Goal: Communication & Community: Share content

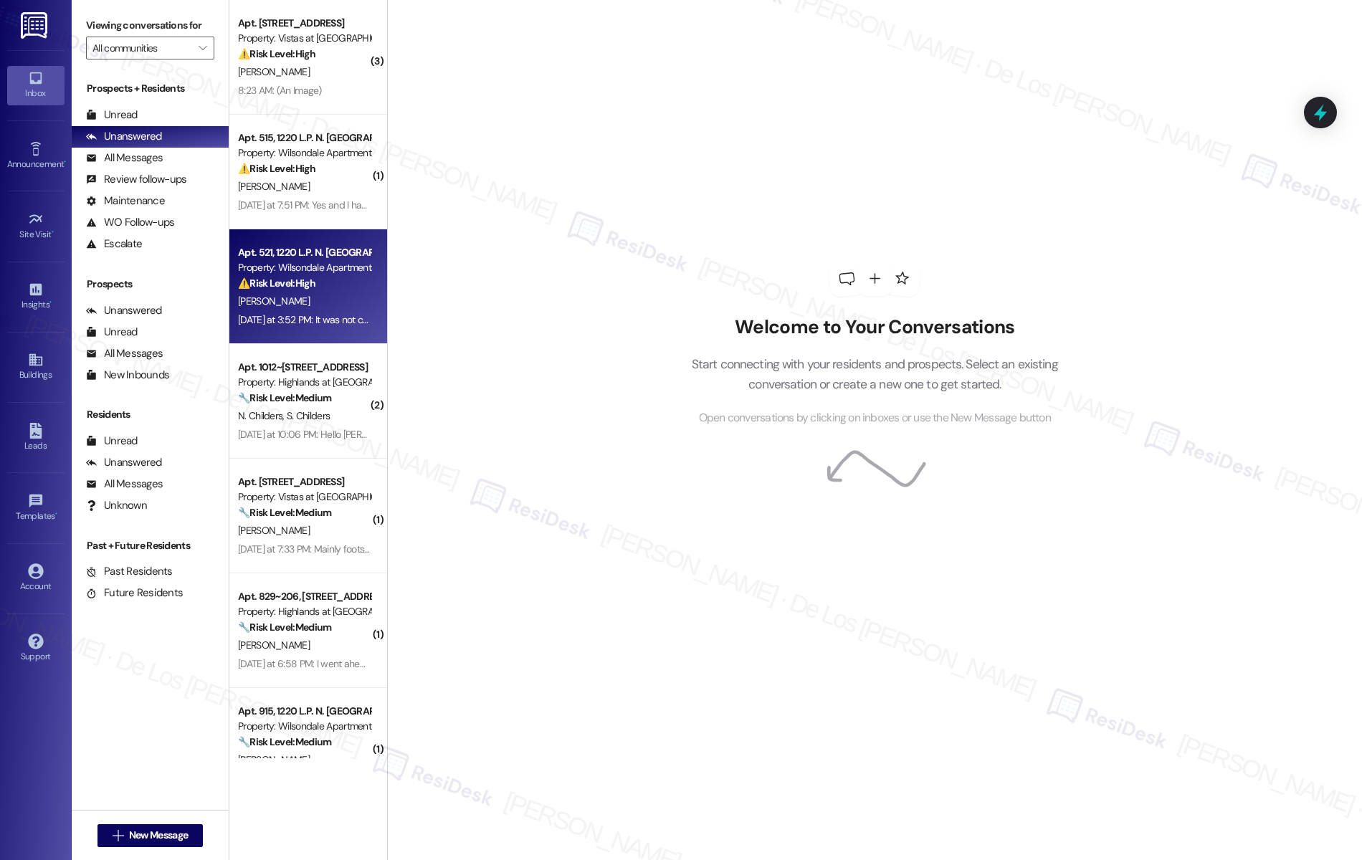
click at [305, 323] on div "[DATE] at 3:52 PM: It was not completed at all, neither were none of rest of th…" at bounding box center [582, 319] width 689 height 13
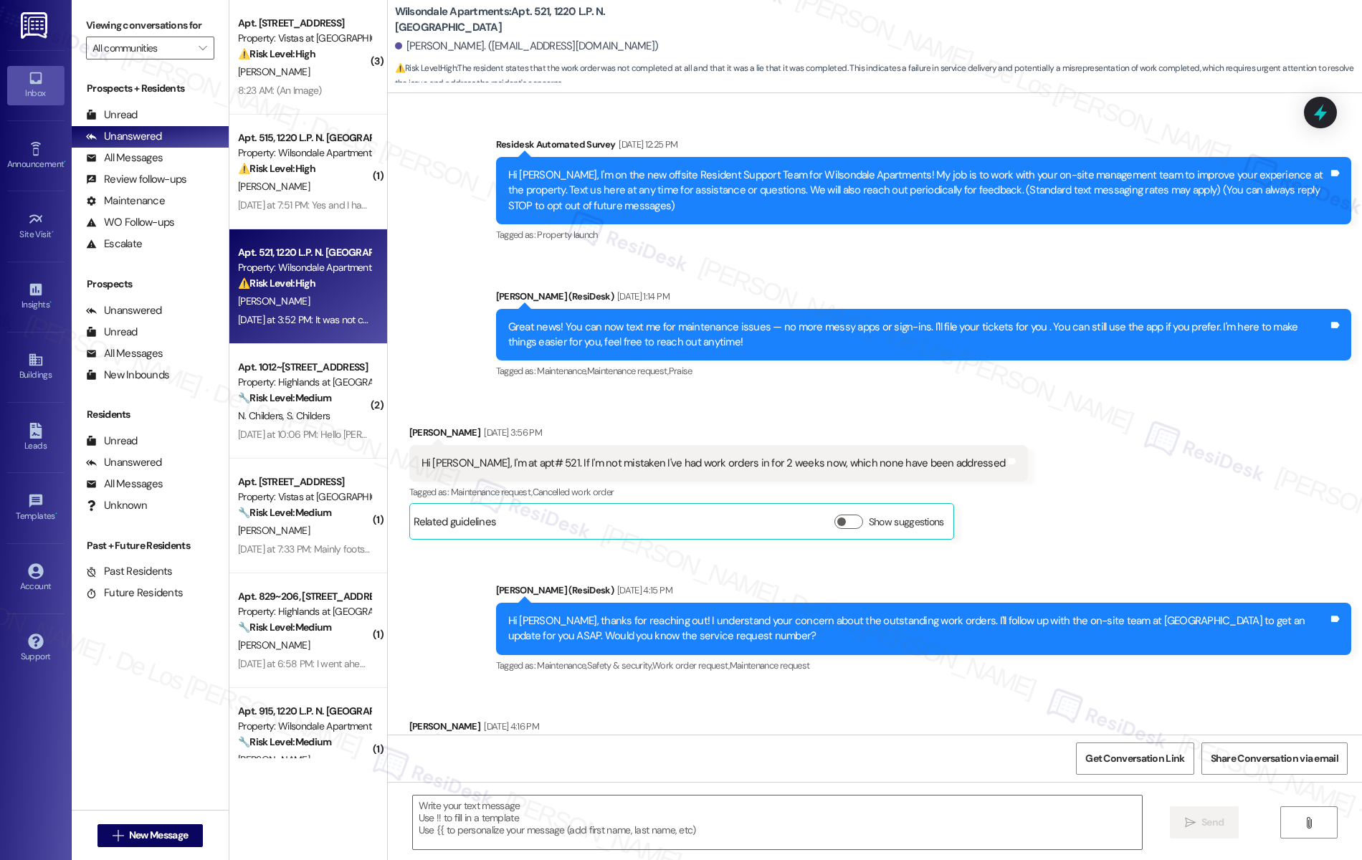
scroll to position [5048, 0]
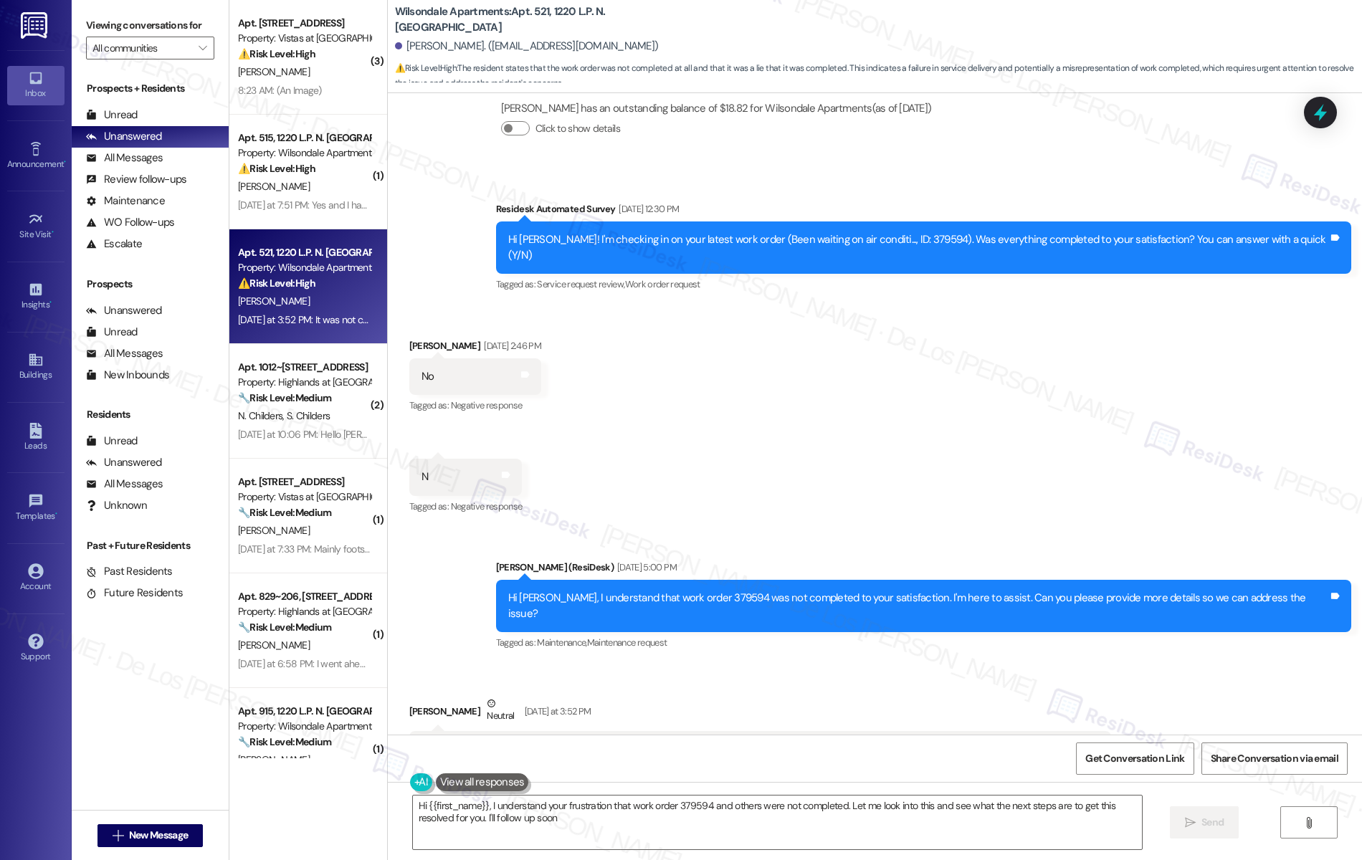
type textarea "Hi {{first_name}}, I understand your frustration that work order 379594 and oth…"
drag, startPoint x: 807, startPoint y: 549, endPoint x: 926, endPoint y: 536, distance: 119.7
click at [926, 580] on div "Hi [PERSON_NAME], I understand that work order 379594 was not completed to your…" at bounding box center [923, 606] width 855 height 52
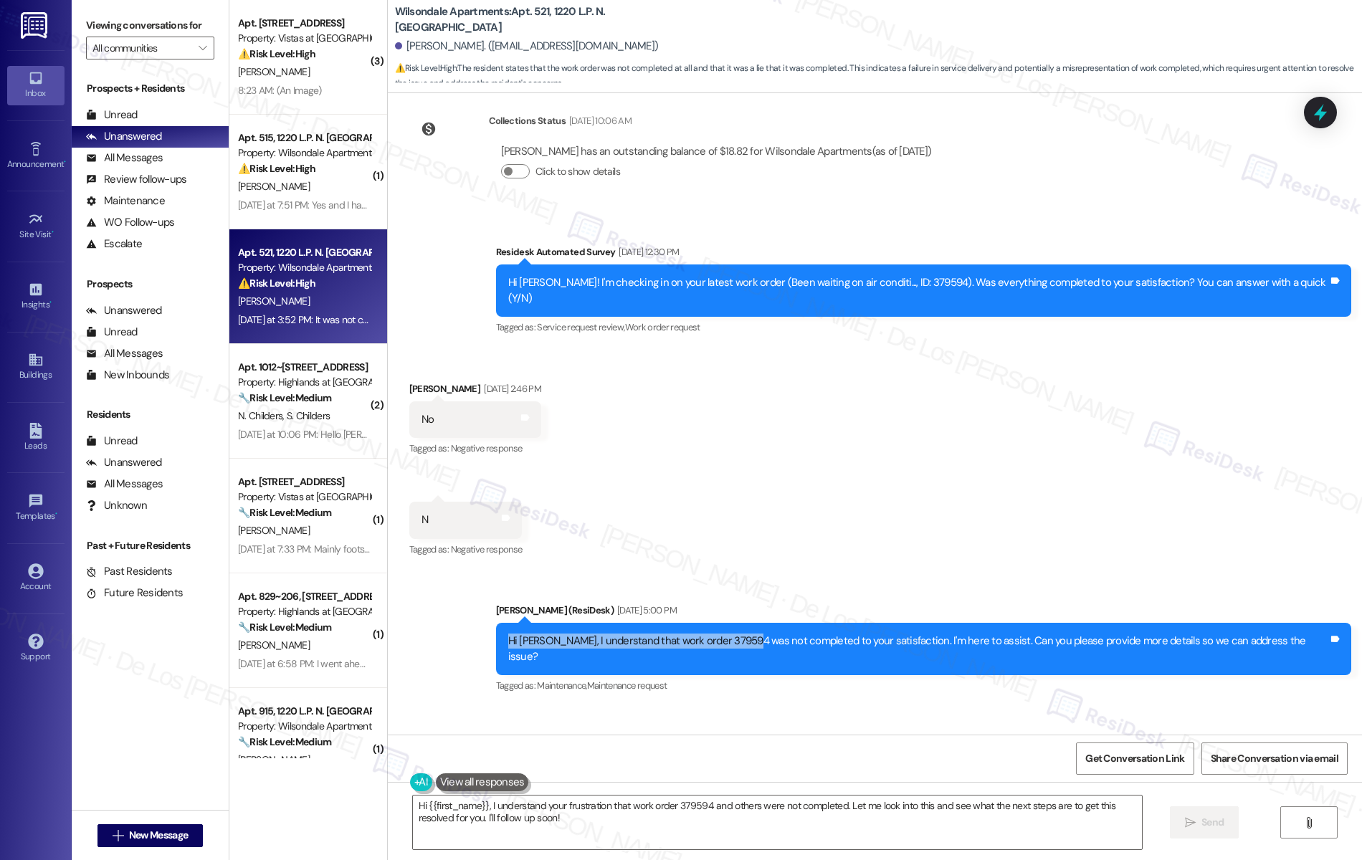
scroll to position [5004, 0]
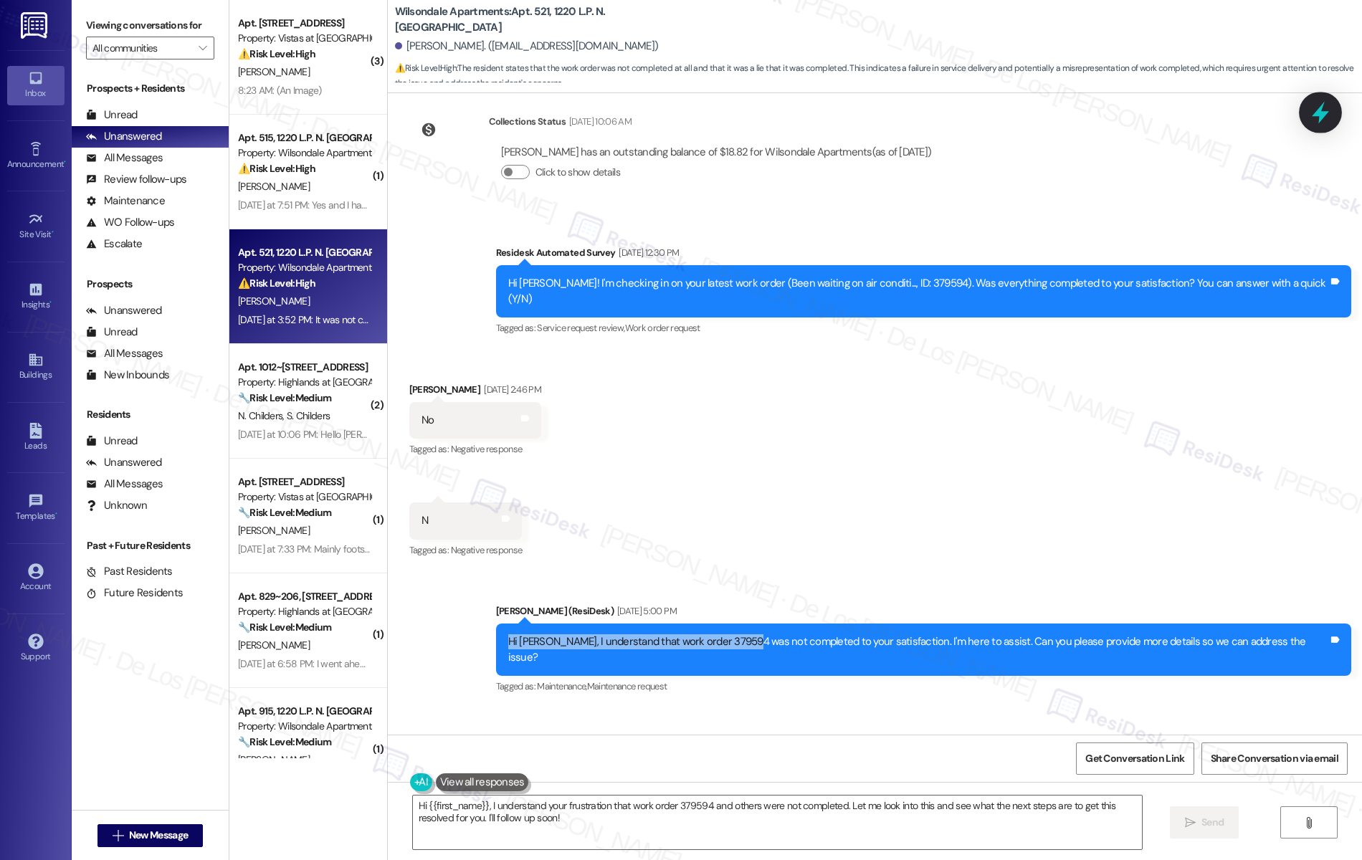
click at [1322, 115] on icon at bounding box center [1320, 113] width 17 height 22
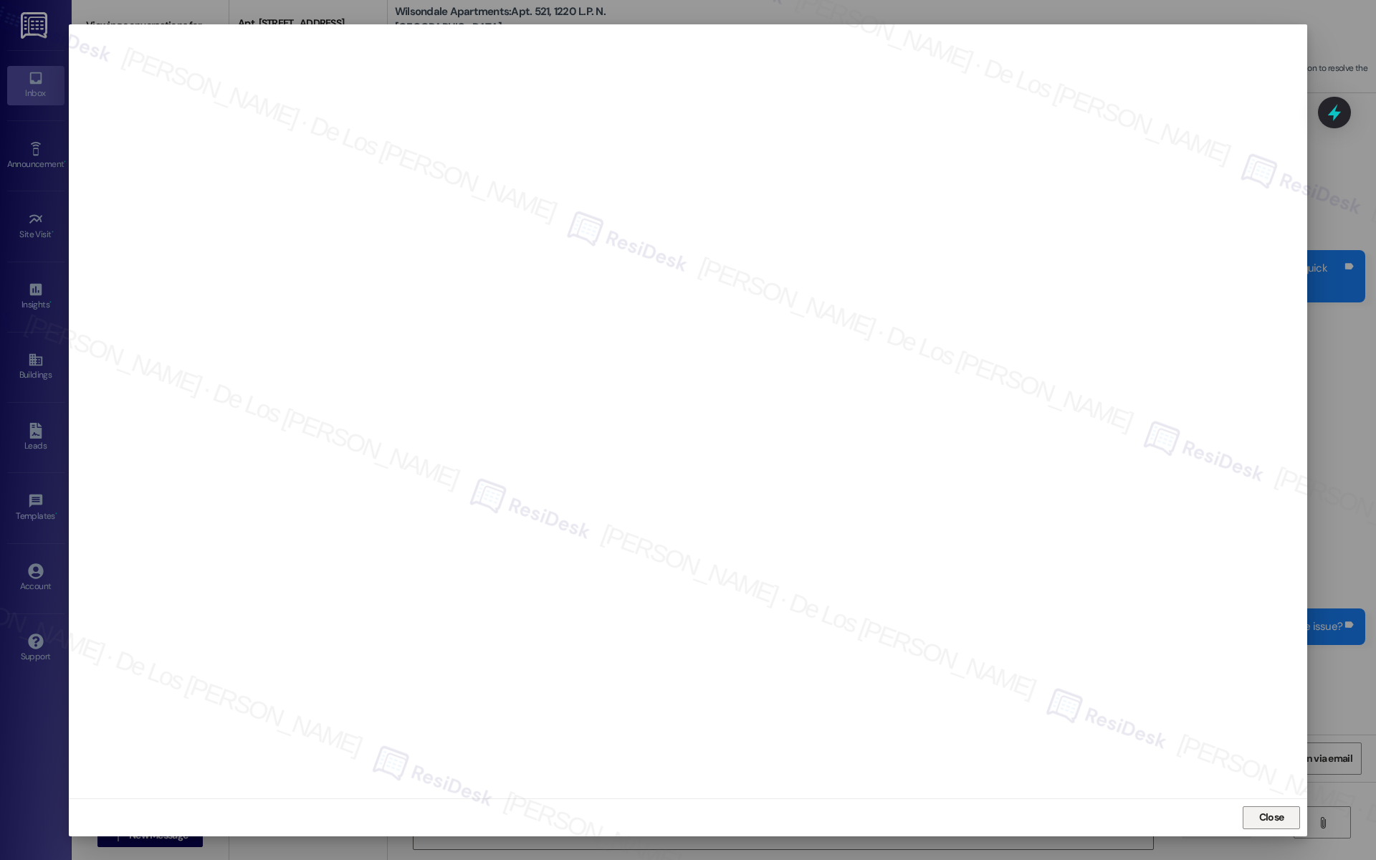
click at [1270, 809] on span "Close" at bounding box center [1272, 818] width 31 height 22
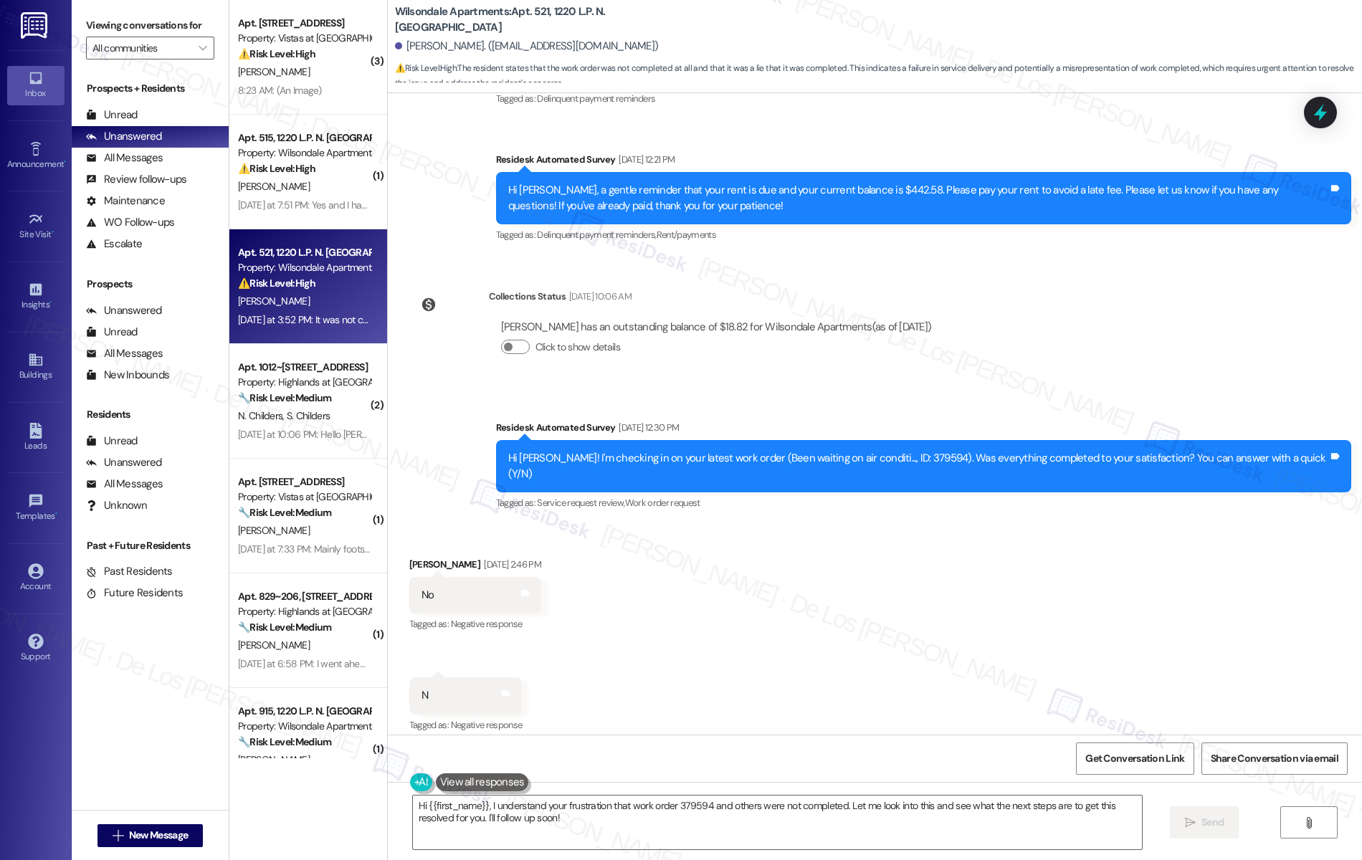
scroll to position [5048, 0]
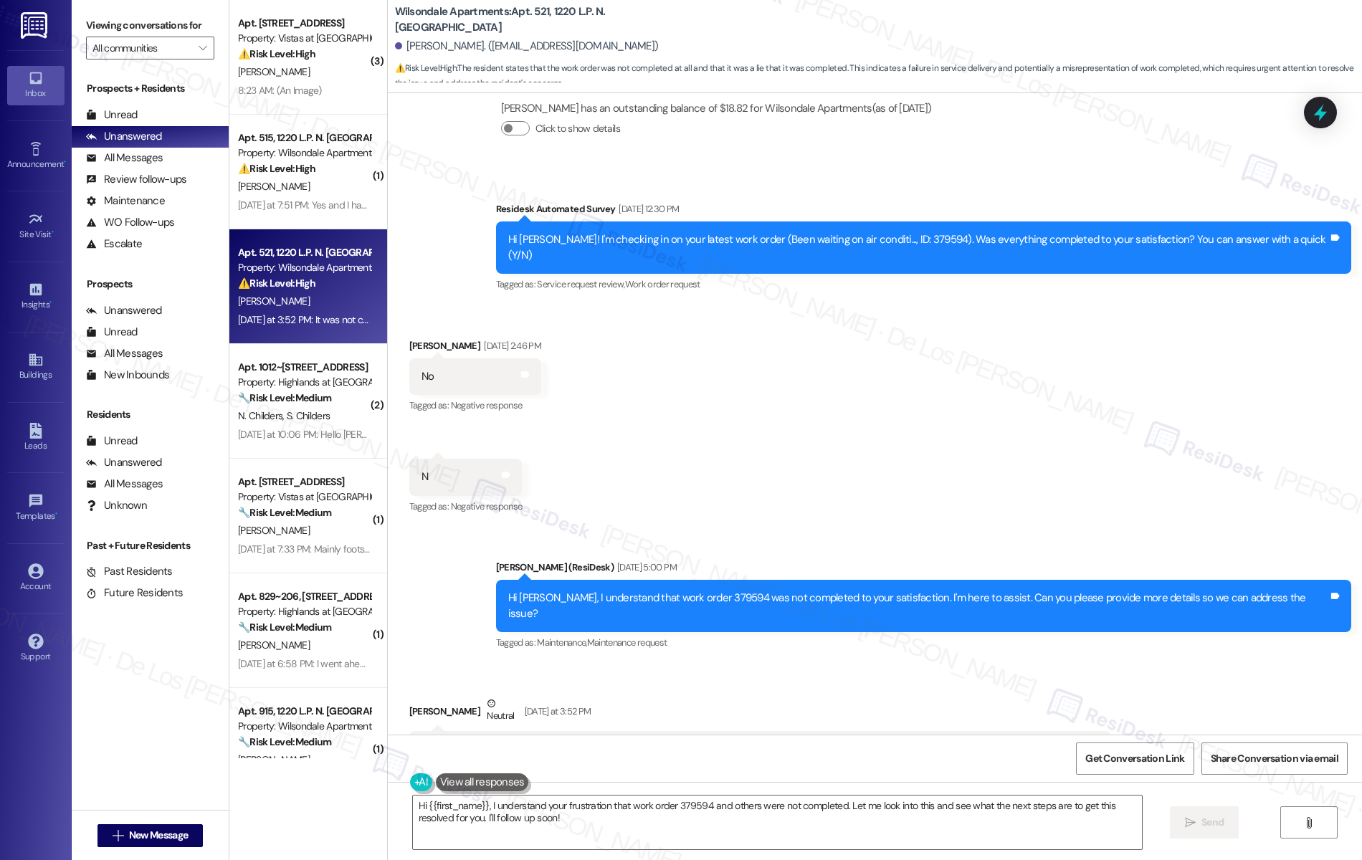
click at [1330, 98] on div at bounding box center [1320, 113] width 33 height 32
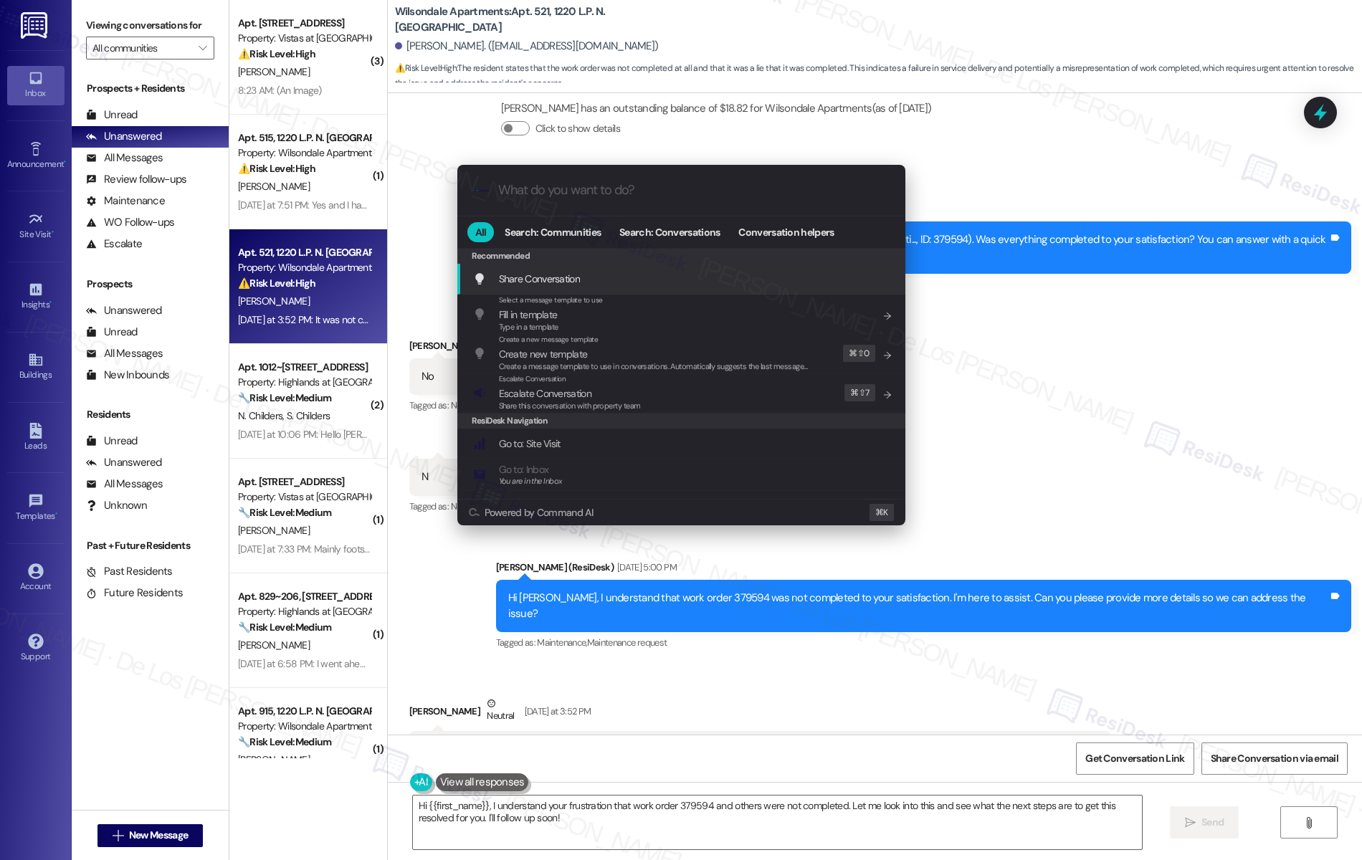
click at [1154, 331] on div ".cls-1{fill:#0a055f;}.cls-2{fill:#0cc4c4;} resideskLogoBlueOrange All Search: C…" at bounding box center [681, 430] width 1362 height 860
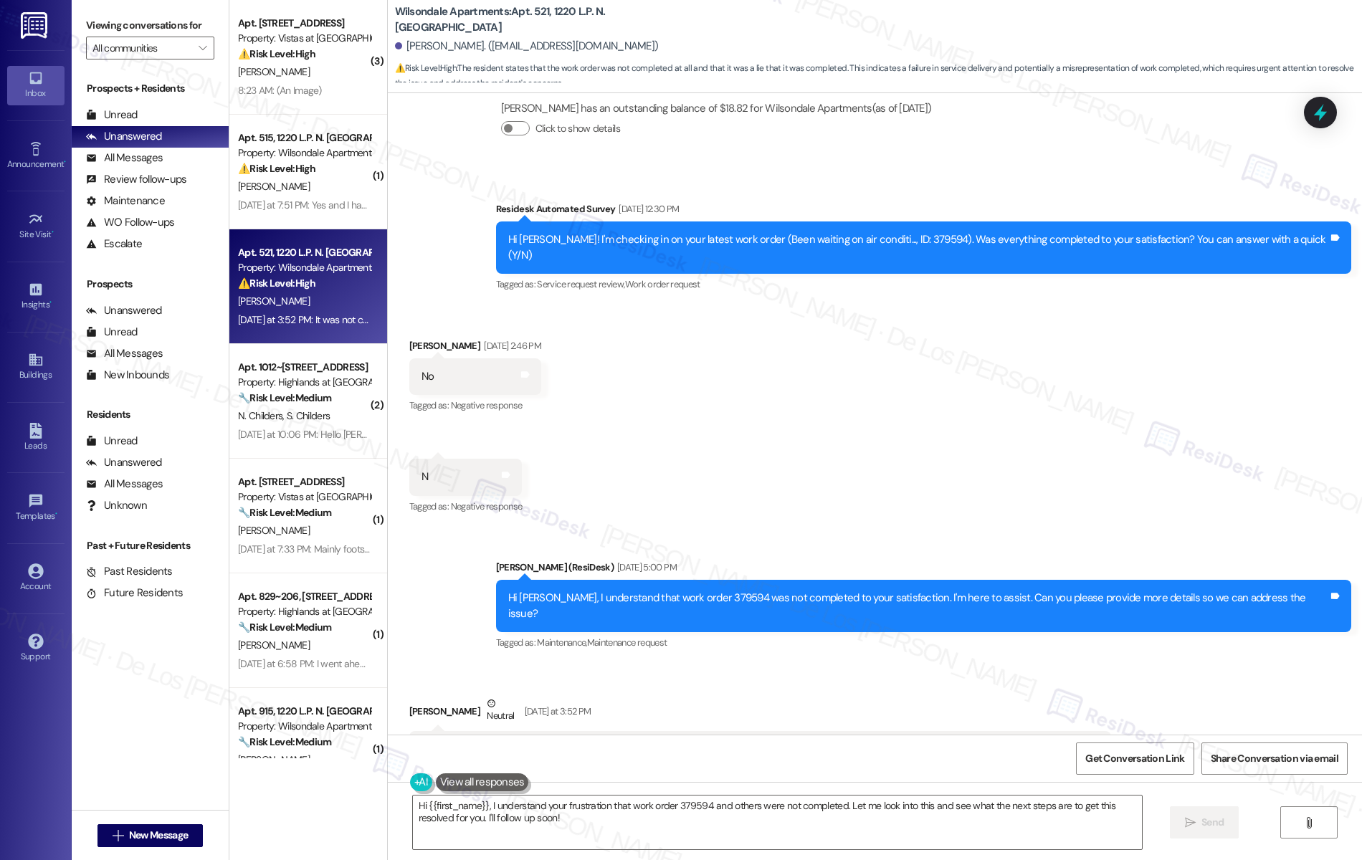
click at [1314, 110] on icon at bounding box center [1320, 112] width 19 height 19
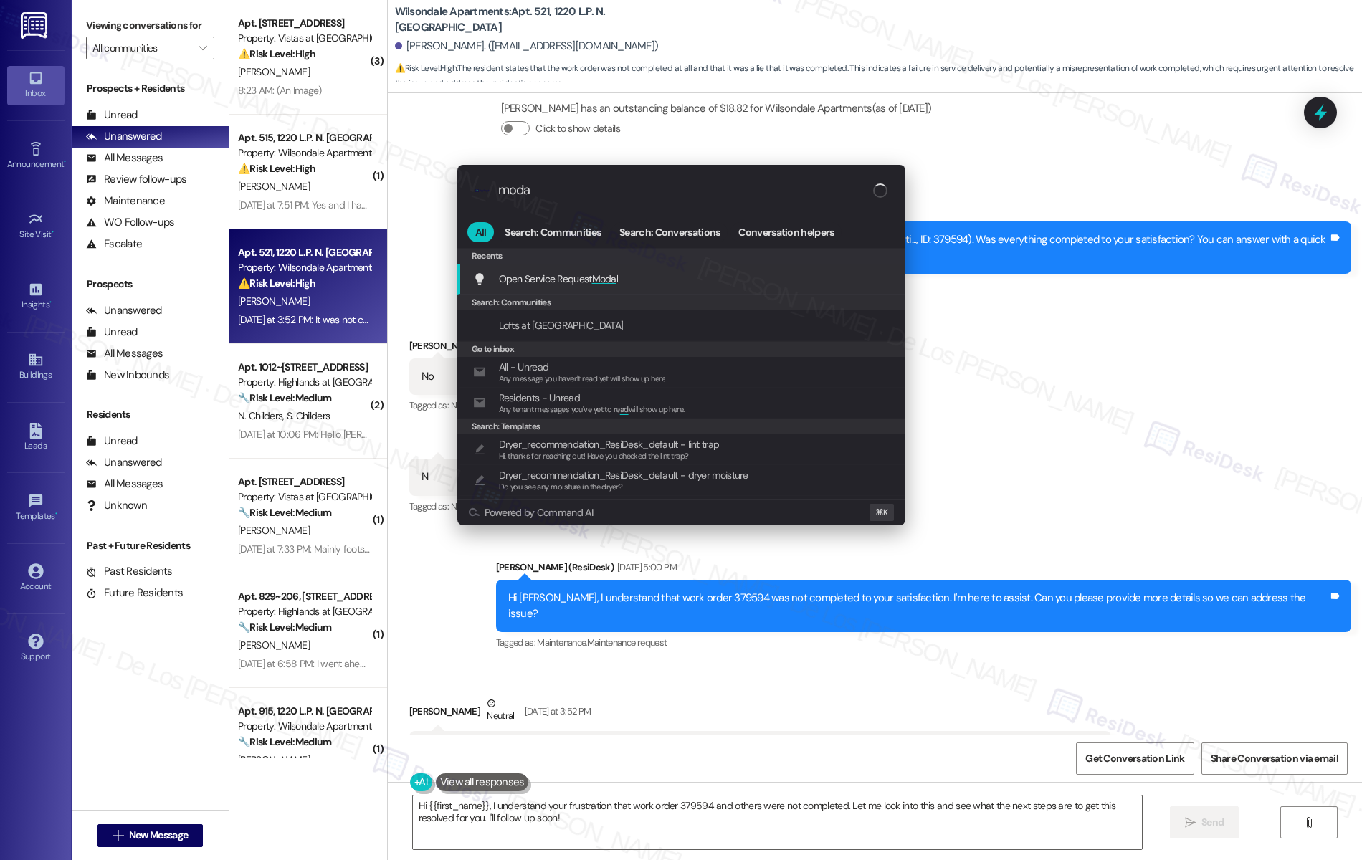
type input "modal"
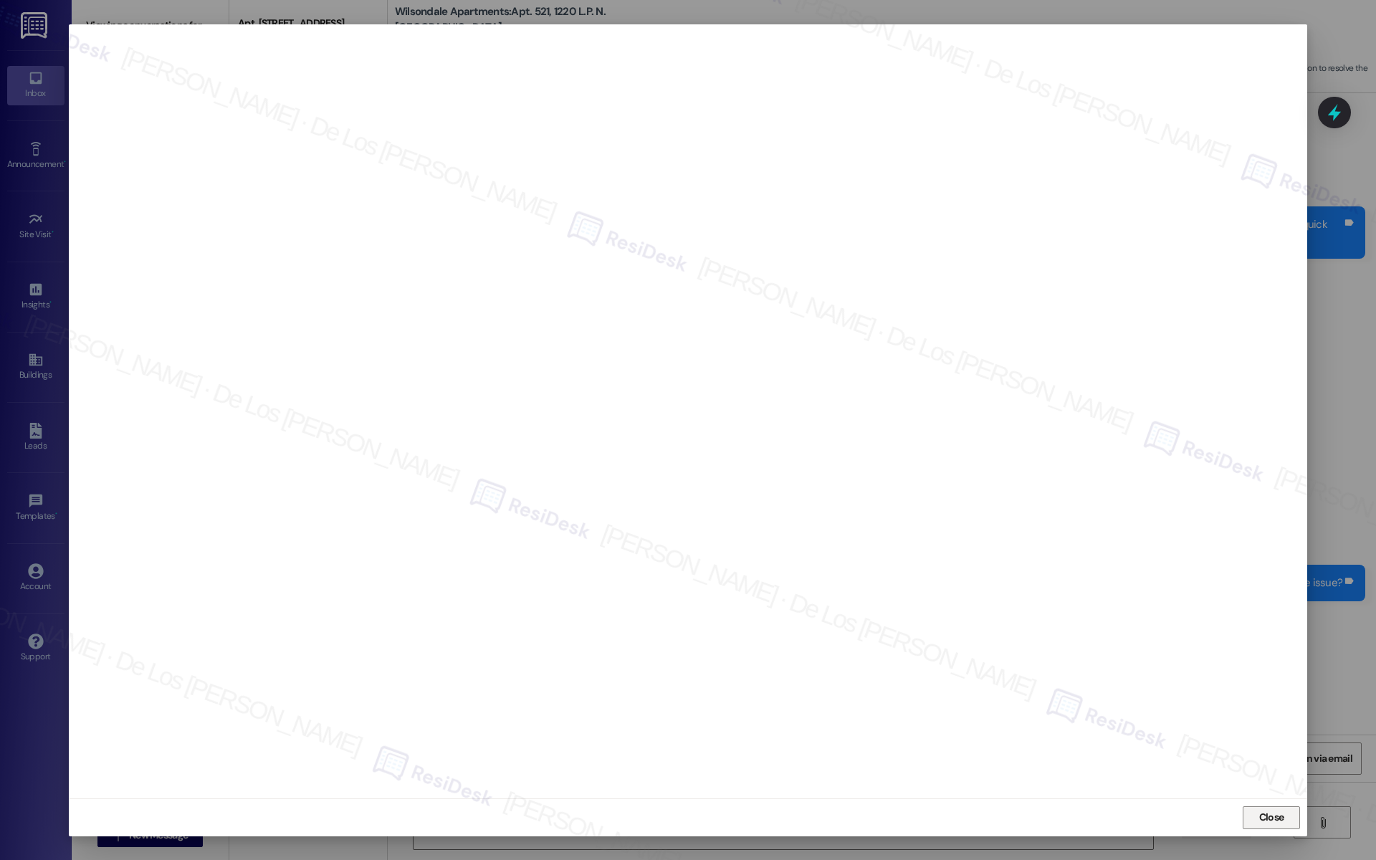
click at [1260, 820] on span "Close" at bounding box center [1272, 817] width 25 height 15
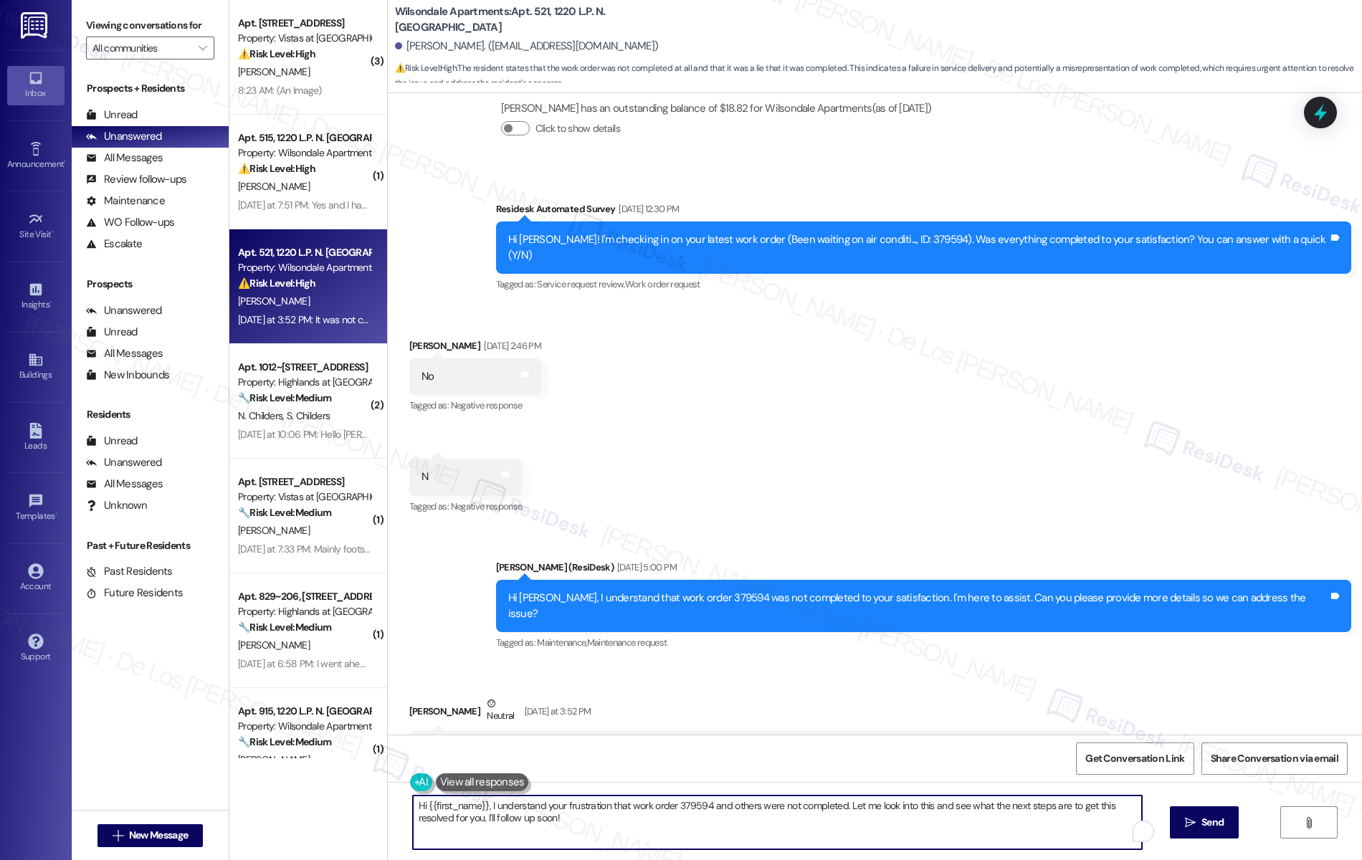
click at [667, 799] on textarea "Hi {{first_name}}, I understand your frustration that work order 379594 and oth…" at bounding box center [778, 823] width 730 height 54
click at [702, 805] on textarea "Hello {{first_name}}! Sorry to hear that. I'm here to further assist you about …" at bounding box center [778, 823] width 730 height 54
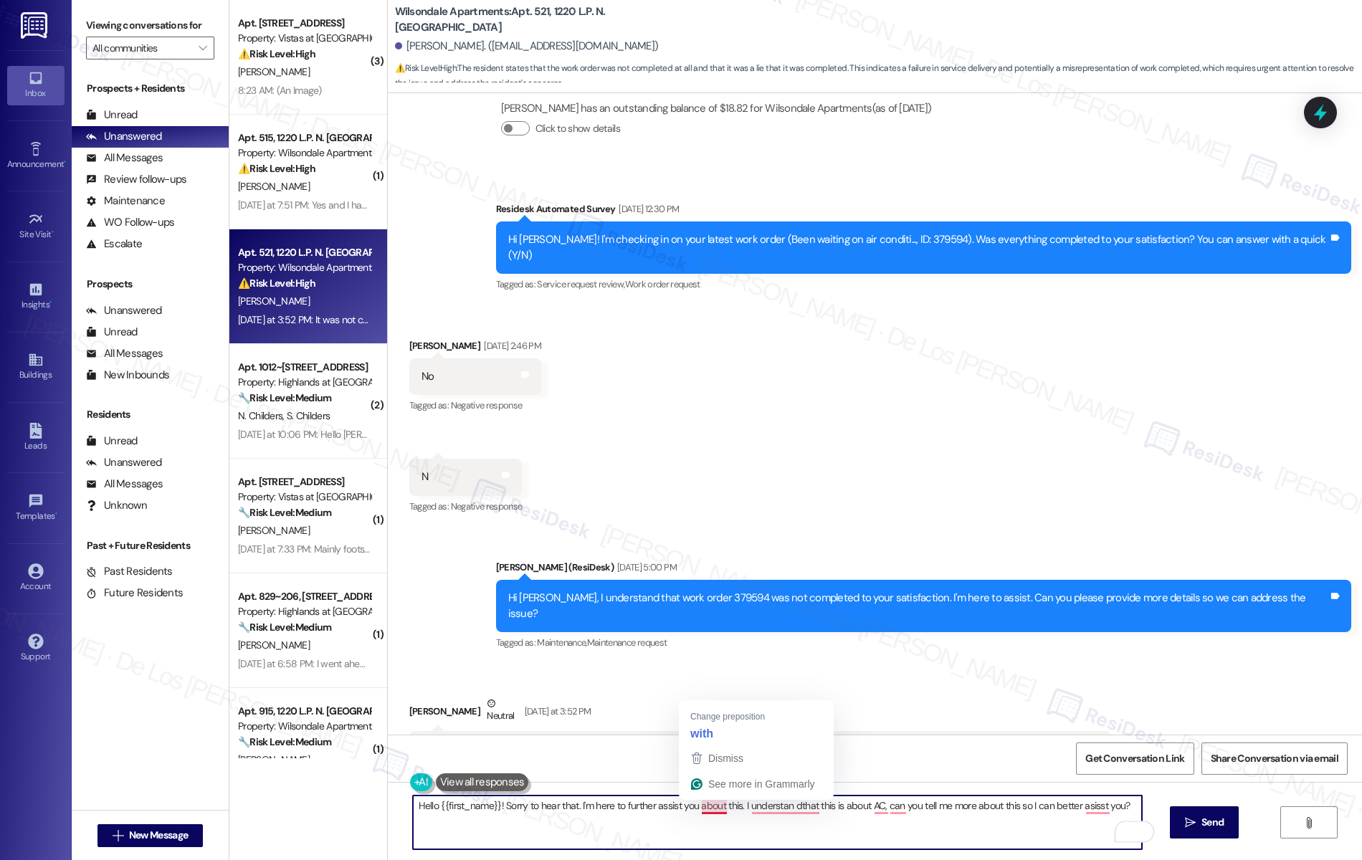
click at [702, 805] on textarea "Hello {{first_name}}! Sorry to hear that. I'm here to further assist you about …" at bounding box center [778, 823] width 730 height 54
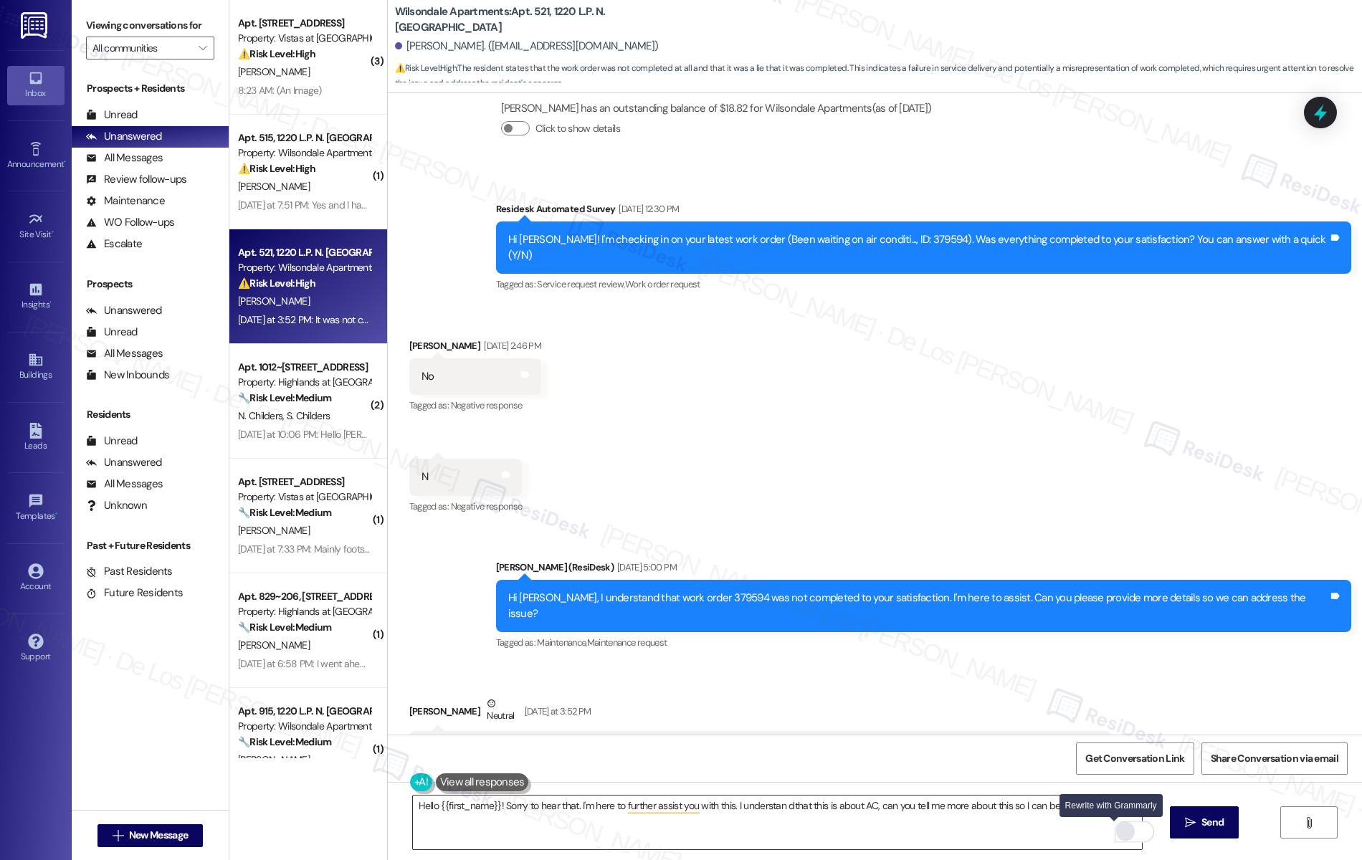
click at [1118, 836] on div "Rewrite with Grammarly" at bounding box center [1126, 832] width 16 height 16
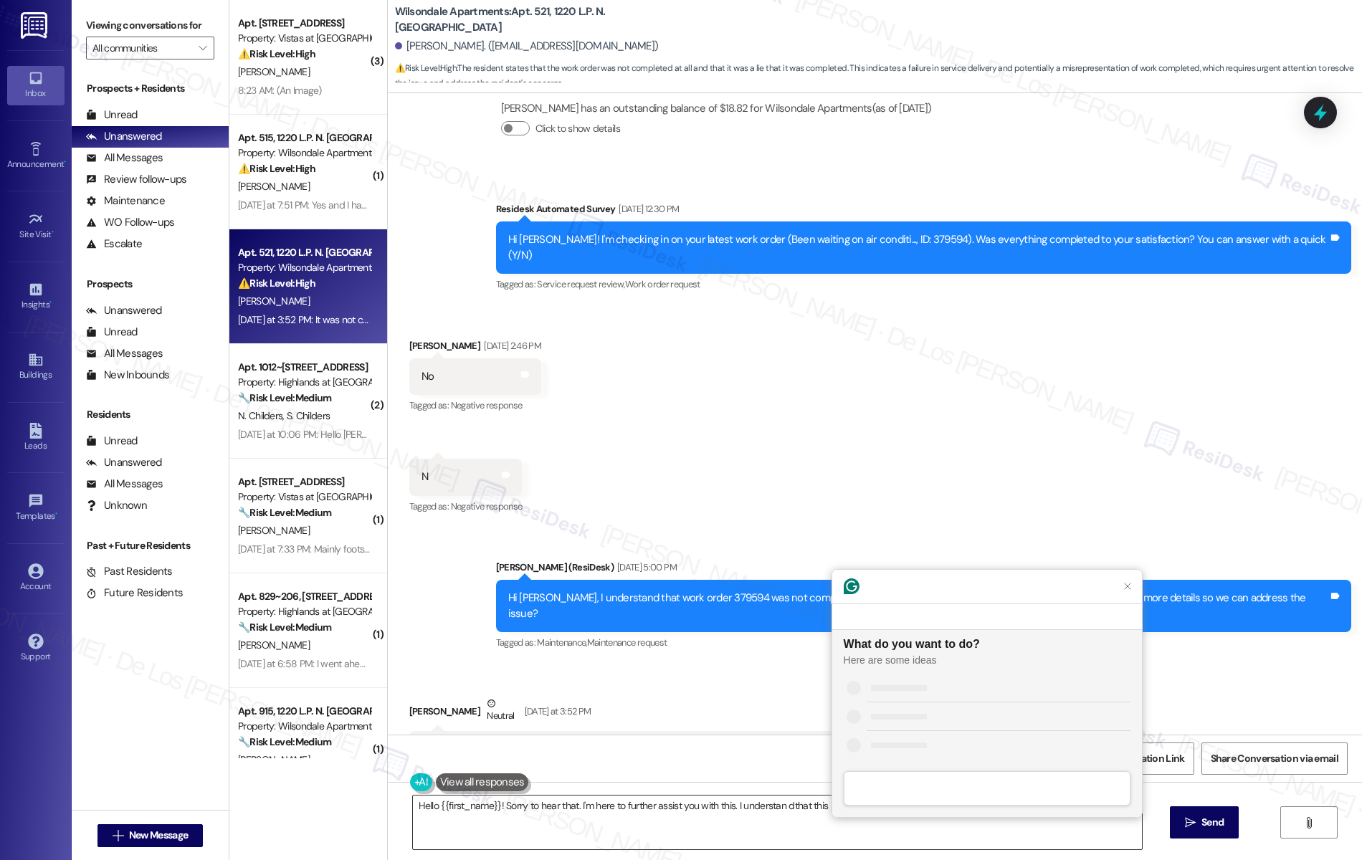
scroll to position [0, 0]
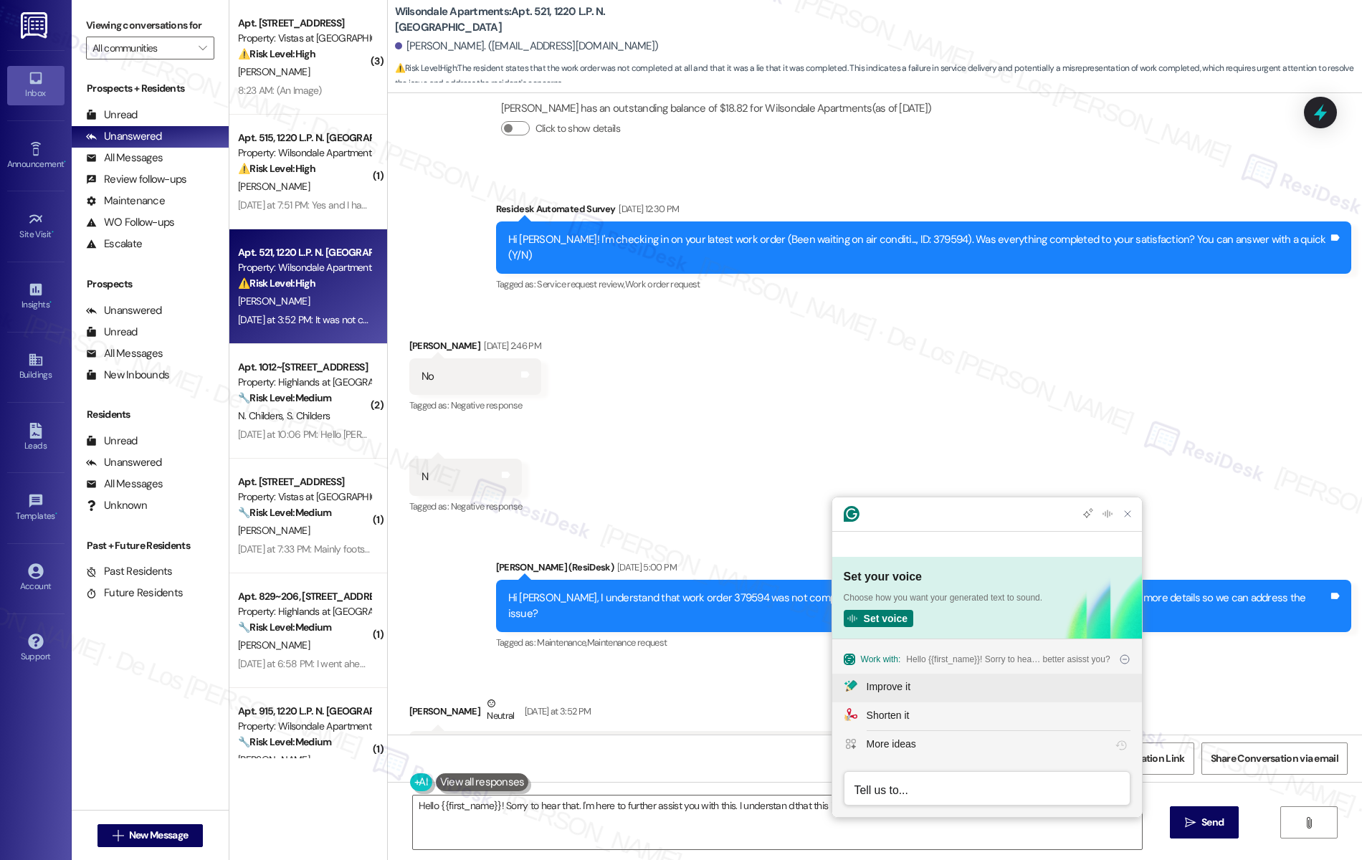
click at [895, 685] on div "Improve it" at bounding box center [889, 687] width 44 height 15
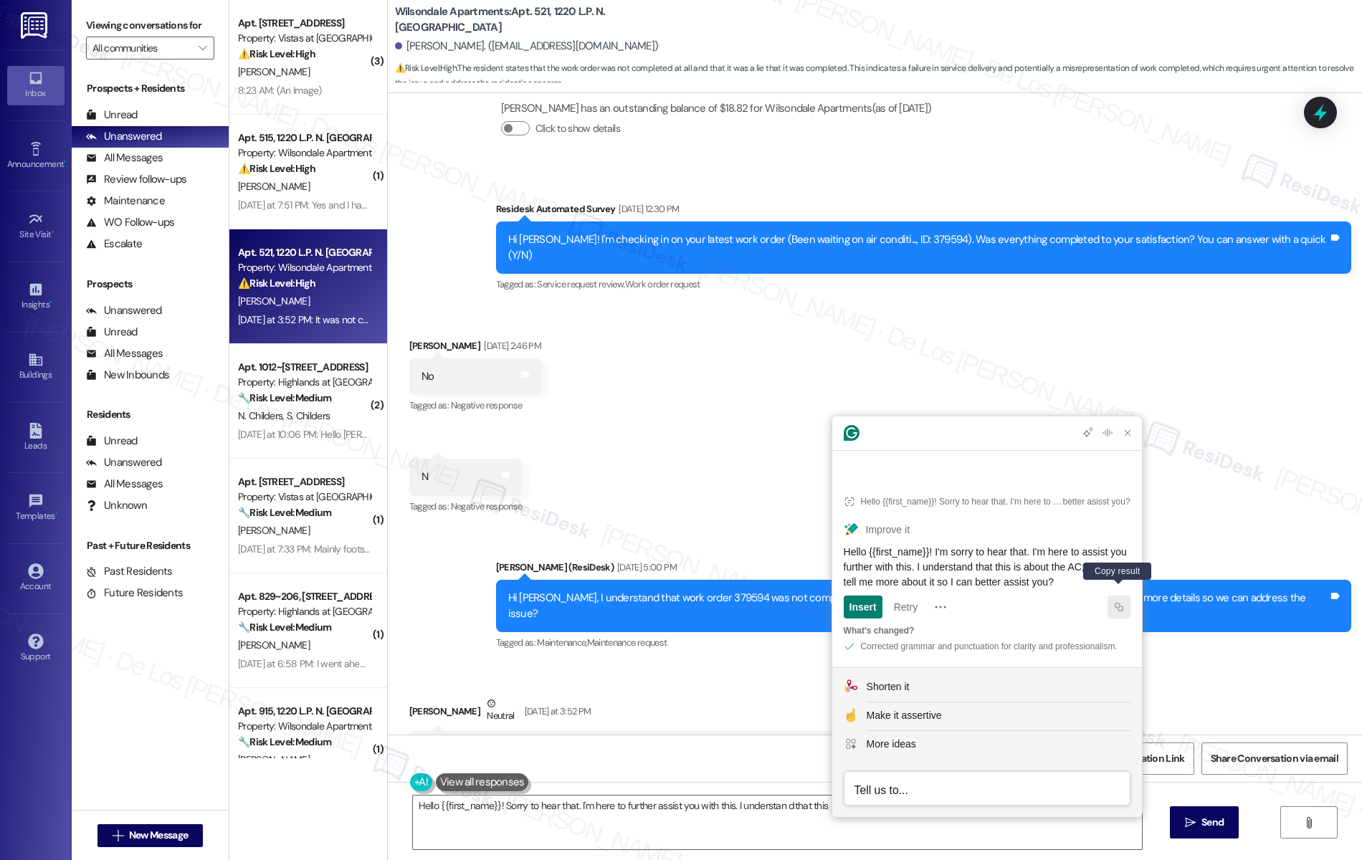
click at [1116, 602] on icon "Copy Improve it output" at bounding box center [1119, 607] width 10 height 10
drag, startPoint x: 1126, startPoint y: 425, endPoint x: 1124, endPoint y: 435, distance: 10.1
click at [1126, 427] on div "Received via SMS Sabrina Buckhalter Sep 16, 2025 at 2:46 PM No Tags and notes T…" at bounding box center [875, 417] width 974 height 222
drag, startPoint x: 1127, startPoint y: 444, endPoint x: 957, endPoint y: 658, distance: 273.5
click at [1127, 439] on icon "Close Grammarly Assistant" at bounding box center [1127, 432] width 11 height 11
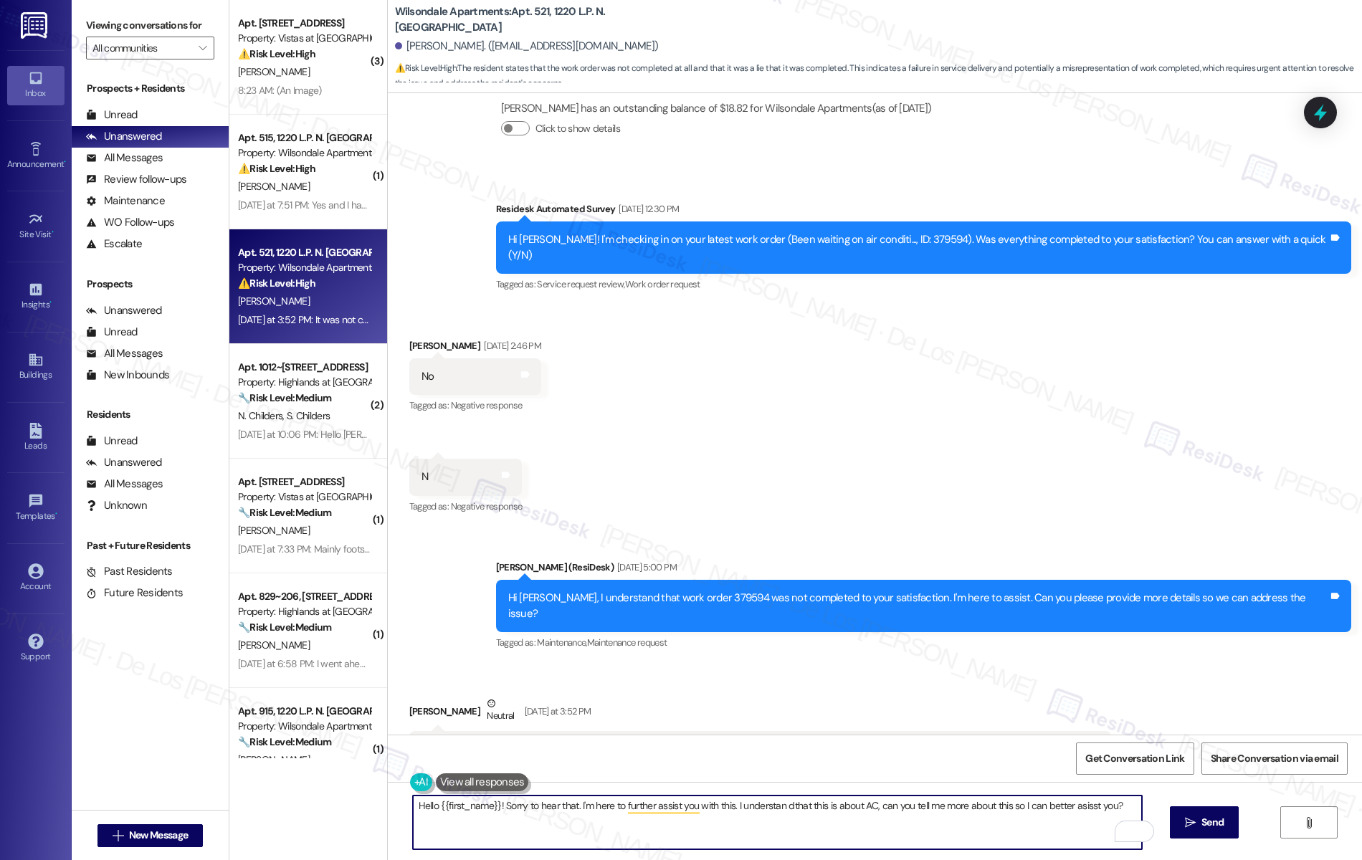
click at [839, 802] on textarea "Hello {{first_name}}! Sorry to hear that. I'm here to further assist you with t…" at bounding box center [778, 823] width 730 height 54
paste textarea "I'm sorry to hear that. I'm here to assist you further with this. I understand …"
type textarea "Hello {{first_name}}! I'm sorry to hear that. I'm here to assist you further wi…"
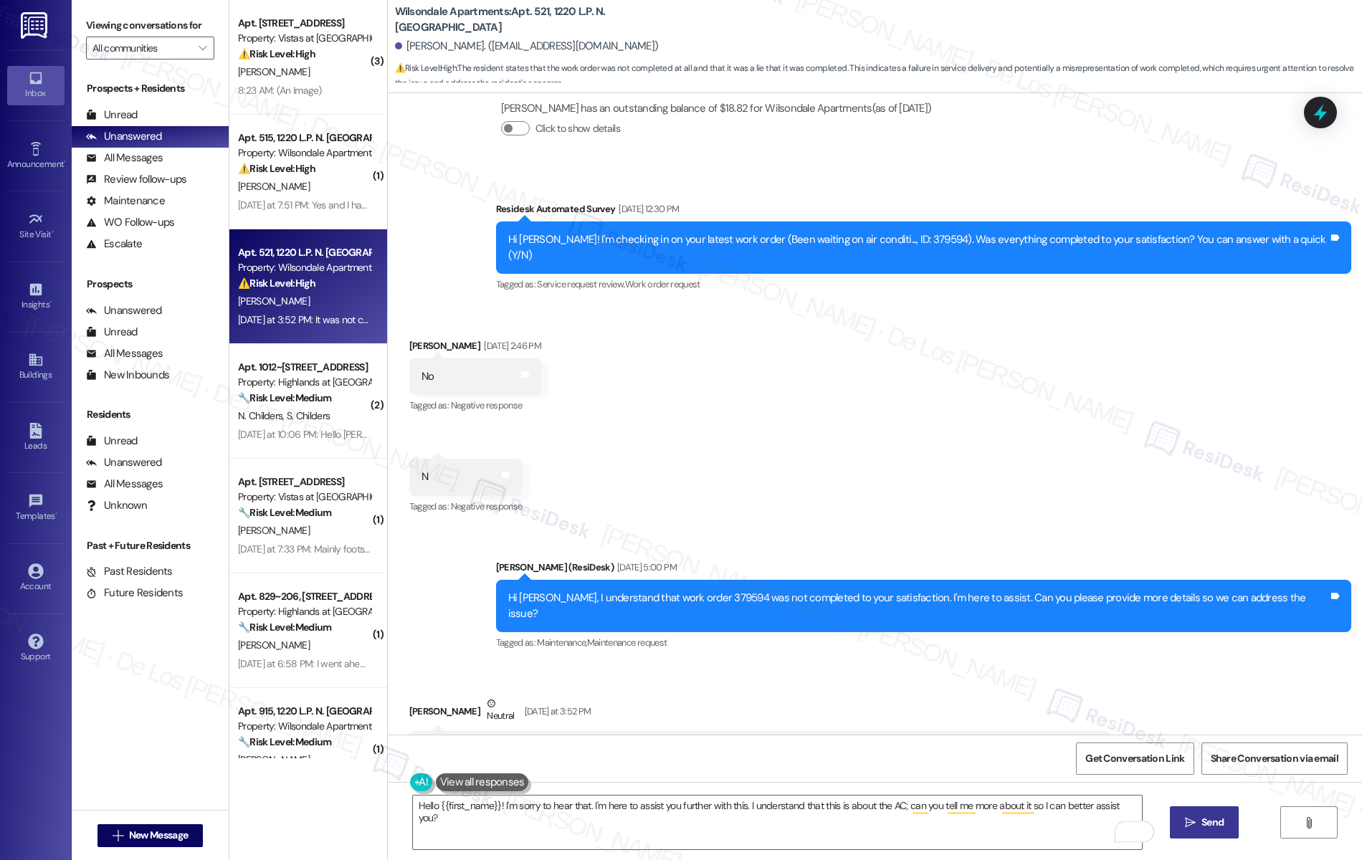
click at [1217, 822] on span "Send" at bounding box center [1213, 822] width 22 height 15
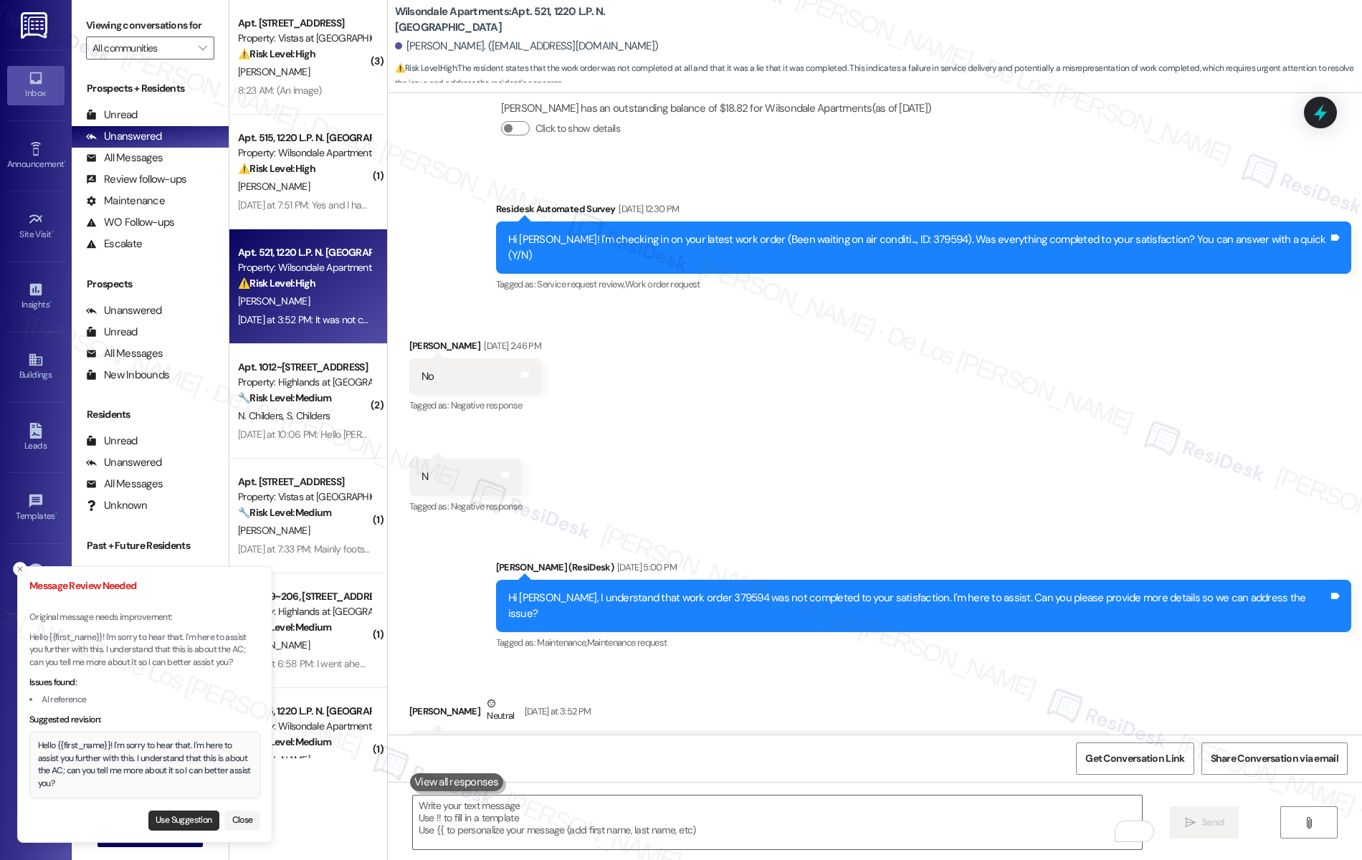
click at [167, 824] on button "Use Suggestion" at bounding box center [183, 821] width 71 height 20
type textarea "Hello {{first_name}}! I'm sorry to hear that. I'm here to assist you further wi…"
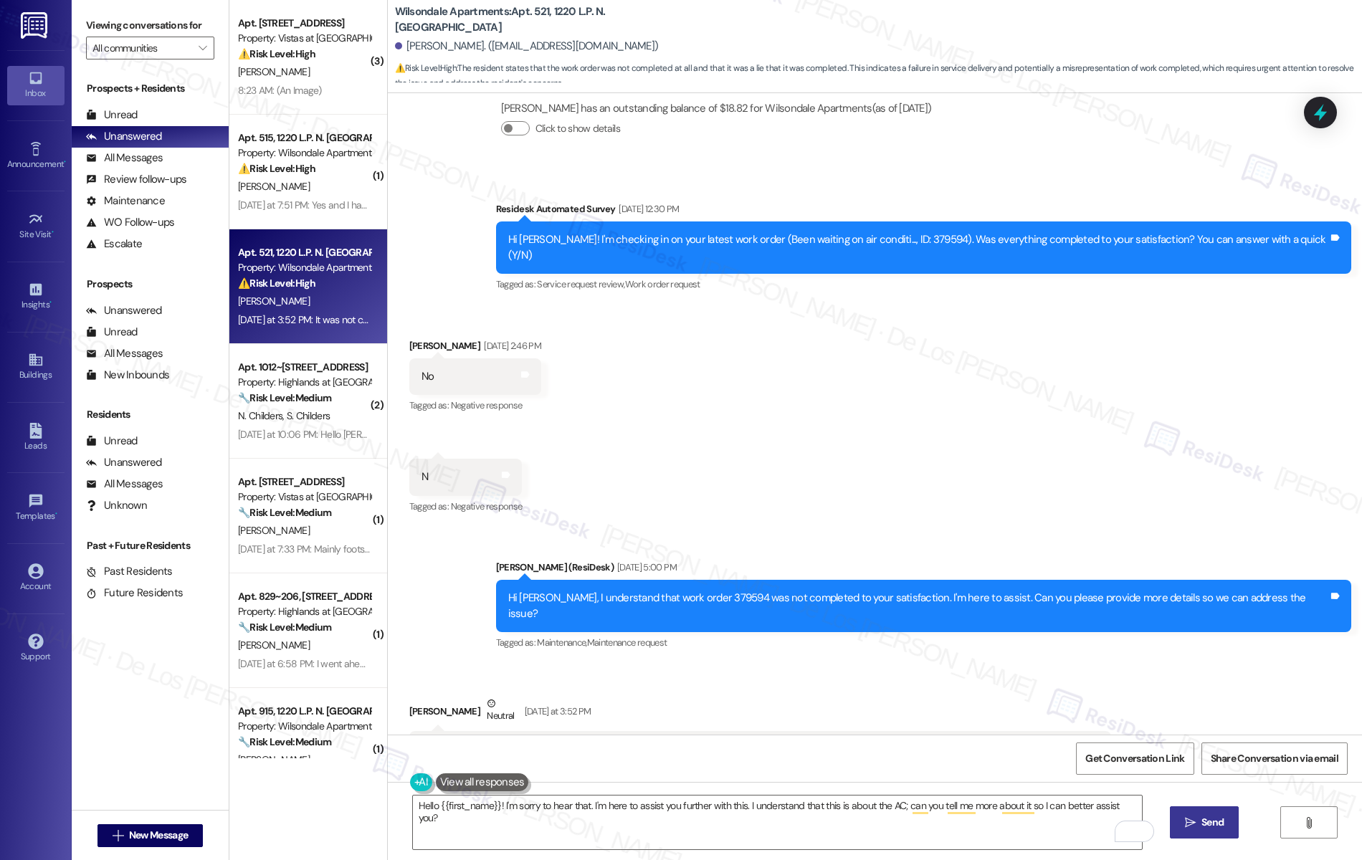
click at [1214, 825] on span "Send" at bounding box center [1213, 822] width 22 height 15
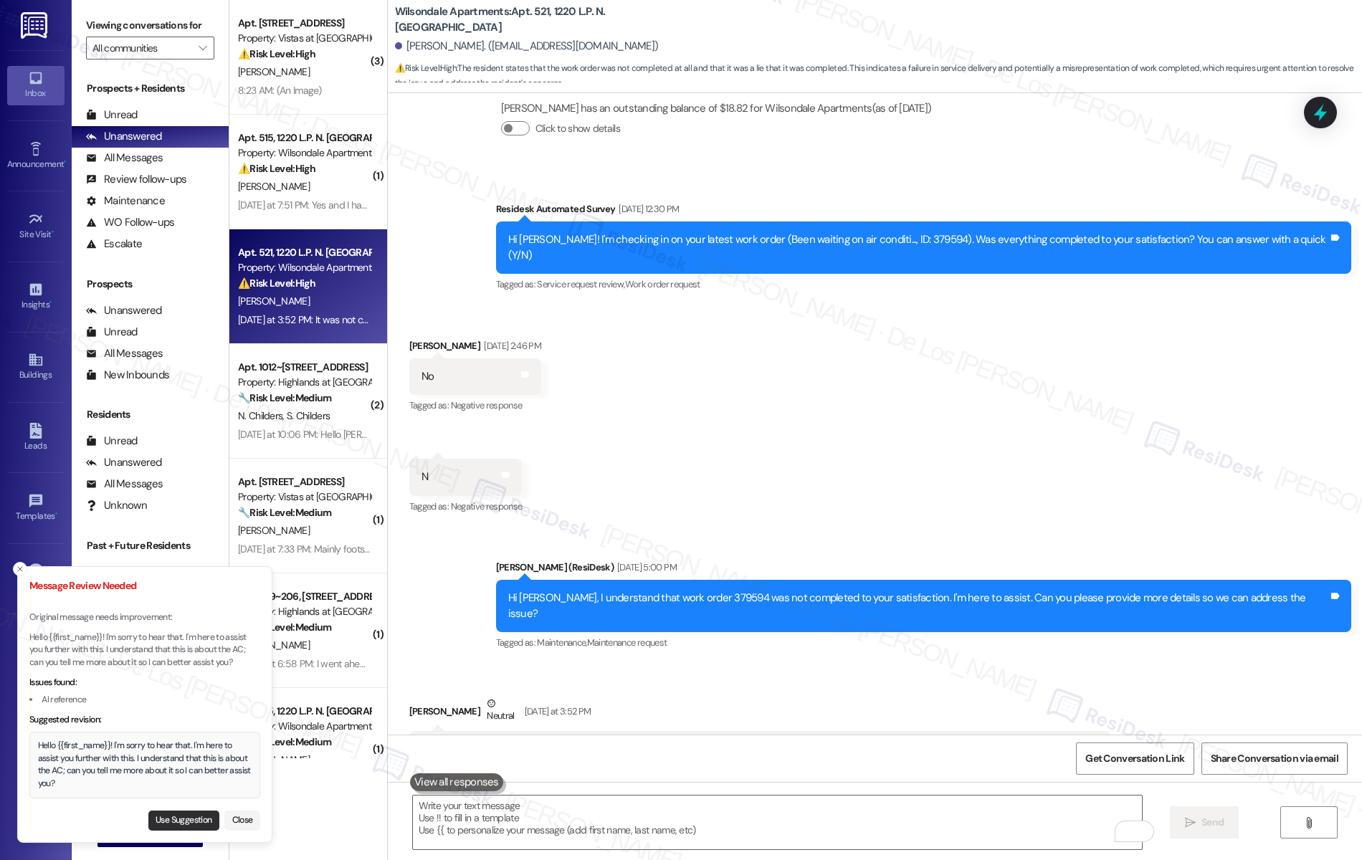
click at [176, 817] on button "Use Suggestion" at bounding box center [183, 821] width 71 height 20
type textarea "Hello {{first_name}}! I'm sorry to hear that. I'm here to assist you further wi…"
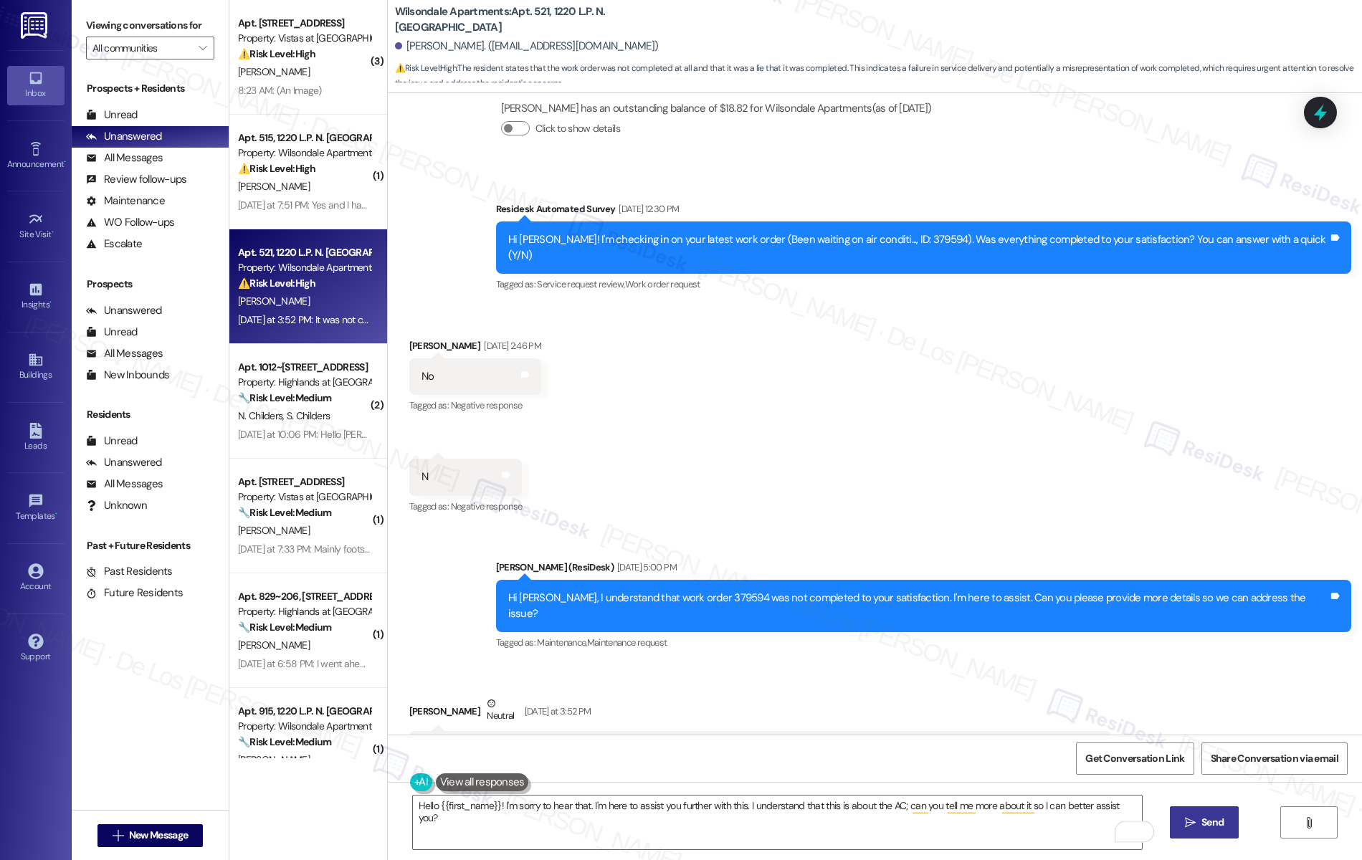
click at [1224, 824] on span "Send" at bounding box center [1213, 822] width 22 height 15
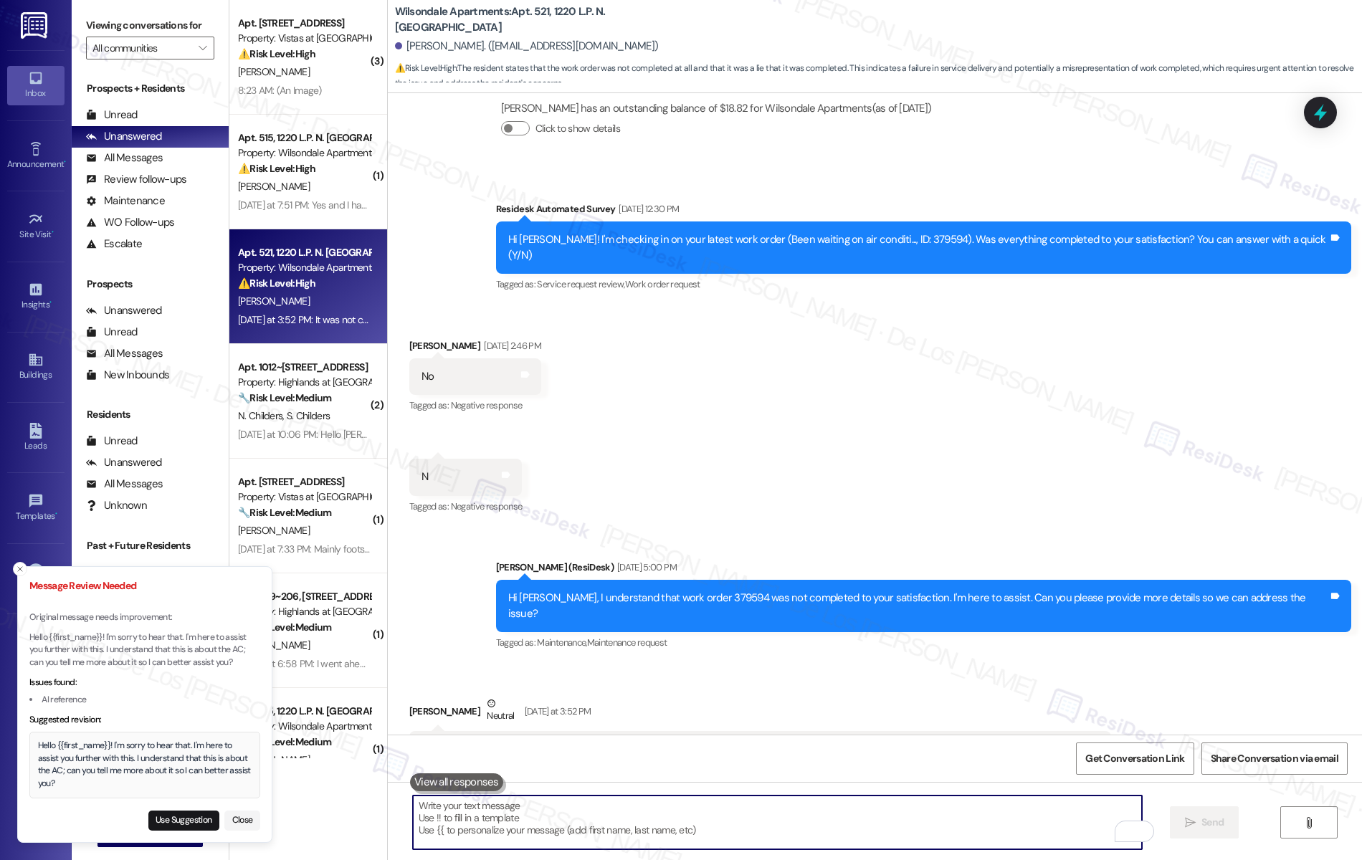
click at [618, 824] on textarea "To enrich screen reader interactions, please activate Accessibility in Grammarl…" at bounding box center [778, 823] width 730 height 54
paste textarea "Hello {{first_name}}! I'm sorry to hear that. I'm here to assist you further wi…"
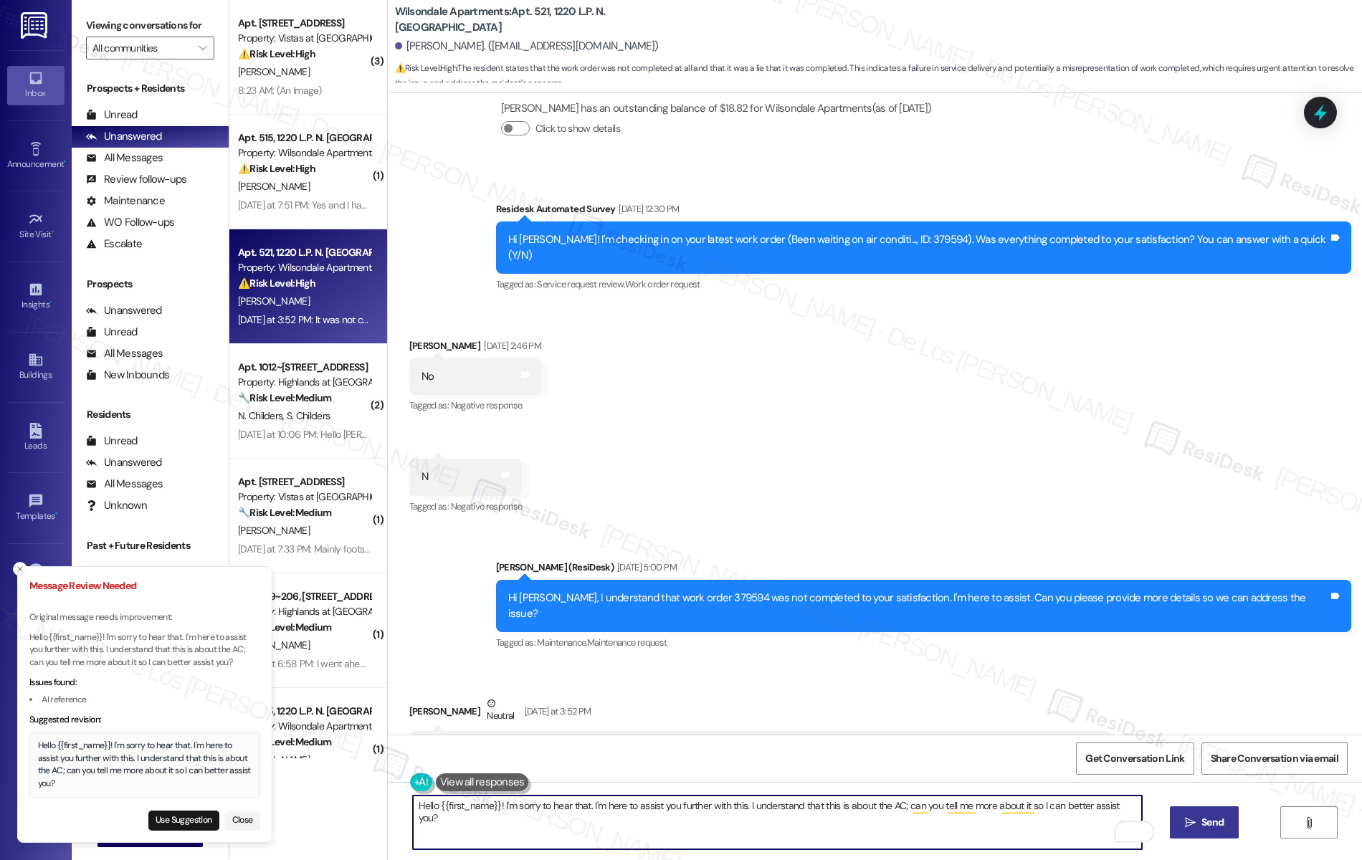
click at [596, 808] on textarea "Hello {{first_name}}! I'm sorry to hear that. I'm here to assist you further wi…" at bounding box center [778, 823] width 730 height 54
paste textarea "i {{first_name}}, I’m really sorry to hear you’re having trouble with your AC. …"
drag, startPoint x: 518, startPoint y: 799, endPoint x: 498, endPoint y: 804, distance: 20.7
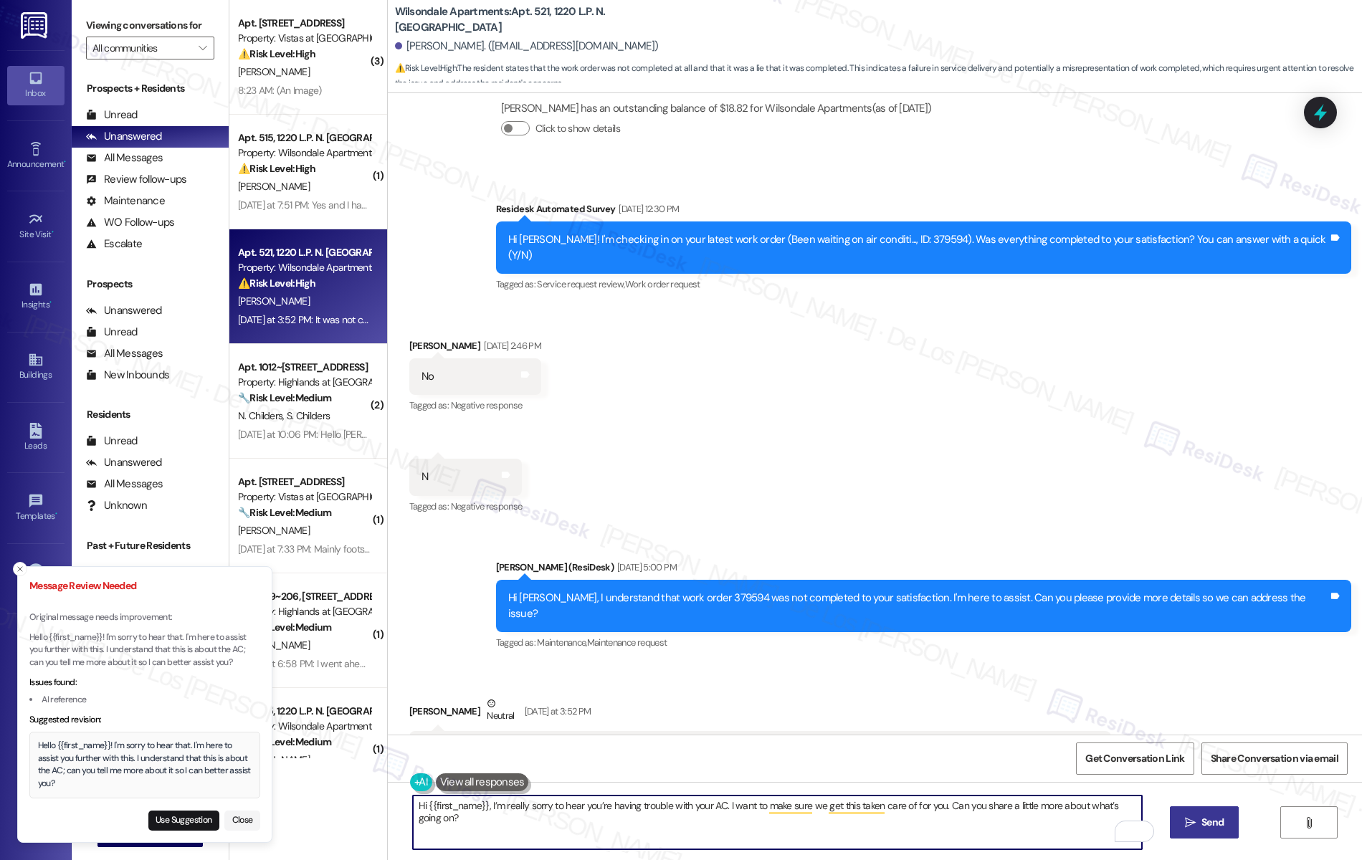
click at [498, 804] on textarea "Hi {{first_name}}, I’m really sorry to hear you’re having trouble with your AC.…" at bounding box center [778, 823] width 730 height 54
click at [578, 808] on textarea "Hi {{first_name}}, I’m really sorry to hear you’re having trouble with your AC.…" at bounding box center [778, 823] width 730 height 54
drag, startPoint x: 912, startPoint y: 809, endPoint x: 1071, endPoint y: 805, distance: 159.2
click at [1065, 804] on textarea "Hi {{first_name}}, I’m really sorry to hear about the work orders. No worries, …" at bounding box center [778, 823] width 730 height 54
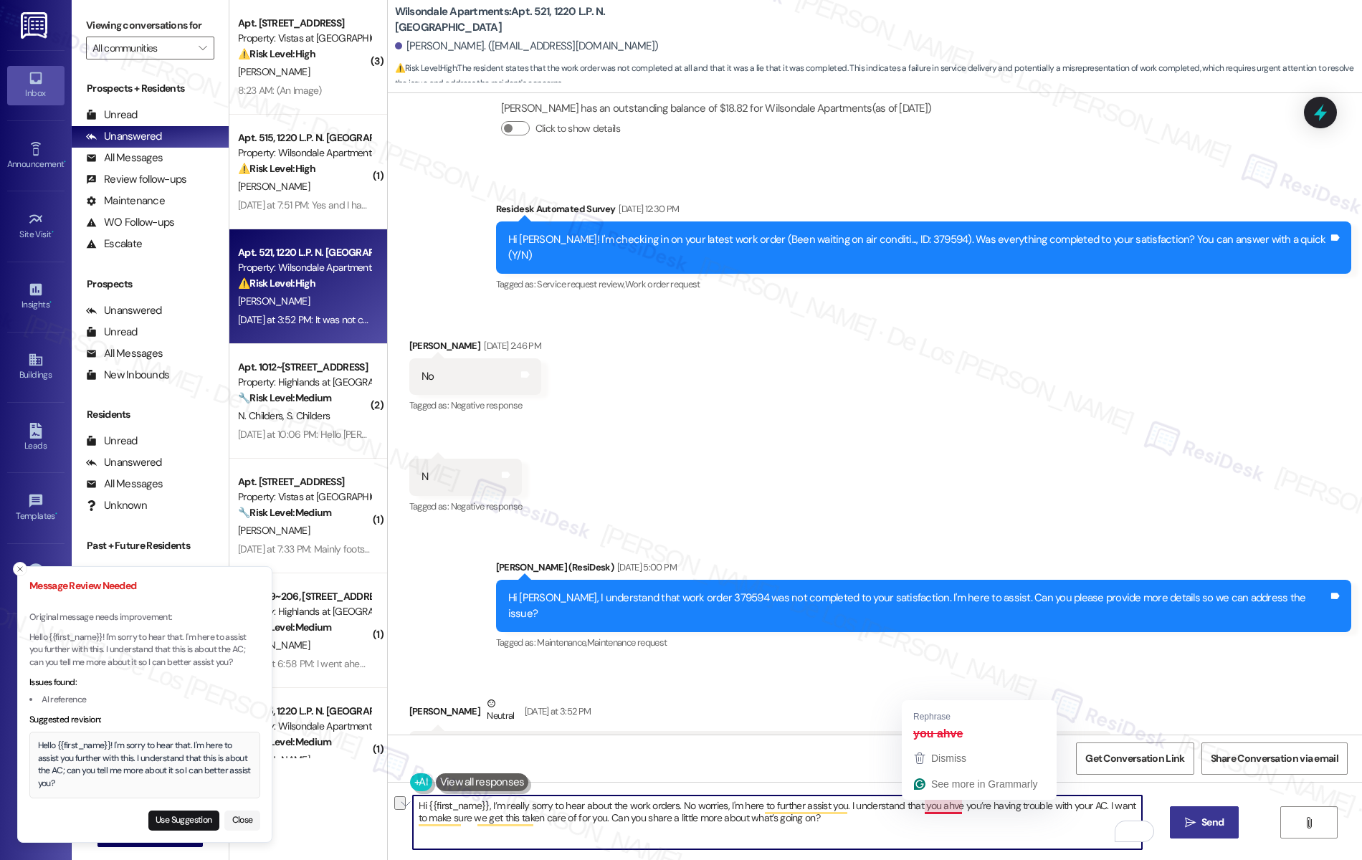
drag, startPoint x: 1093, startPoint y: 804, endPoint x: 915, endPoint y: 810, distance: 177.2
click at [915, 810] on textarea "Hi {{first_name}}, I’m really sorry to hear about the work orders. No worries, …" at bounding box center [778, 823] width 730 height 54
click at [1011, 823] on textarea "Hi {{first_name}}, I’m really sorry to hear about the work orders. No worries, …" at bounding box center [778, 823] width 730 height 54
drag, startPoint x: 984, startPoint y: 807, endPoint x: 471, endPoint y: 821, distance: 512.8
click at [471, 821] on textarea "Hi {{first_name}}, I’m really sorry to hear about the work orders. No worries, …" at bounding box center [778, 823] width 730 height 54
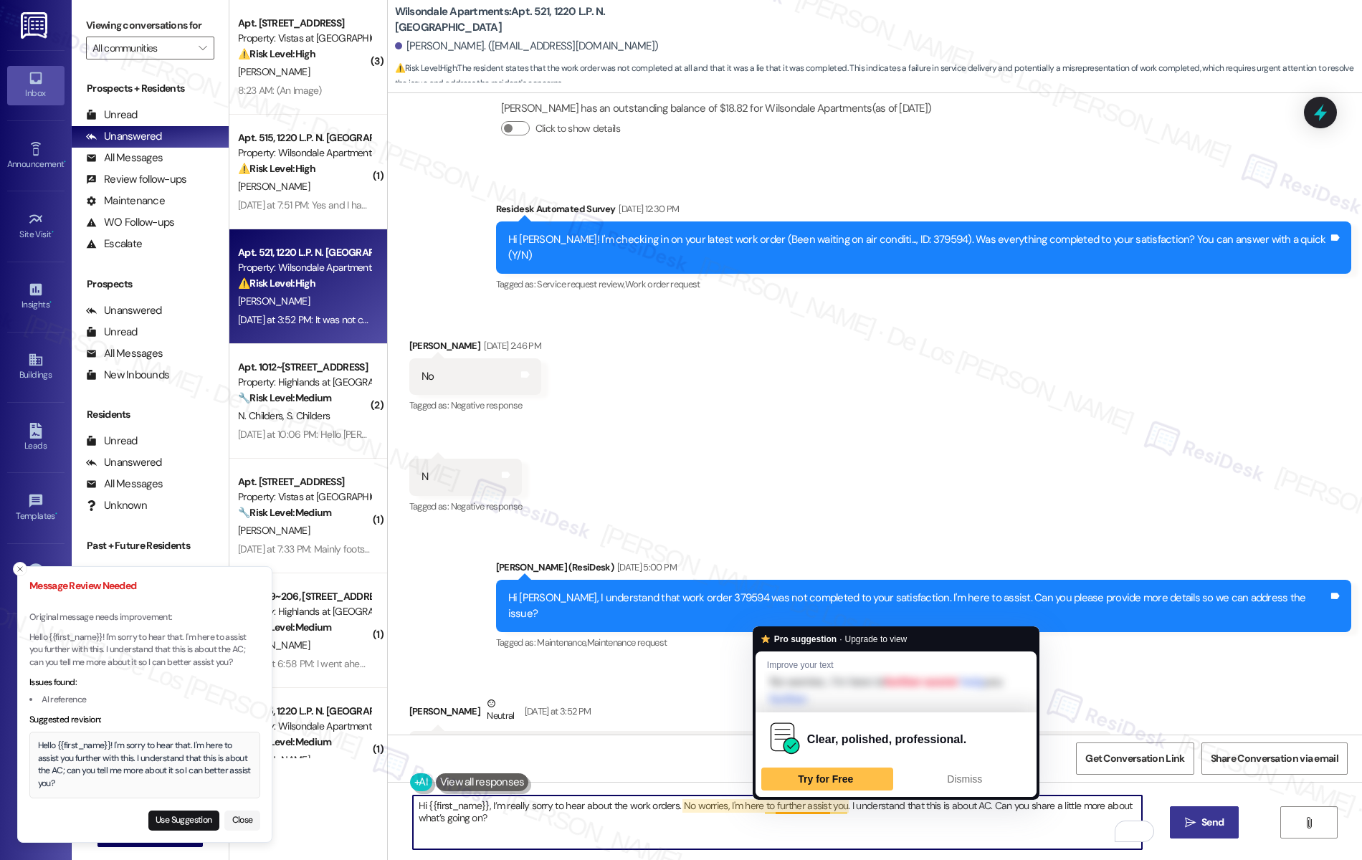
click at [797, 822] on textarea "Hi {{first_name}}, I’m really sorry to hear about the work orders. No worries, …" at bounding box center [778, 823] width 730 height 54
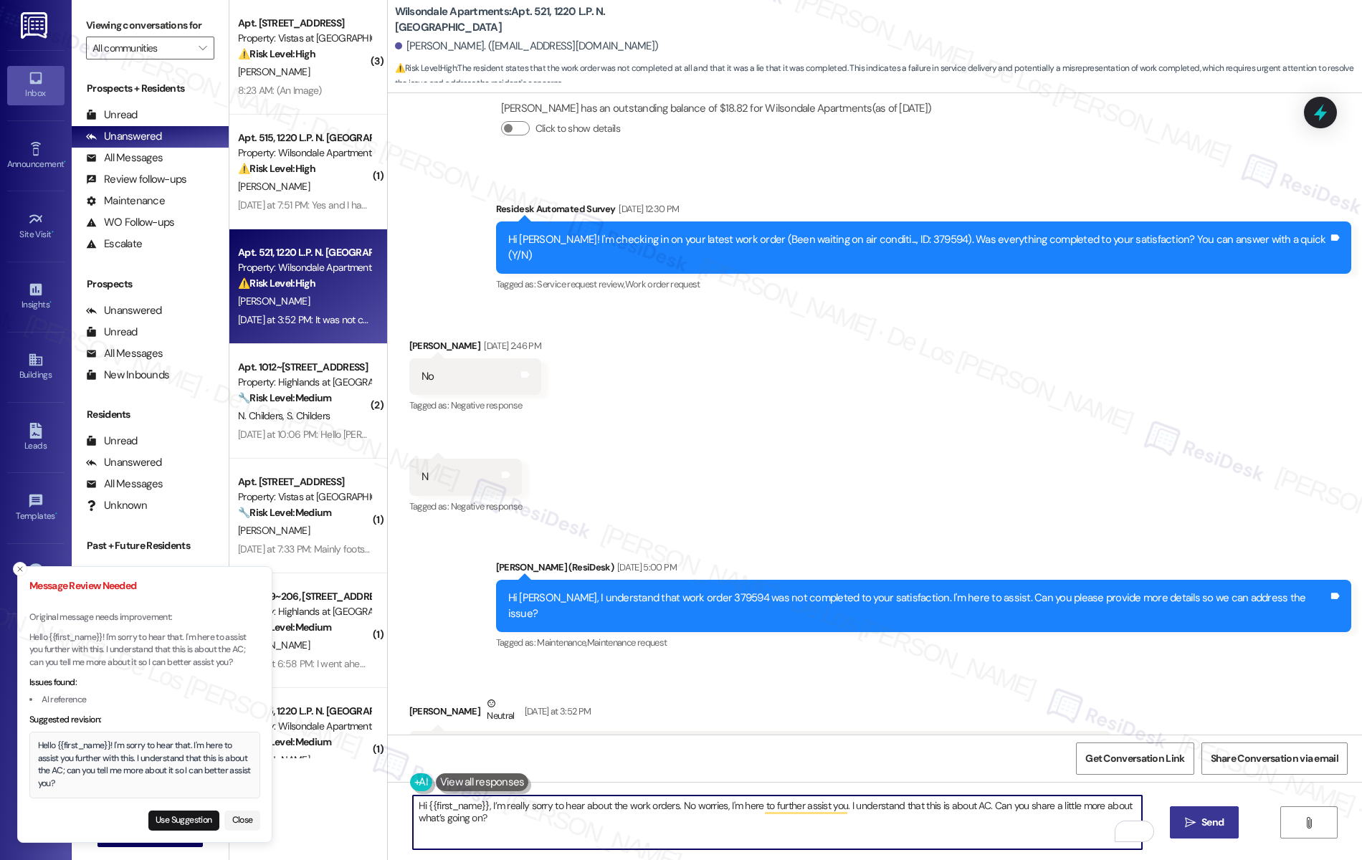
click at [1003, 827] on textarea "Hi {{first_name}}, I’m really sorry to hear about the work orders. No worries, …" at bounding box center [778, 823] width 730 height 54
type textarea "Hi {{first_name}}, I’m really sorry to hear about the work orders. No worries, …"
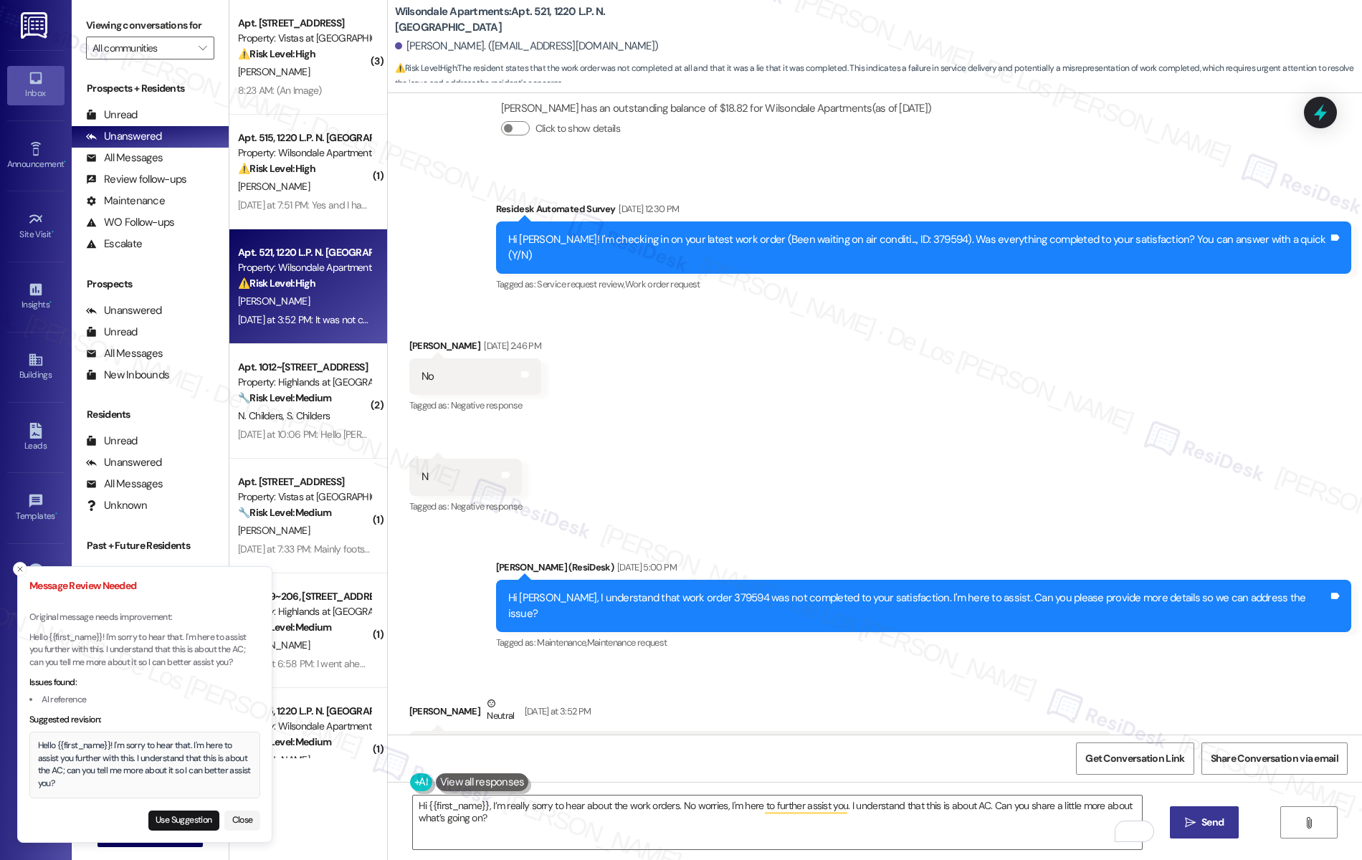
click at [1239, 824] on button " Send" at bounding box center [1205, 823] width 70 height 32
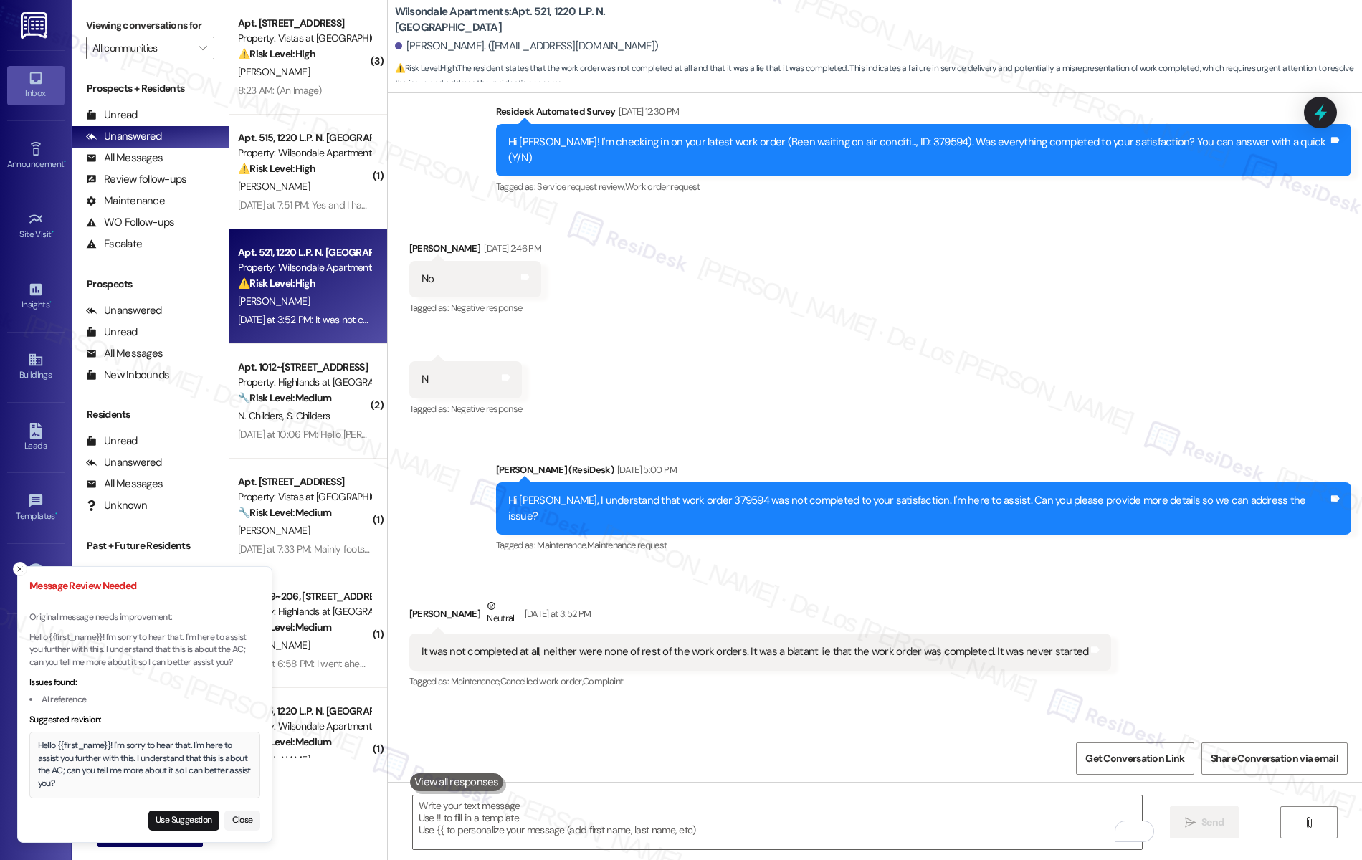
scroll to position [5147, 0]
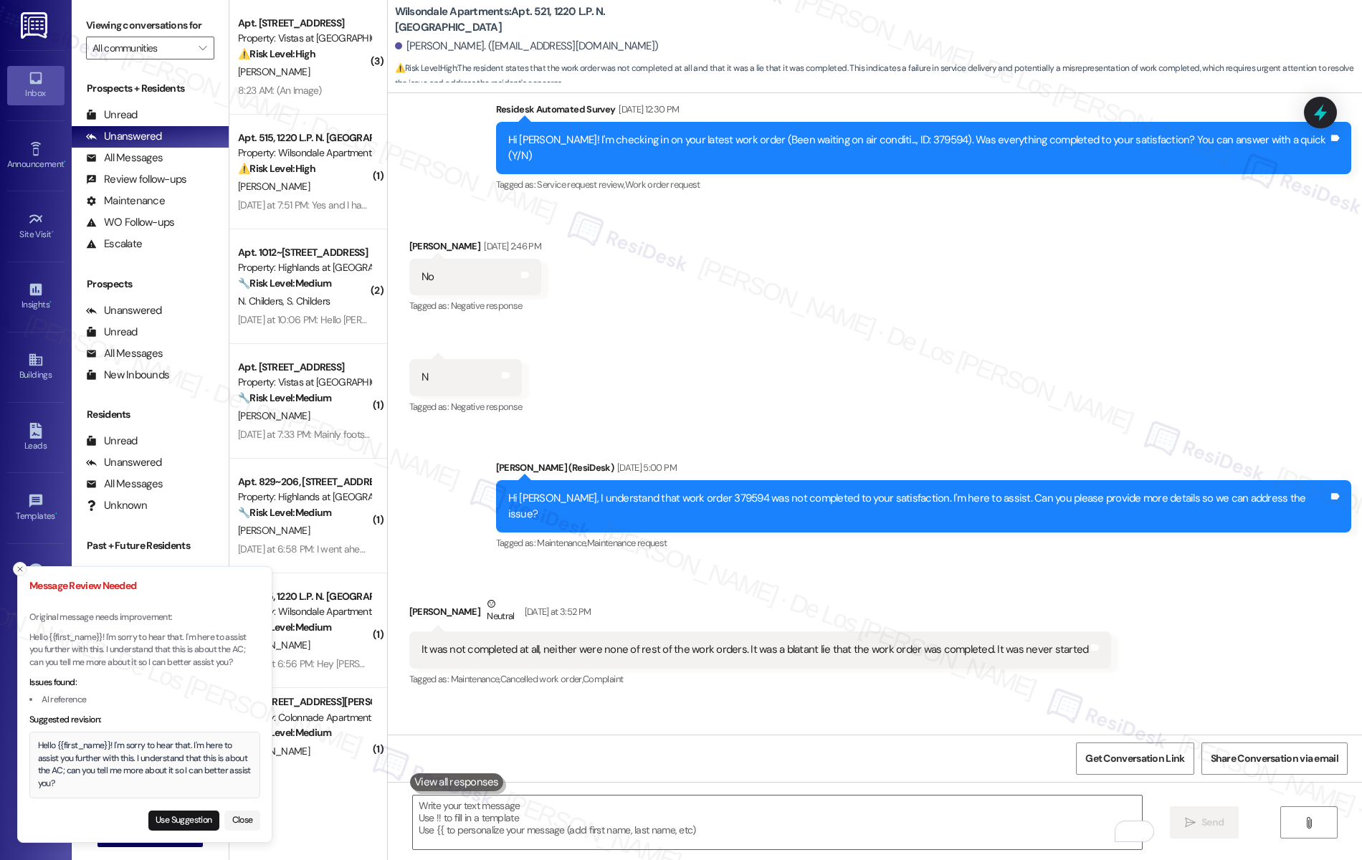
click at [19, 571] on icon "Close toast" at bounding box center [20, 569] width 9 height 9
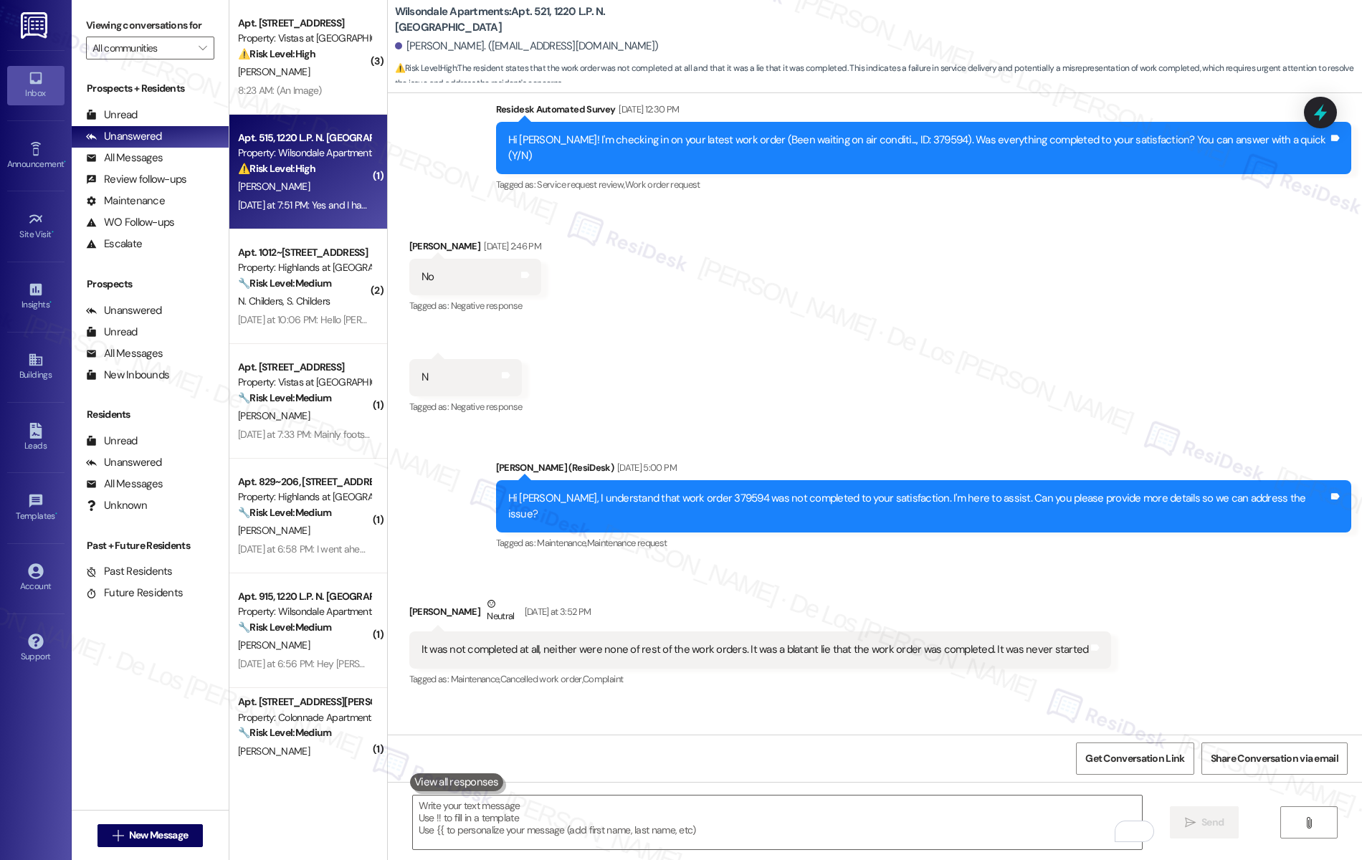
click at [310, 176] on div "⚠️ Risk Level: High The resident confirms low water pressure in both hot and co…" at bounding box center [304, 168] width 133 height 15
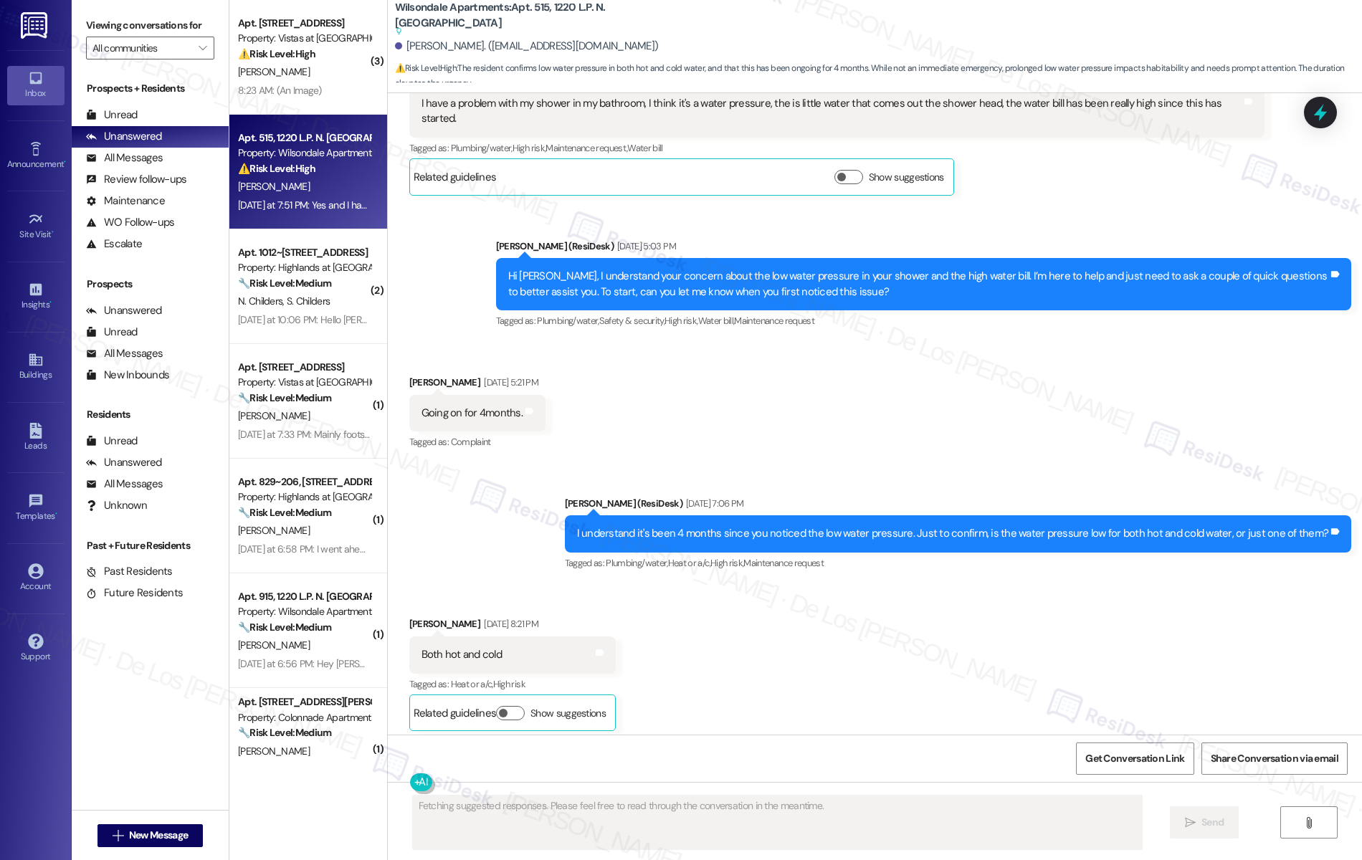
scroll to position [1, 0]
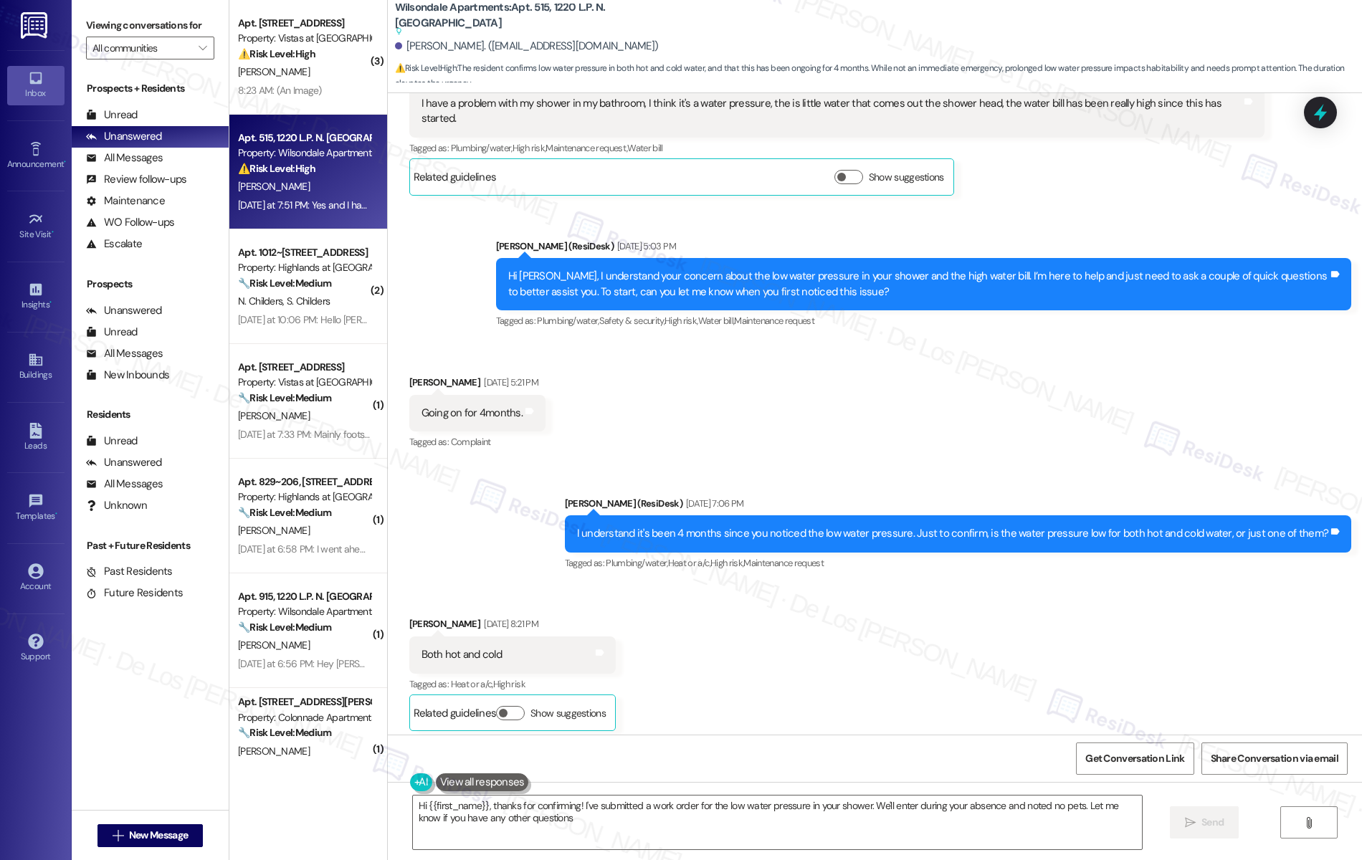
type textarea "Hi {{first_name}}, thanks for confirming! I've submitted a work order for the l…"
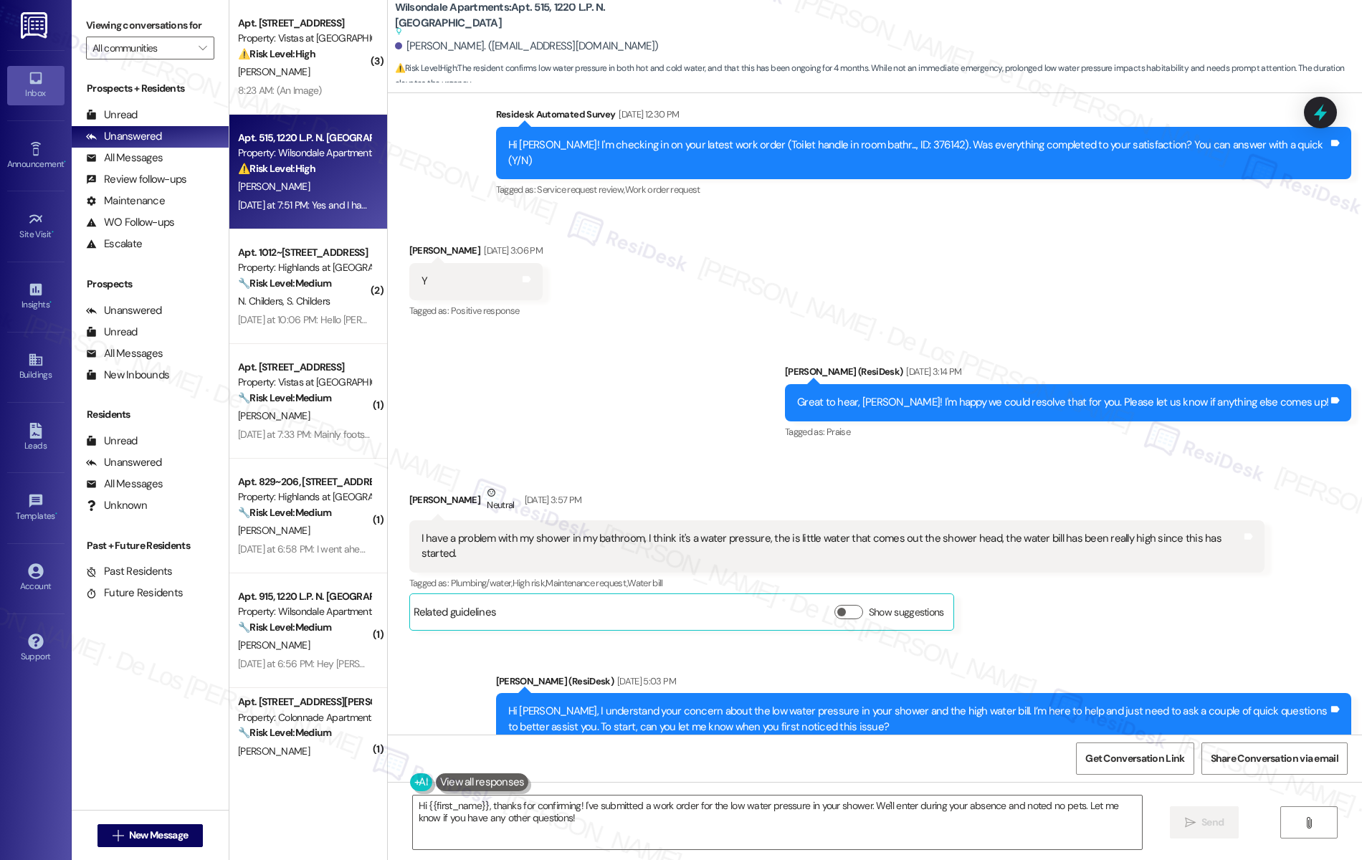
scroll to position [24492, 0]
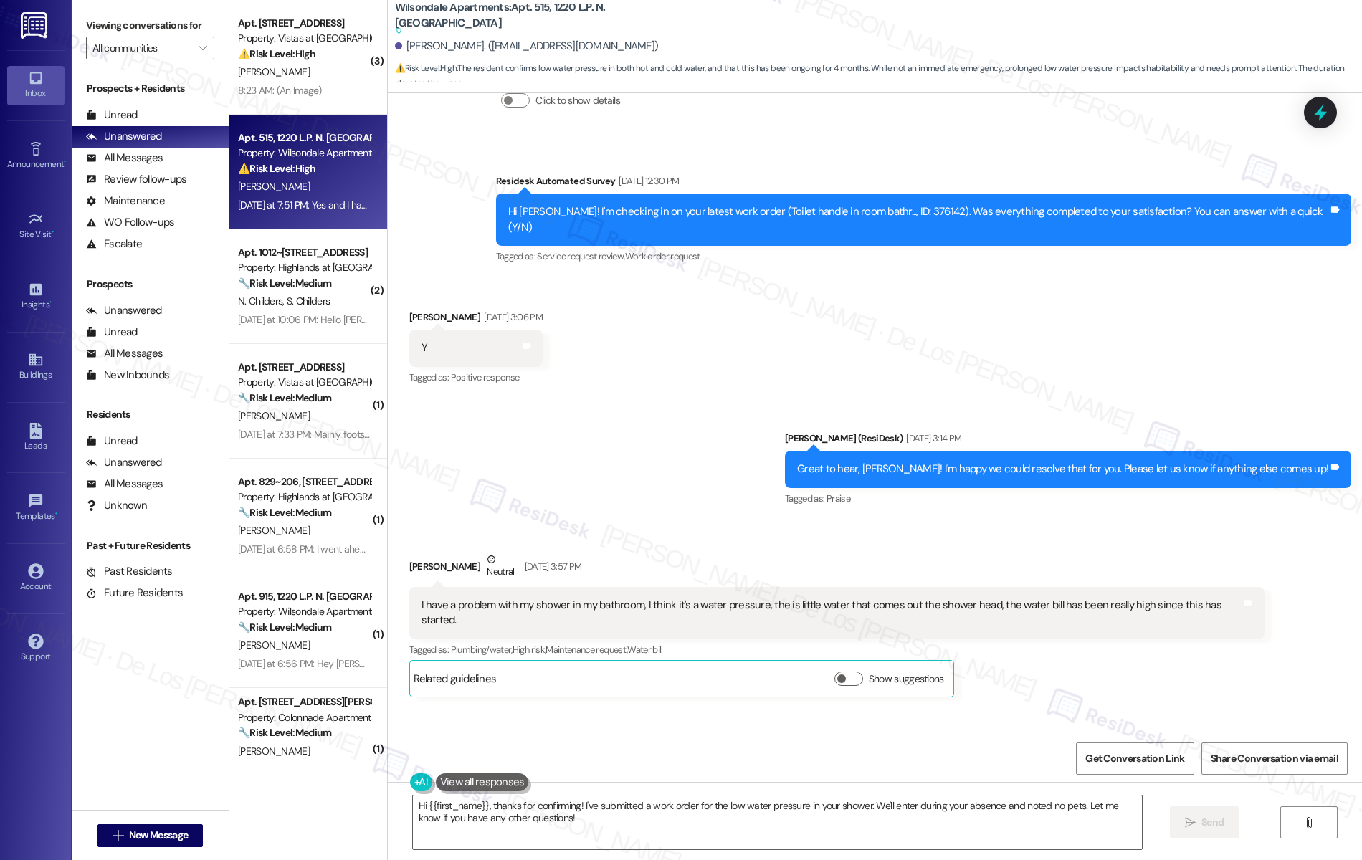
click at [556, 598] on div "I have a problem with my shower in my bathroom, I think it's a water pressure, …" at bounding box center [832, 613] width 820 height 31
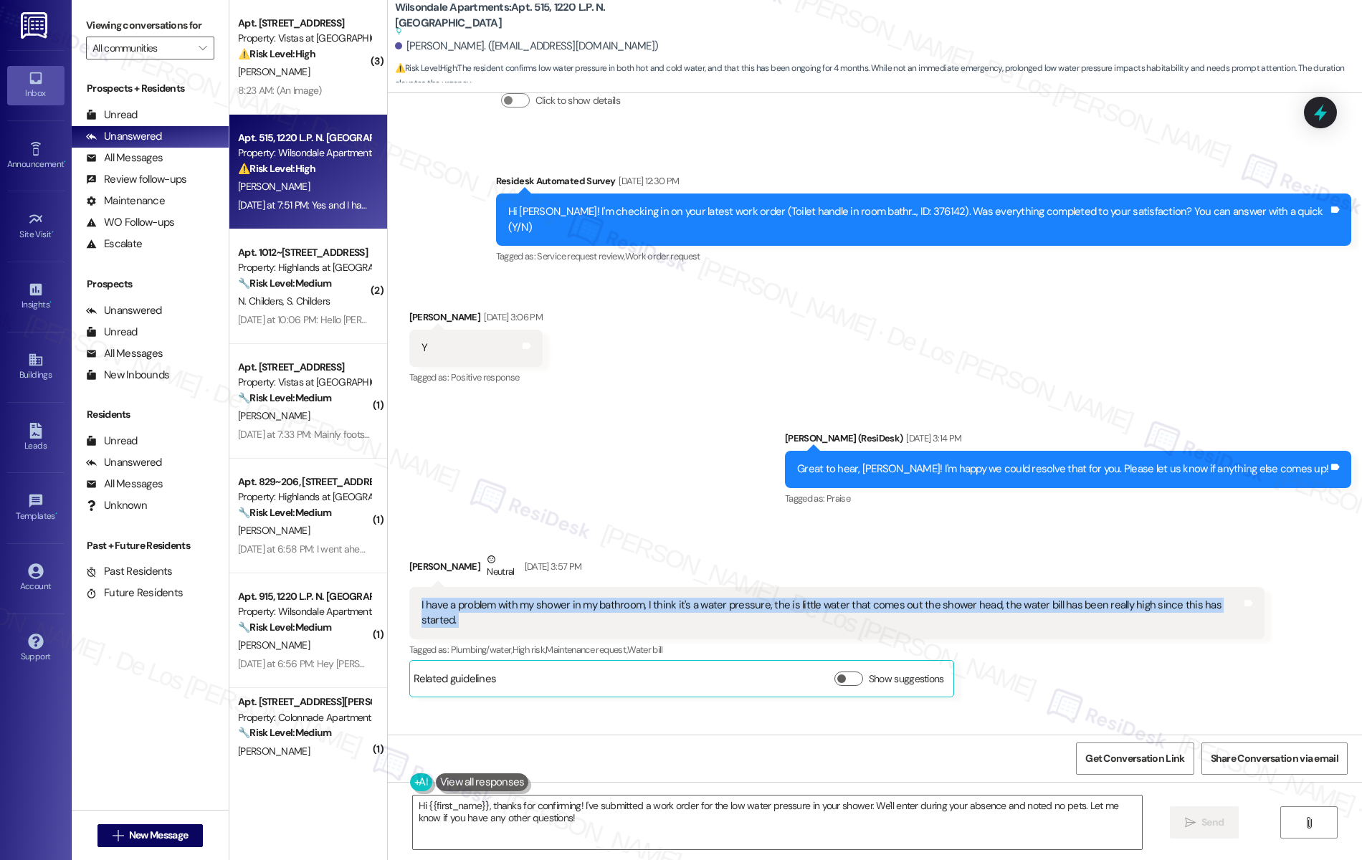
click at [556, 598] on div "I have a problem with my shower in my bathroom, I think it's a water pressure, …" at bounding box center [832, 613] width 820 height 31
copy div "I have a problem with my shower in my bathroom, I think it's a water pressure, …"
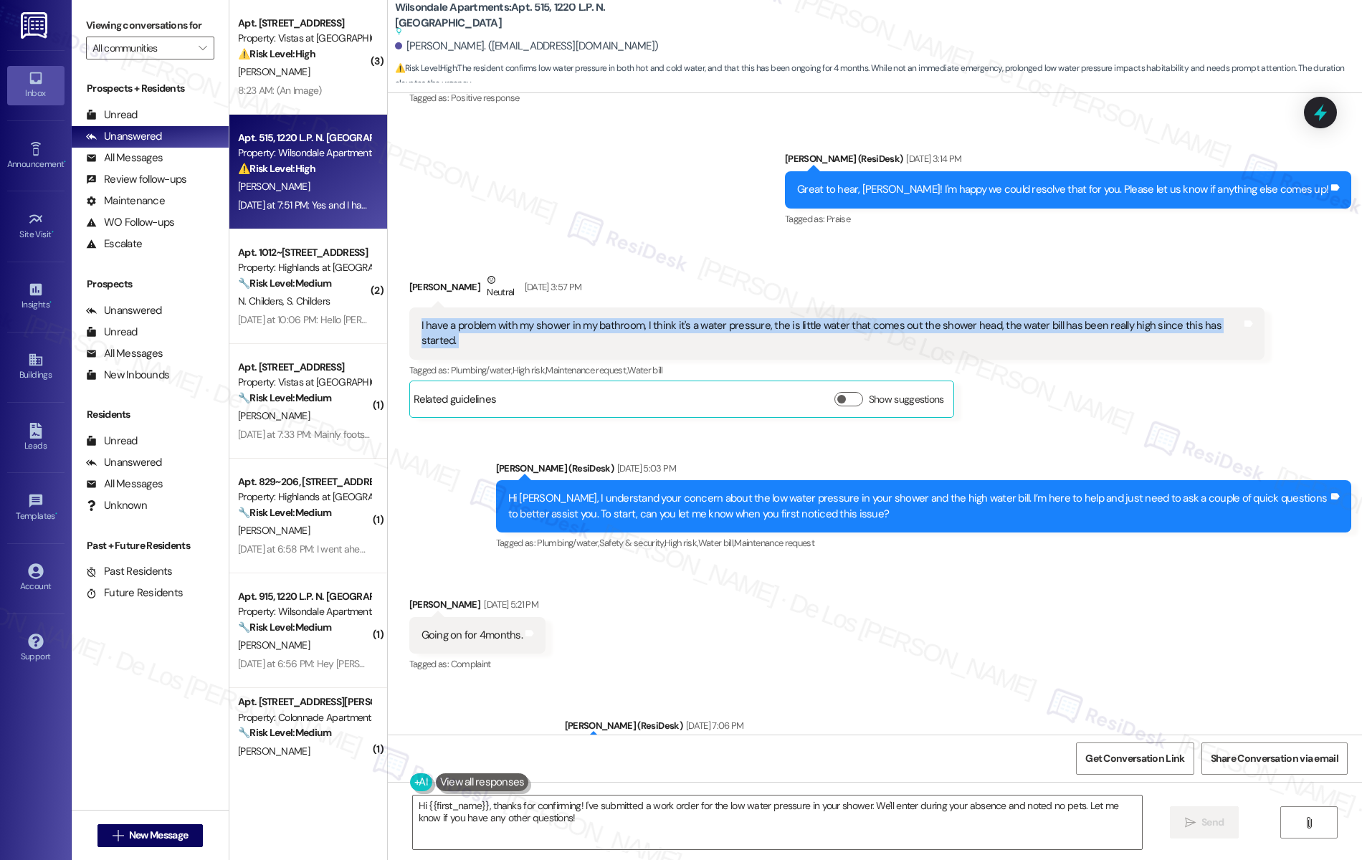
scroll to position [24994, 0]
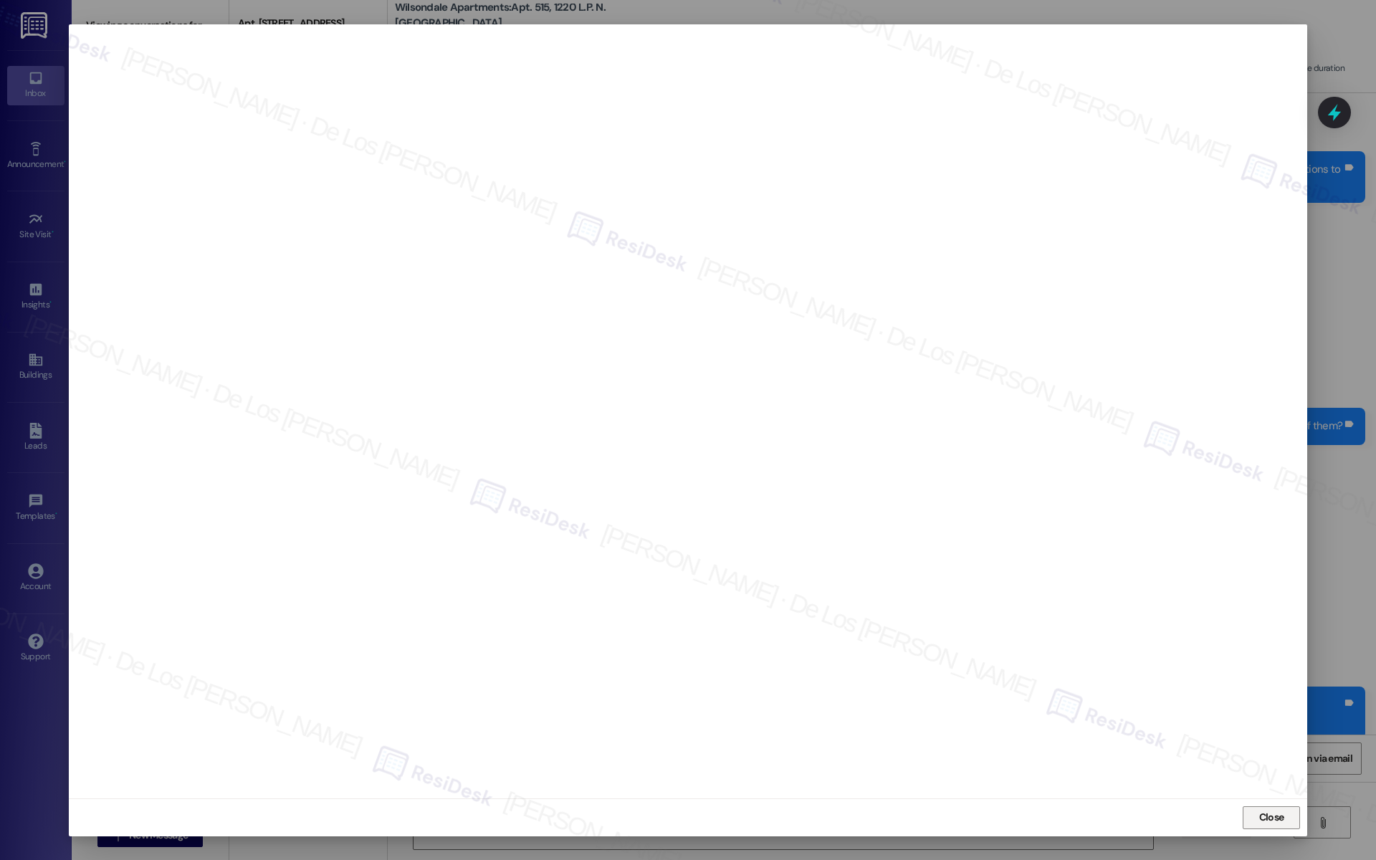
click at [1270, 821] on span "Close" at bounding box center [1272, 817] width 25 height 15
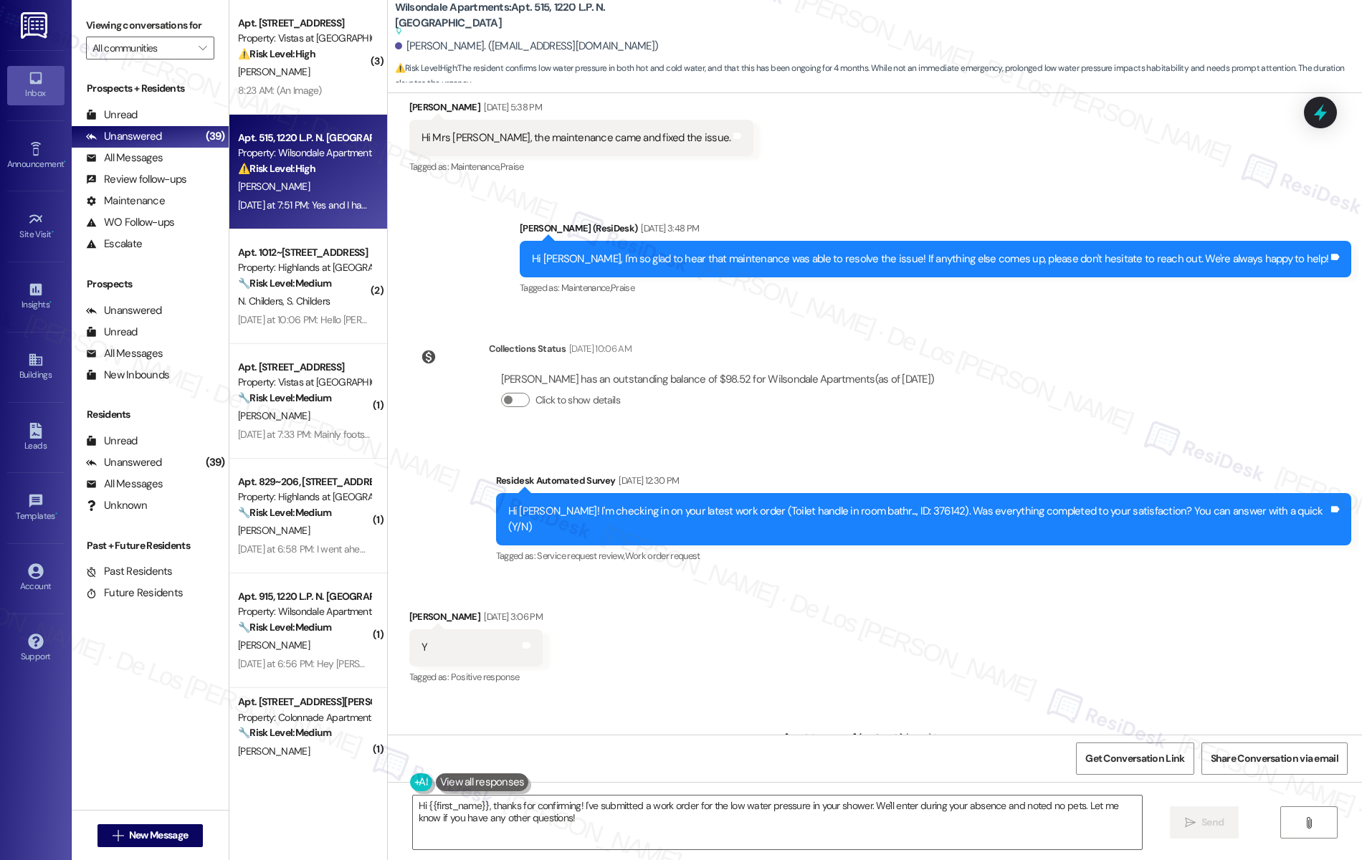
scroll to position [24117, 0]
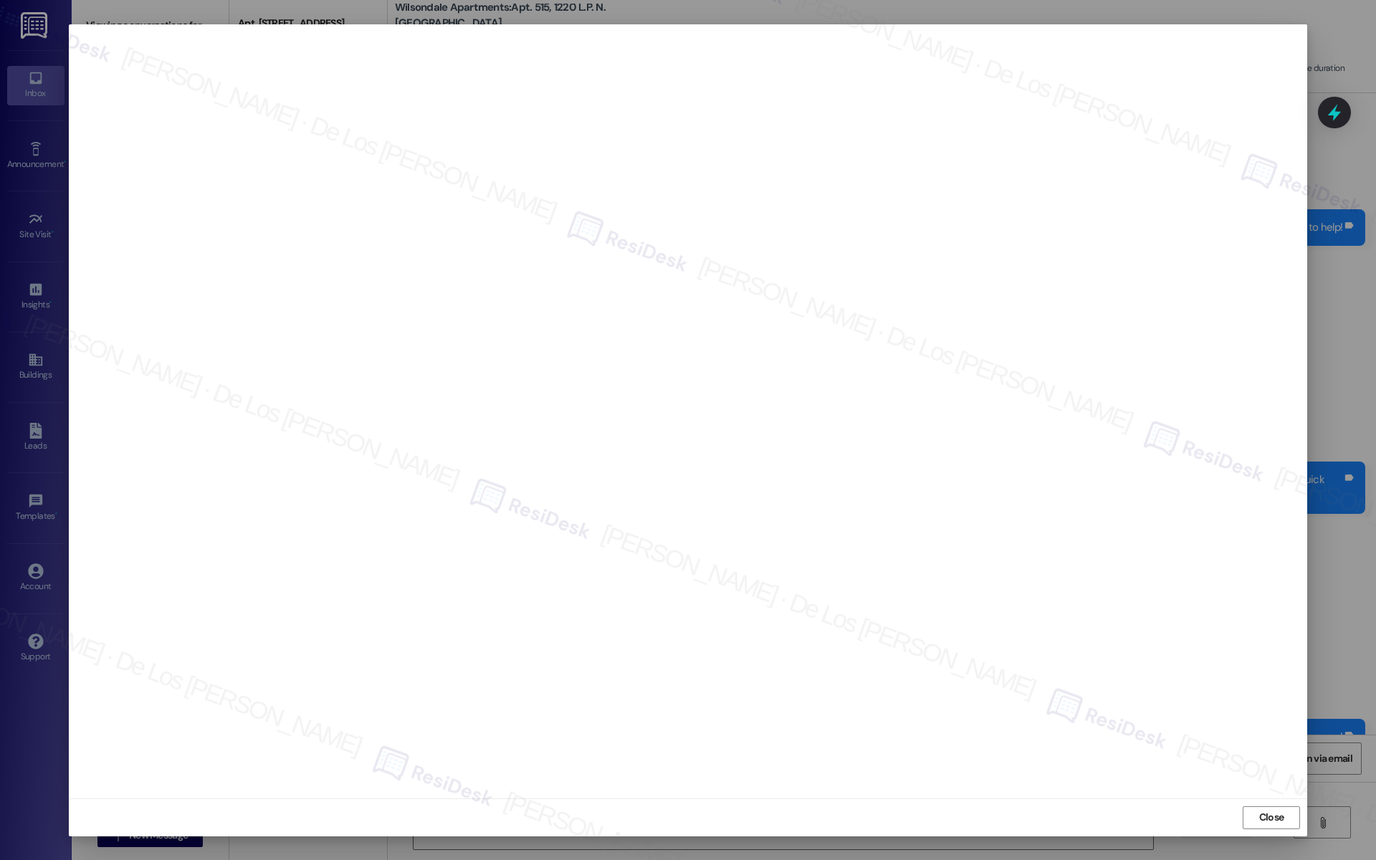
click at [1269, 800] on div "Close" at bounding box center [688, 818] width 1239 height 38
click at [1267, 819] on span "Close" at bounding box center [1272, 817] width 25 height 15
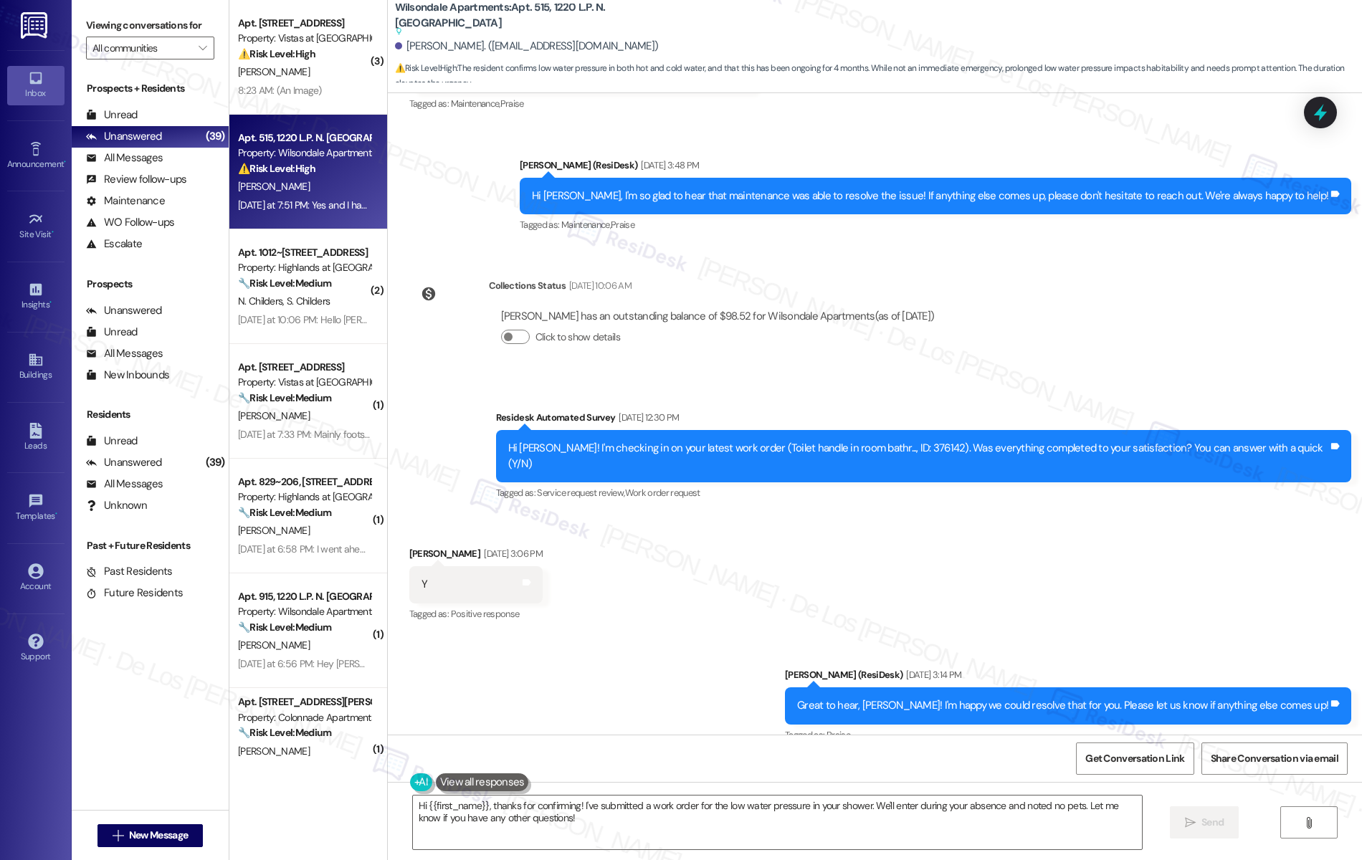
scroll to position [24482, 0]
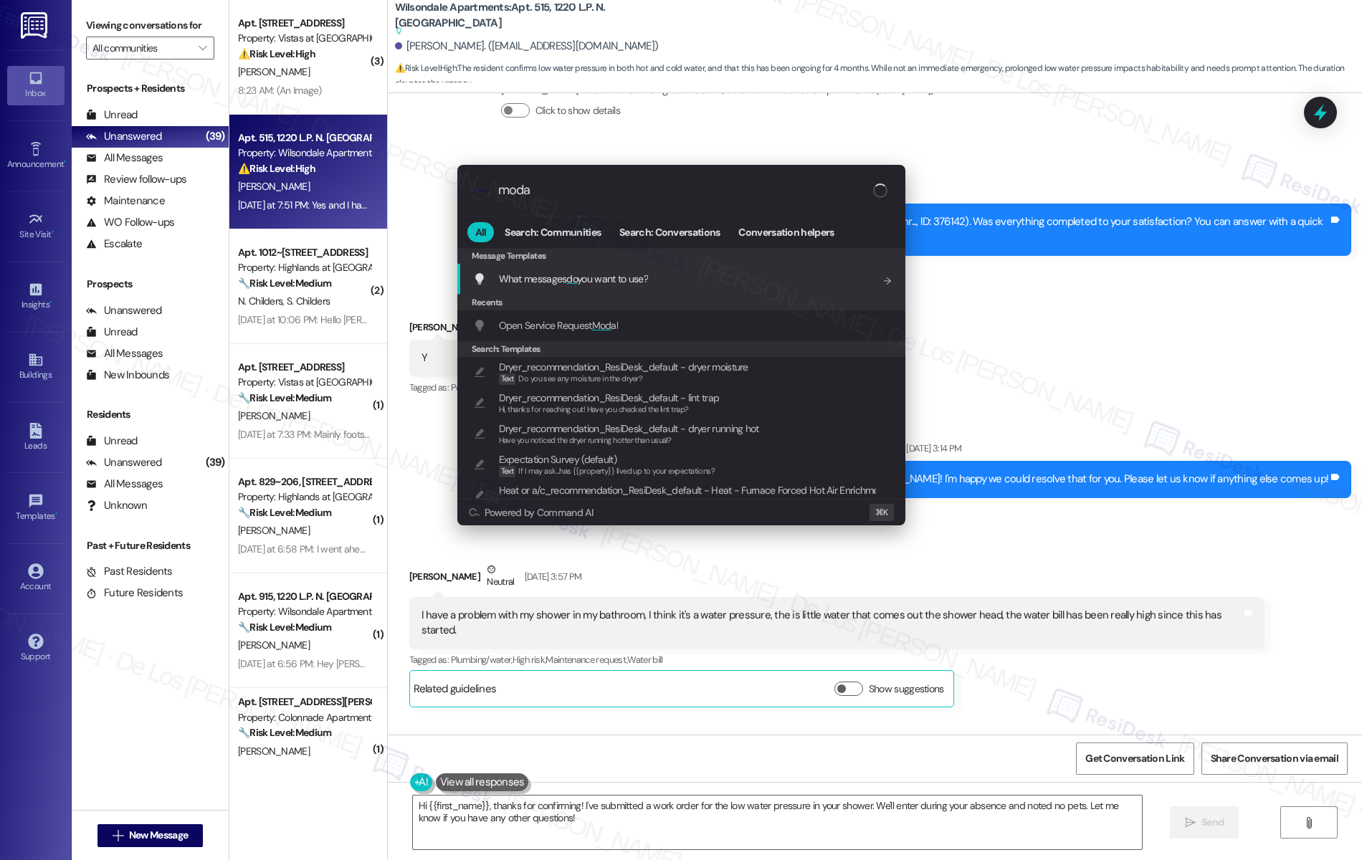
type input "modal"
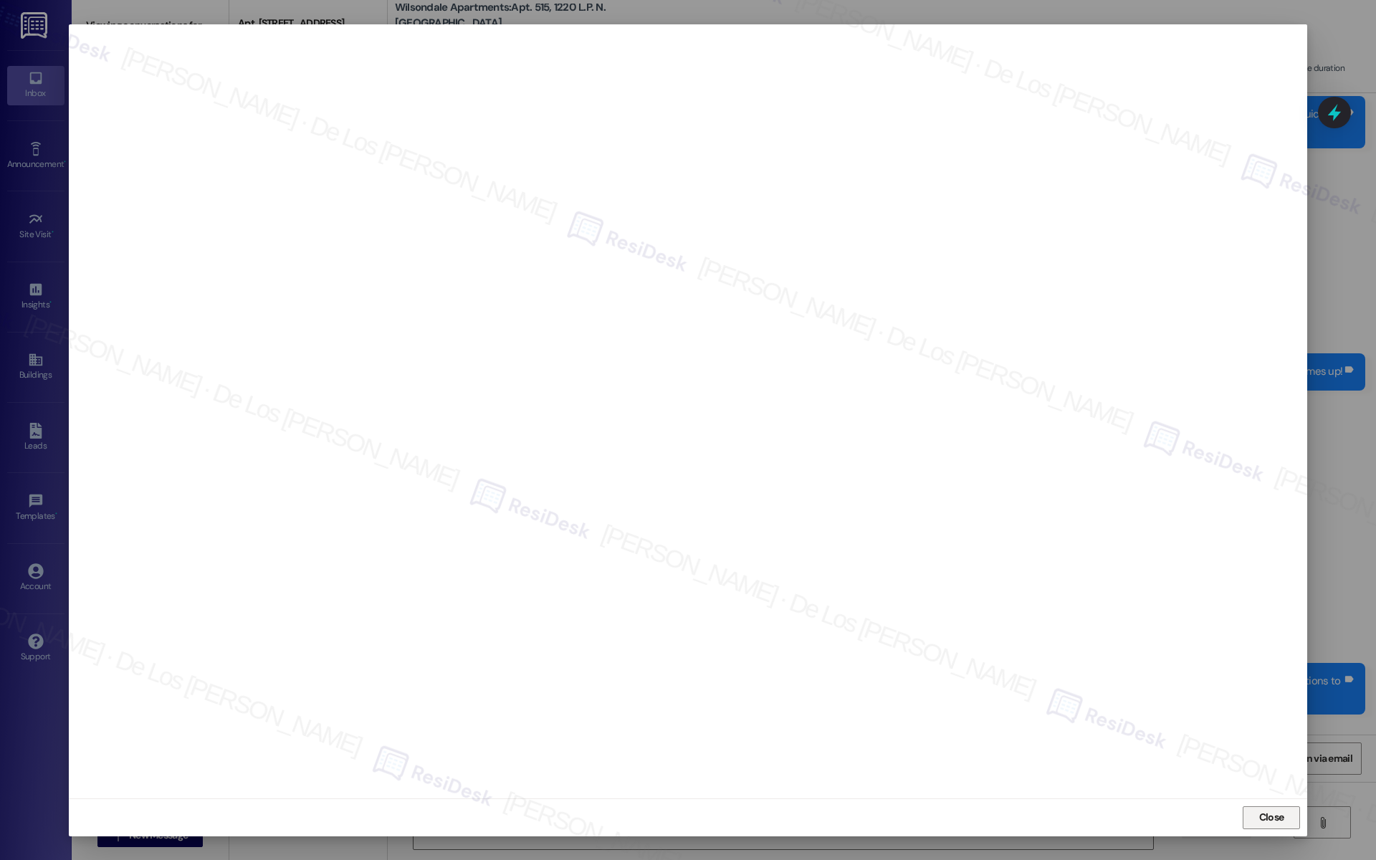
click at [1260, 819] on span "Close" at bounding box center [1272, 817] width 25 height 15
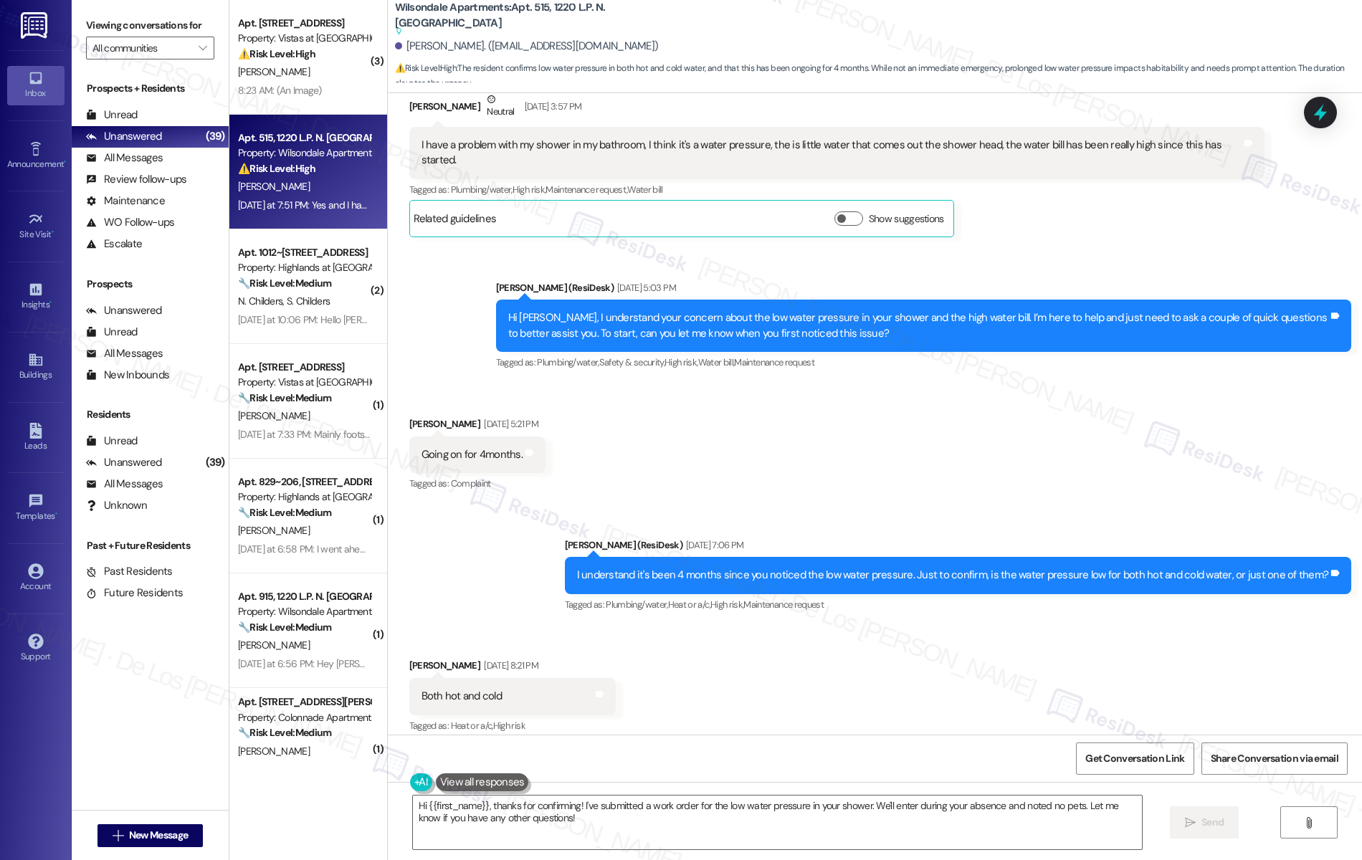
scroll to position [24994, 0]
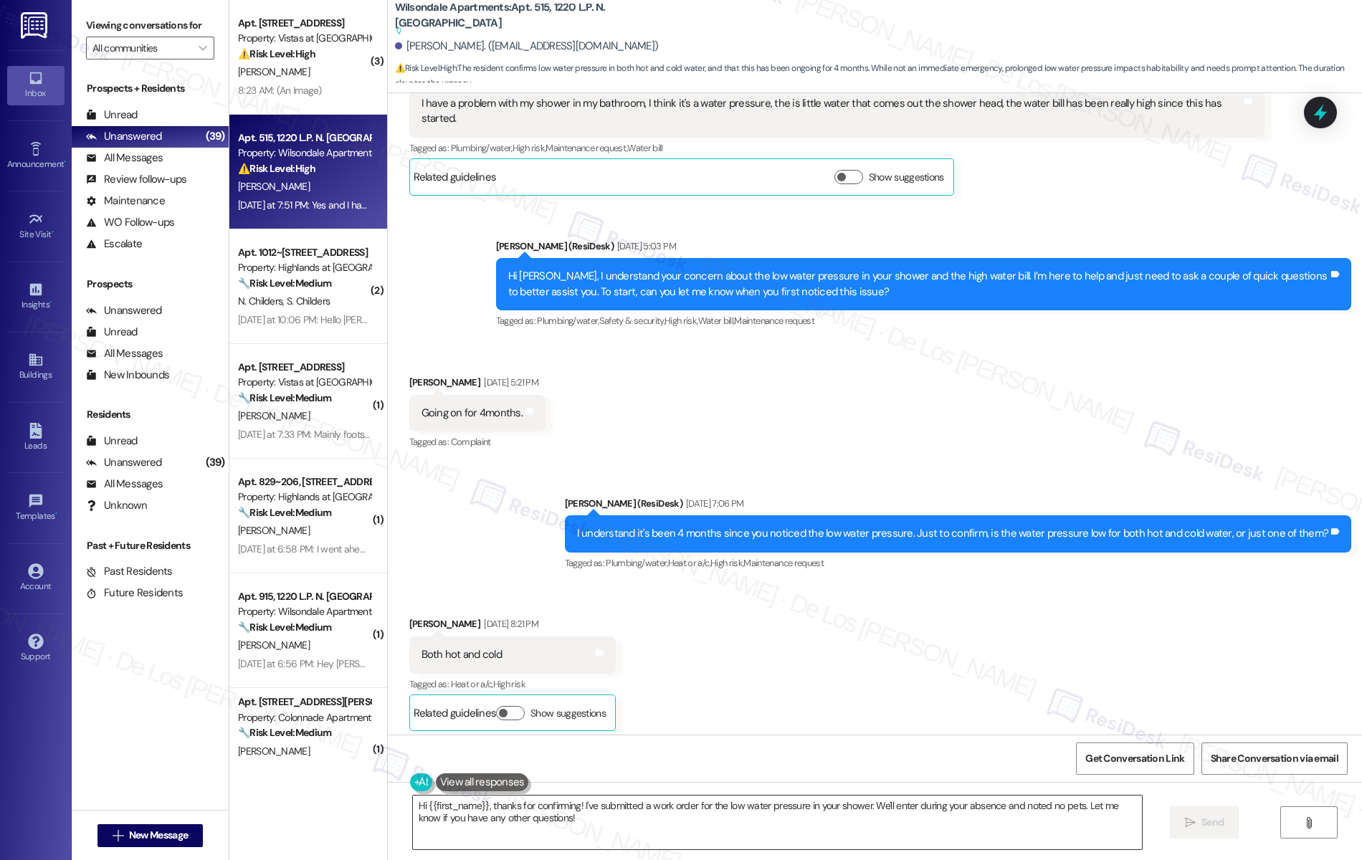
click at [584, 814] on textarea "Hi {{first_name}}, thanks for confirming! I've submitted a work order for the l…" at bounding box center [778, 823] width 730 height 54
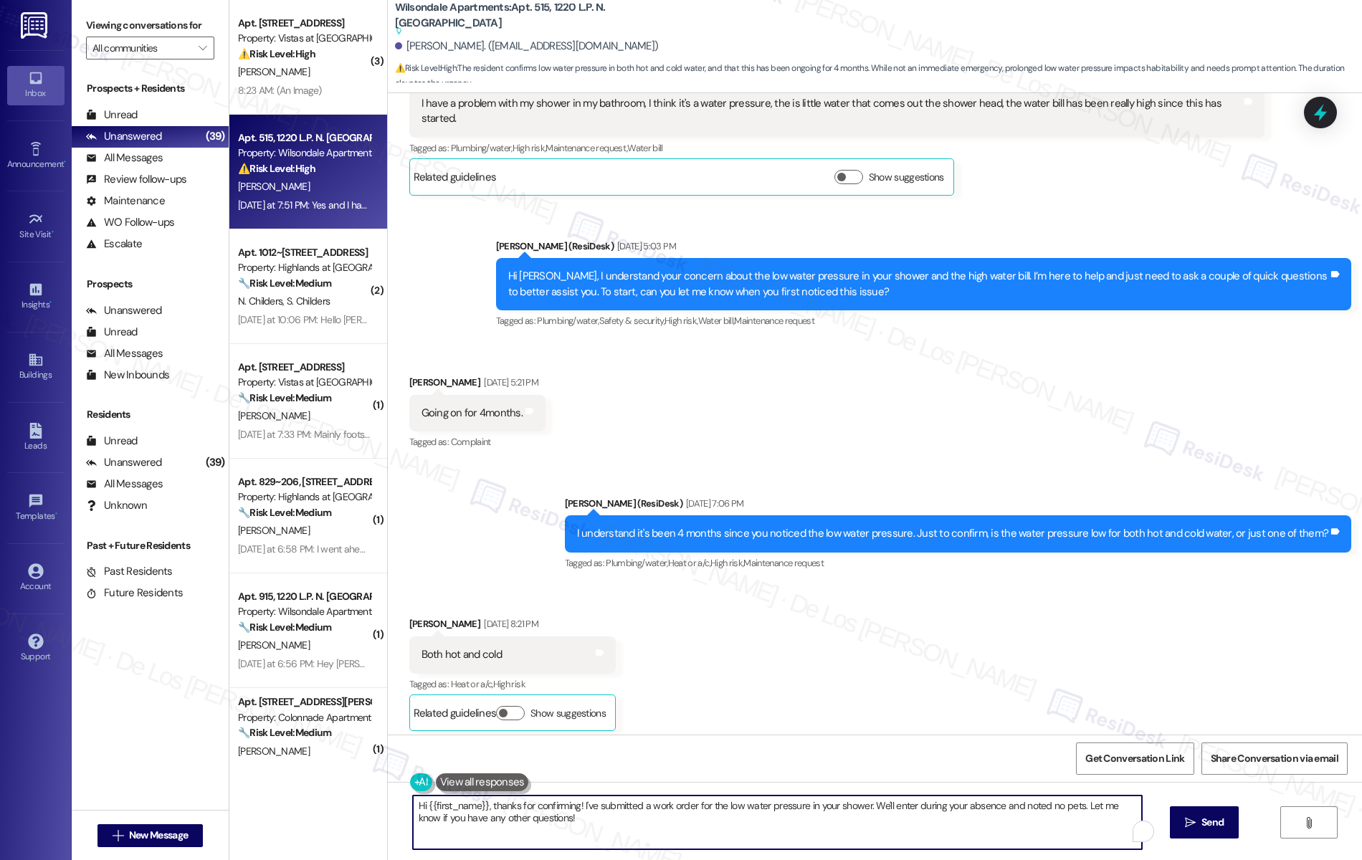
click at [584, 814] on textarea "Hi {{first_name}}, thanks for confirming! I've submitted a work order for the l…" at bounding box center [778, 823] width 730 height 54
click at [585, 814] on textarea "Hi {{first_name}}, thanks for confirming! I've submitted a work order for the l…" at bounding box center [778, 823] width 730 height 54
drag, startPoint x: 863, startPoint y: 803, endPoint x: 908, endPoint y: 832, distance: 52.9
click at [907, 832] on textarea "Hi {{first_name}}, thanks for confirming! I've submitted a work order for the l…" at bounding box center [778, 823] width 730 height 54
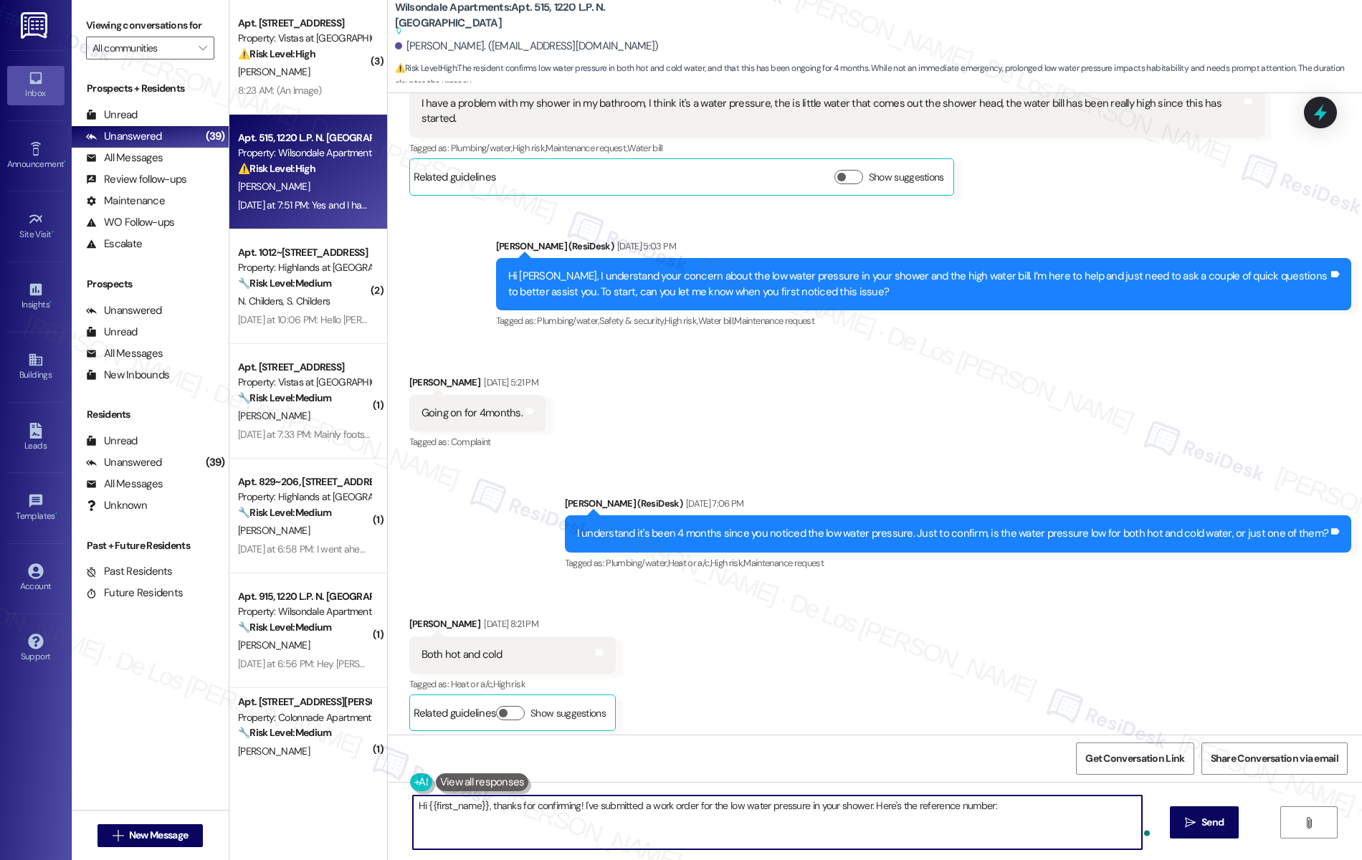
paste textarea "379977""
type textarea "Hi {{first_name}}, thanks for confirming! I've submitted a work order for the l…"
click at [1211, 822] on span "Send" at bounding box center [1213, 822] width 28 height 15
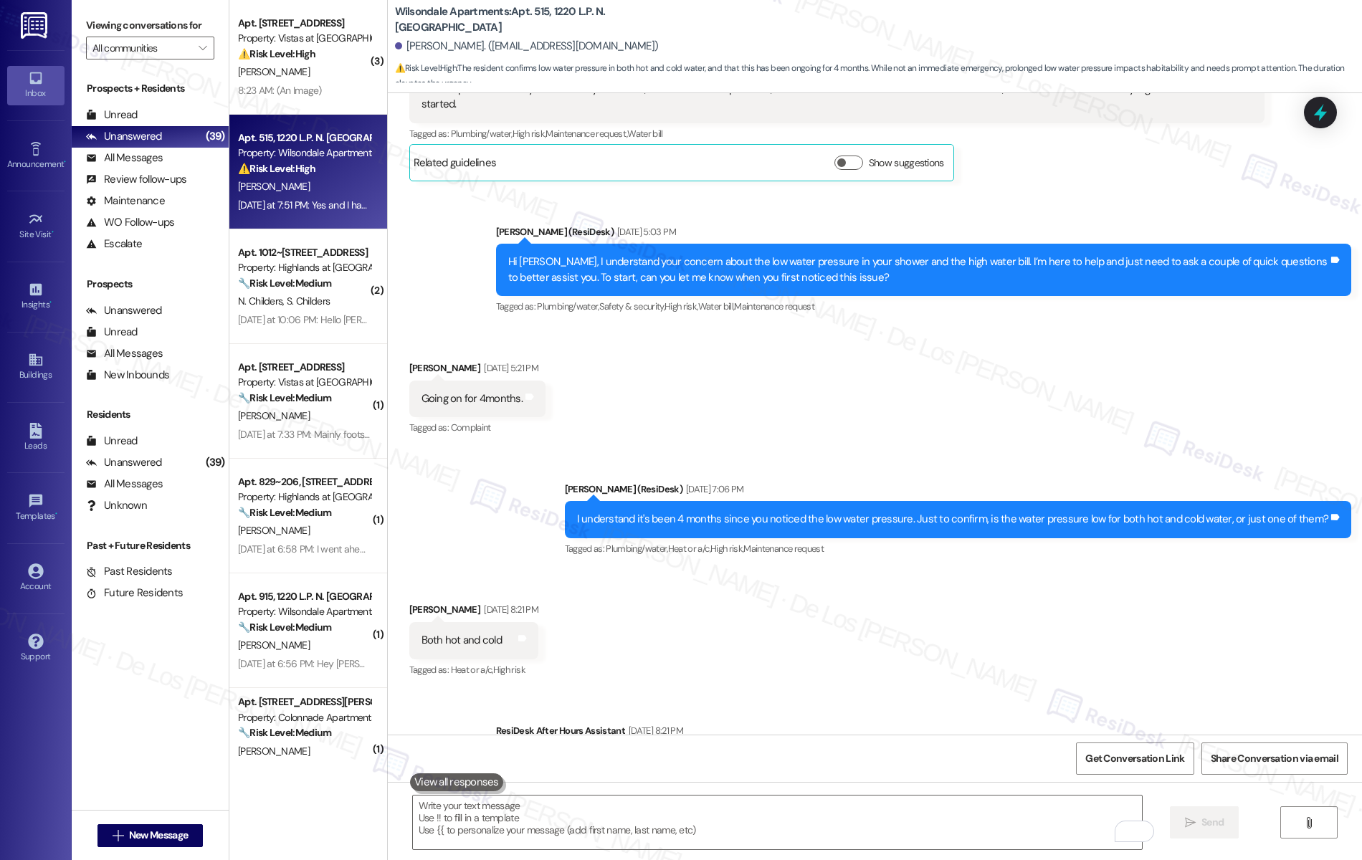
scroll to position [25057, 0]
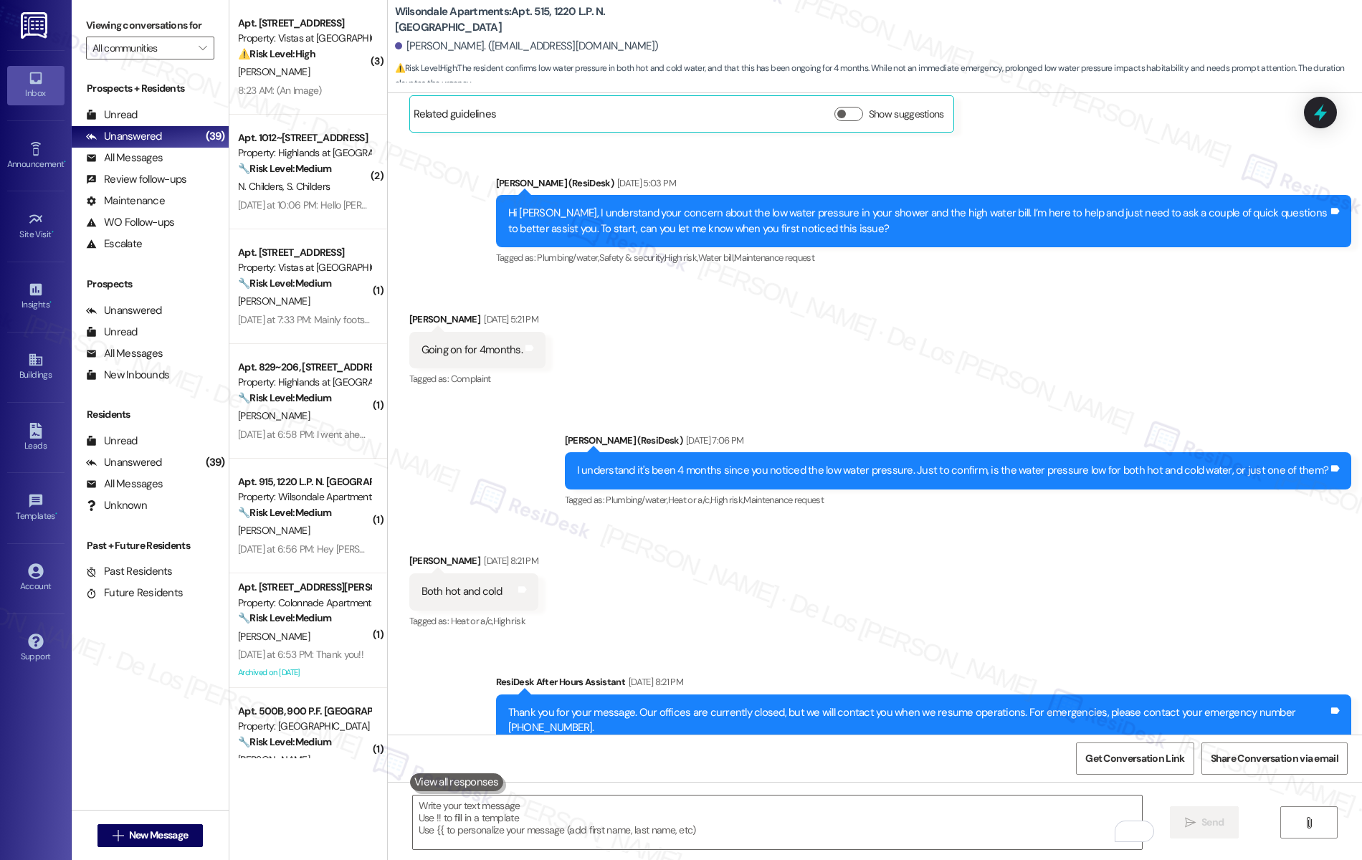
drag, startPoint x: 1163, startPoint y: 704, endPoint x: 1129, endPoint y: 703, distance: 33.7
copy div "379977."
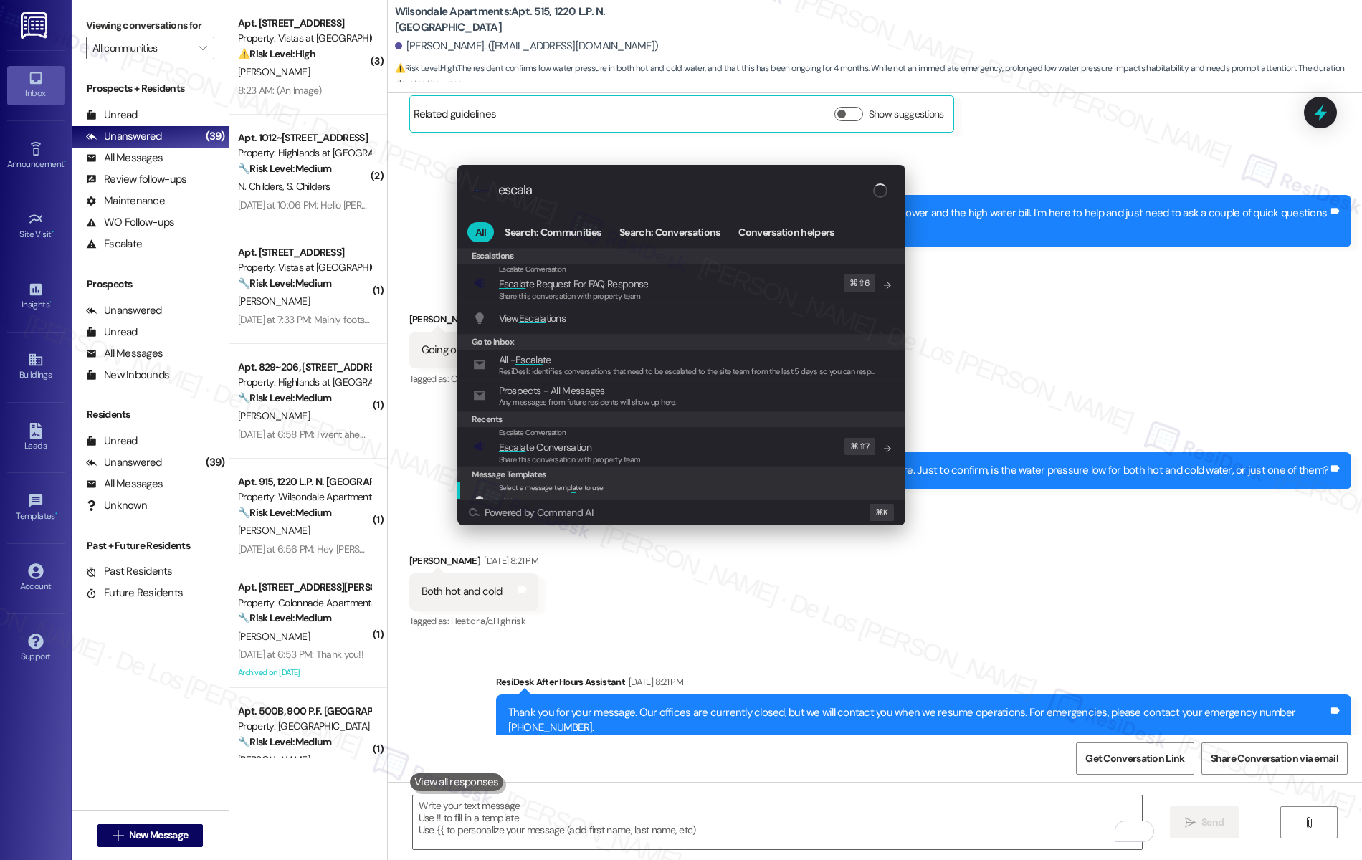
type input "escala"
drag, startPoint x: 637, startPoint y: 437, endPoint x: 629, endPoint y: 414, distance: 24.7
click at [637, 438] on div "Escalate Conversation" at bounding box center [570, 432] width 142 height 11
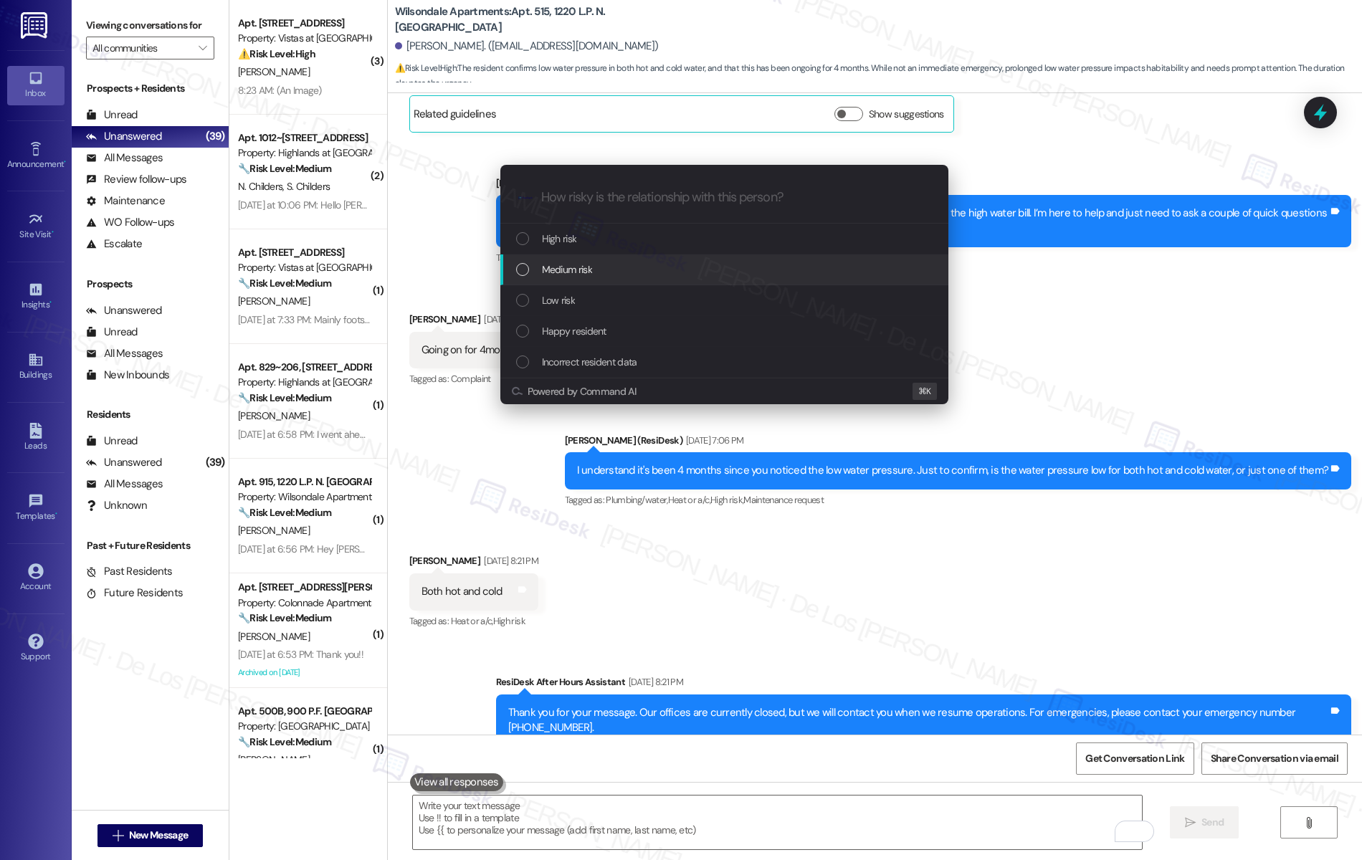
click at [595, 261] on div "Medium risk" at bounding box center [724, 270] width 448 height 31
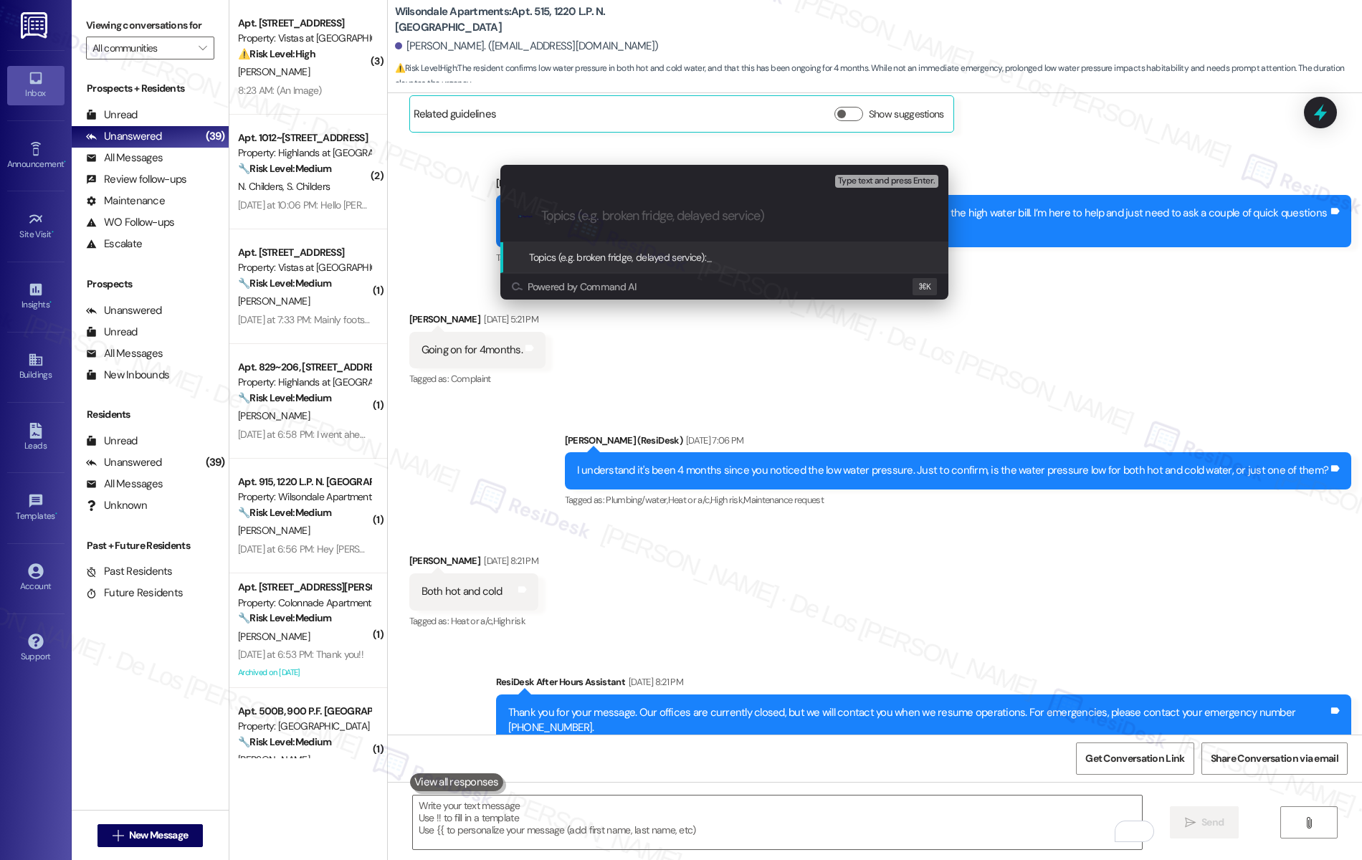
paste input "379977."
click at [545, 210] on input "379977." at bounding box center [730, 216] width 378 height 15
click at [674, 215] on input "Work order #379977." at bounding box center [730, 216] width 378 height 15
type input "Work order #379977 filed by ResiDesk - shower water pressure issue & high water…"
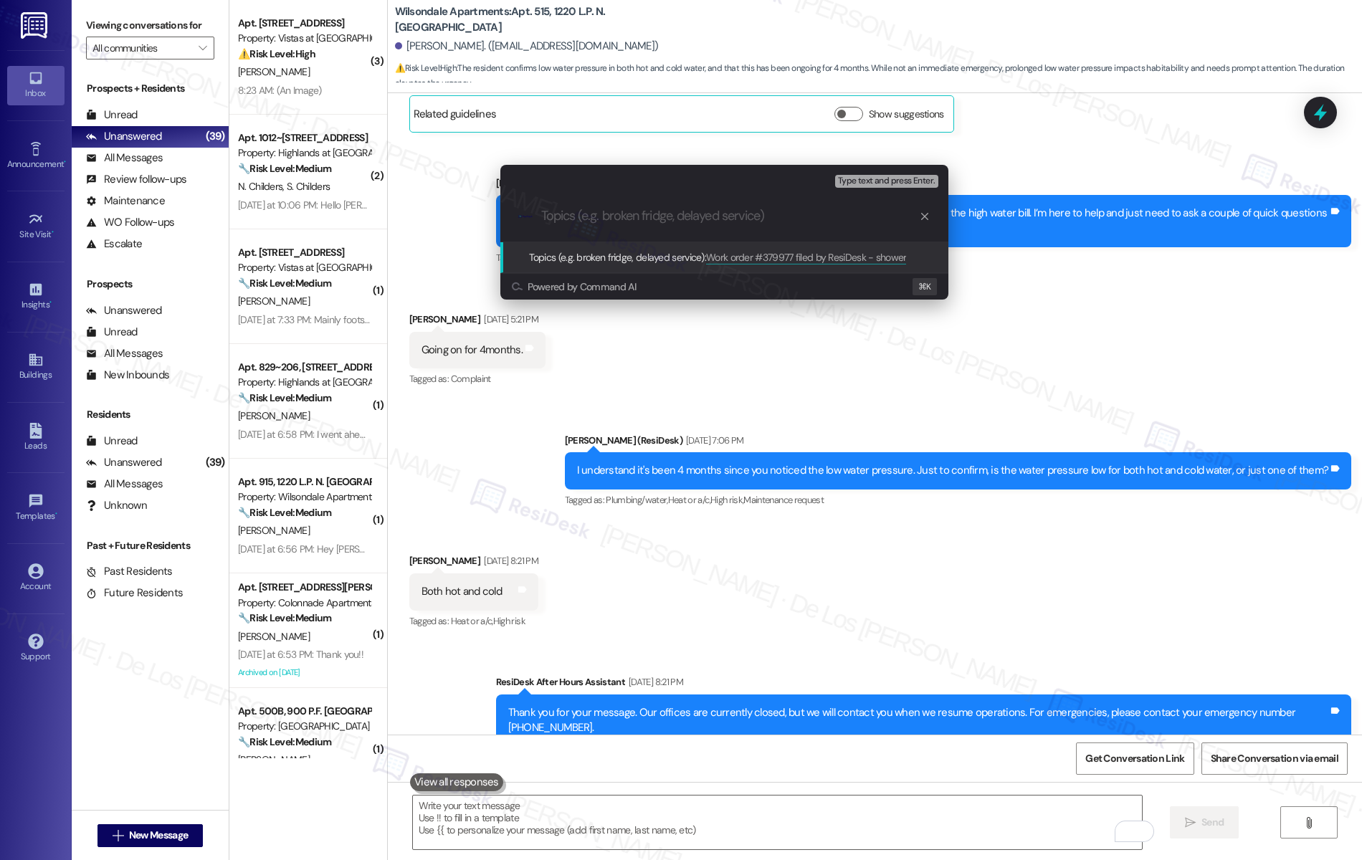
scroll to position [0, 0]
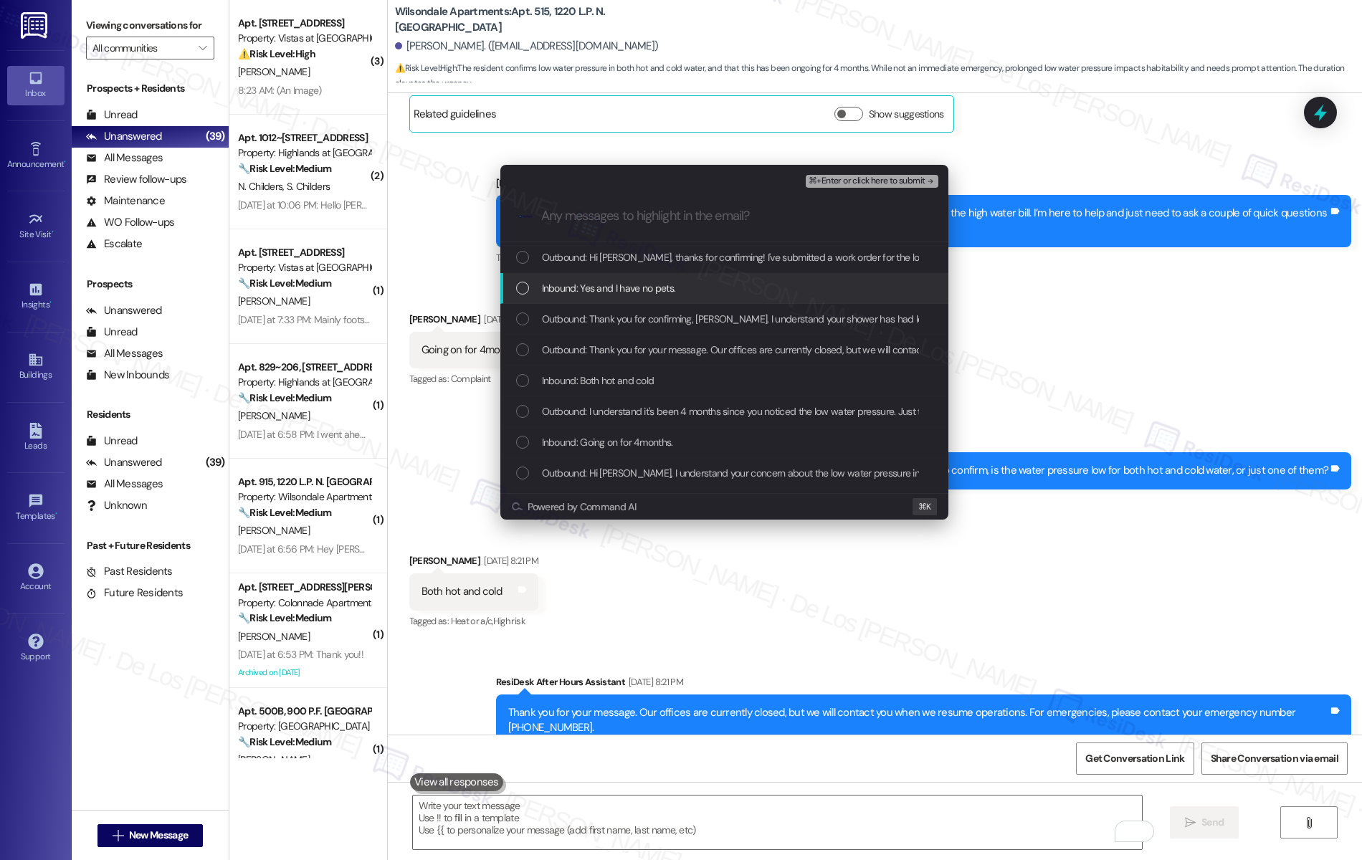
drag, startPoint x: 590, startPoint y: 282, endPoint x: 581, endPoint y: 338, distance: 56.6
click at [590, 282] on span "Inbound: Yes and I have no pets." at bounding box center [609, 288] width 134 height 16
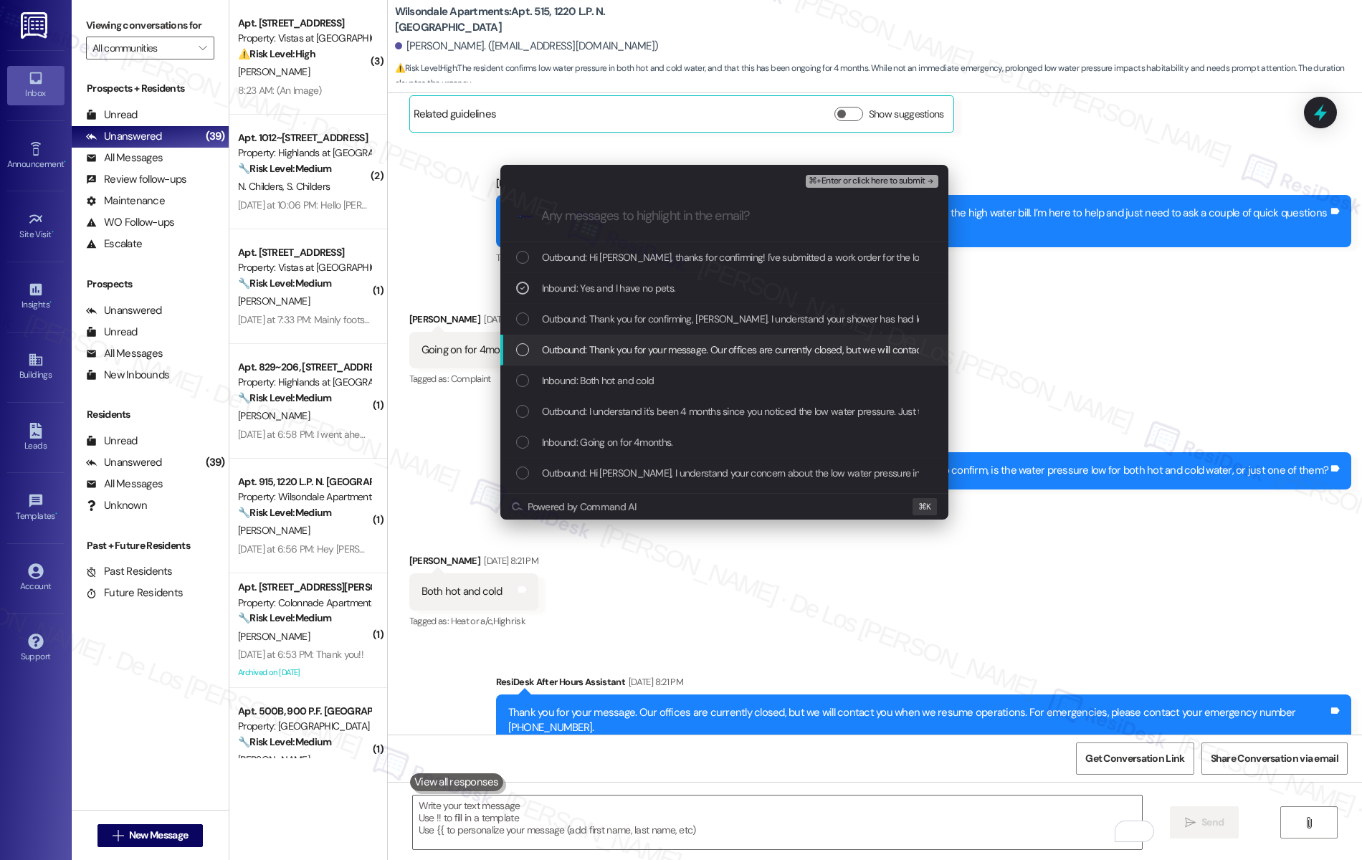
click at [586, 351] on span "Outbound: Thank you for your message. Our offices are currently closed, but we …" at bounding box center [967, 350] width 850 height 16
click at [587, 351] on span "Outbound: Thank you for your message. Our offices are currently closed, but we …" at bounding box center [967, 350] width 850 height 16
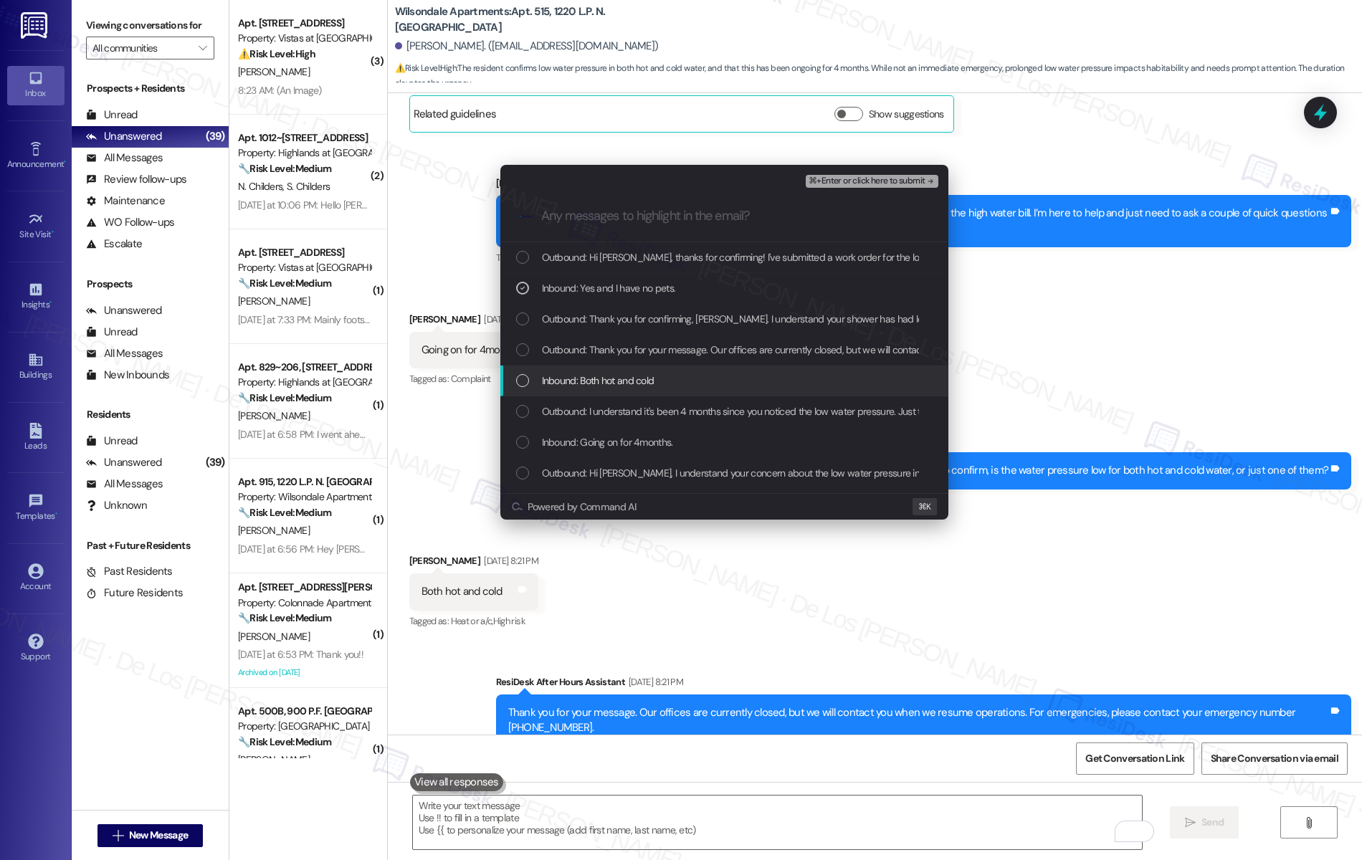
click at [599, 386] on span "Inbound: Both hot and cold" at bounding box center [598, 381] width 113 height 16
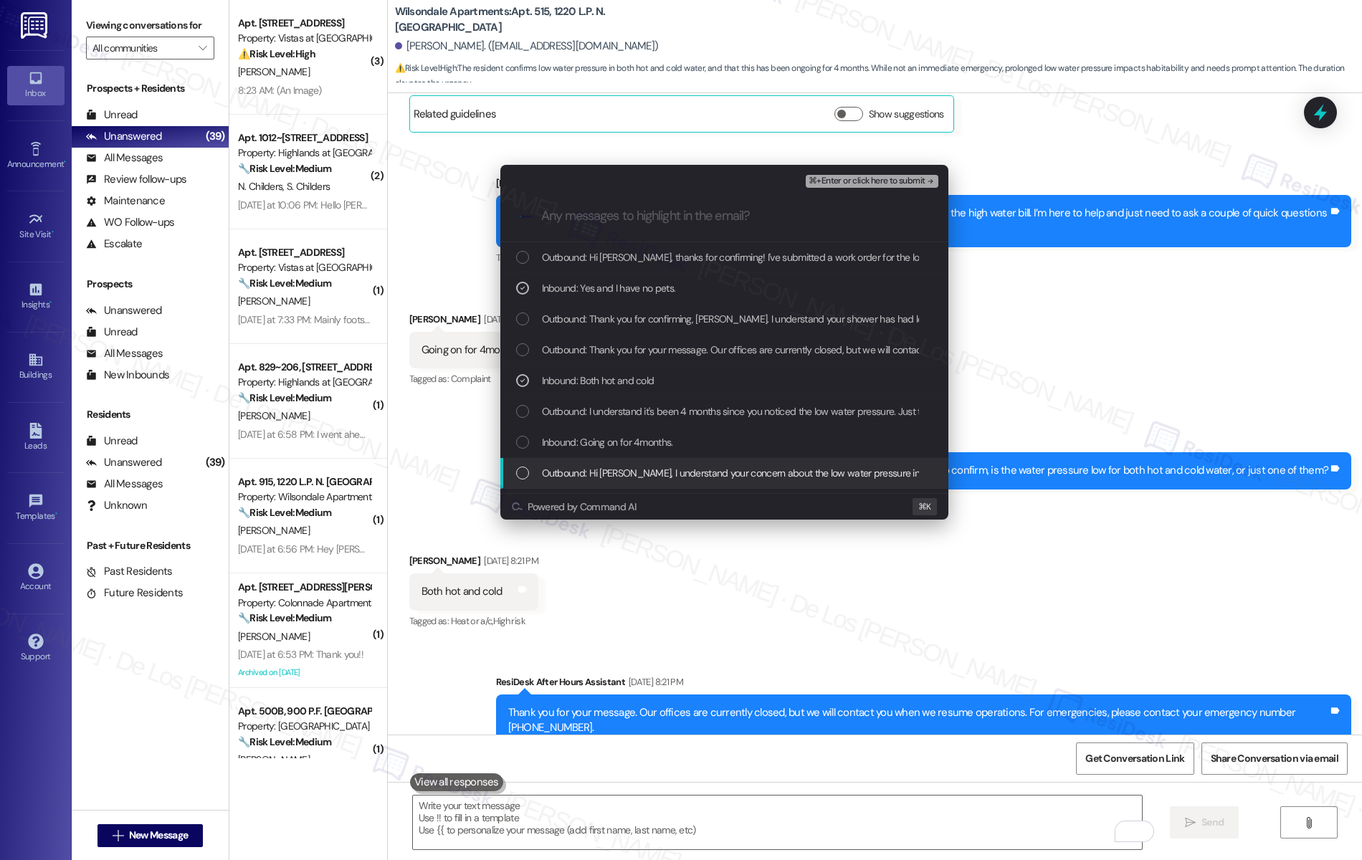
click at [610, 458] on div "Outbound: Hi Victoria, I understand your concern about the low water pressure i…" at bounding box center [724, 473] width 448 height 31
click at [619, 444] on span "Inbound: Going on for 4months." at bounding box center [607, 442] width 131 height 16
click at [612, 470] on span "Outbound: Hi Victoria, I understand your concern about the low water pressure i…" at bounding box center [1114, 473] width 1145 height 16
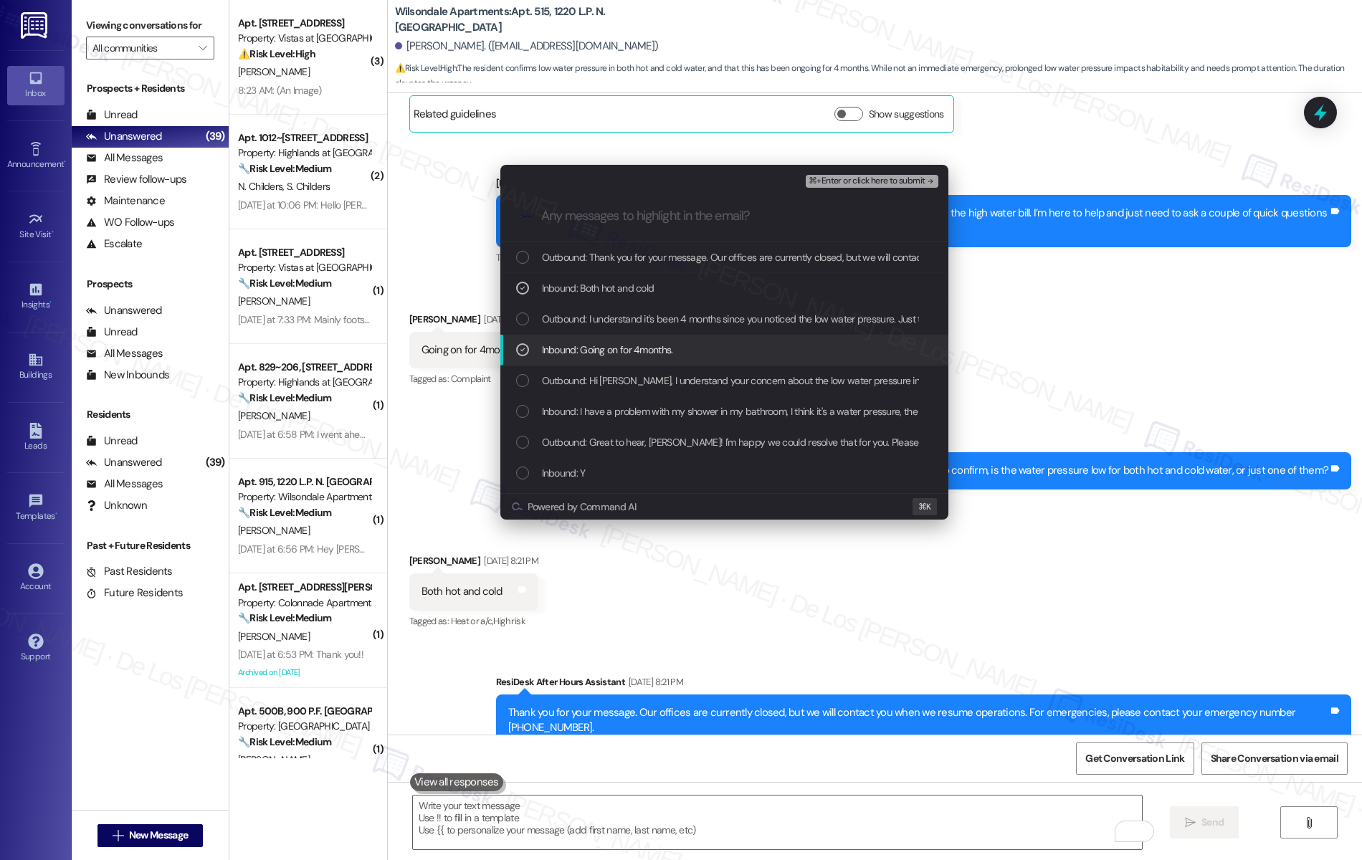
scroll to position [173, 0]
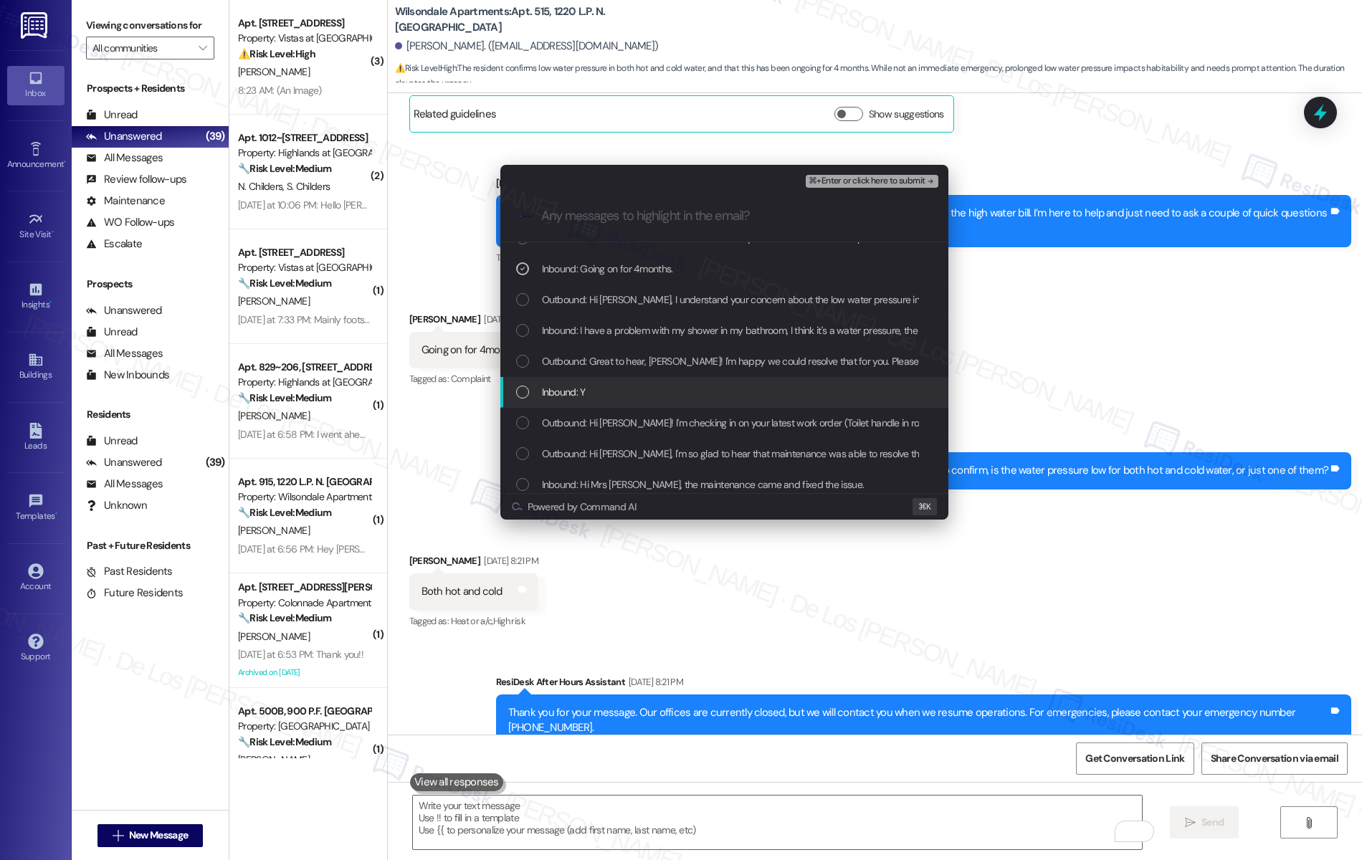
click at [627, 389] on div "Inbound: Y" at bounding box center [725, 392] width 419 height 16
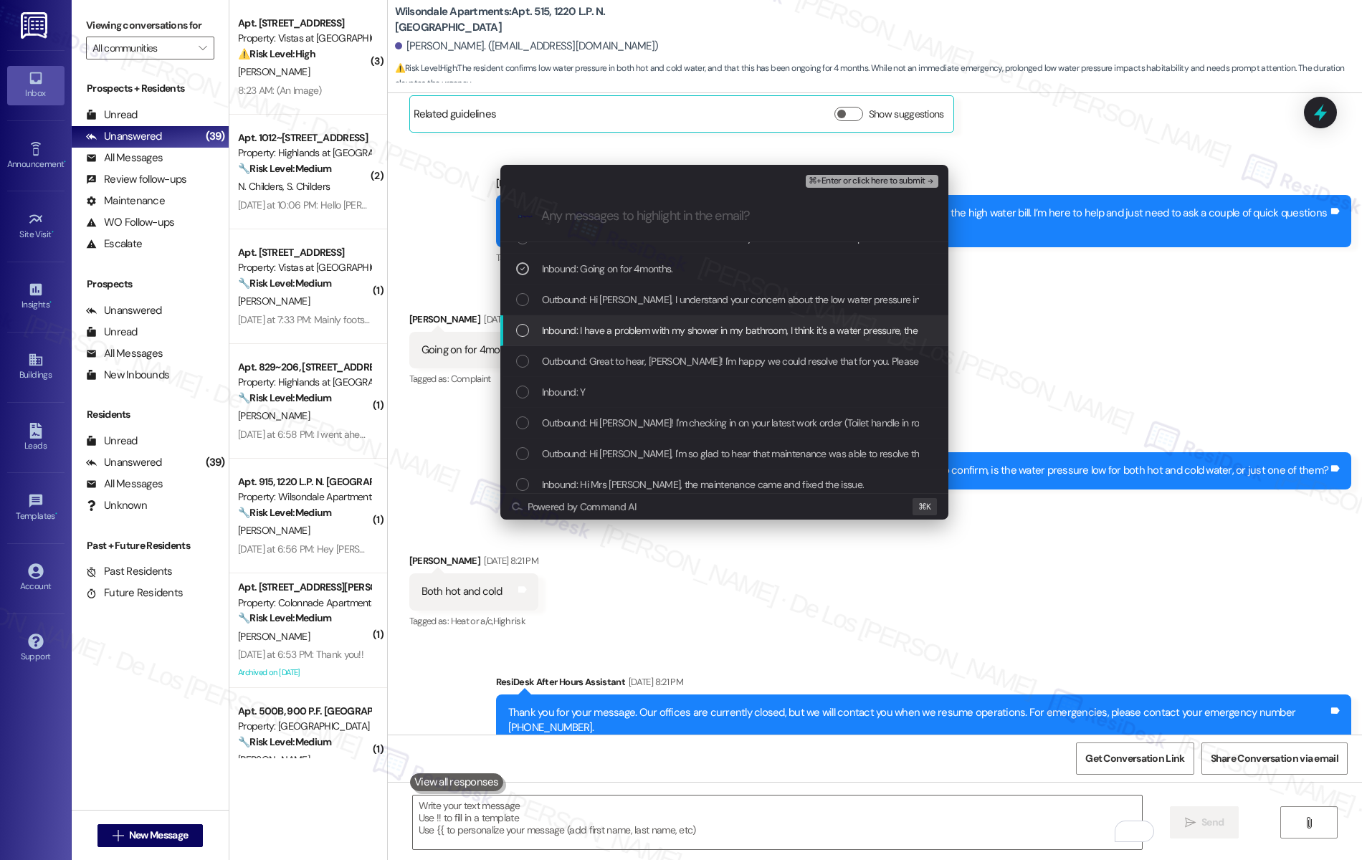
click at [648, 328] on span "Inbound: I have a problem with my shower in my bathroom, I think it's a water p…" at bounding box center [944, 331] width 804 height 16
click at [880, 187] on button "⌘+Enter or click here to submit" at bounding box center [872, 181] width 132 height 13
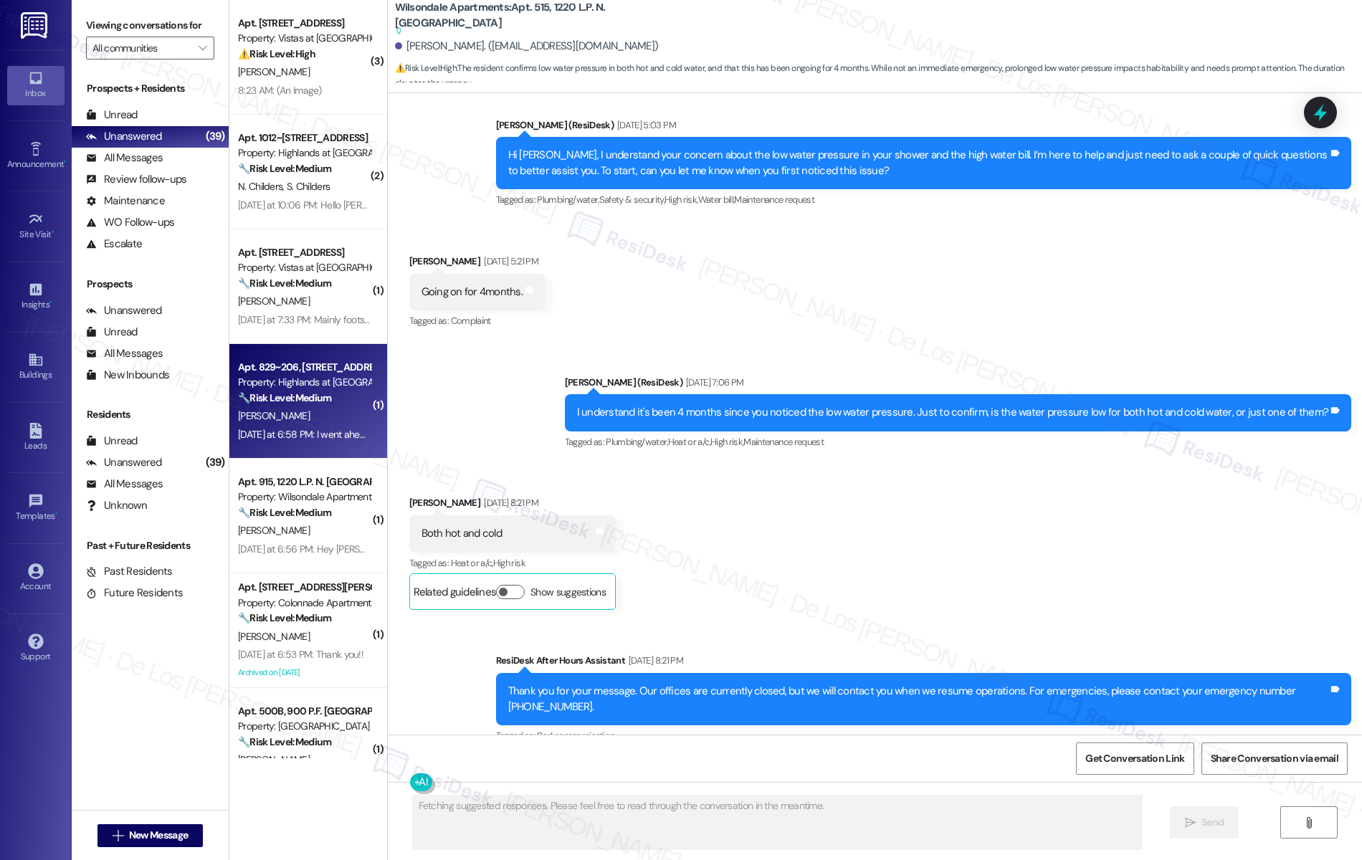
scroll to position [0, 0]
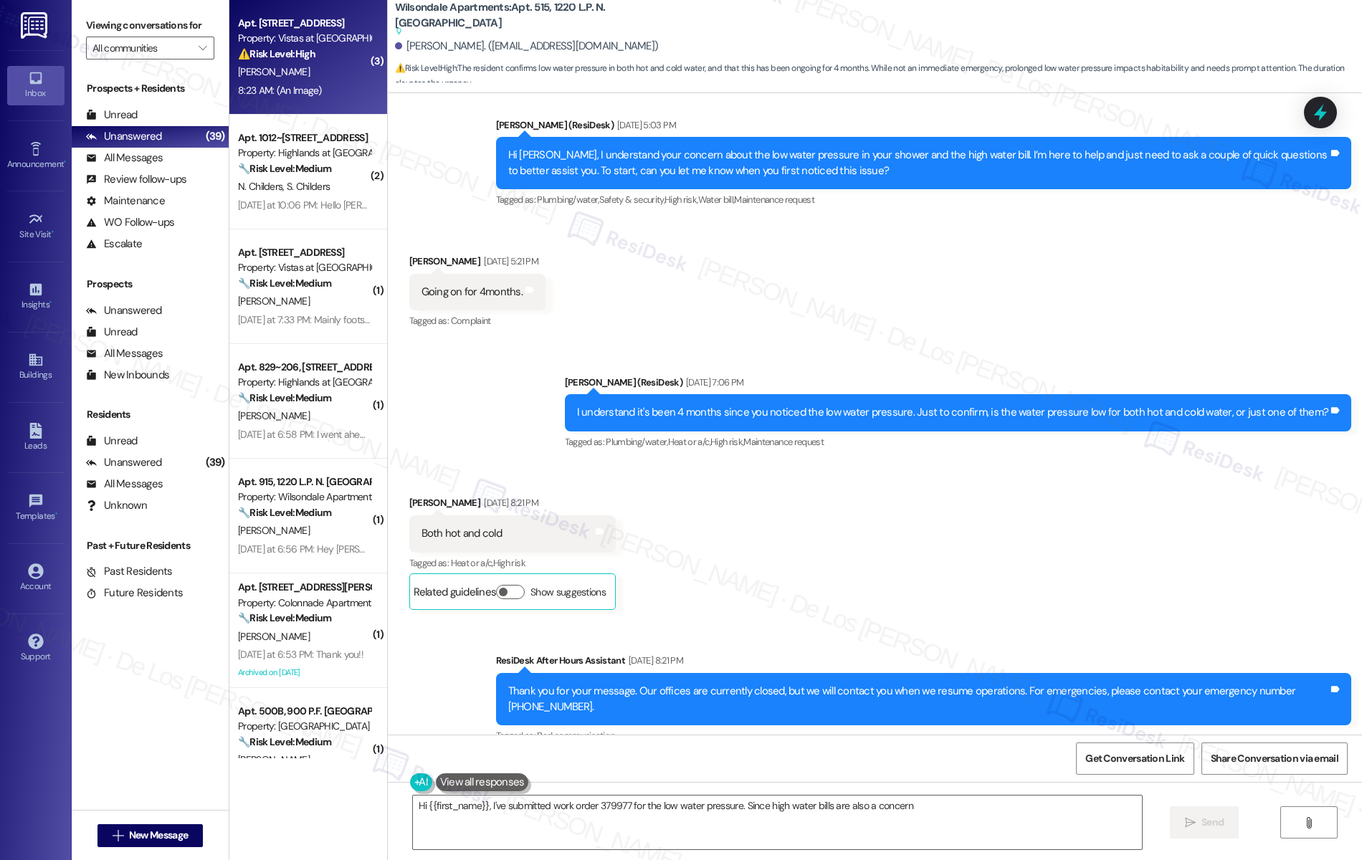
type textarea "Hi {{first_name}}, I've submitted work order 379977 for the low water pressure.…"
click at [258, 80] on div "A. Gancedo" at bounding box center [304, 72] width 135 height 18
type textarea "Hi {{first_name}}, I've submitted work order 379977 for the low water pressure.…"
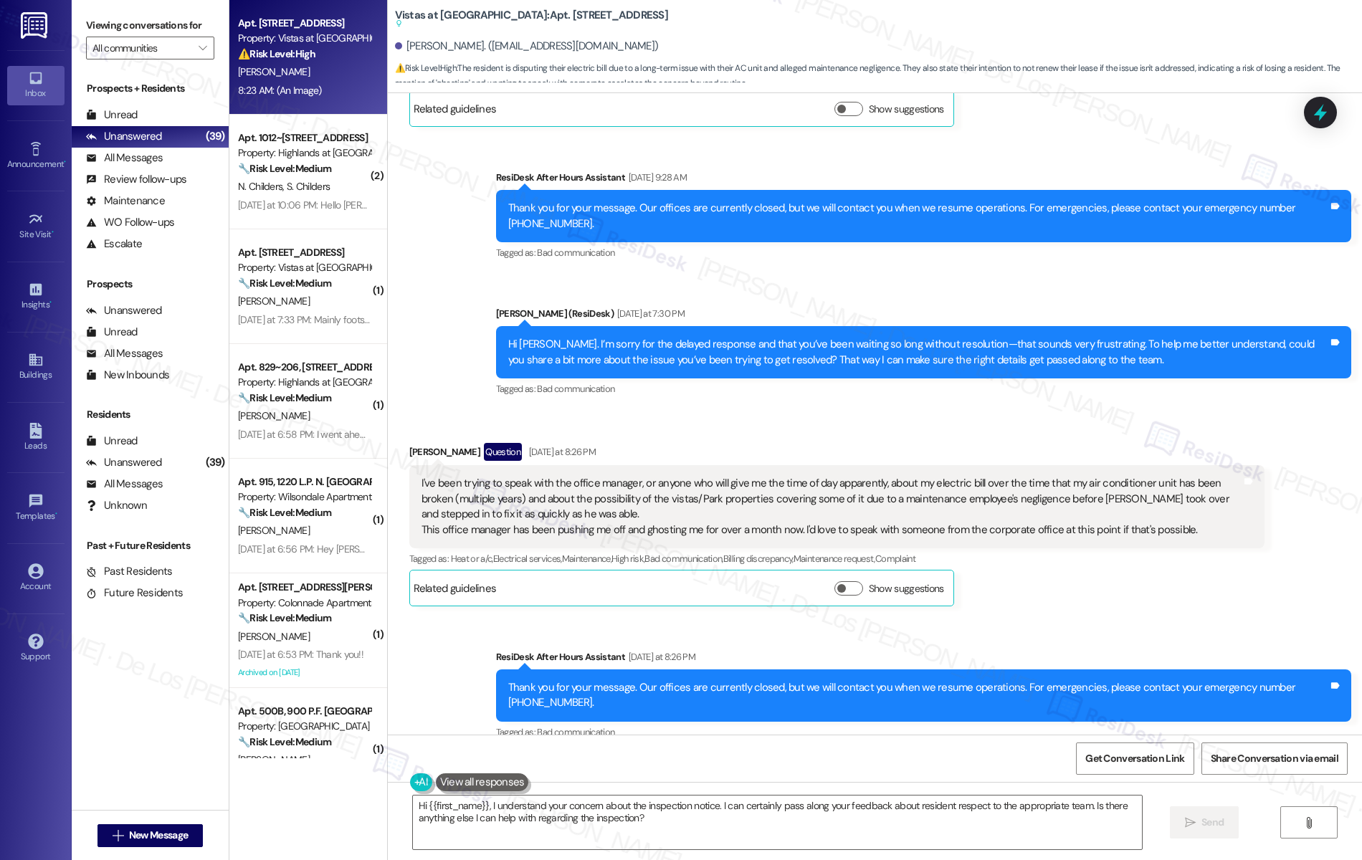
scroll to position [8326, 0]
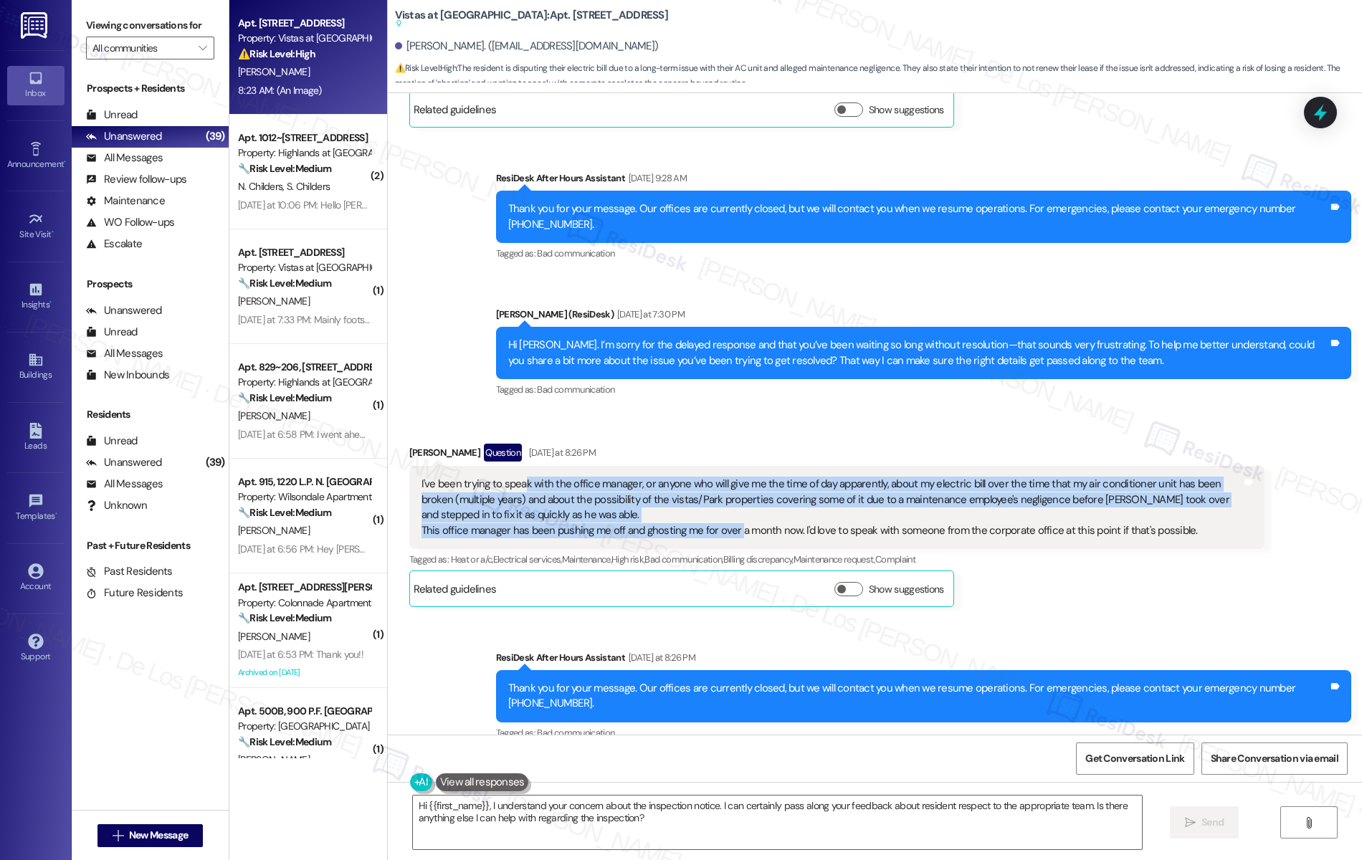
drag, startPoint x: 509, startPoint y: 424, endPoint x: 725, endPoint y: 473, distance: 221.4
click at [725, 477] on div "I've been trying to speak with the office manager, or anyone who will give me t…" at bounding box center [832, 508] width 820 height 62
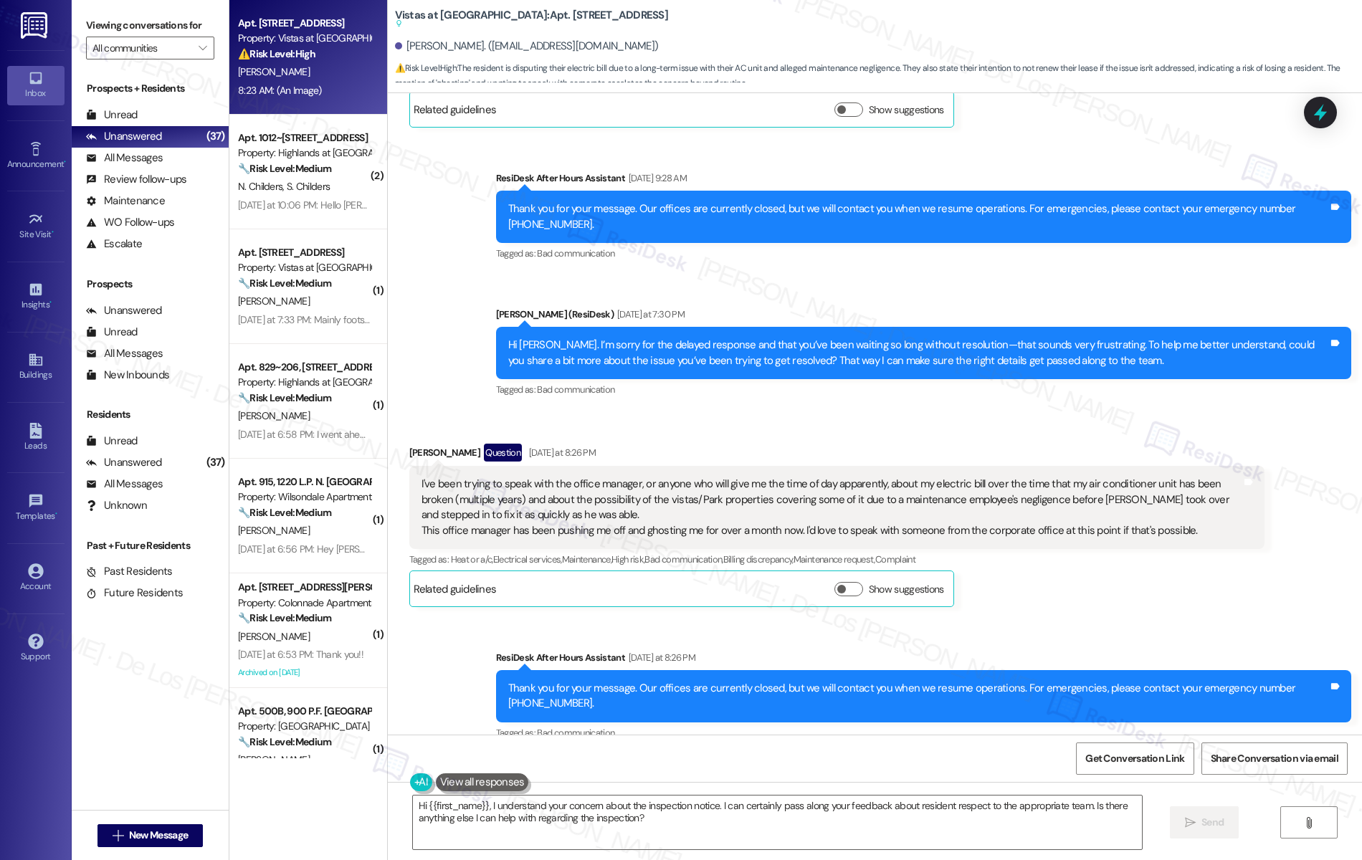
click at [593, 575] on div "Related guidelines Show suggestions" at bounding box center [682, 589] width 536 height 28
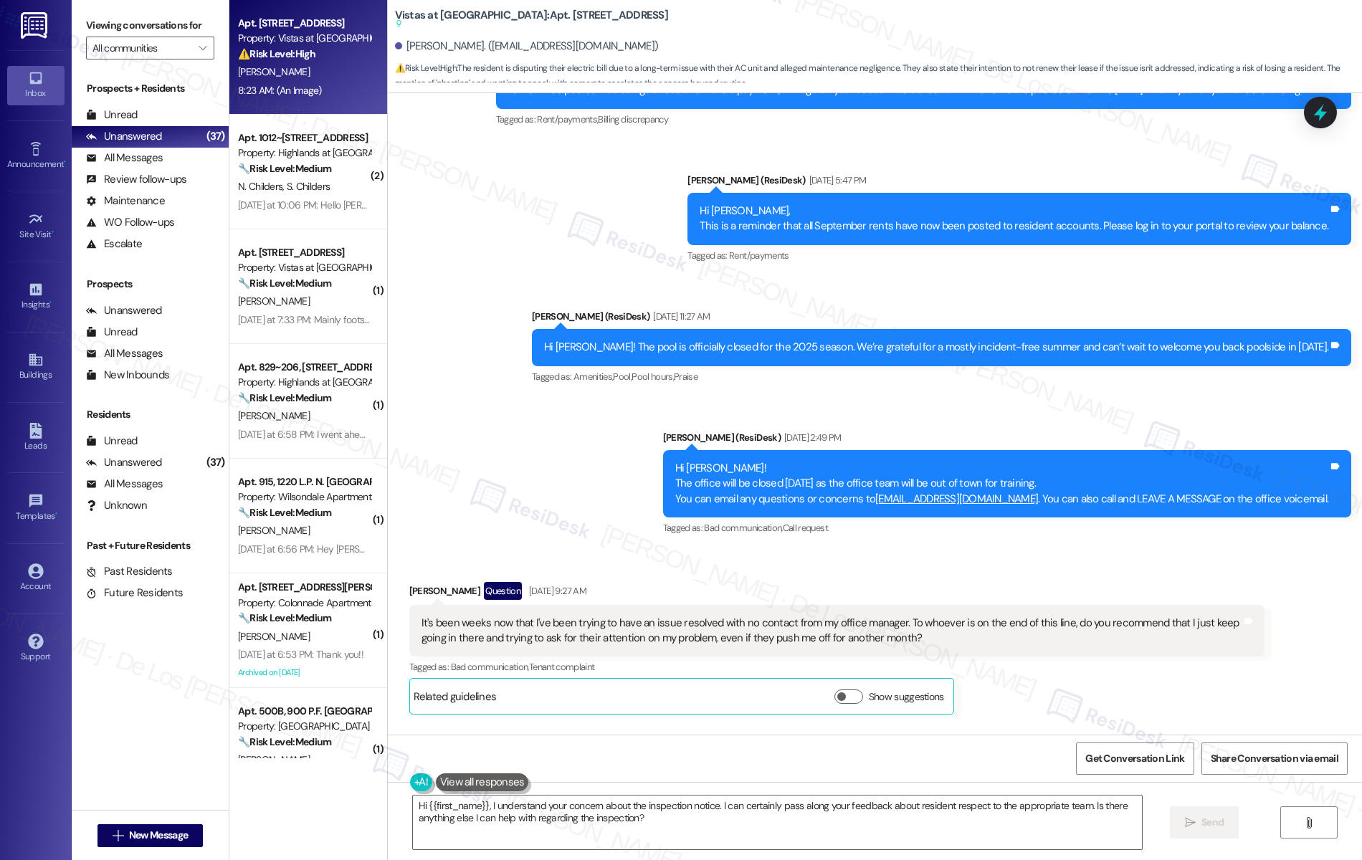
scroll to position [7819, 0]
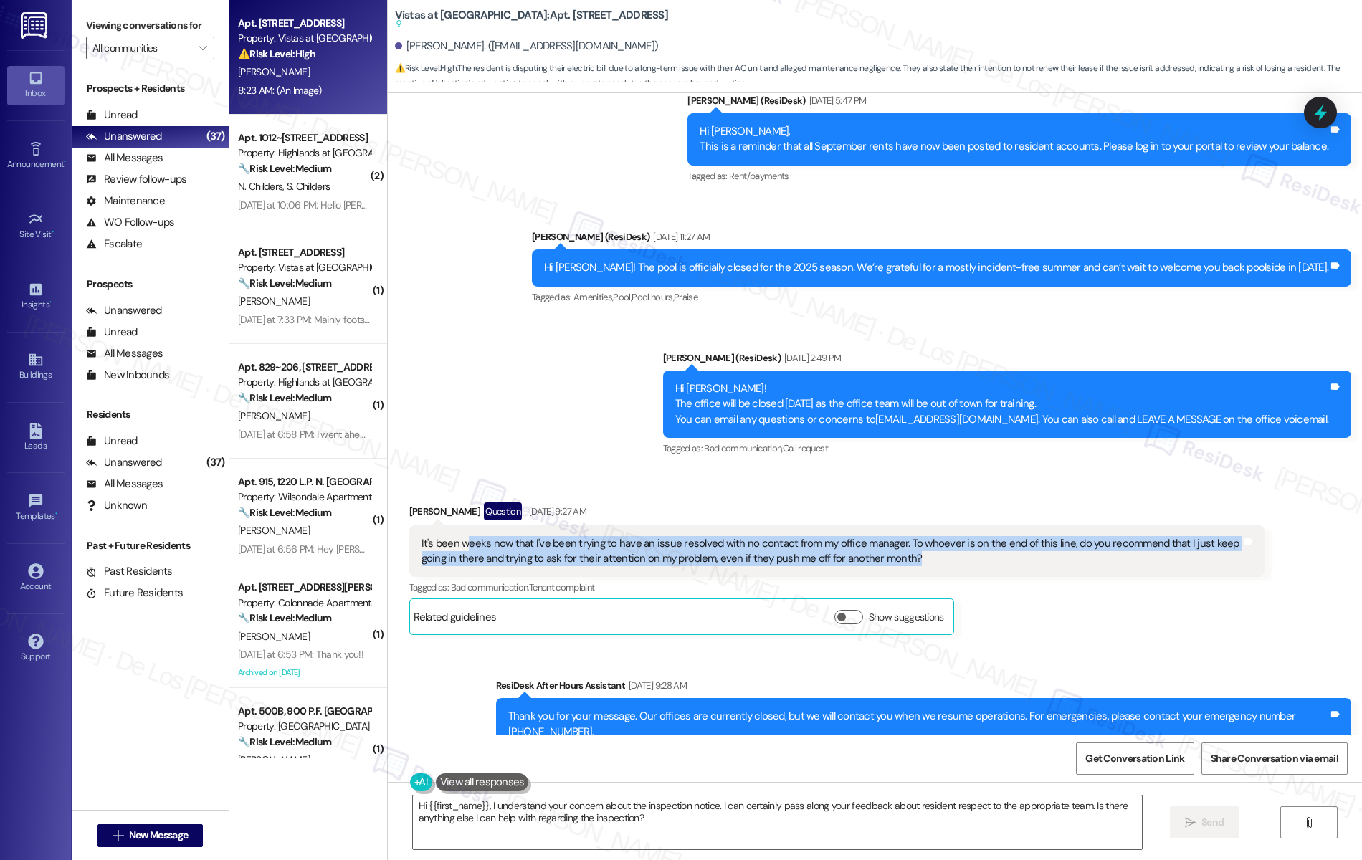
drag, startPoint x: 457, startPoint y: 477, endPoint x: 850, endPoint y: 504, distance: 394.5
click at [850, 525] on div "It's been weeks now that I've been trying to have an issue resolved with no con…" at bounding box center [836, 551] width 855 height 52
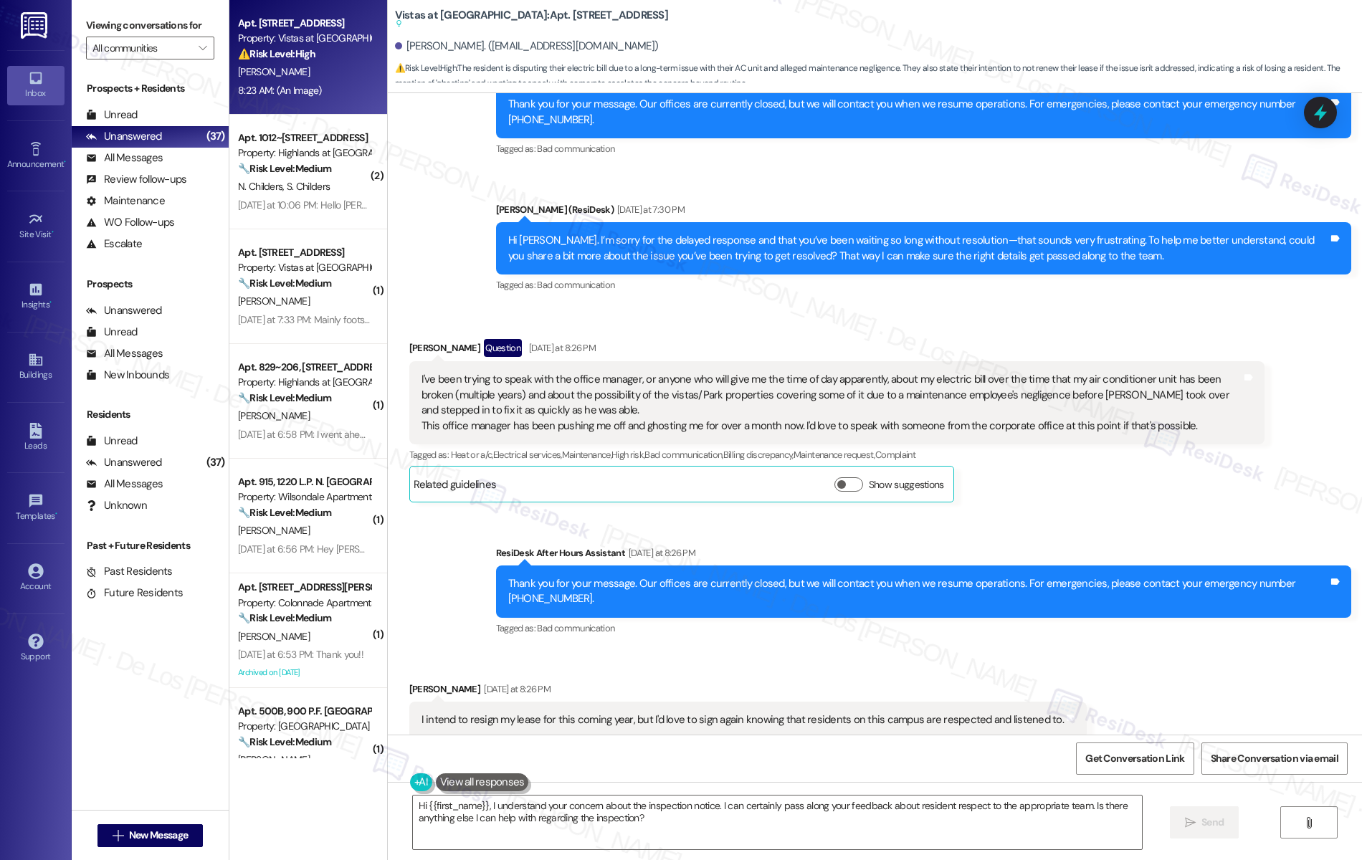
scroll to position [8427, 0]
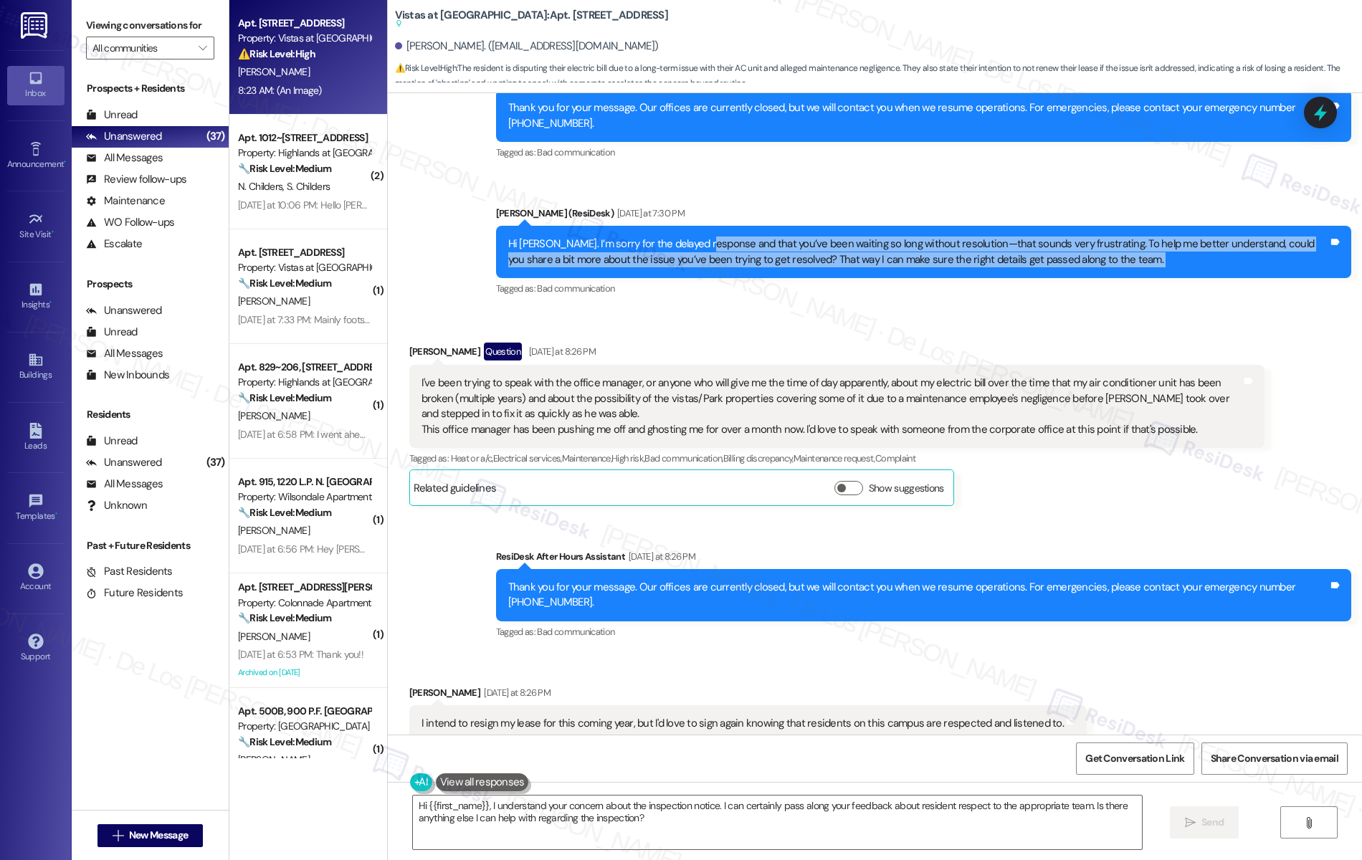
drag, startPoint x: 692, startPoint y: 179, endPoint x: 795, endPoint y: 220, distance: 111.3
click at [791, 215] on div "Sarah (ResiDesk) Yesterday at 7:30 PM Hi Alexzandra. I’m sorry for the delayed …" at bounding box center [923, 252] width 855 height 93
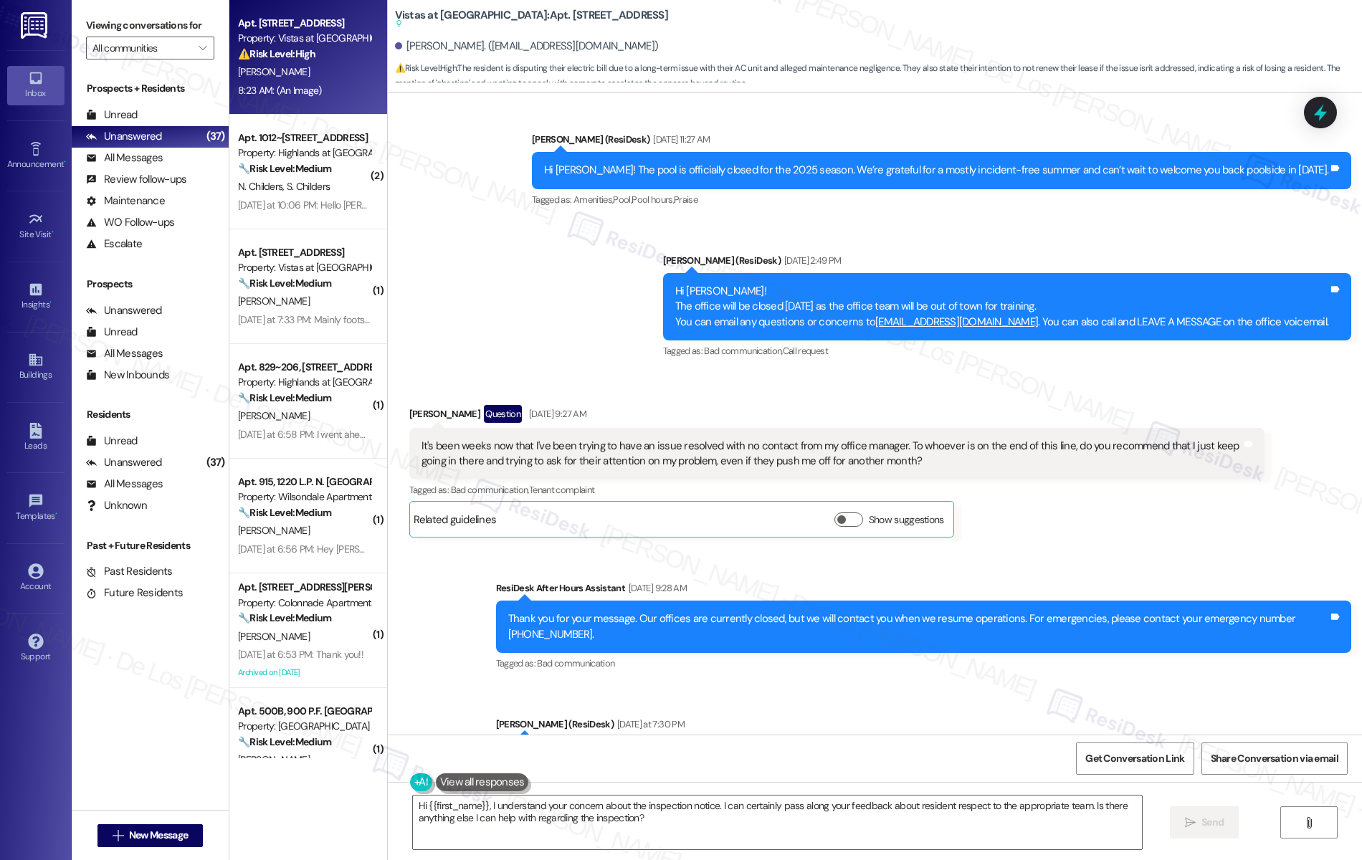
scroll to position [7905, 0]
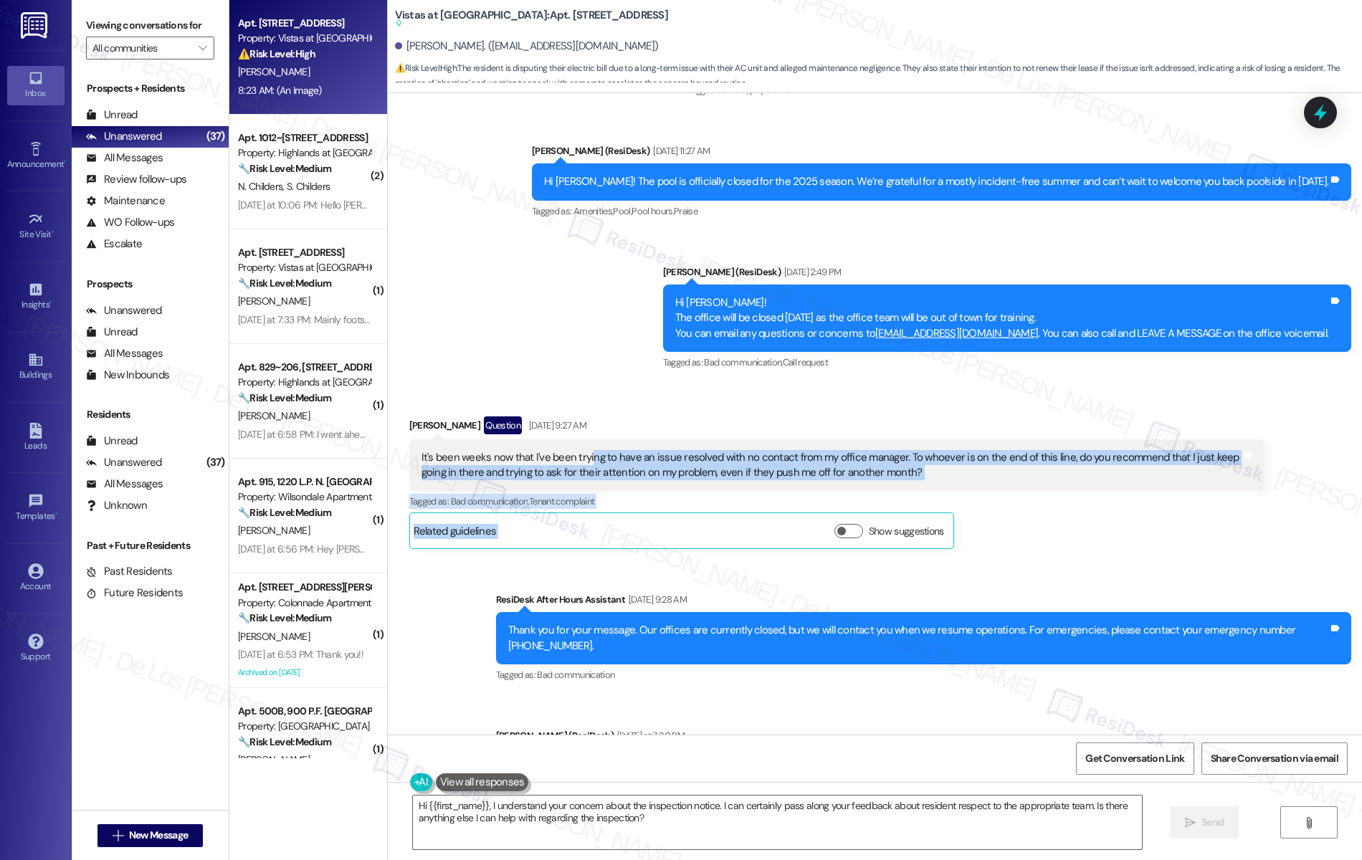
drag, startPoint x: 600, startPoint y: 403, endPoint x: 867, endPoint y: 493, distance: 282.0
click at [867, 493] on div "Received via SMS Alexzandra Gancedo Question Sep 11, 2025 at 9:27 AM It's been …" at bounding box center [837, 483] width 877 height 155
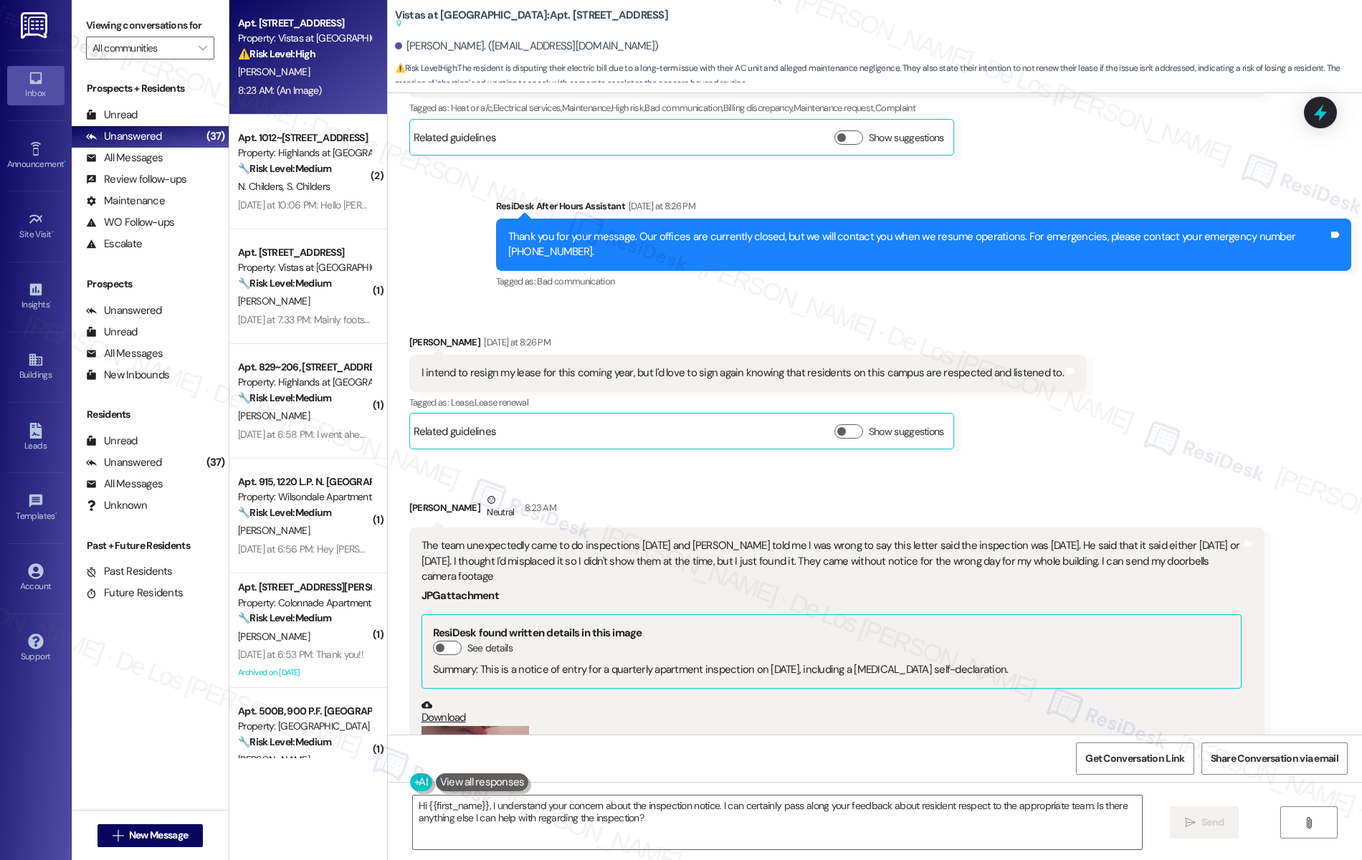
scroll to position [8782, 0]
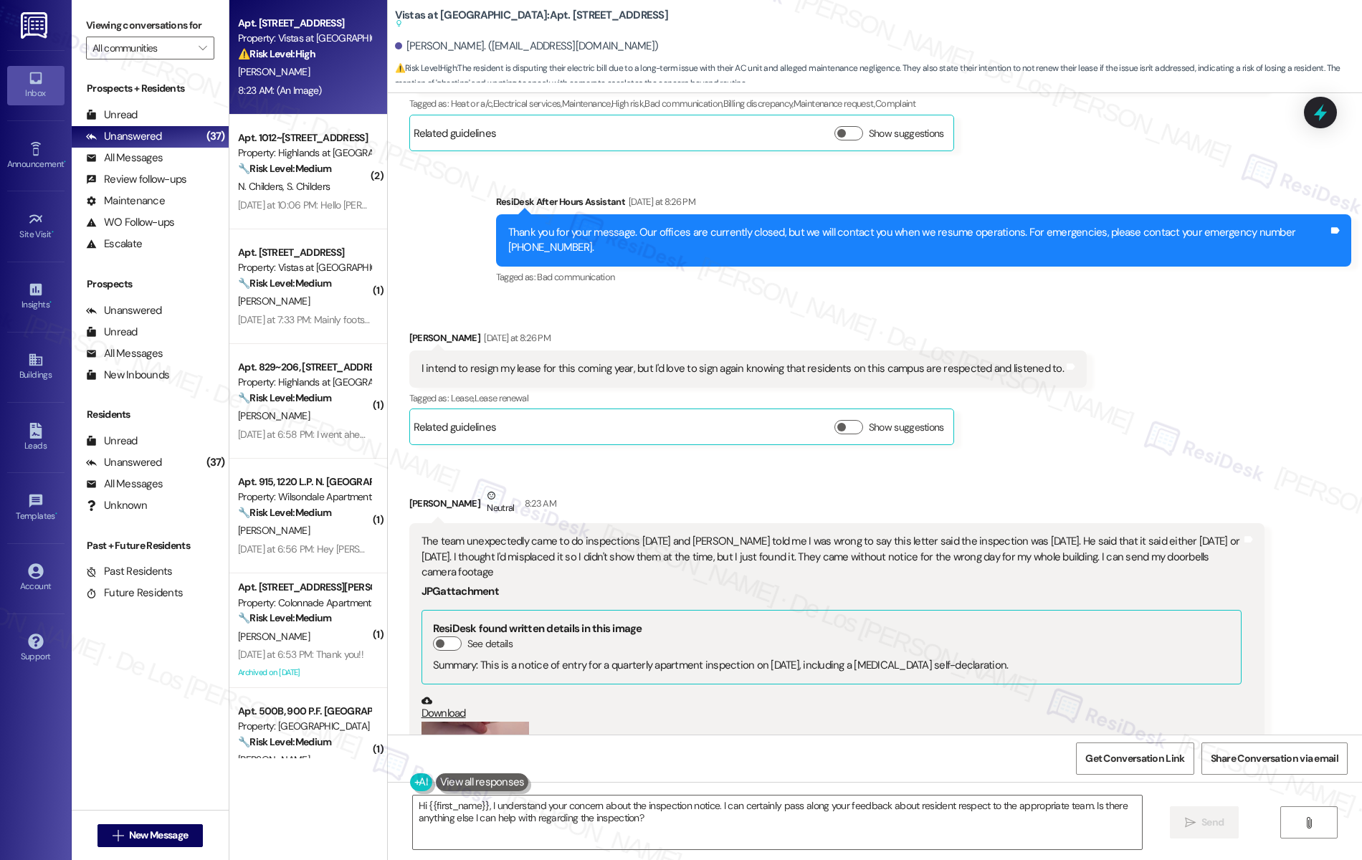
drag, startPoint x: 713, startPoint y: 478, endPoint x: 955, endPoint y: 503, distance: 242.8
click at [955, 534] on div "The team unexpectedly came to do inspections yesterday and Harold outright told…" at bounding box center [832, 557] width 820 height 46
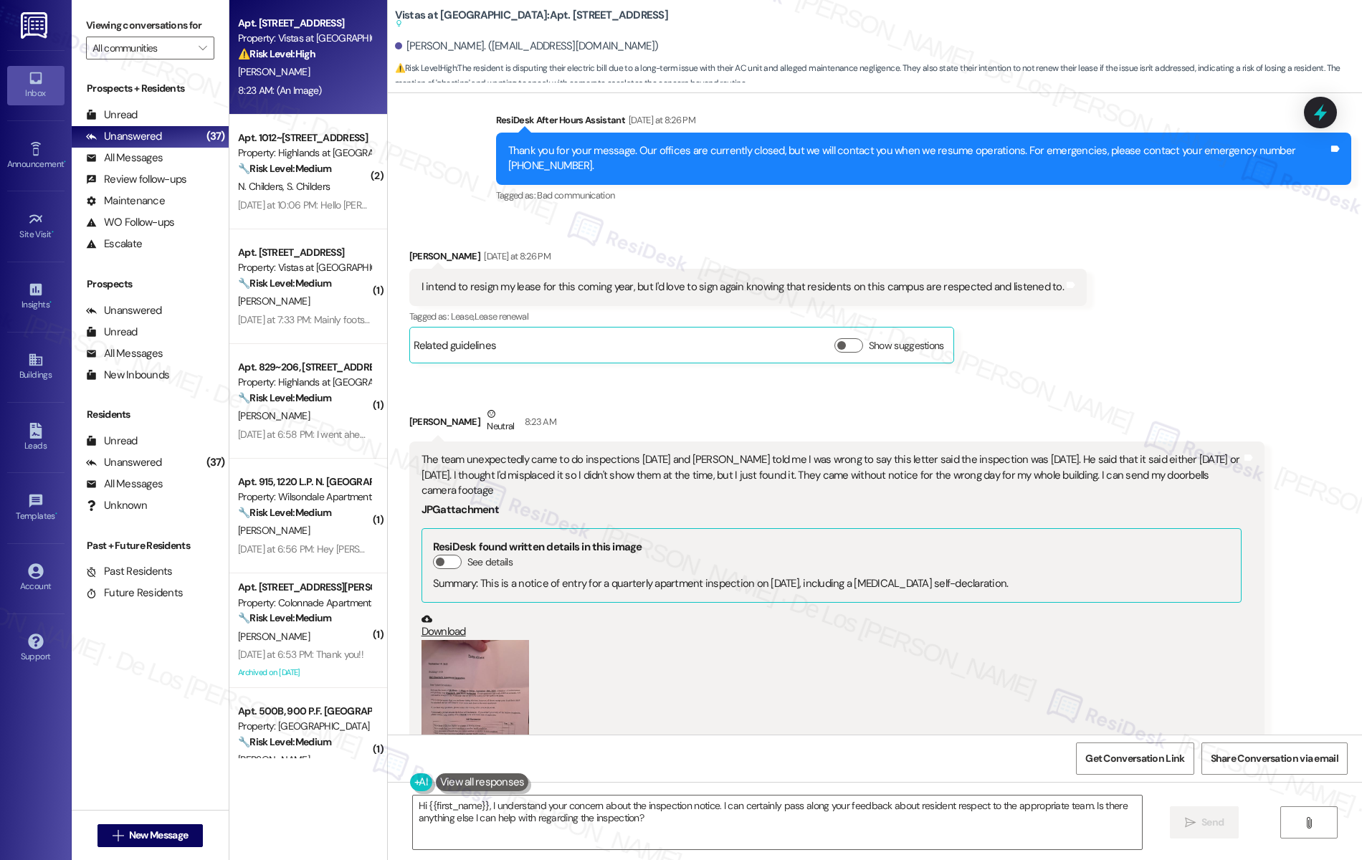
scroll to position [8896, 0]
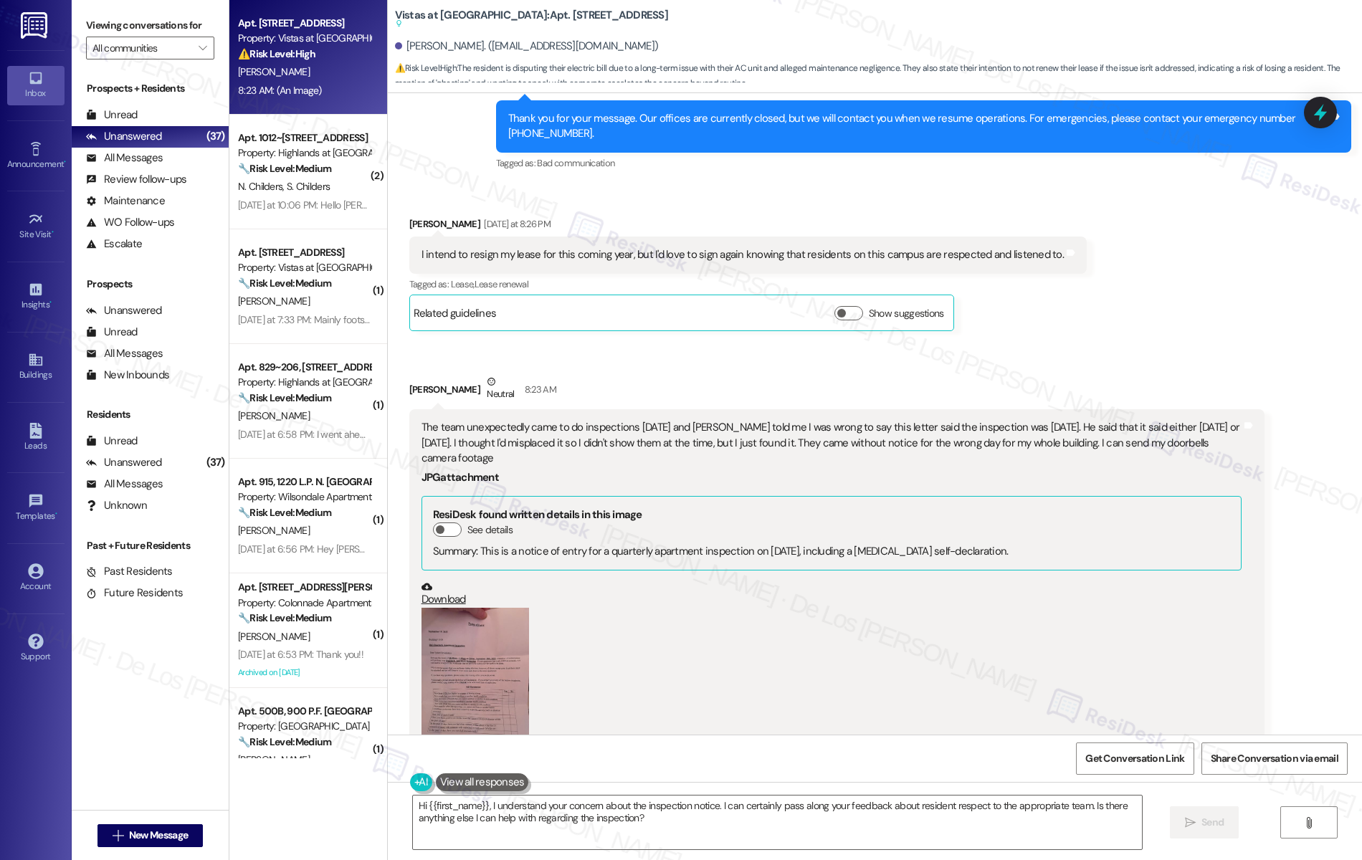
click at [465, 608] on button "Zoom image" at bounding box center [476, 679] width 108 height 143
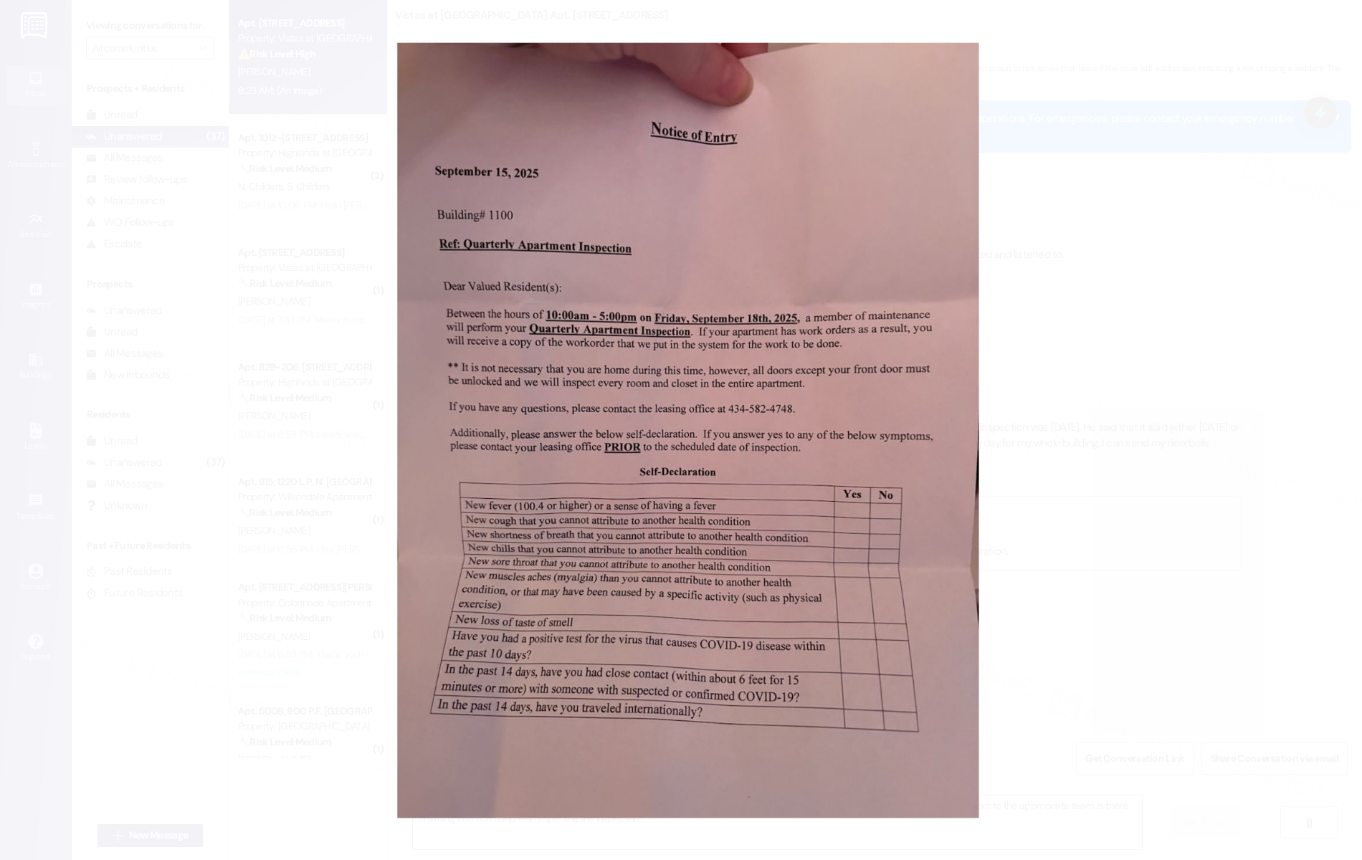
click at [1110, 404] on button "Unzoom image" at bounding box center [681, 430] width 1362 height 860
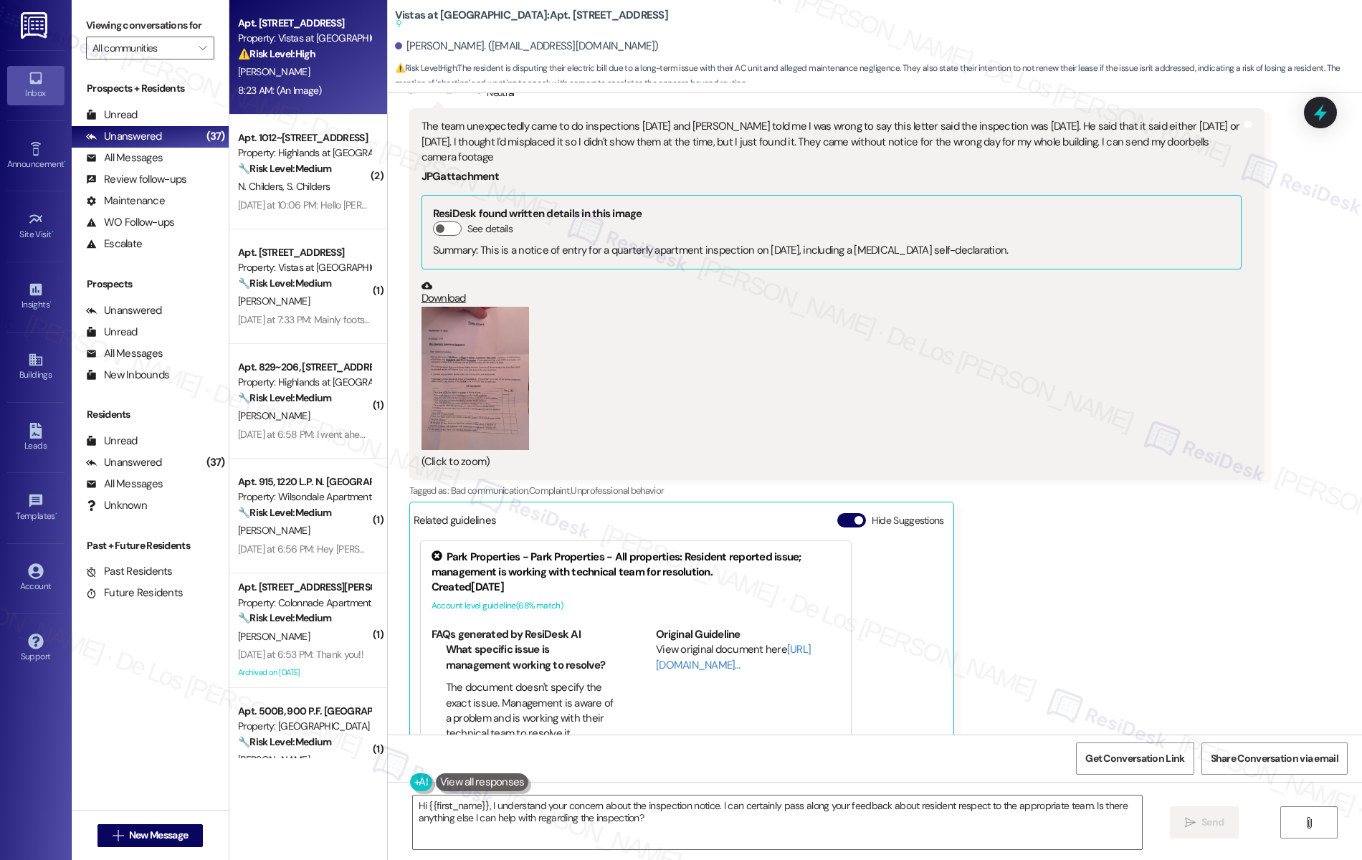
scroll to position [9234, 0]
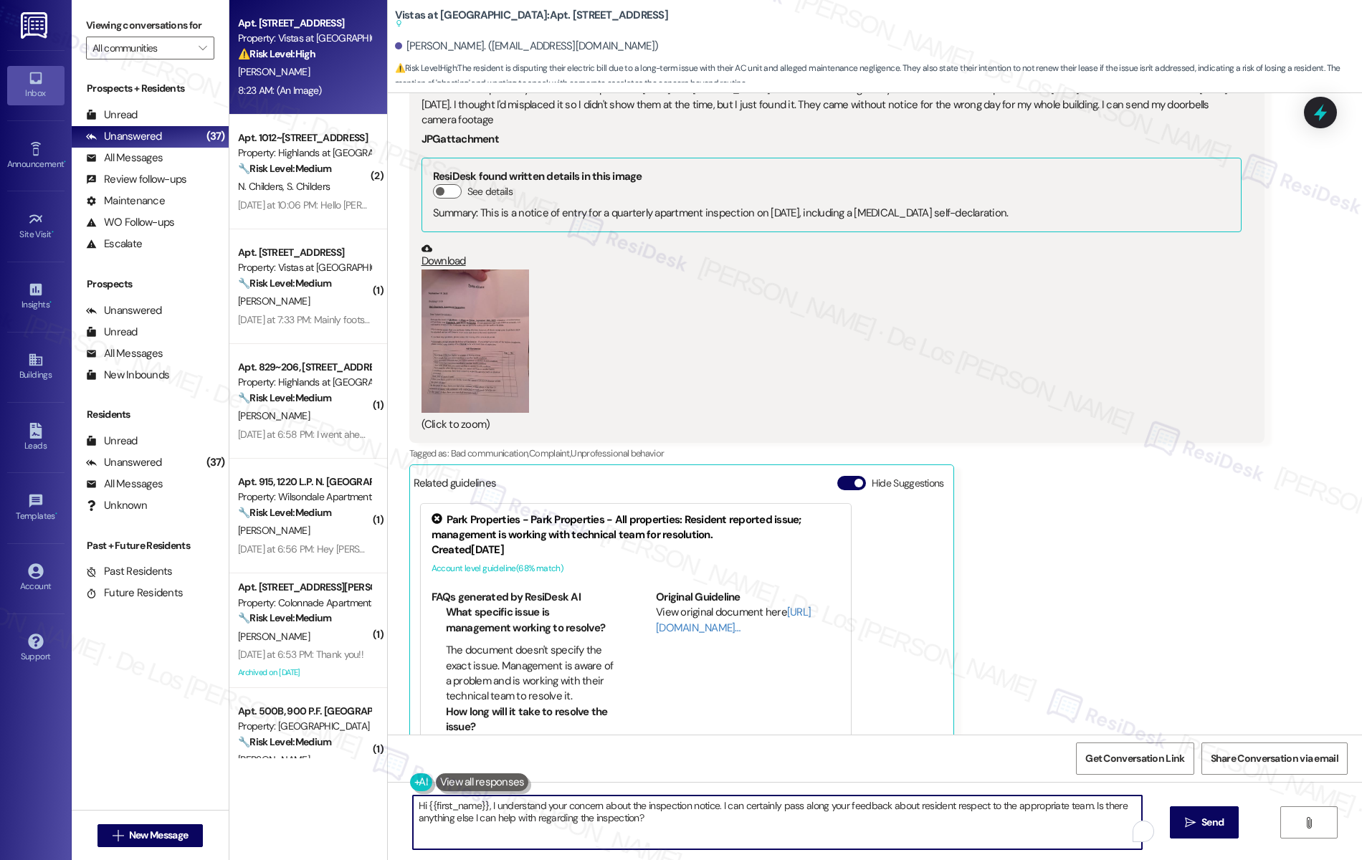
click at [708, 802] on textarea "Hi {{first_name}}, I understand your concern about the inspection notice. I can…" at bounding box center [778, 823] width 730 height 54
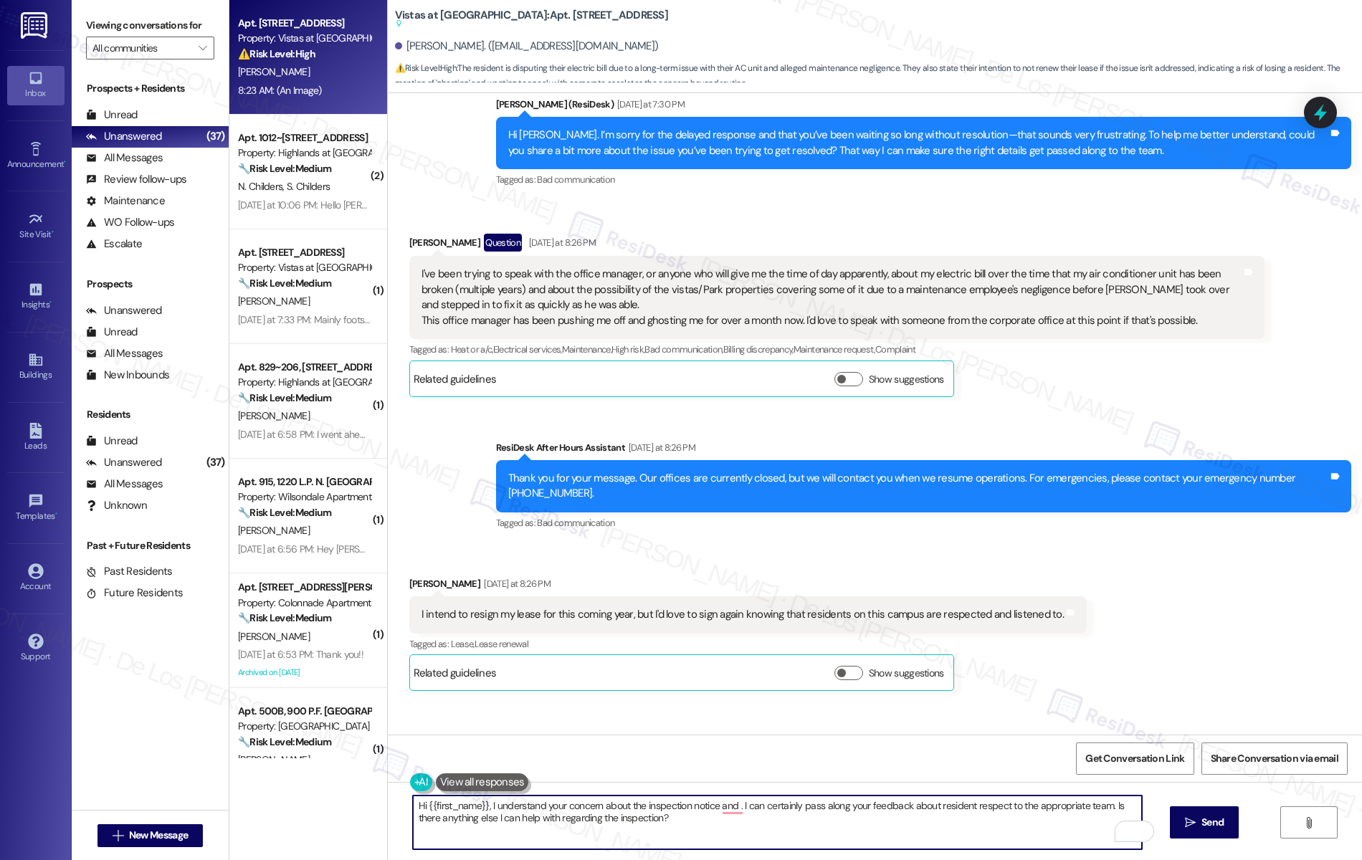
scroll to position [8538, 0]
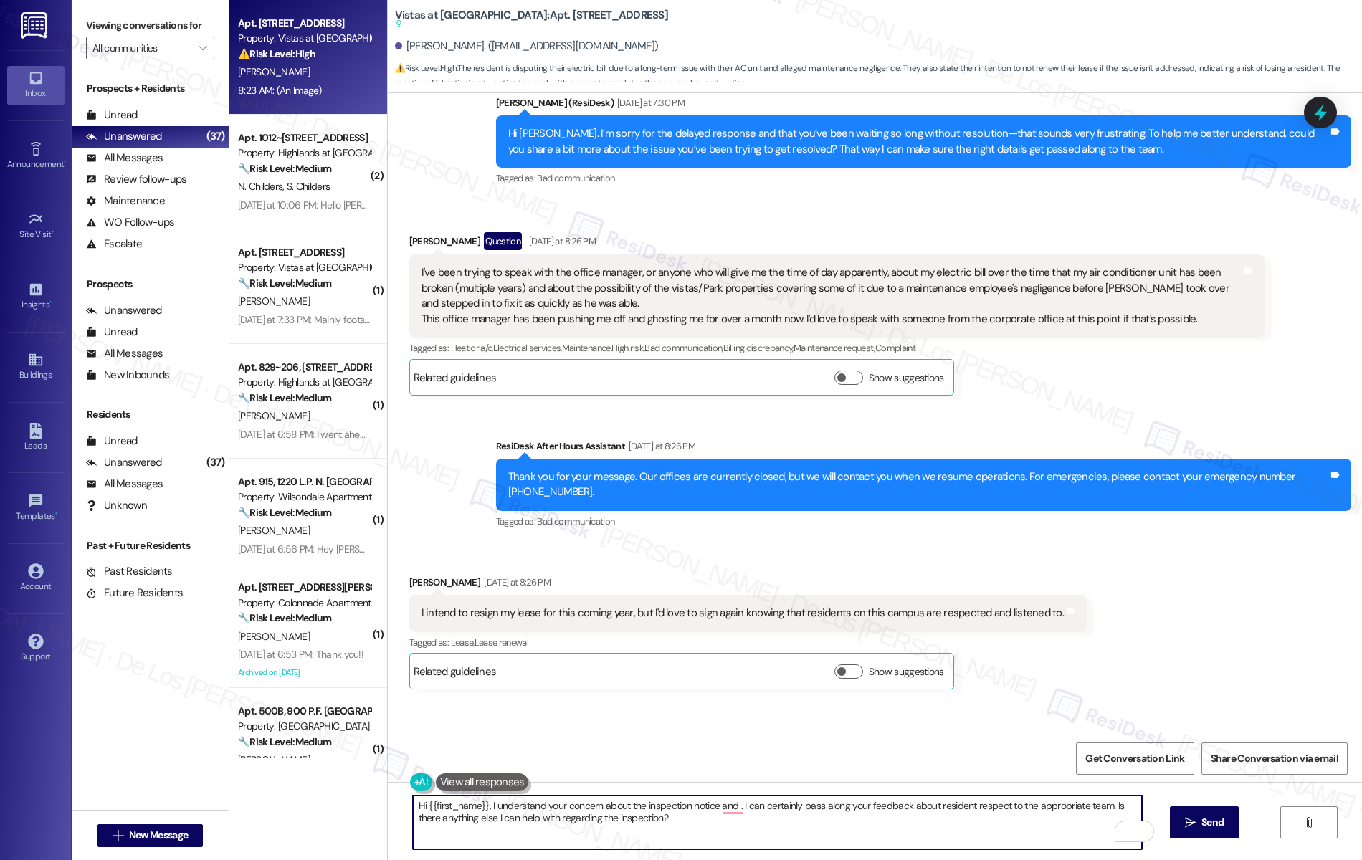
click at [634, 806] on textarea "Hi {{first_name}}, I understand your concern about the inspection notice and . …" at bounding box center [778, 823] width 730 height 54
click at [799, 799] on textarea "Hi {{first_name}}, I understand your concern about the electric bill and inspec…" at bounding box center [778, 823] width 730 height 54
click at [566, 806] on textarea "Hi {{first_name}}, I understand your concern about the electric bill and inspec…" at bounding box center [778, 823] width 730 height 54
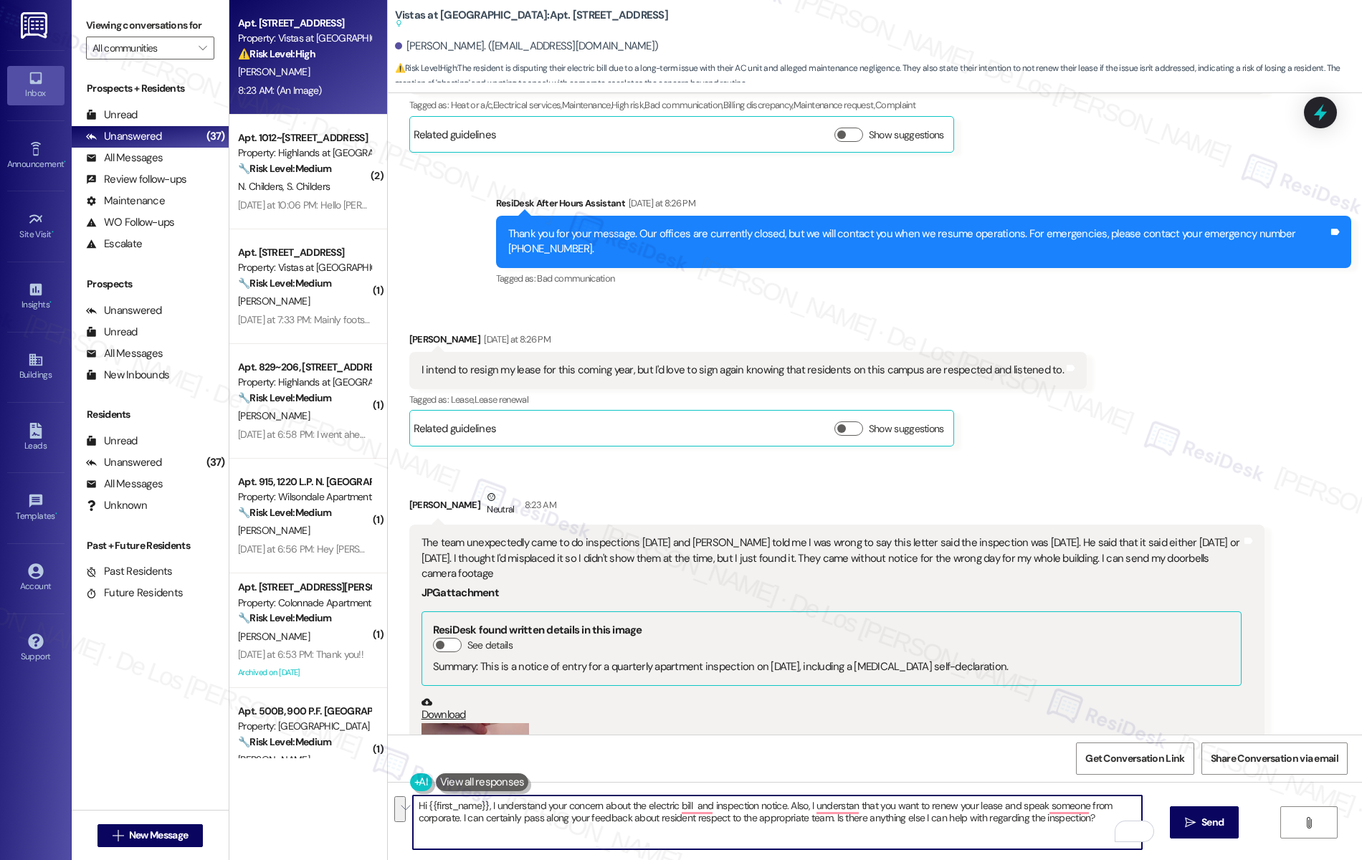
scroll to position [8796, 0]
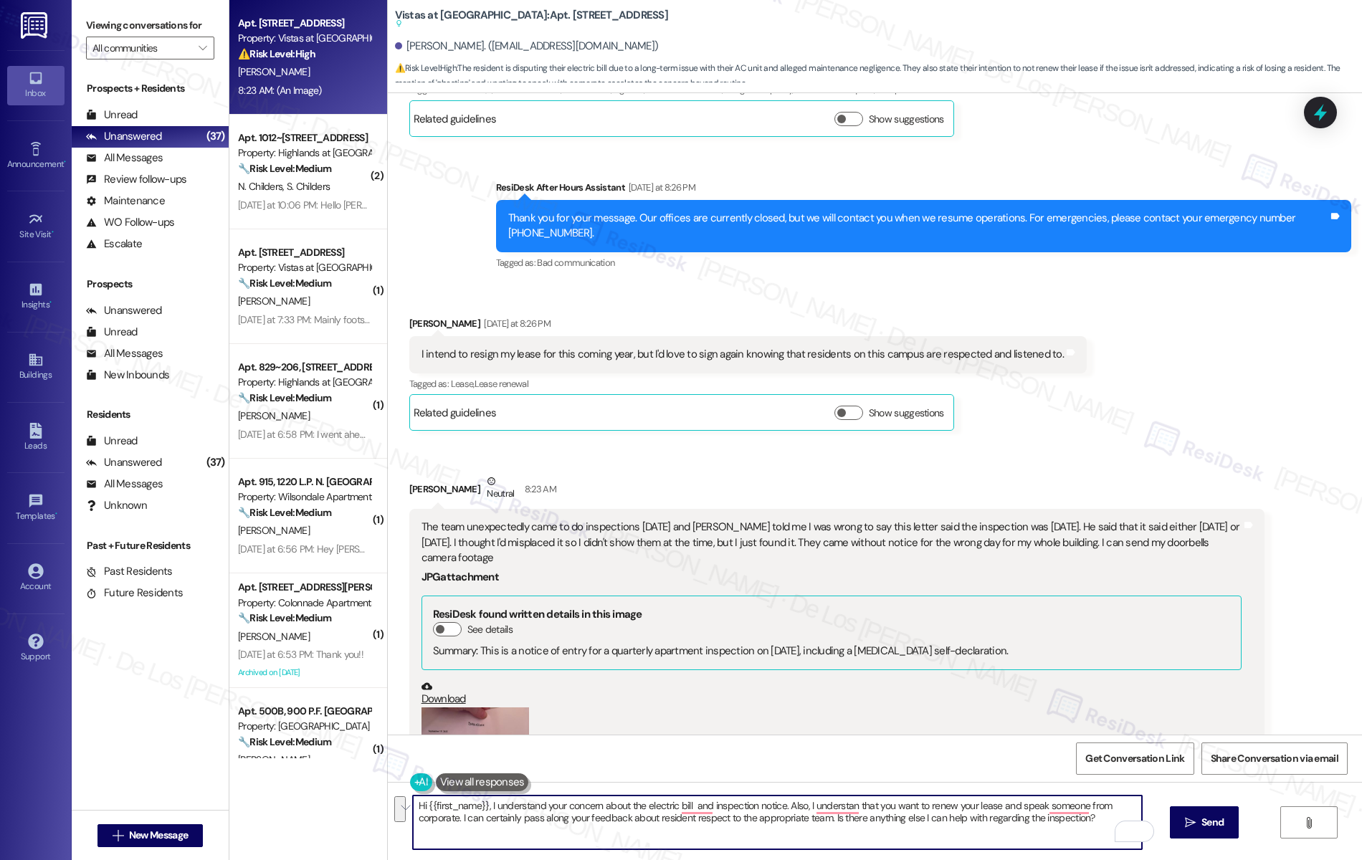
click at [743, 812] on textarea "Hi {{first_name}}, I understand your concern about the electric bill and inspec…" at bounding box center [778, 823] width 730 height 54
click at [685, 805] on textarea "Hi {{first_name}}, I understand your concern about the electric bill and inspec…" at bounding box center [778, 823] width 730 height 54
click at [1049, 804] on textarea "Hi {{first_name}}, I understand your concern about the electric bill and you wa…" at bounding box center [778, 823] width 730 height 54
click at [1048, 804] on textarea "Hi {{first_name}}, I understand your concern about the electric bill and you wa…" at bounding box center [778, 823] width 730 height 54
drag, startPoint x: 531, startPoint y: 817, endPoint x: 682, endPoint y: 819, distance: 150.6
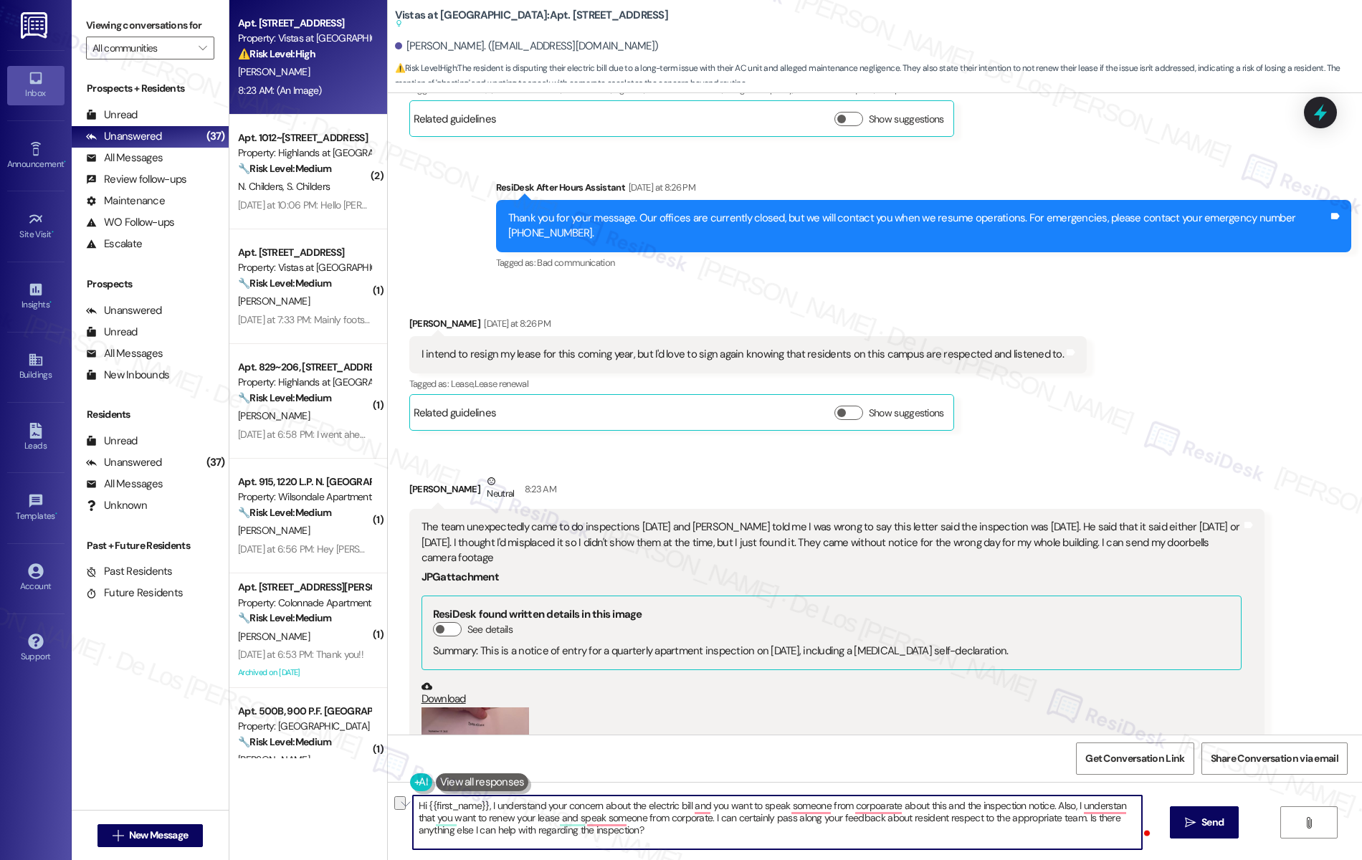
click at [680, 819] on textarea "Hi {{first_name}}, I understand your concern about the electric bill and you wa…" at bounding box center [778, 823] width 730 height 54
type textarea "Hi {{first_name}}, I understand your concern about the electric bill and you wa…"
drag, startPoint x: 537, startPoint y: 819, endPoint x: 561, endPoint y: 843, distance: 34.5
click at [561, 844] on textarea "Hi {{first_name}}, I understand your concern about the electric bill and you wa…" at bounding box center [778, 823] width 730 height 54
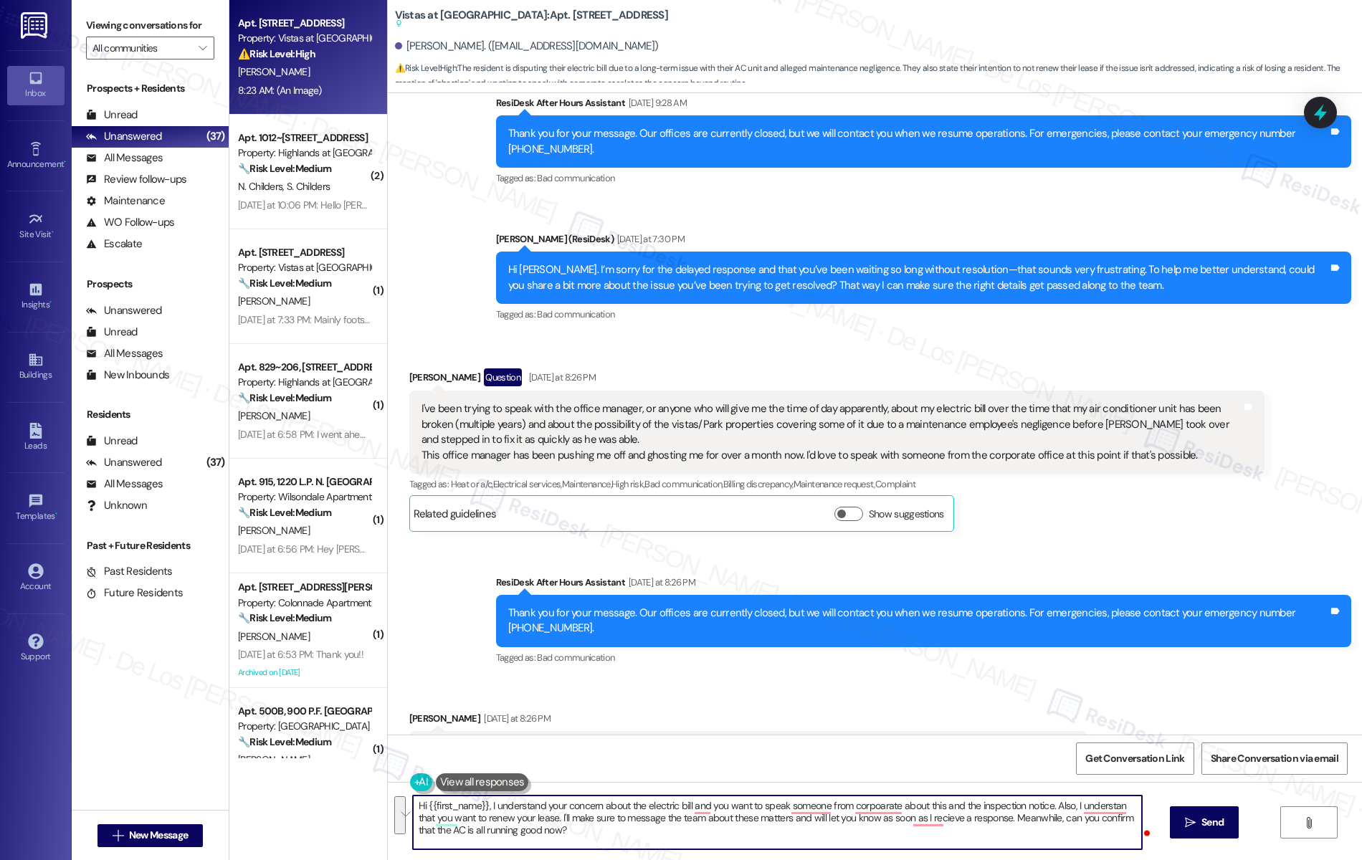
scroll to position [8262, 0]
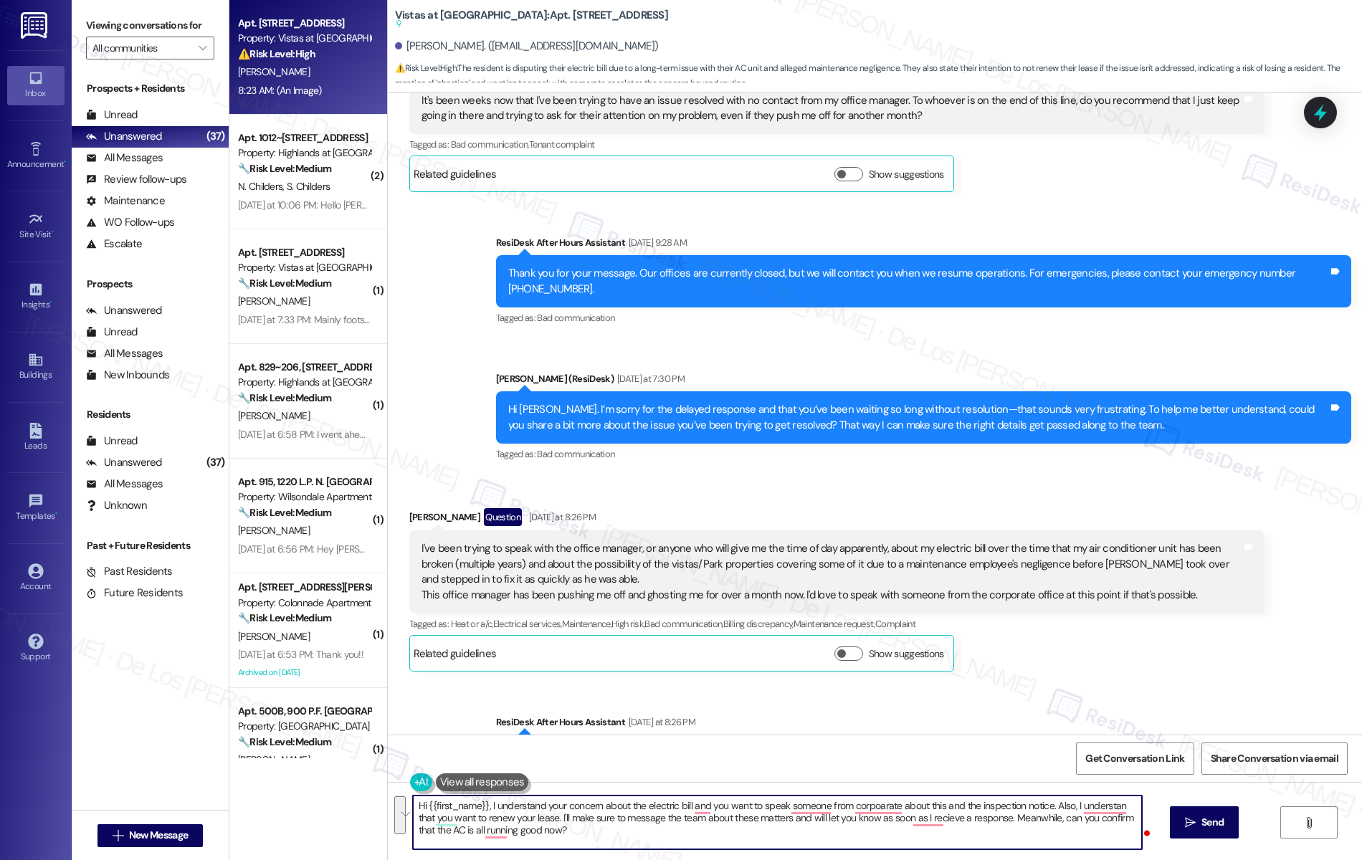
paste textarea "that you’d like to speak with someone from corporate regarding this and the ins…"
click at [864, 837] on textarea "Hi {{first_name}}, I understand your concern about the electric bill and that y…" at bounding box center [778, 823] width 730 height 54
click at [1009, 843] on textarea "Hi {{first_name}}, I understand your concern about the electric bill and that y…" at bounding box center [778, 823] width 730 height 54
type textarea "Hi {{first_name}}, I understand your concern about the electric bill and that y…"
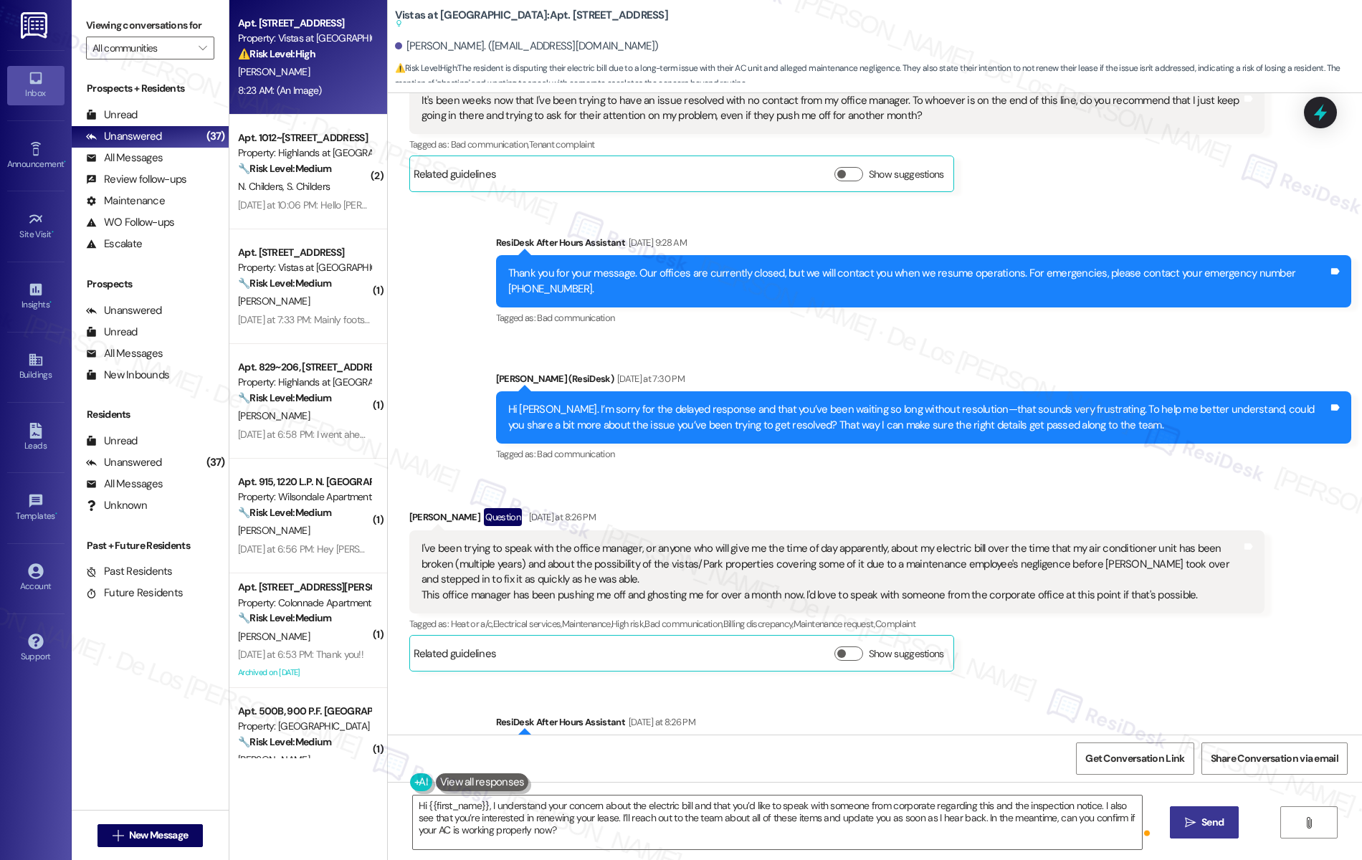
click at [1196, 821] on icon "" at bounding box center [1190, 822] width 11 height 11
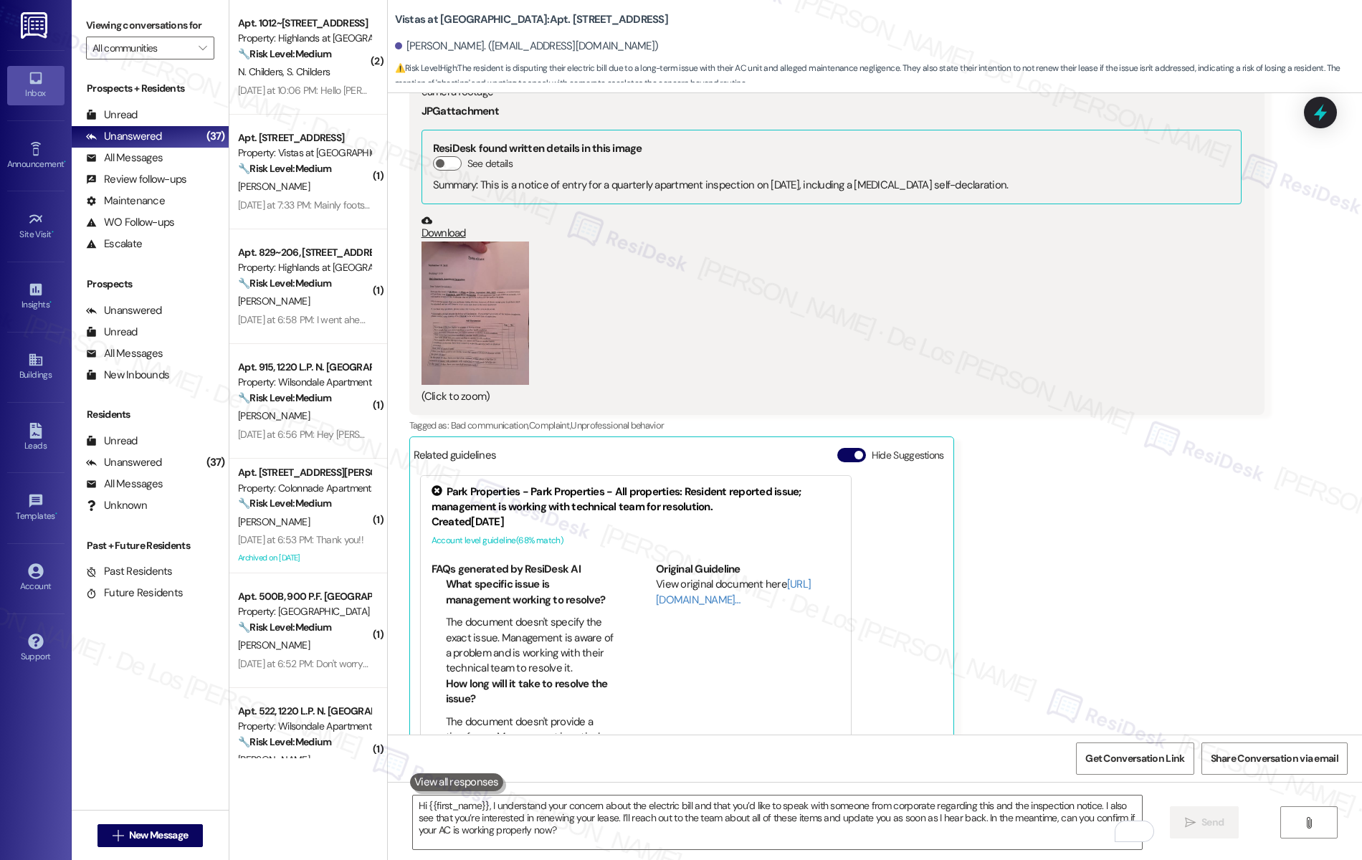
scroll to position [9366, 0]
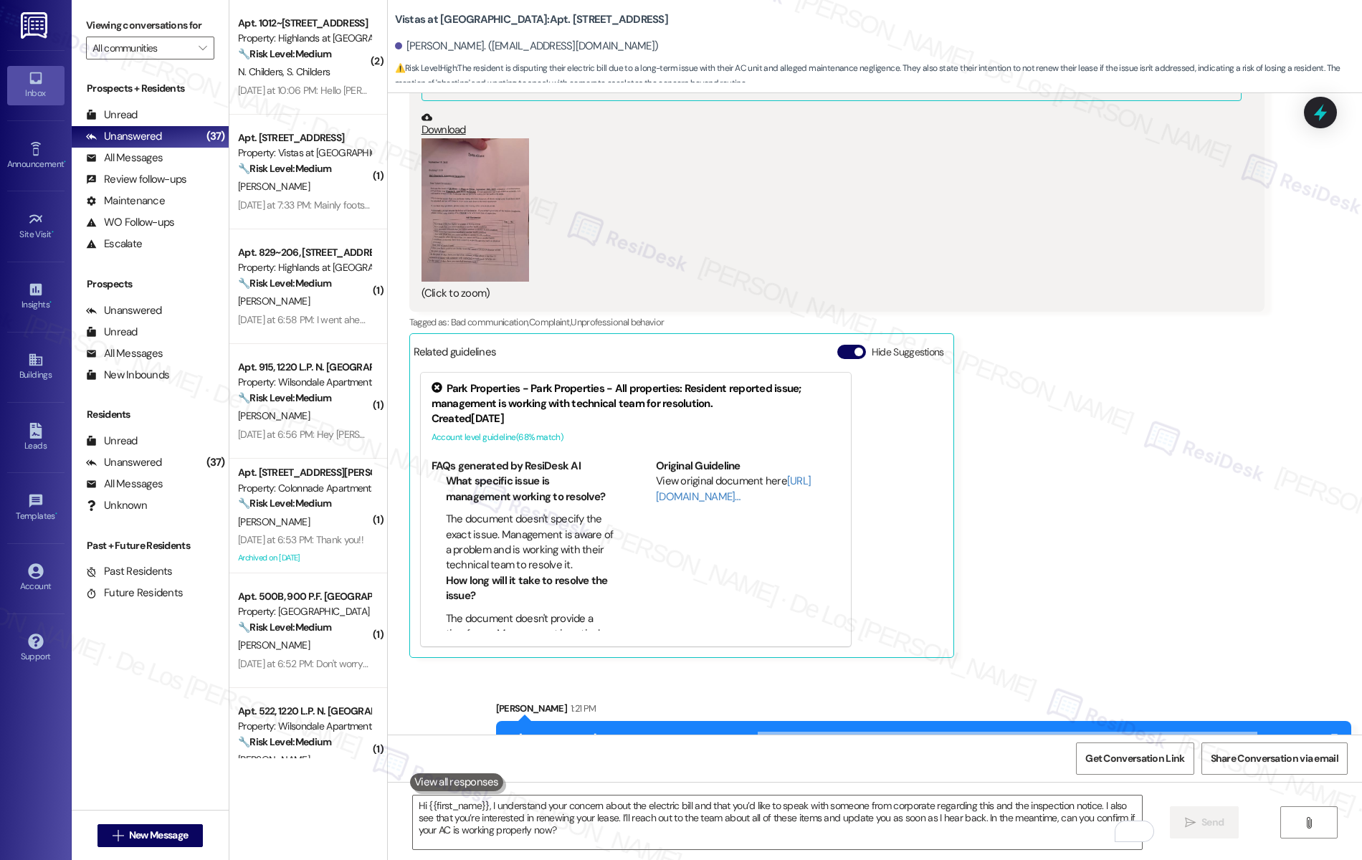
drag, startPoint x: 728, startPoint y: 674, endPoint x: 1214, endPoint y: 672, distance: 486.1
click at [1214, 732] on div "Hi Alexzandra, I understand your concern about the electric bill and that you’d…" at bounding box center [918, 755] width 820 height 46
copy div "electric bill and that you’d like to speak with someone from corporate regardin…"
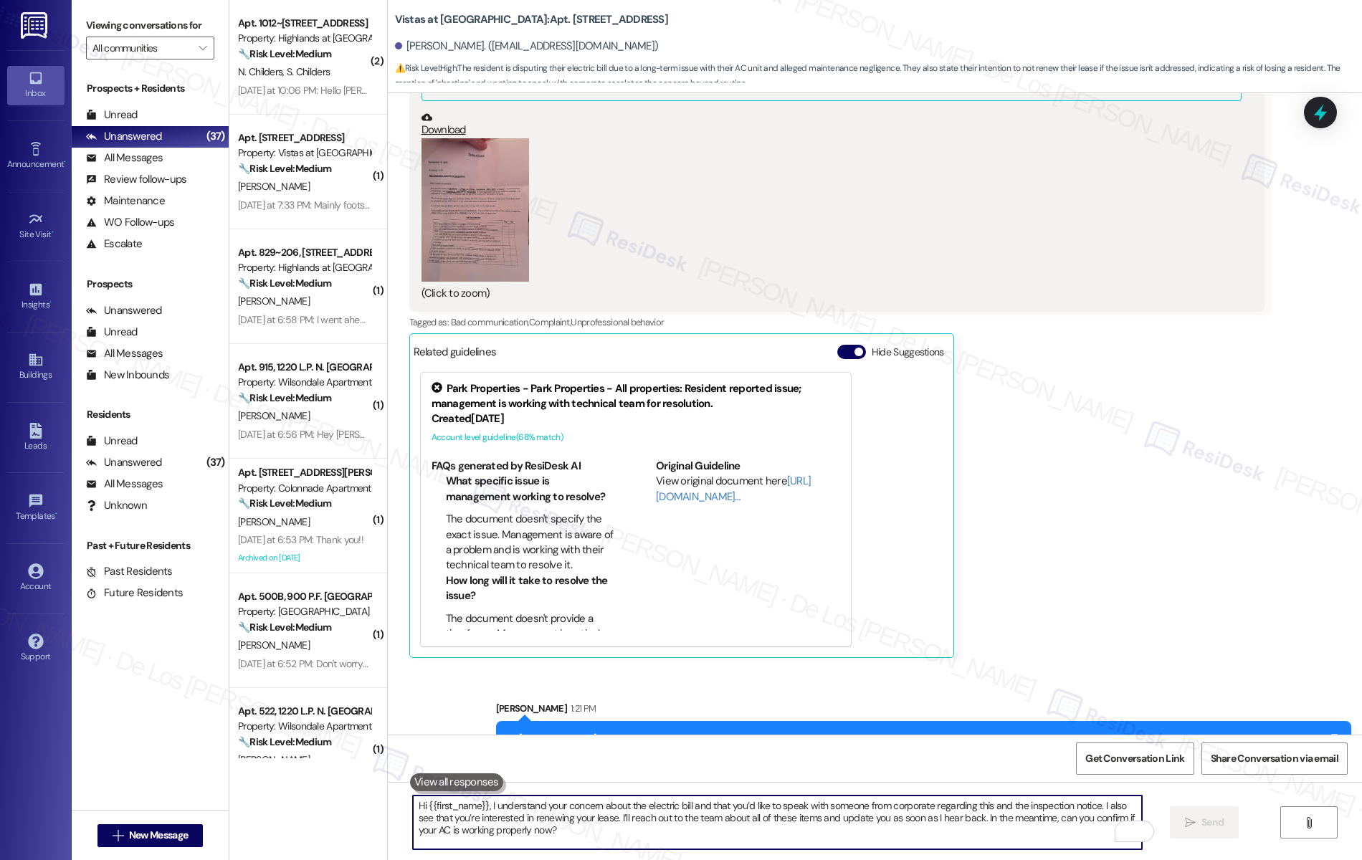
click at [777, 819] on textarea "Hi {{first_name}}, I understand your concern about the electric bill and that y…" at bounding box center [778, 823] width 730 height 54
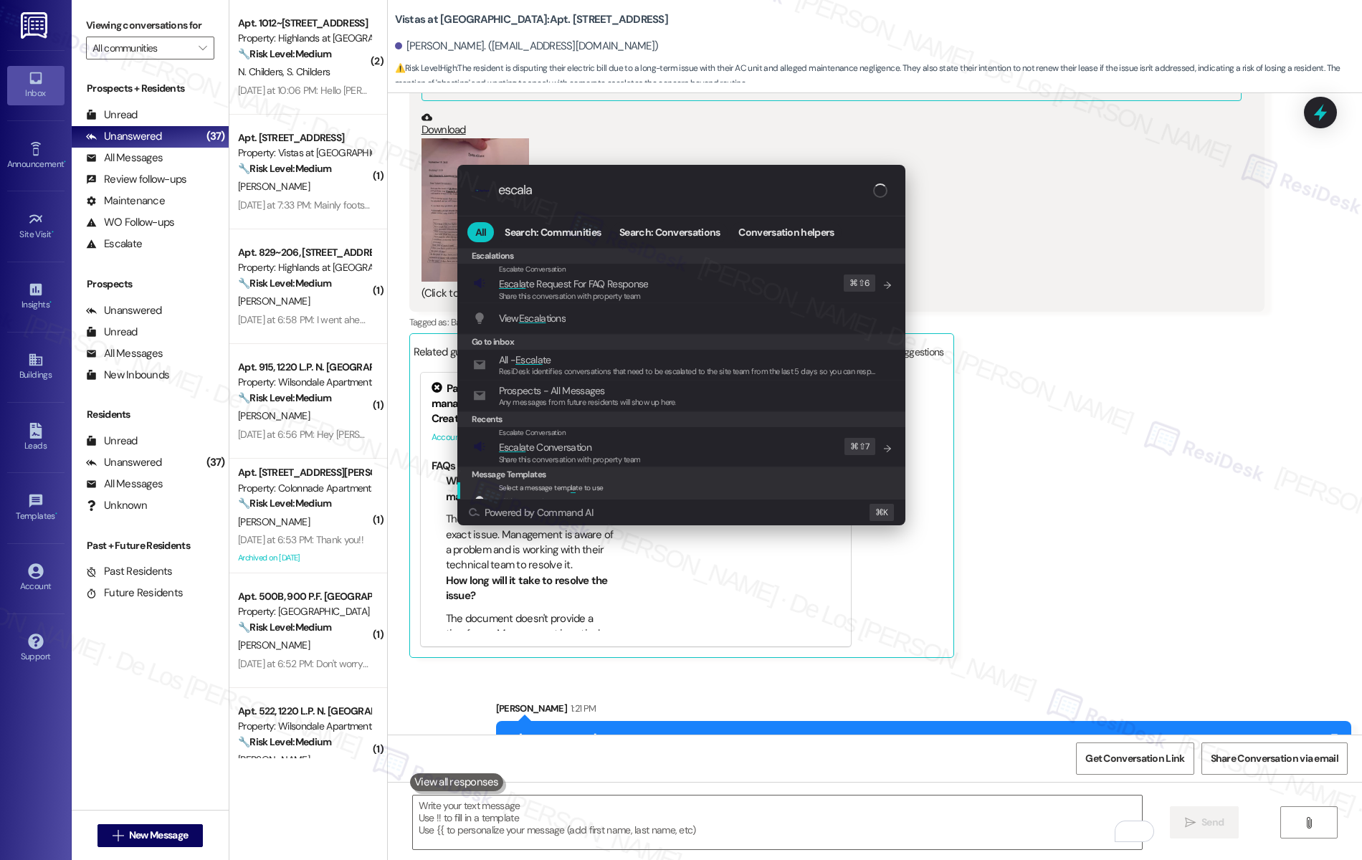
type input "escala"
click at [585, 447] on span "Escala te Conversation" at bounding box center [545, 447] width 92 height 13
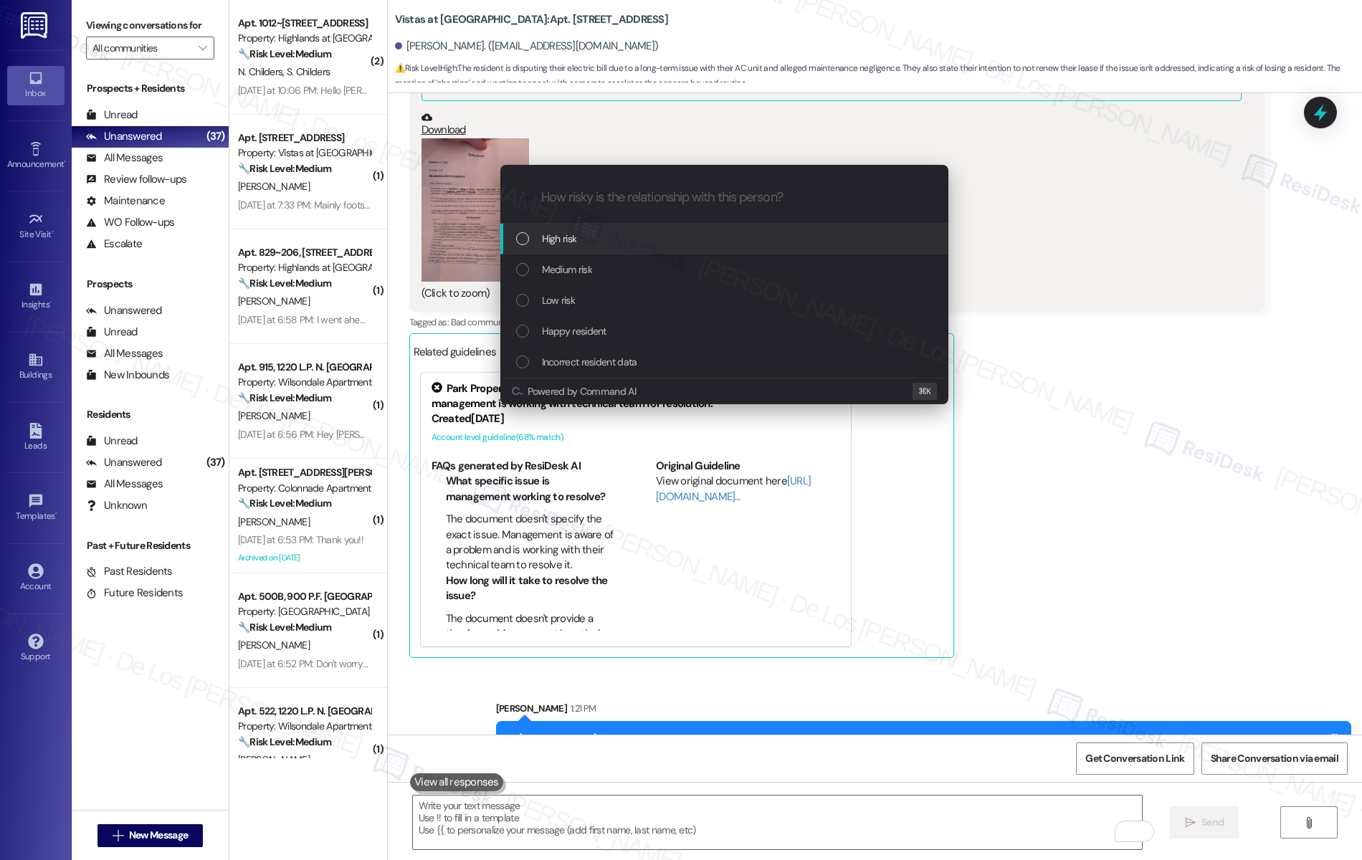
click at [612, 249] on div "High risk" at bounding box center [724, 239] width 448 height 31
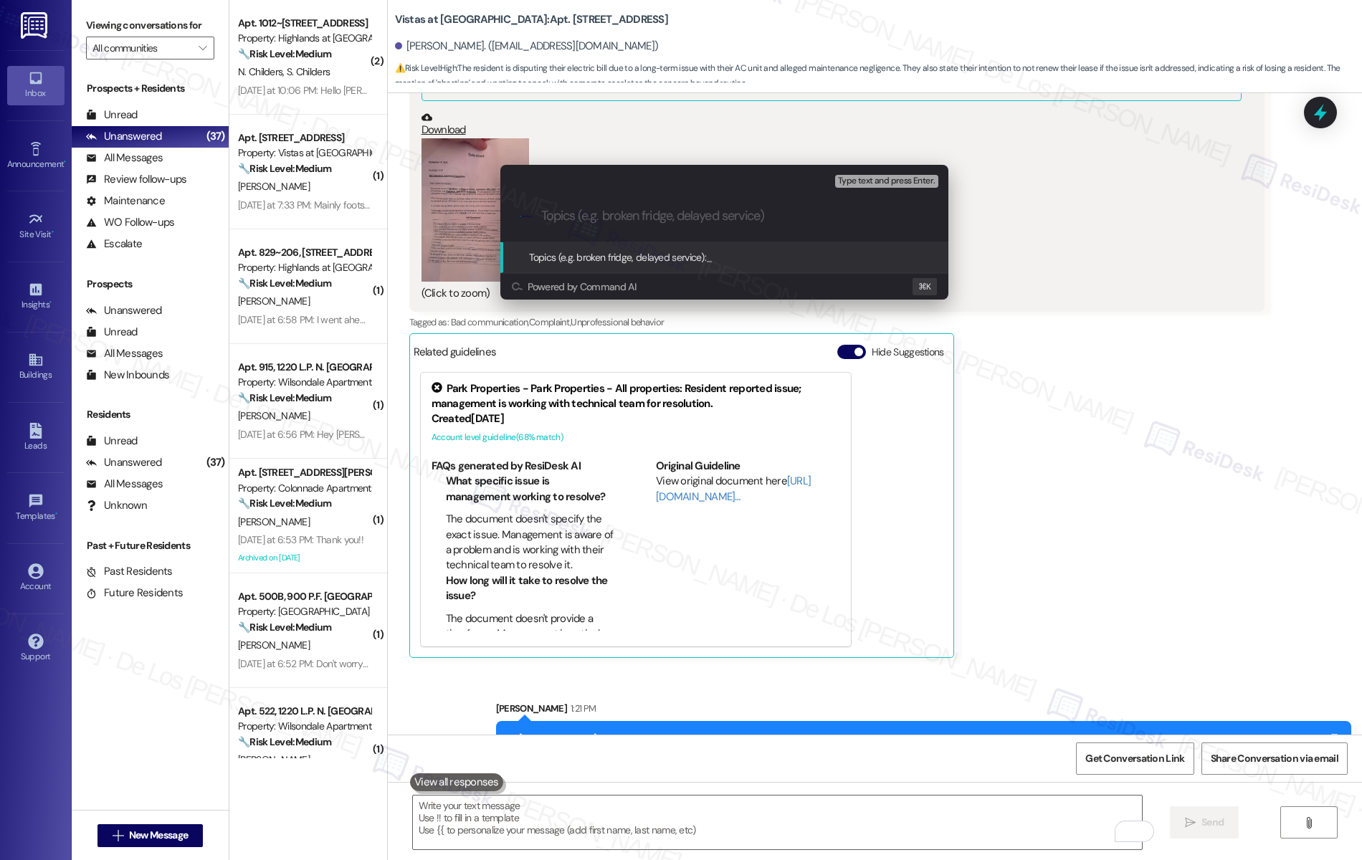
paste input "electric bill and that you’d like to speak with someone from corporate regardin…"
drag, startPoint x: 650, startPoint y: 212, endPoint x: 604, endPoint y: 217, distance: 46.2
click at [604, 217] on input "electric bill and that you’d like to speak with someone from corporate regardin…" at bounding box center [730, 216] width 378 height 15
drag, startPoint x: 895, startPoint y: 216, endPoint x: 847, endPoint y: 207, distance: 48.8
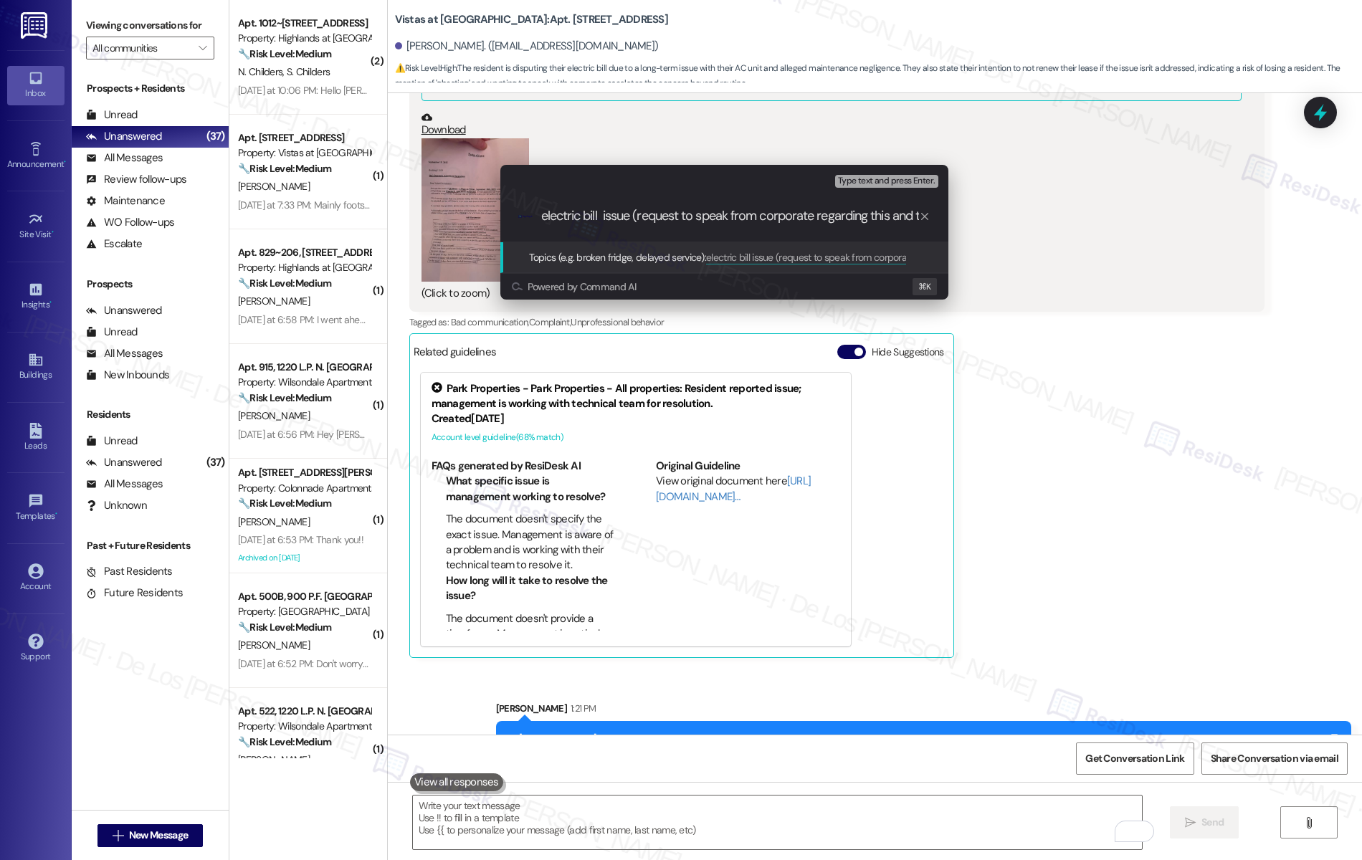
click at [819, 219] on input "electric bill issue (request to speak from corporate regarding this and the ins…" at bounding box center [730, 216] width 378 height 15
click at [602, 211] on input "electric bill issue (request to speak from corporate) and the inspection notice" at bounding box center [730, 216] width 378 height 15
click at [541, 212] on input "electric bill due to AC issue (request to speak from corporate) and the inspect…" at bounding box center [730, 216] width 378 height 15
type input "high electric bill due to AC issue (request to speak from corporate) and the in…"
click at [632, 221] on input "high electric bill due to AC issue (request to speak from corporate) and the in…" at bounding box center [730, 216] width 378 height 15
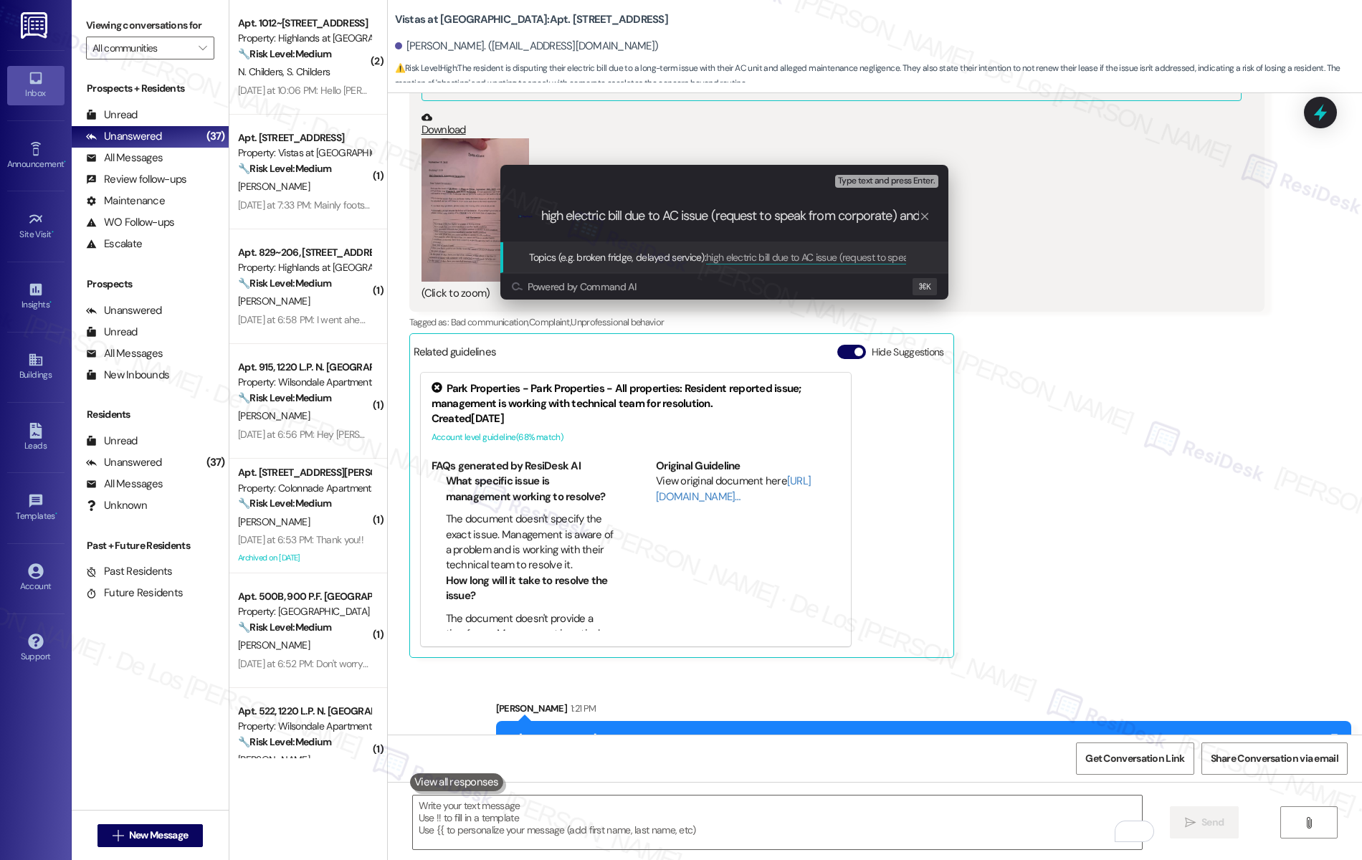
click at [632, 221] on input "high electric bill due to AC issue (request to speak from corporate) and the in…" at bounding box center [730, 216] width 378 height 15
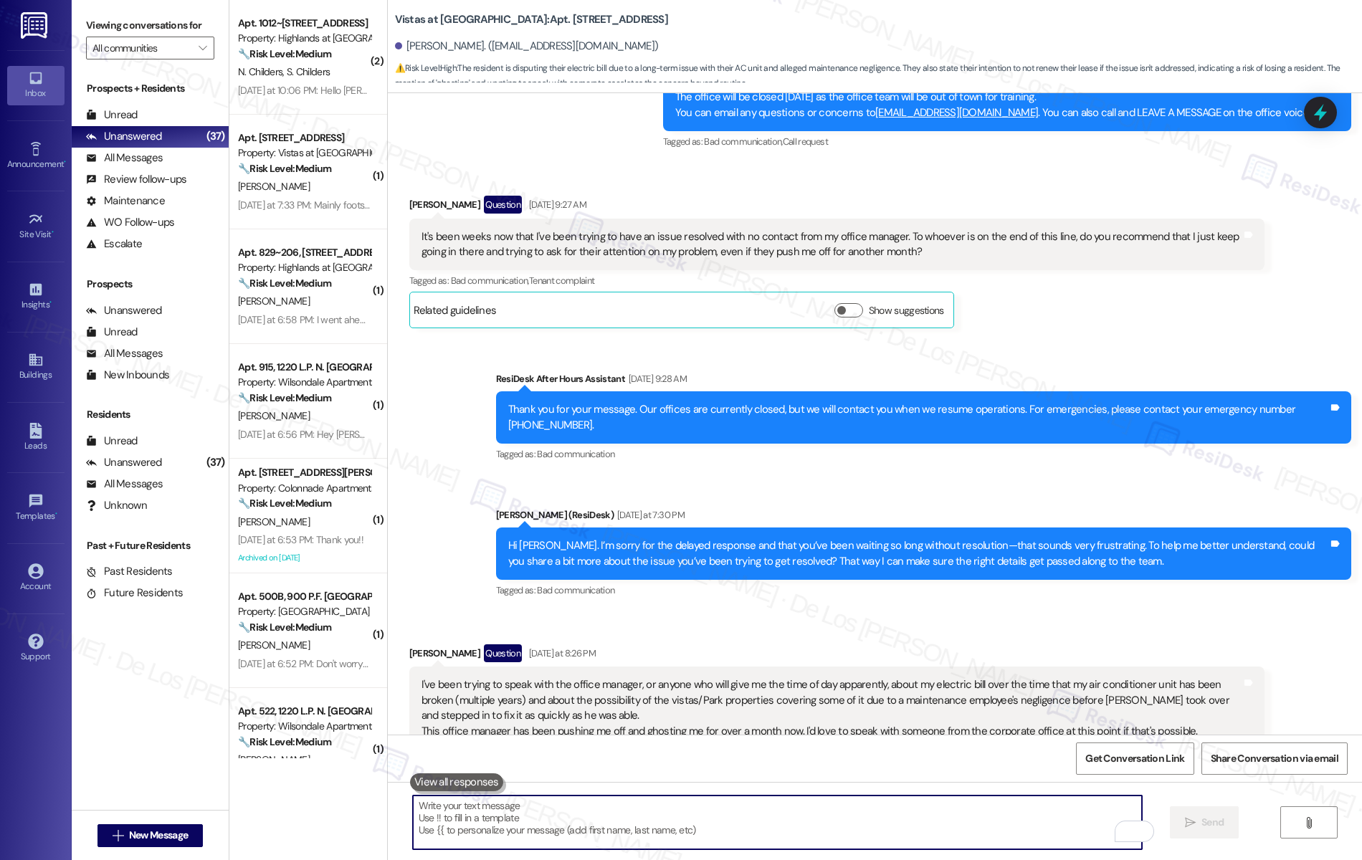
scroll to position [8128, 0]
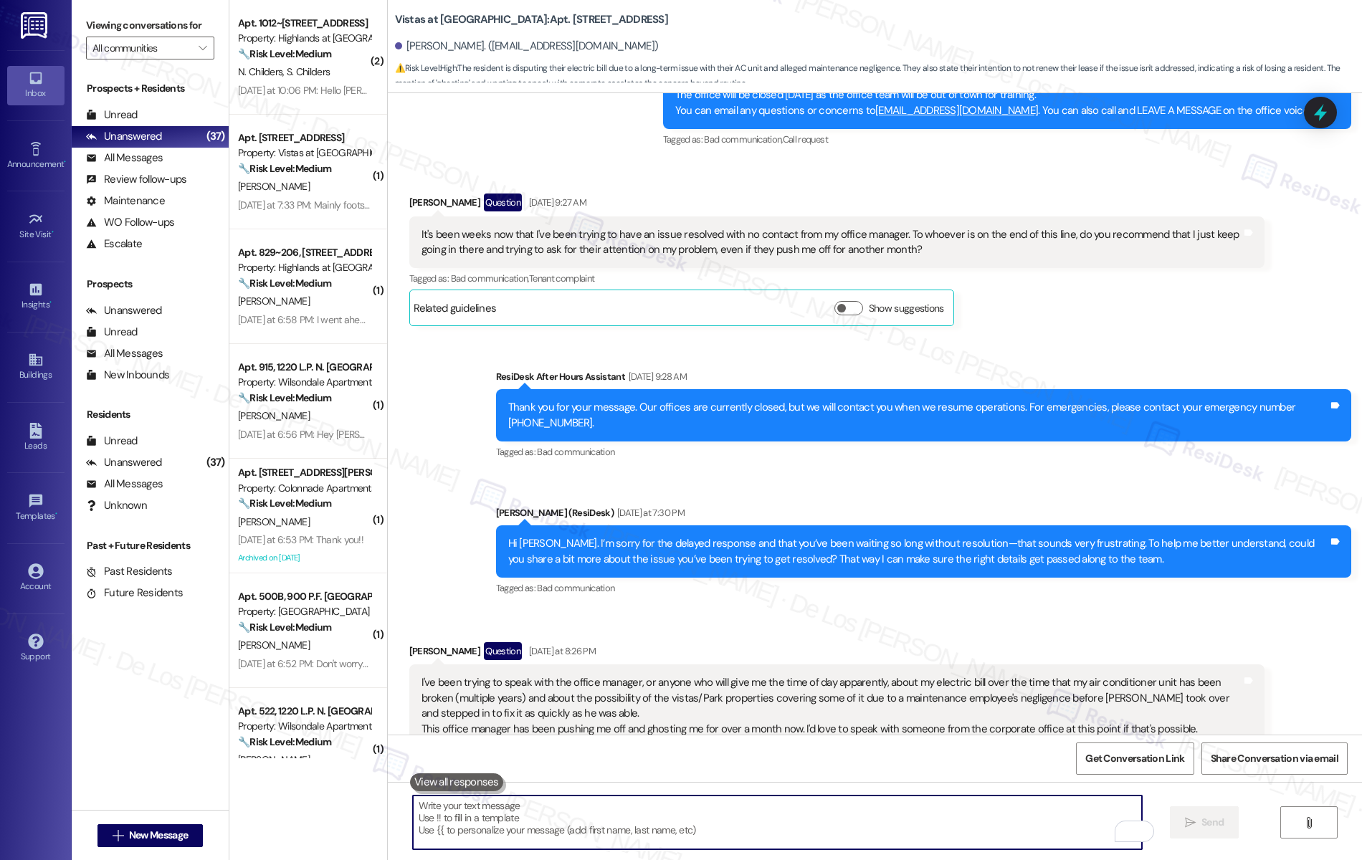
click at [776, 808] on textarea "To enrich screen reader interactions, please activate Accessibility in Grammarl…" at bounding box center [778, 823] width 730 height 54
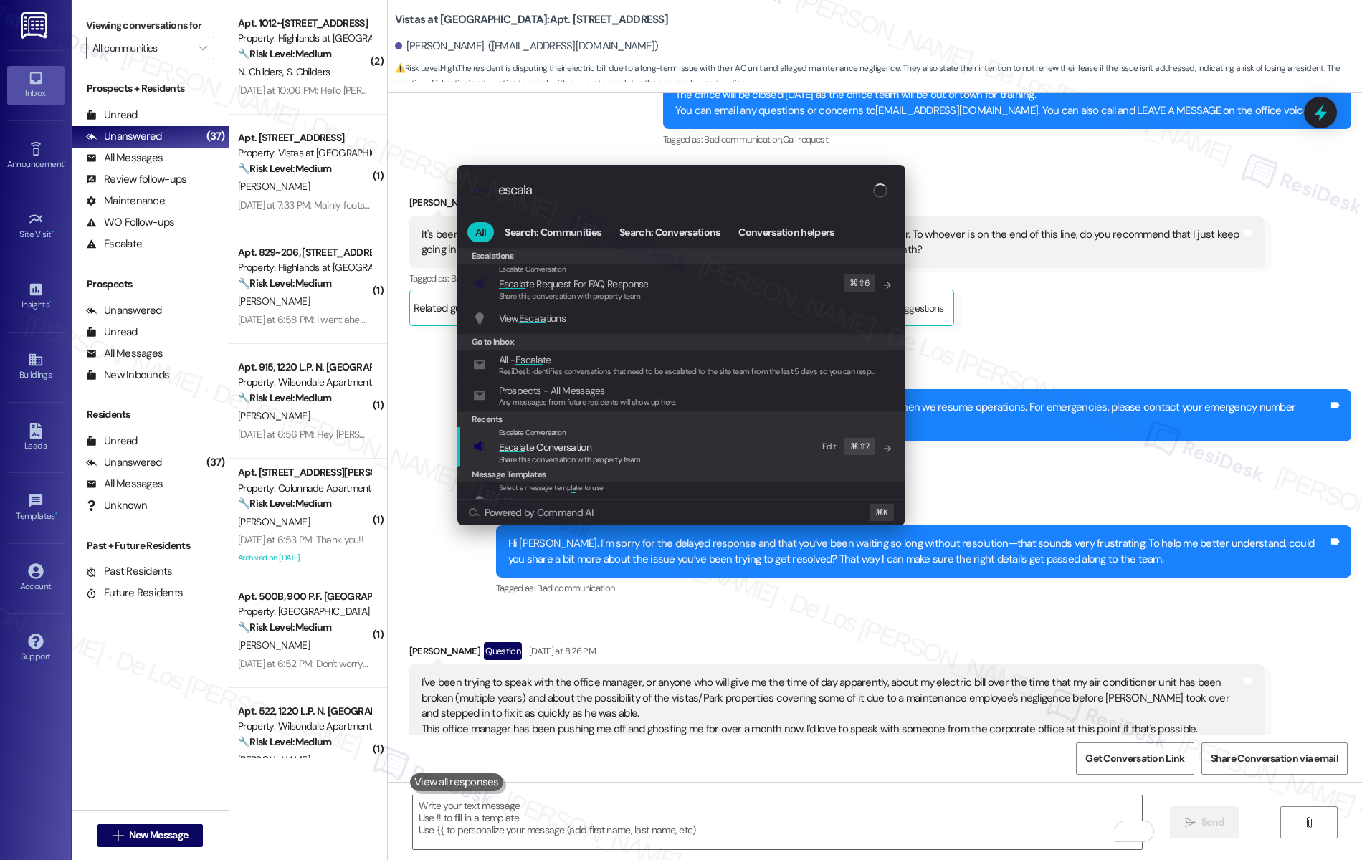
type input "escala"
click at [575, 442] on span "Escala te Conversation" at bounding box center [545, 447] width 92 height 13
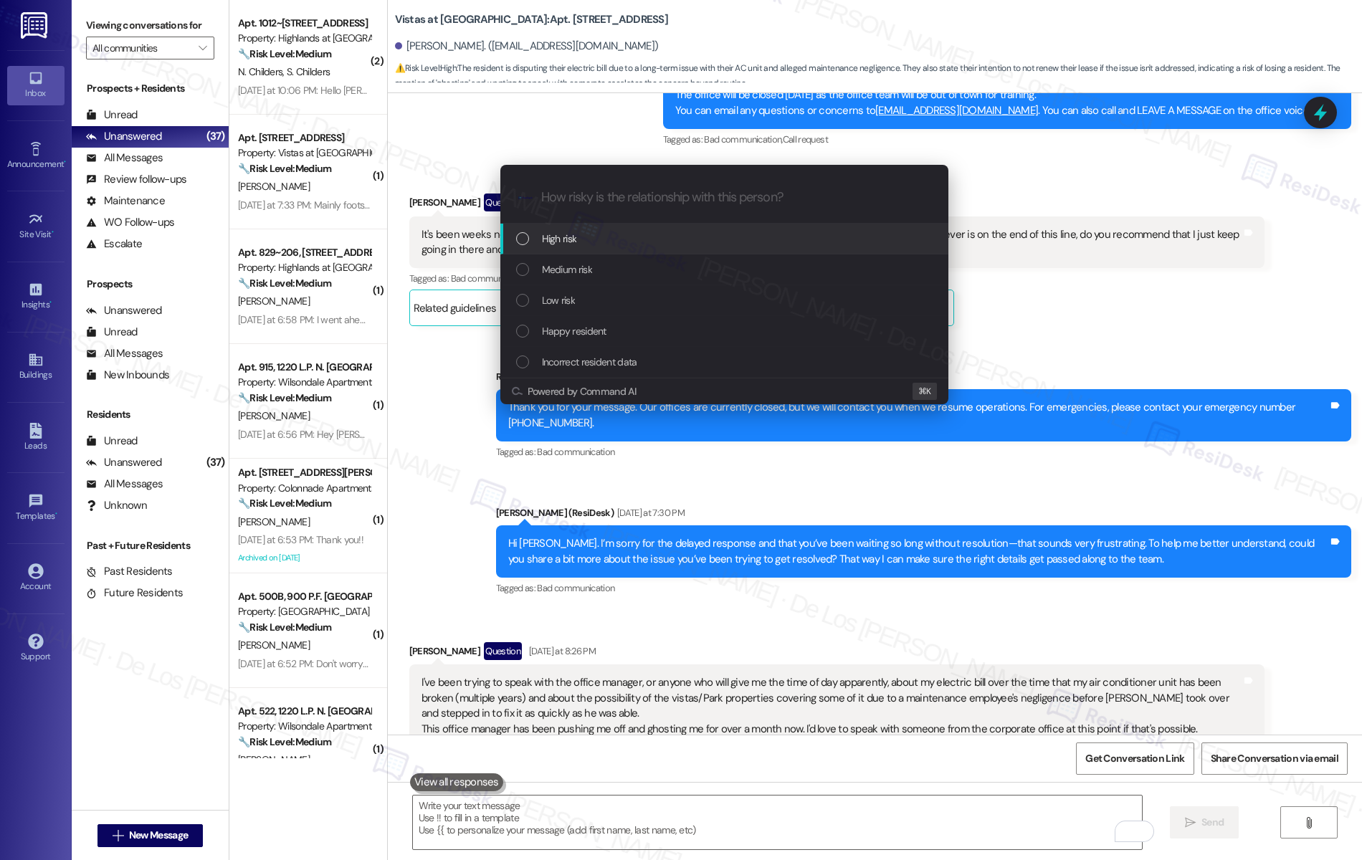
click at [596, 247] on div "High risk" at bounding box center [725, 239] width 419 height 16
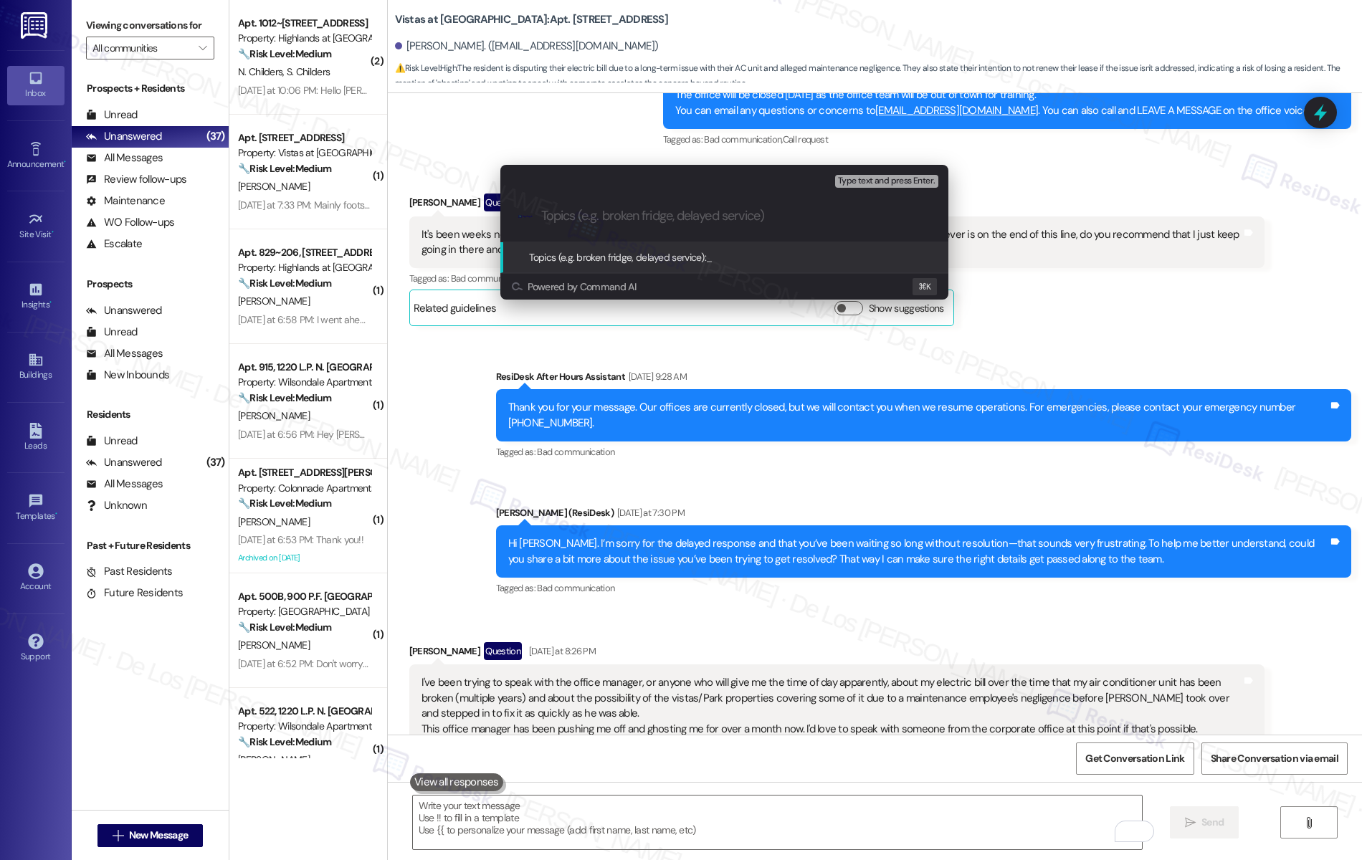
paste input "high electric bill due to AC issue (request to speak from corporate) and the in…"
click at [593, 217] on input "high electric bill due to AC issue (request to speak from corporate) and the in…" at bounding box center [730, 216] width 378 height 15
click at [642, 217] on input "electric bill due to AC issue (request to speak from corporate) and the inspect…" at bounding box center [730, 216] width 378 height 15
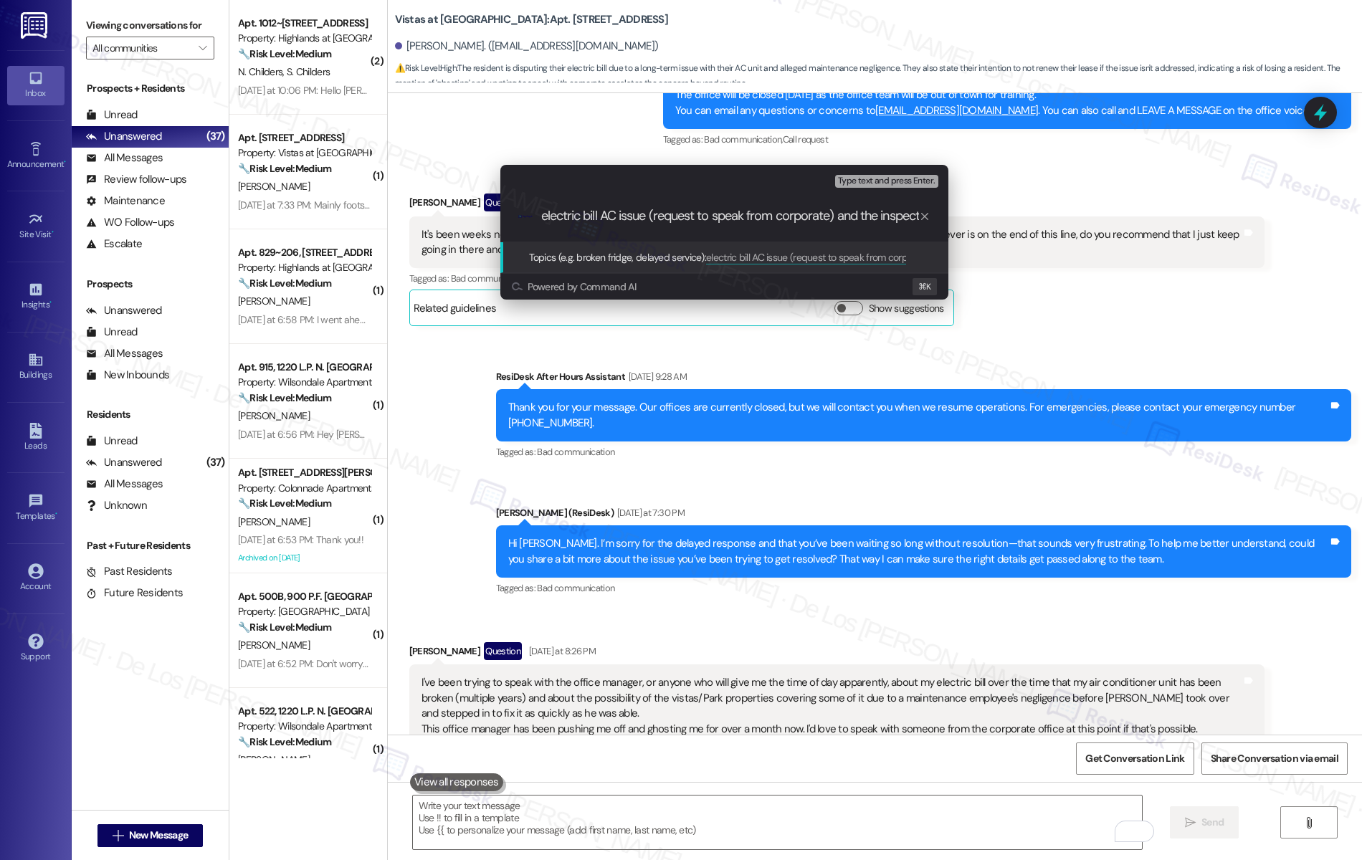
click at [866, 214] on input "electric bill AC issue (request to speak from corporate) and the inspection not…" at bounding box center [730, 216] width 378 height 15
click at [893, 214] on input "electric bill AC issue (request to speak from corporate) and the inspection not…" at bounding box center [730, 216] width 378 height 15
drag, startPoint x: 825, startPoint y: 214, endPoint x: 806, endPoint y: 212, distance: 19.4
click at [784, 221] on input "electric bill AC issue (request to speak from corporate) and the inspection not…" at bounding box center [730, 216] width 378 height 15
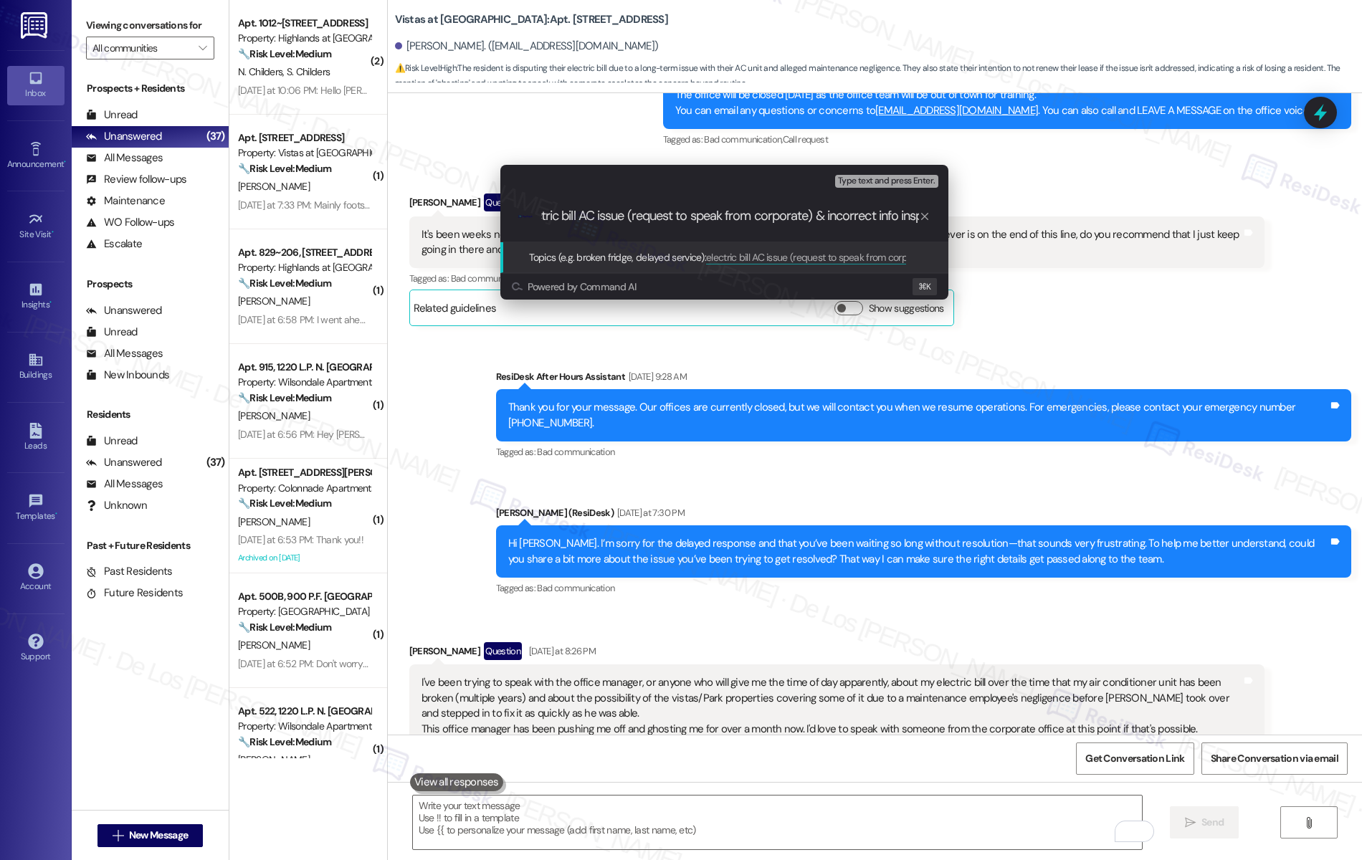
scroll to position [0, 100]
drag, startPoint x: 823, startPoint y: 214, endPoint x: 869, endPoint y: 210, distance: 46.1
click at [822, 214] on input "electric bill AC issue (request to speak from corporate) & incorrect info inspe…" at bounding box center [730, 216] width 378 height 15
type input "electric bill AC issue (request to speak from corporate) & incorrect info in in…"
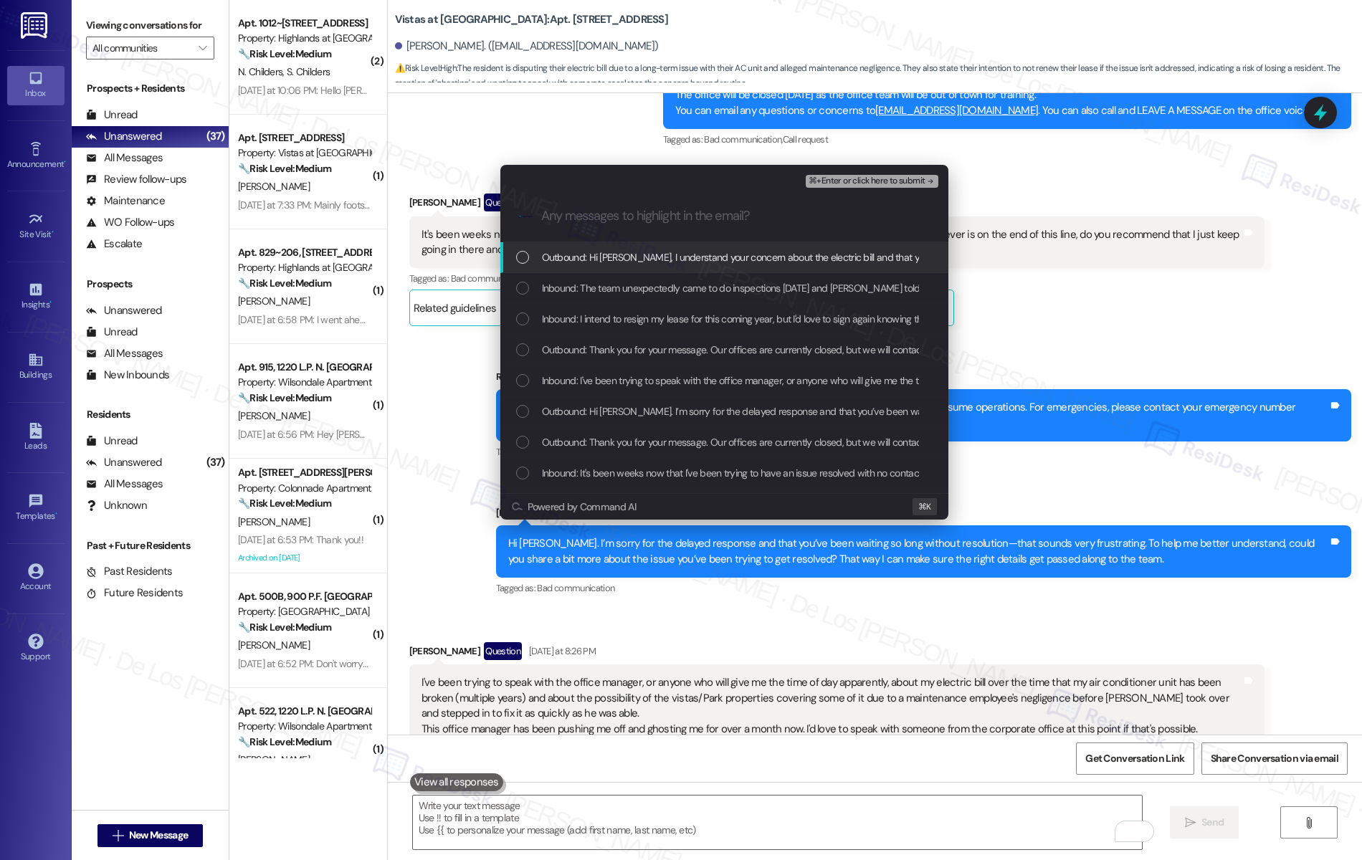
scroll to position [0, 0]
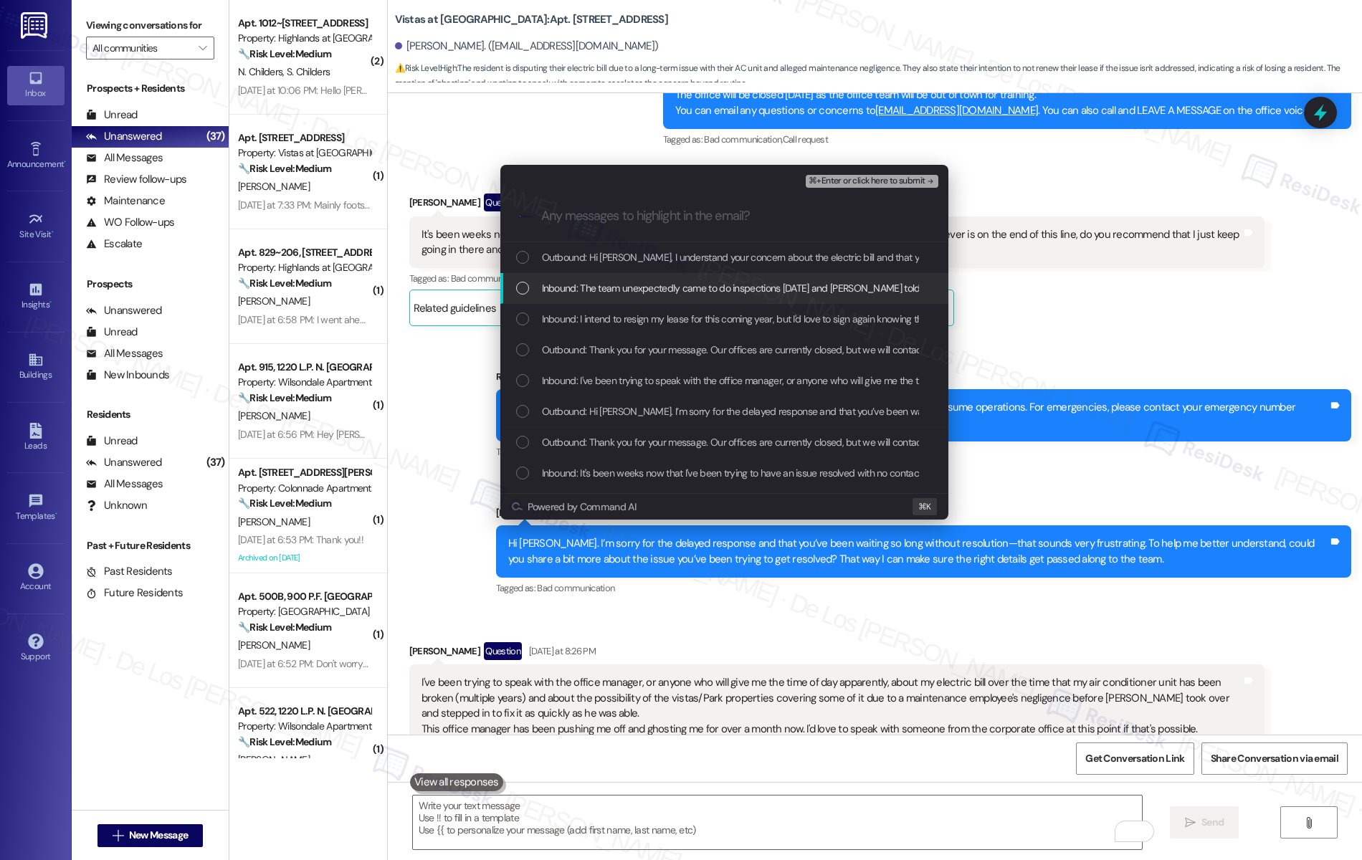
click at [774, 281] on span "Inbound: The team unexpectedly came to do inspections yesterday and Harold outr…" at bounding box center [1335, 288] width 1587 height 16
drag, startPoint x: 736, startPoint y: 317, endPoint x: 726, endPoint y: 328, distance: 15.2
click at [736, 317] on span "Inbound: I intend to resign my lease for this coming year, but I'd love to sign…" at bounding box center [854, 319] width 624 height 16
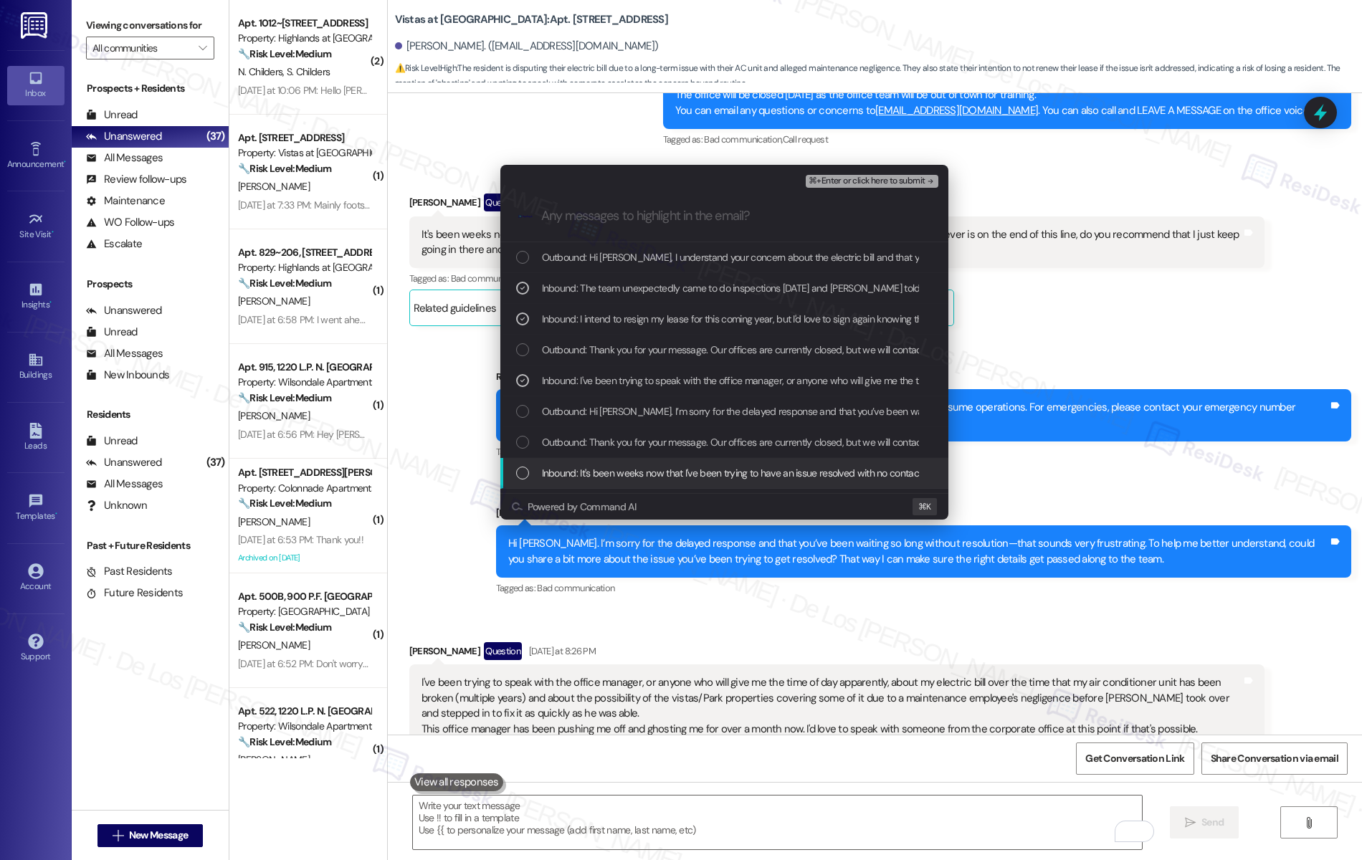
click at [656, 460] on div "Inbound: It's been weeks now that I've been trying to have an issue resolved wi…" at bounding box center [724, 473] width 448 height 31
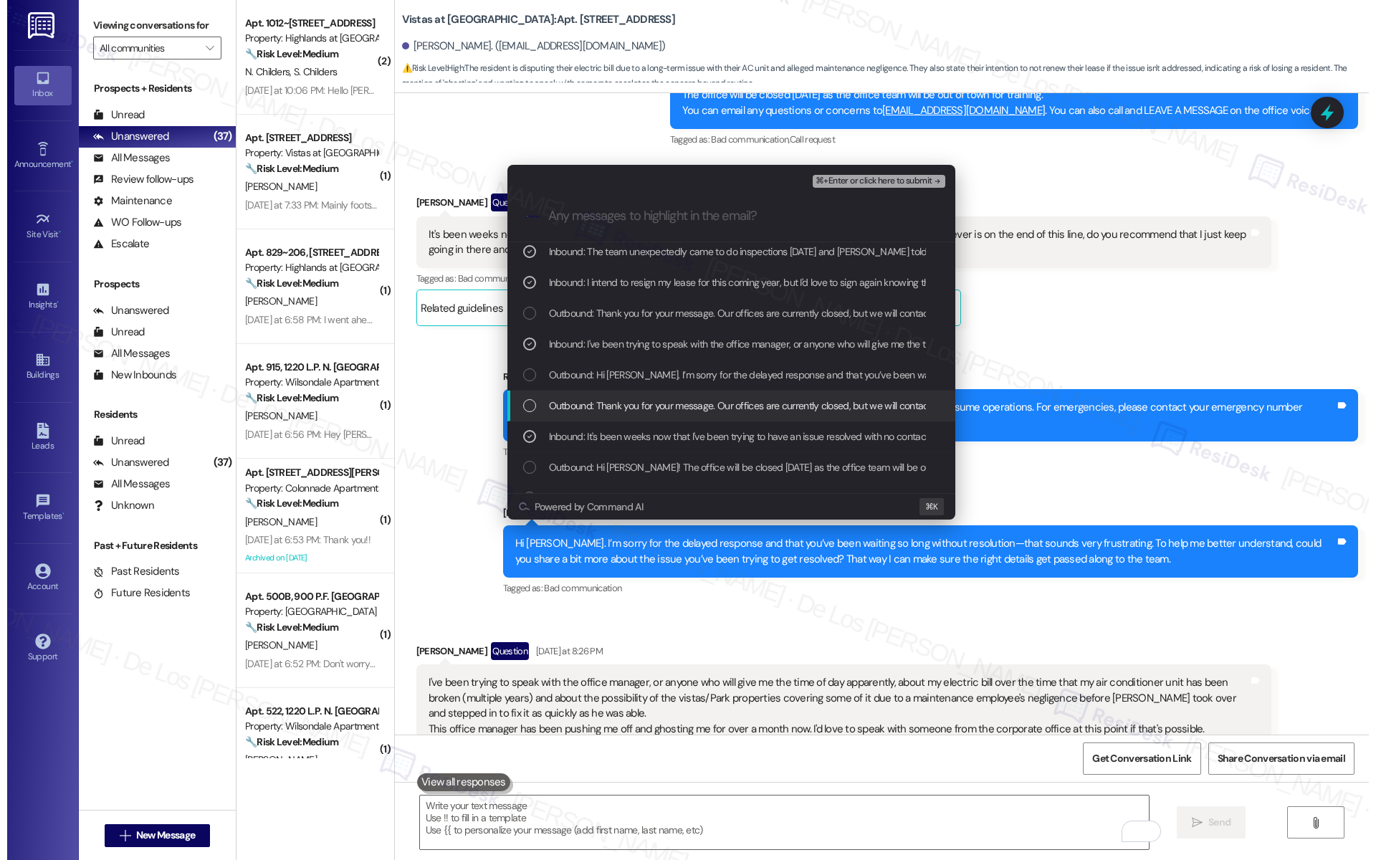
scroll to position [60, 0]
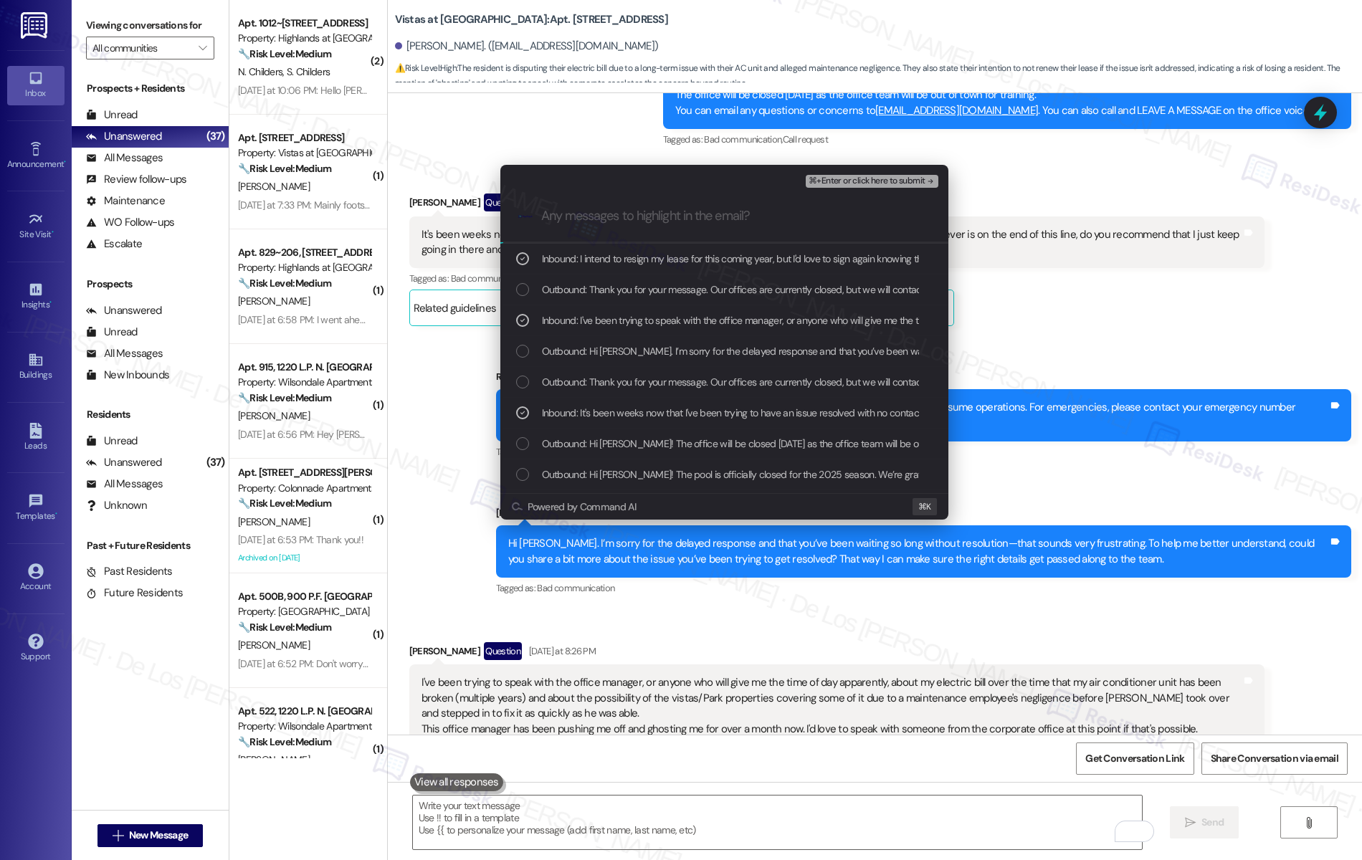
click at [890, 181] on span "⌘+Enter or click here to submit" at bounding box center [867, 181] width 116 height 10
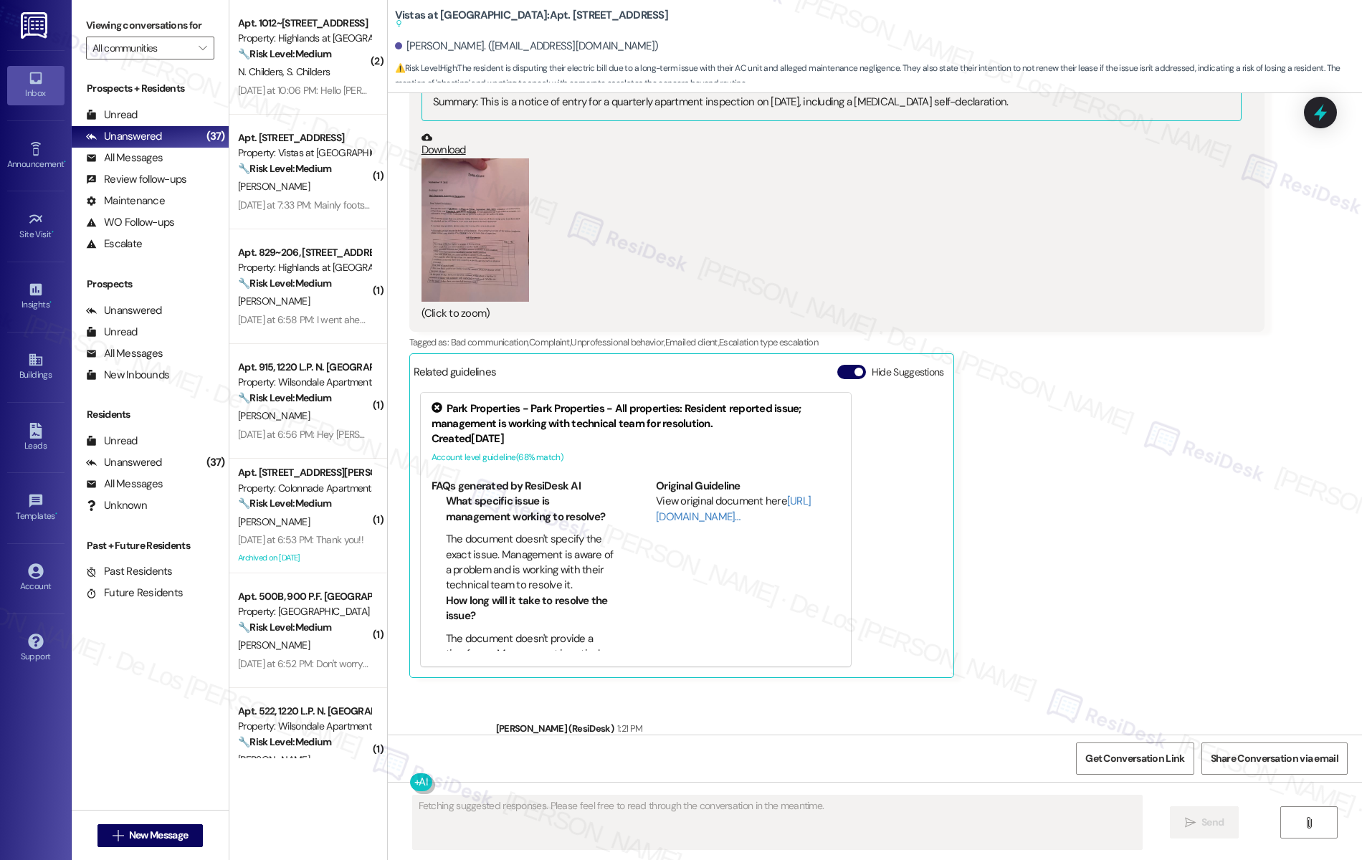
scroll to position [9386, 0]
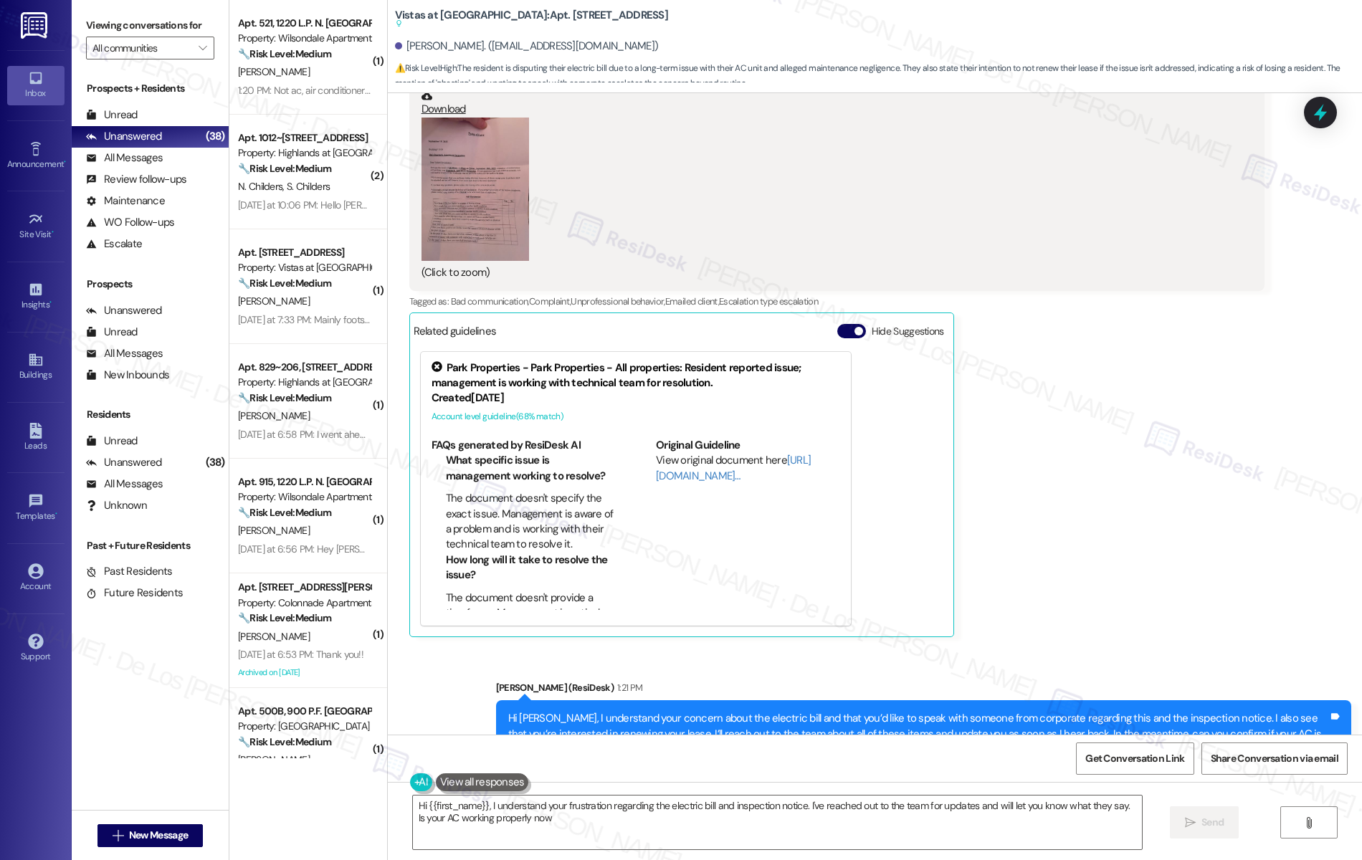
type textarea "Hi {{first_name}}, I understand your frustration regarding the electric bill an…"
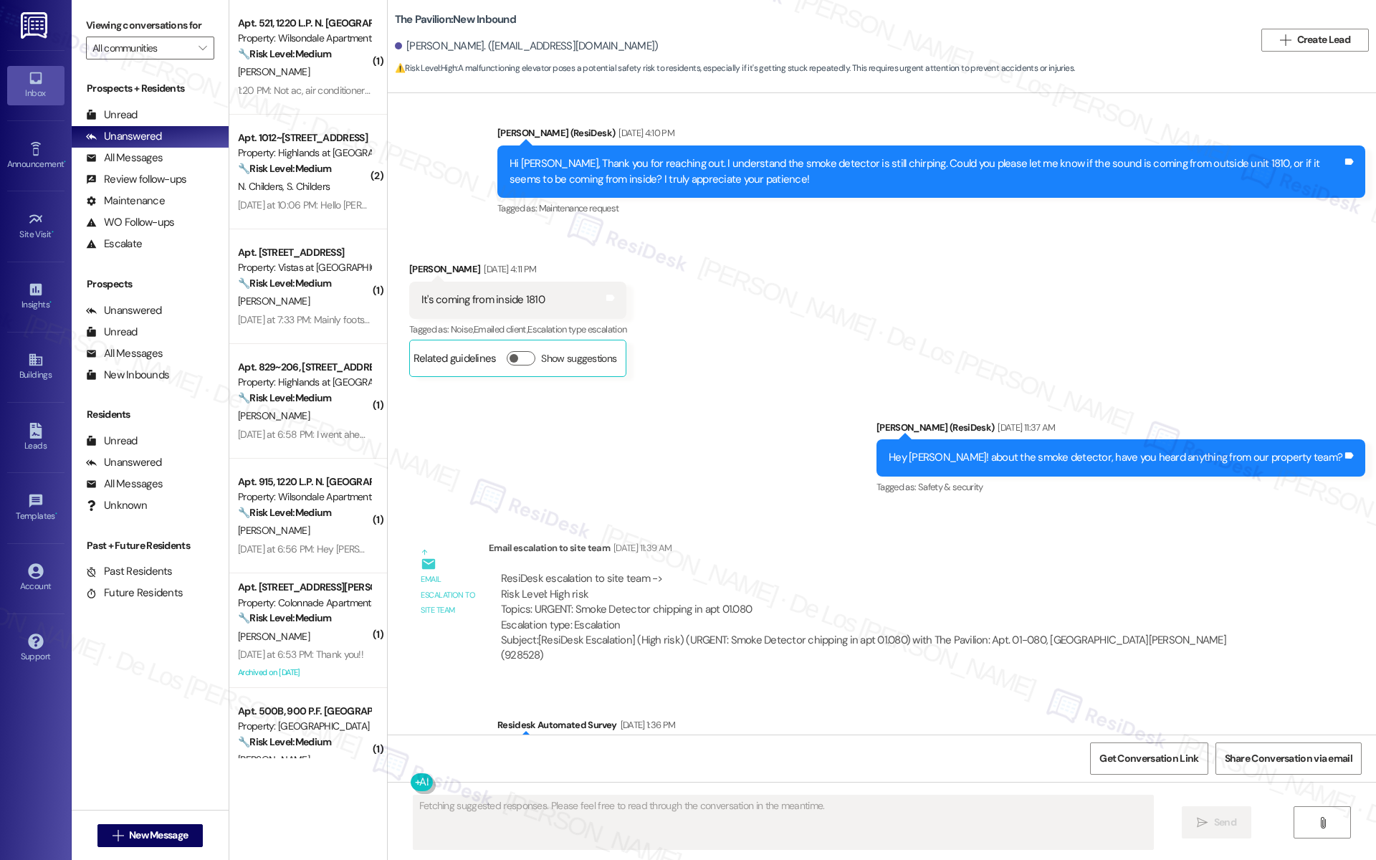
scroll to position [17009, 0]
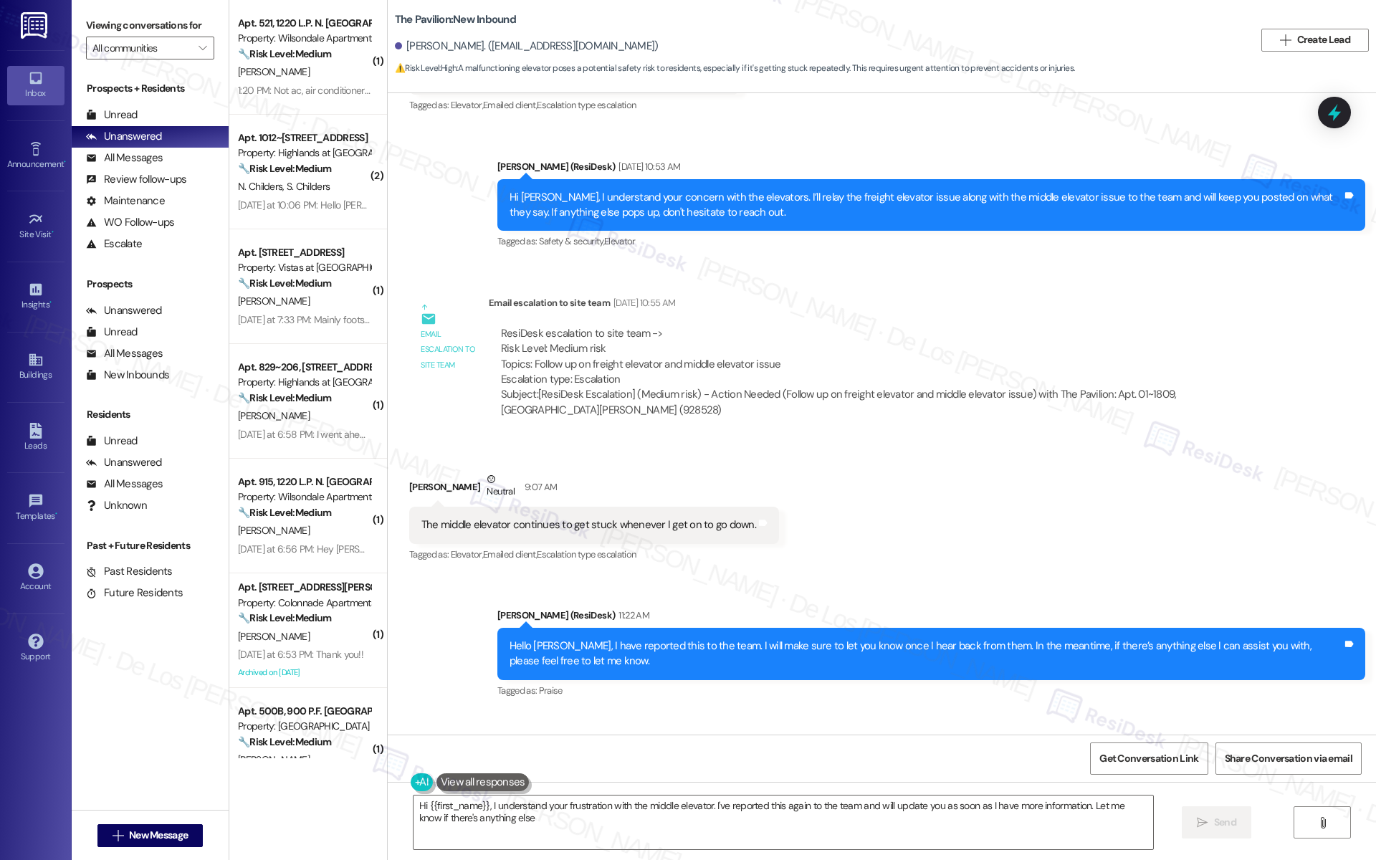
type textarea "Hi {{first_name}}, I understand your frustration with the middle elevator. I've…"
drag, startPoint x: 588, startPoint y: 221, endPoint x: 821, endPoint y: 224, distance: 233.0
click at [821, 326] on div "ResiDesk escalation to site team -> Risk Level: Medium risk Topics: Follow up o…" at bounding box center [883, 357] width 764 height 62
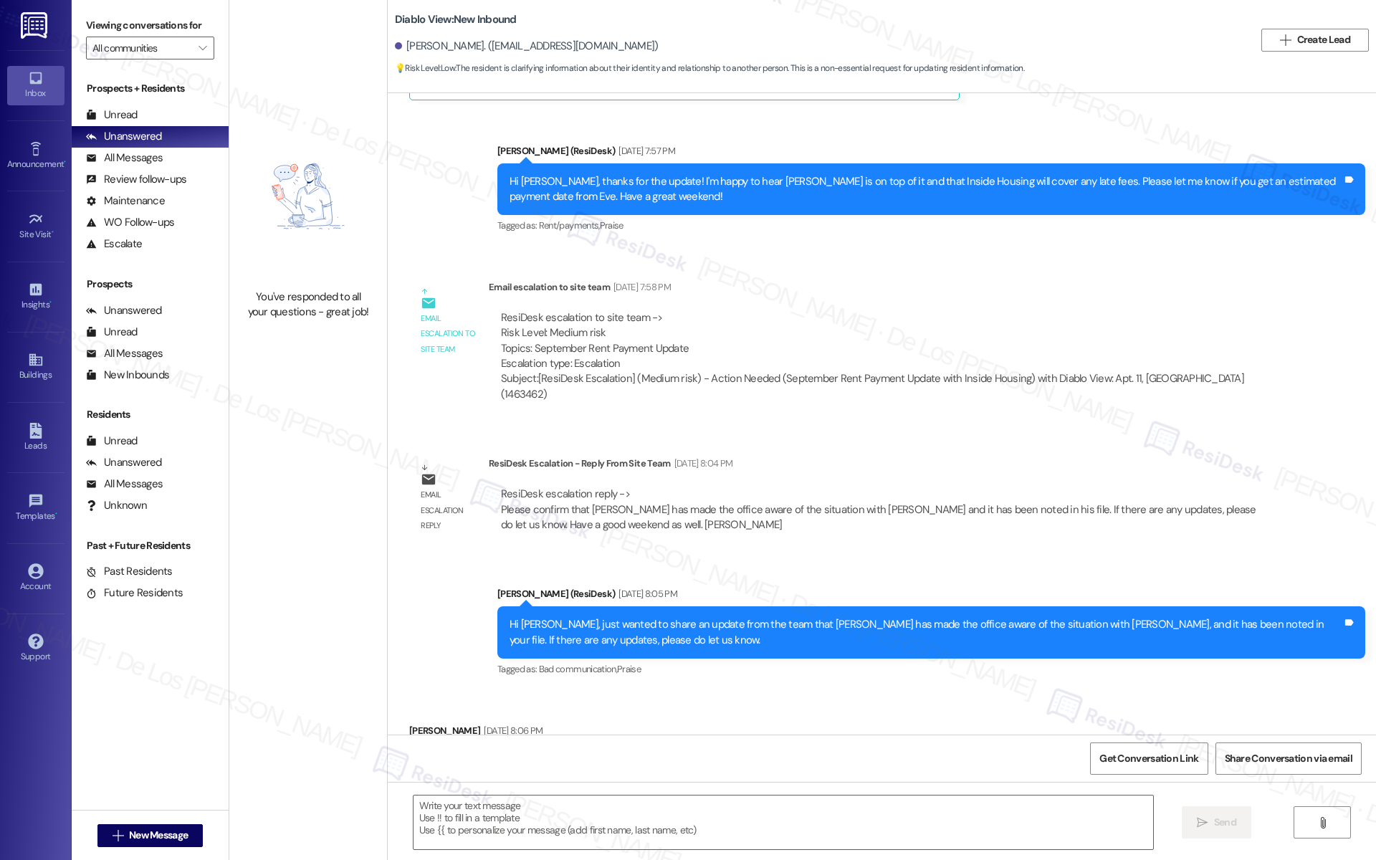
type textarea "Fetching suggested responses. Please feel free to read through the conversation…"
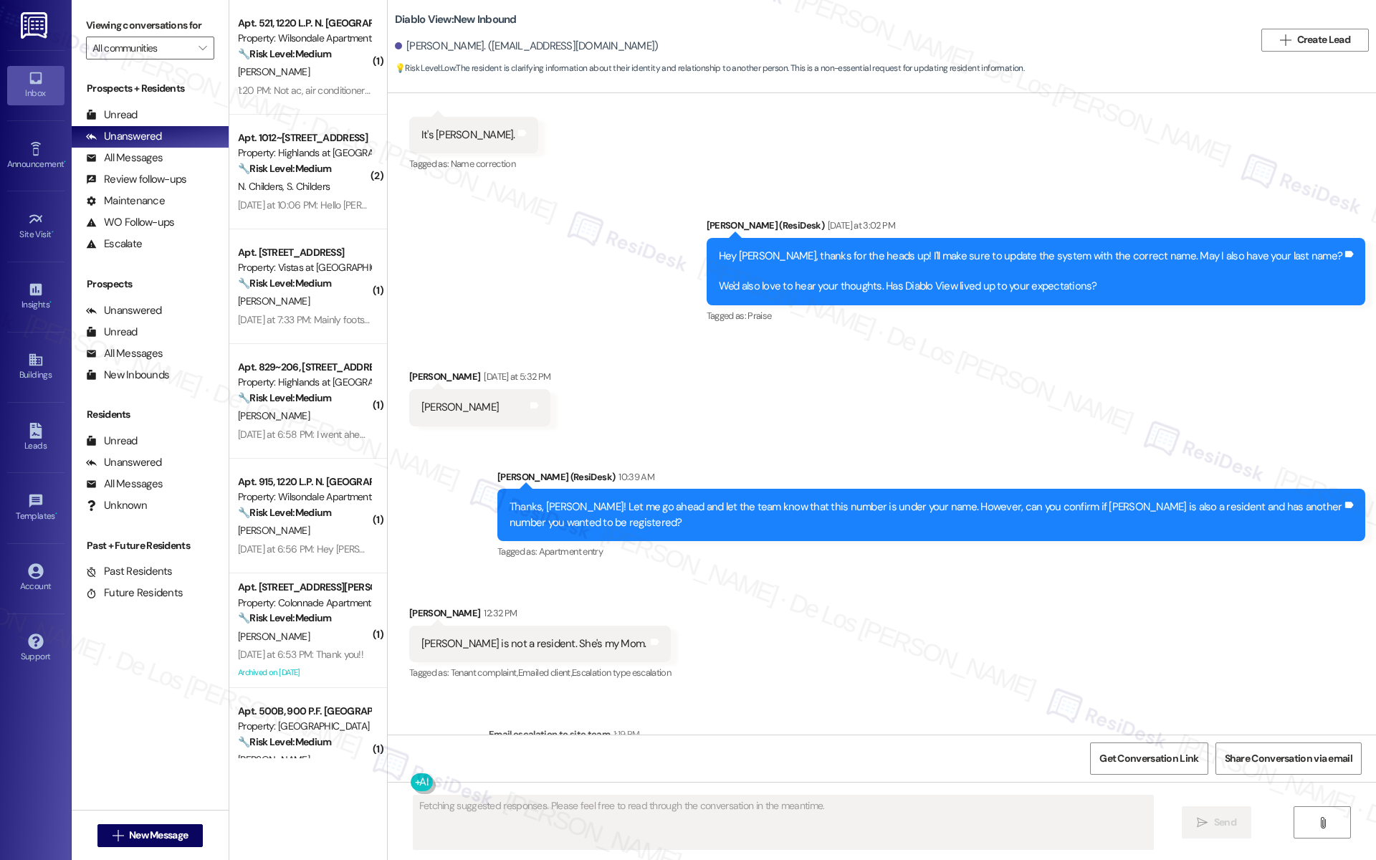
scroll to position [2970, 0]
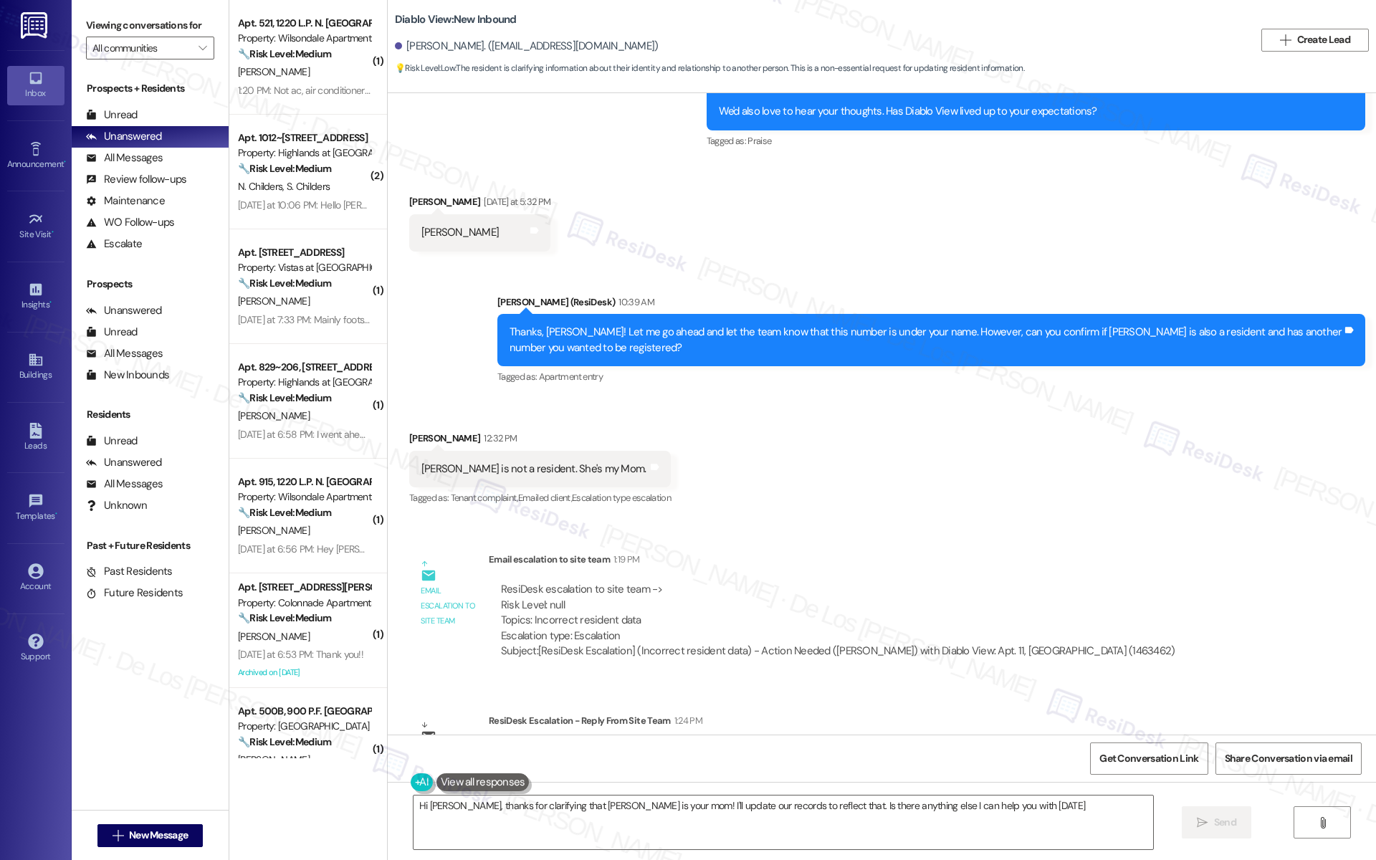
type textarea "Hi David, thanks for clarifying that Priscilla is your mom! I'll update our rec…"
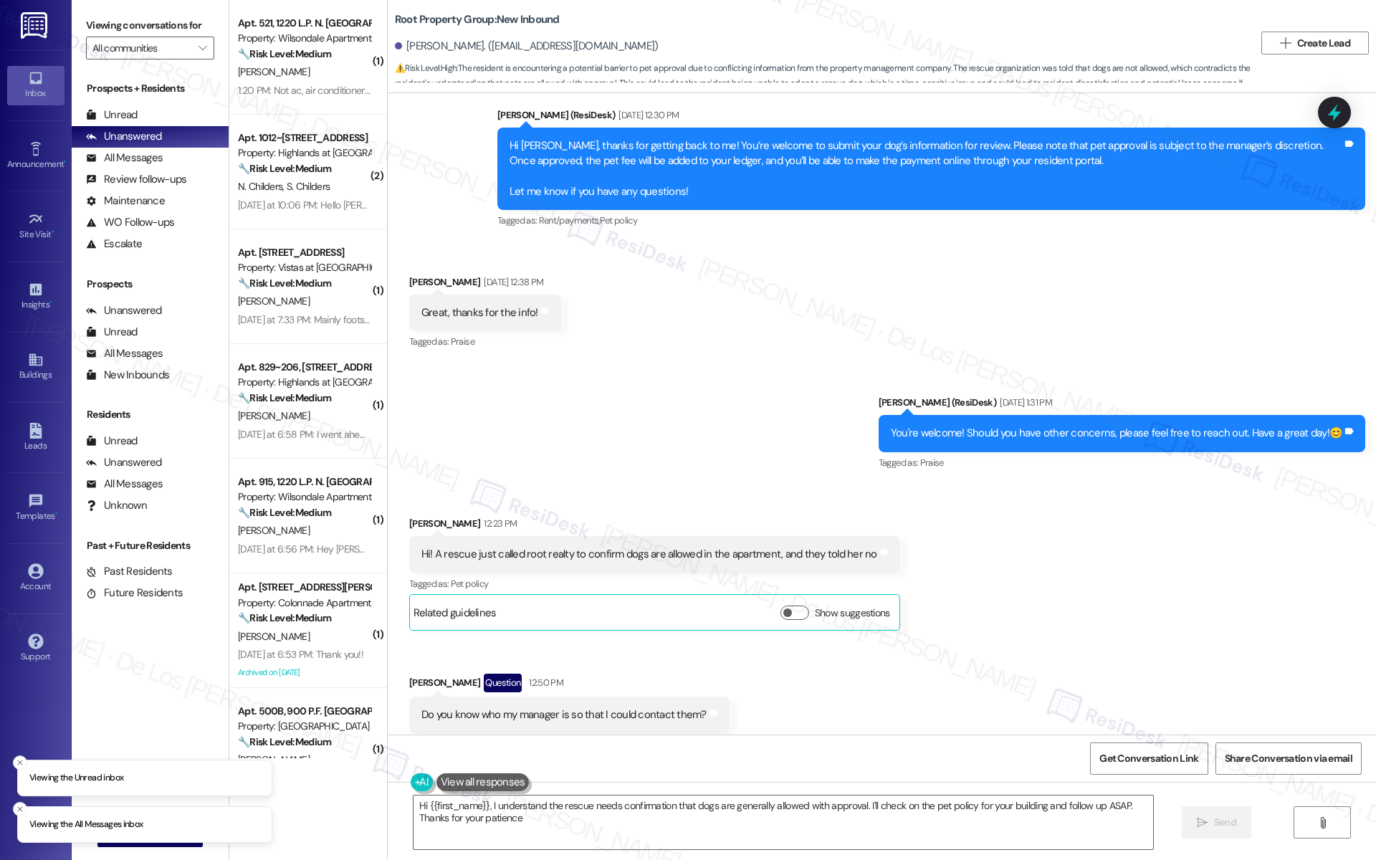
type textarea "Hi {{first_name}}, I understand the rescue needs confirmation that dogs are gen…"
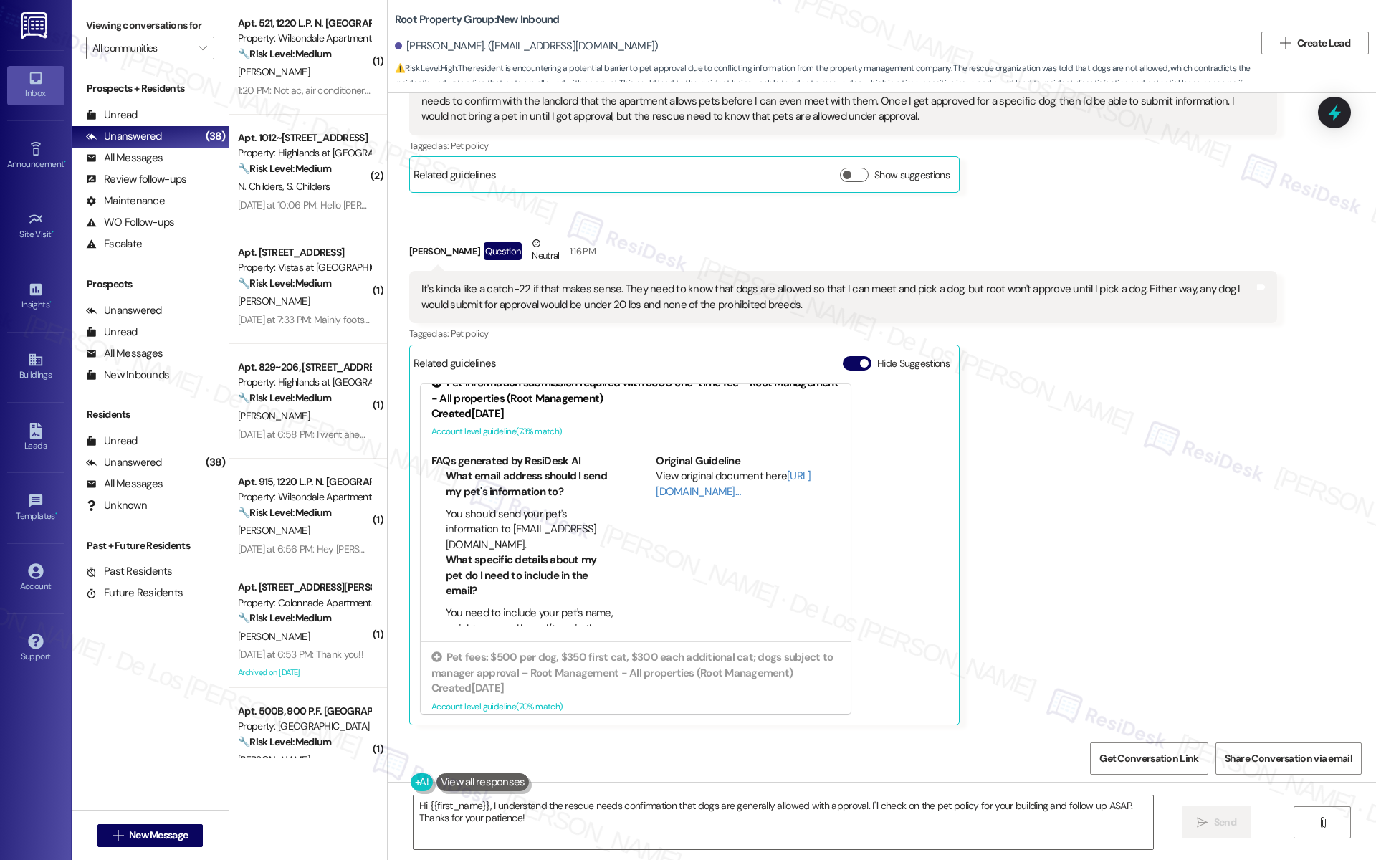
scroll to position [25, 0]
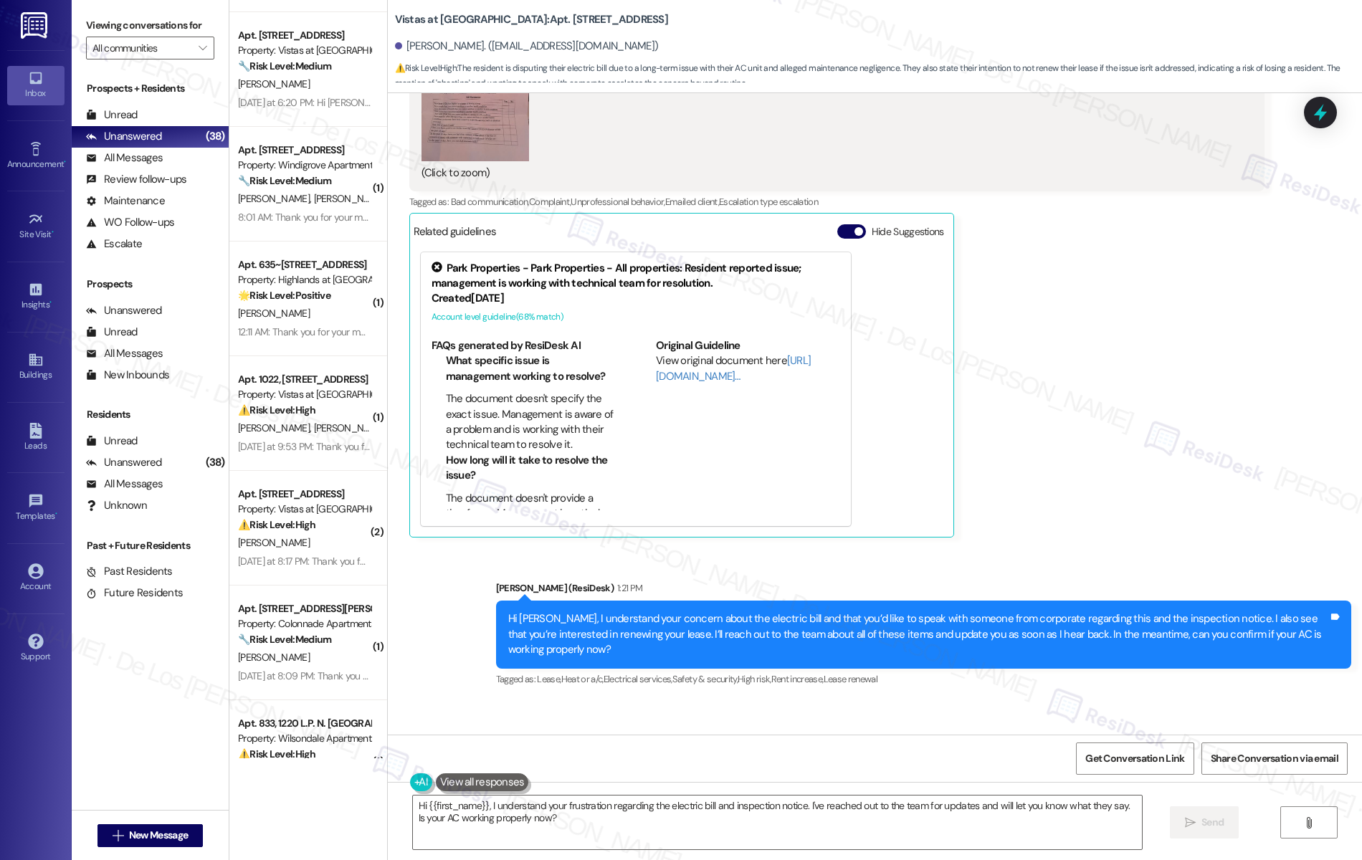
scroll to position [2688, 0]
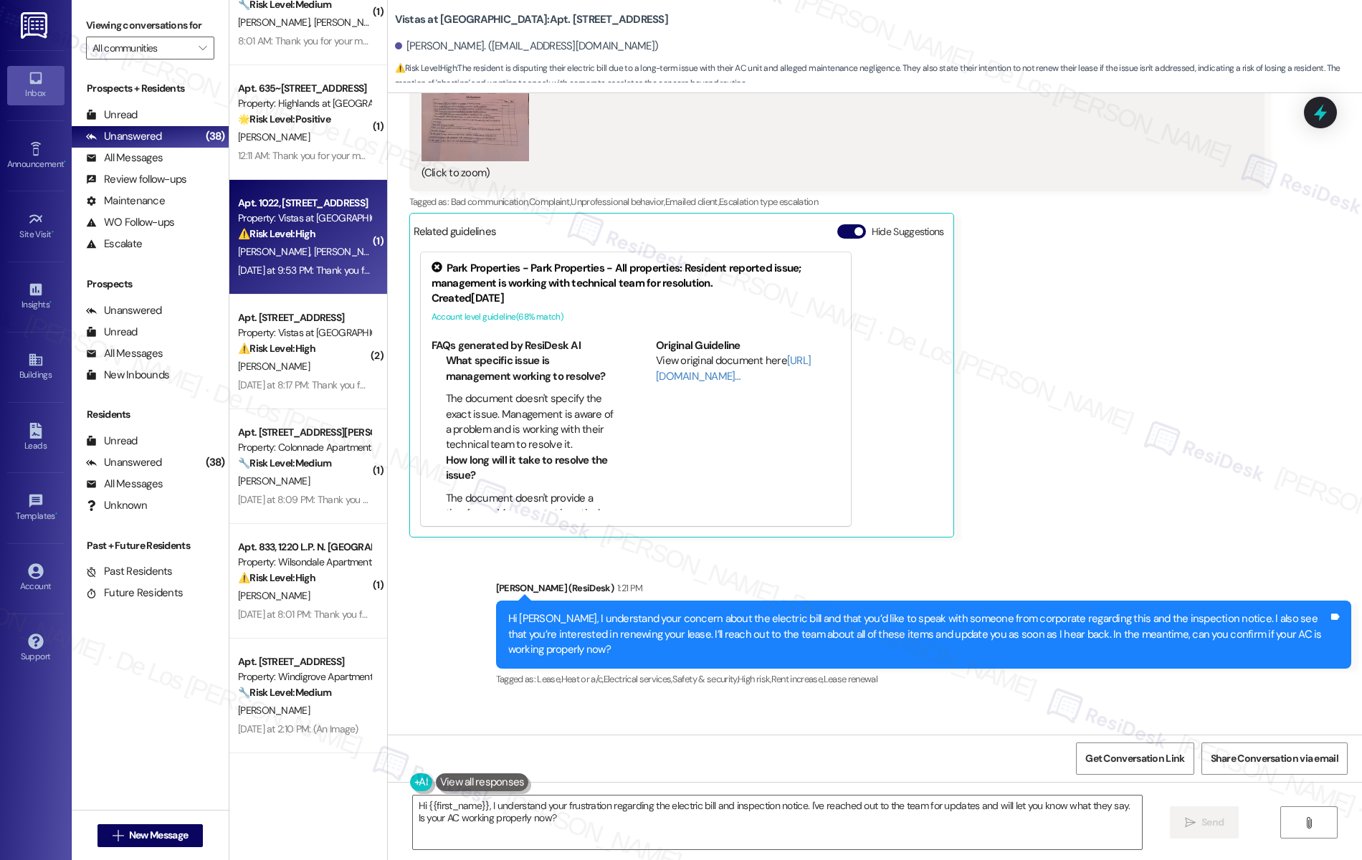
click at [310, 267] on div "[DATE] at 9:53 PM: Thank you for your message. Our offices are currently closed…" at bounding box center [678, 270] width 880 height 13
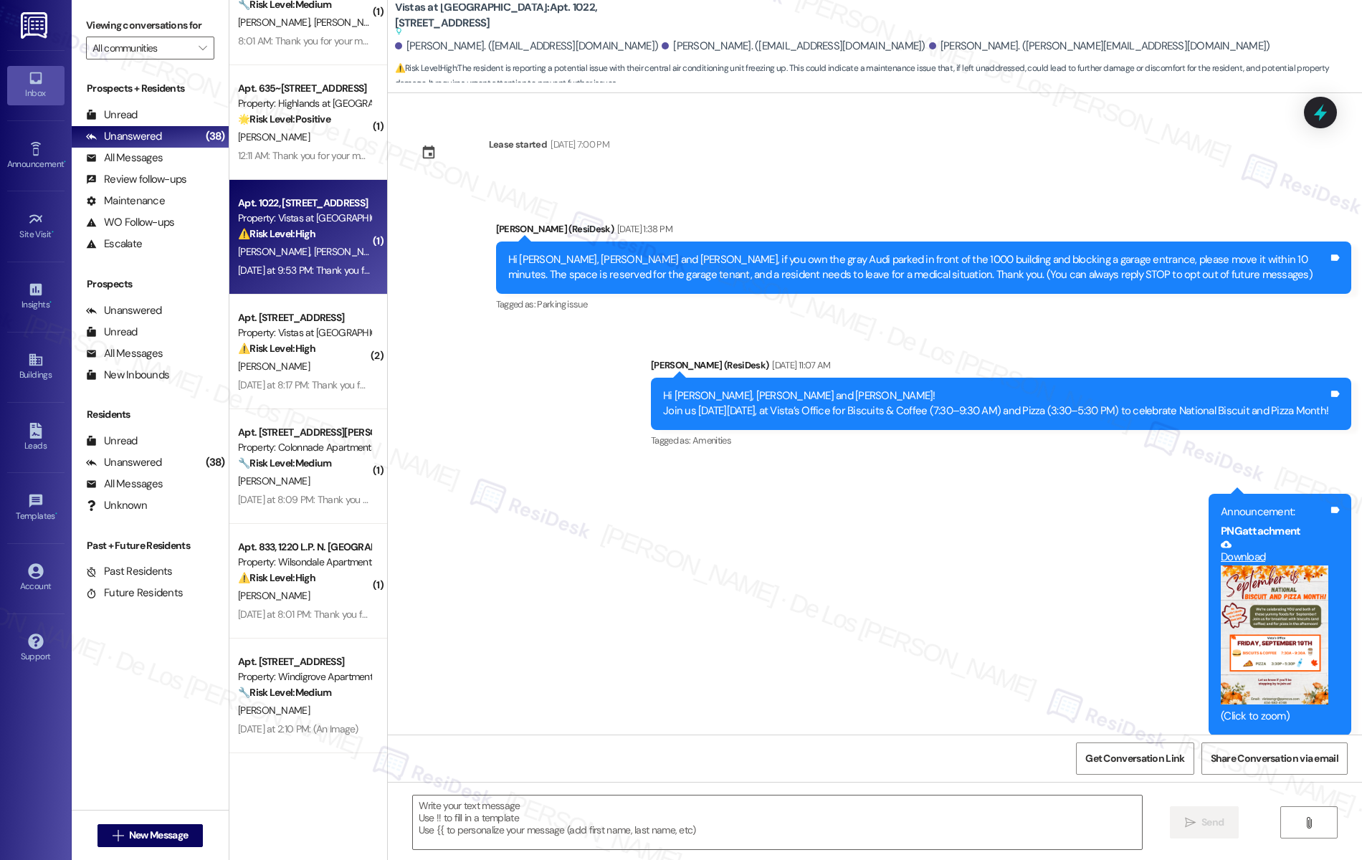
scroll to position [1012, 0]
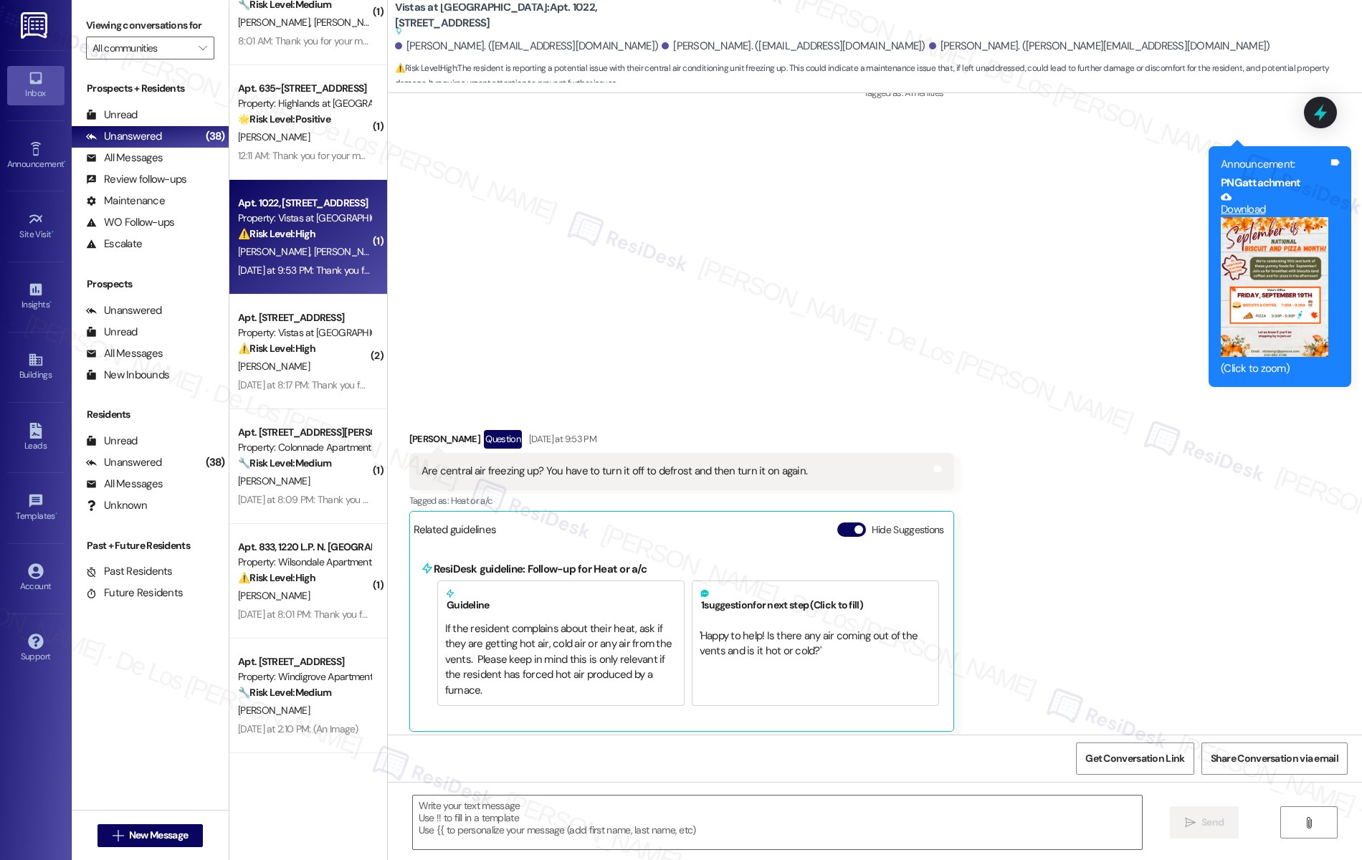
type textarea "Fetching suggested responses. Please feel free to read through the conversation…"
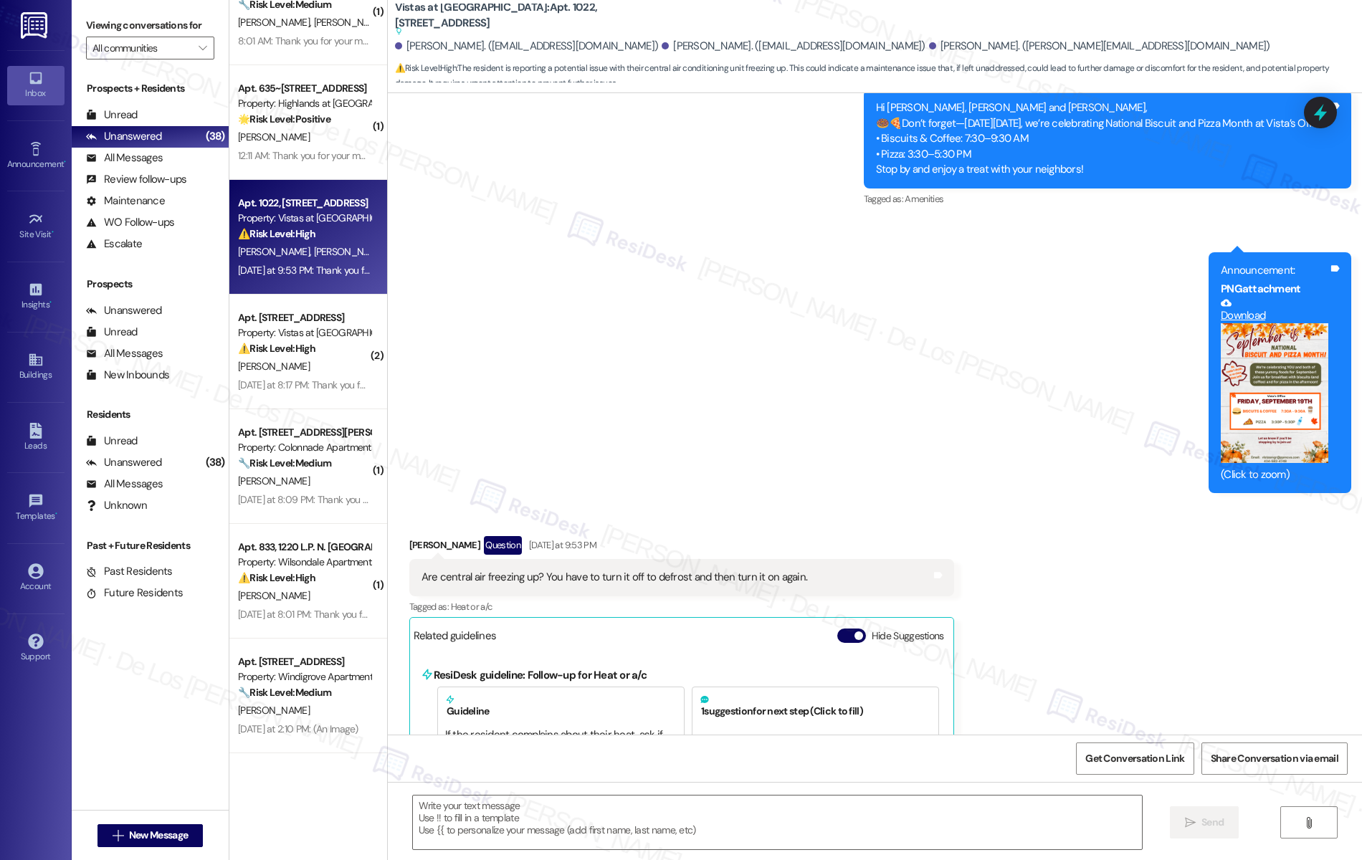
scroll to position [1140, 0]
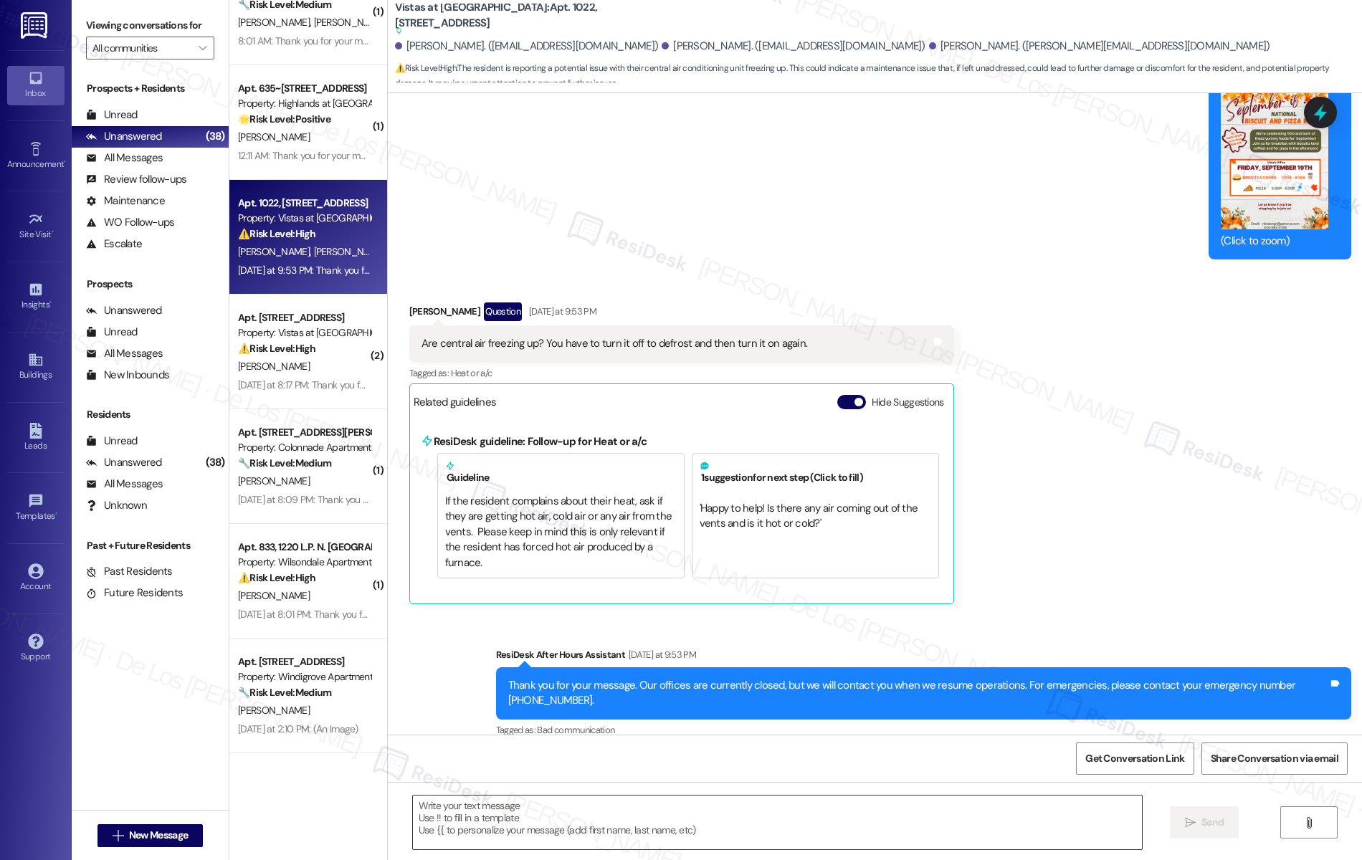
click at [625, 822] on textarea at bounding box center [778, 823] width 730 height 54
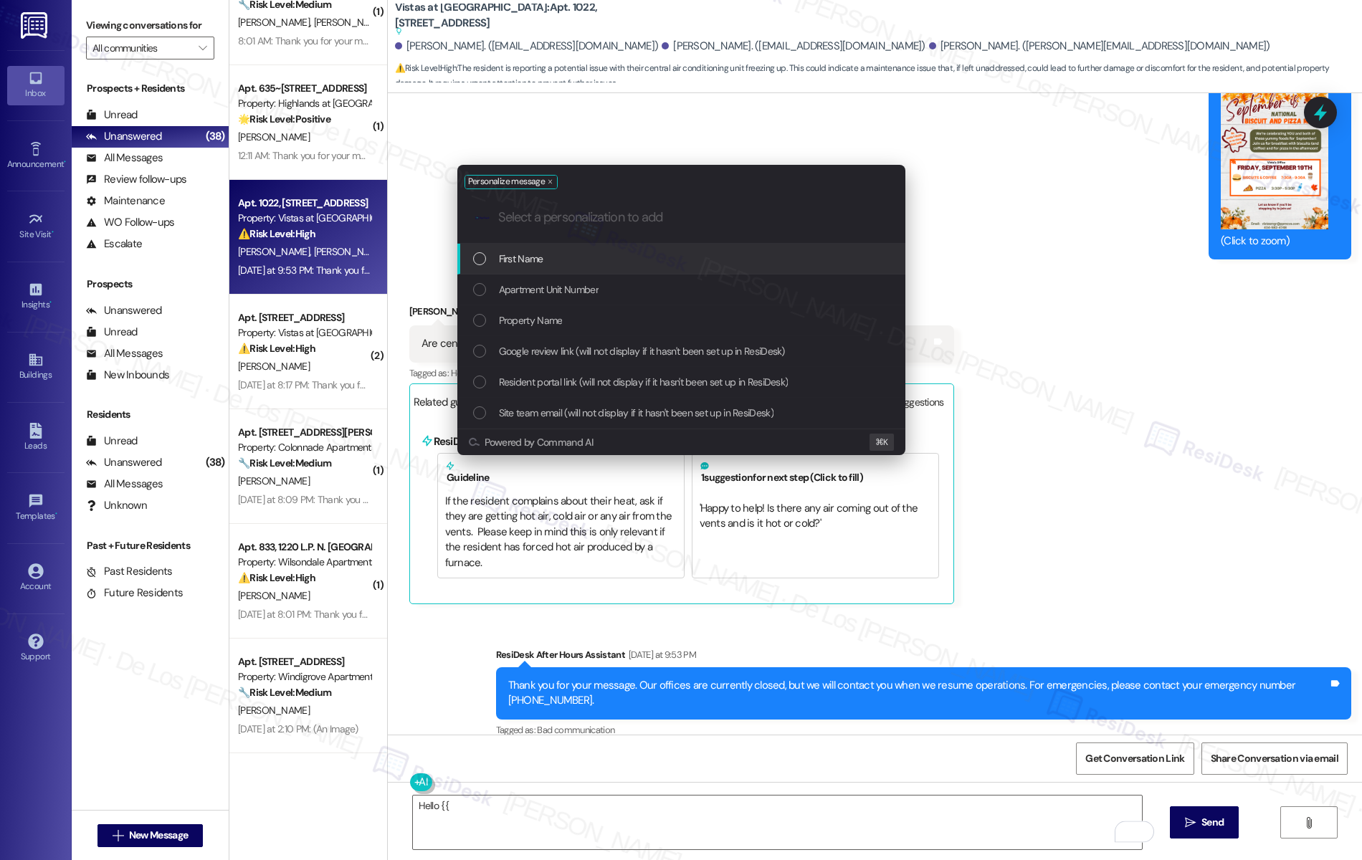
click at [605, 259] on div "First Name" at bounding box center [682, 259] width 419 height 16
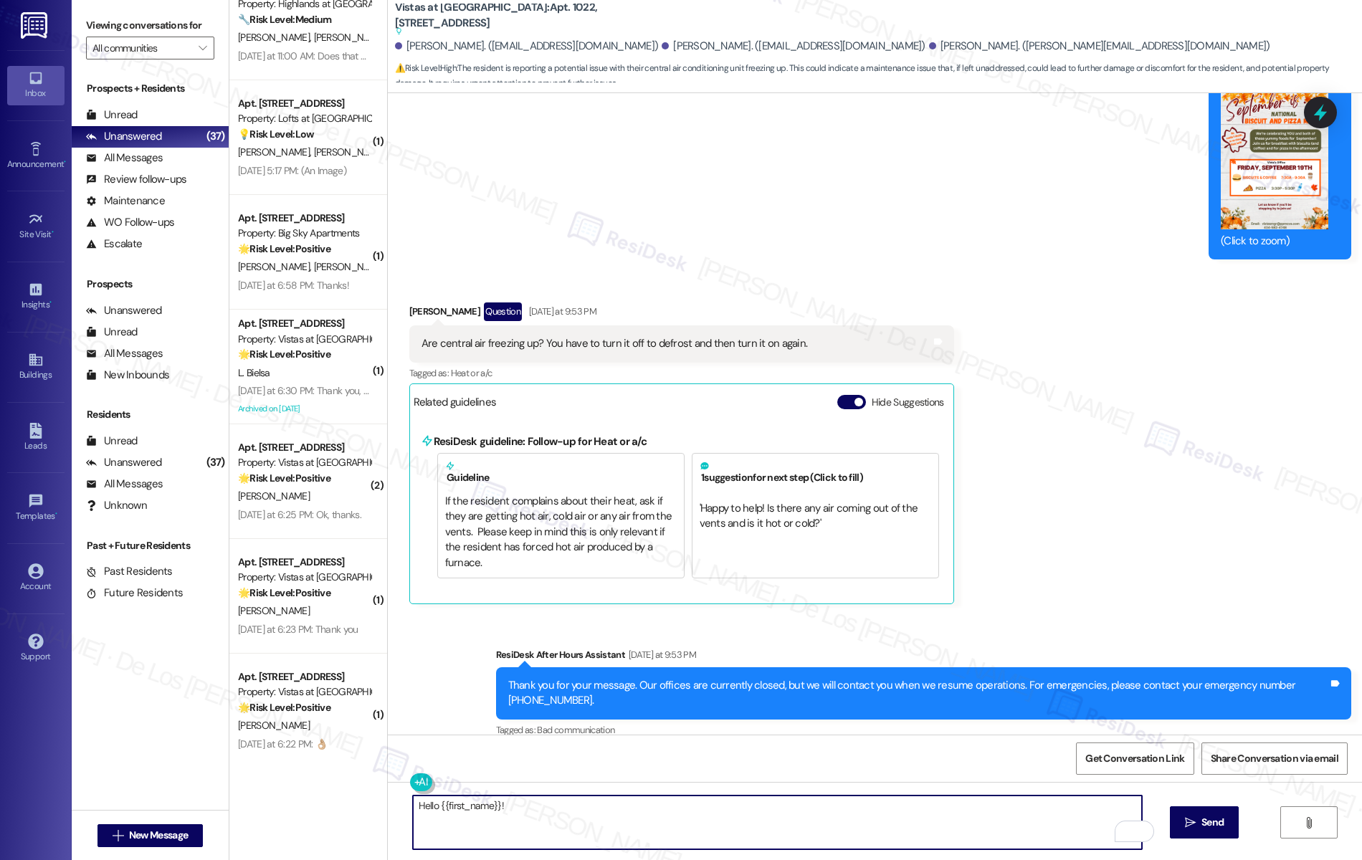
scroll to position [651, 0]
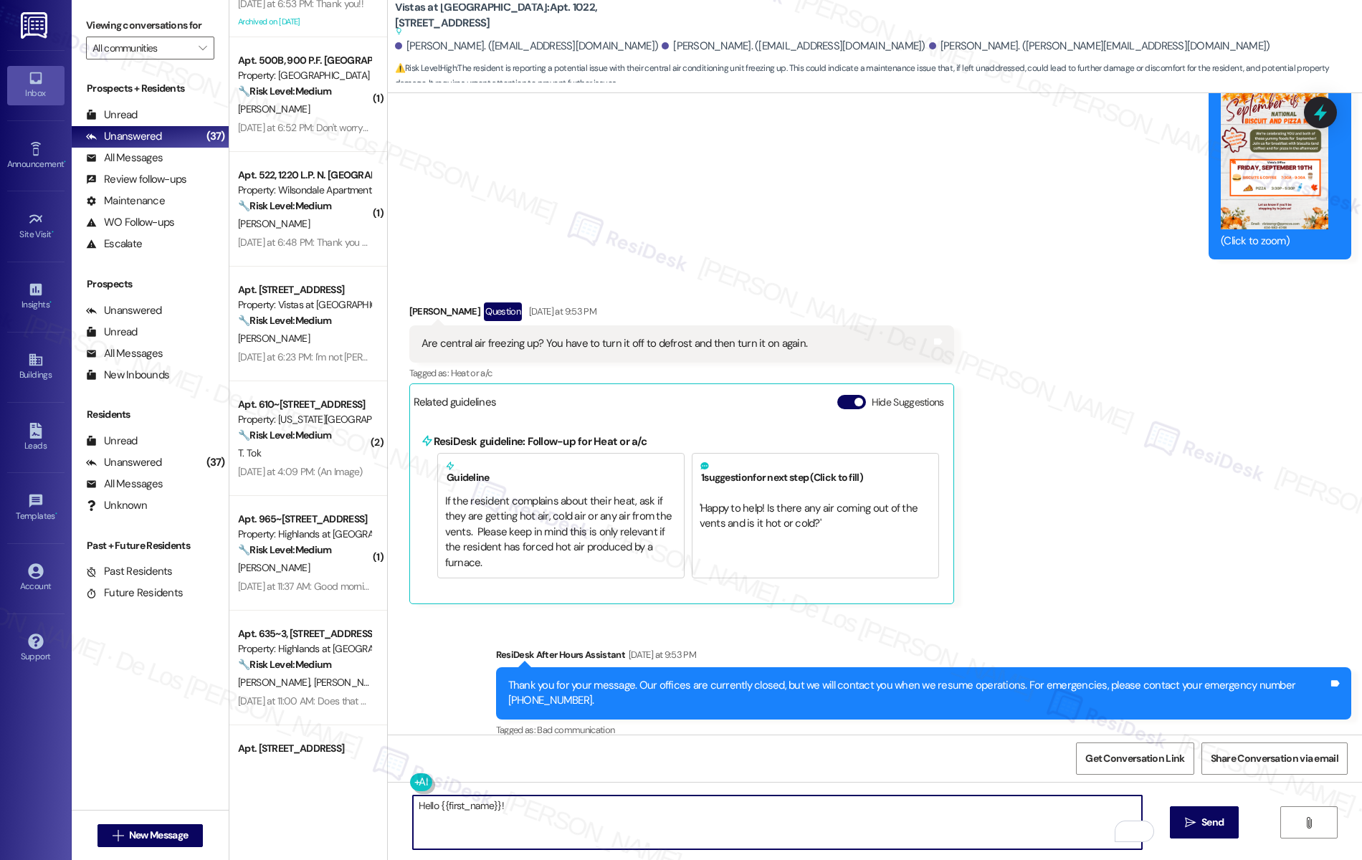
type textarea "Hello {{first_name}}!"
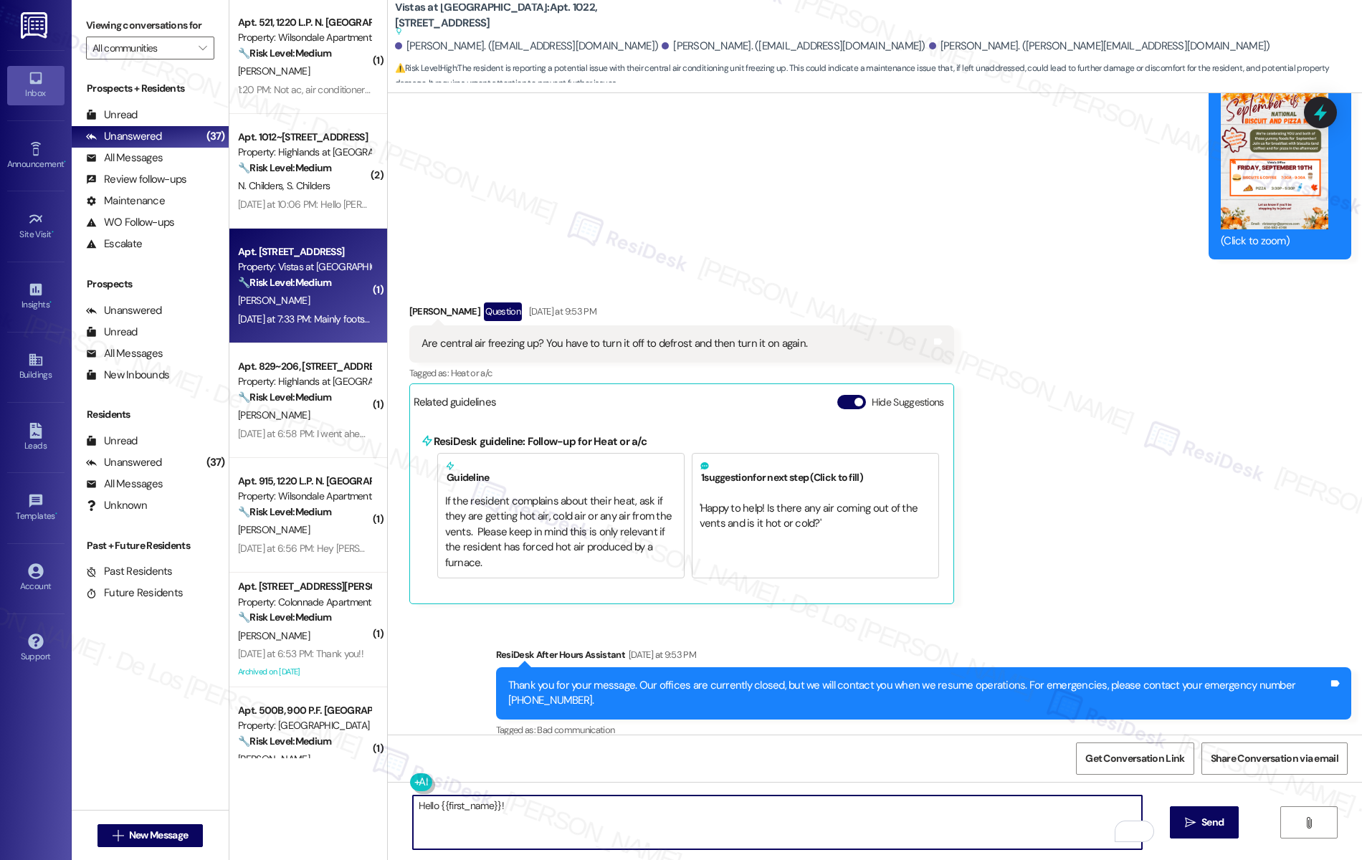
scroll to position [0, 0]
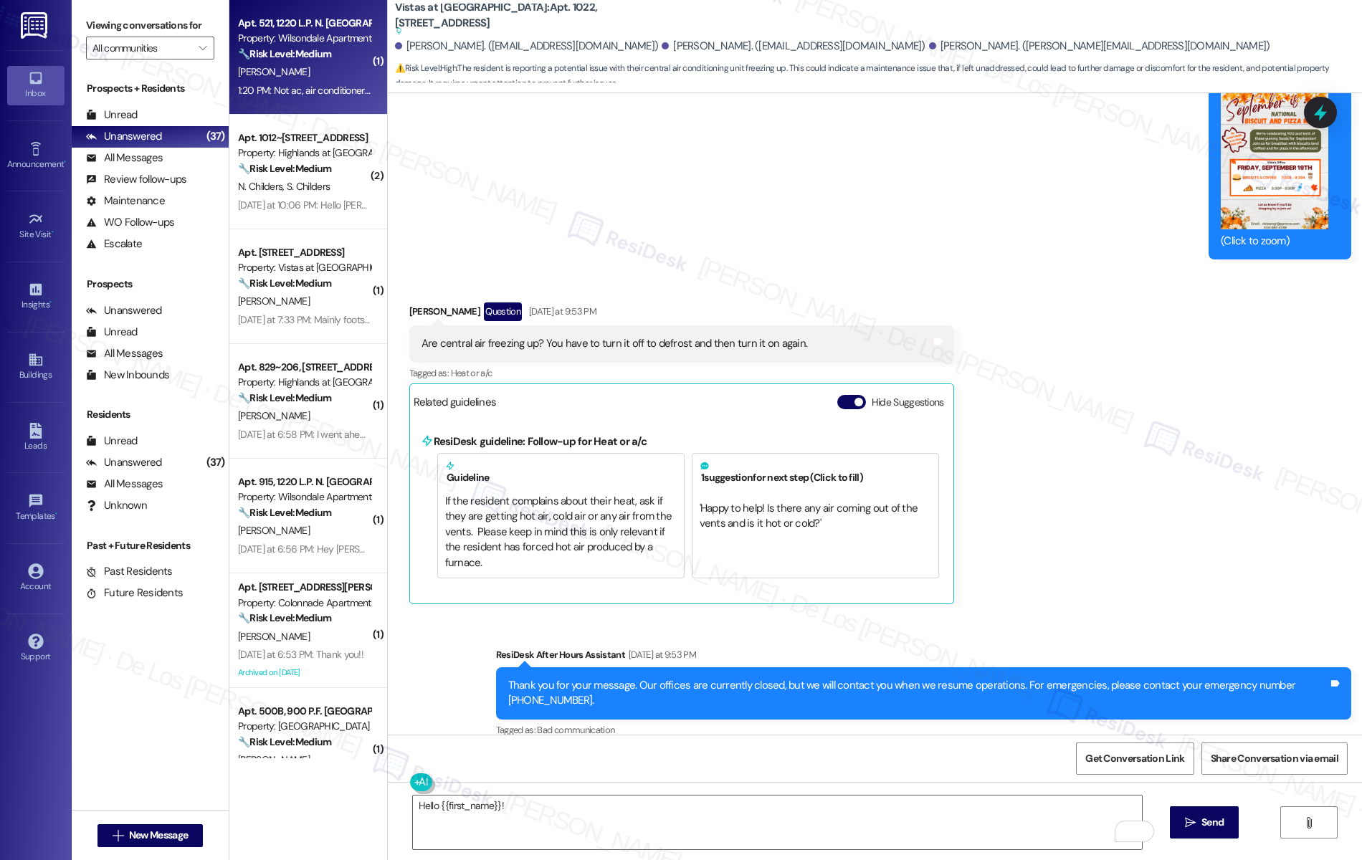
click at [305, 108] on div "Apt. 521, 1220 L.P. N. [GEOGRAPHIC_DATA] Property: Wilsondale Apartments 🔧 Risk…" at bounding box center [308, 57] width 158 height 115
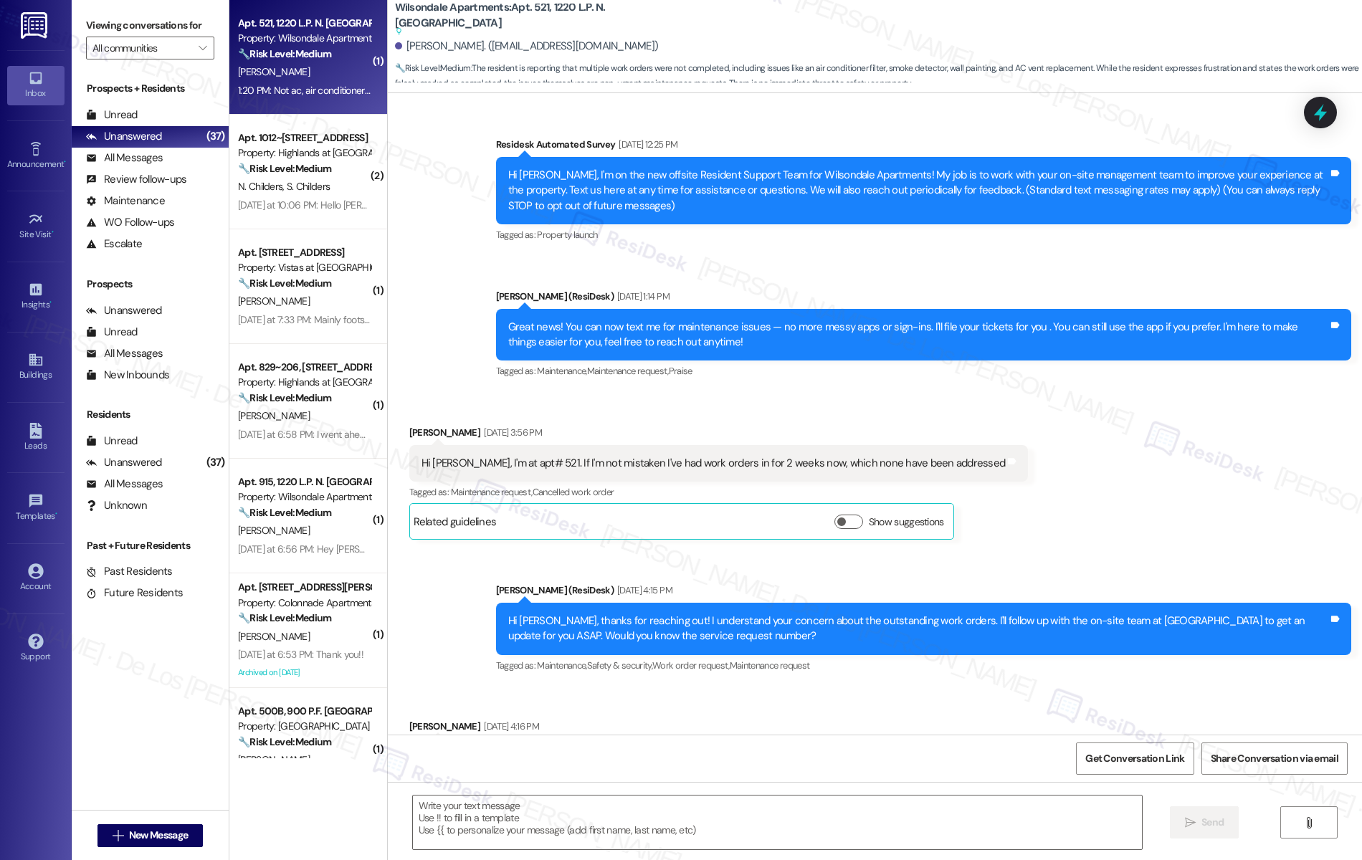
scroll to position [5828, 0]
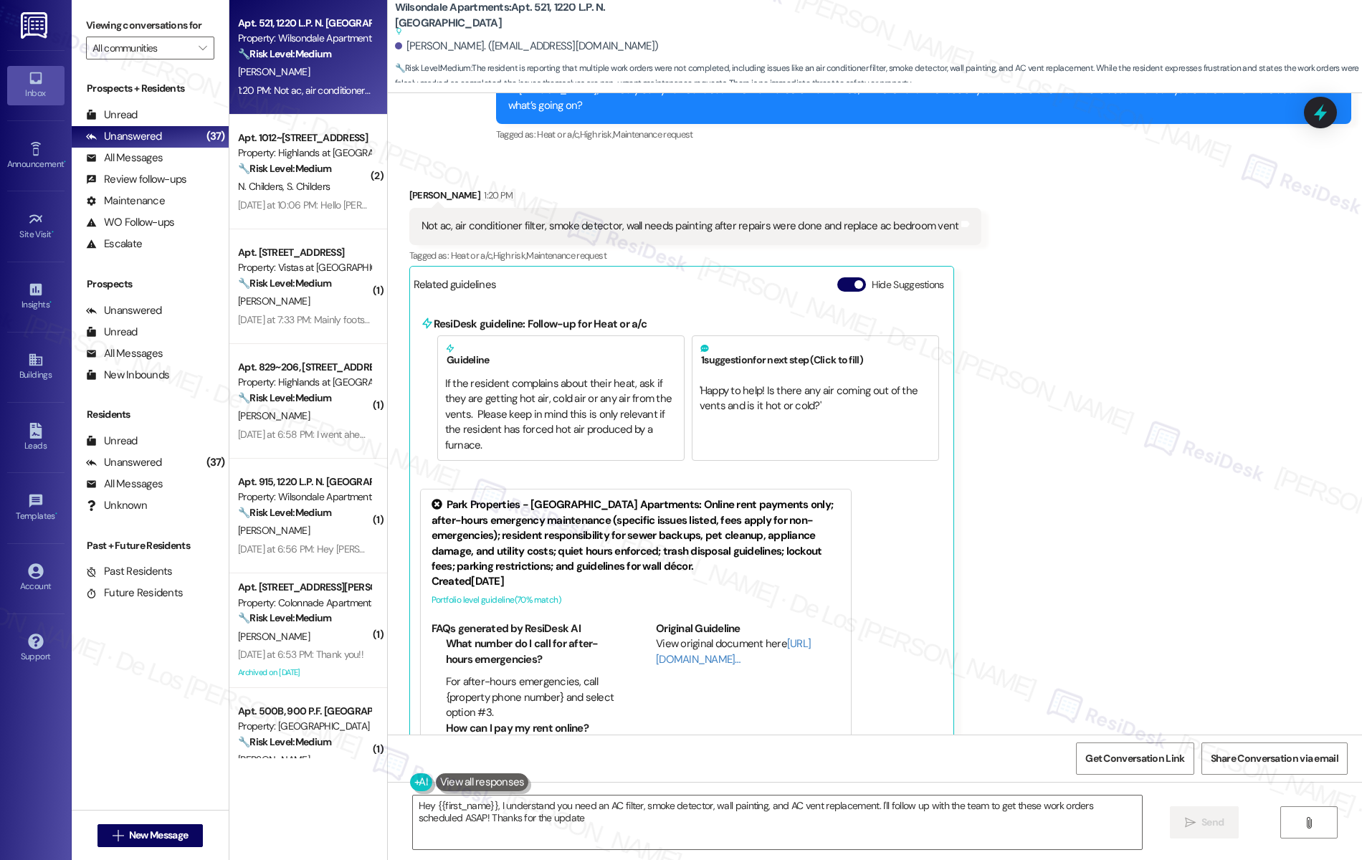
type textarea "Hey {{first_name}}, I understand you need an AC filter, smoke detector, wall pa…"
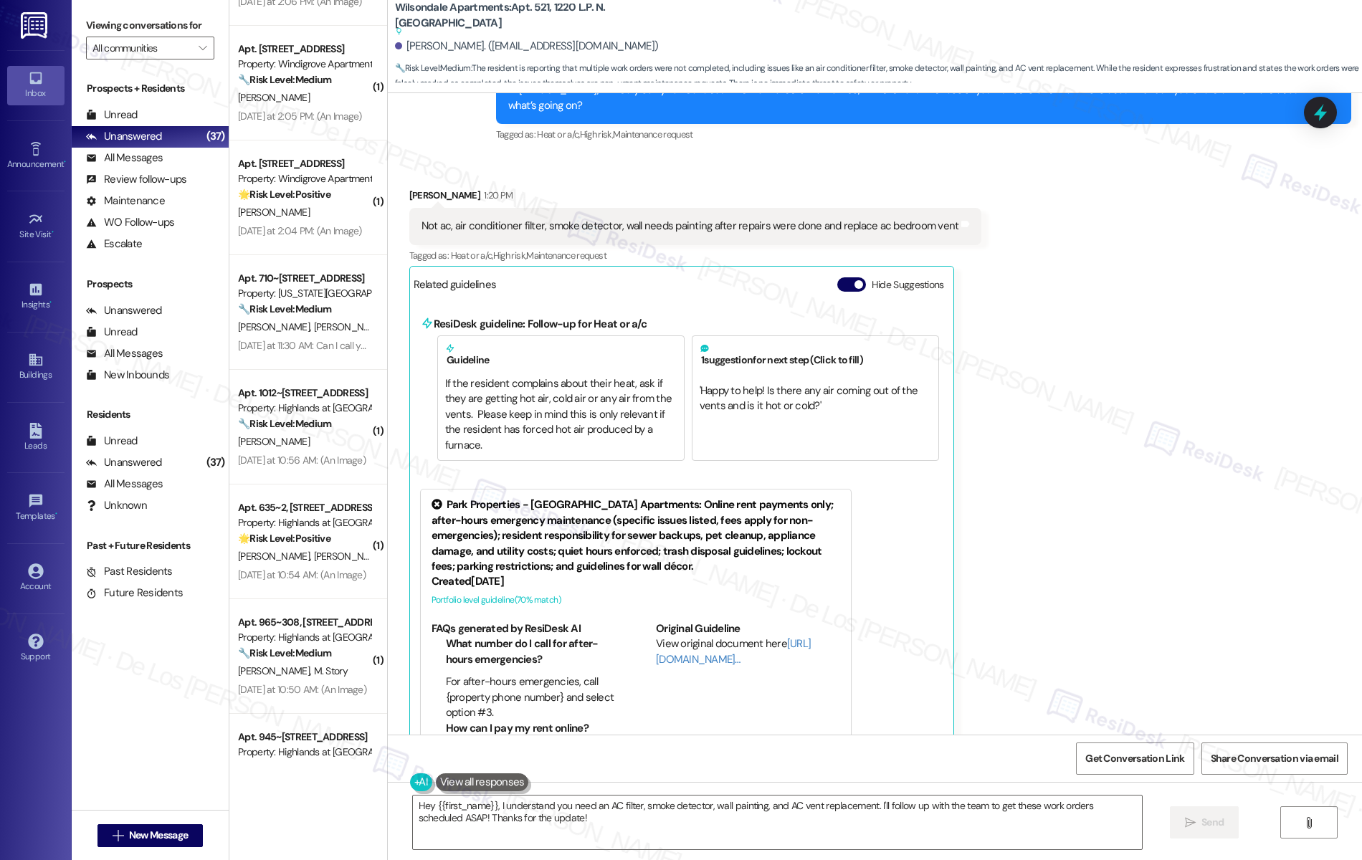
scroll to position [3231, 0]
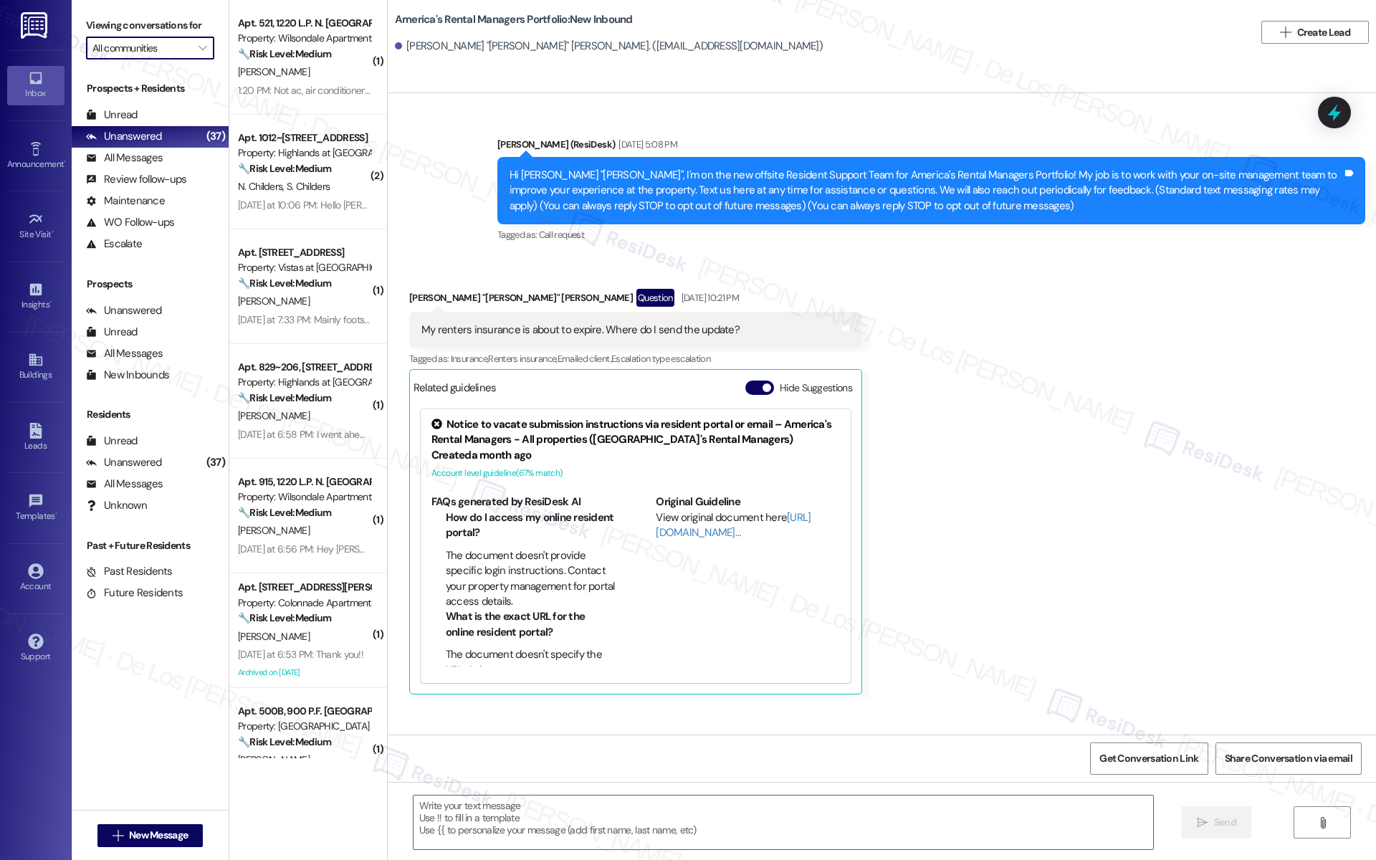
click at [177, 39] on input "All communities" at bounding box center [141, 48] width 99 height 23
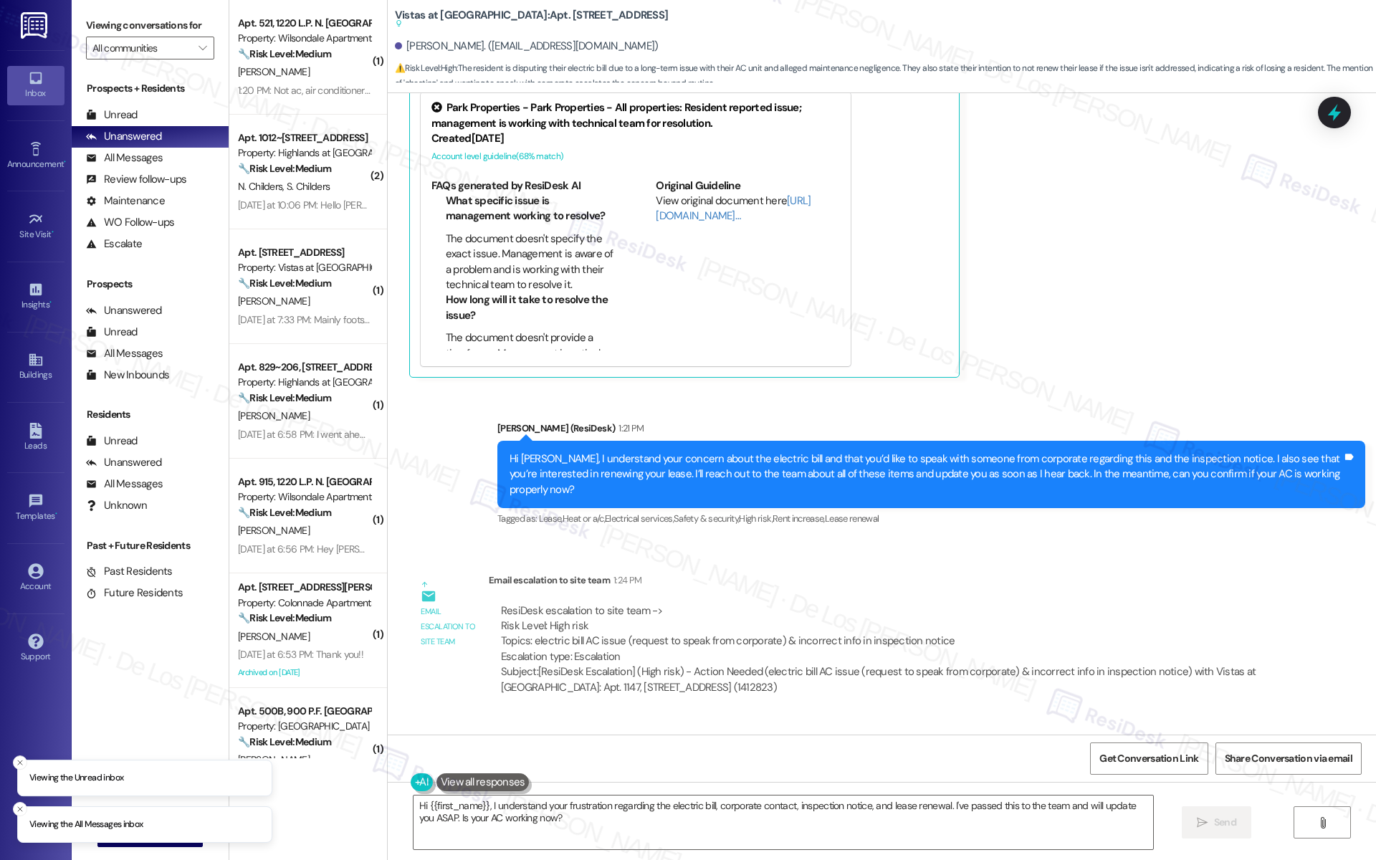
scroll to position [9694, 0]
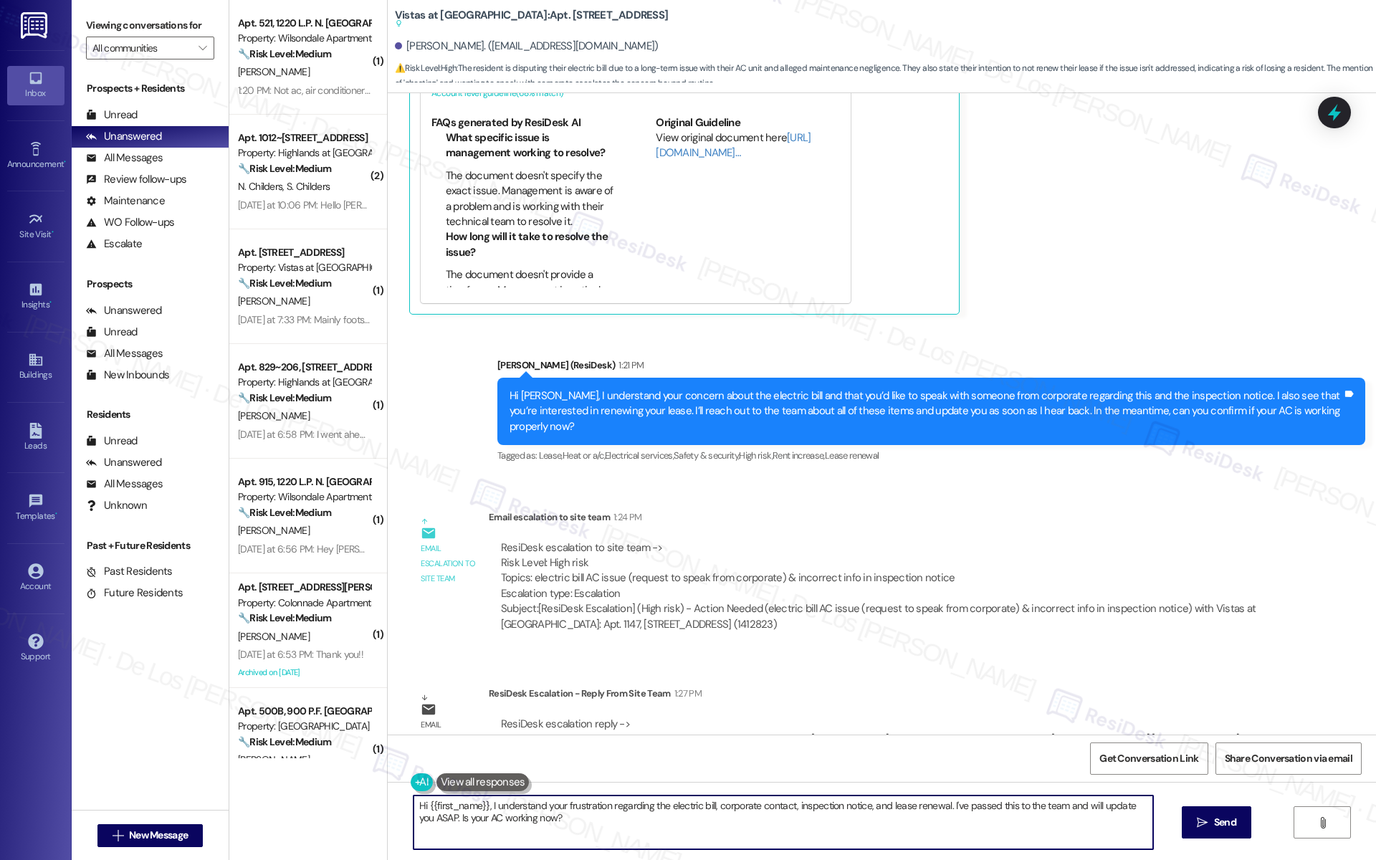
click at [624, 827] on textarea "Hi {{first_name}}, I understand your frustration regarding the electric bill, c…" at bounding box center [784, 823] width 740 height 54
click at [698, 804] on textarea "{{first_name}}, I got an update from the team that they will be directly speaki…" at bounding box center [784, 823] width 740 height 54
type textarea "{{first_name}}, I got an update from the team that they will be directly speaki…"
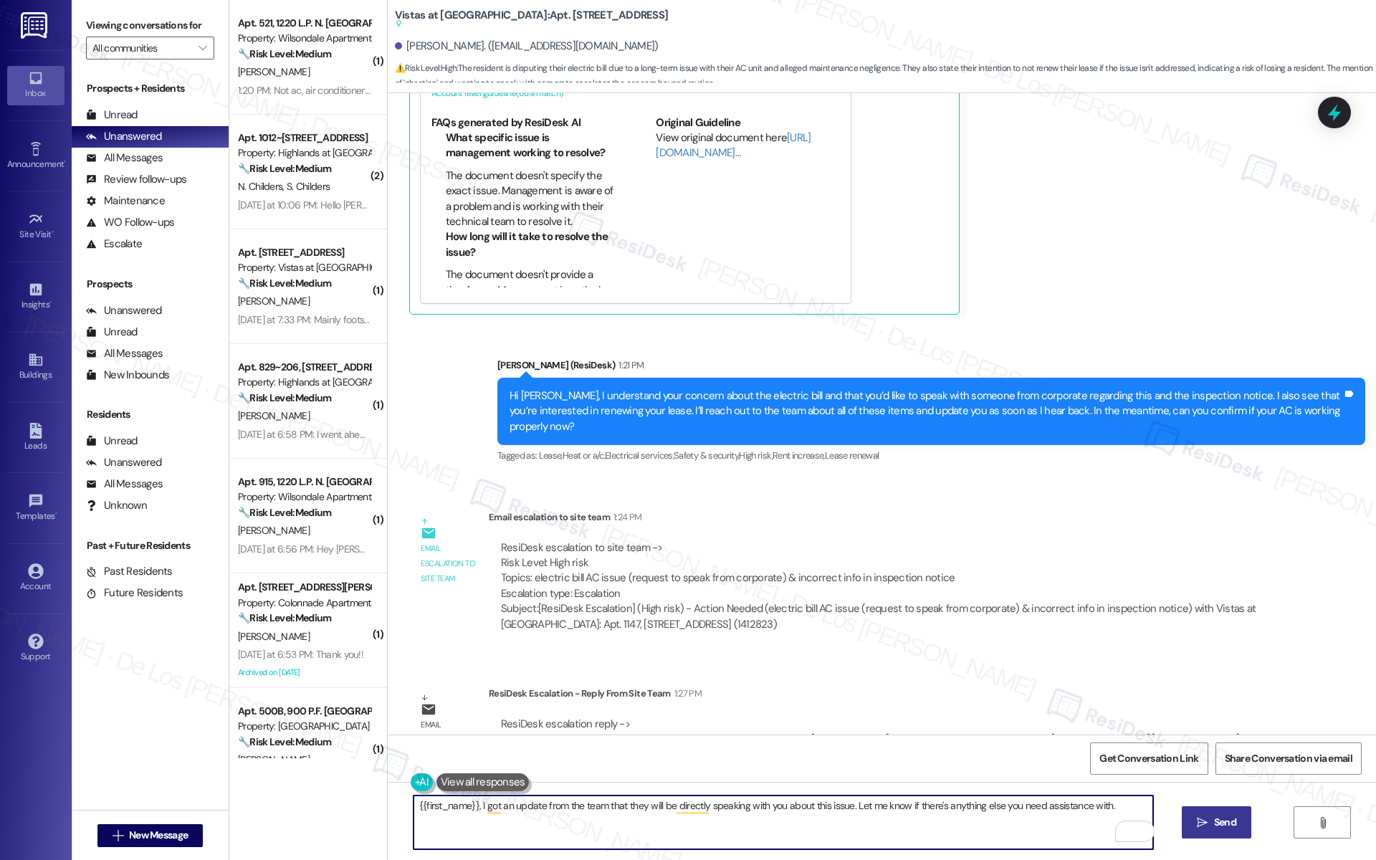
click at [1238, 821] on button " Send" at bounding box center [1217, 823] width 70 height 32
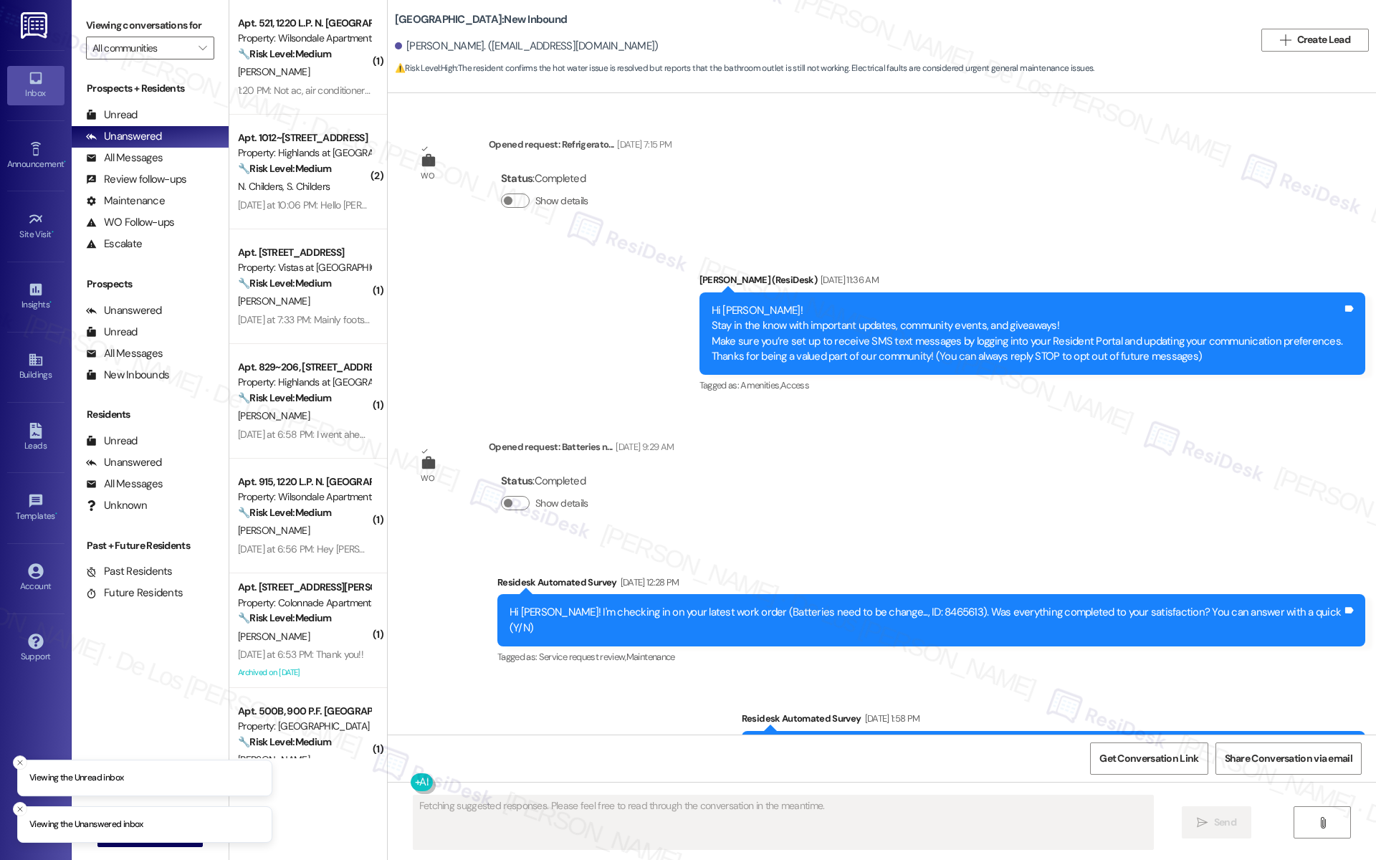
scroll to position [3534, 0]
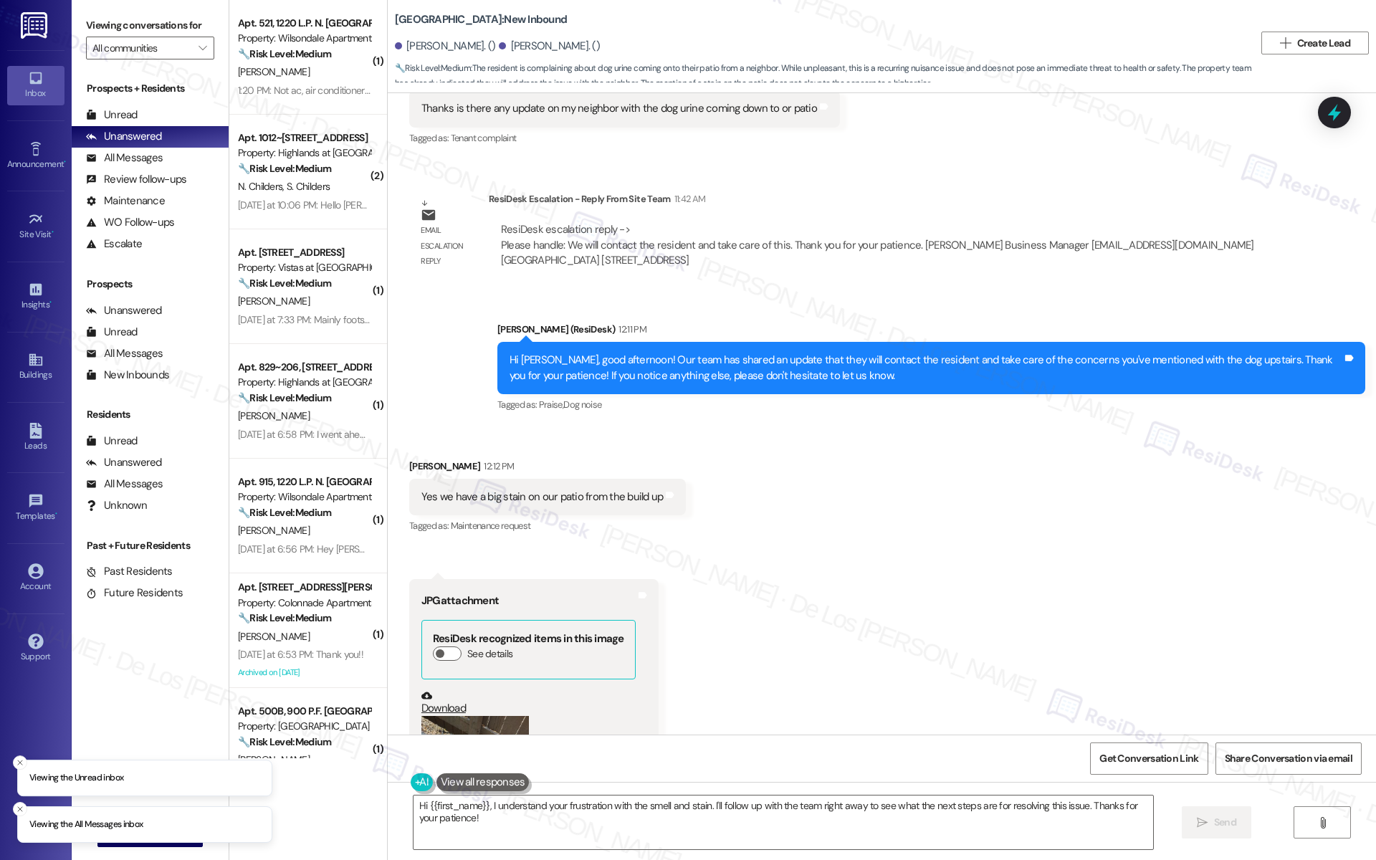
scroll to position [22043, 0]
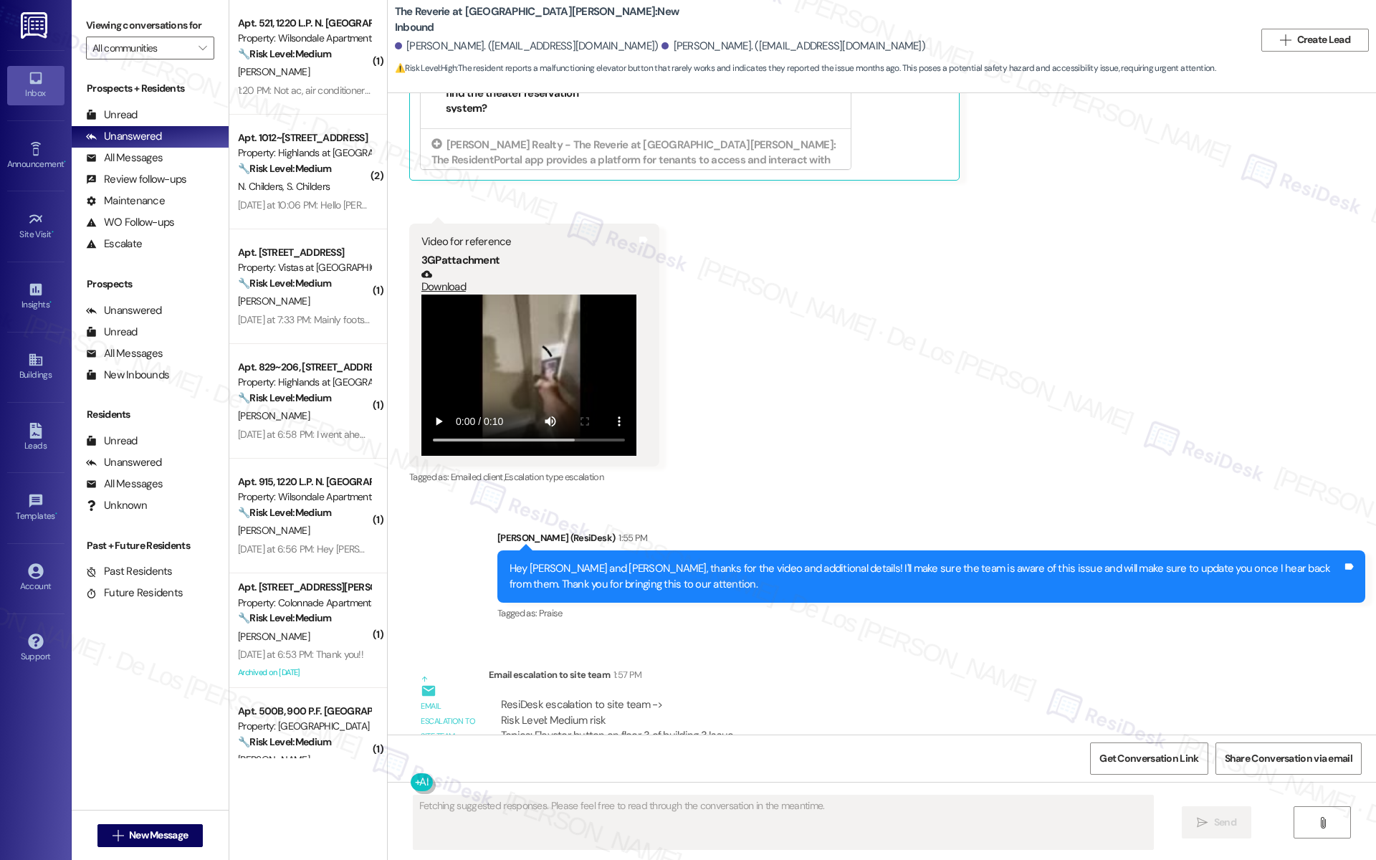
scroll to position [3297, 0]
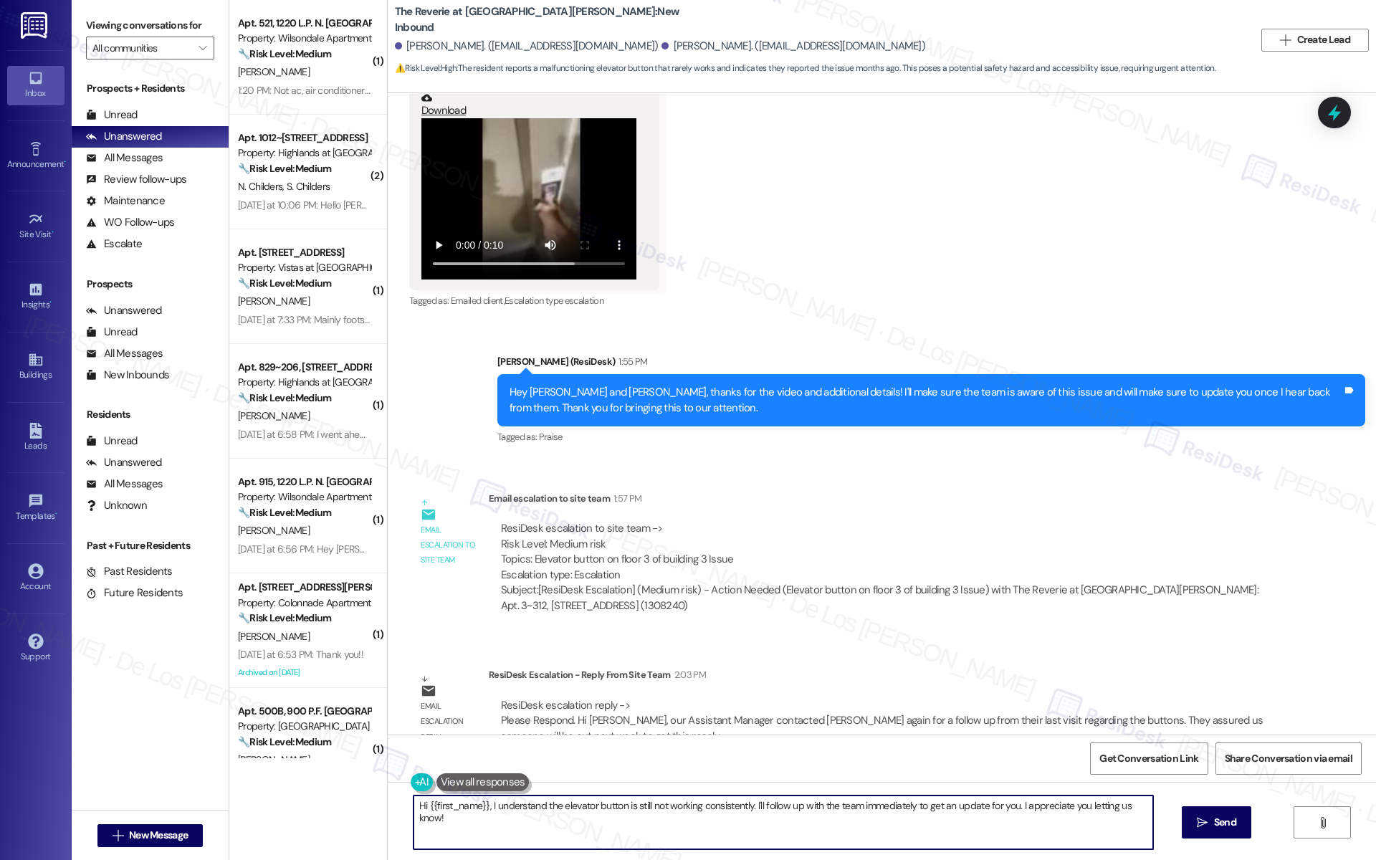
click at [528, 813] on textarea "Hi {{first_name}}, I understand the elevator button is still not working consis…" at bounding box center [784, 823] width 740 height 54
click at [528, 812] on textarea "Hi {{first_name}}, I understand the elevator button is still not working consis…" at bounding box center [784, 823] width 740 height 54
paste textarea "[PERSON_NAME], our Assistant Manager contacted [PERSON_NAME] again for a follow…"
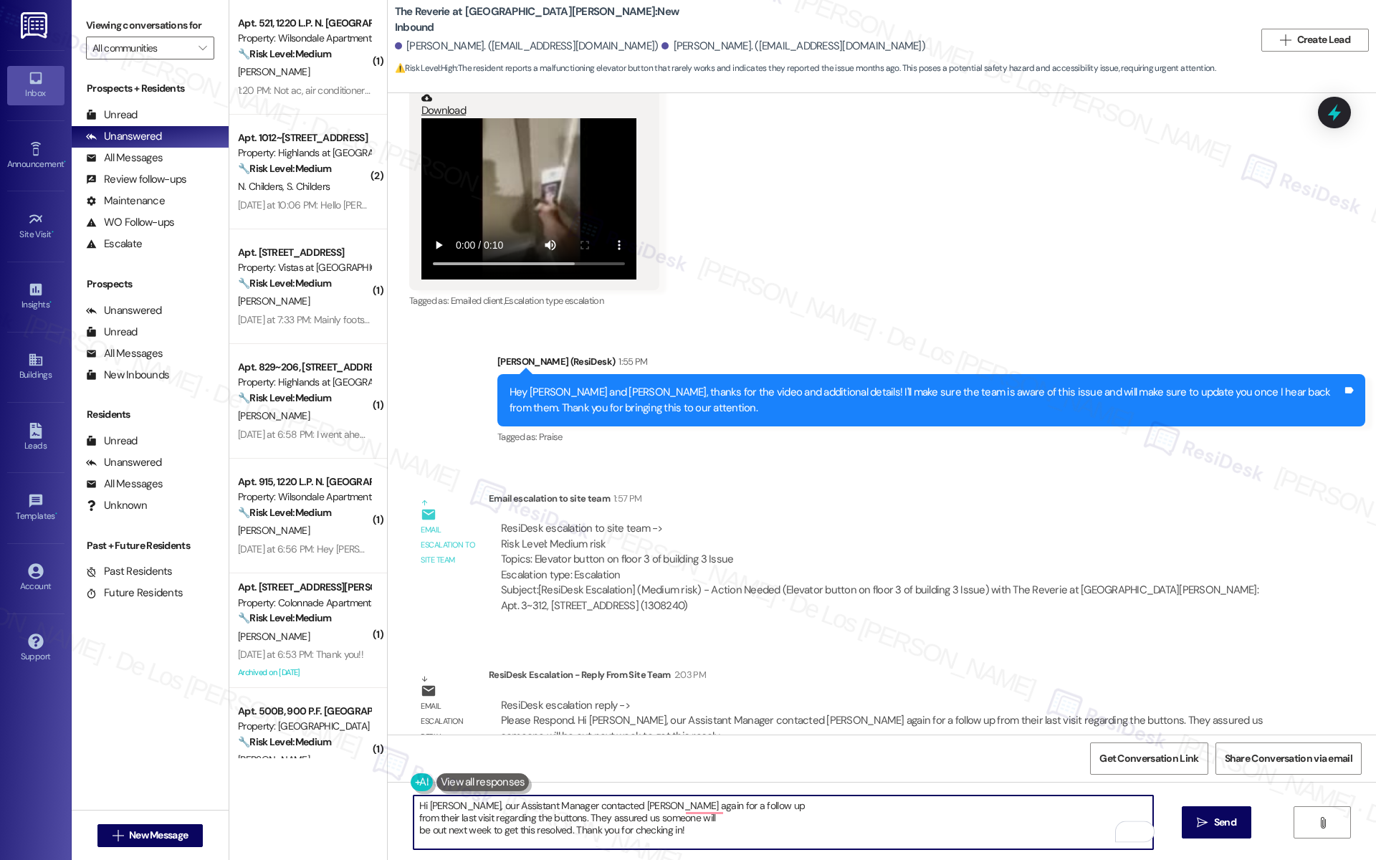
drag, startPoint x: 446, startPoint y: 804, endPoint x: 313, endPoint y: 782, distance: 135.2
click at [314, 781] on div "( 1 ) Apt. 521, 1220 L.P. N. [GEOGRAPHIC_DATA] Property: Wilsondale Apartments …" at bounding box center [802, 430] width 1147 height 860
click at [414, 820] on textarea "[PERSON_NAME], just a quick update from the team. Our Assistant Manager contact…" at bounding box center [784, 823] width 740 height 54
drag, startPoint x: 404, startPoint y: 836, endPoint x: 459, endPoint y: 837, distance: 54.5
click at [414, 836] on textarea "[PERSON_NAME], just a quick update from the team. Our Assistant Manager contact…" at bounding box center [784, 823] width 740 height 54
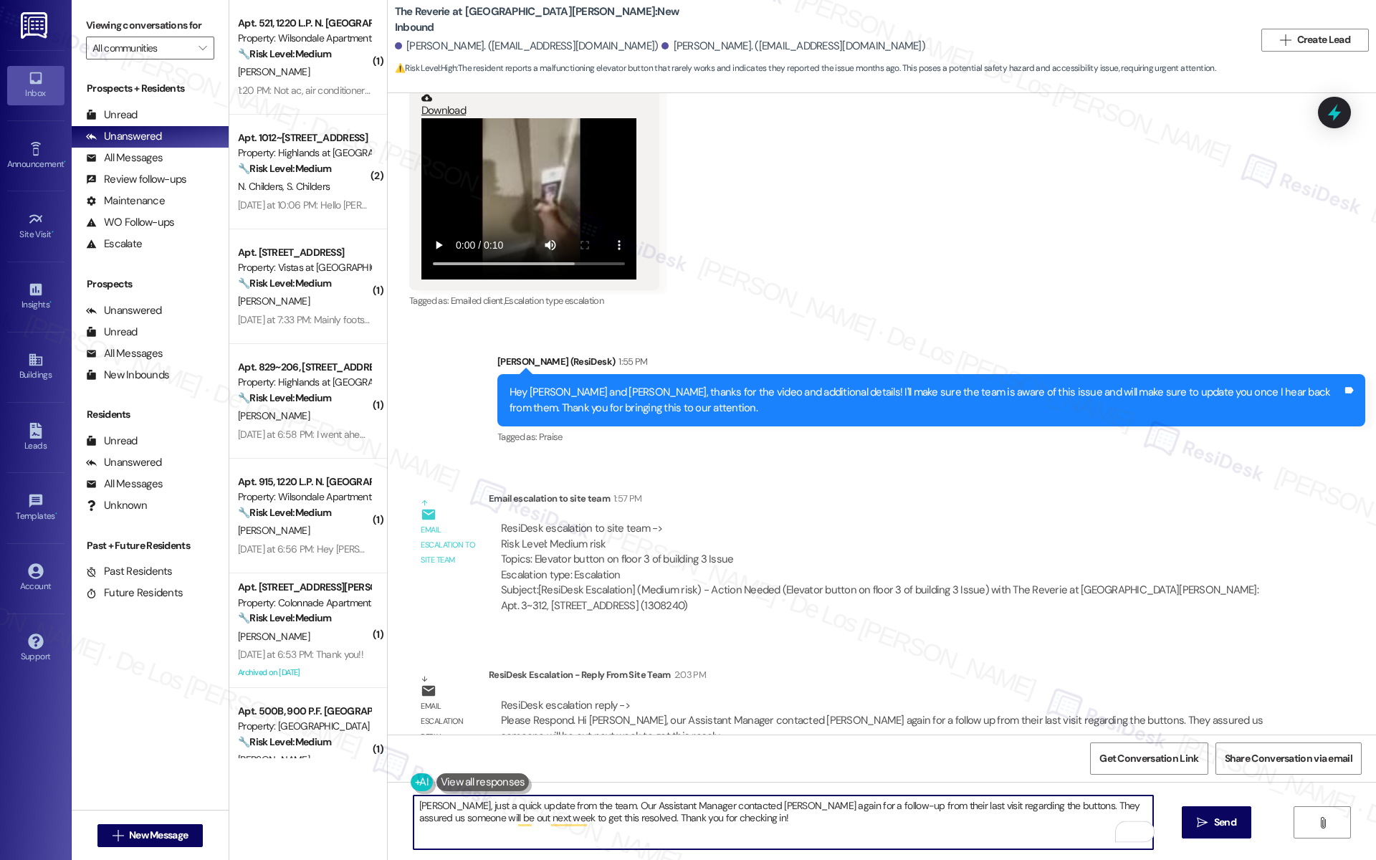
click at [803, 817] on textarea "[PERSON_NAME], just a quick update from the team. Our Assistant Manager contact…" at bounding box center [784, 823] width 740 height 54
type textarea "[PERSON_NAME], just a quick update from the team. Our Assistant Manager contact…"
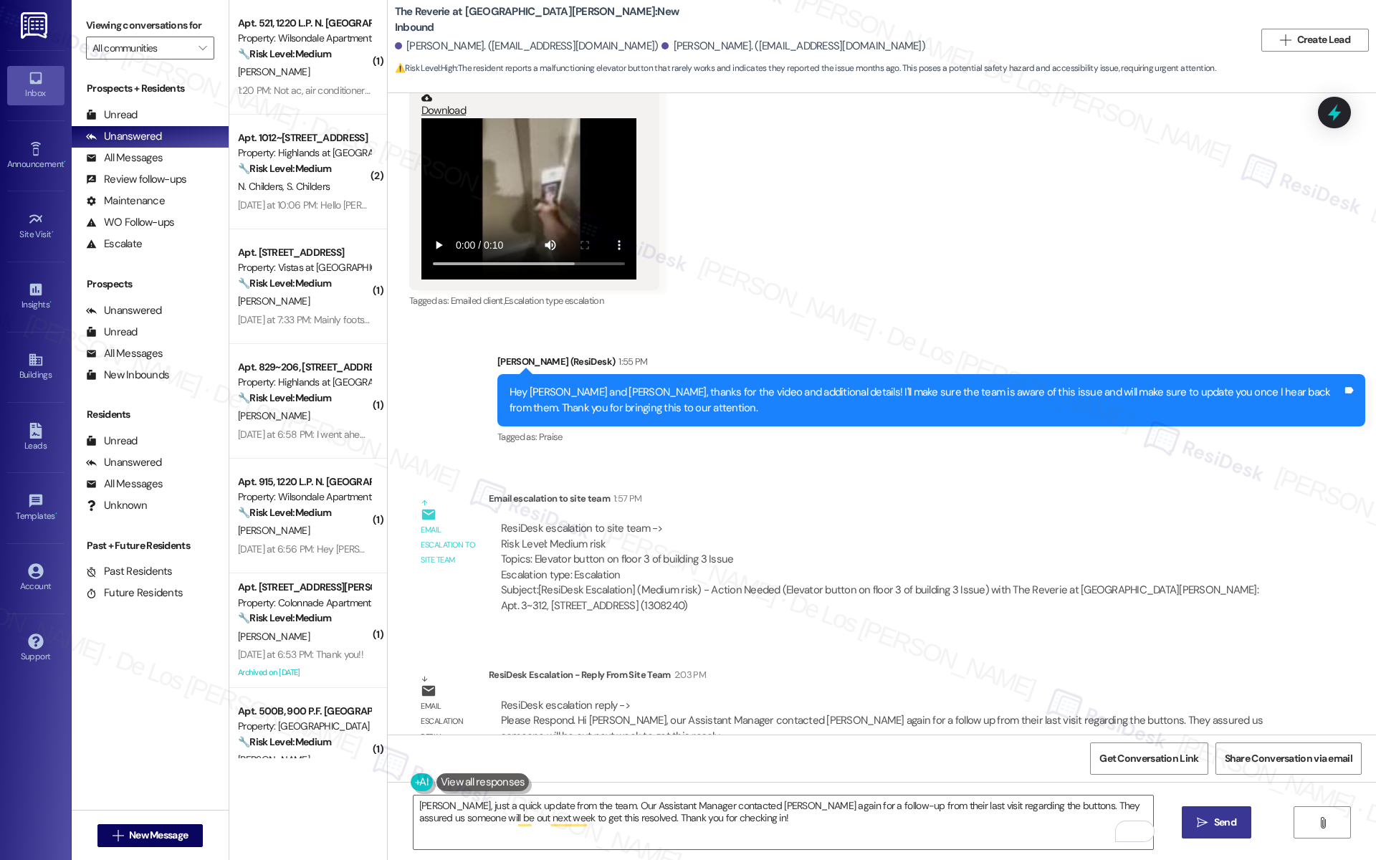
click at [1221, 823] on span "Send" at bounding box center [1225, 822] width 22 height 15
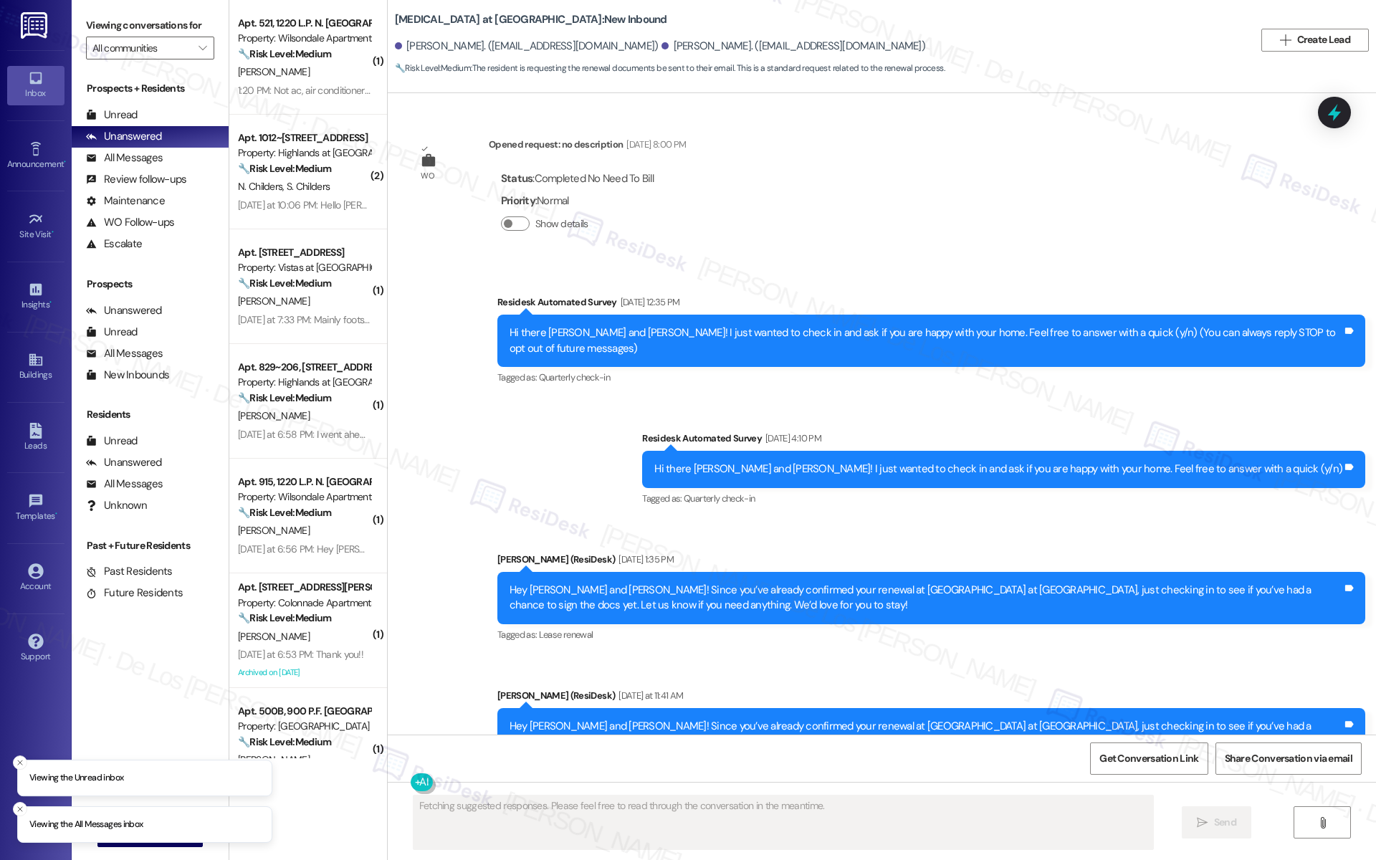
scroll to position [1126, 0]
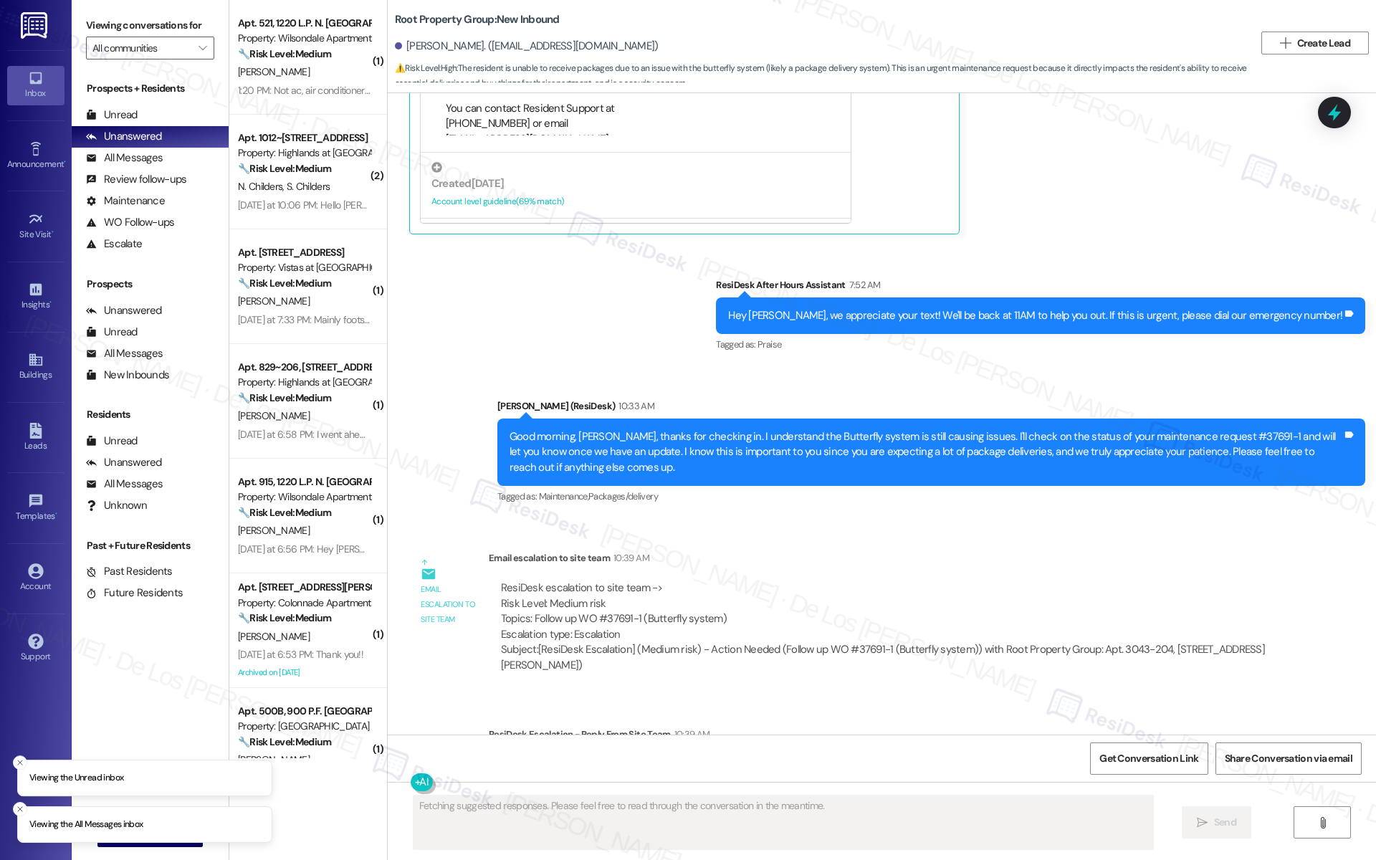
scroll to position [4179, 0]
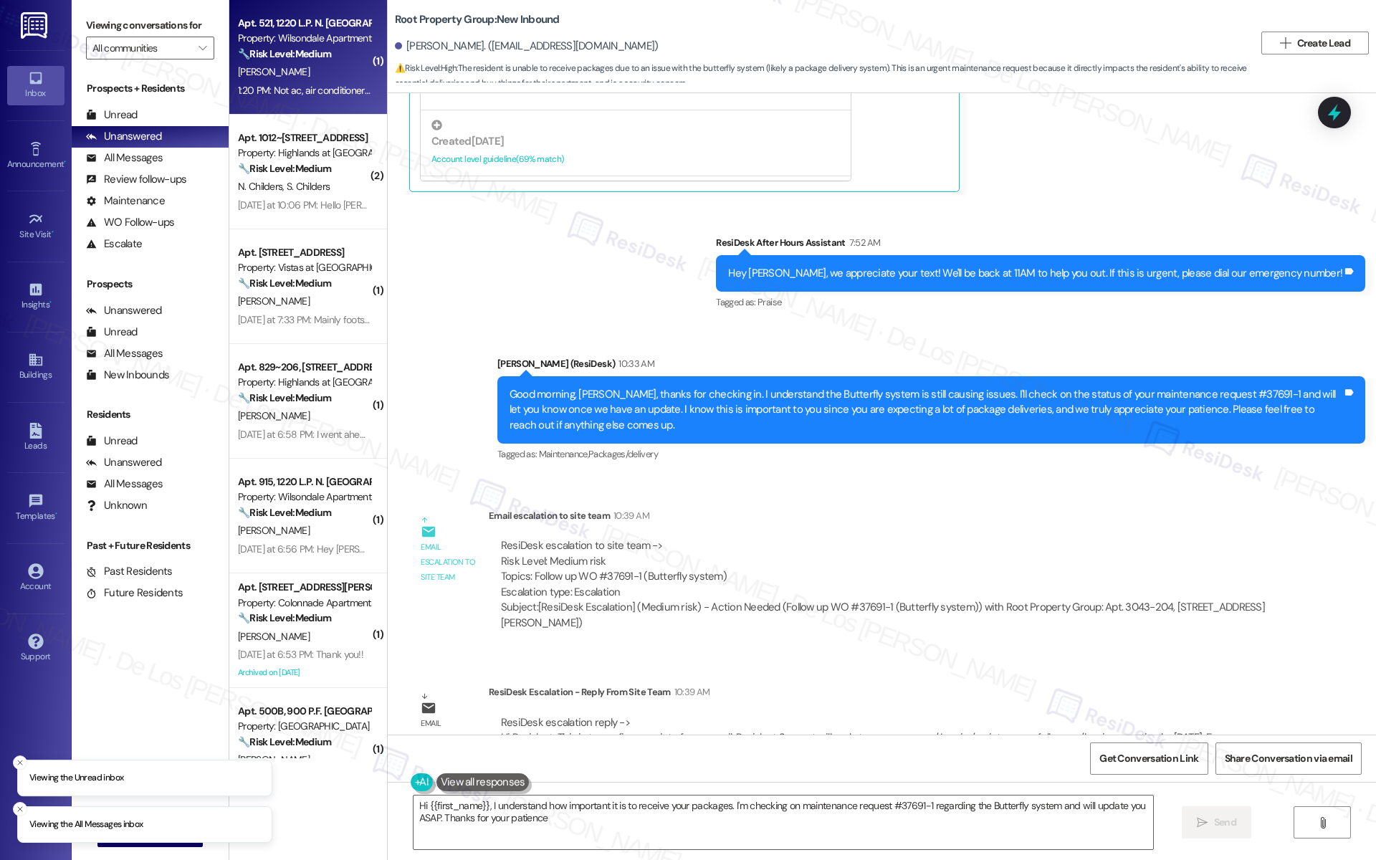
type textarea "Hi {{first_name}}, I understand how important it is to receive your packages. I…"
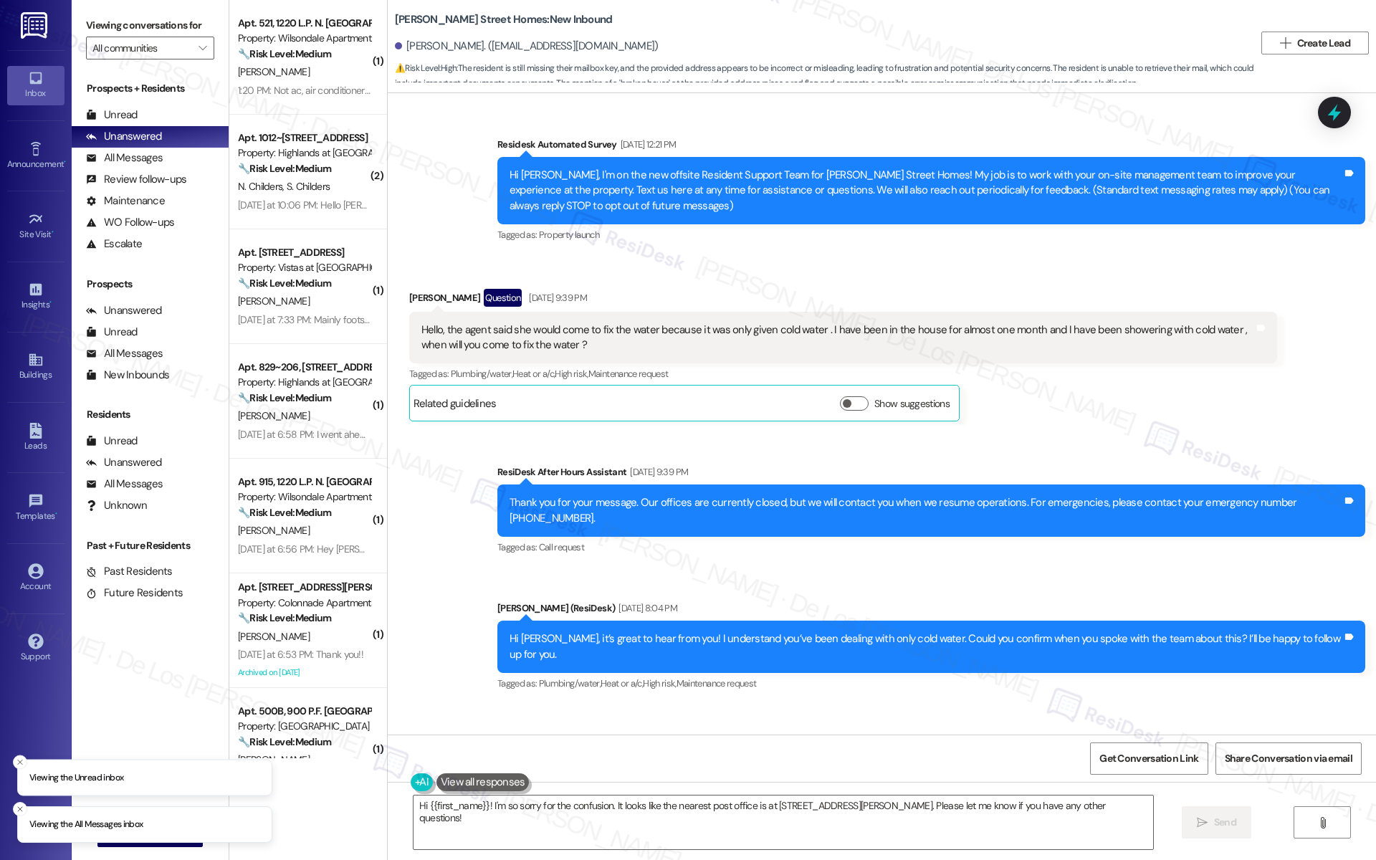
scroll to position [3255, 0]
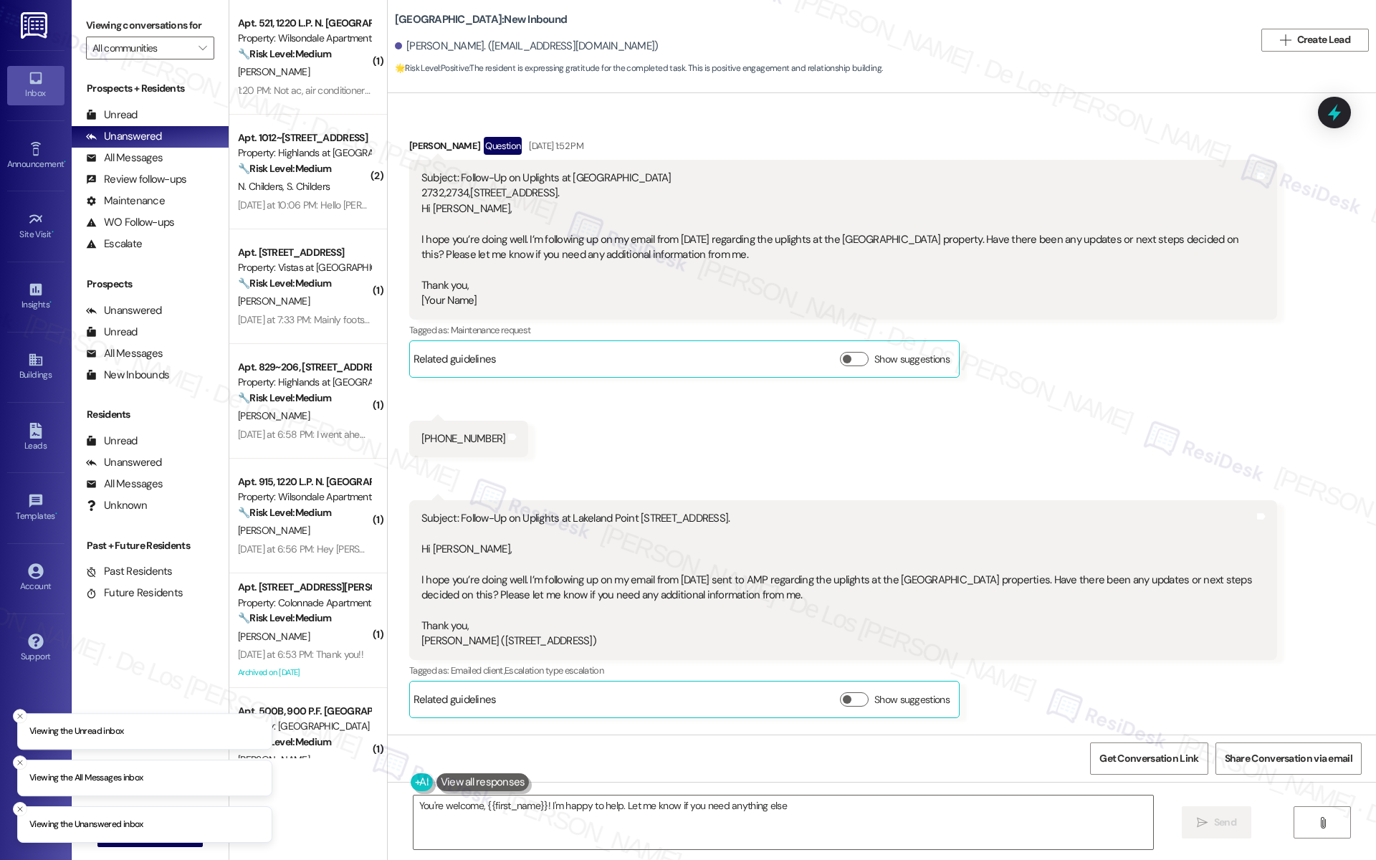
type textarea "You're welcome, {{first_name}}! I'm happy to help. Let me know if you need anyt…"
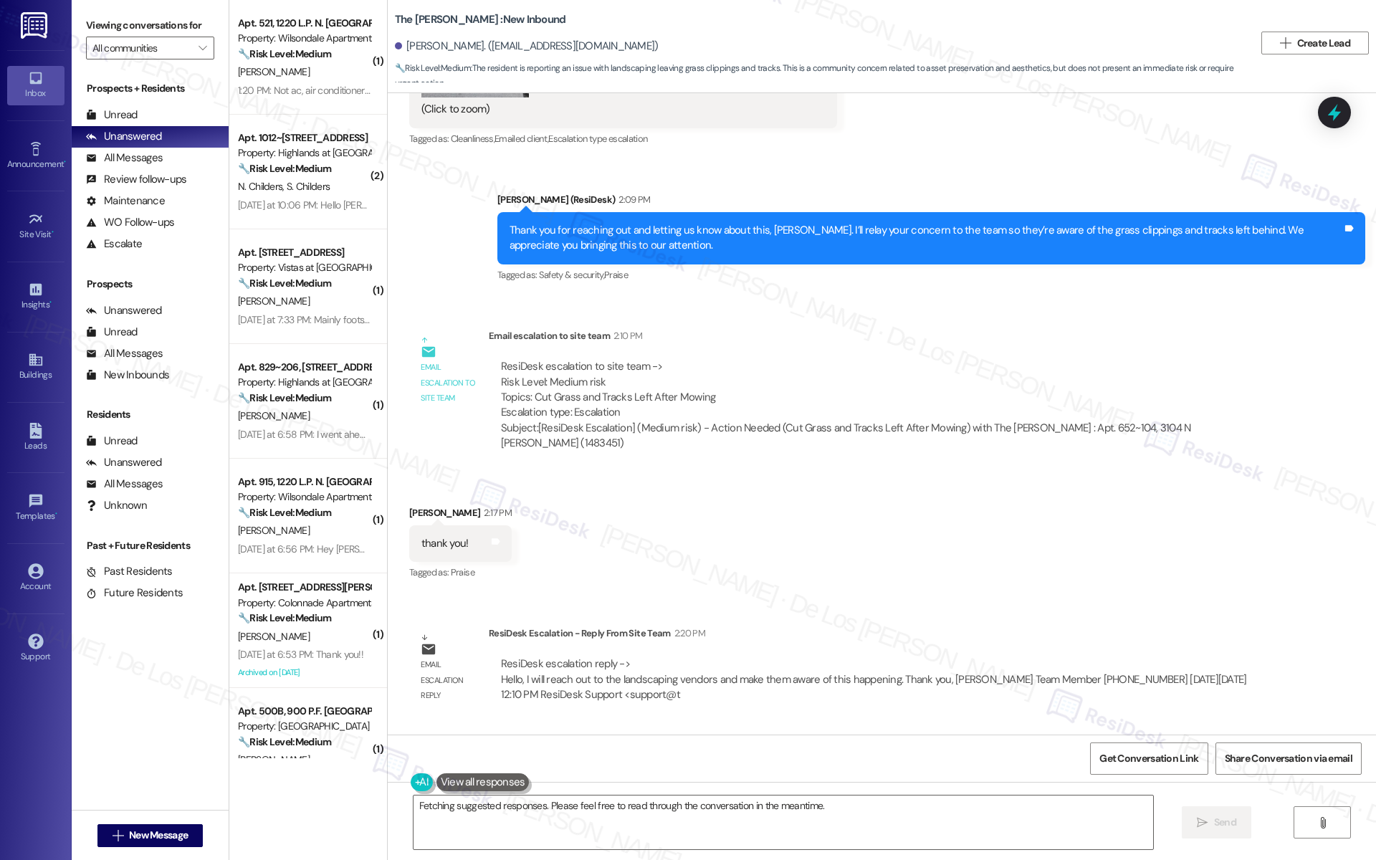
scroll to position [757, 0]
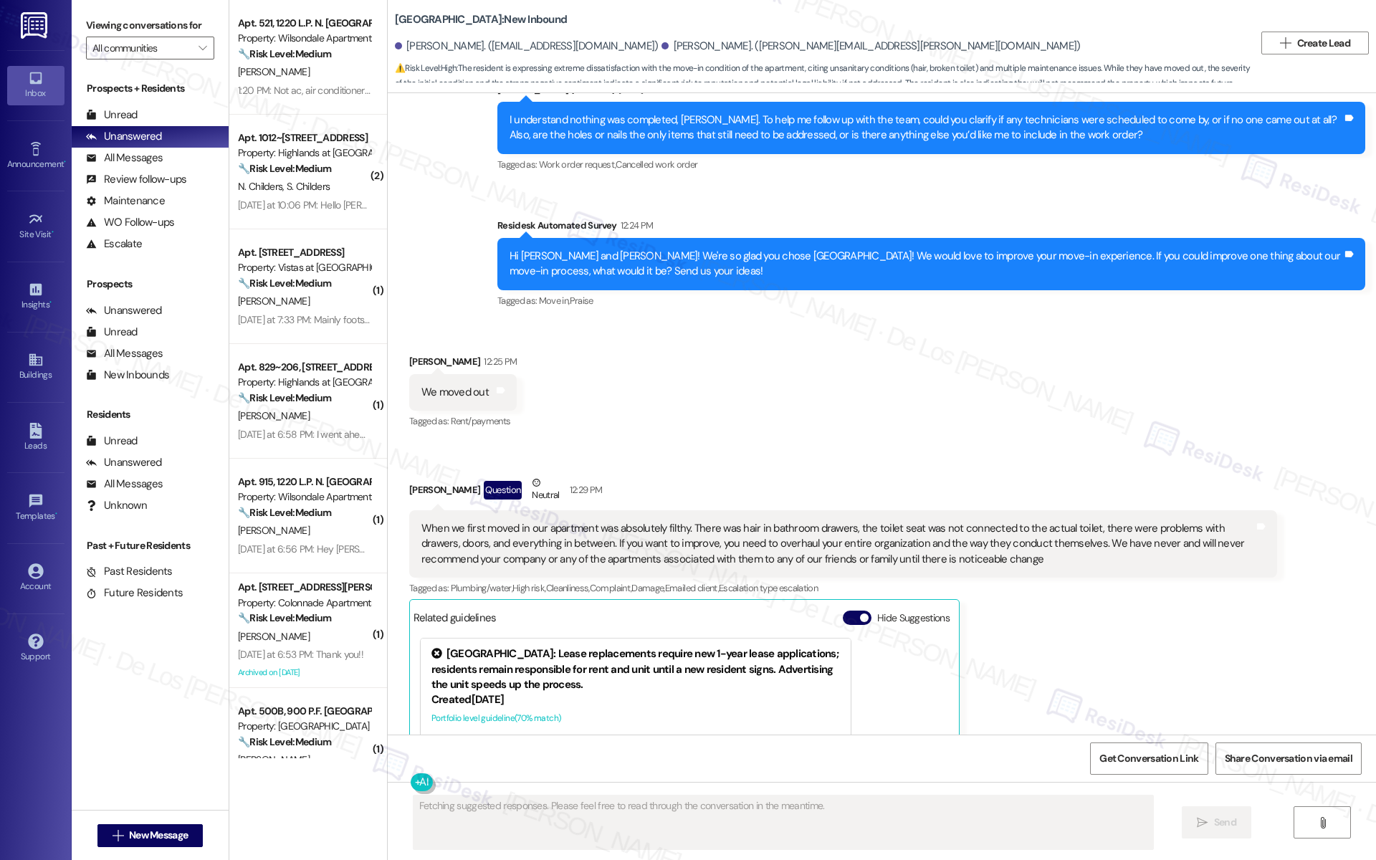
scroll to position [1837, 0]
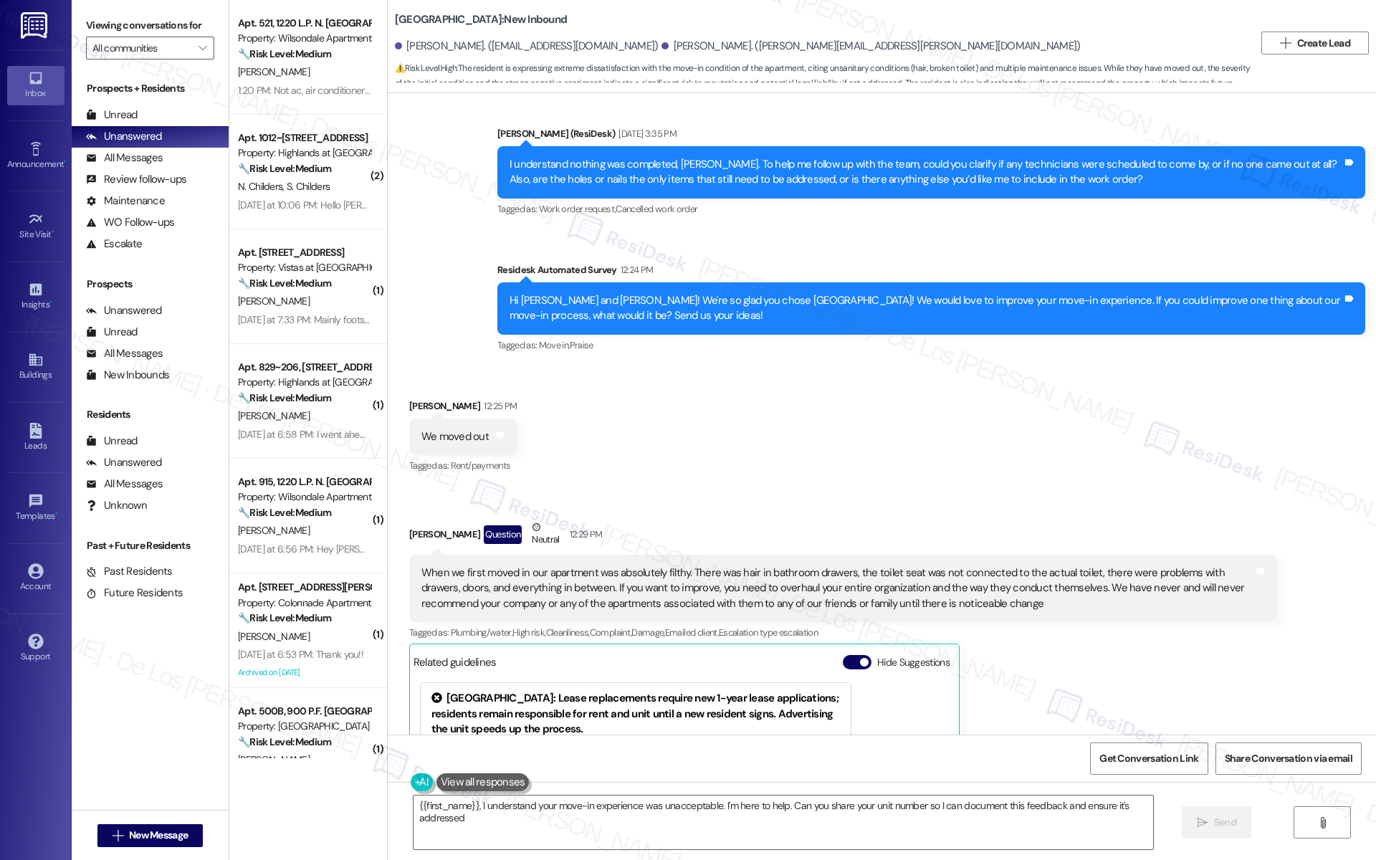
type textarea "{{first_name}}, I understand your move-in experience was unacceptable. I'm here…"
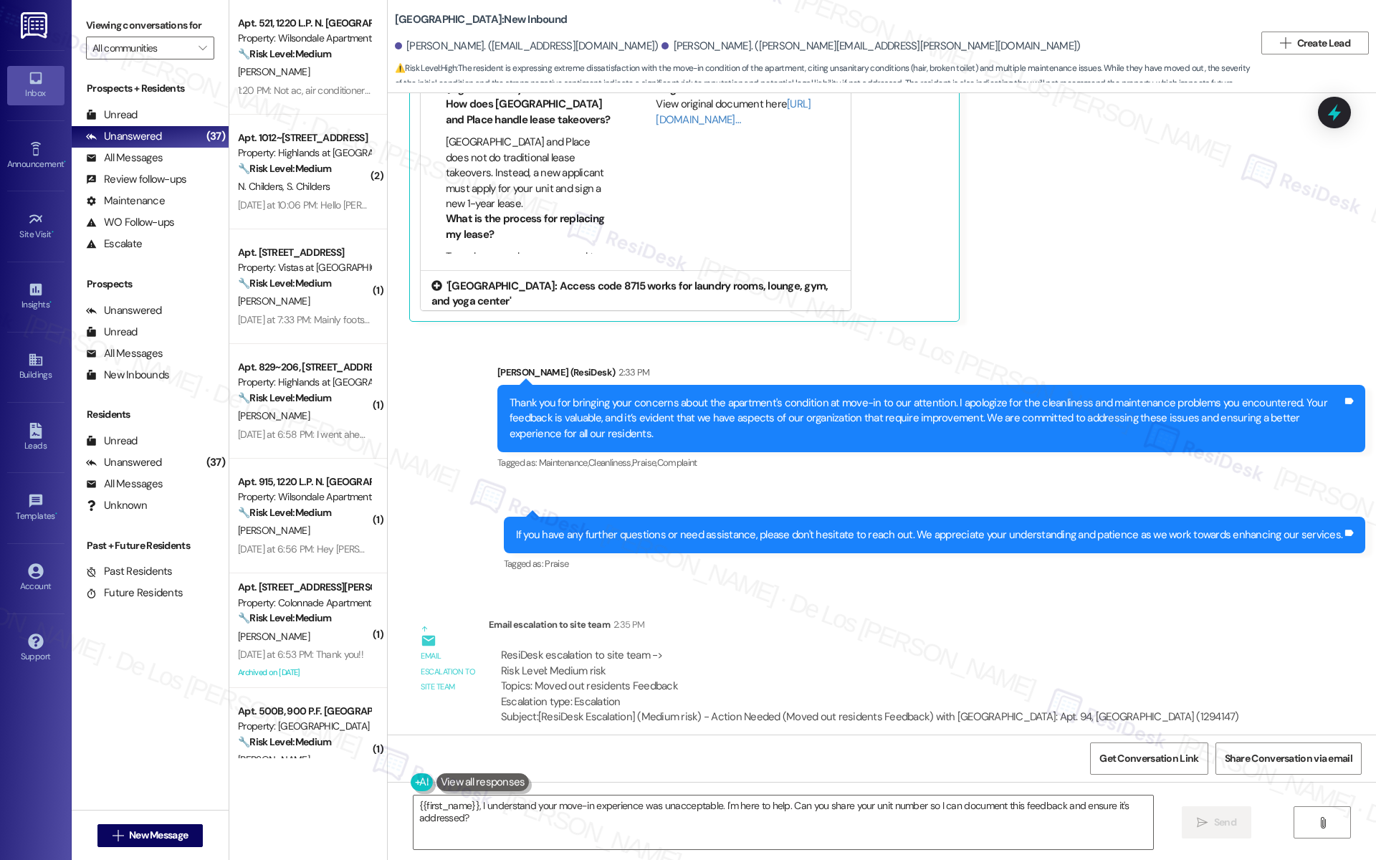
scroll to position [2551, 0]
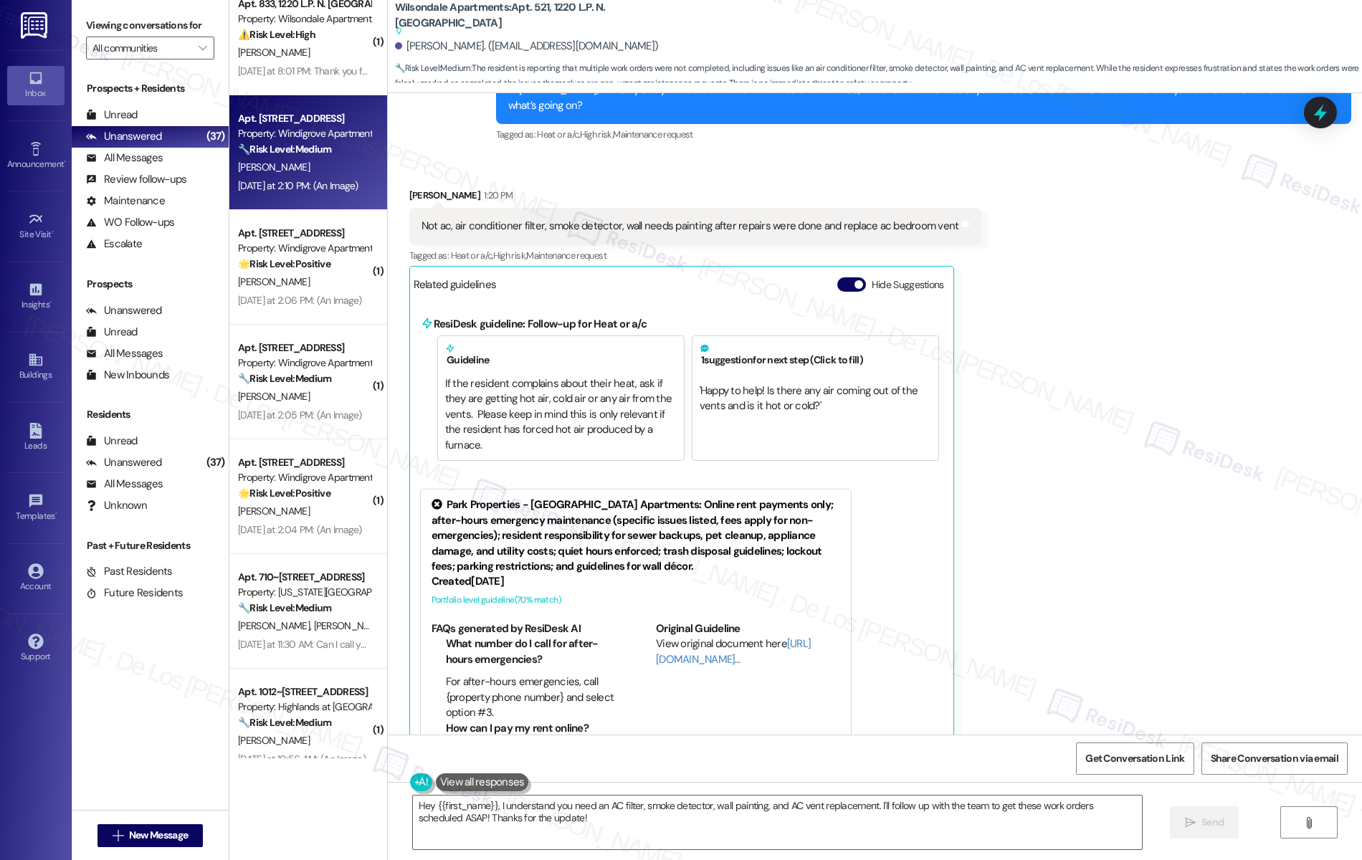
scroll to position [2833, 0]
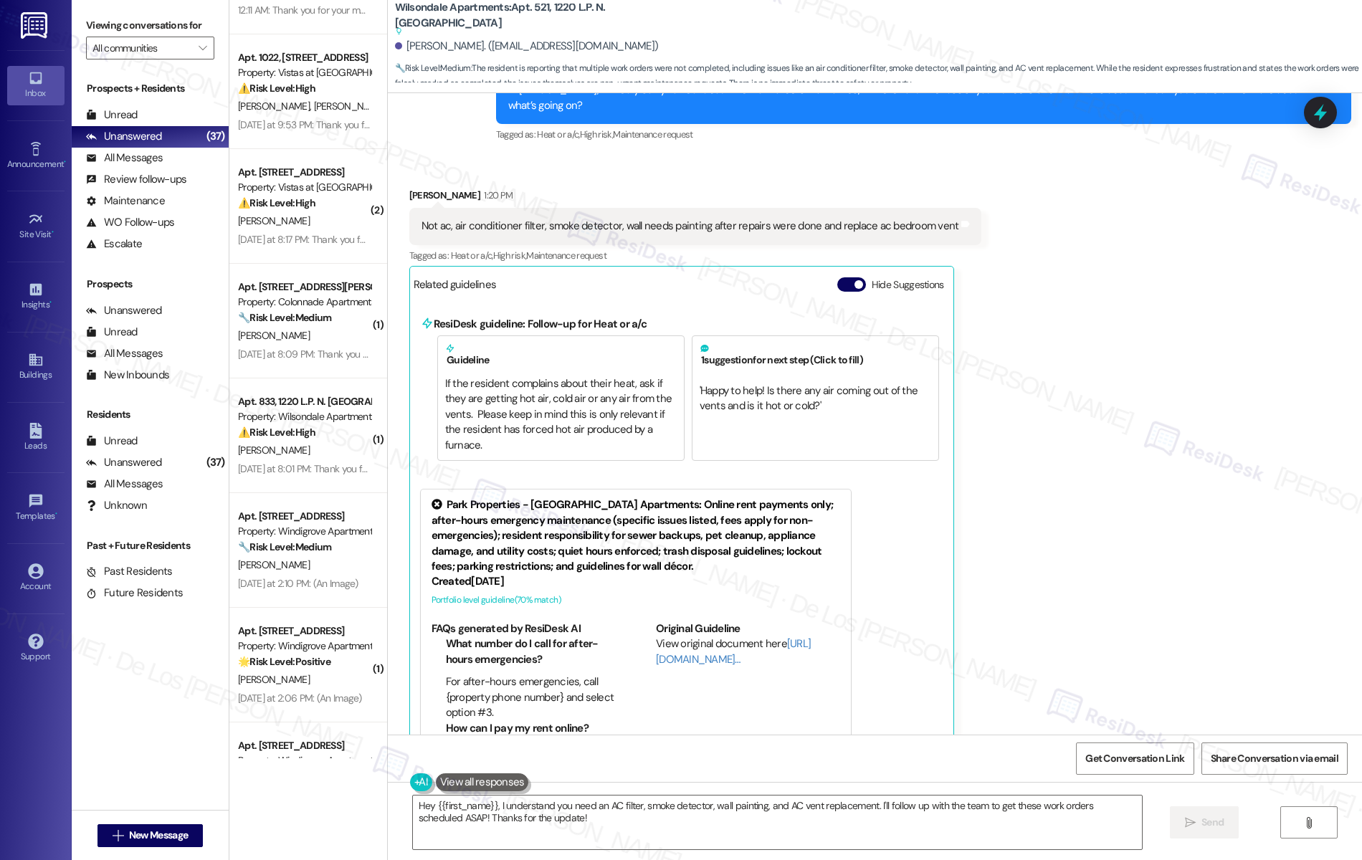
click at [1080, 369] on div "Received via SMS Sabrina Buckhalter 1:20 PM Not ac, air conditioner filter, smo…" at bounding box center [875, 494] width 974 height 676
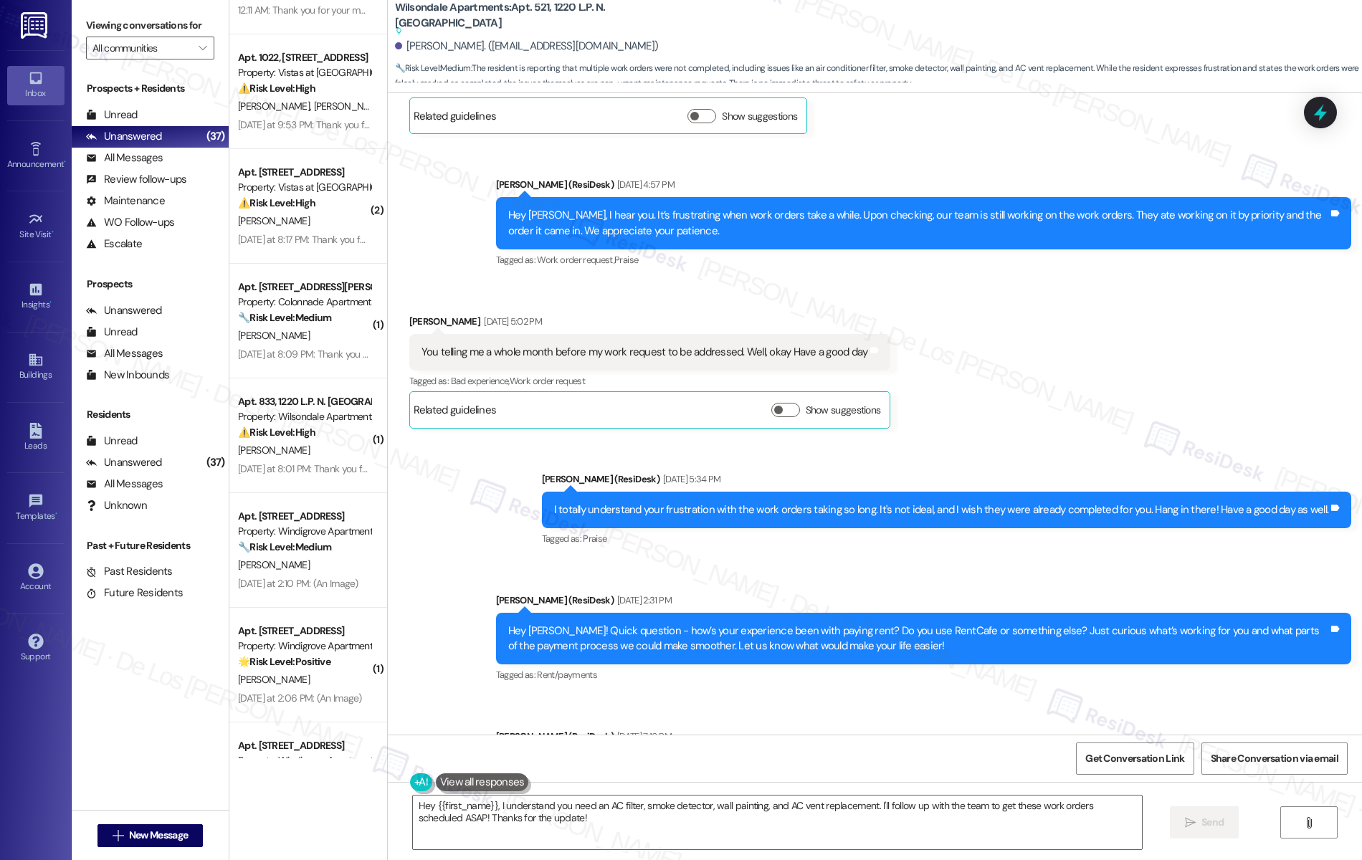
scroll to position [3141, 0]
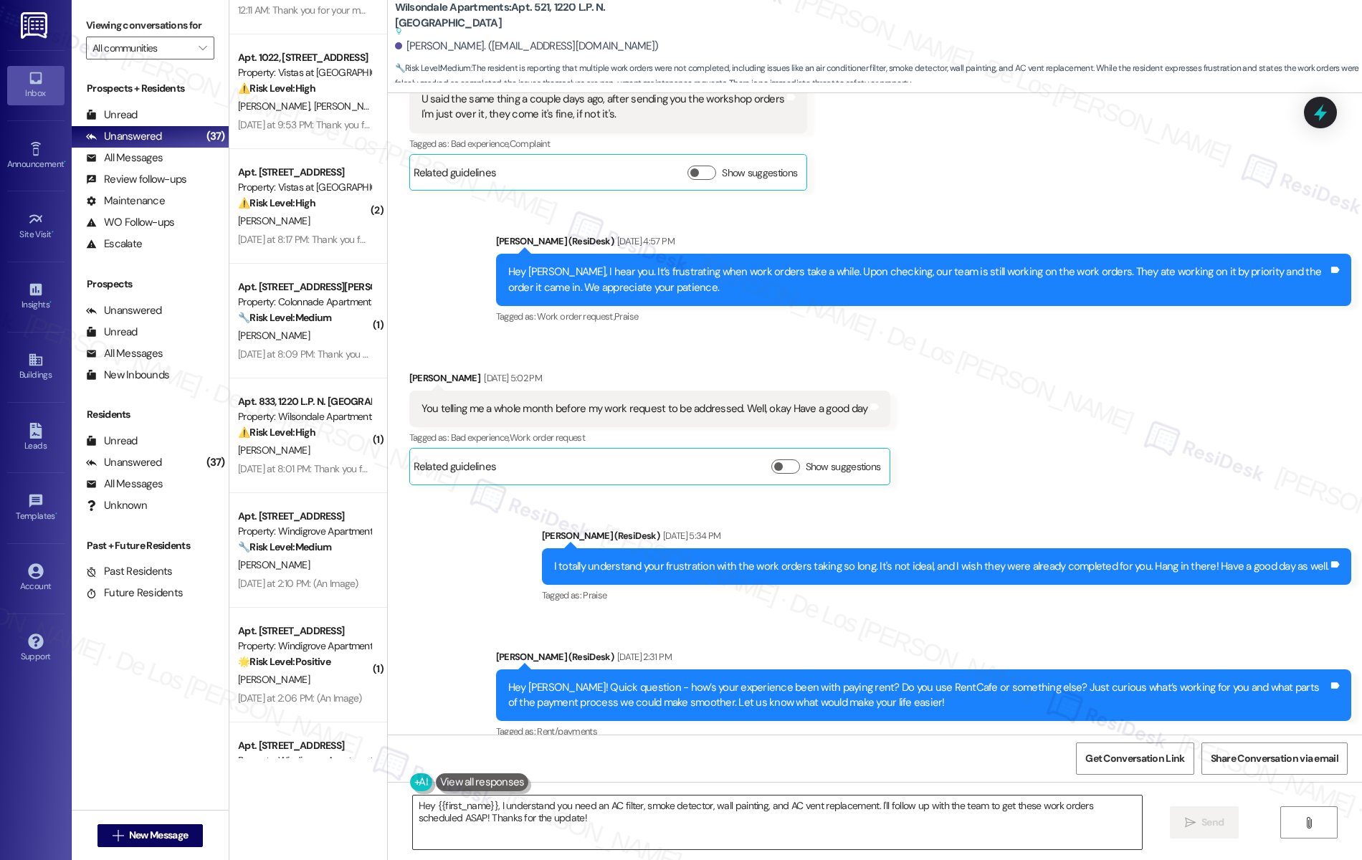
click at [563, 830] on textarea "Hey {{first_name}}, I understand you need an AC filter, smoke detector, wall pa…" at bounding box center [778, 823] width 730 height 54
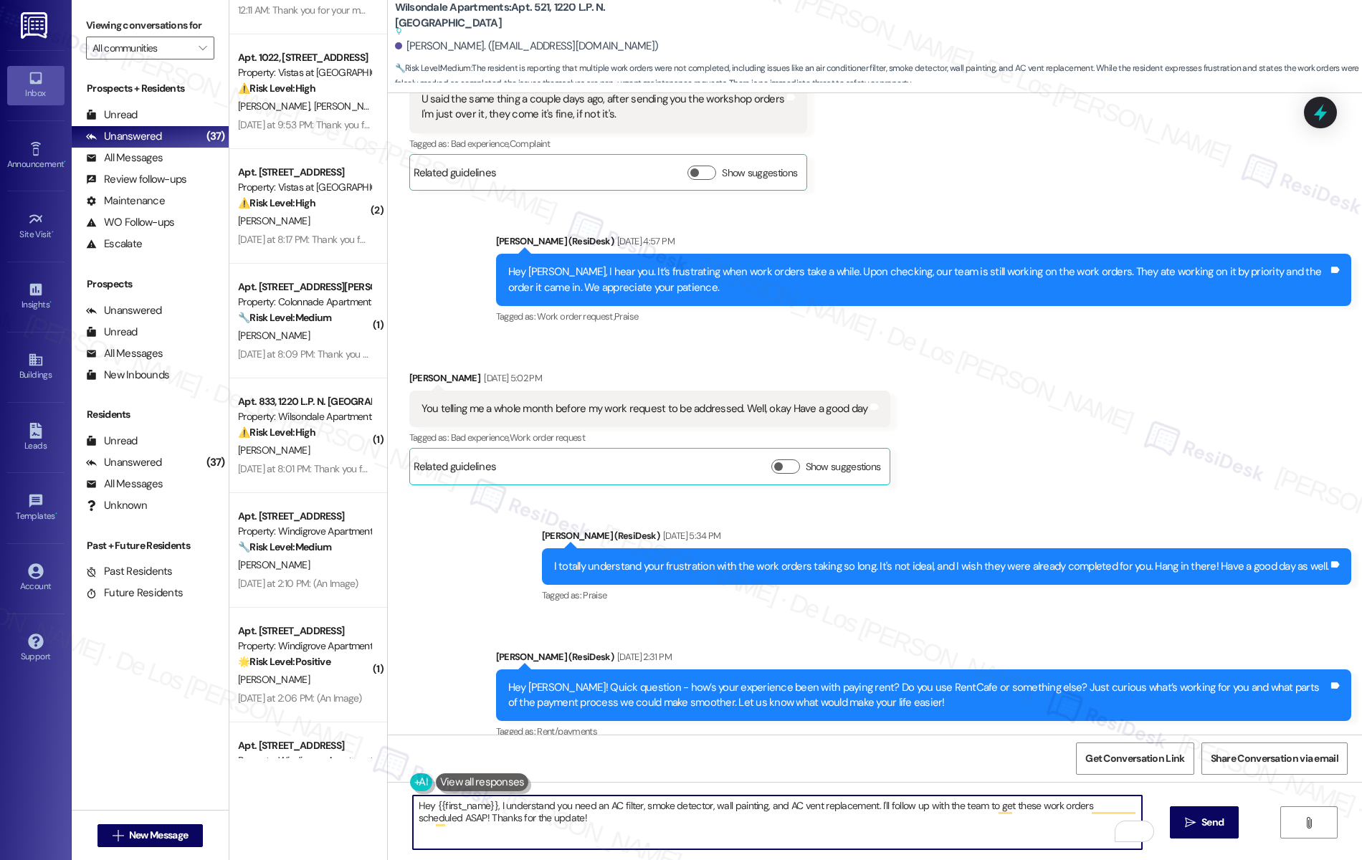
click at [577, 824] on textarea "Hey {{first_name}}, I understand you need an AC filter, smoke detector, wall pa…" at bounding box center [778, 823] width 730 height 54
paste textarea "i {{first_name}}, I noticed you left us a review about a year ago. If you have …"
click at [641, 802] on textarea "Hi {{first_name}}, I noticed you left us a review about a year ago. If you have…" at bounding box center [778, 823] width 730 height 54
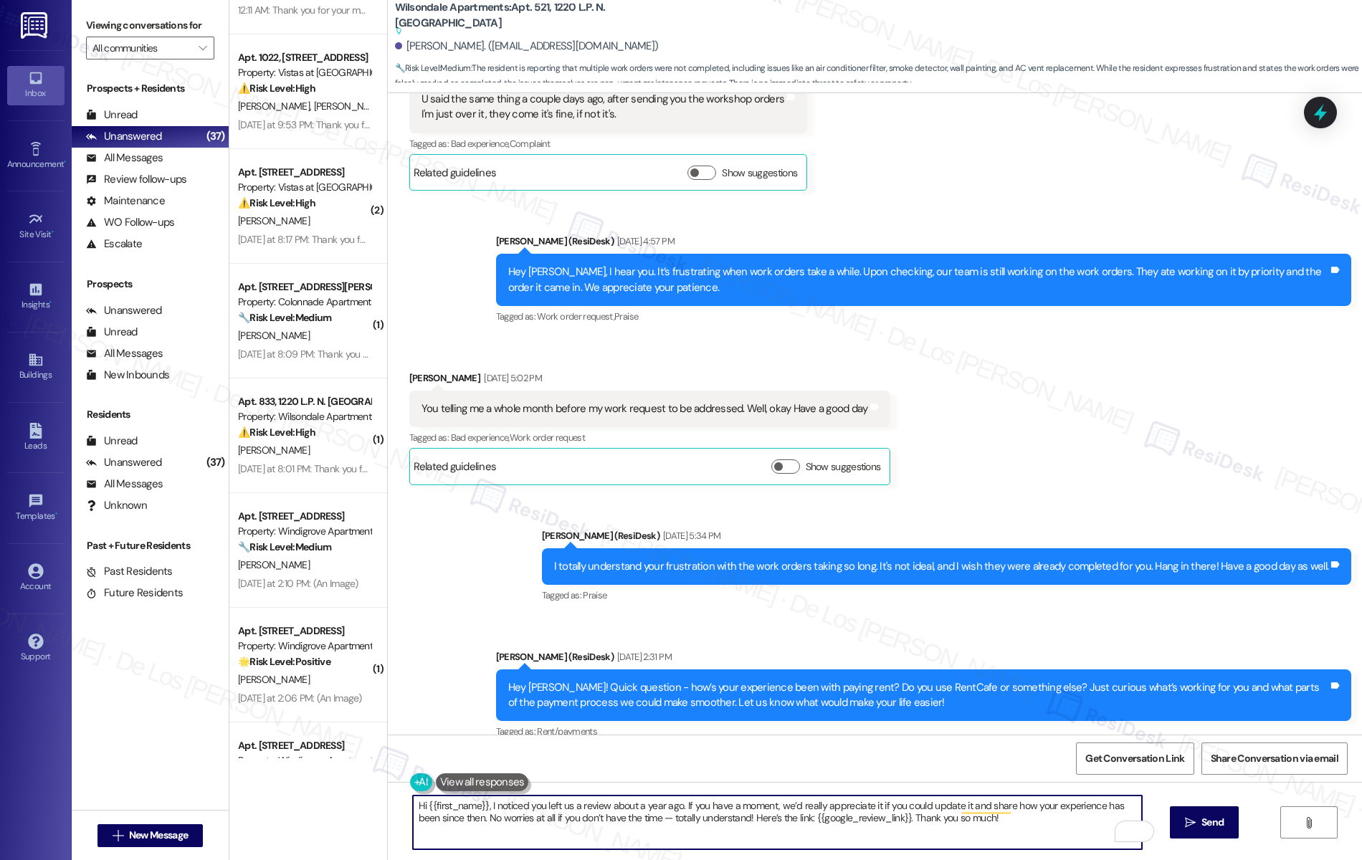
click at [641, 802] on textarea "Hi {{first_name}}, I noticed you left us a review about a year ago. If you have…" at bounding box center [778, 823] width 730 height 54
paste textarea "You’re very welcome, Karen! It looks like your last message might not have been…"
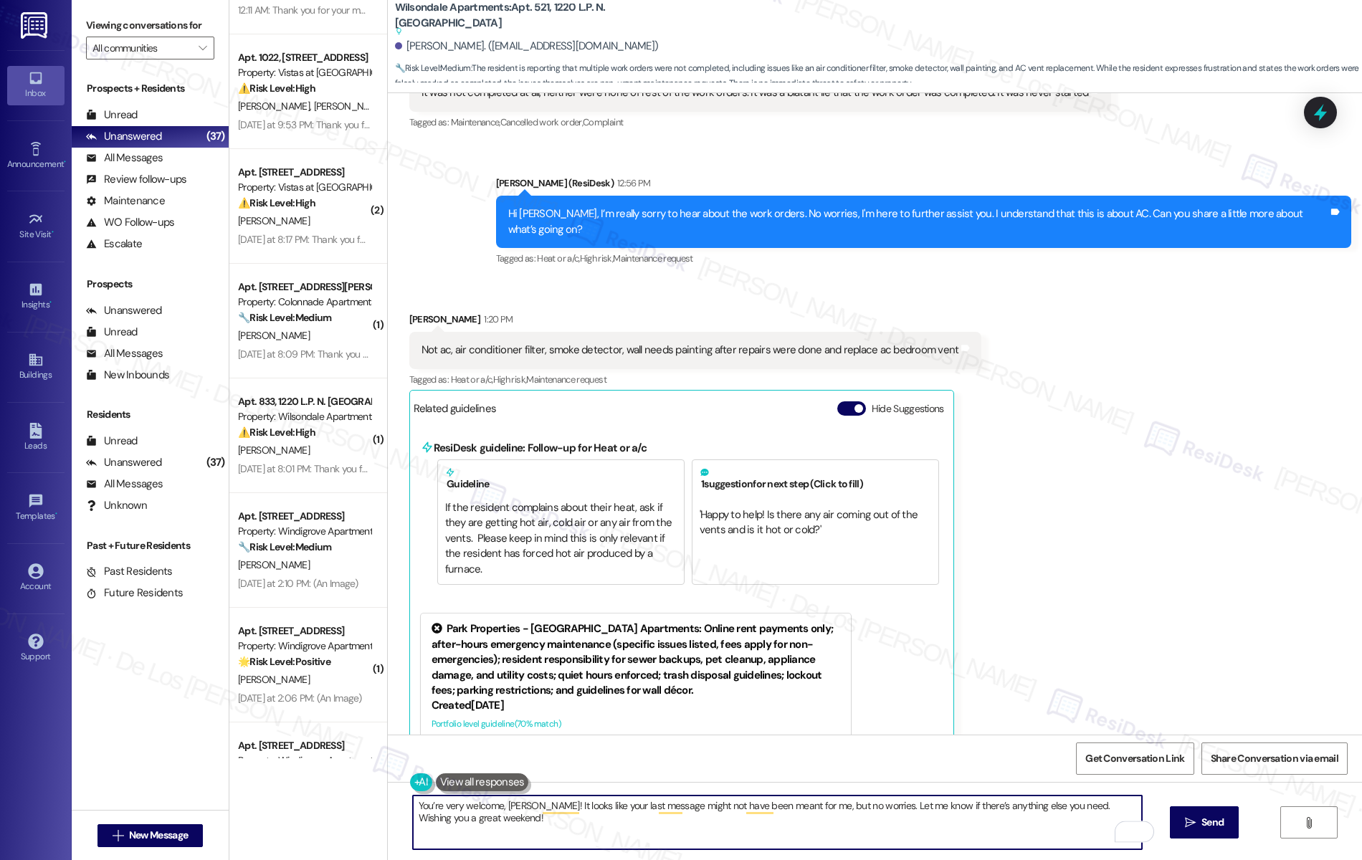
scroll to position [5828, 0]
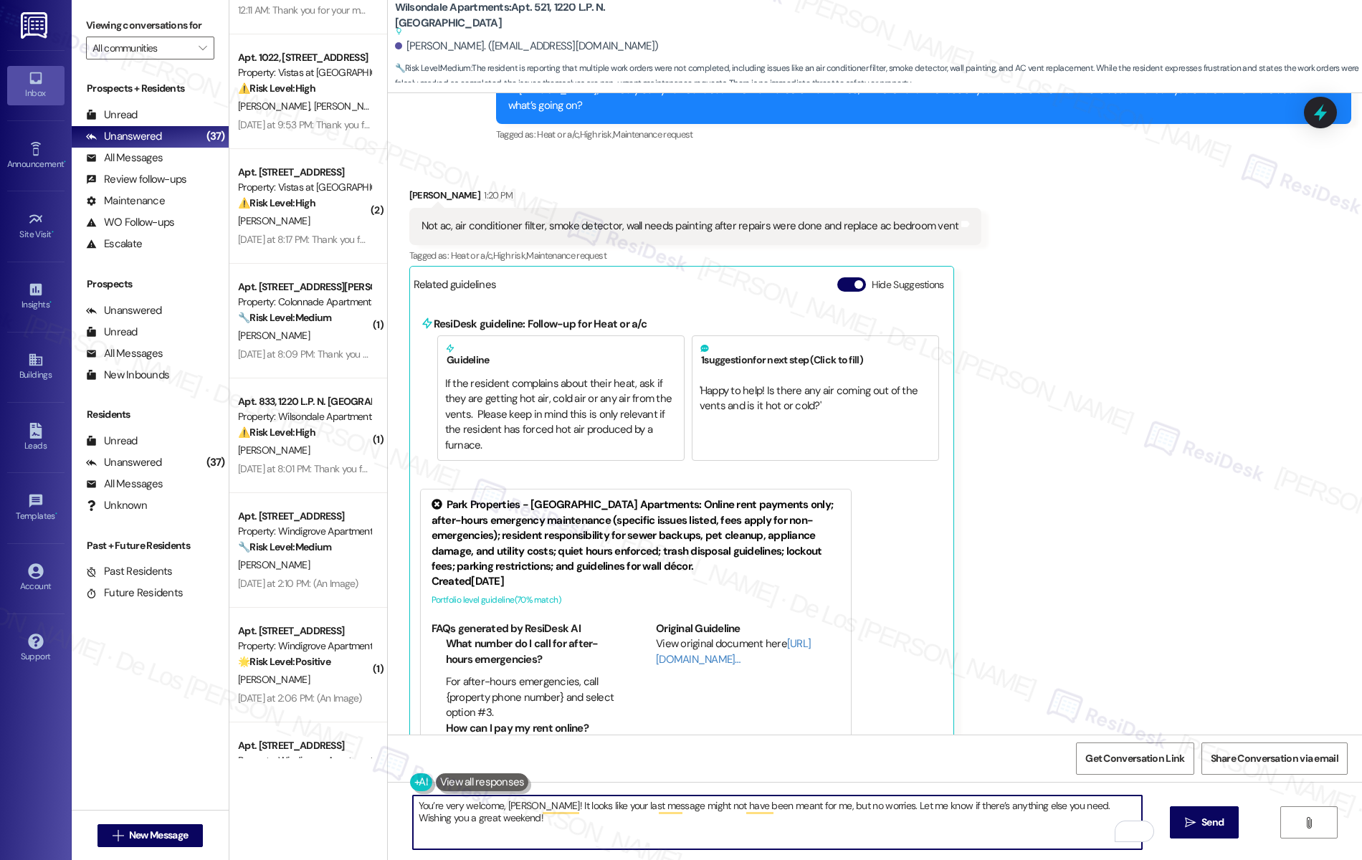
type textarea "You’re very welcome, Karen! It looks like your last message might not have been…"
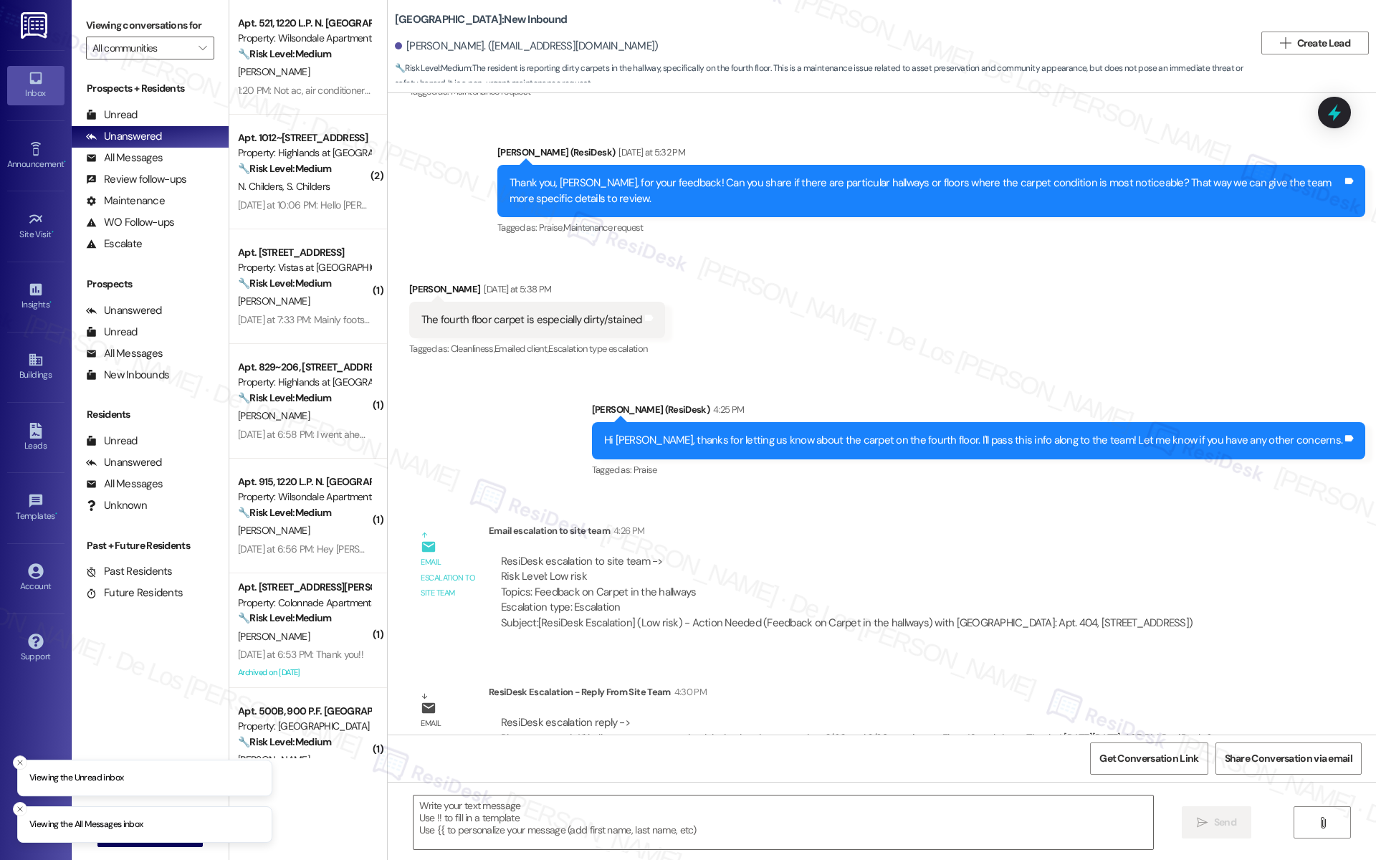
scroll to position [1594, 0]
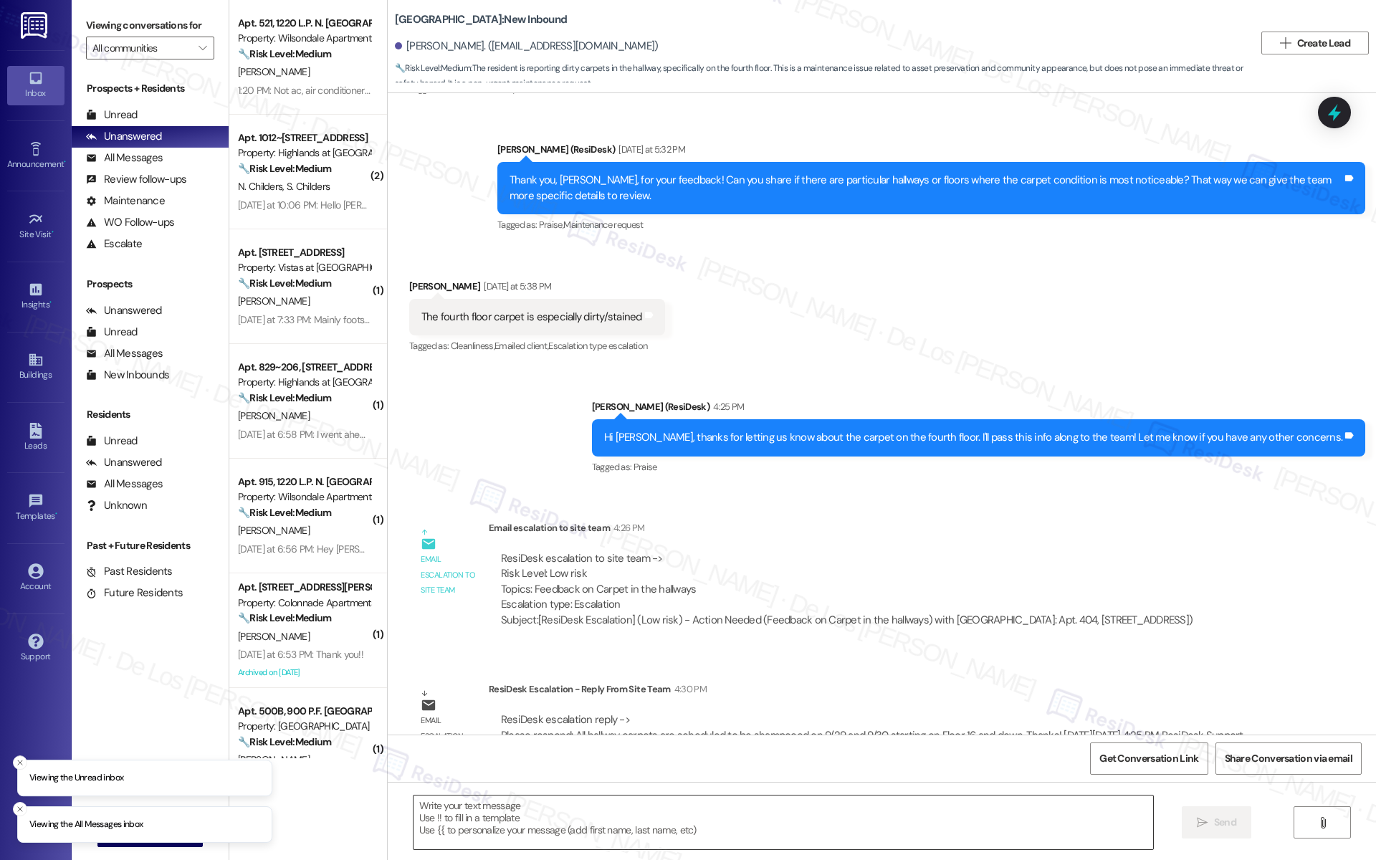
click at [518, 805] on textarea at bounding box center [784, 823] width 740 height 54
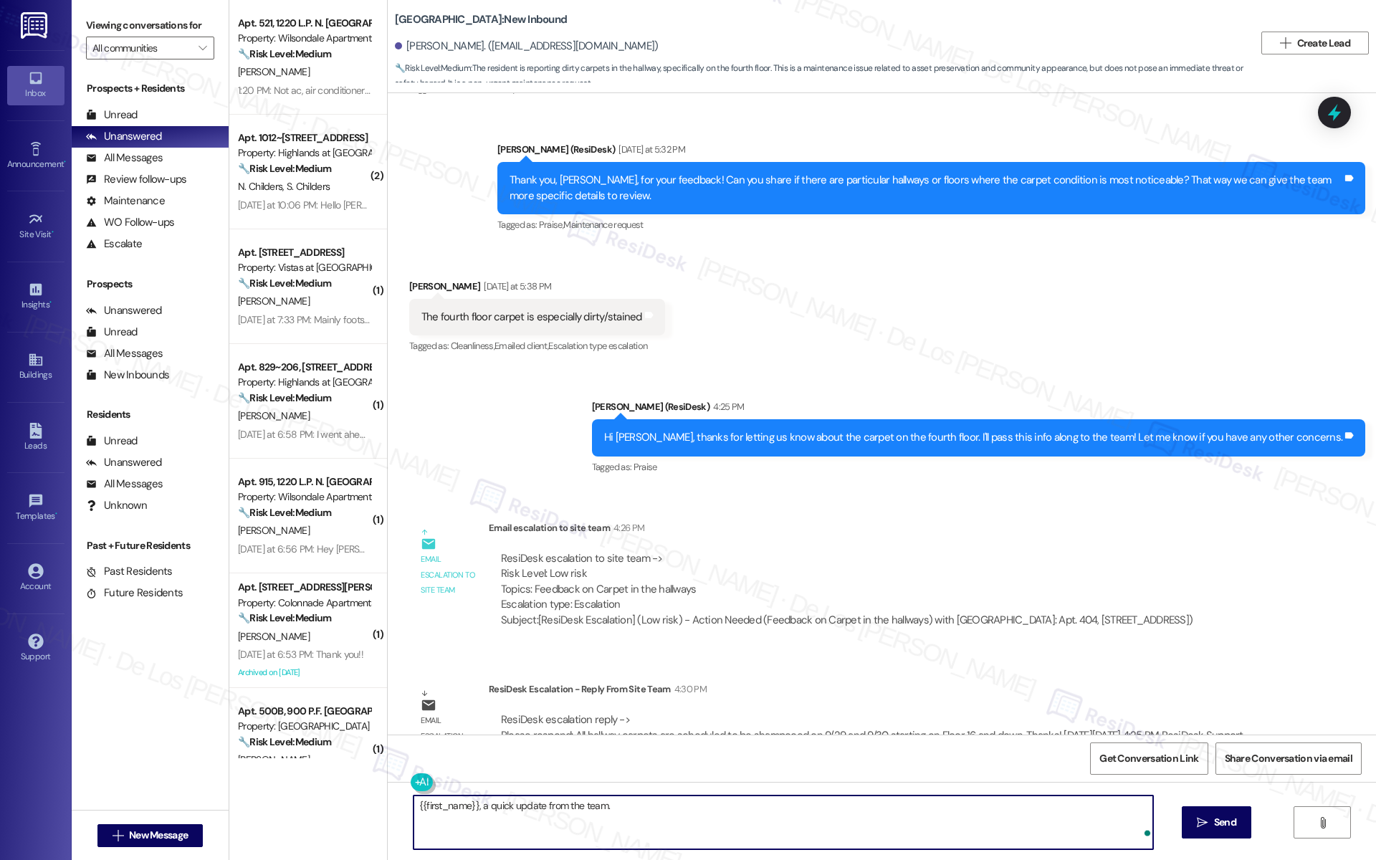
paste textarea "Please respond: All hallway carpets are scheduled to be shampooed on 9/29 and 9…"
click at [667, 806] on textarea "{{first_name}}, a quick update from the team. Please respond: All hallway carpe…" at bounding box center [784, 823] width 740 height 54
click at [414, 814] on textarea "{{first_name}}, a quick update from the team. All hallway carpets are scheduled…" at bounding box center [784, 823] width 740 height 54
click at [1022, 806] on textarea "{{first_name}}, a quick update from the team. All hallway carpets are scheduled…" at bounding box center [784, 823] width 740 height 54
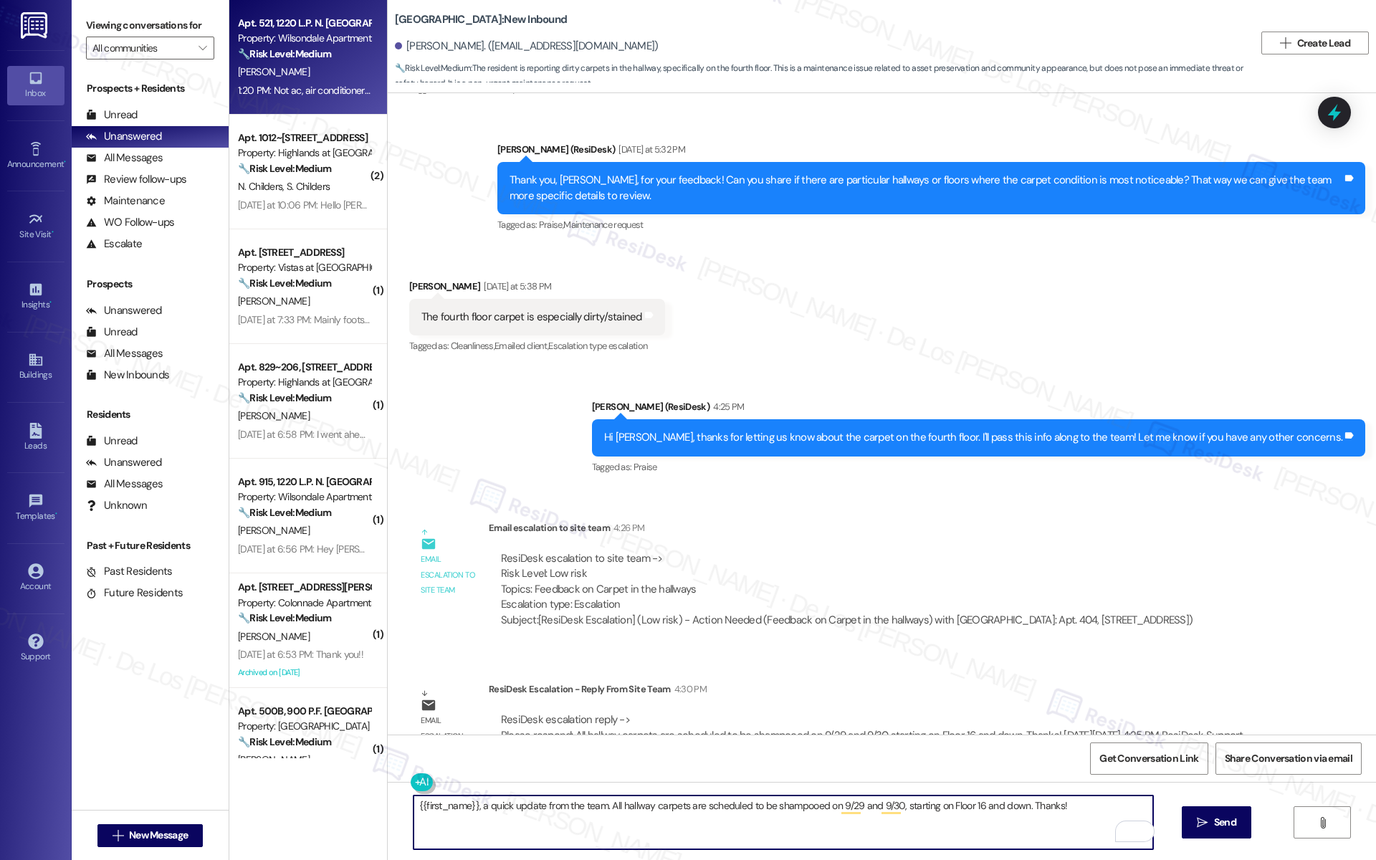
type textarea "{{first_name}}, a quick update from the team. All hallway carpets are scheduled…"
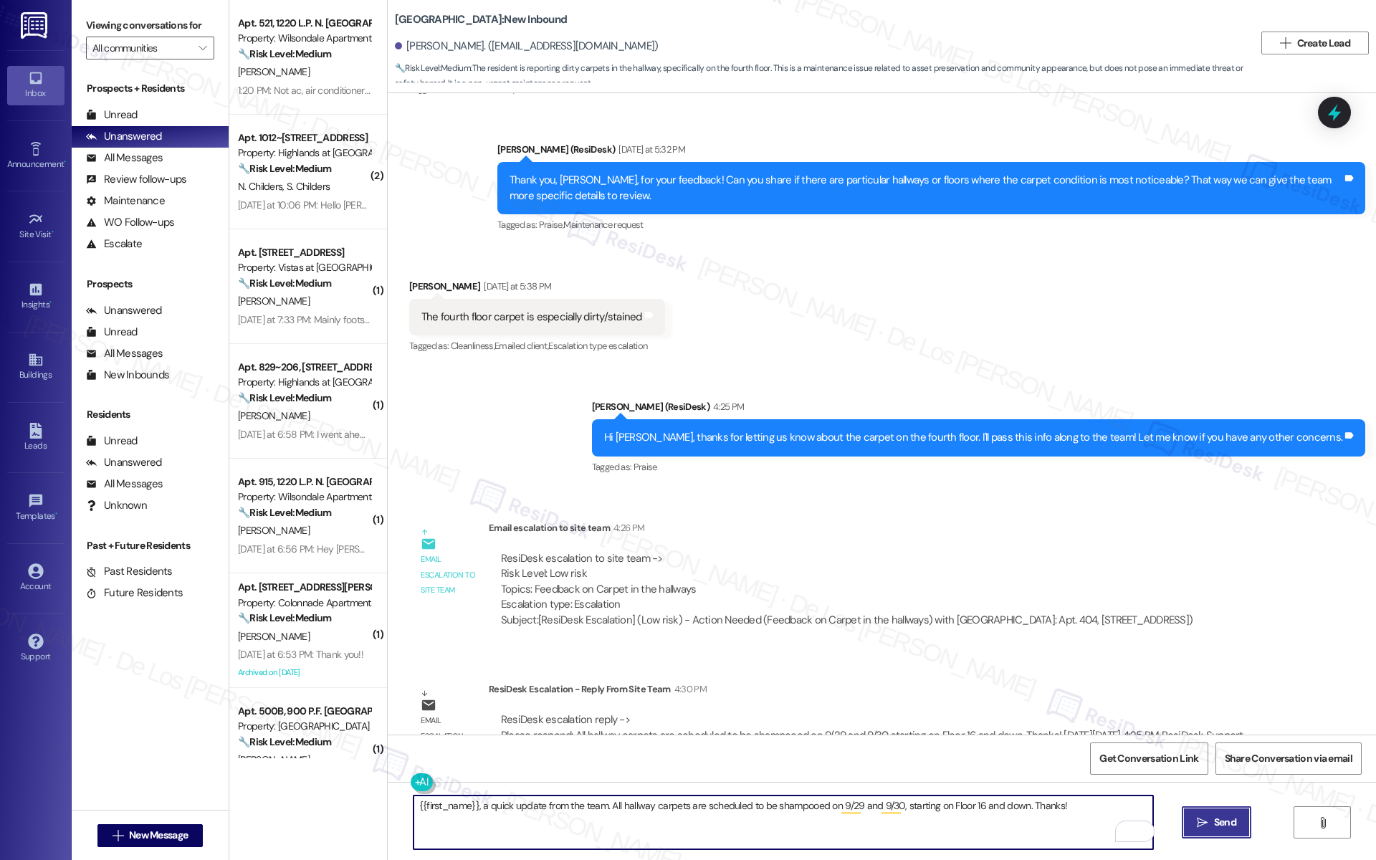
click at [1214, 817] on span "Send" at bounding box center [1225, 822] width 22 height 15
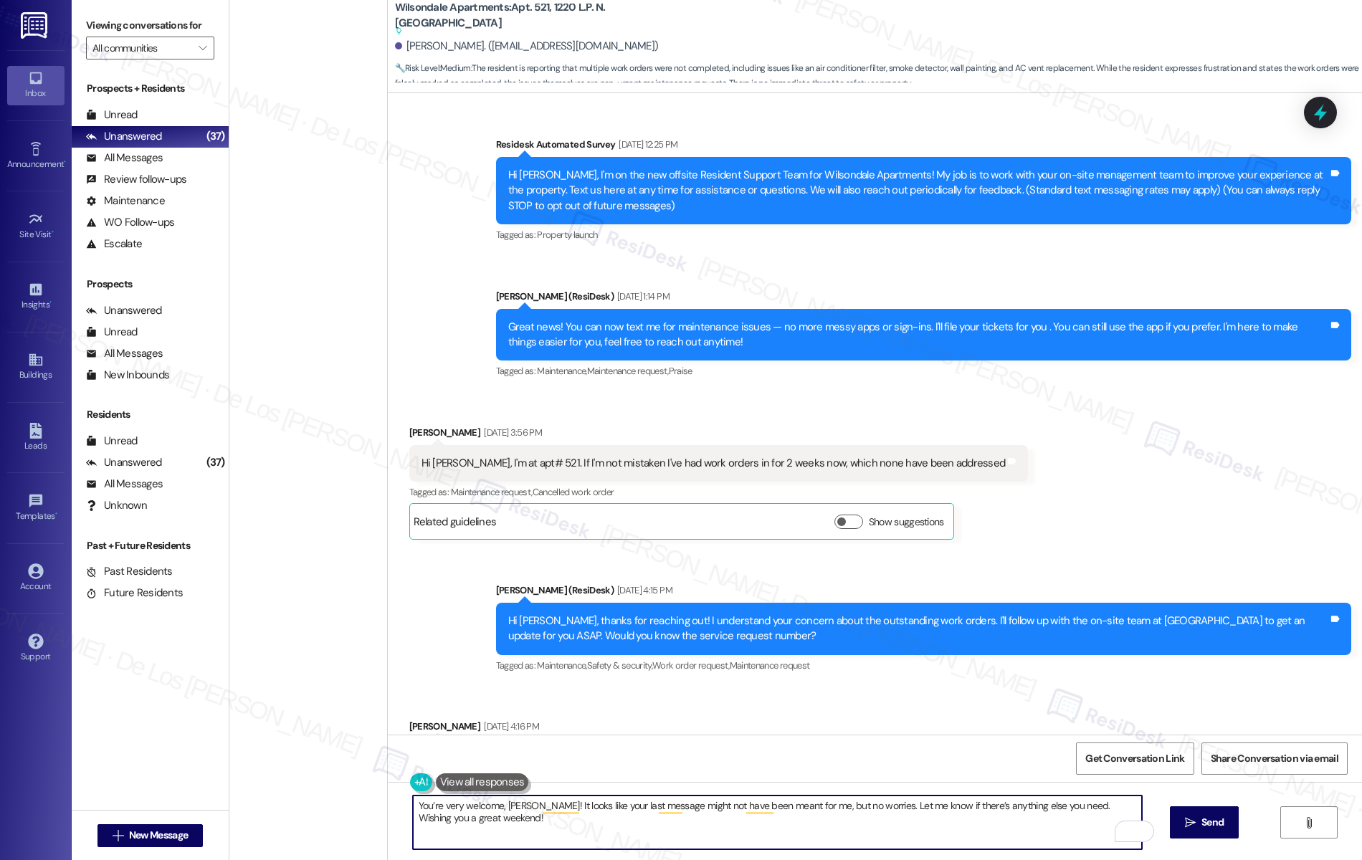
scroll to position [5828, 0]
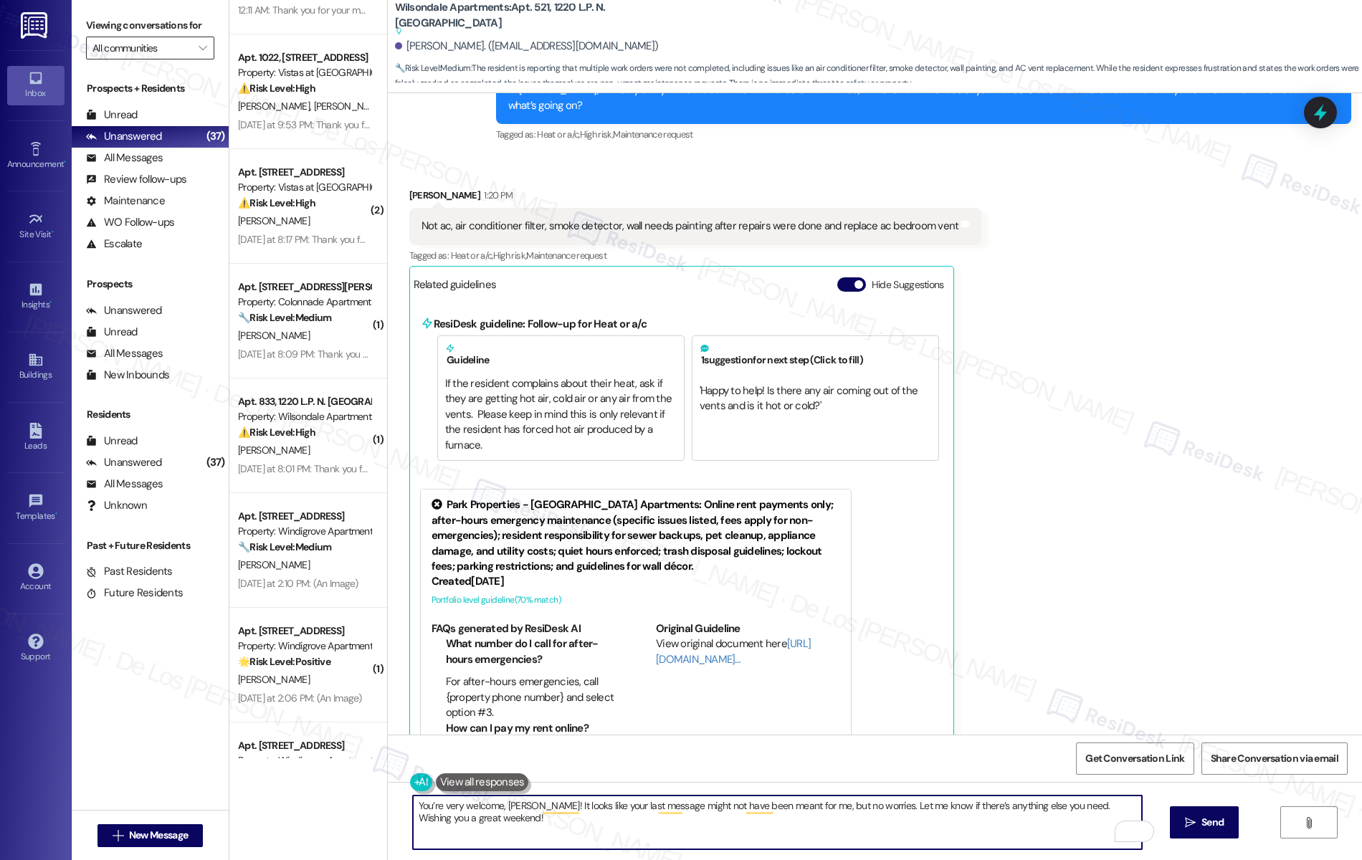
click at [157, 49] on input "All communities" at bounding box center [141, 48] width 99 height 23
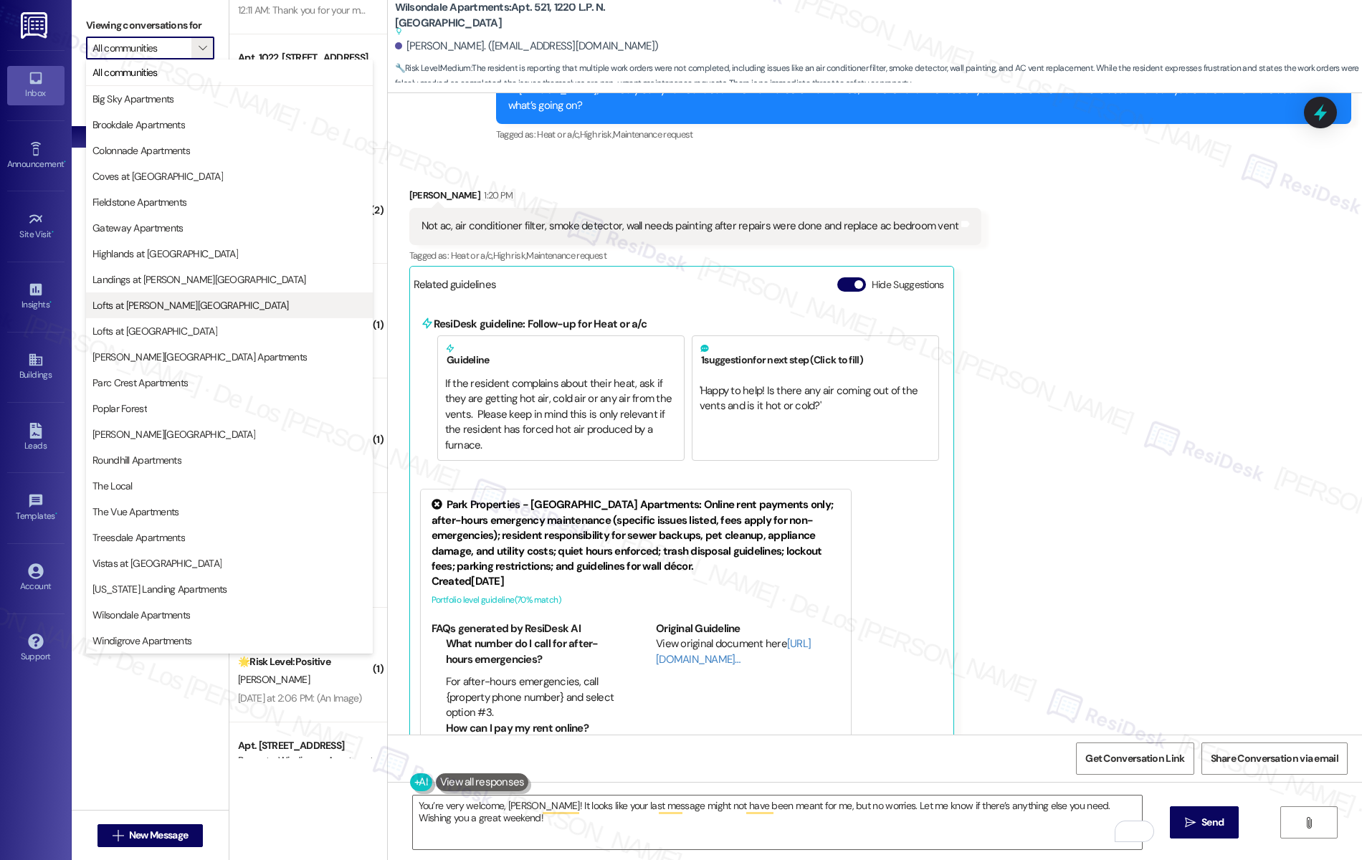
click at [248, 298] on button "Lofts at [PERSON_NAME][GEOGRAPHIC_DATA]" at bounding box center [229, 305] width 287 height 26
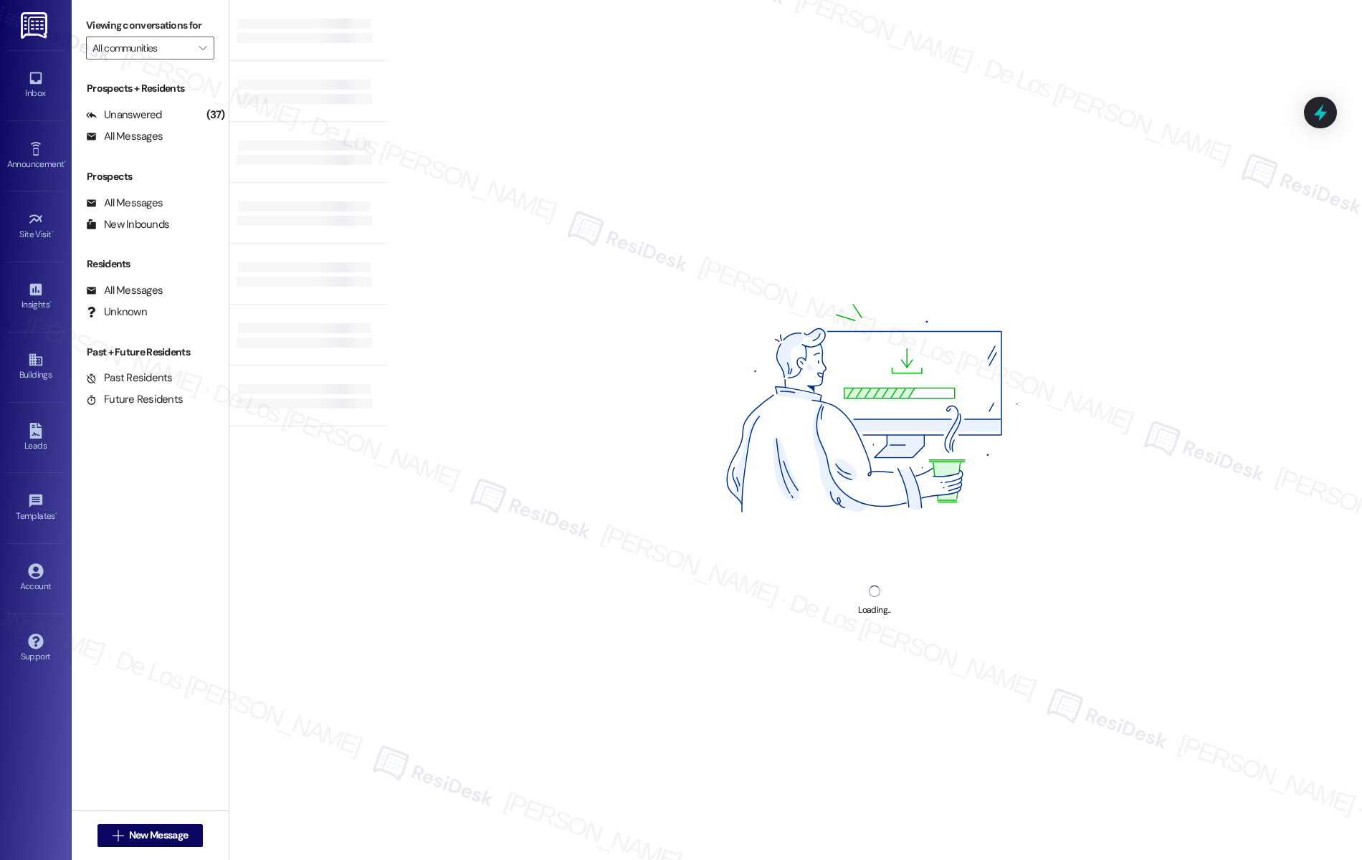
type input "Lofts at [PERSON_NAME][GEOGRAPHIC_DATA]"
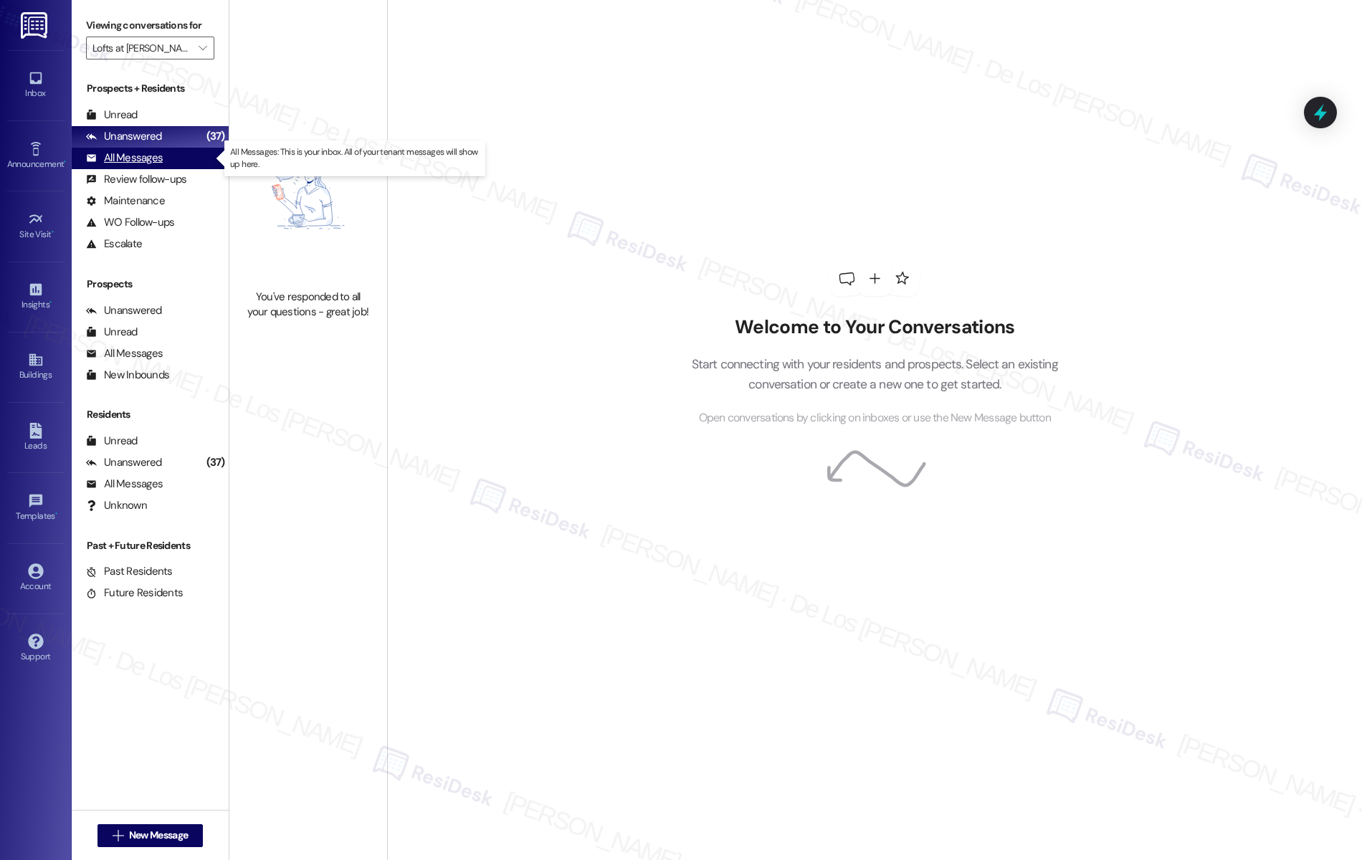
click at [190, 154] on div "All Messages (undefined)" at bounding box center [150, 159] width 157 height 22
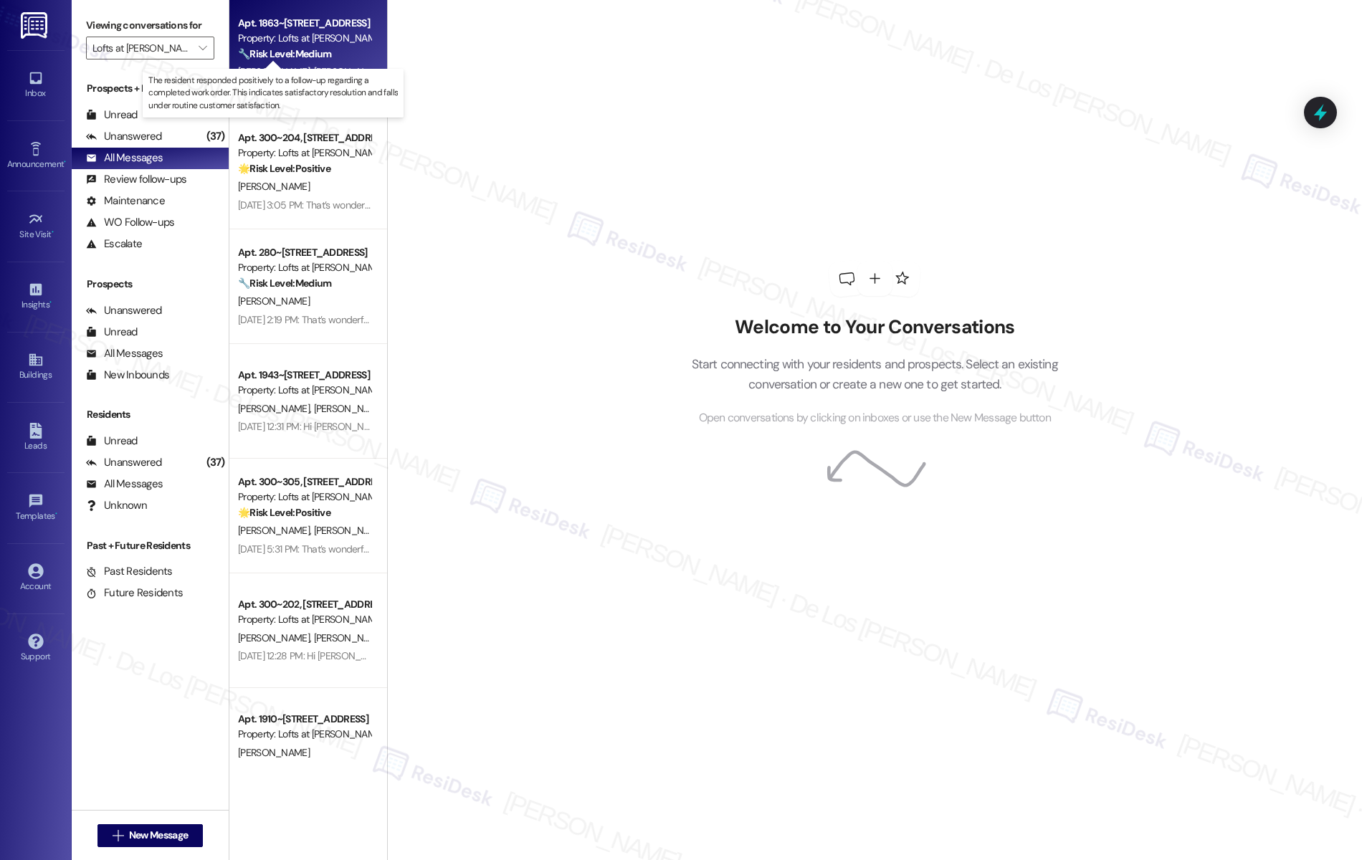
click at [320, 50] on strong "🔧 Risk Level: Medium" at bounding box center [284, 53] width 93 height 13
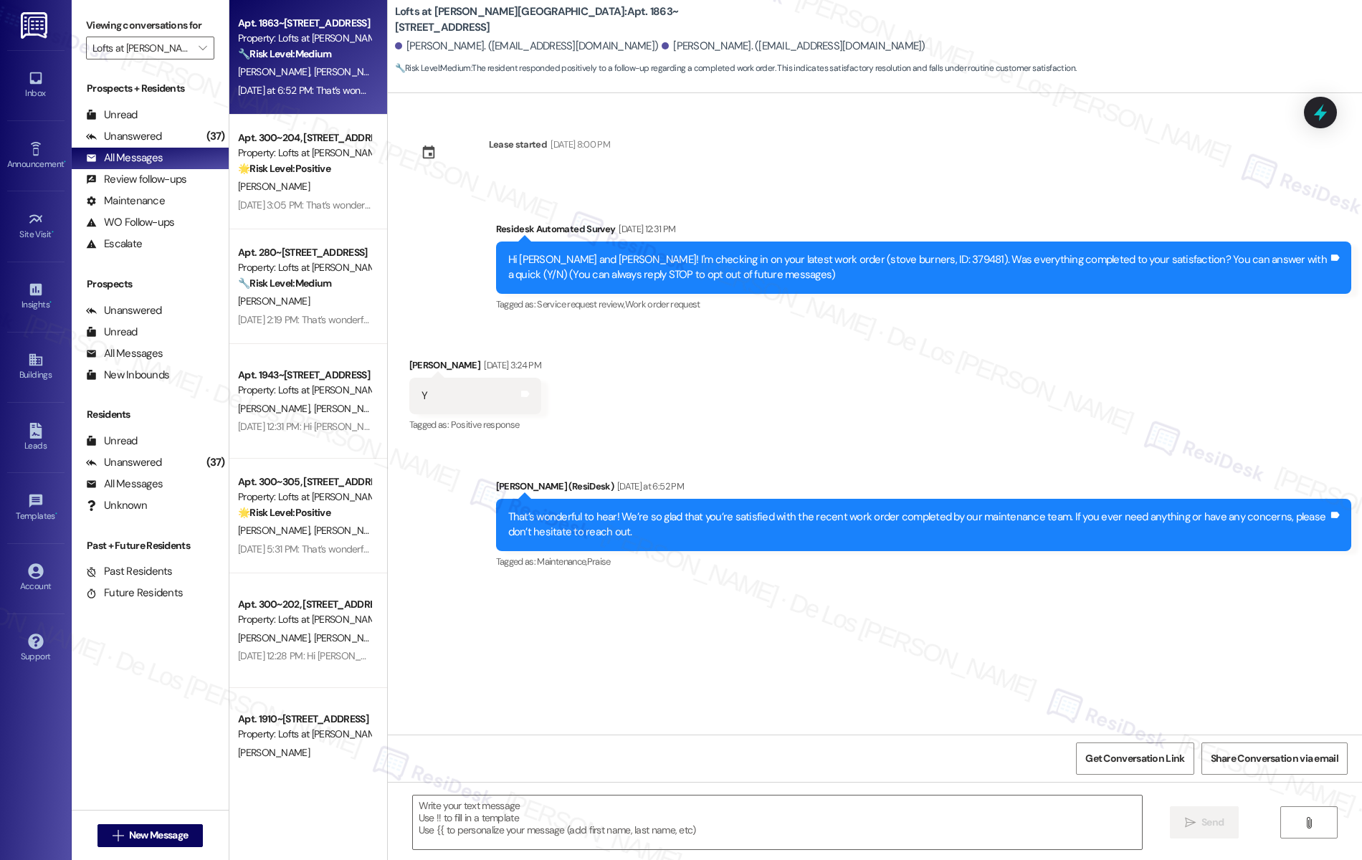
type textarea "Fetching suggested responses. Please feel free to read through the conversation…"
drag, startPoint x: 294, startPoint y: 166, endPoint x: 475, endPoint y: 179, distance: 181.1
click at [295, 166] on strong "🌟 Risk Level: Positive" at bounding box center [284, 168] width 92 height 13
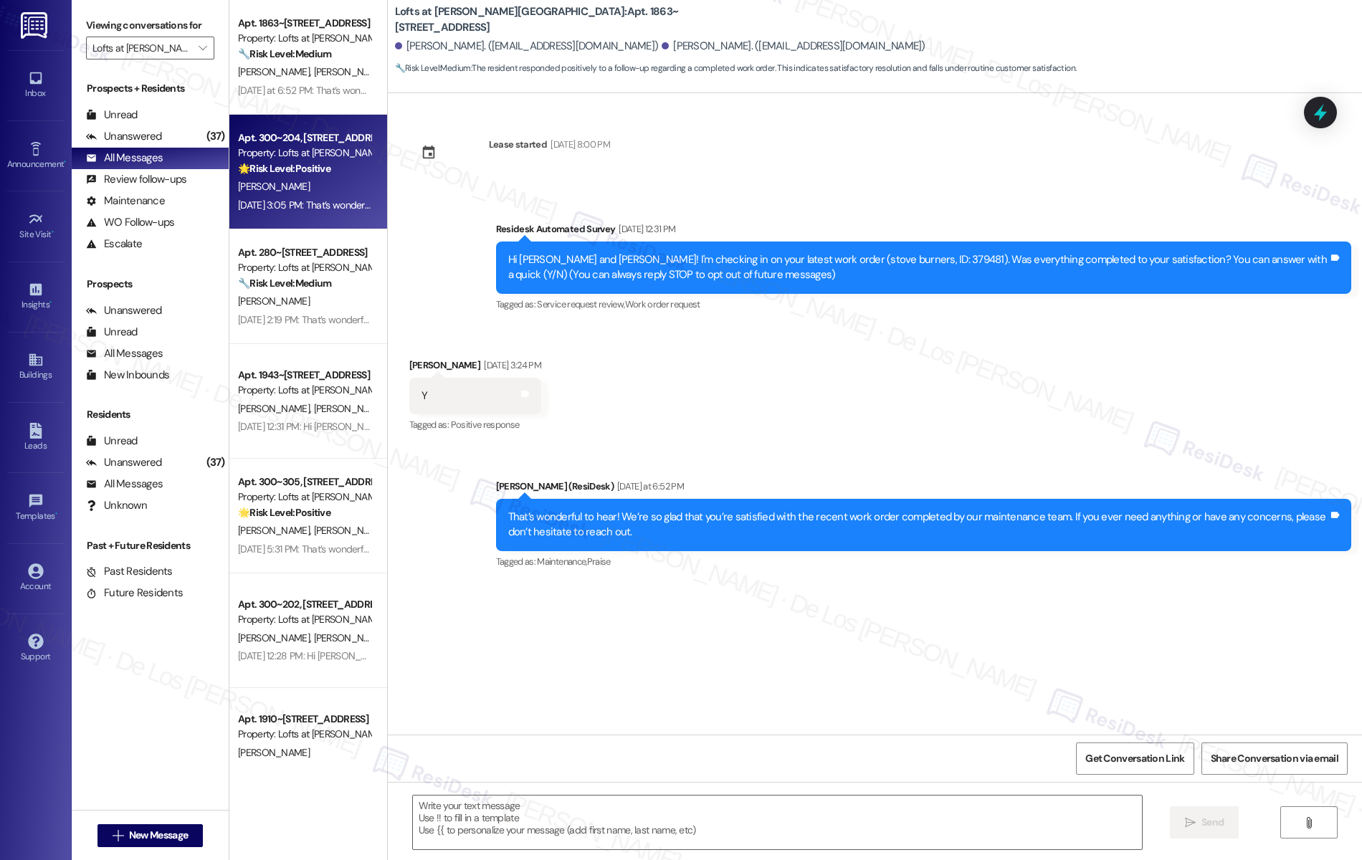
type textarea "Fetching suggested responses. Please feel free to read through the conversation…"
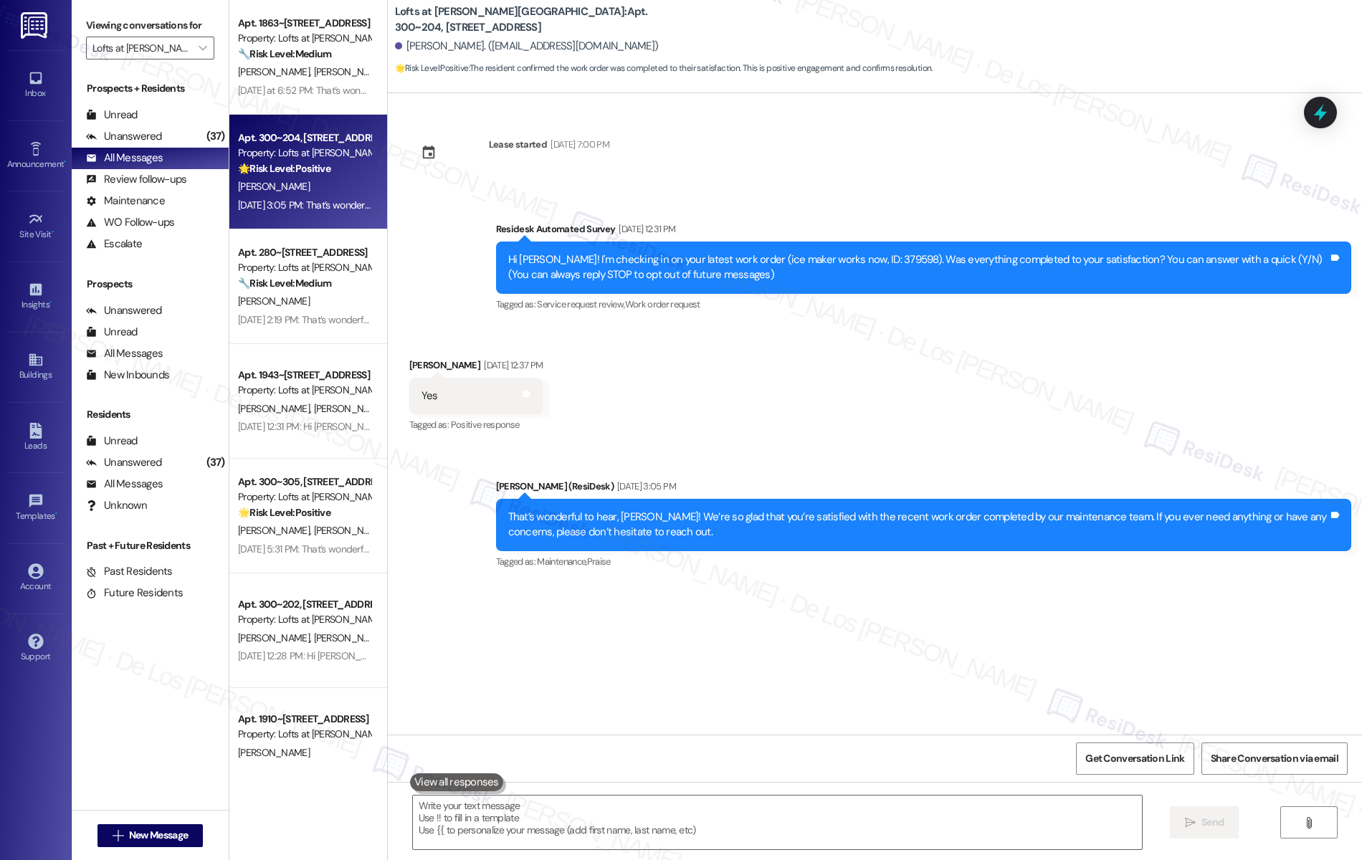
scroll to position [1, 0]
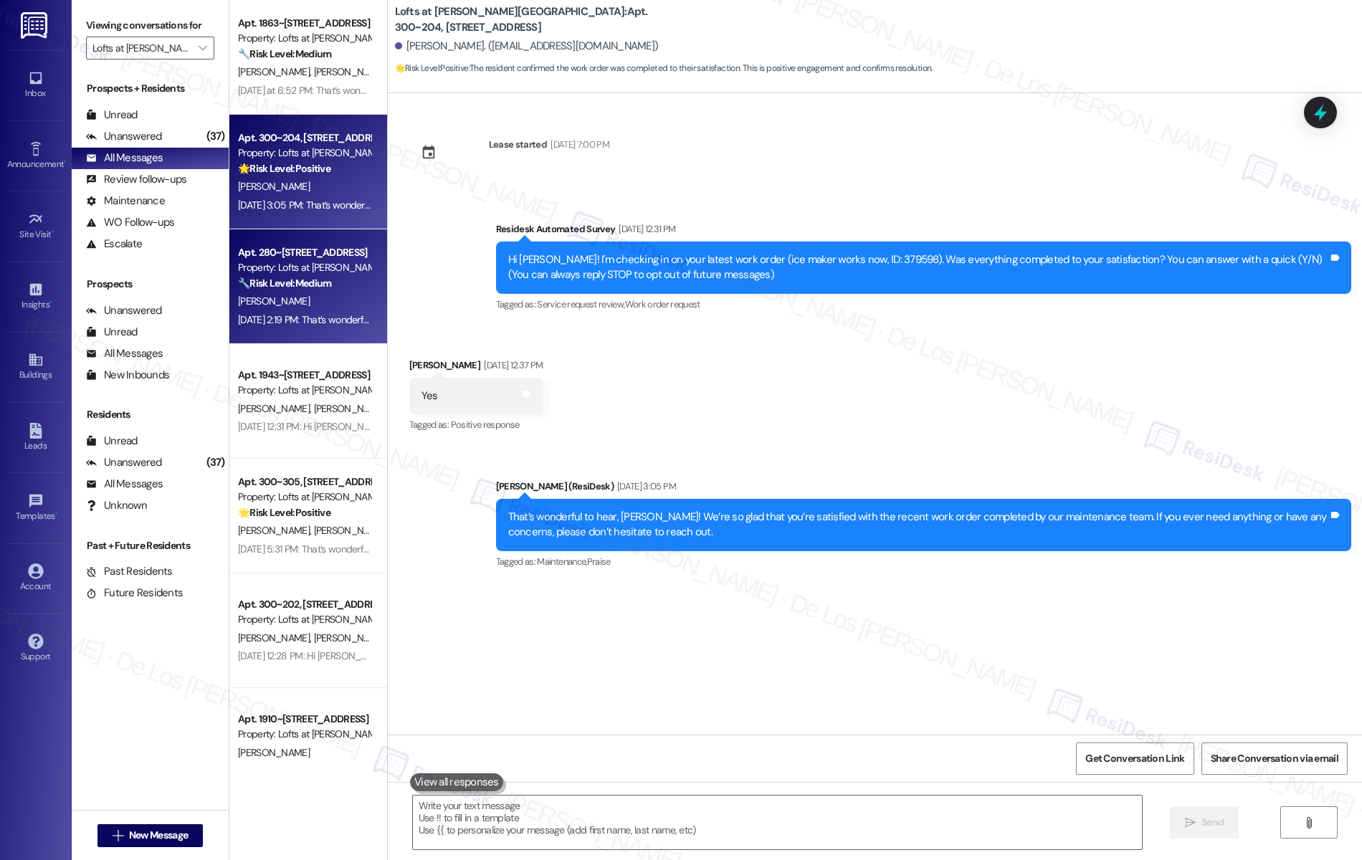
click at [285, 312] on div "Sep 16, 2025 at 2:19 PM: That’s wonderful to hear, Katherine! We’re so glad tha…" at bounding box center [304, 320] width 135 height 18
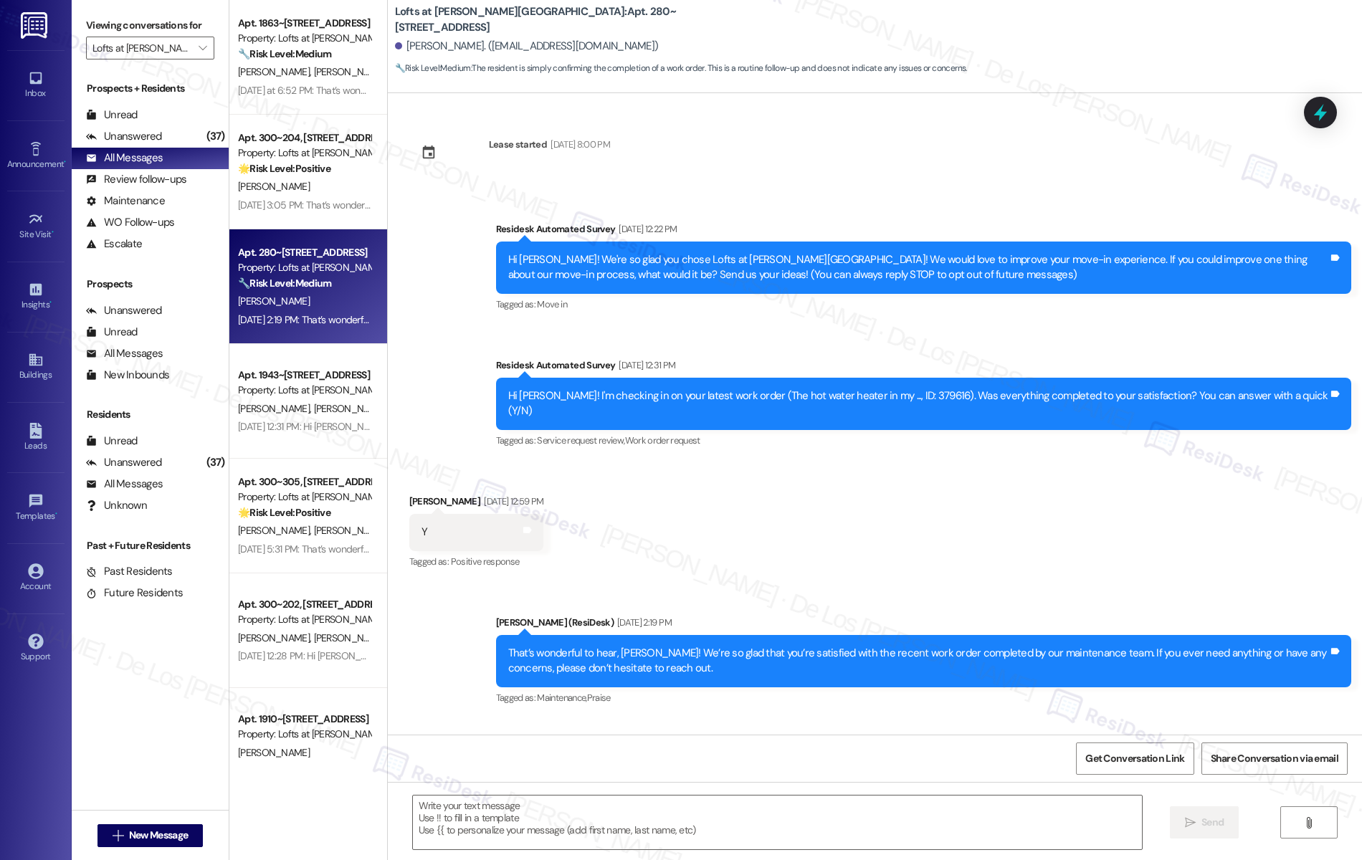
type textarea "Fetching suggested responses. Please feel free to read through the conversation…"
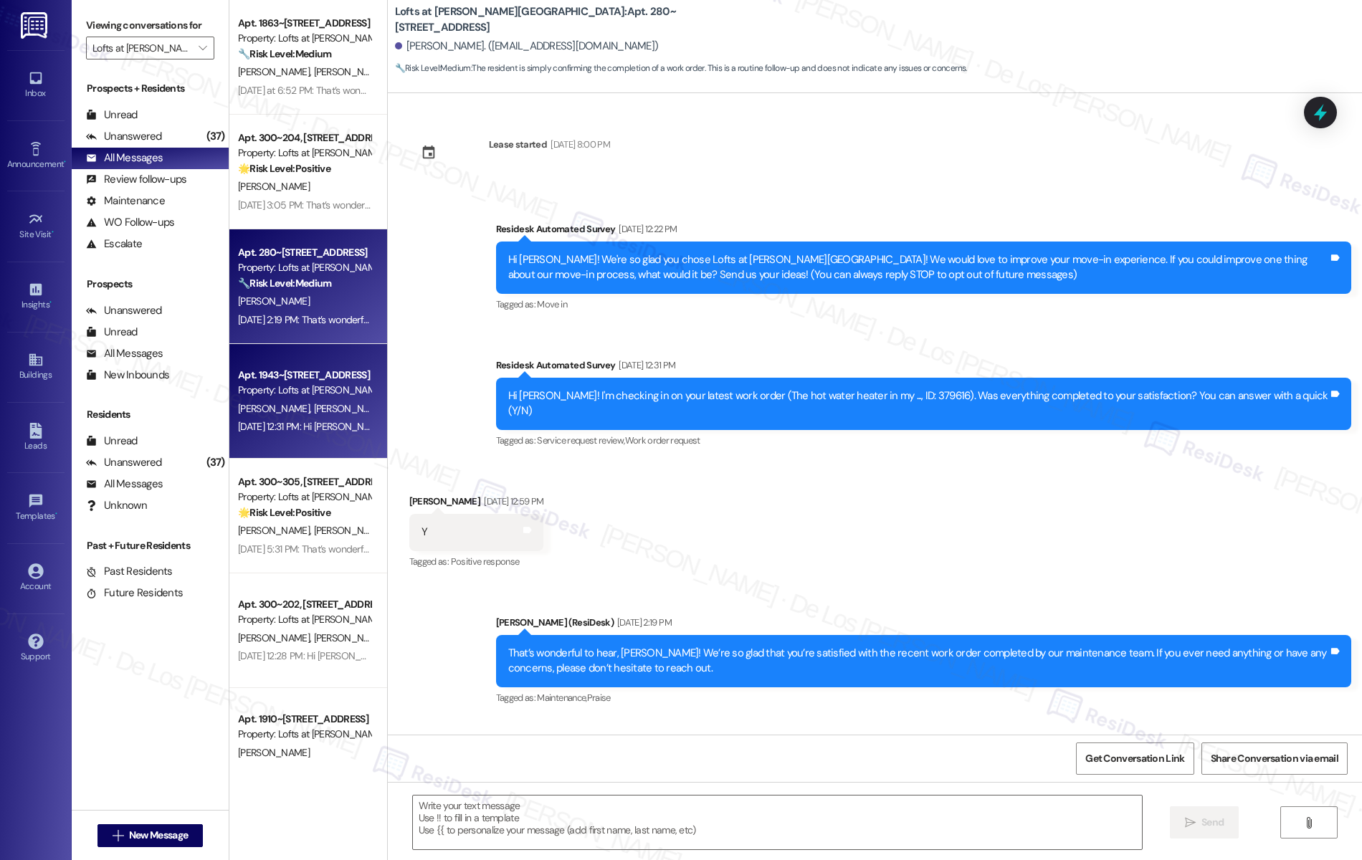
click at [287, 429] on div "Sep 16, 2025 at 12:31 PM: Hi Rebecca and Liana! I'm checking in on your latest …" at bounding box center [830, 426] width 1184 height 13
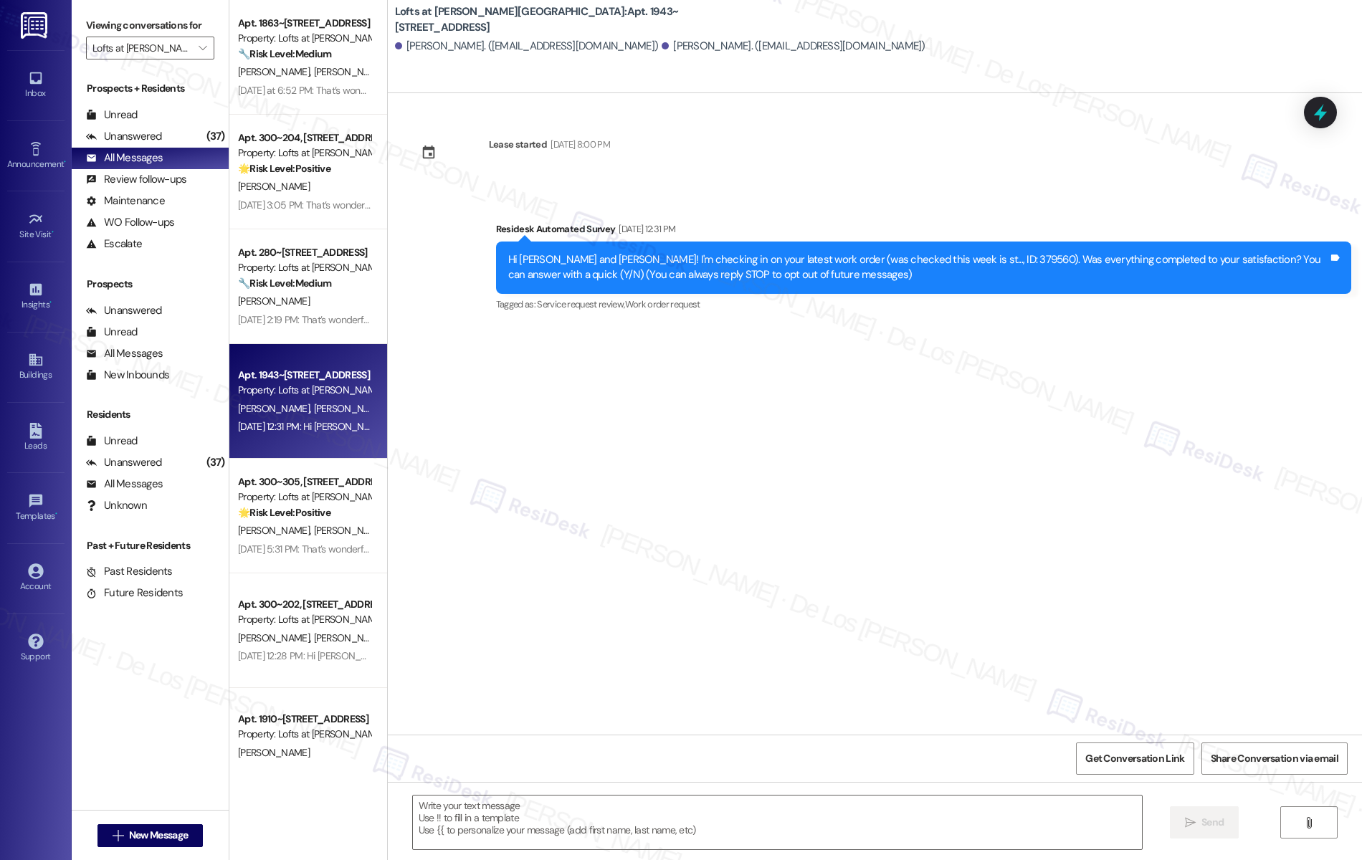
type textarea "Fetching suggested responses. Please feel free to read through the conversation…"
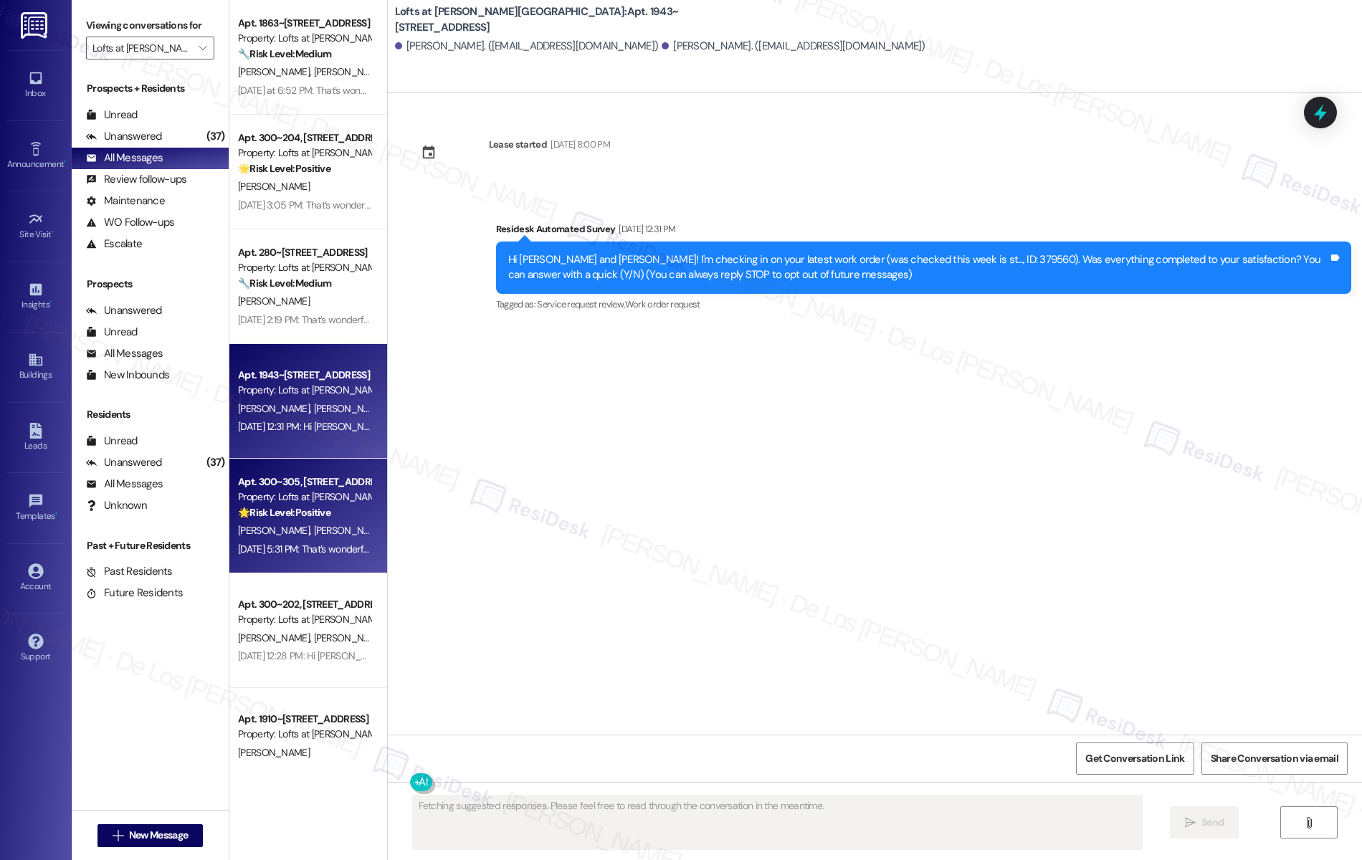
click at [283, 559] on div "Apt. 300~305, 1864 Old Jube Square Property: Lofts at Jubal Square Apartments 🌟…" at bounding box center [308, 516] width 158 height 115
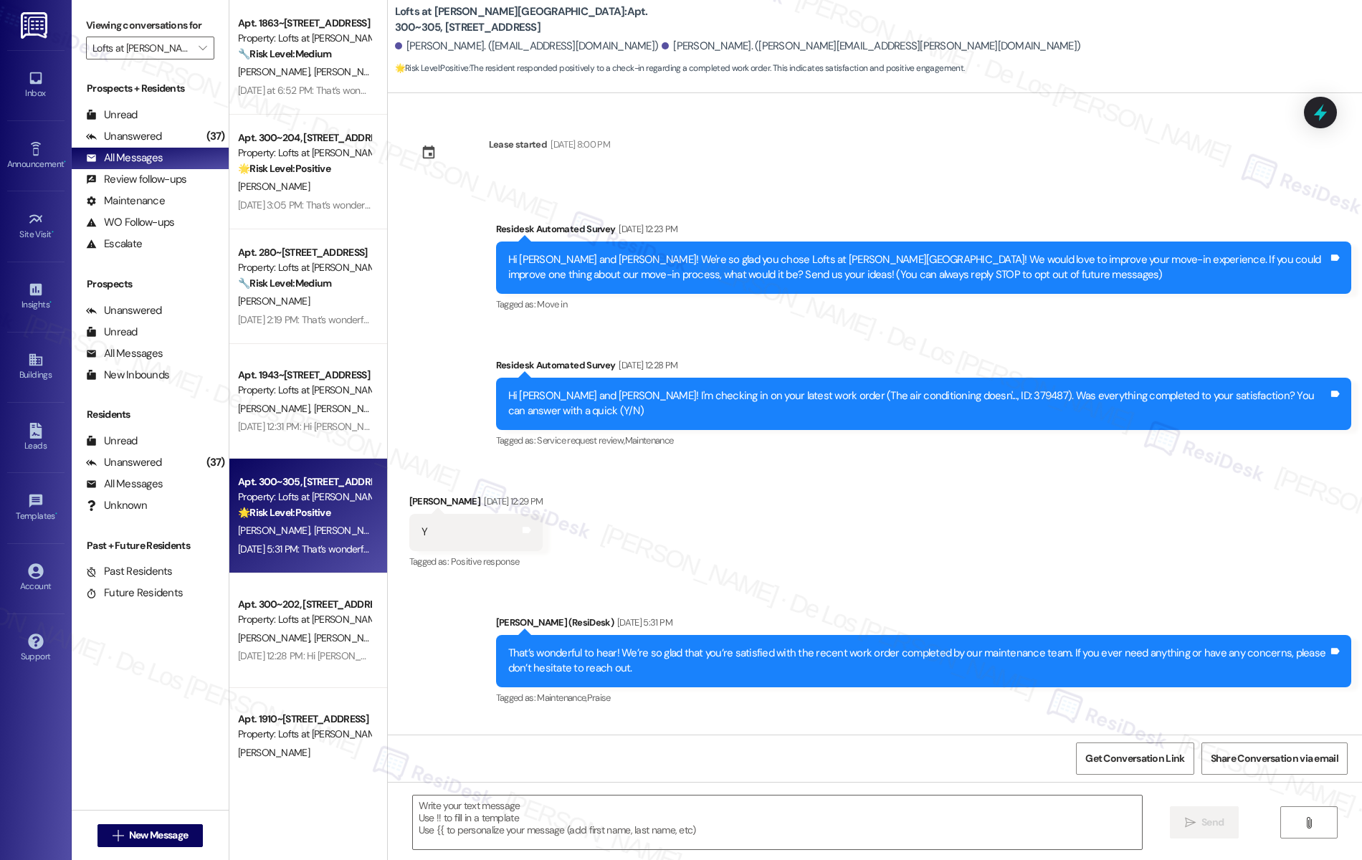
type textarea "Fetching suggested responses. Please feel free to read through the conversation…"
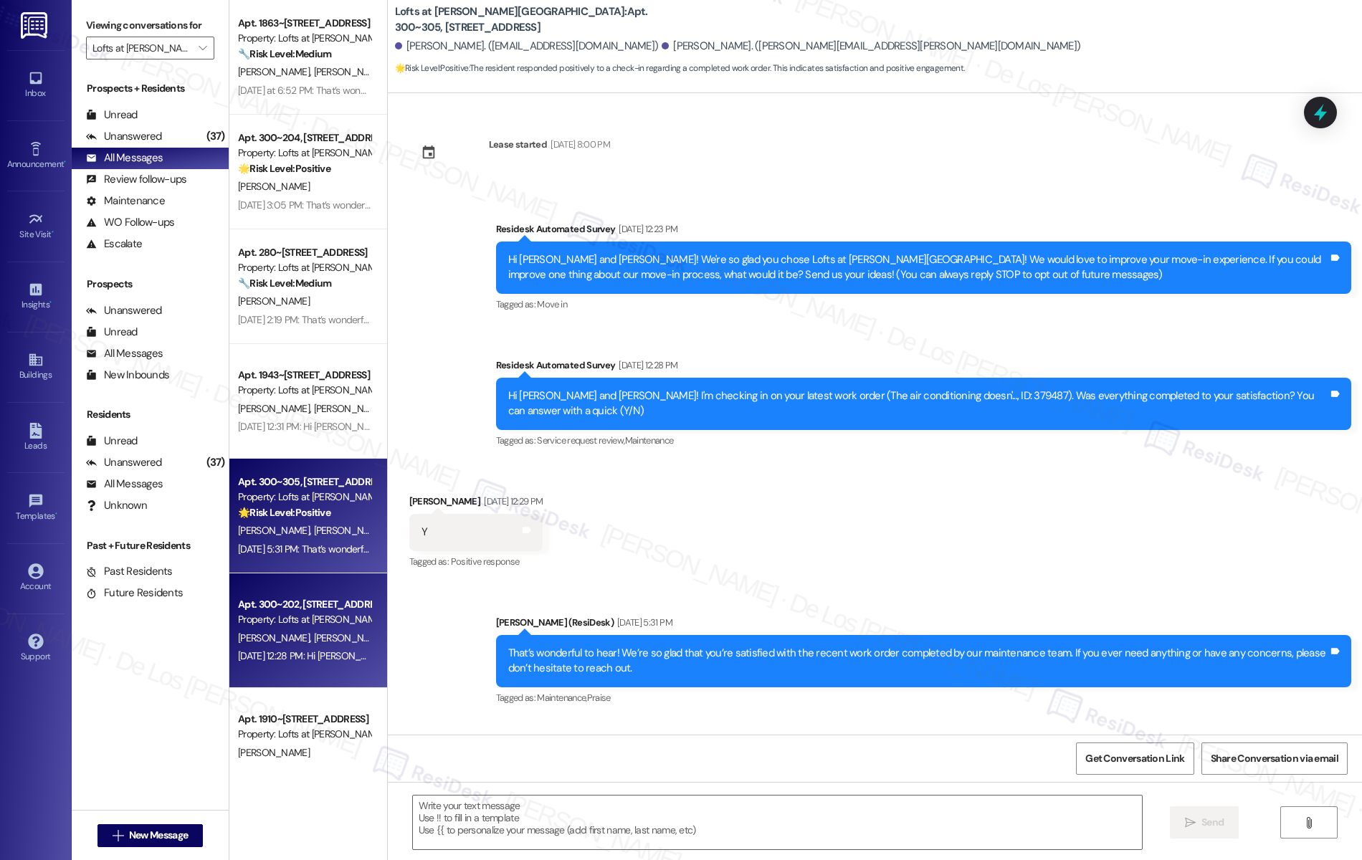
click at [262, 624] on div "Property: Lofts at Jubal Square Apartments" at bounding box center [304, 619] width 133 height 15
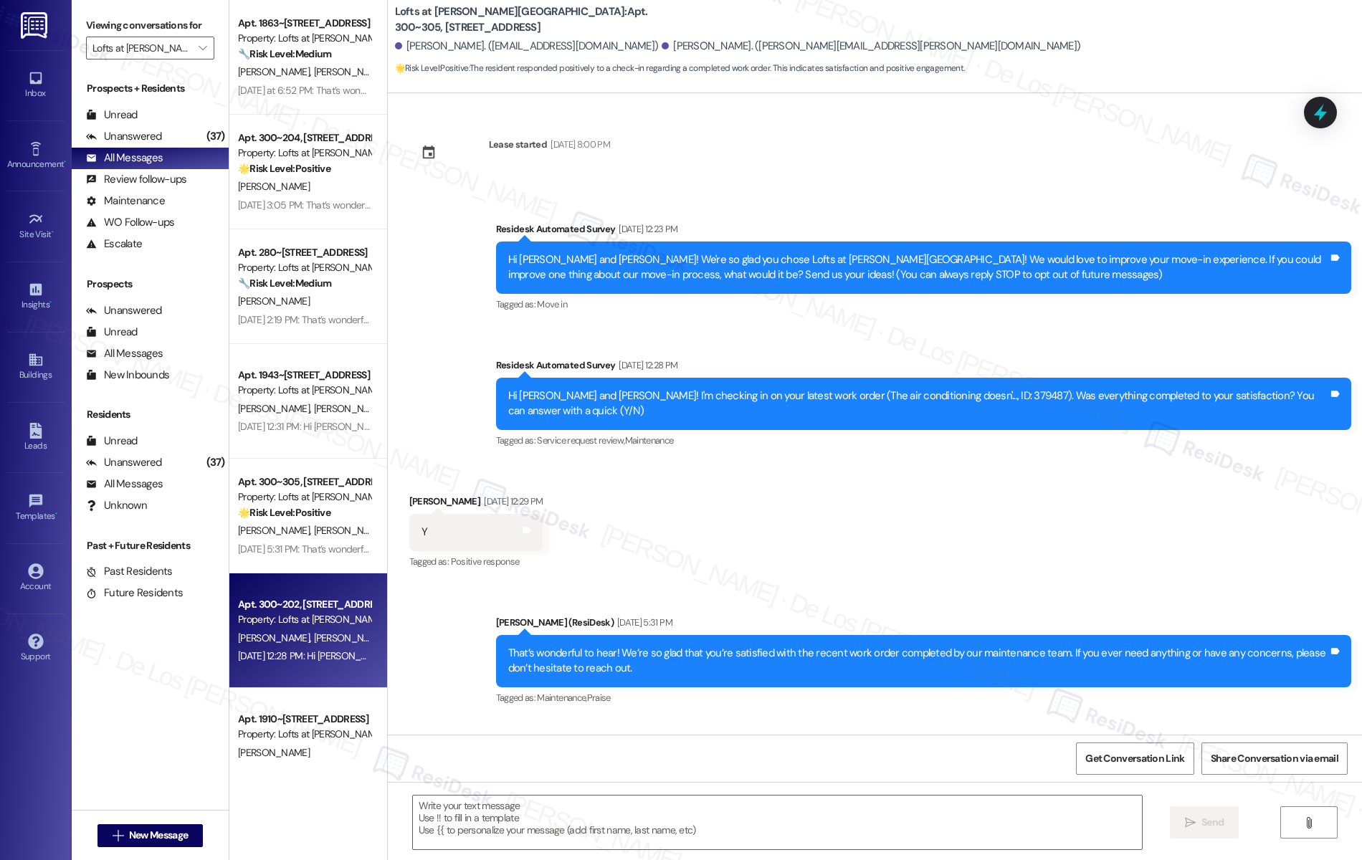
type textarea "Fetching suggested responses. Please feel free to read through the conversation…"
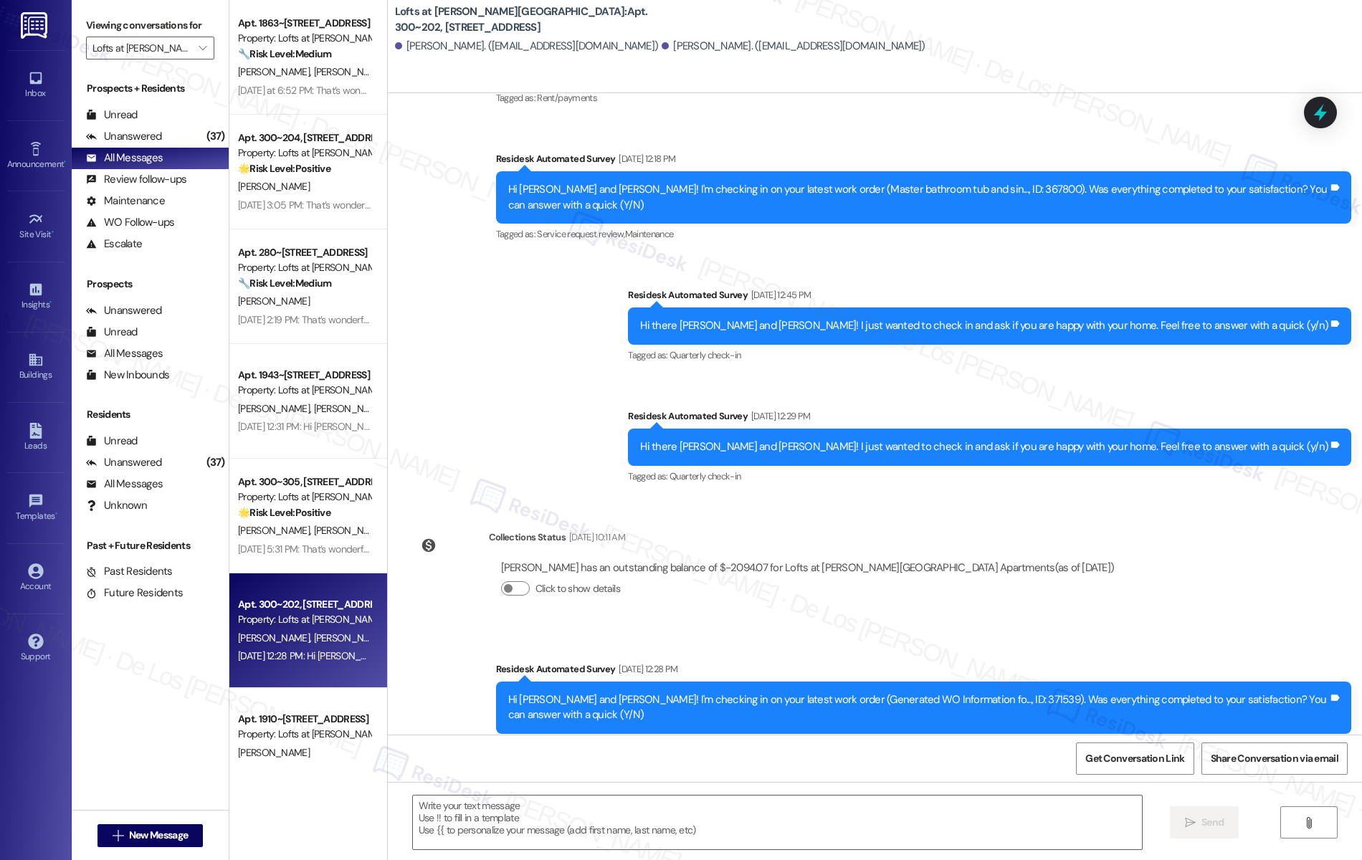
scroll to position [294, 0]
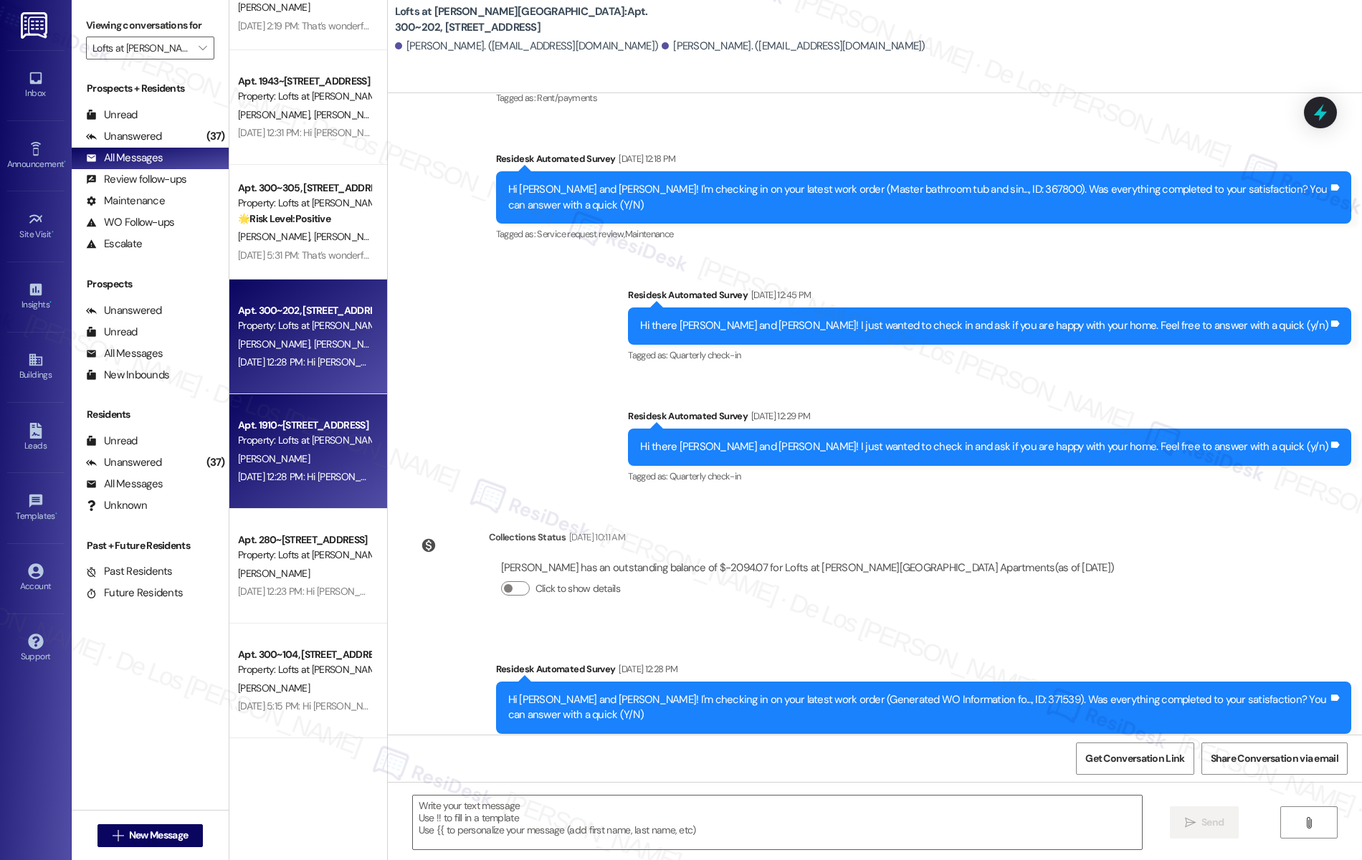
click at [302, 431] on div "Apt. 1910~307, 1864 Old Jube Square" at bounding box center [304, 425] width 133 height 15
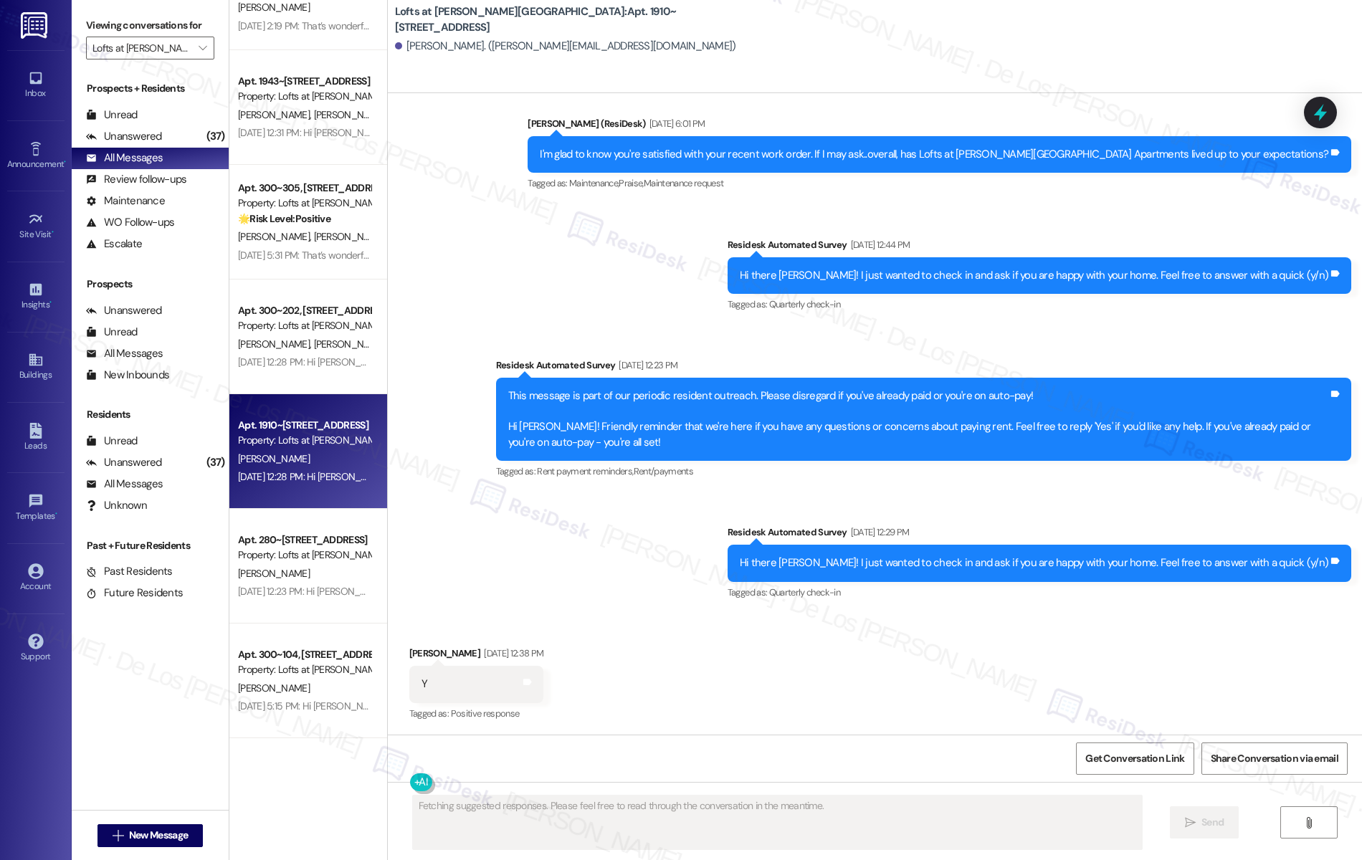
scroll to position [783, 0]
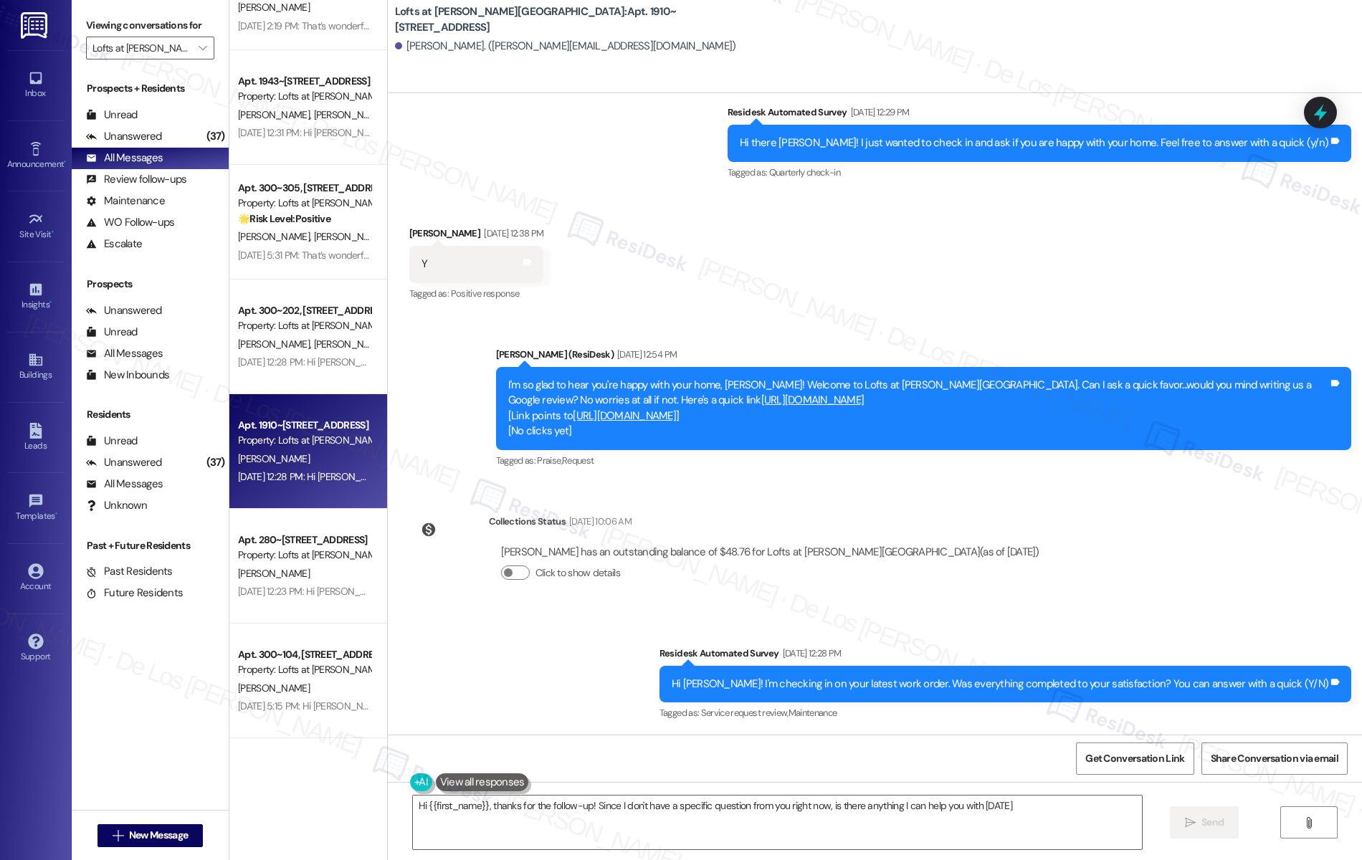
type textarea "Hi {{first_name}}, thanks for the follow-up! Since I don't have a specific ques…"
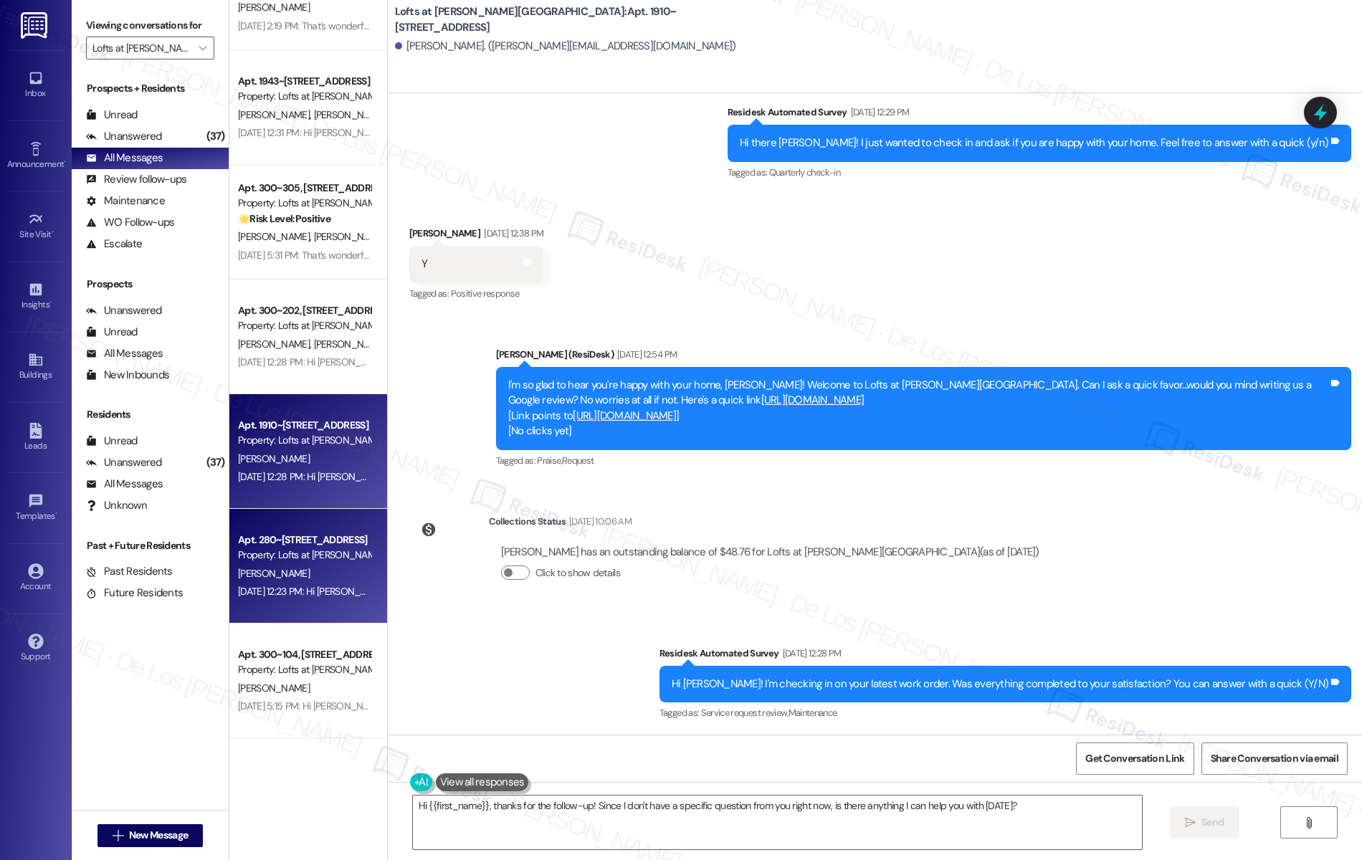
click at [286, 569] on div "S. Hermann" at bounding box center [304, 574] width 135 height 18
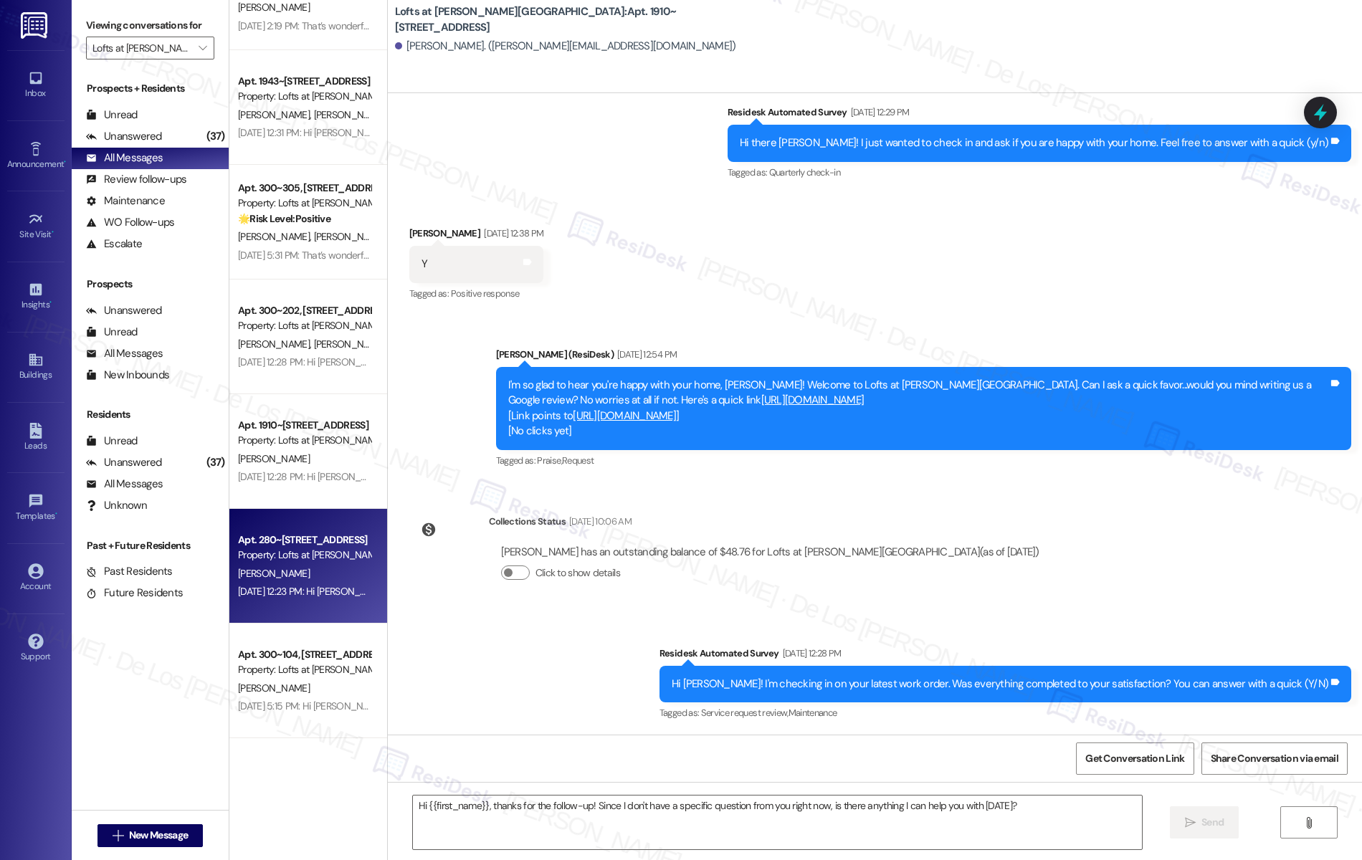
type textarea "Fetching suggested responses. Please feel free to read through the conversation…"
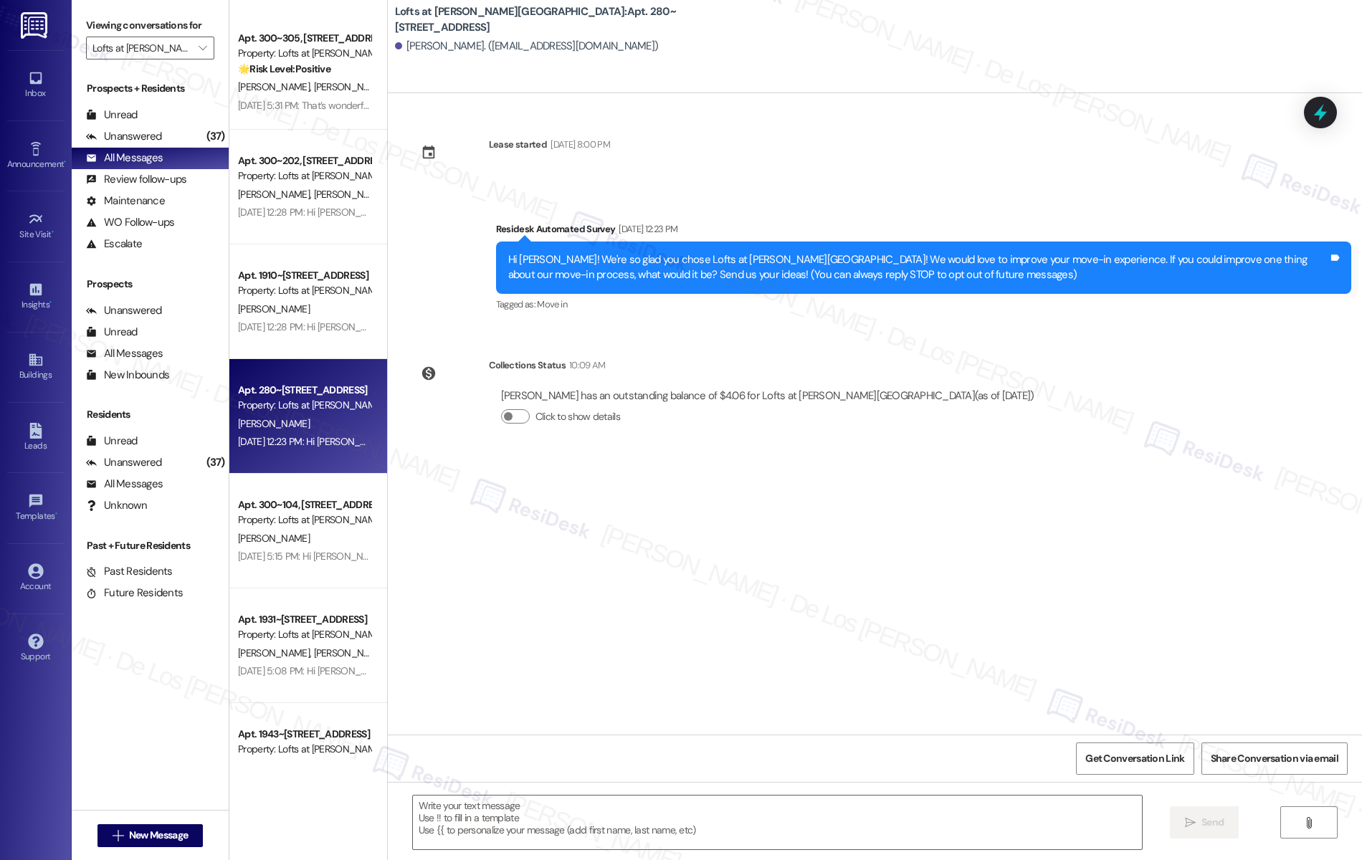
scroll to position [626, 0]
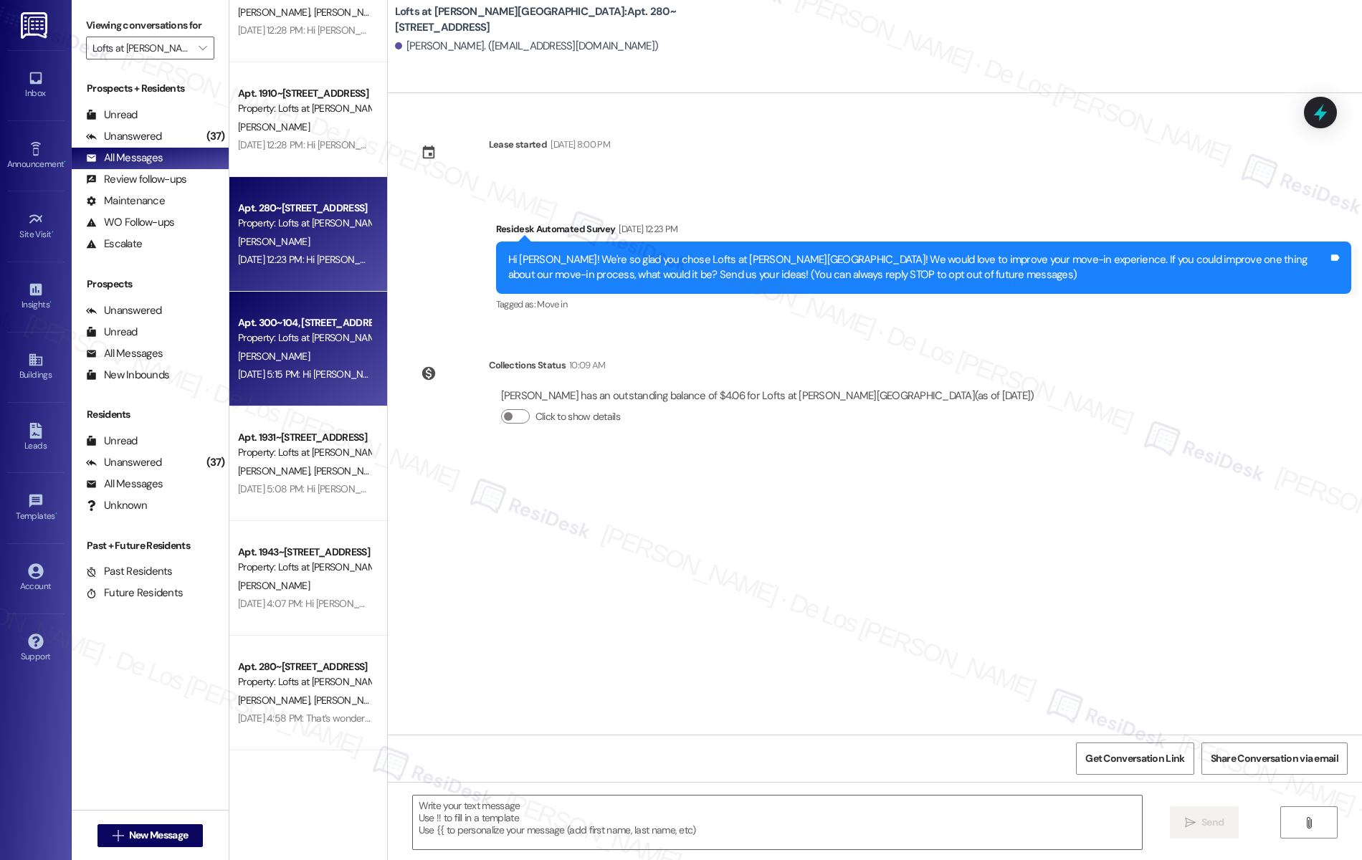
click at [325, 363] on div "M. Meade" at bounding box center [304, 357] width 135 height 18
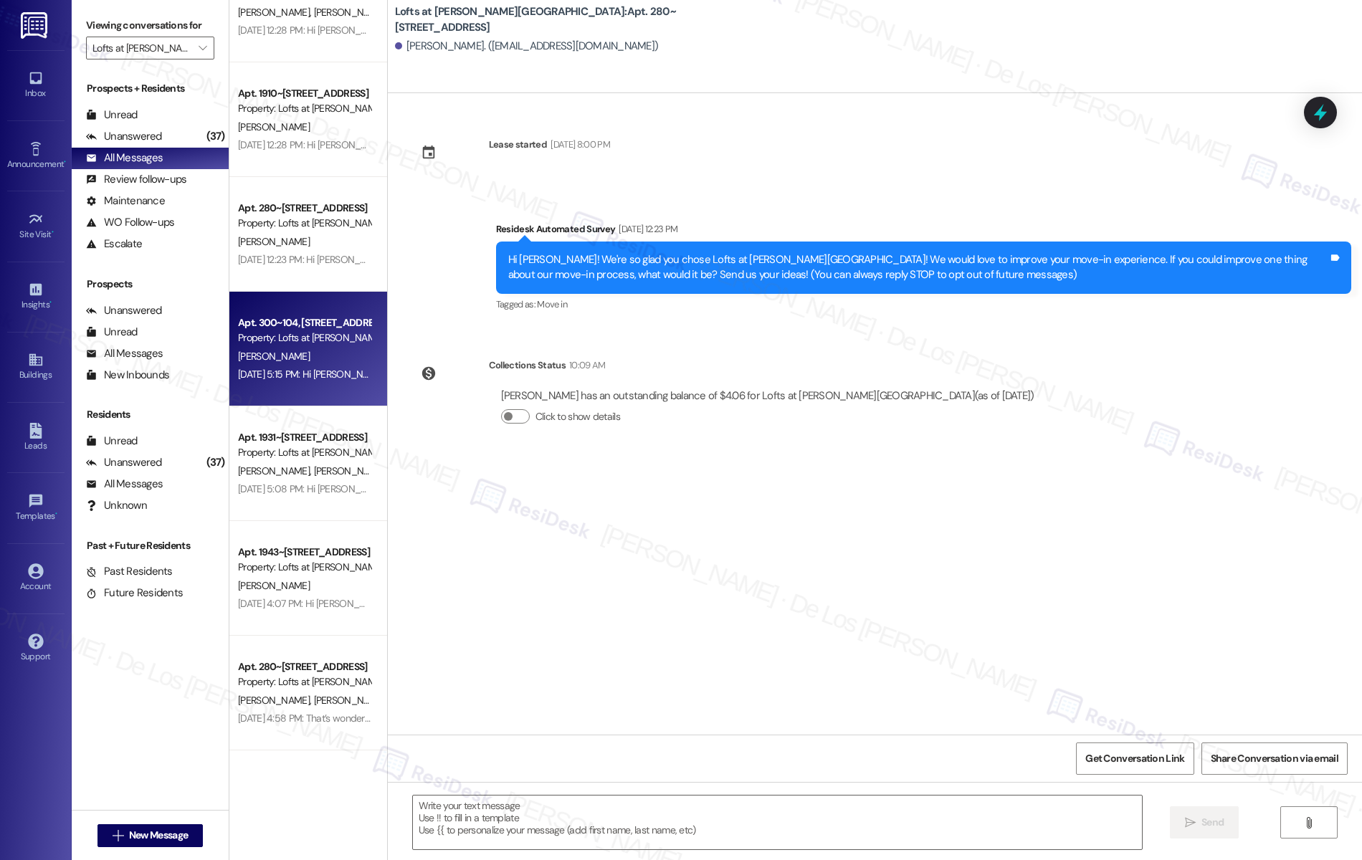
type textarea "Fetching suggested responses. Please feel free to read through the conversation…"
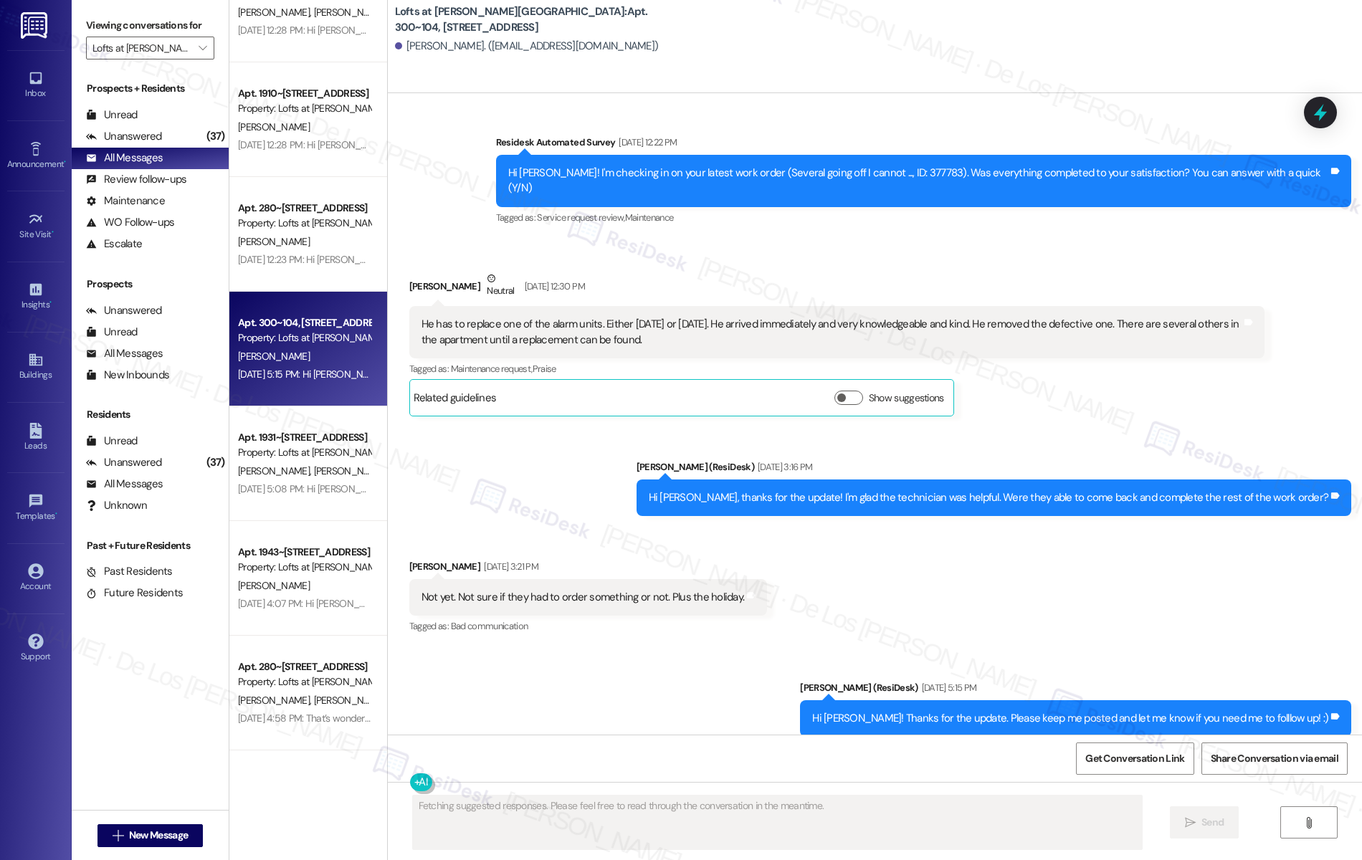
scroll to position [2139, 0]
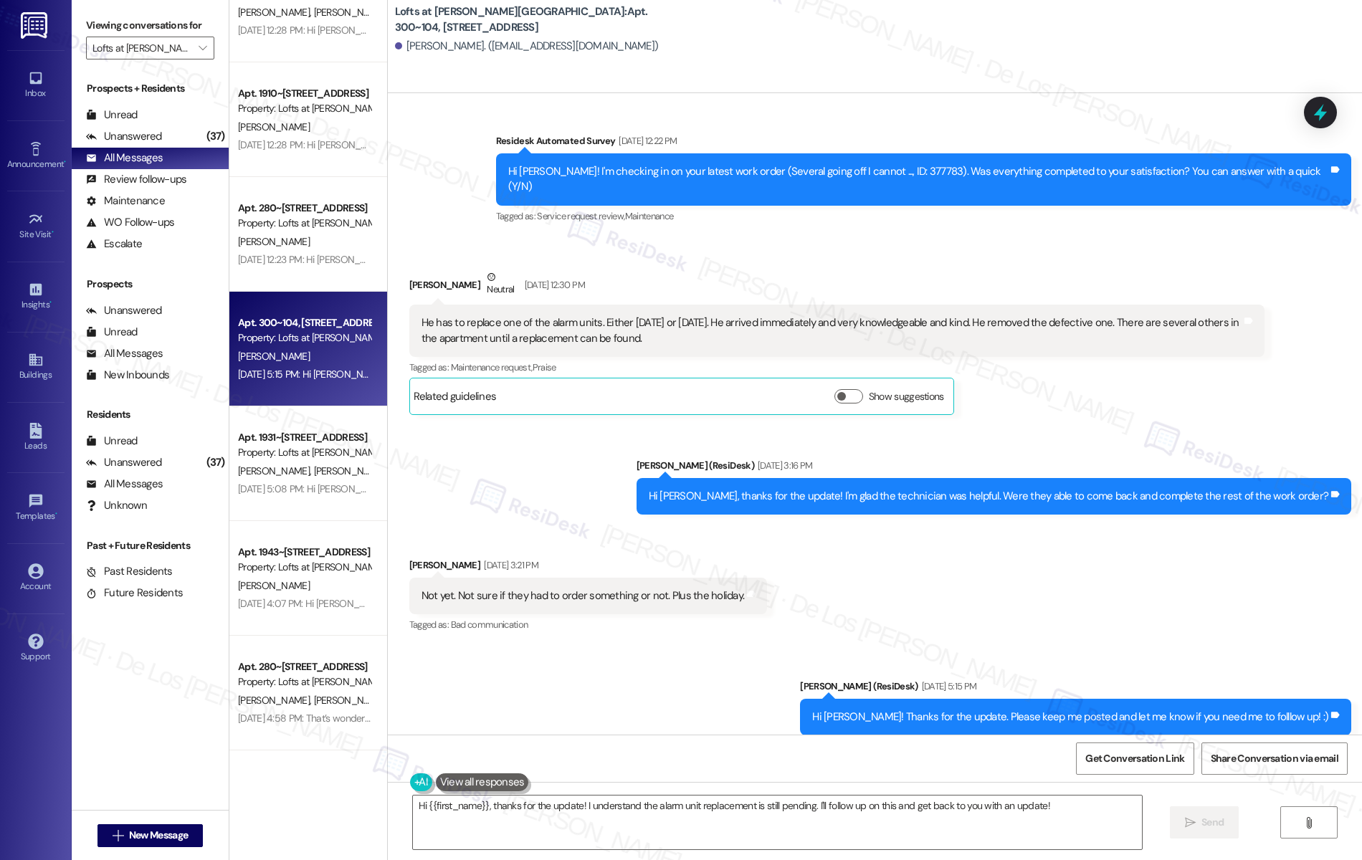
type textarea "Hi {{first_name}}, thanks for the update! I understand the alarm unit replaceme…"
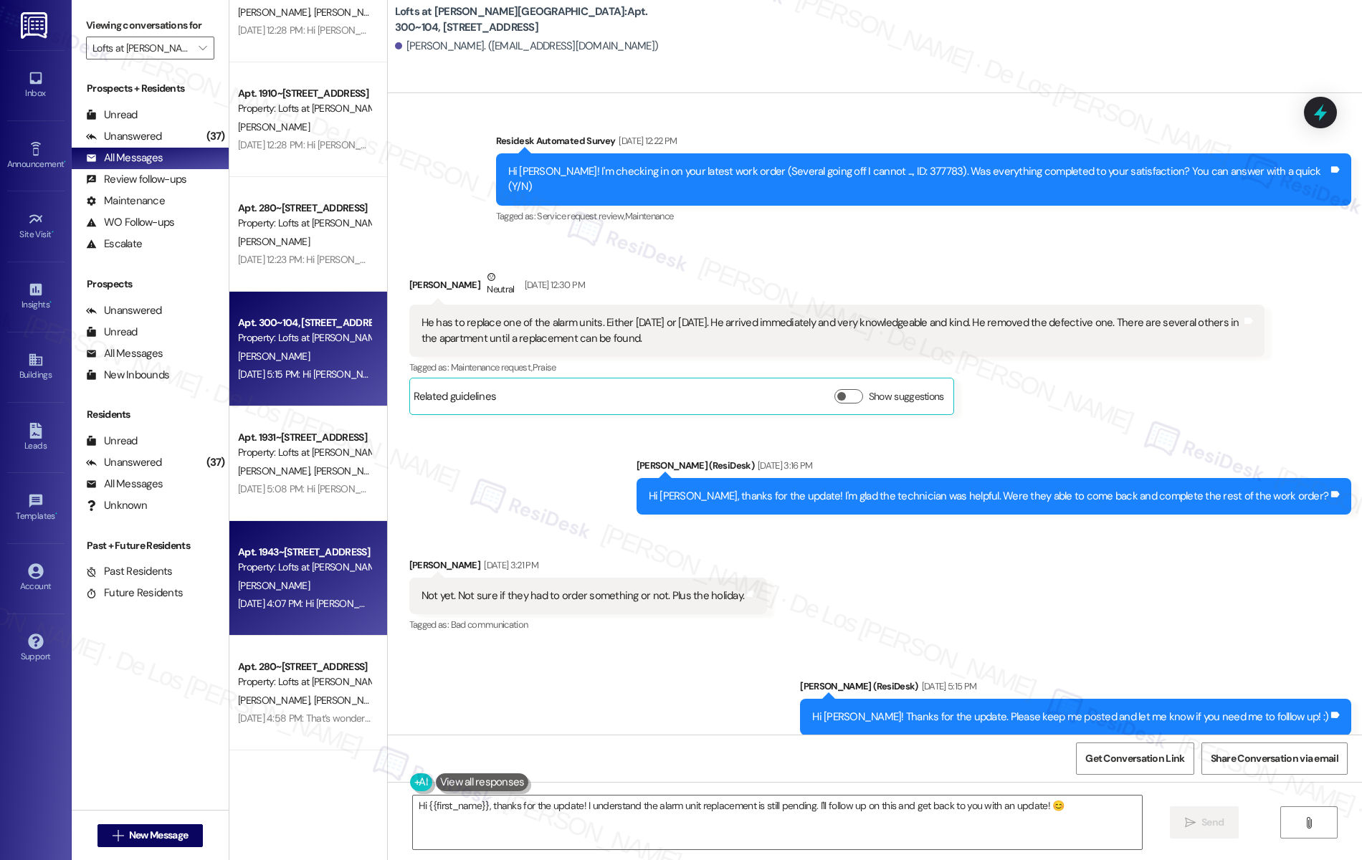
click at [315, 535] on div "Apt. 1943~203, 1864 Old Jube Square Property: Lofts at Jubal Square Apartments …" at bounding box center [308, 578] width 158 height 115
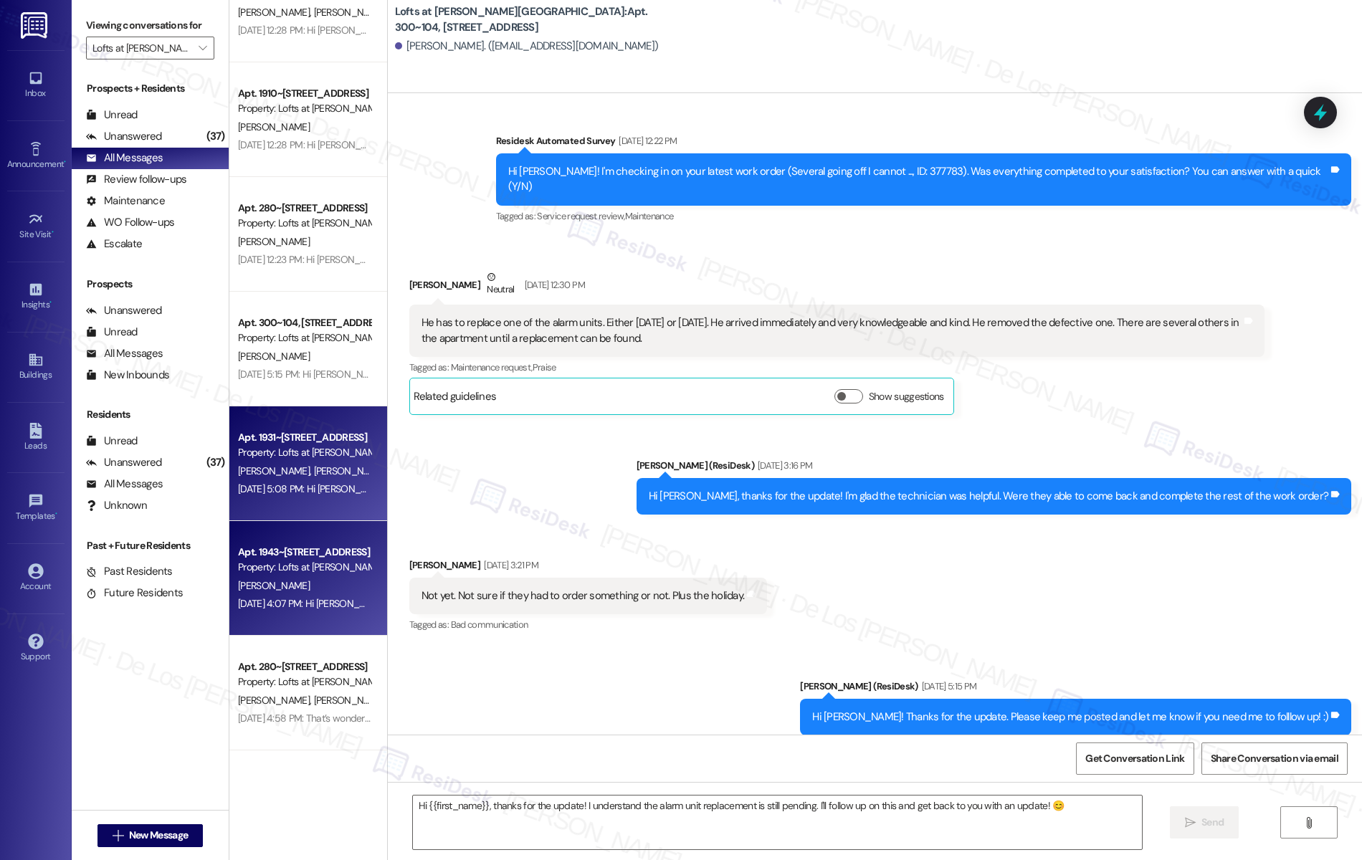
click at [315, 489] on div "Sep 05, 2025 at 5:08 PM: Hi Larry and Susan! The site team asked me to share th…" at bounding box center [1036, 488] width 1597 height 13
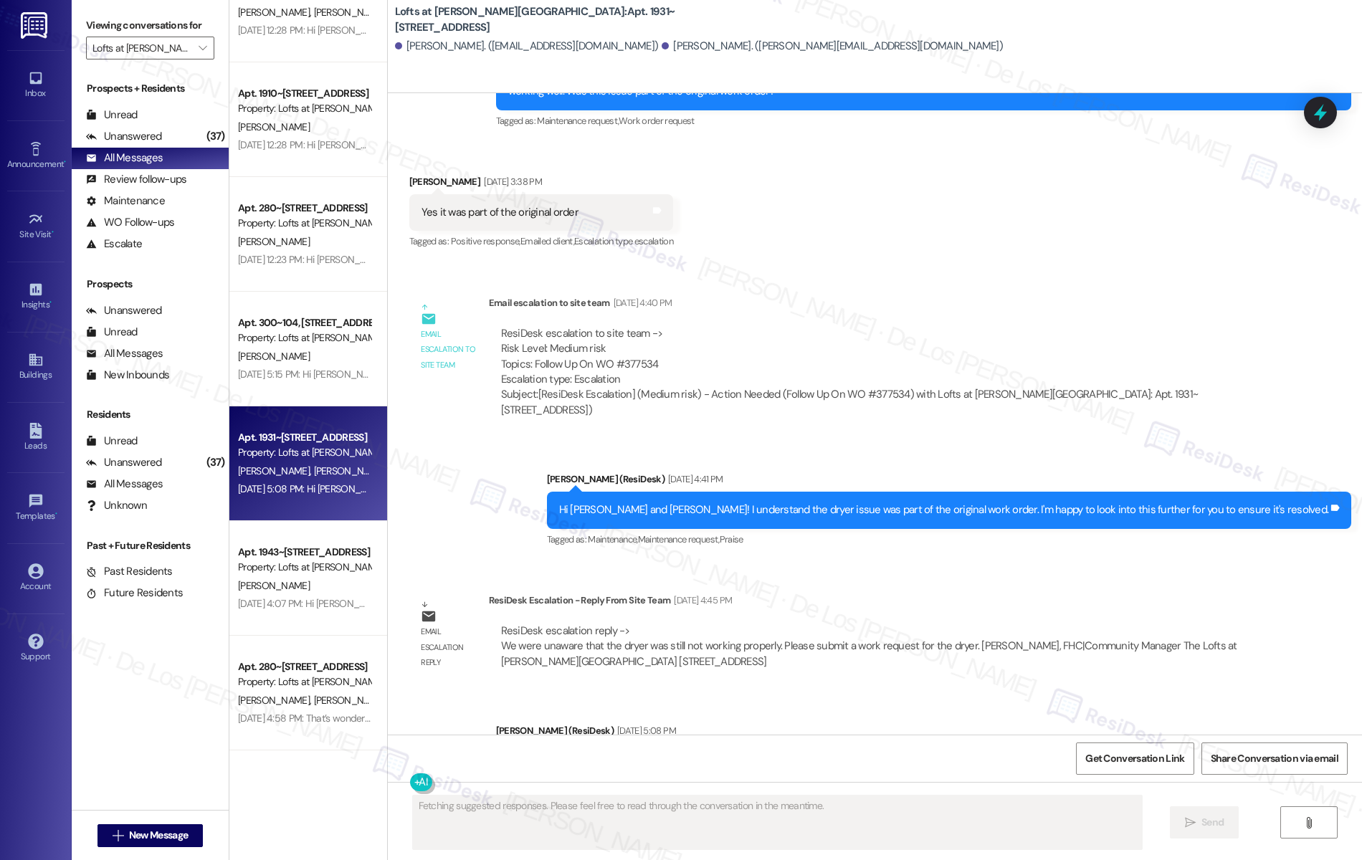
scroll to position [595, 0]
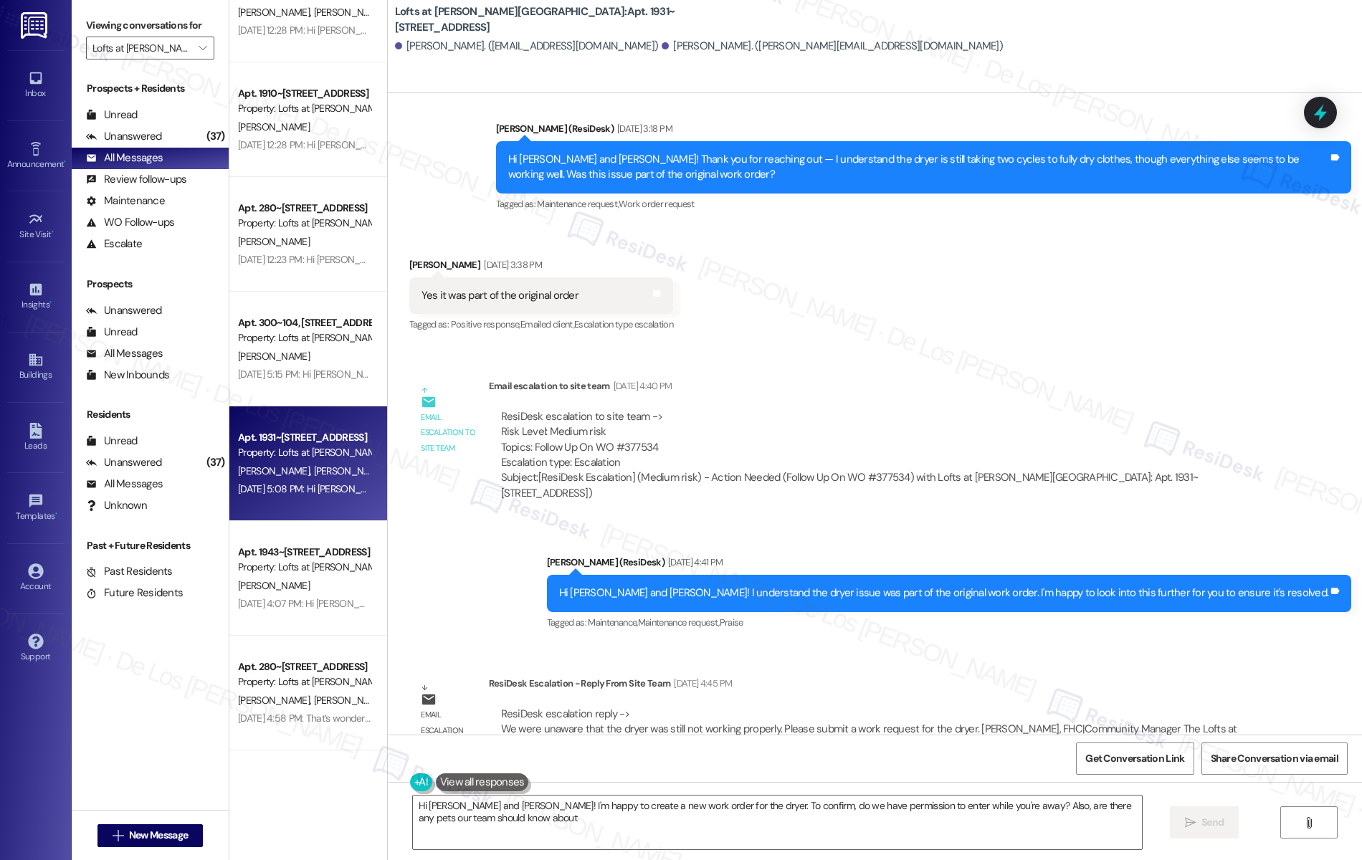
type textarea "Hi Larry and Susan! I'm happy to create a new work order for the dryer. To conf…"
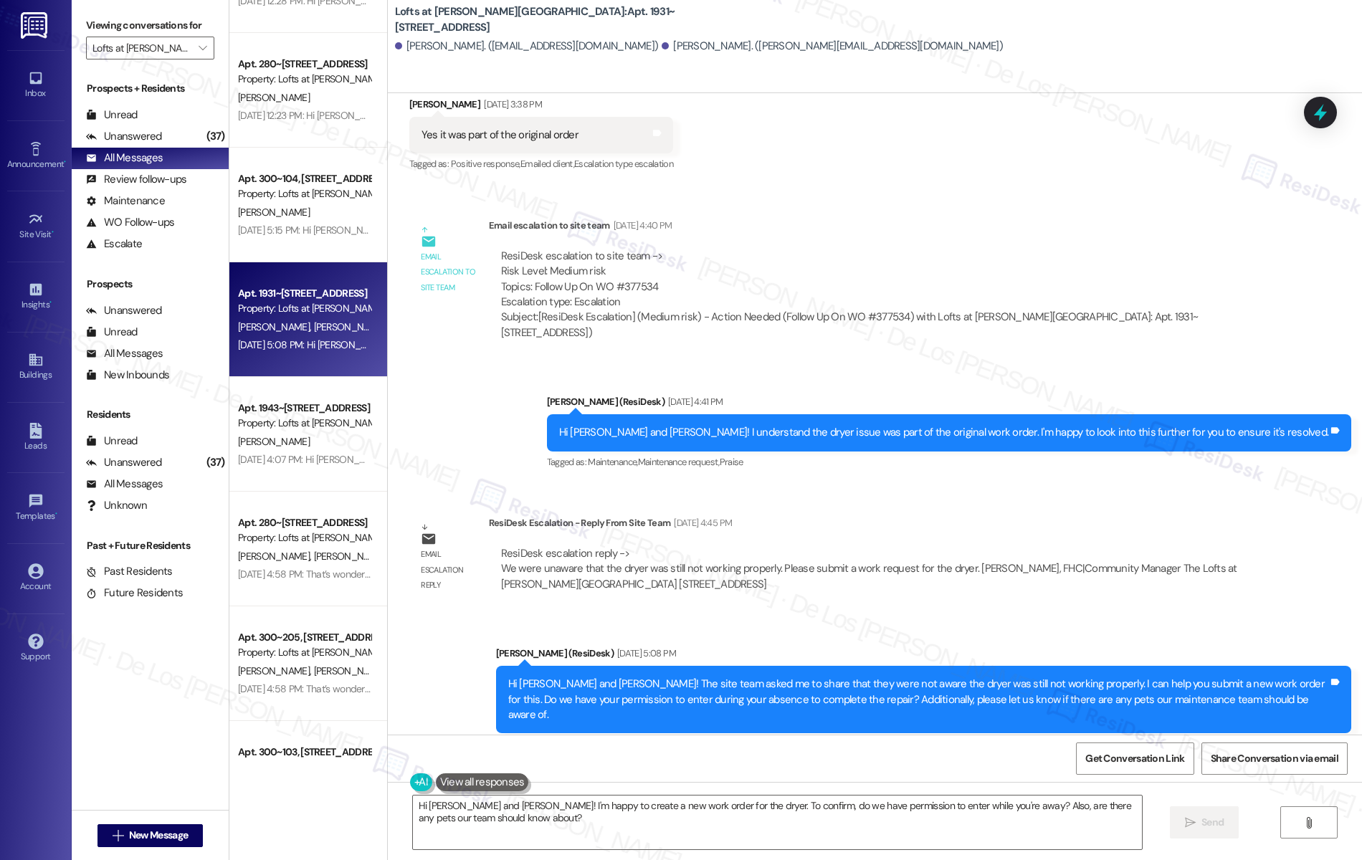
scroll to position [772, 0]
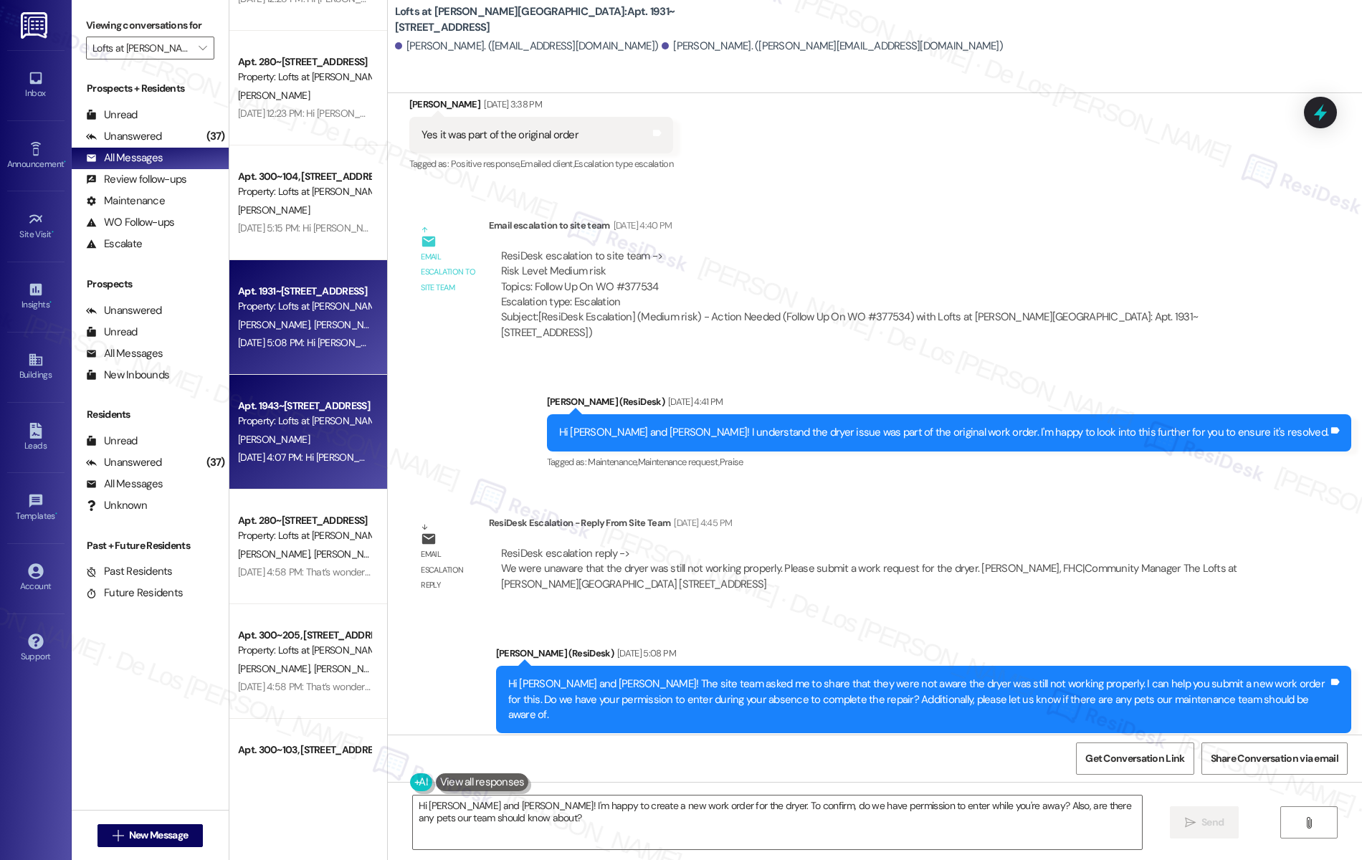
click at [288, 446] on div "J. Pinto" at bounding box center [304, 440] width 135 height 18
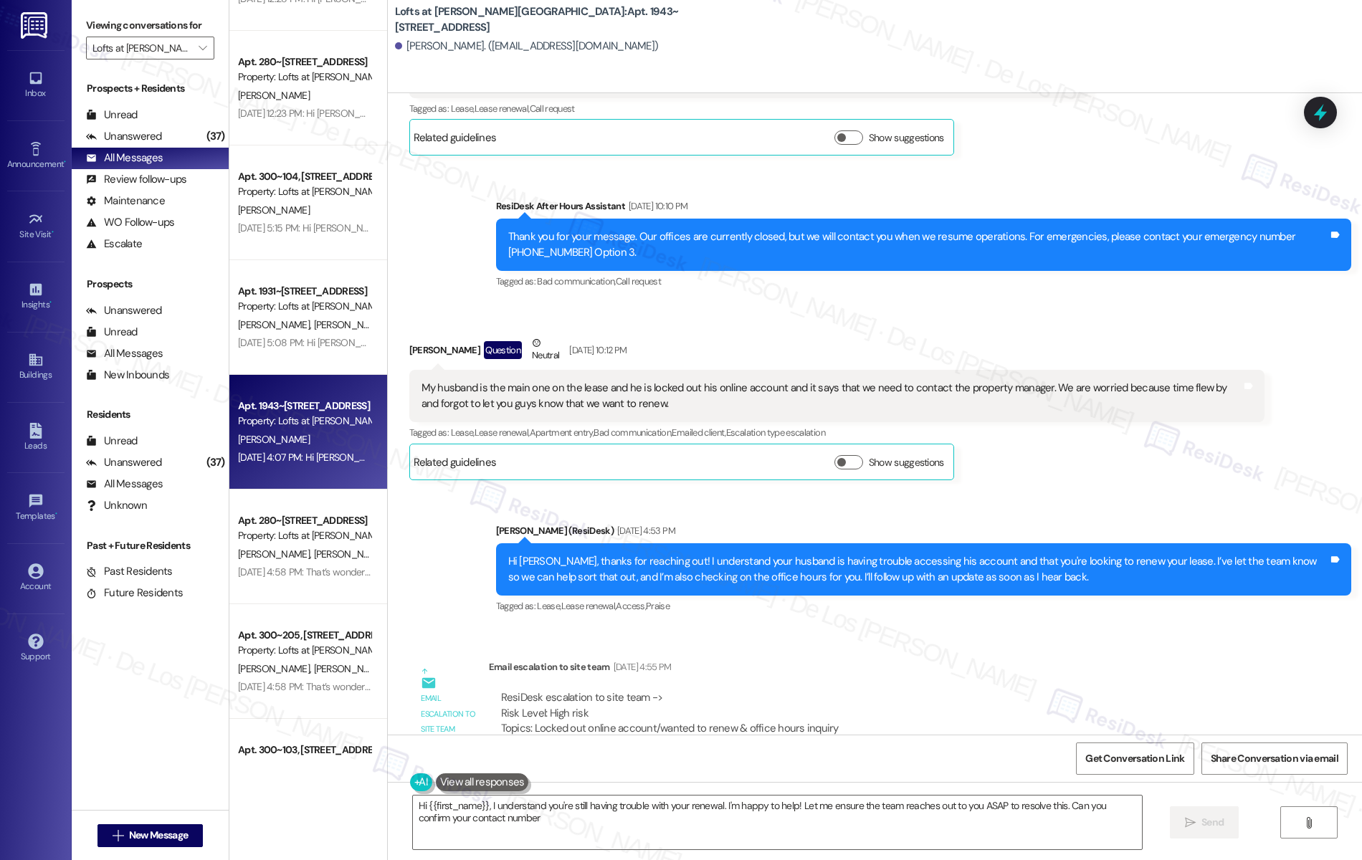
type textarea "Hi {{first_name}}, I understand you're still having trouble with your renewal. …"
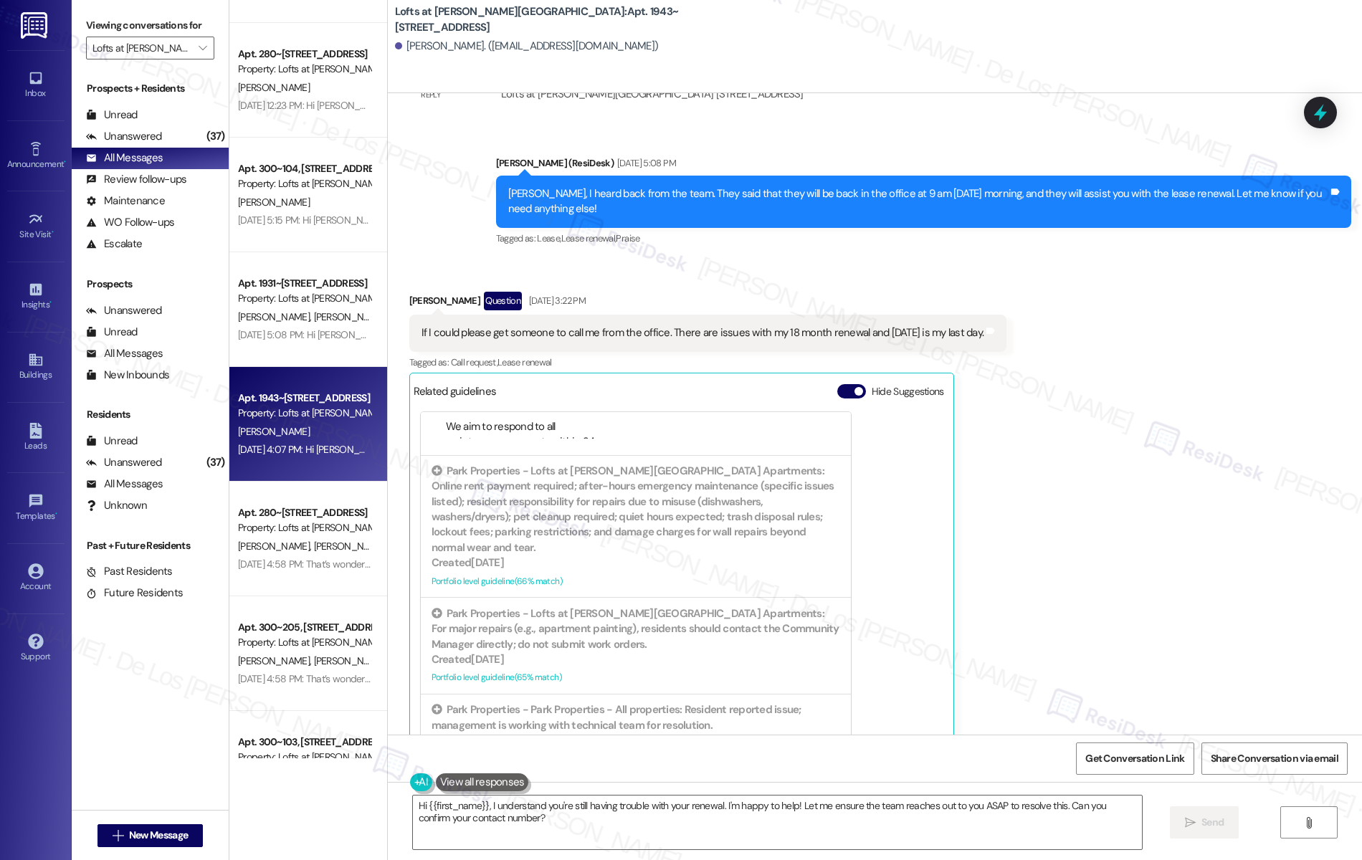
scroll to position [248, 0]
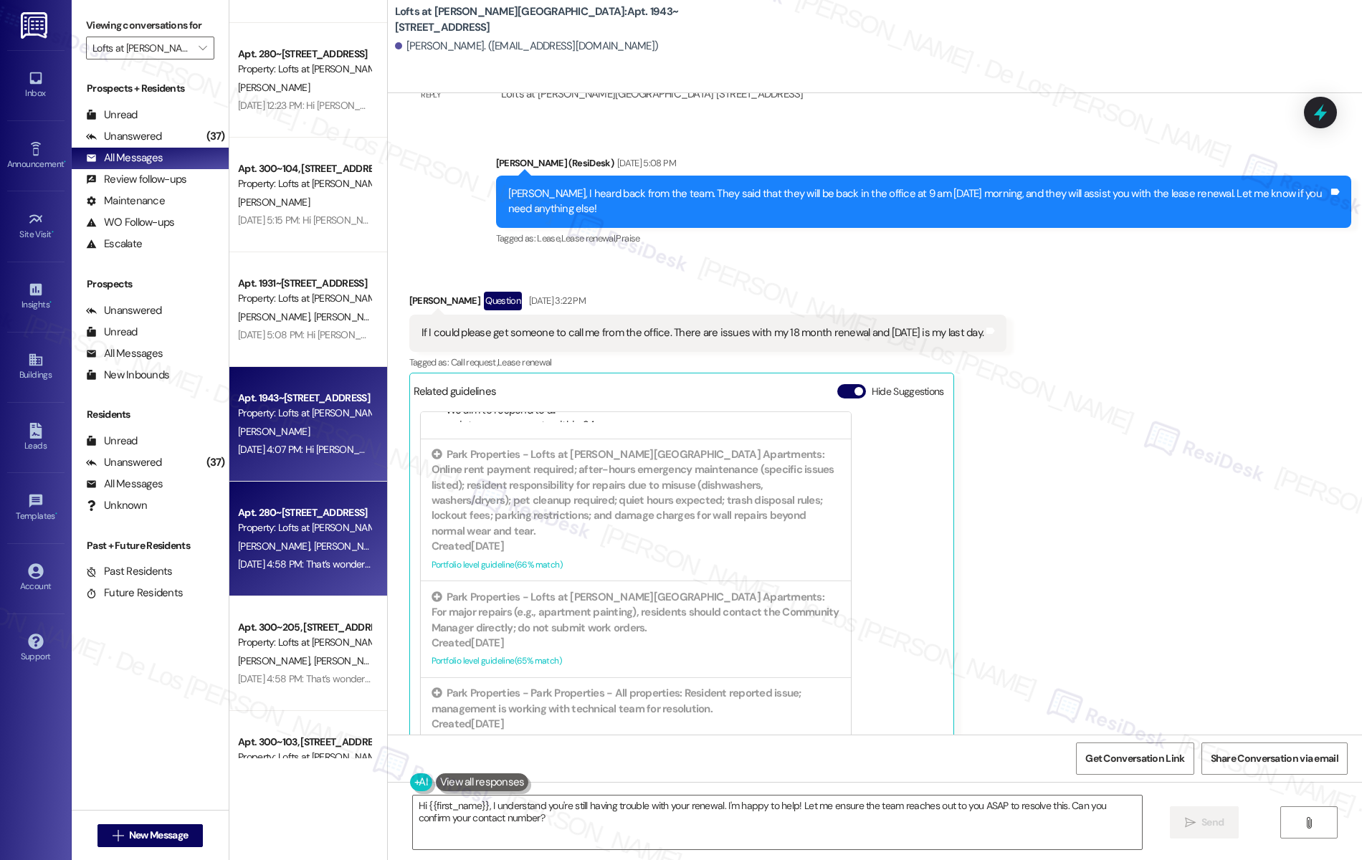
click at [347, 525] on div "Property: Lofts at Jubal Square Apartments" at bounding box center [304, 527] width 133 height 15
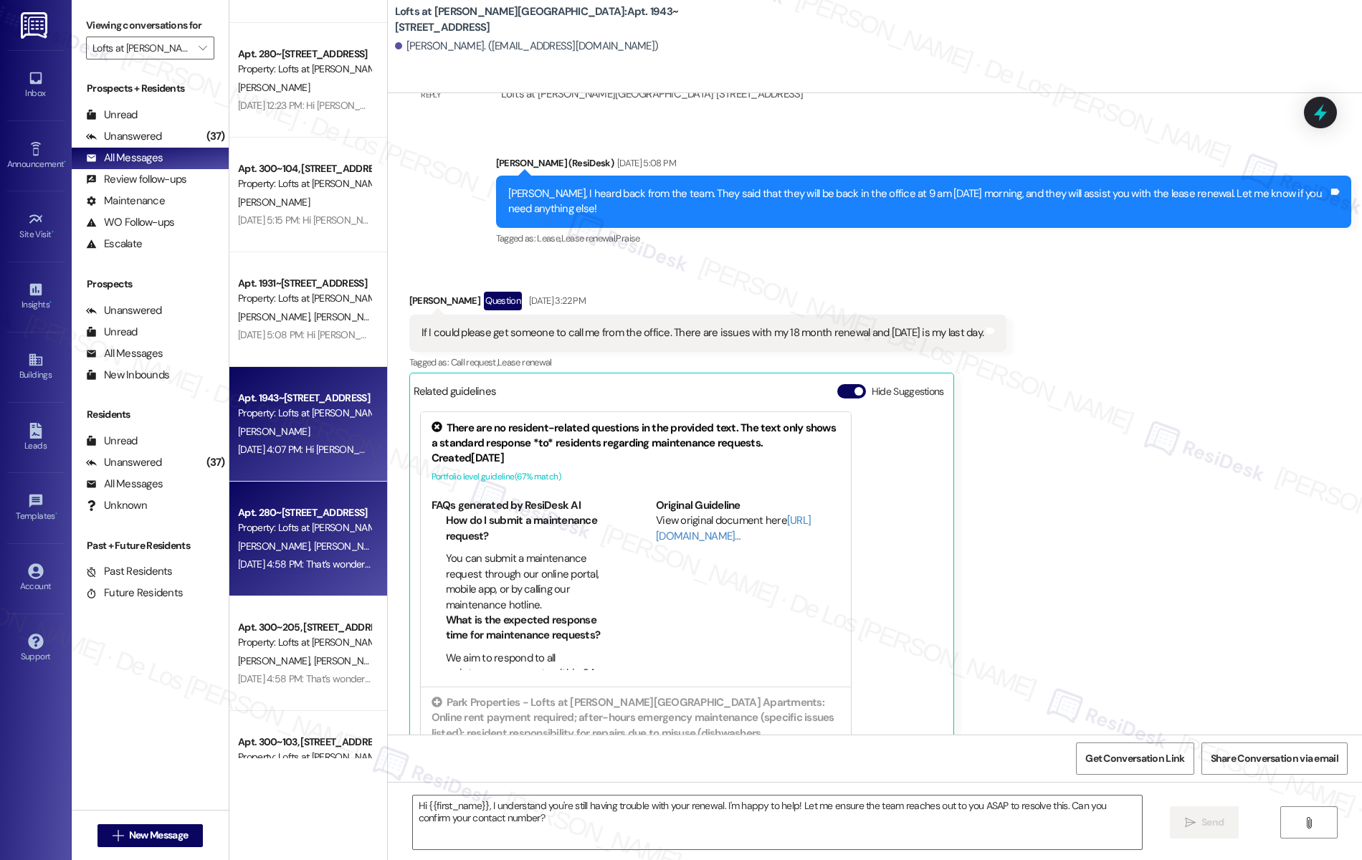
click at [322, 449] on div "Sep 05, 2025 at 4:07 PM: Hi Jessica! Sorry for the delayed response — I underst…" at bounding box center [753, 449] width 1031 height 13
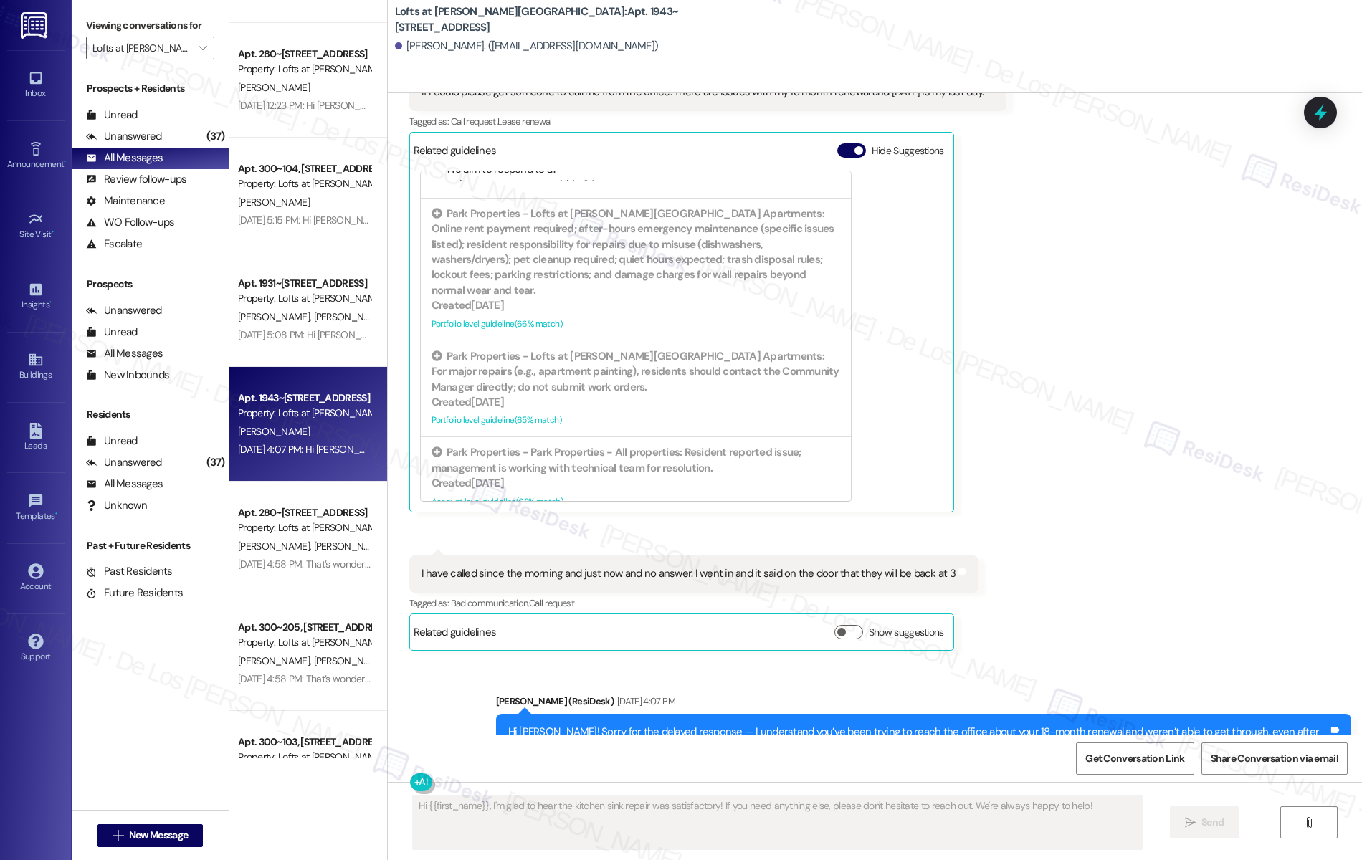
scroll to position [5004, 0]
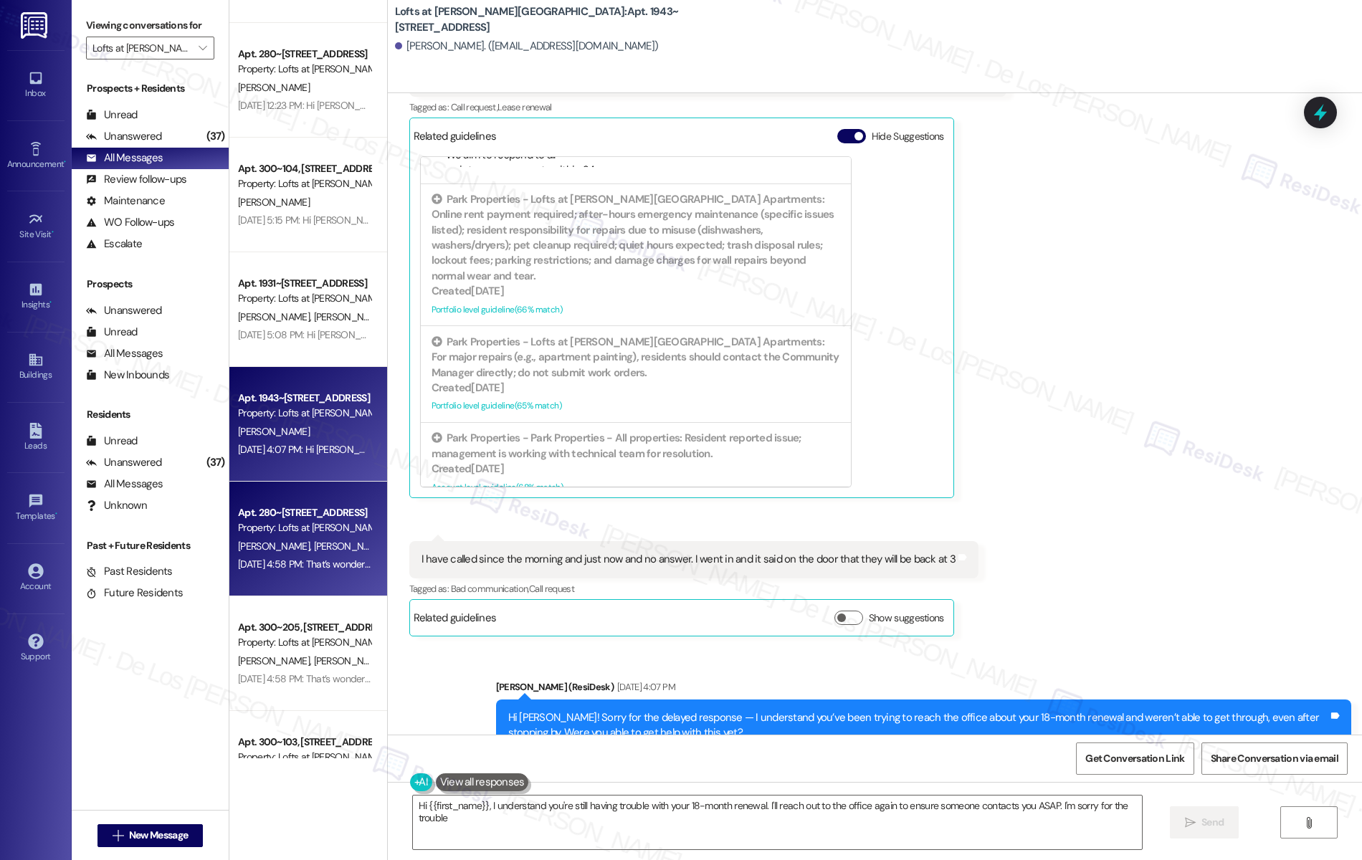
type textarea "Hi {{first_name}}, I understand you're still having trouble with your 18-month …"
click at [351, 500] on div "Apt. 280~104, 1864 Old Jube Square Property: Lofts at Jubal Square Apartments F…" at bounding box center [308, 539] width 158 height 115
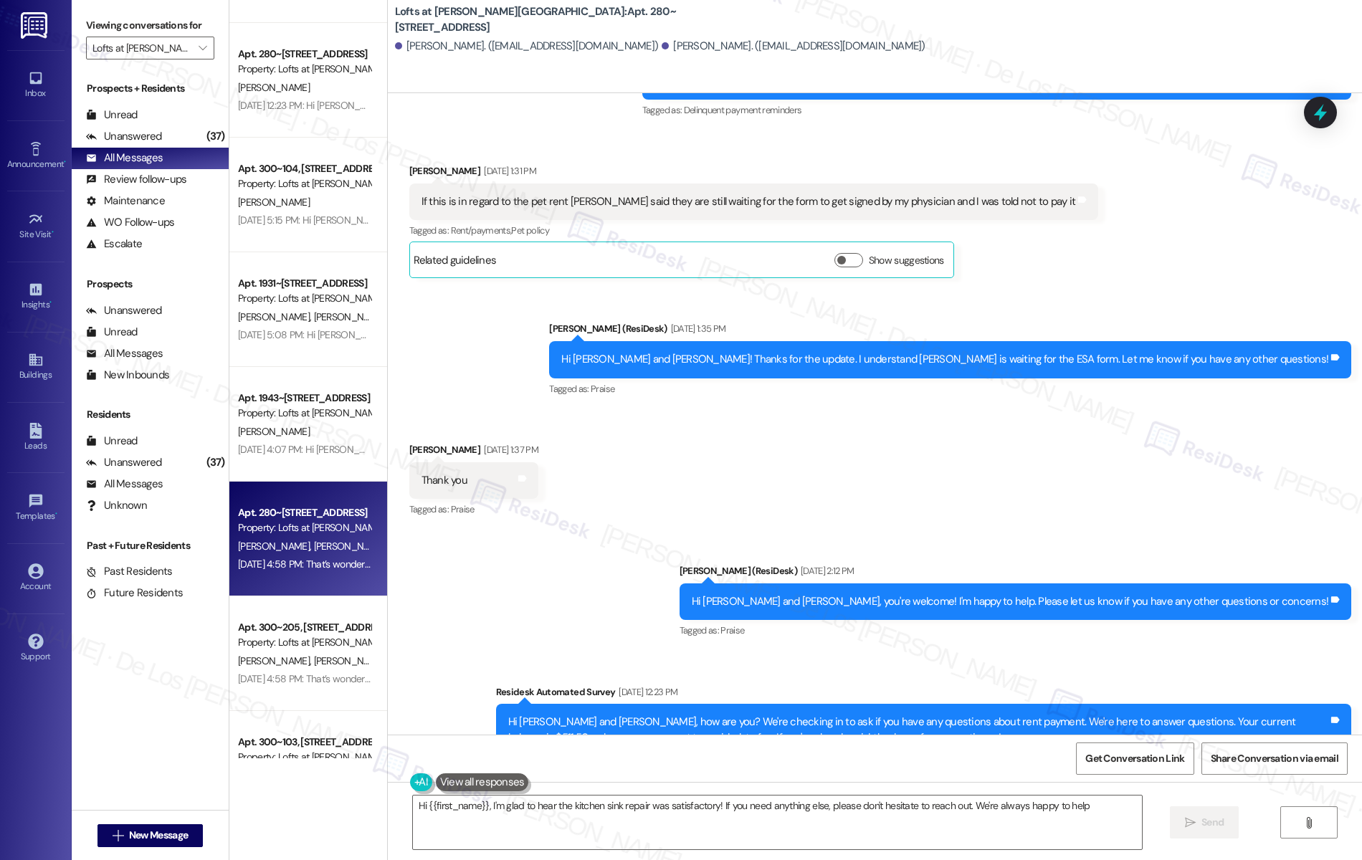
type textarea "Hi {{first_name}}, I'm glad to hear the kitchen sink repair was satisfactory! I…"
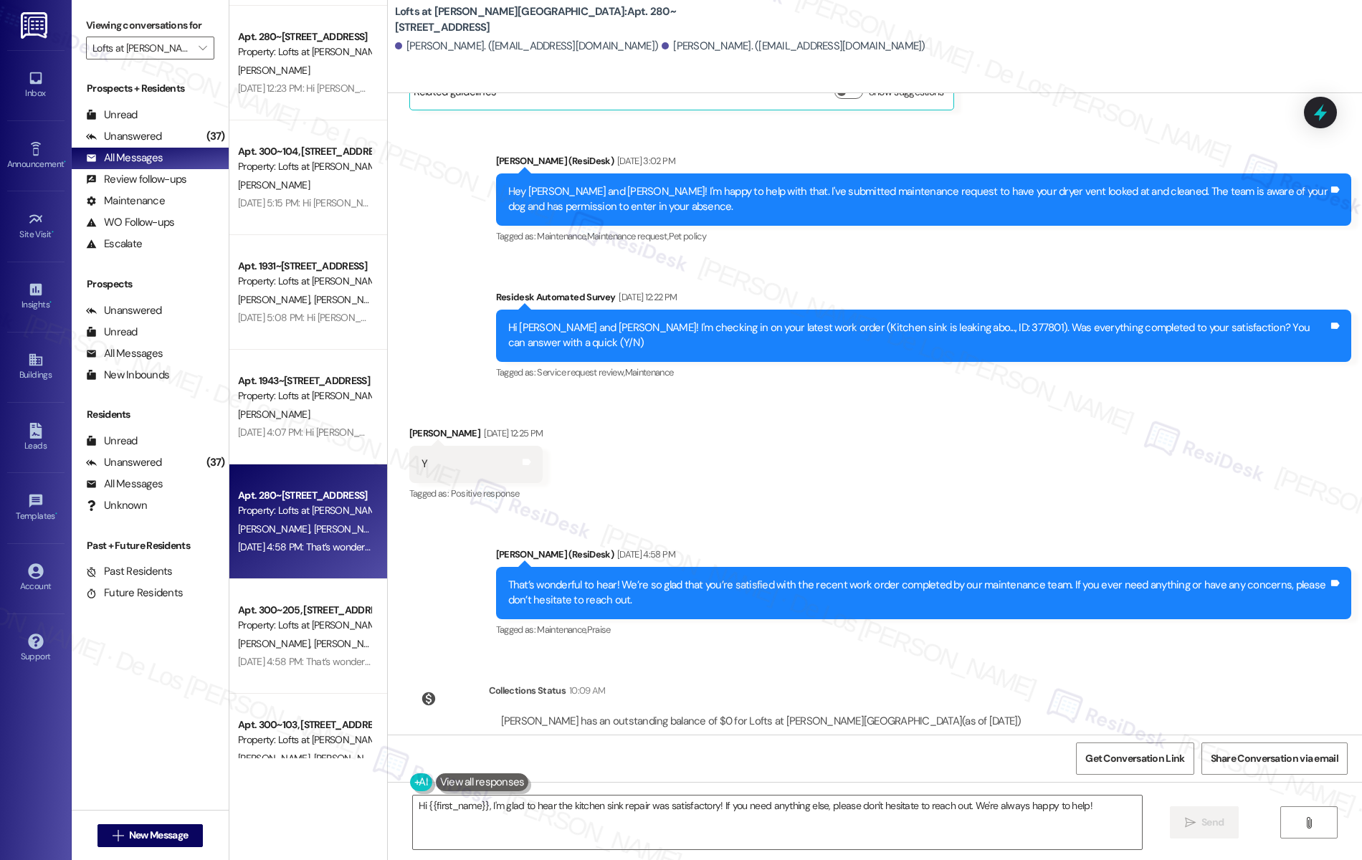
scroll to position [894, 0]
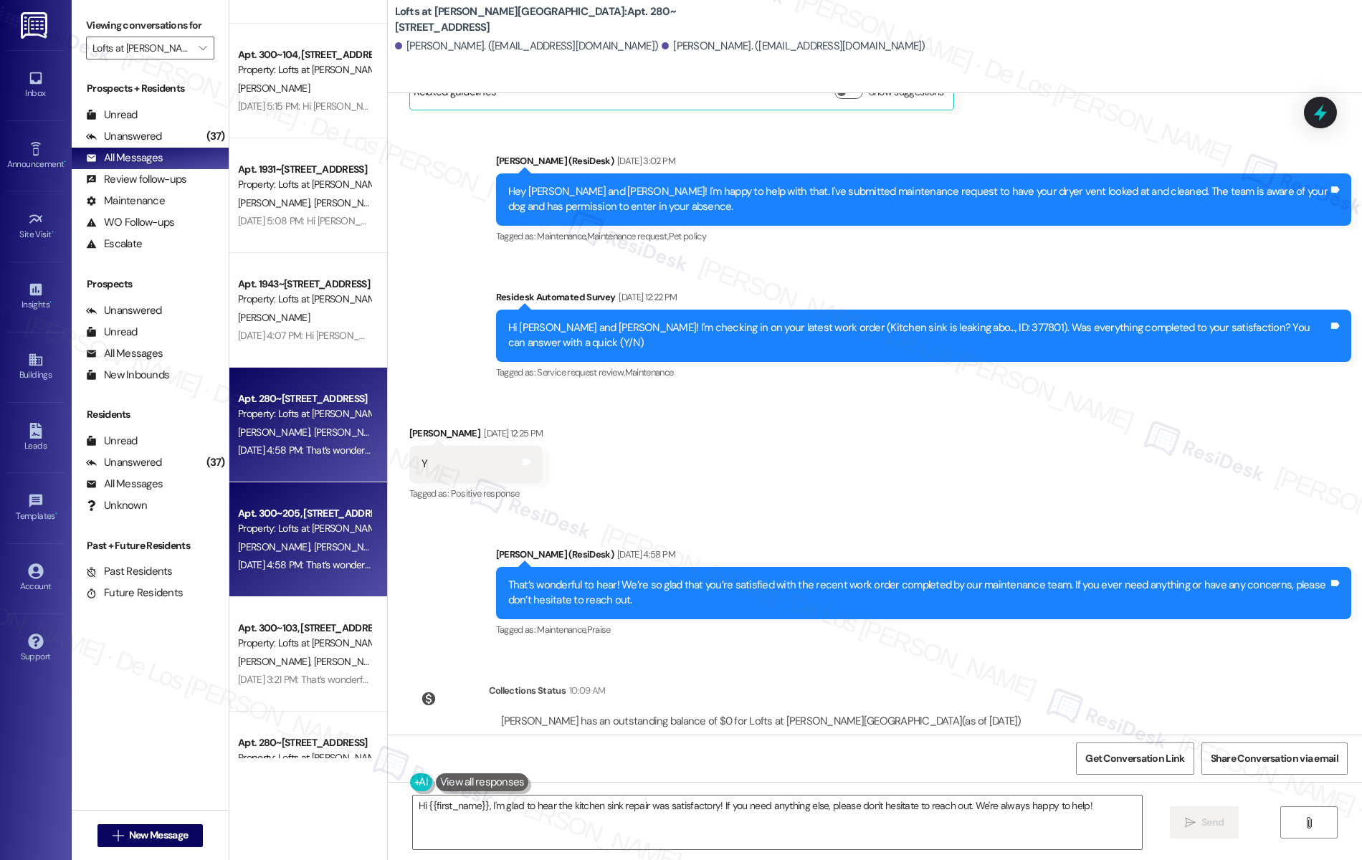
click at [255, 556] on div "Sep 03, 2025 at 4:58 PM: That’s wonderful to hear! We’re so glad that you’re sa…" at bounding box center [304, 565] width 135 height 18
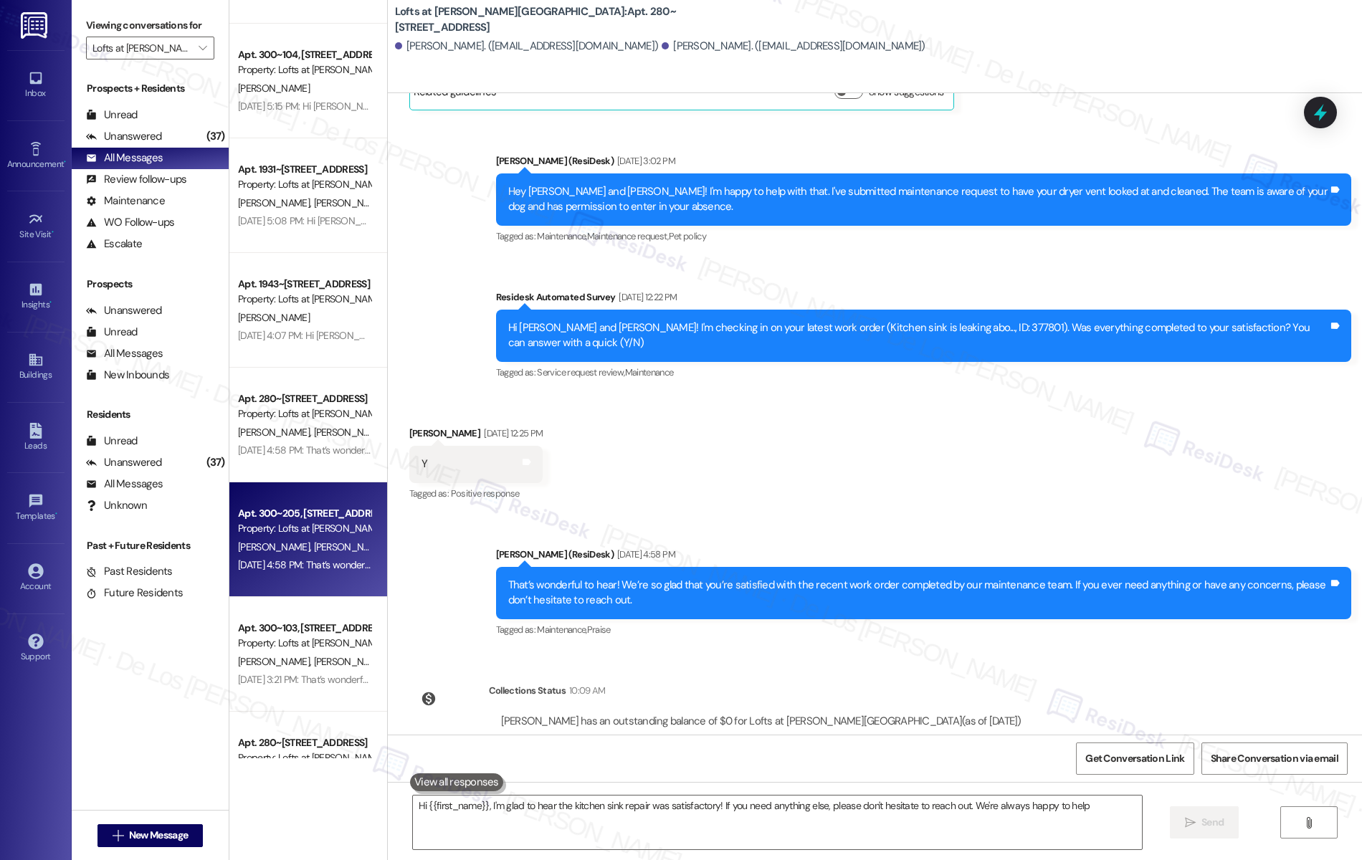
type textarea "Hi {{first_name}}, I'm glad to hear the kitchen sink repair was satisfactory! I…"
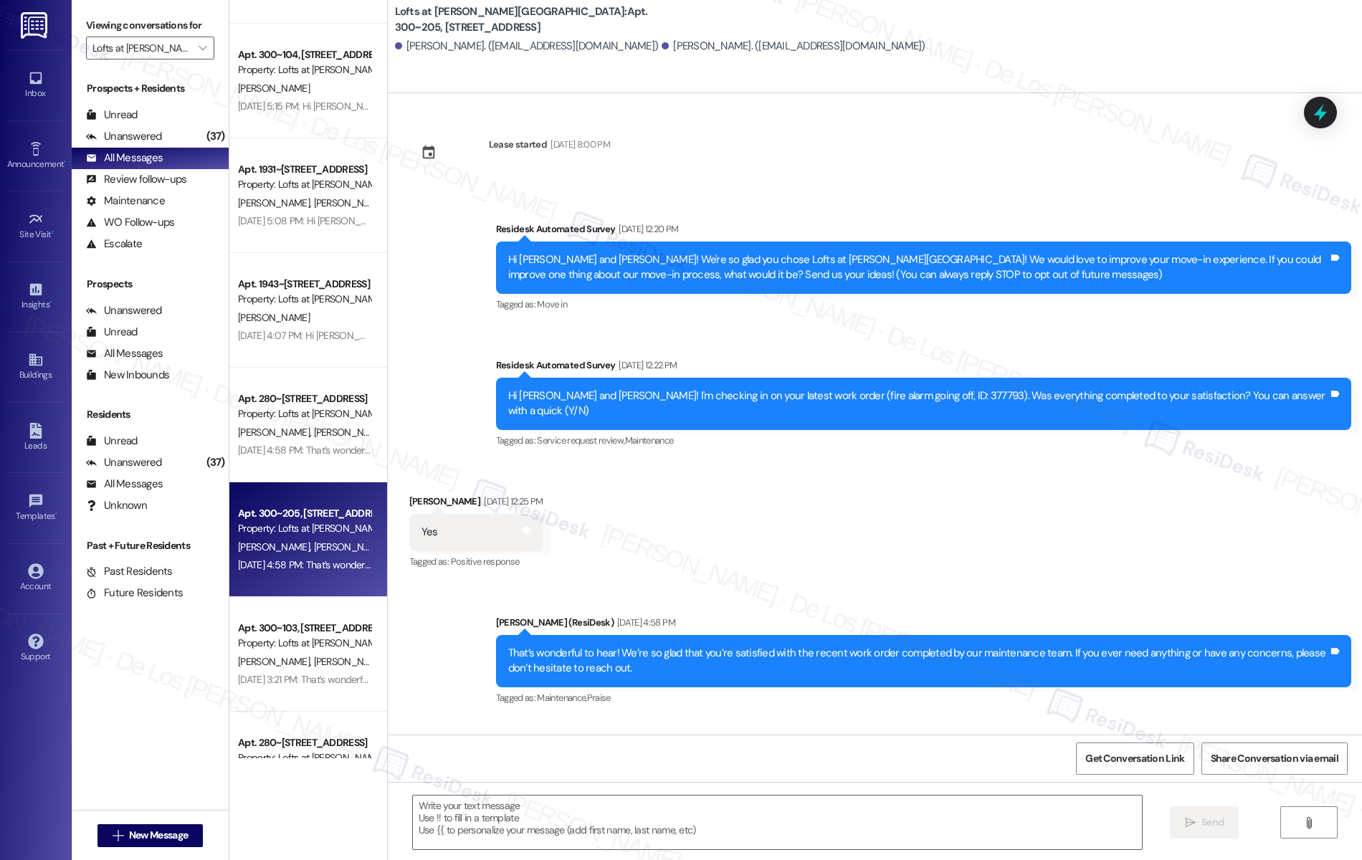
type textarea "Fetching suggested responses. Please feel free to read through the conversation…"
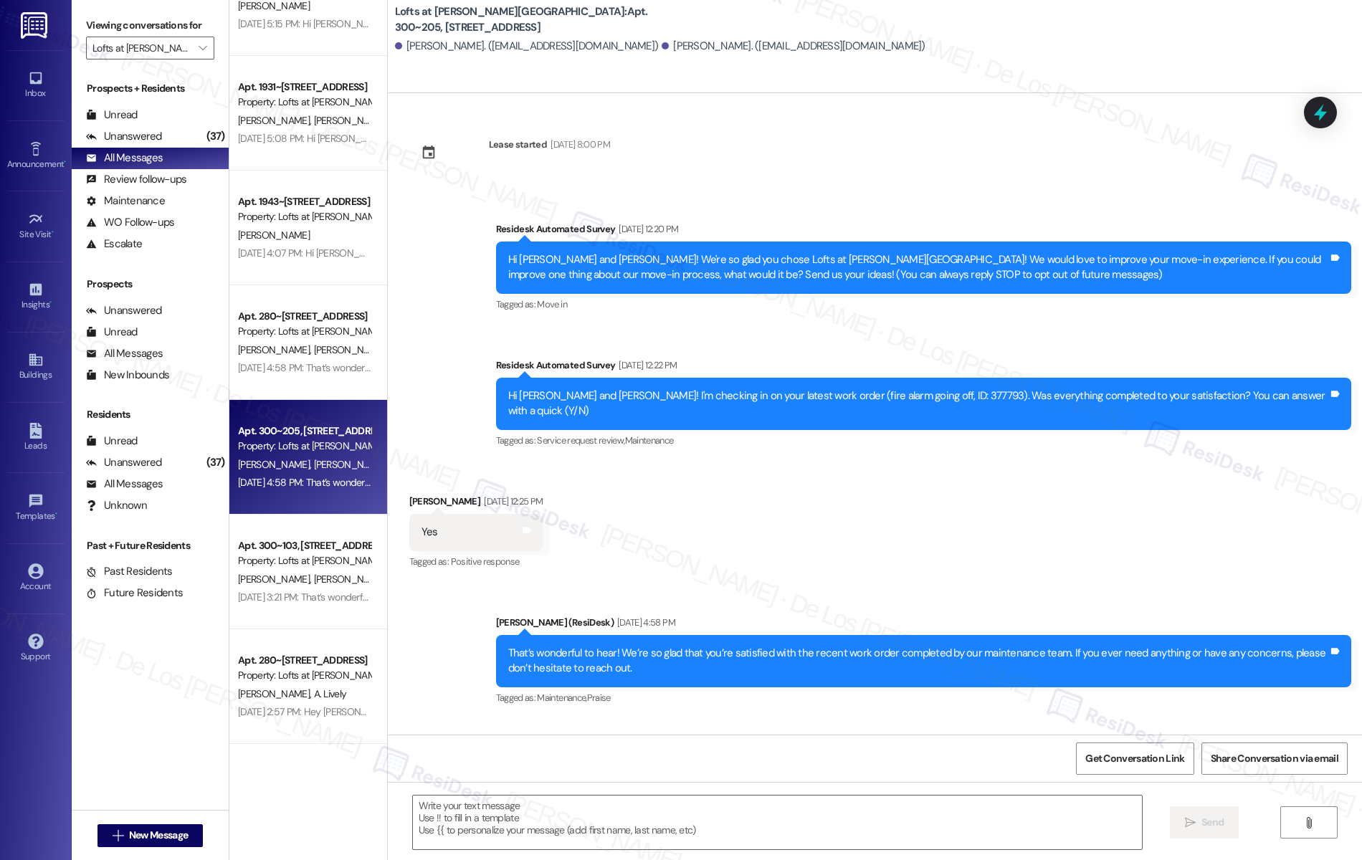
scroll to position [1230, 0]
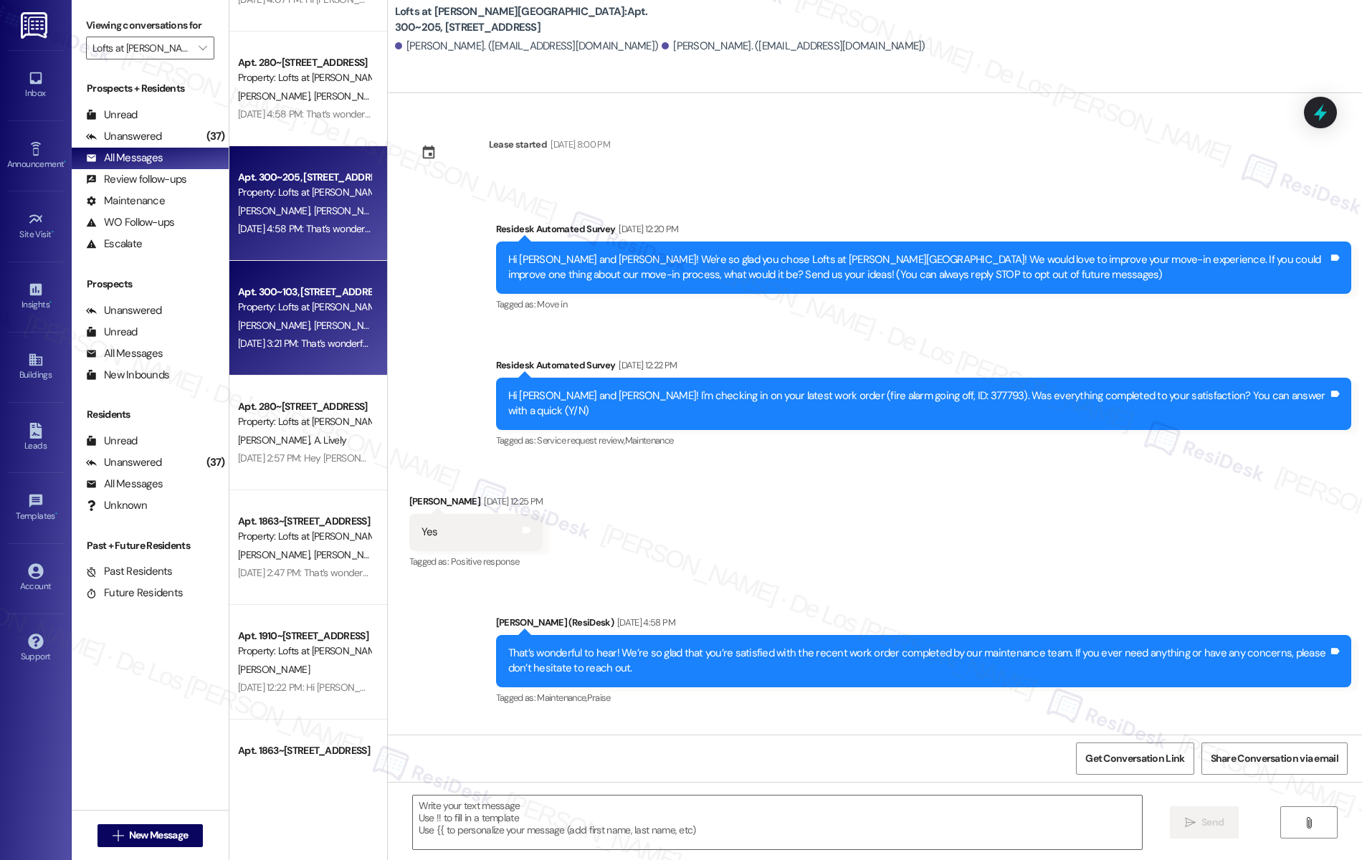
click at [331, 371] on div "Apt. 300~103, 1864 Old Jube Square Property: Lofts at Jubal Square Apartments M…" at bounding box center [308, 318] width 158 height 115
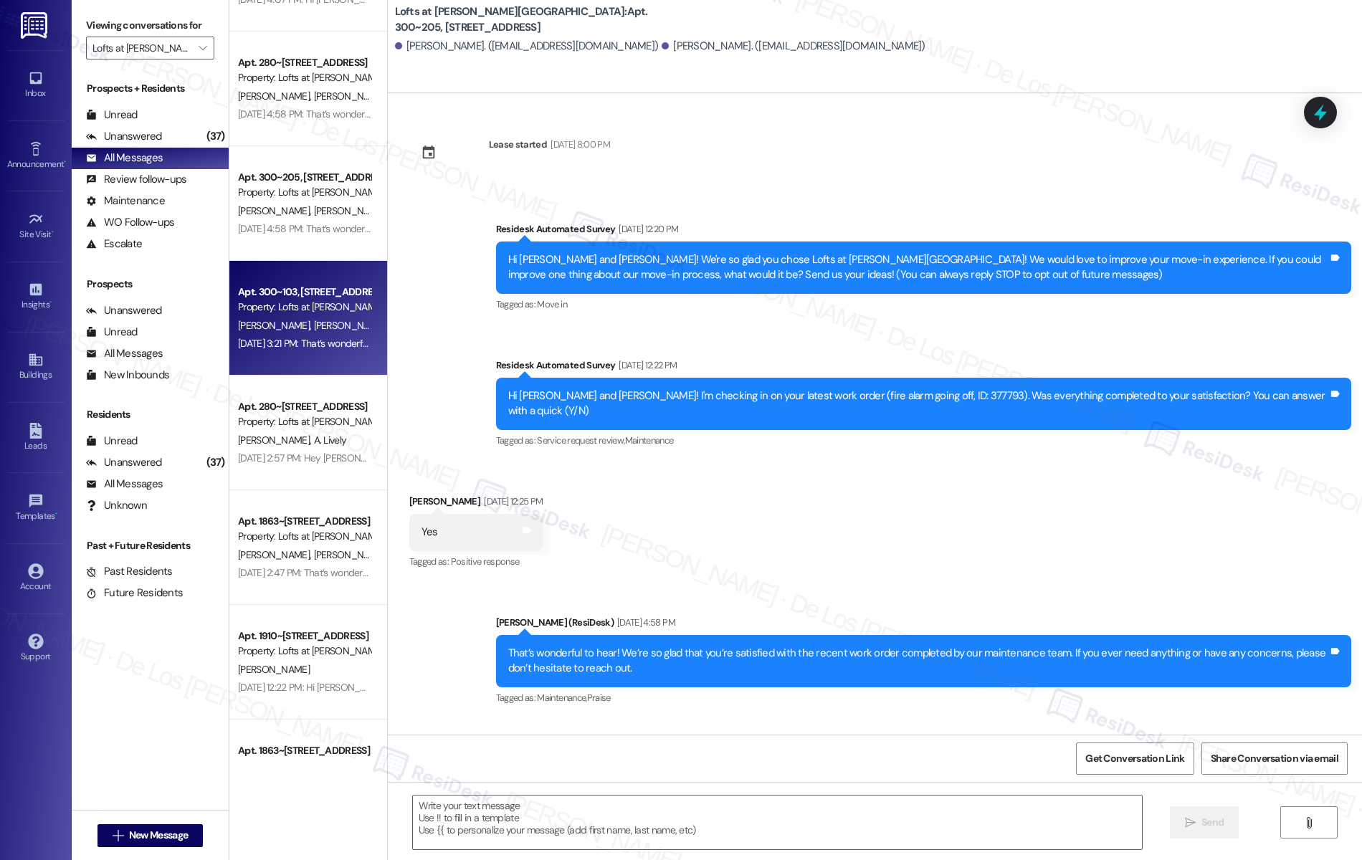
type textarea "Fetching suggested responses. Please feel free to read through the conversation…"
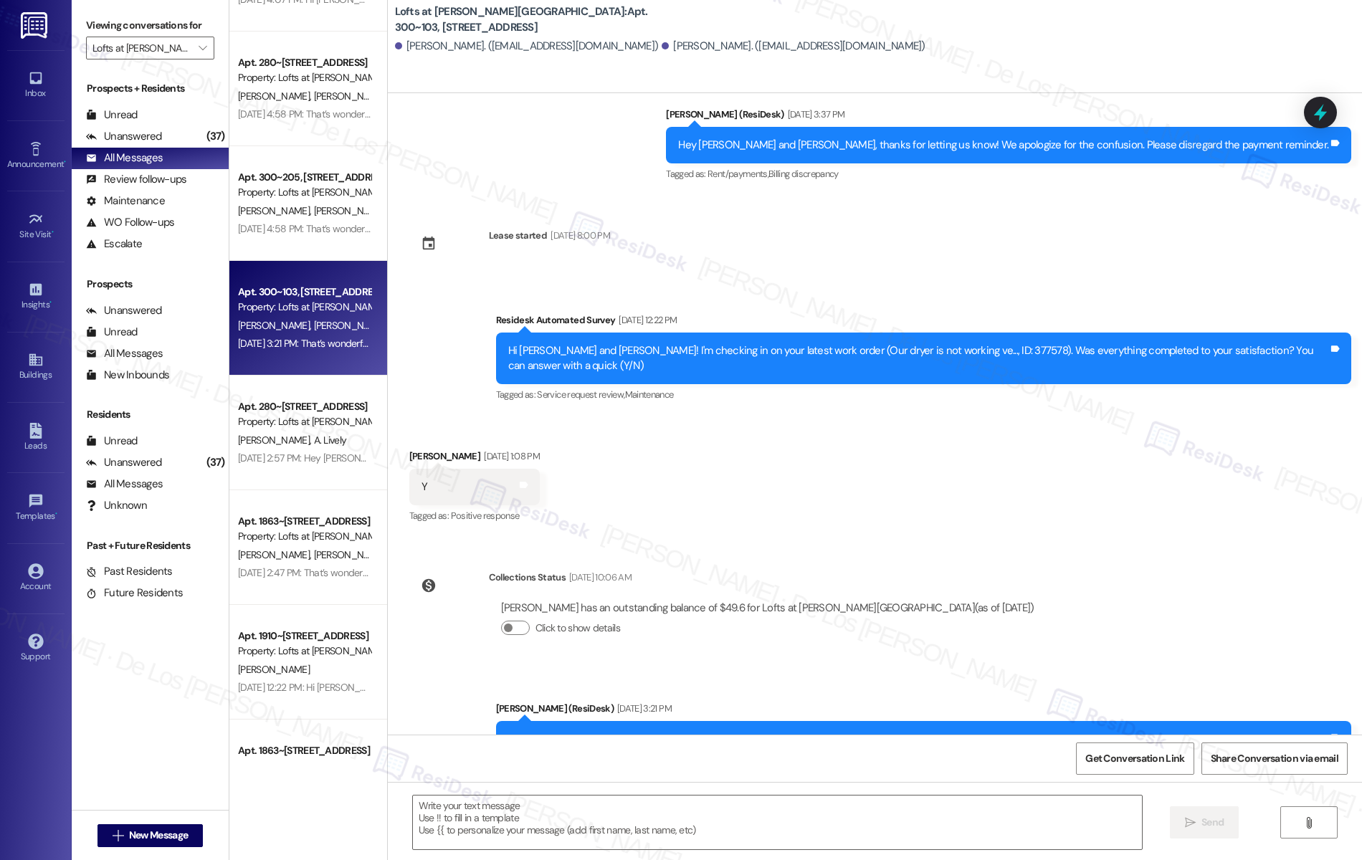
scroll to position [1953, 0]
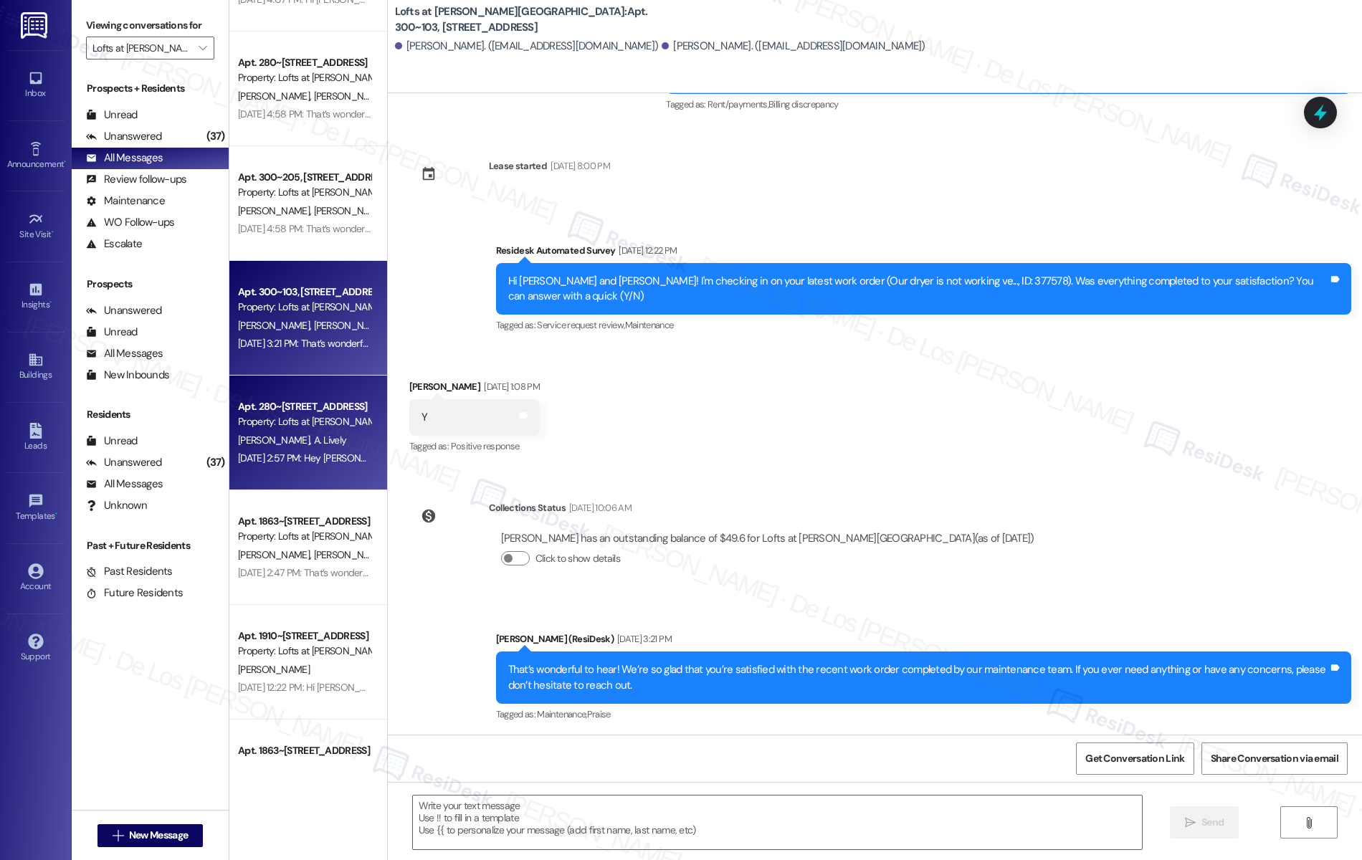
click at [322, 463] on div "Sep 03, 2025 at 2:57 PM: Hey Airryonna and Demetria, glad to hear the washer is…" at bounding box center [621, 458] width 766 height 13
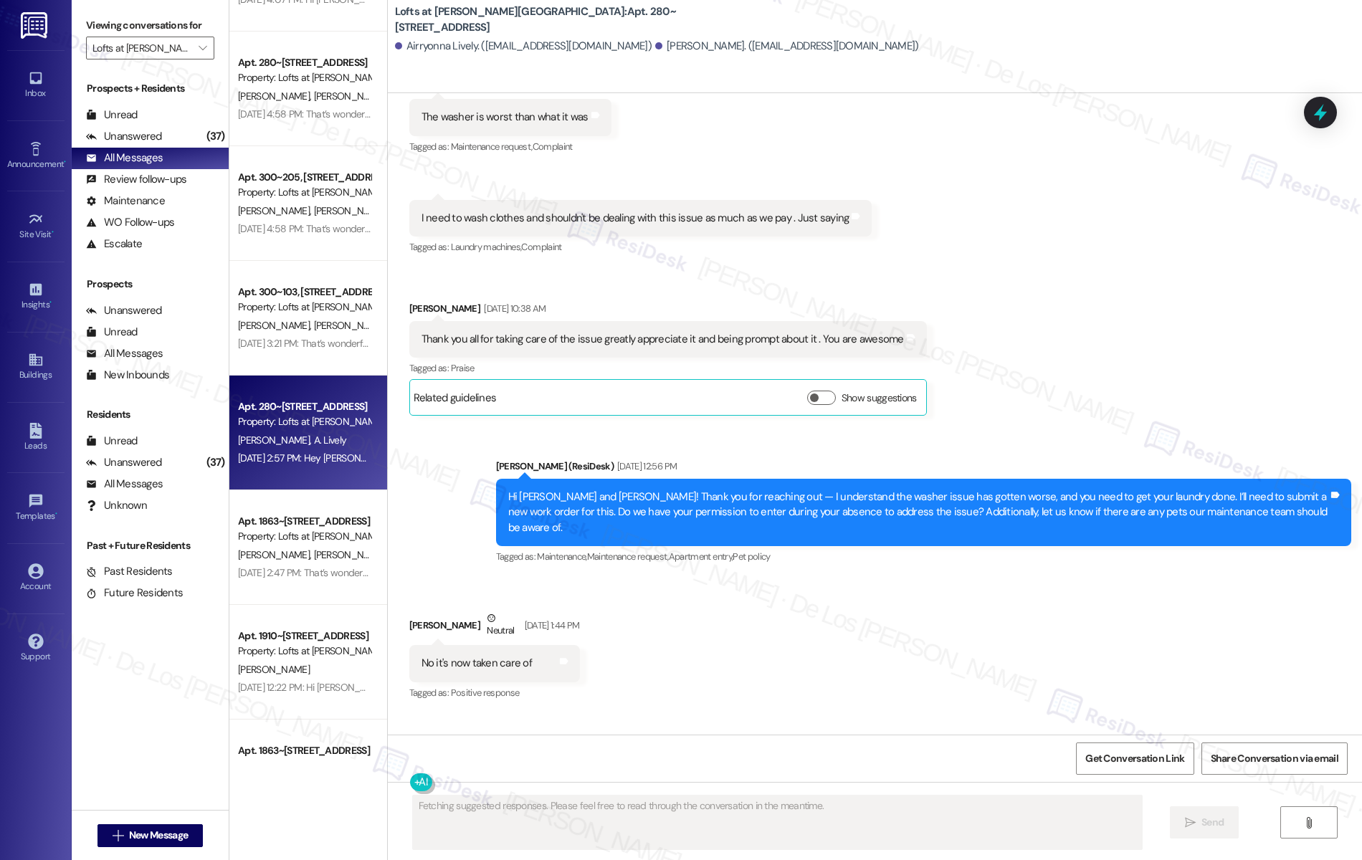
scroll to position [7705, 0]
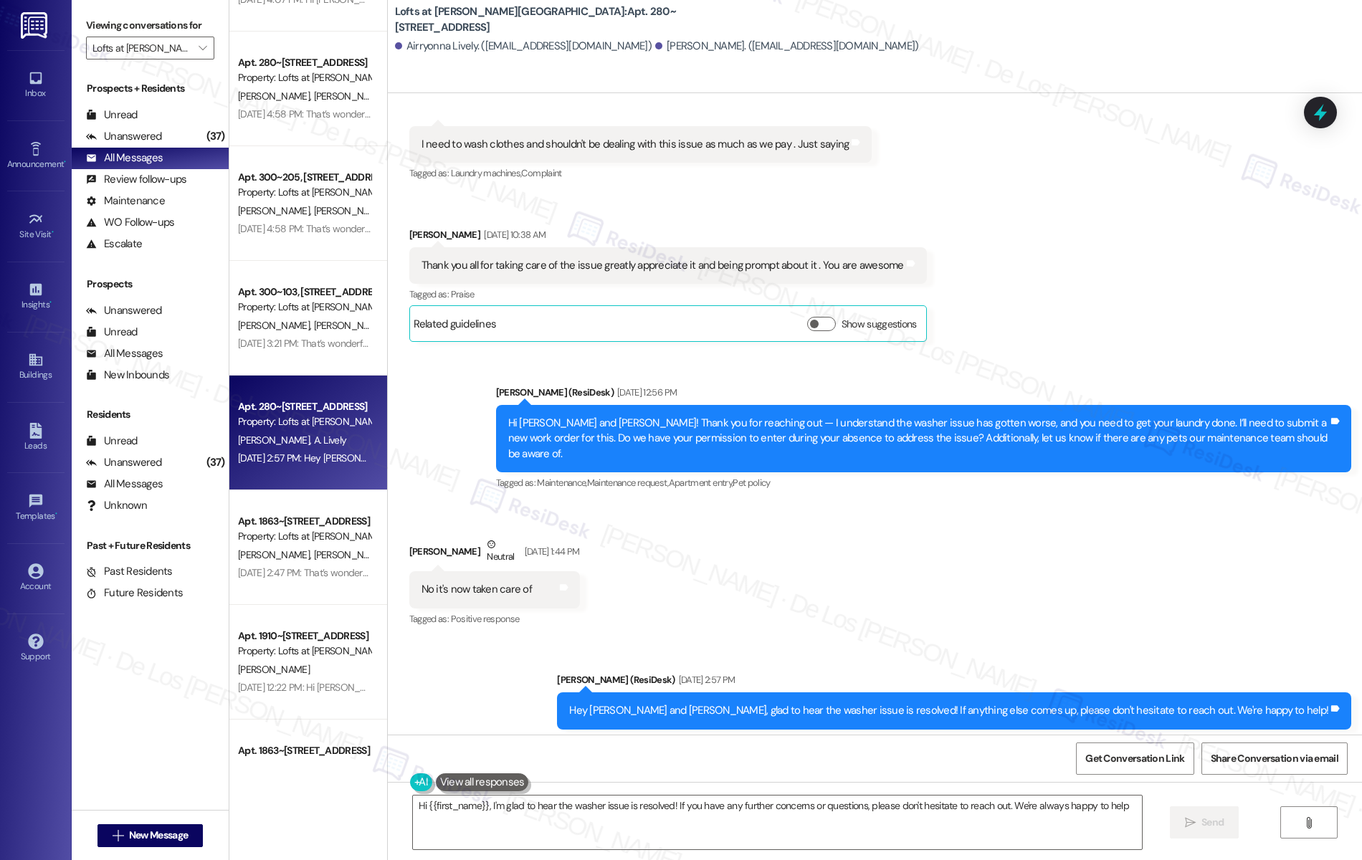
type textarea "Hi {{first_name}}, I'm glad to hear the washer issue is resolved! If you have a…"
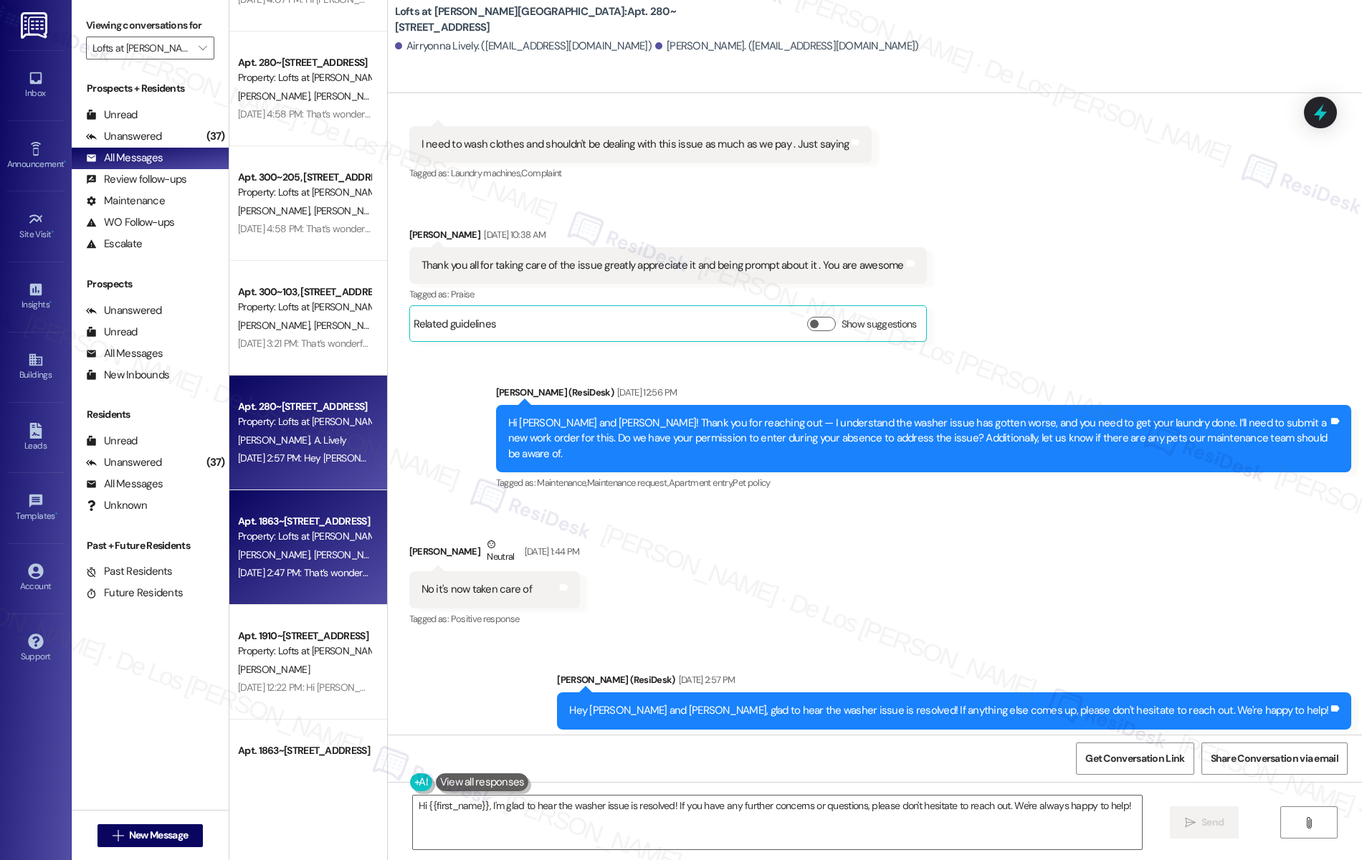
click at [295, 552] on div "A. Akey J. Akey" at bounding box center [304, 555] width 135 height 18
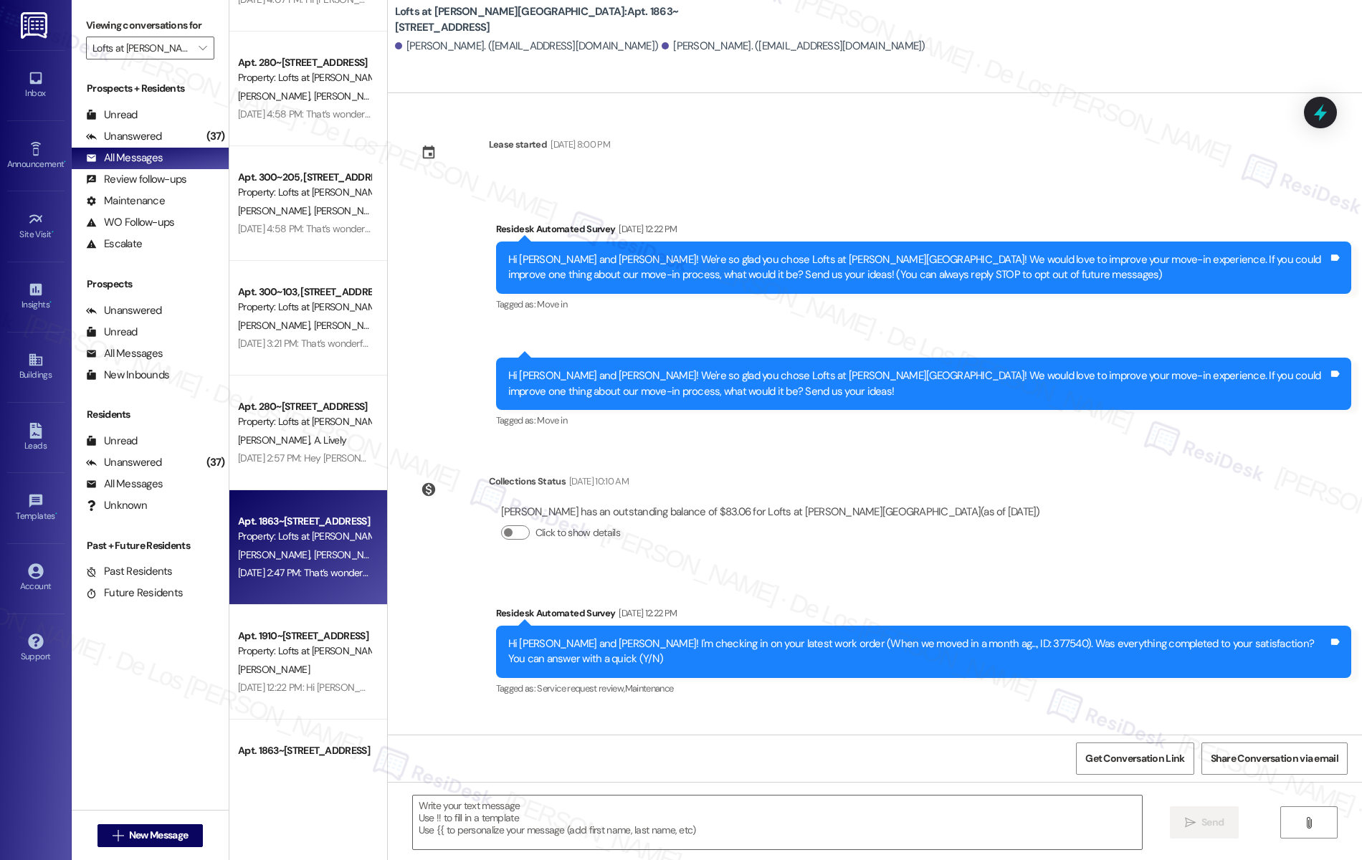
scroll to position [80, 0]
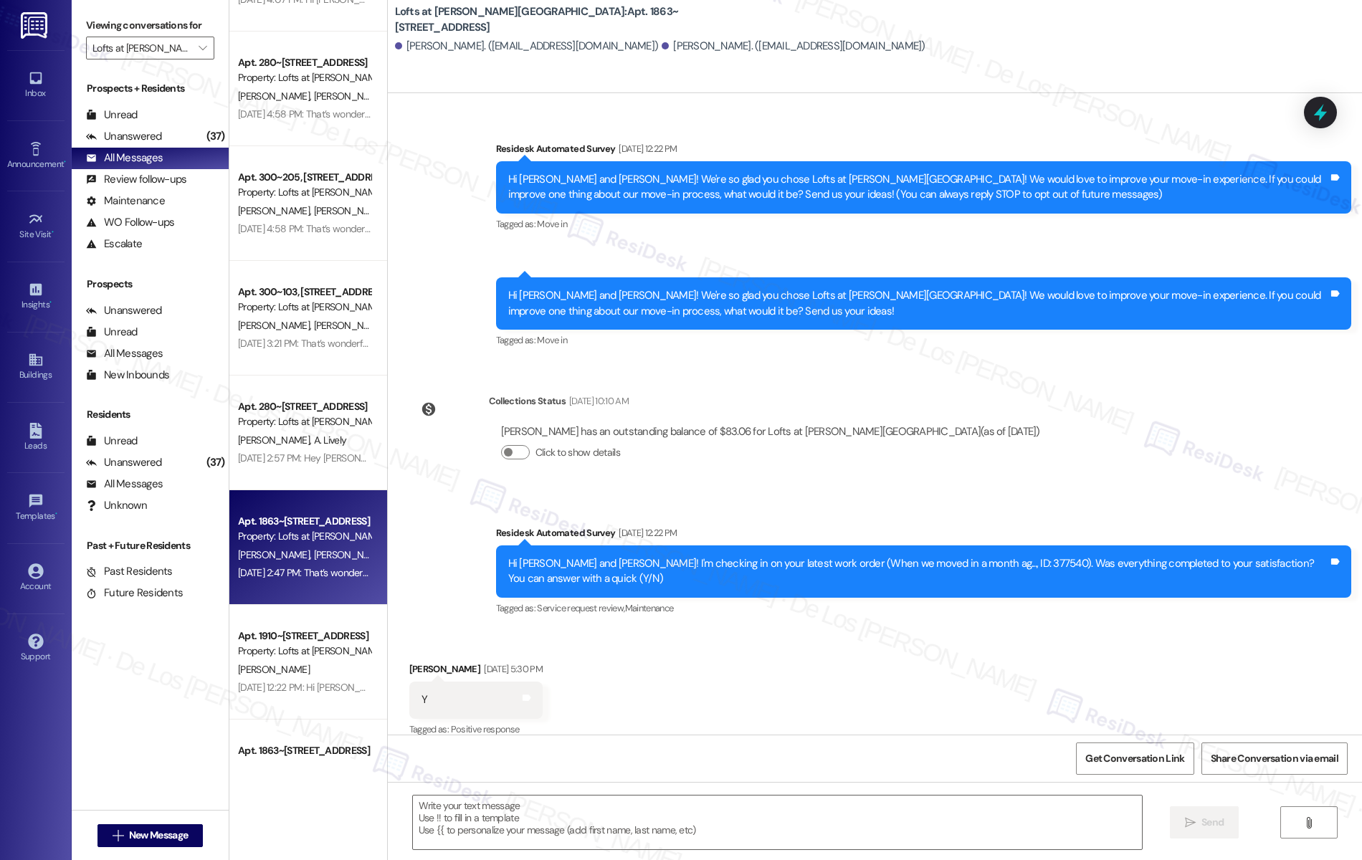
type textarea "Fetching suggested responses. Please feel free to read through the conversation…"
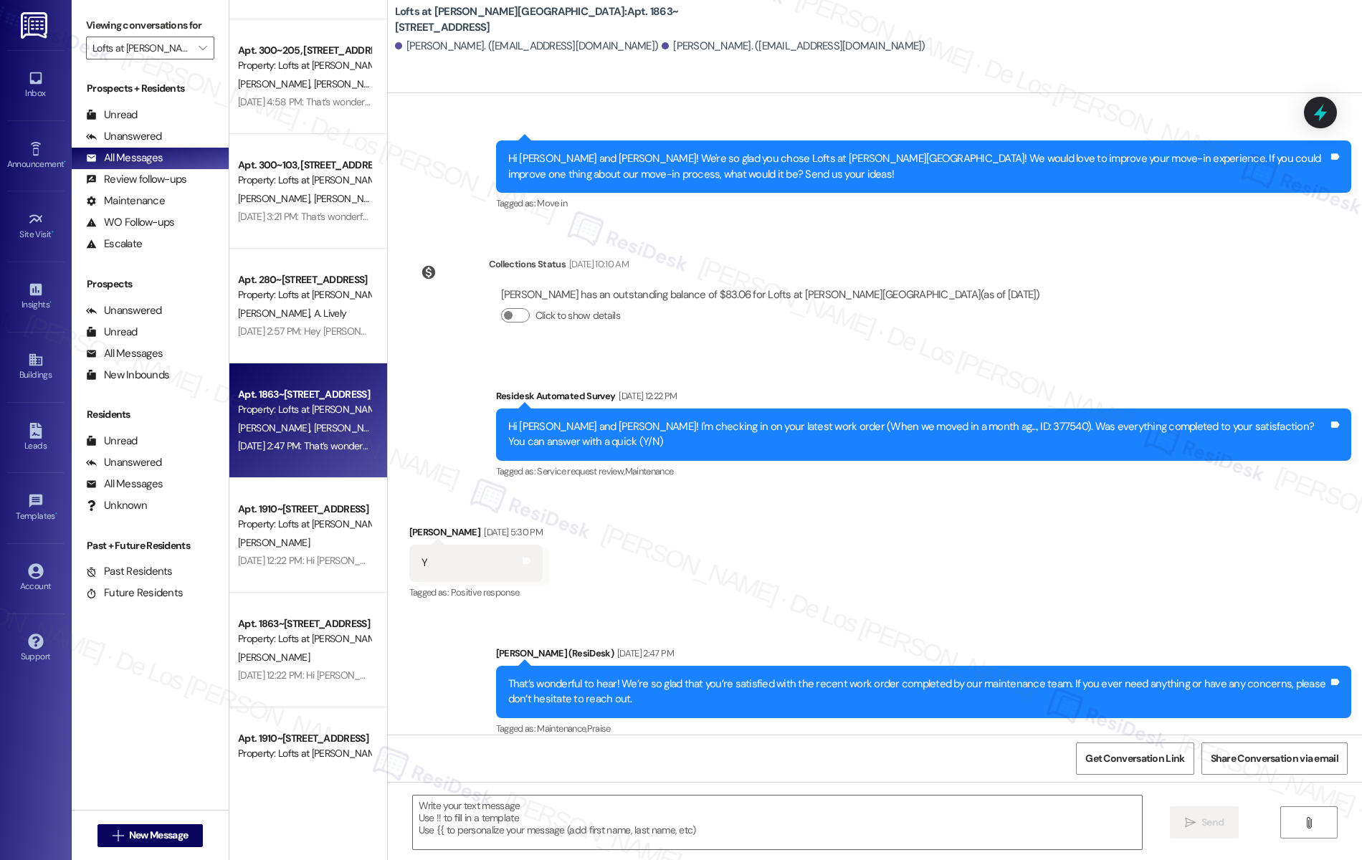
scroll to position [1382, 0]
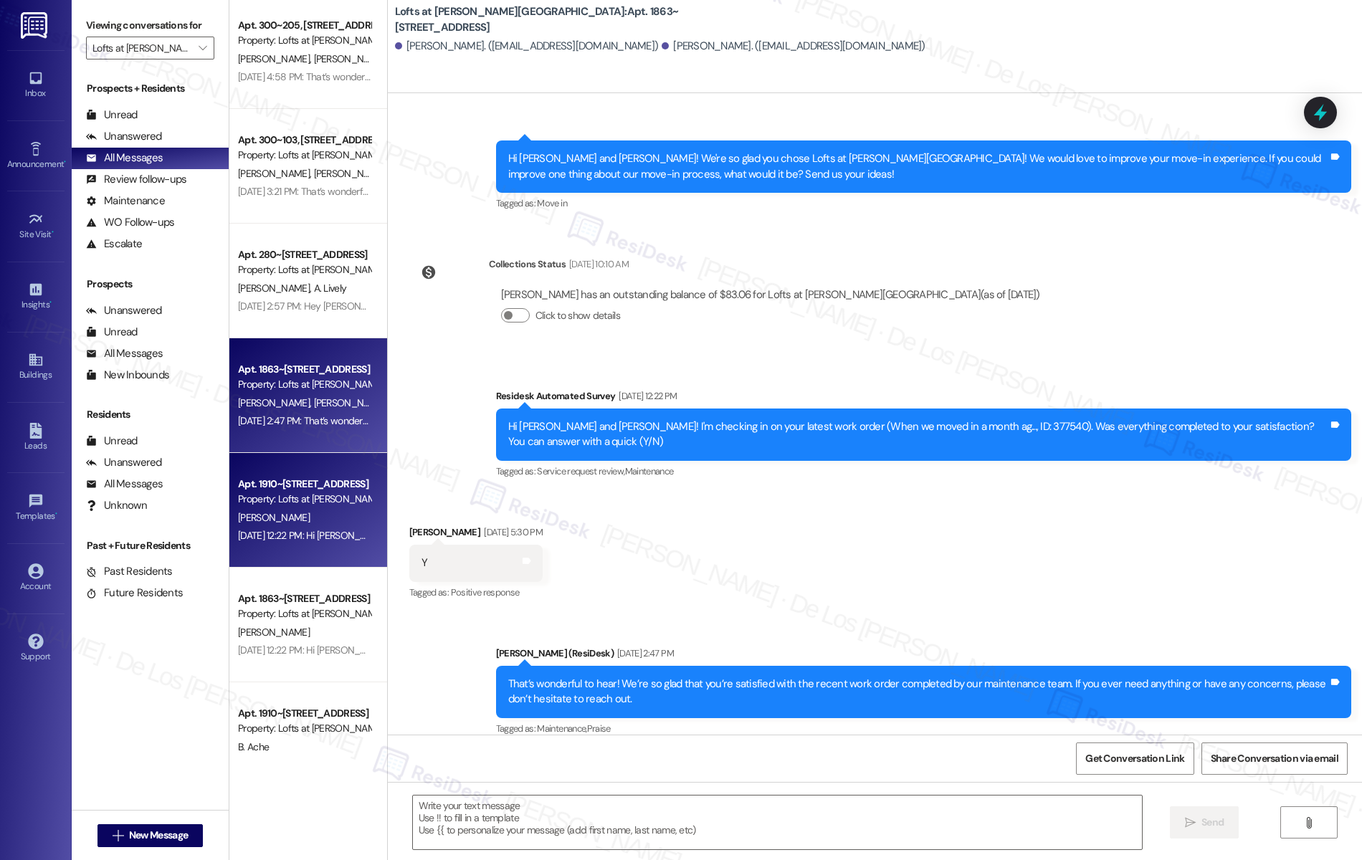
click at [238, 505] on div "Property: Lofts at Jubal Square Apartments" at bounding box center [304, 499] width 133 height 15
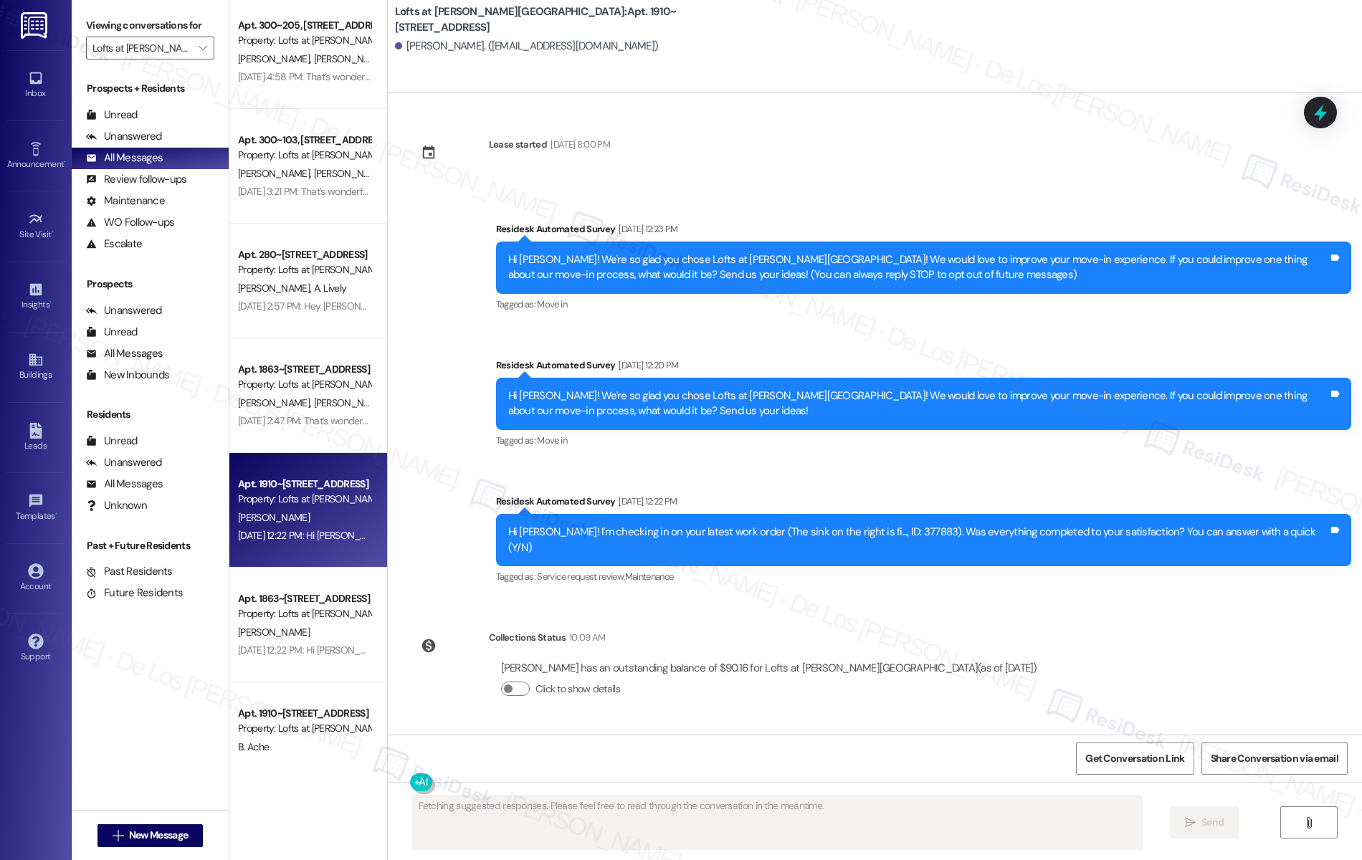
type textarea "Fetching suggested responses. Please feel free to read through the conversation…"
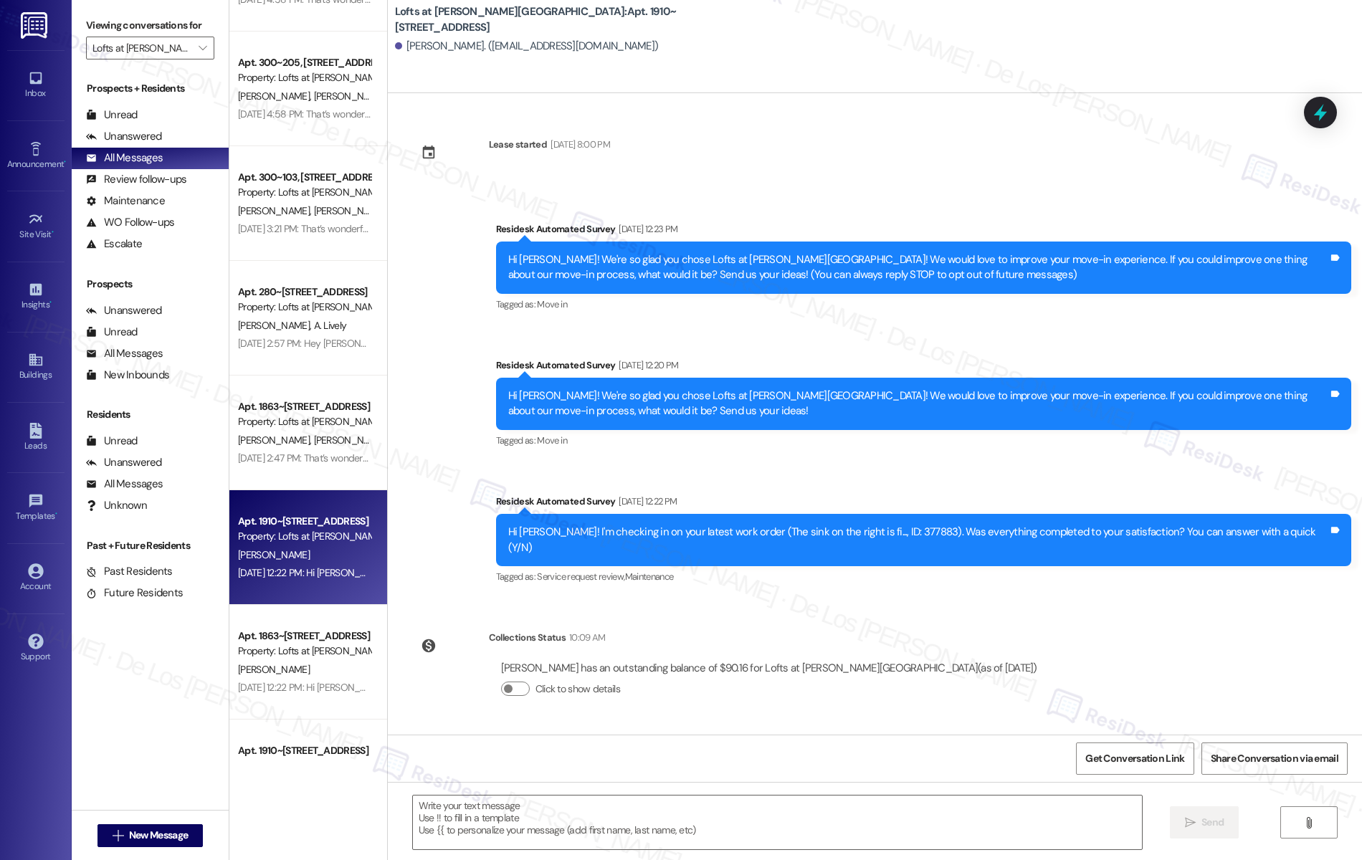
scroll to position [1522, 0]
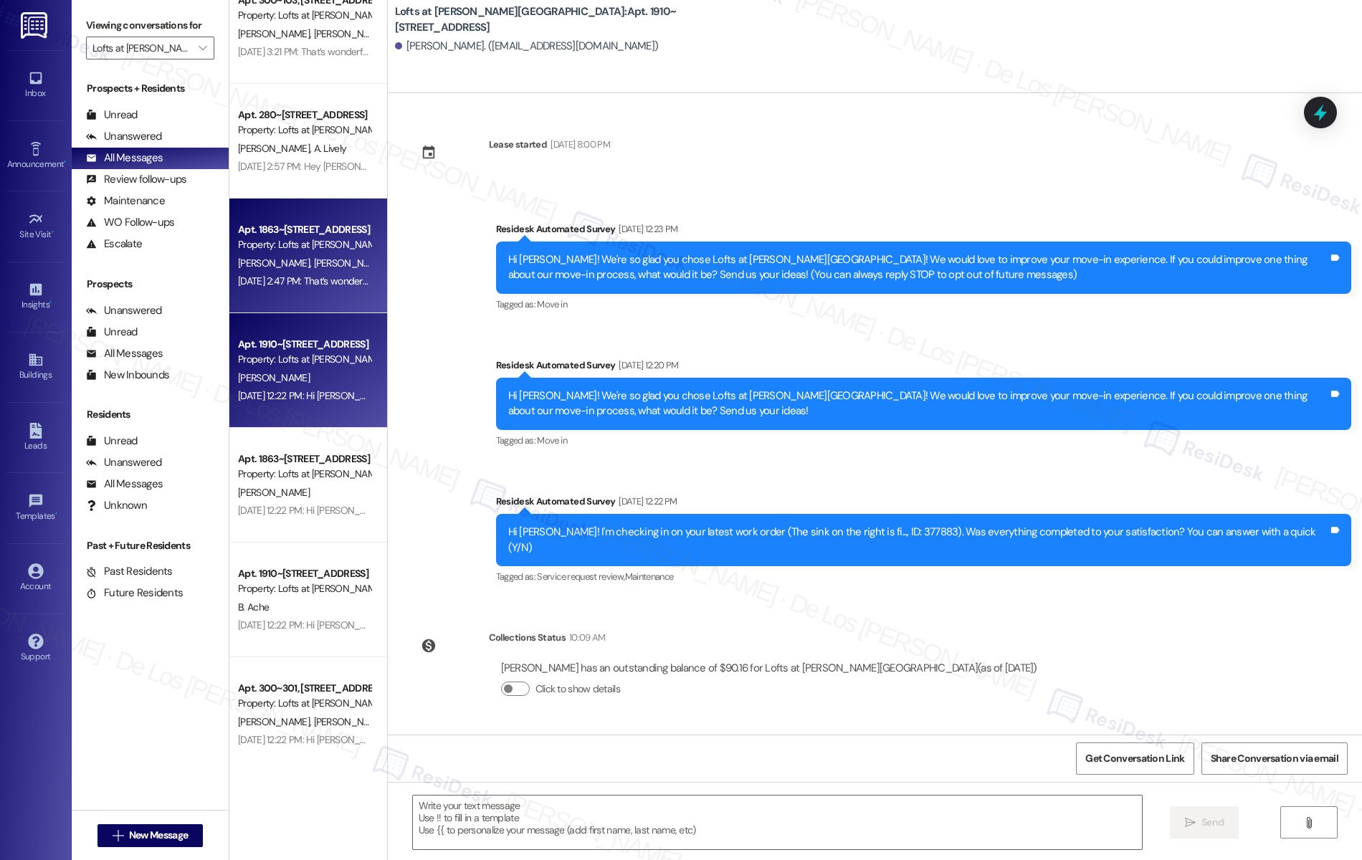
click at [298, 269] on div "A. Akey J. Akey" at bounding box center [304, 264] width 135 height 18
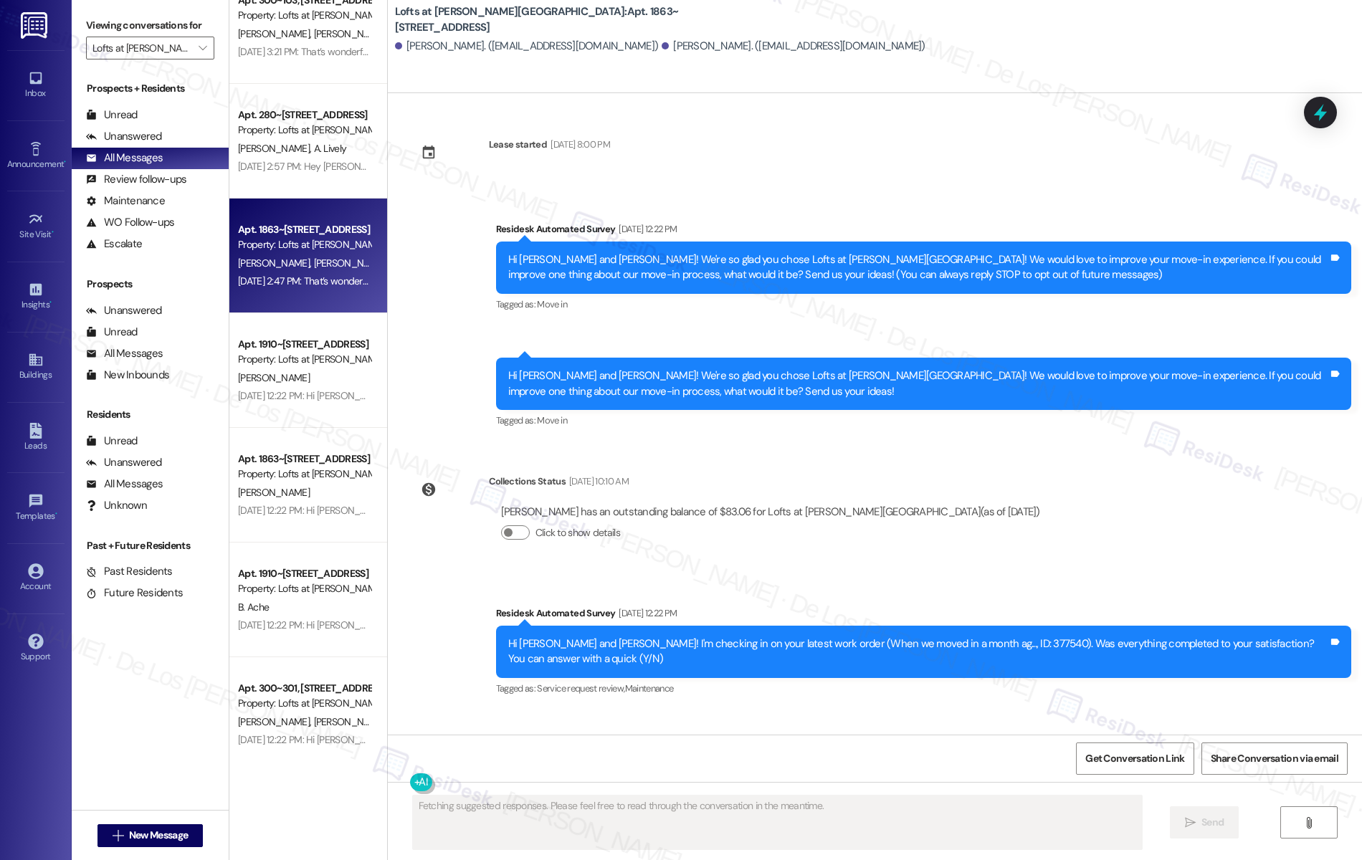
type textarea "Fetching suggested responses. Please feel free to read through the conversation…"
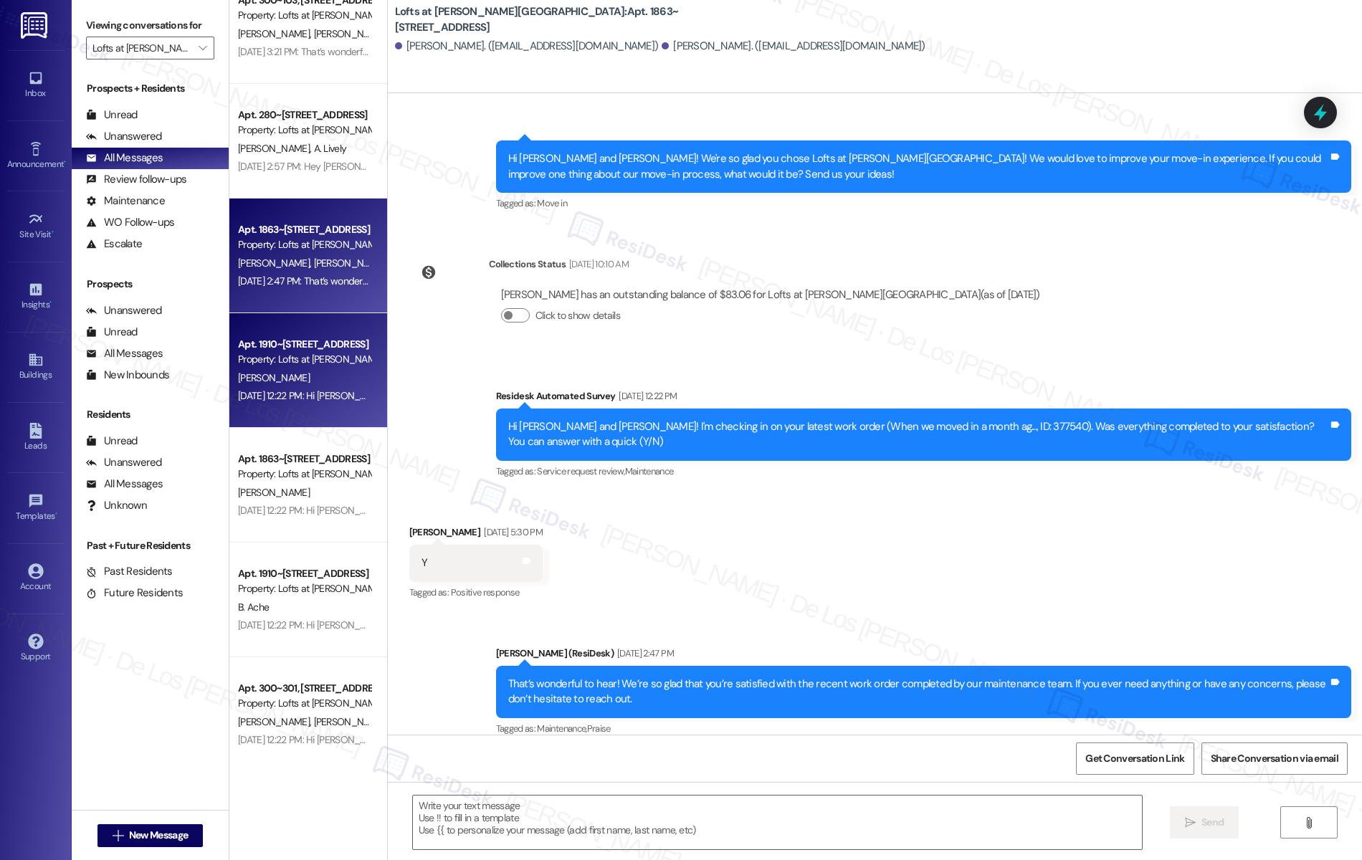
scroll to position [1387, 0]
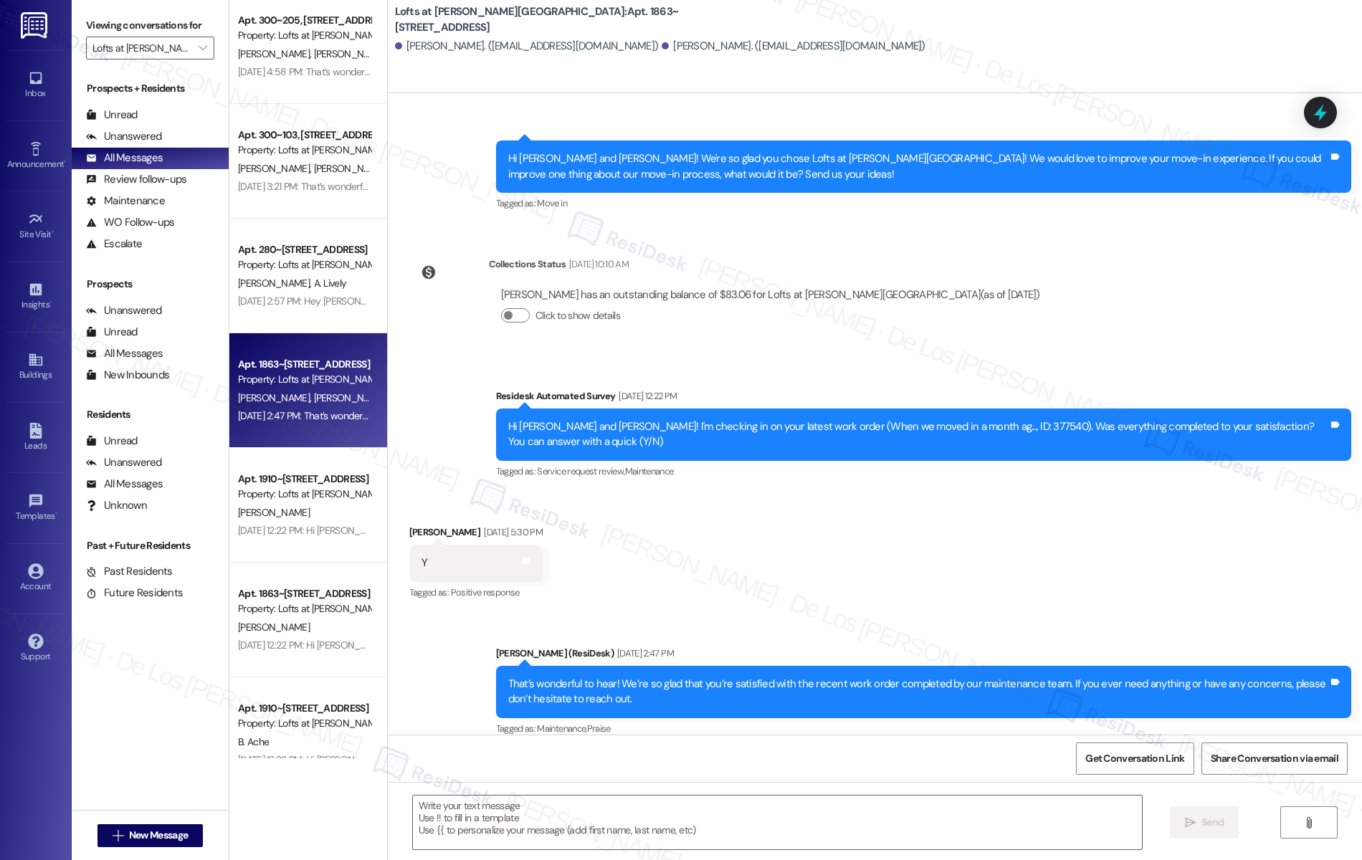
click at [300, 288] on div "D. Lively A. Lively" at bounding box center [304, 284] width 135 height 18
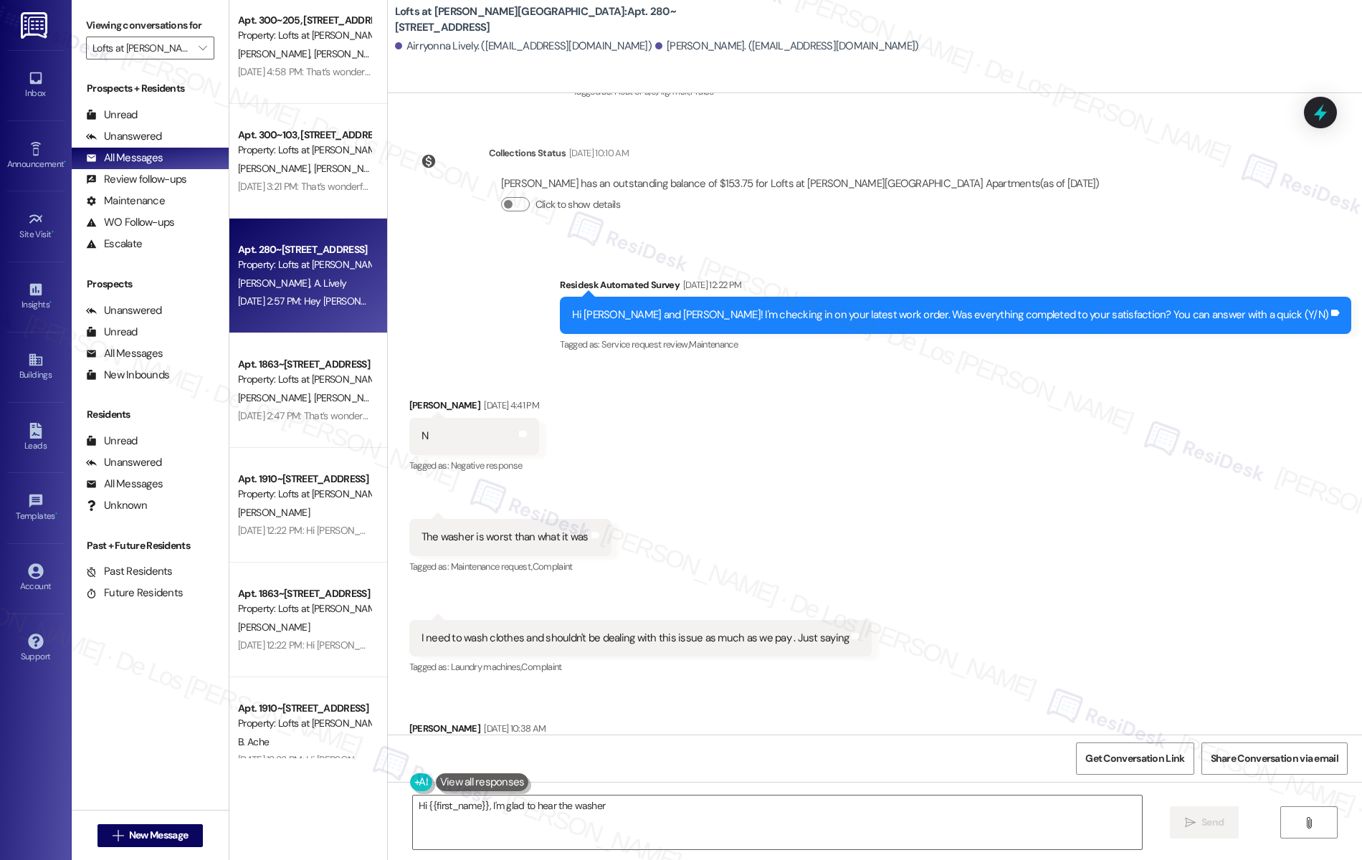
scroll to position [7705, 0]
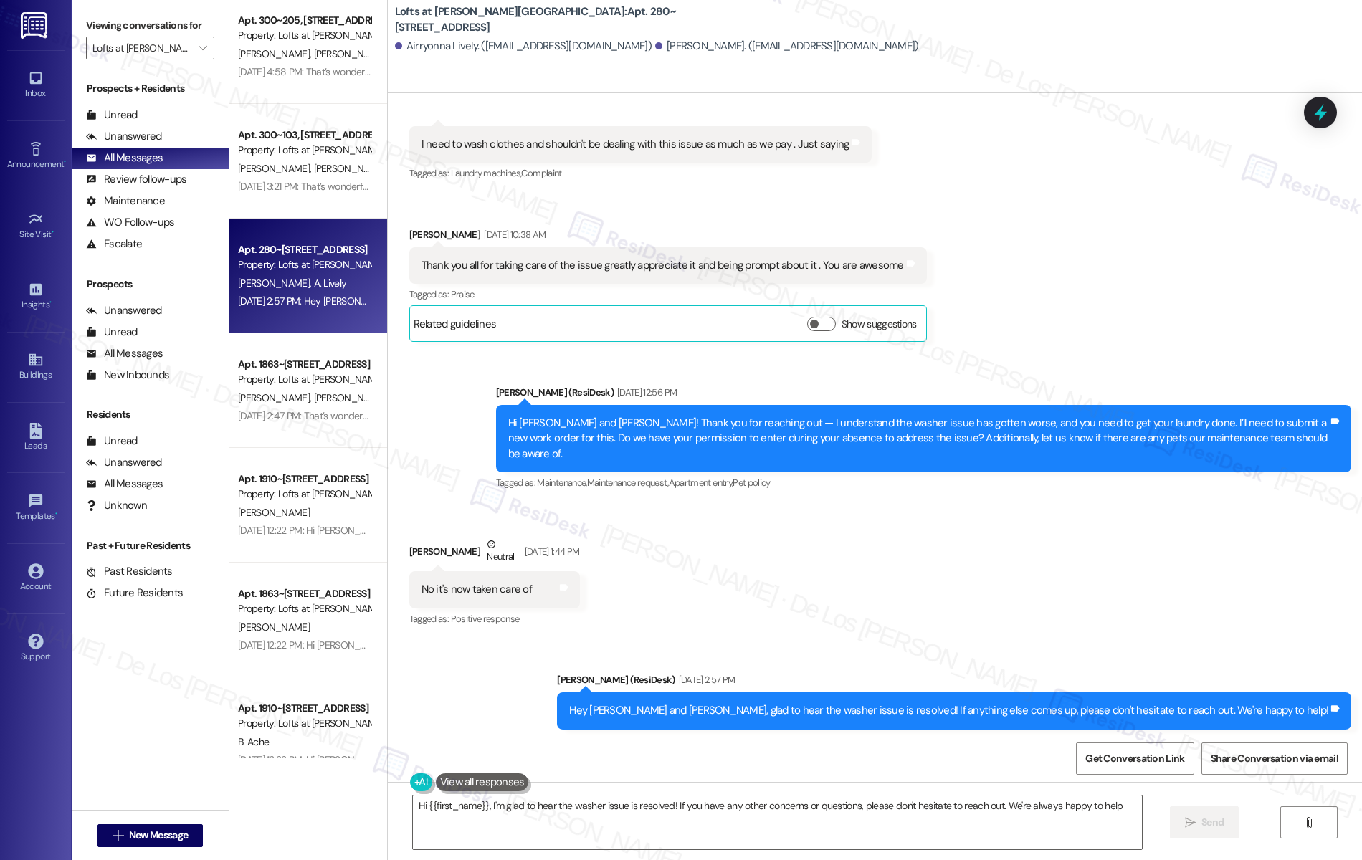
type textarea "Hi {{first_name}}, I'm glad to hear the washer issue is resolved! If you have a…"
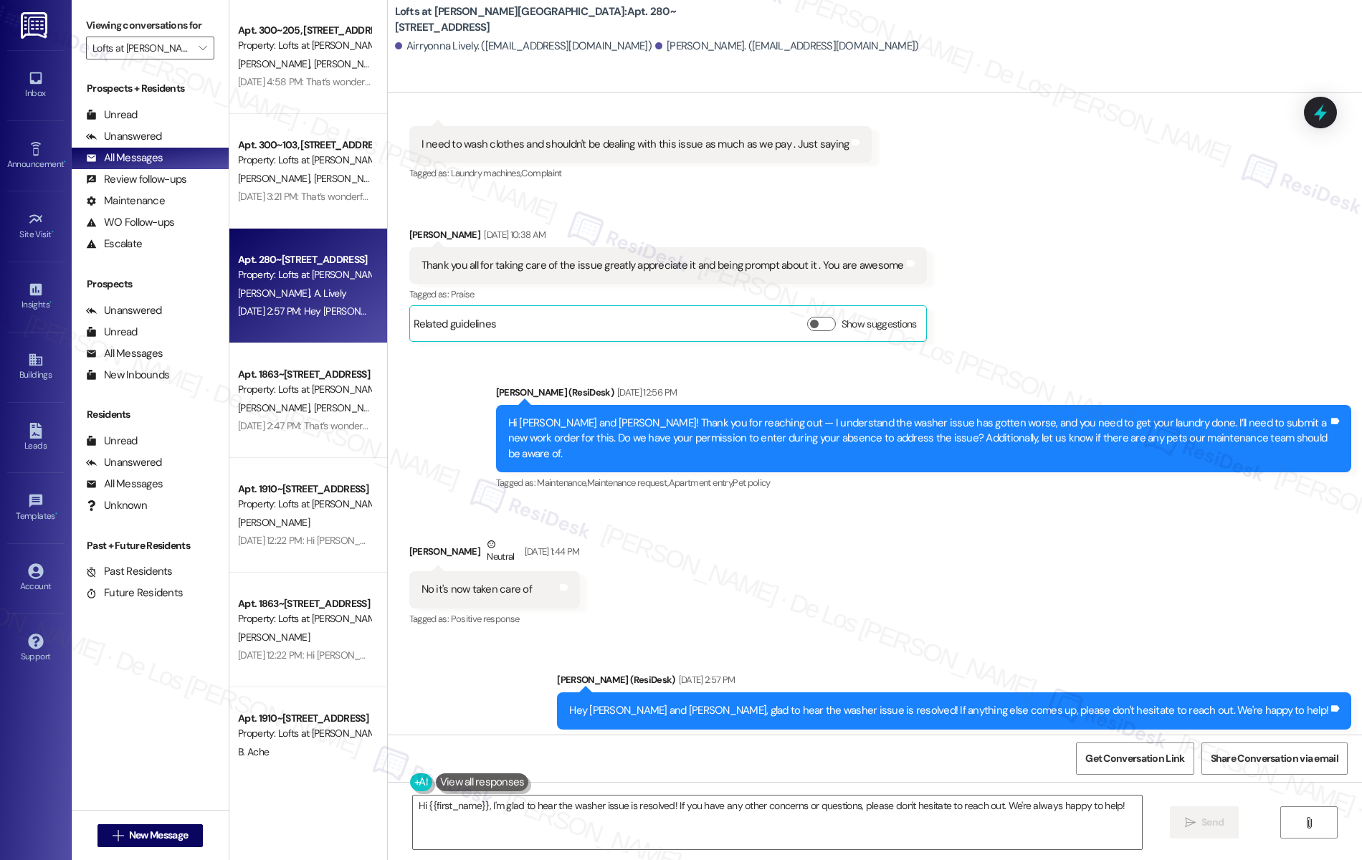
scroll to position [1356, 0]
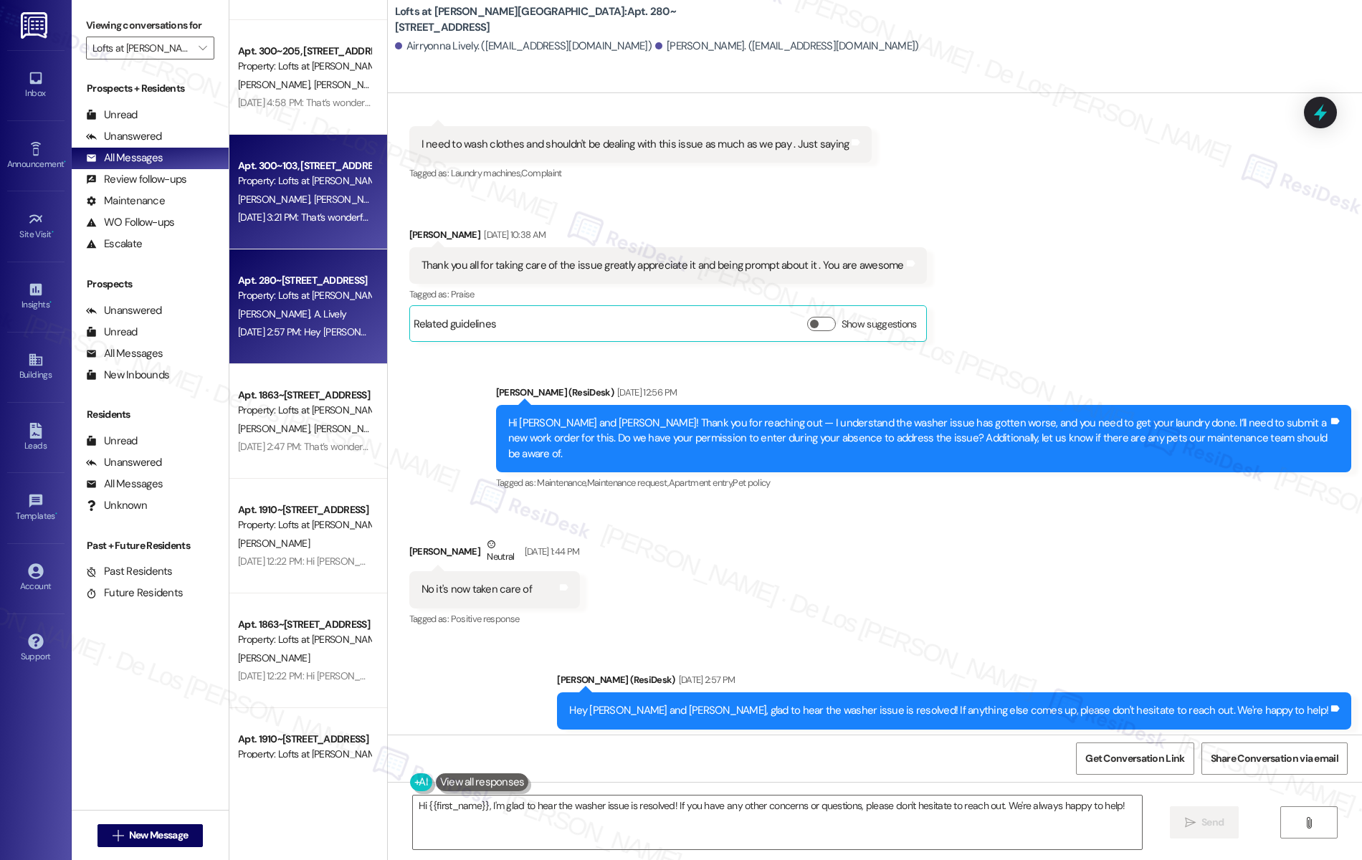
click at [278, 239] on div "Apt. 300~103, 1864 Old Jube Square Property: Lofts at Jubal Square Apartments M…" at bounding box center [308, 192] width 158 height 115
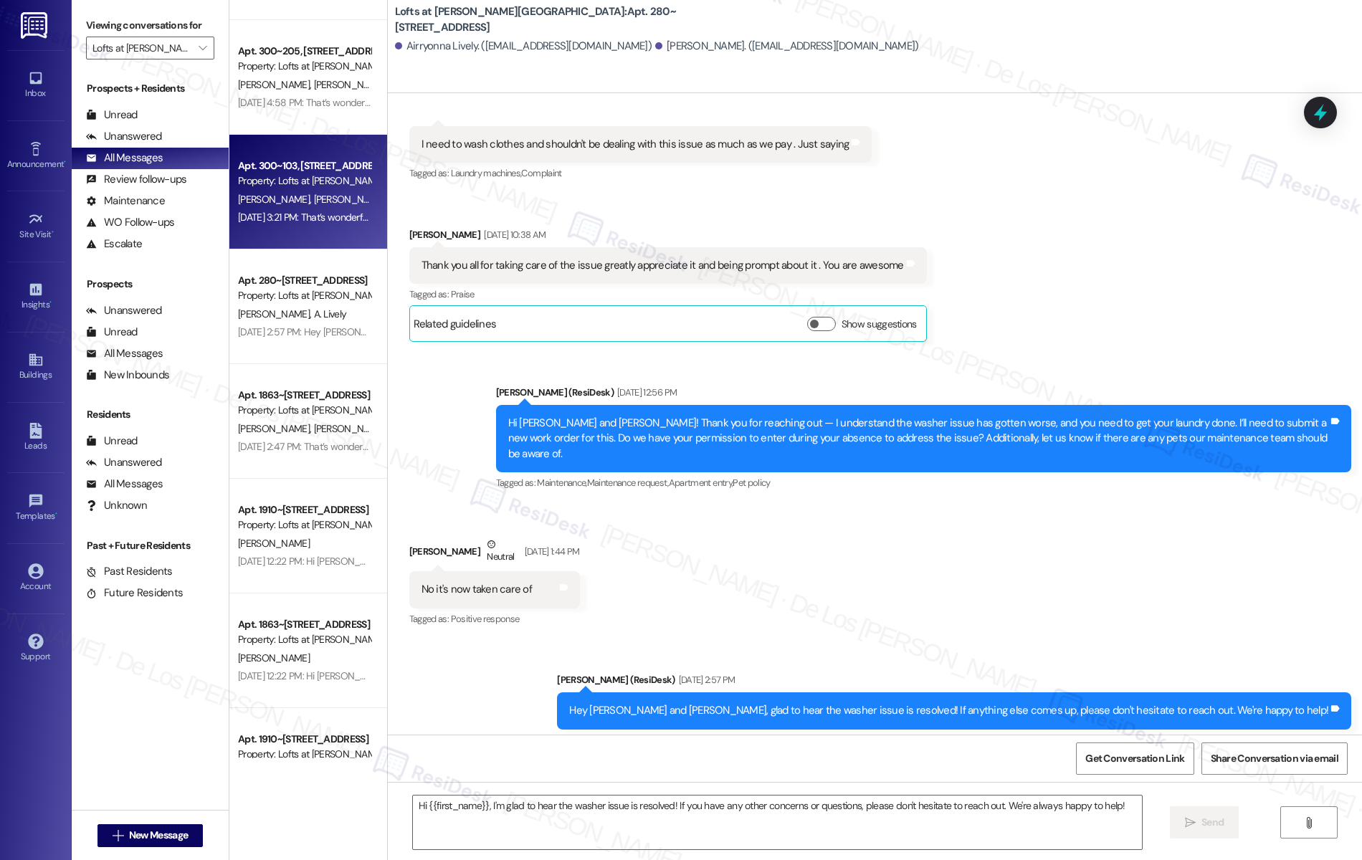
type textarea "Fetching suggested responses. Please feel free to read through the conversation…"
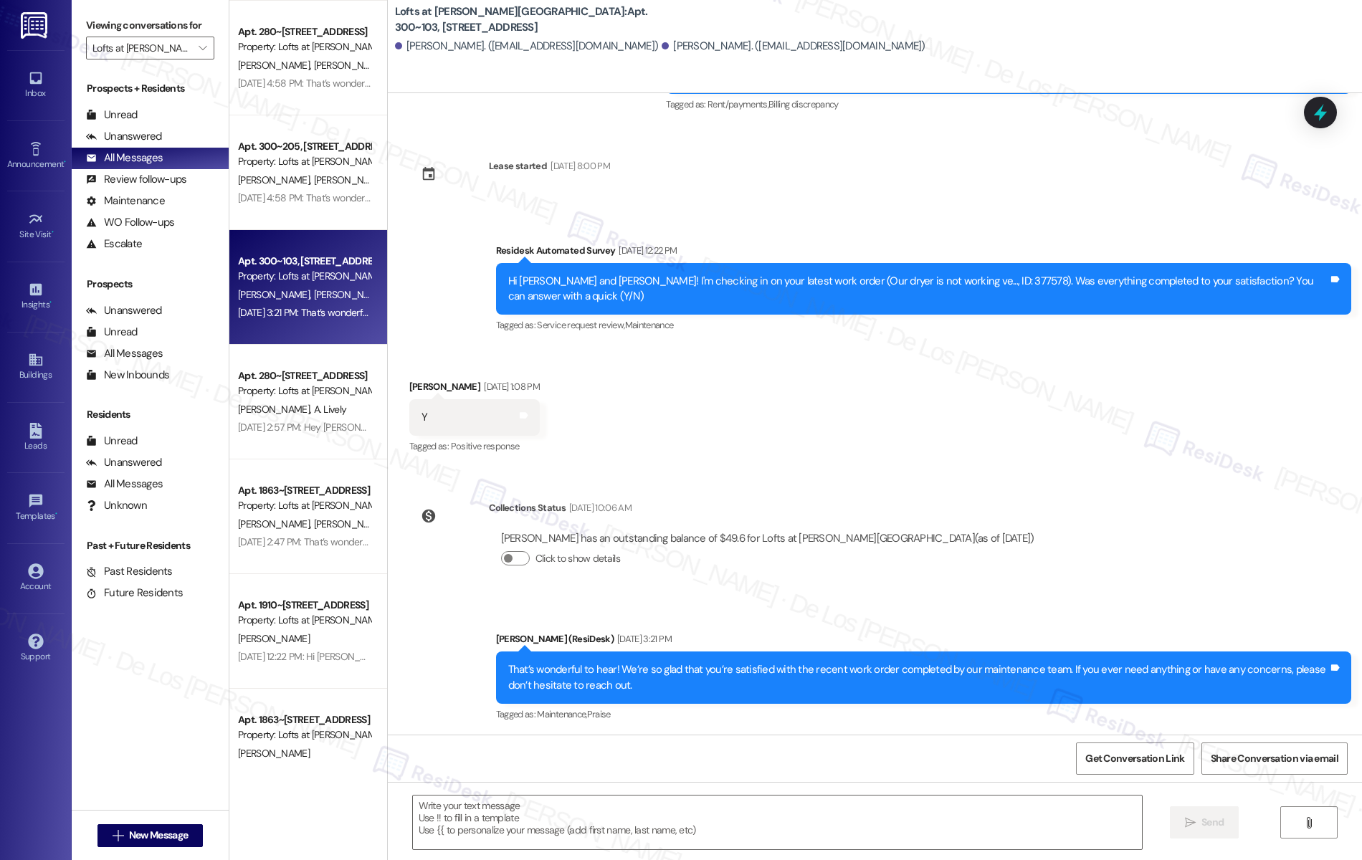
scroll to position [1245, 0]
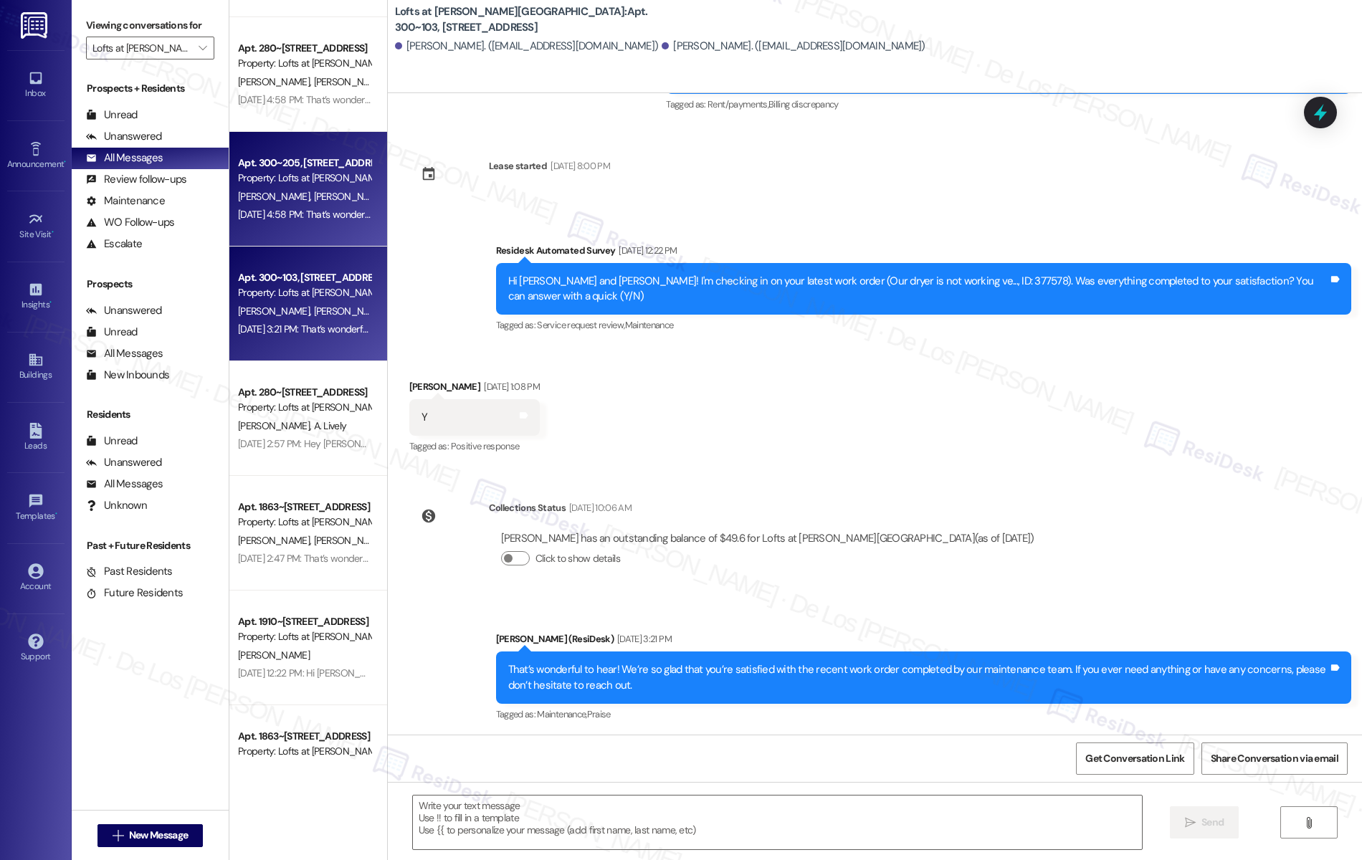
click at [323, 234] on div "Apt. 300~205, 1864 Old Jube Square Property: Lofts at Jubal Square Apartments L…" at bounding box center [308, 189] width 158 height 115
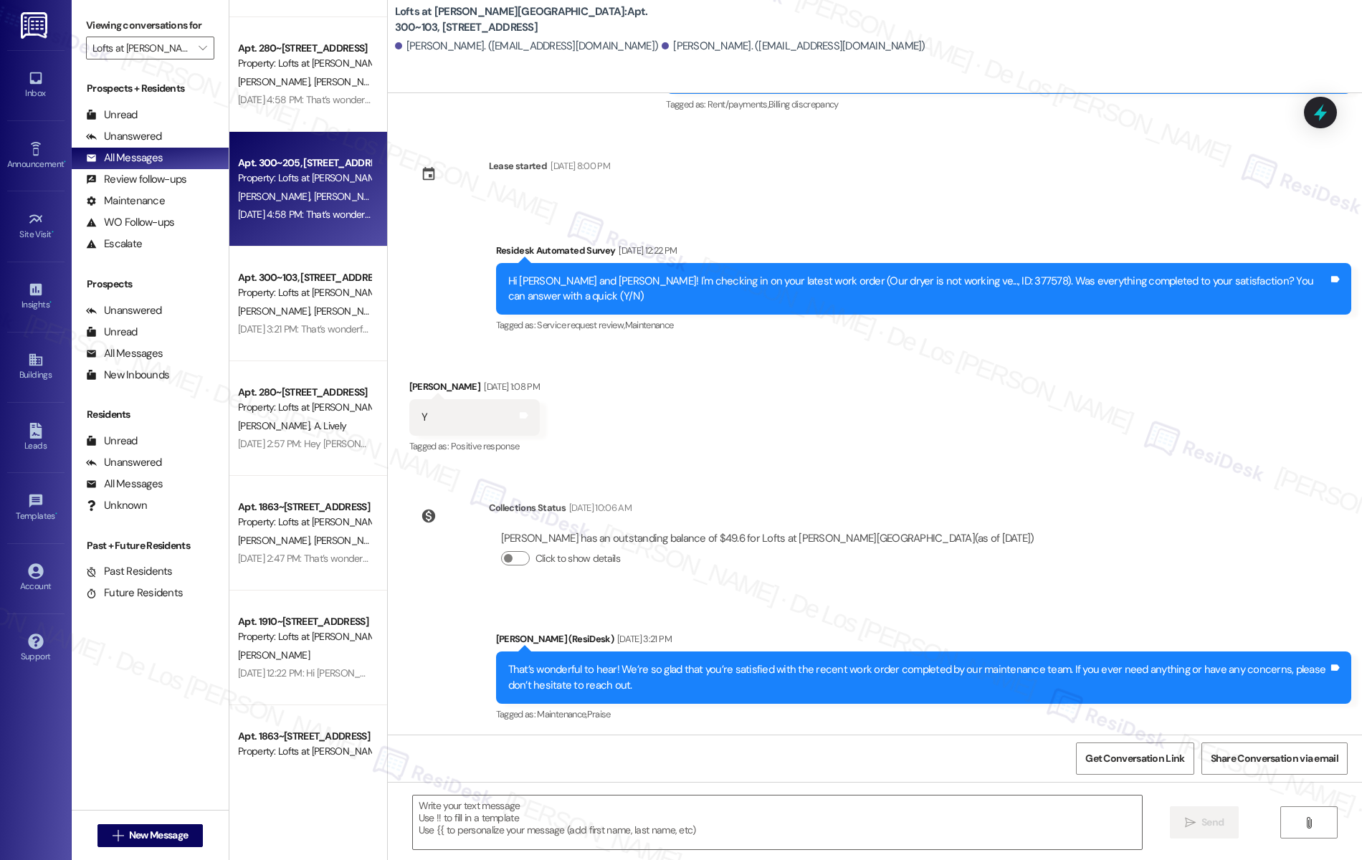
type textarea "Fetching suggested responses. Please feel free to read through the conversation…"
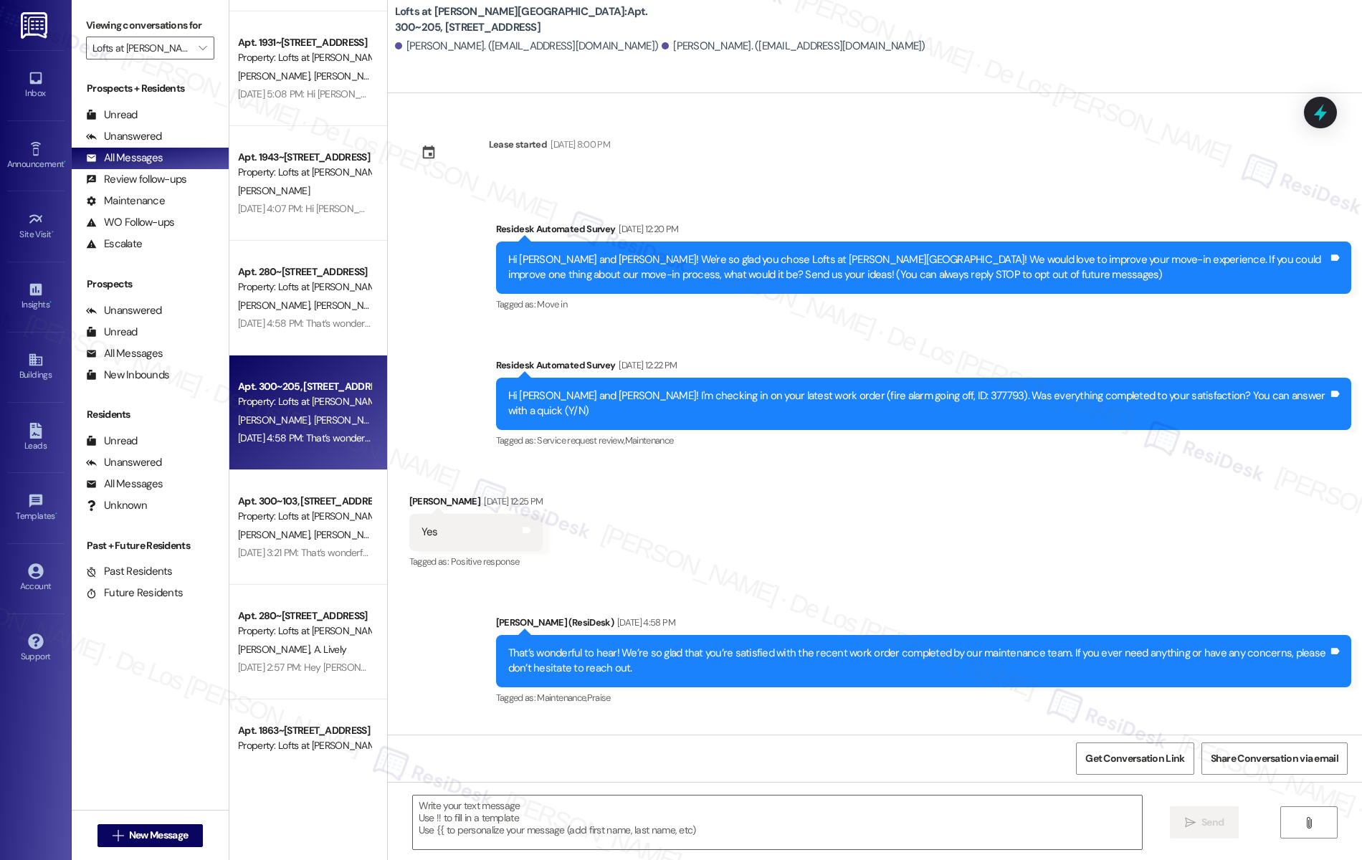
scroll to position [945, 0]
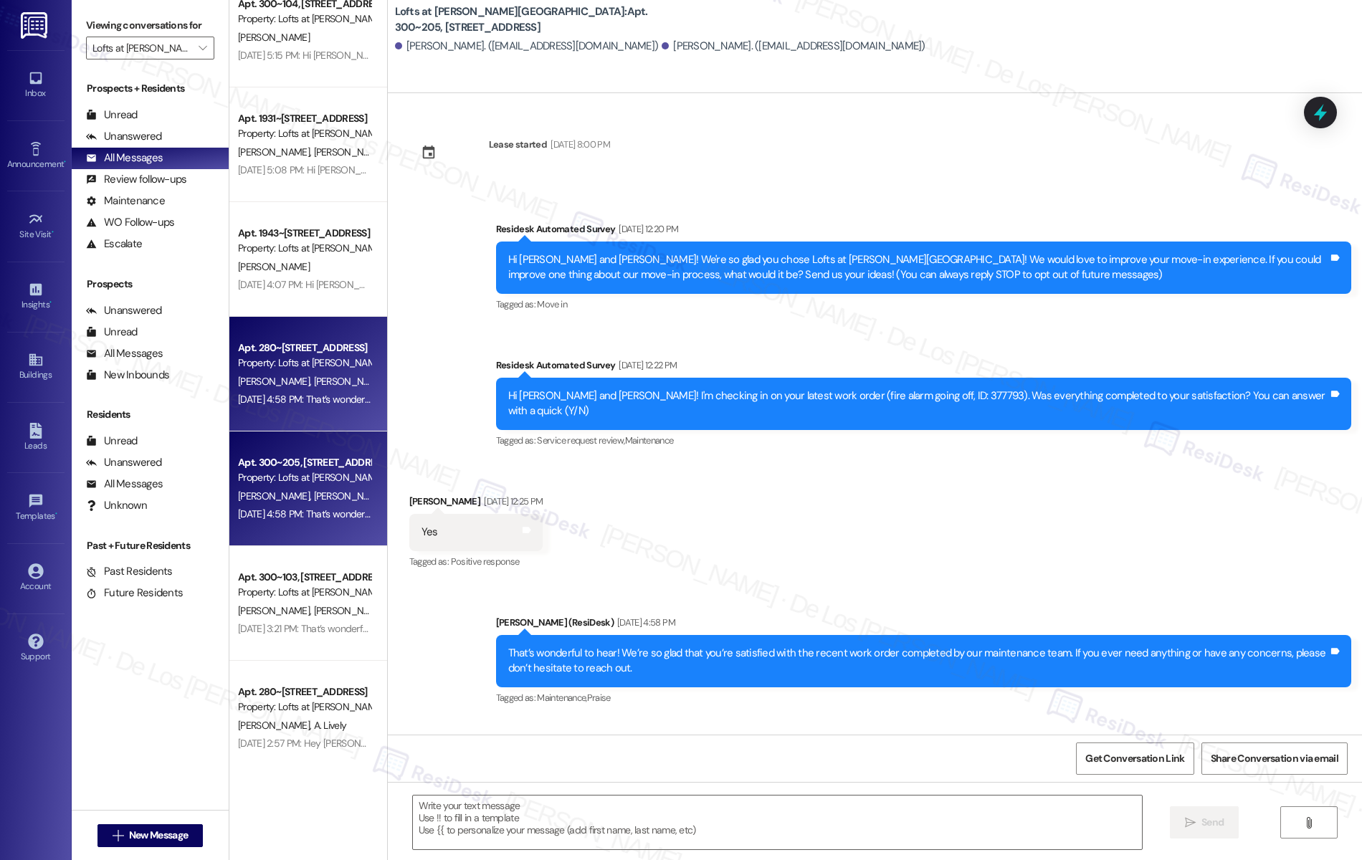
click at [294, 374] on div "F. Lanshe M. Graham" at bounding box center [304, 382] width 135 height 18
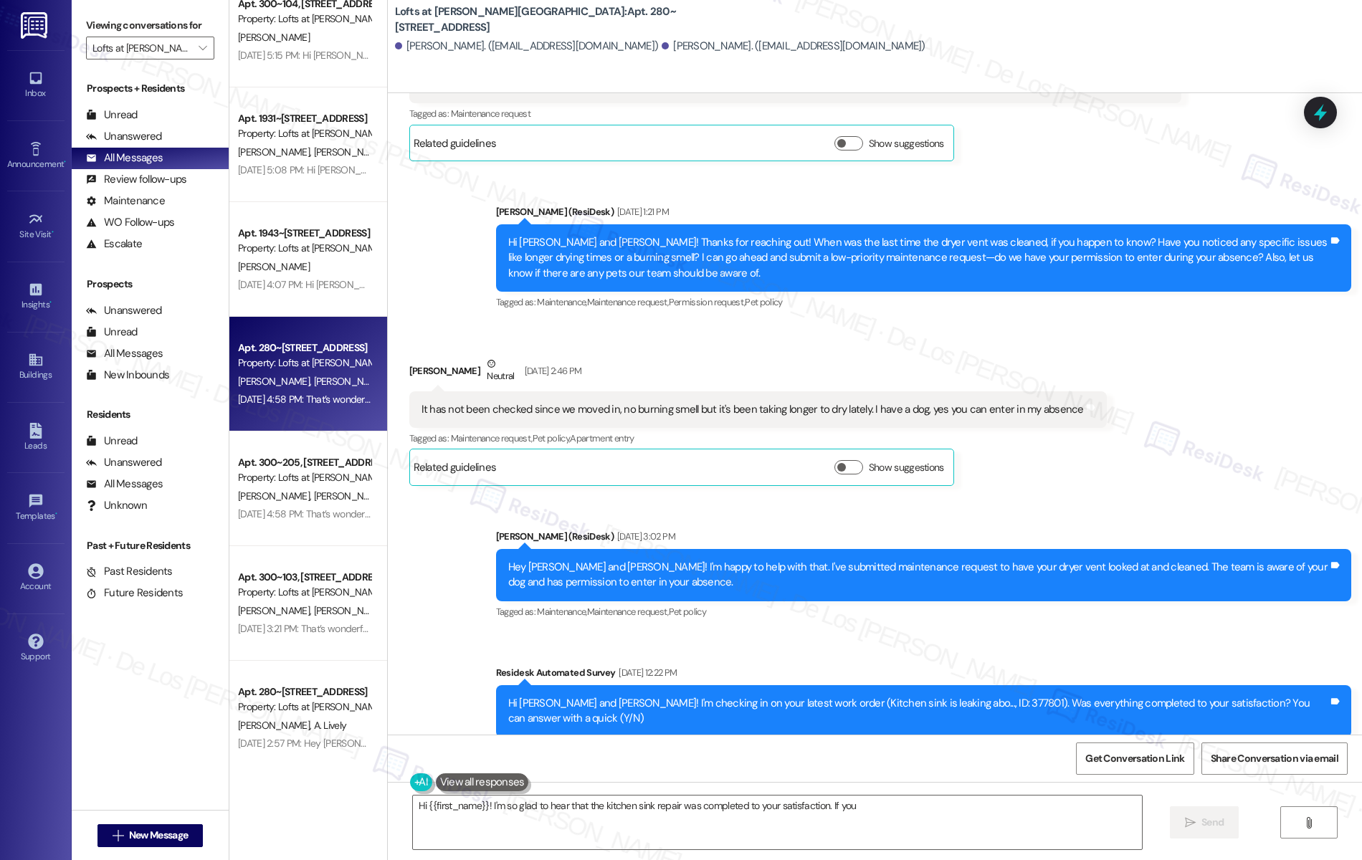
scroll to position [2098, 0]
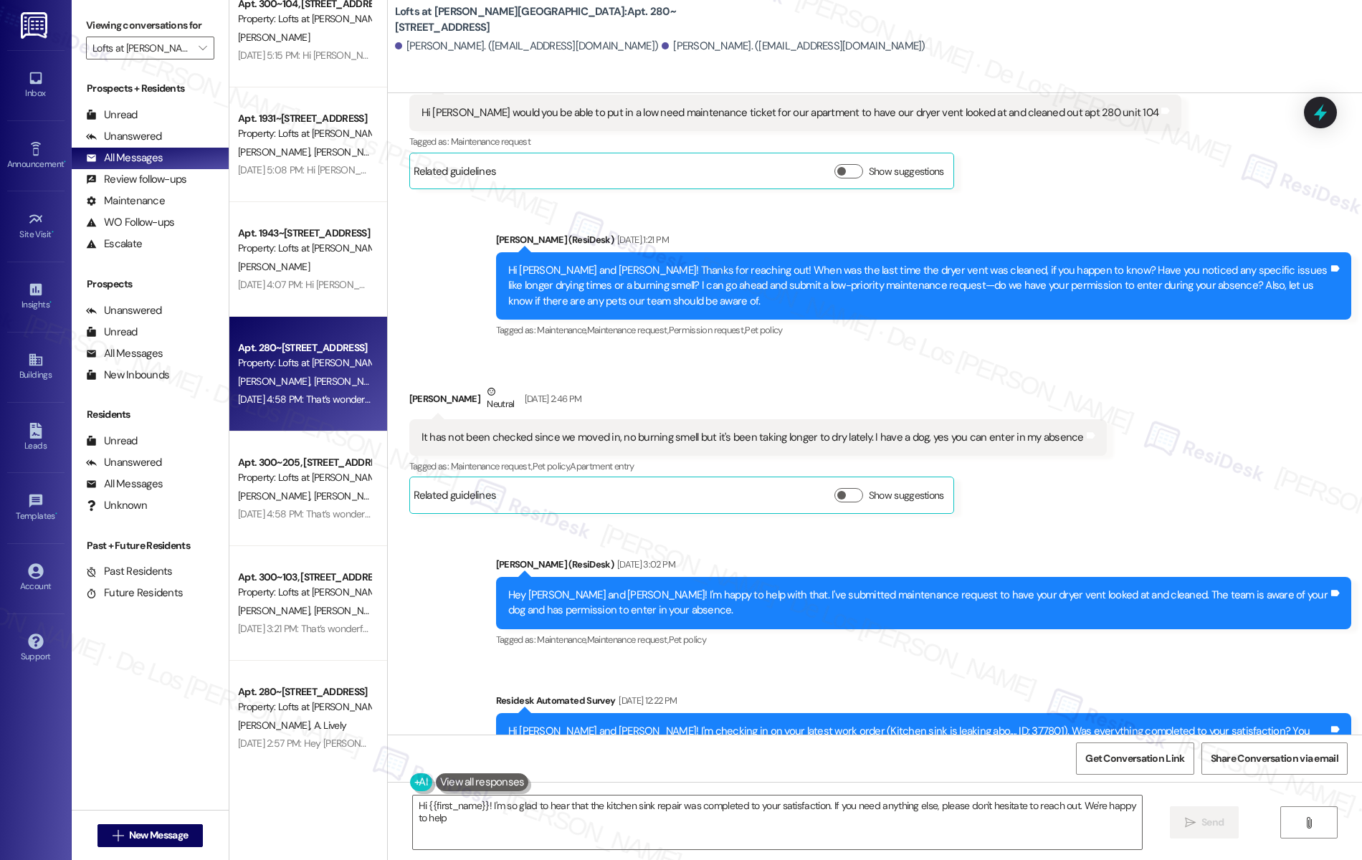
type textarea "Hi {{first_name}}! I'm so glad to hear that the kitchen sink repair was complet…"
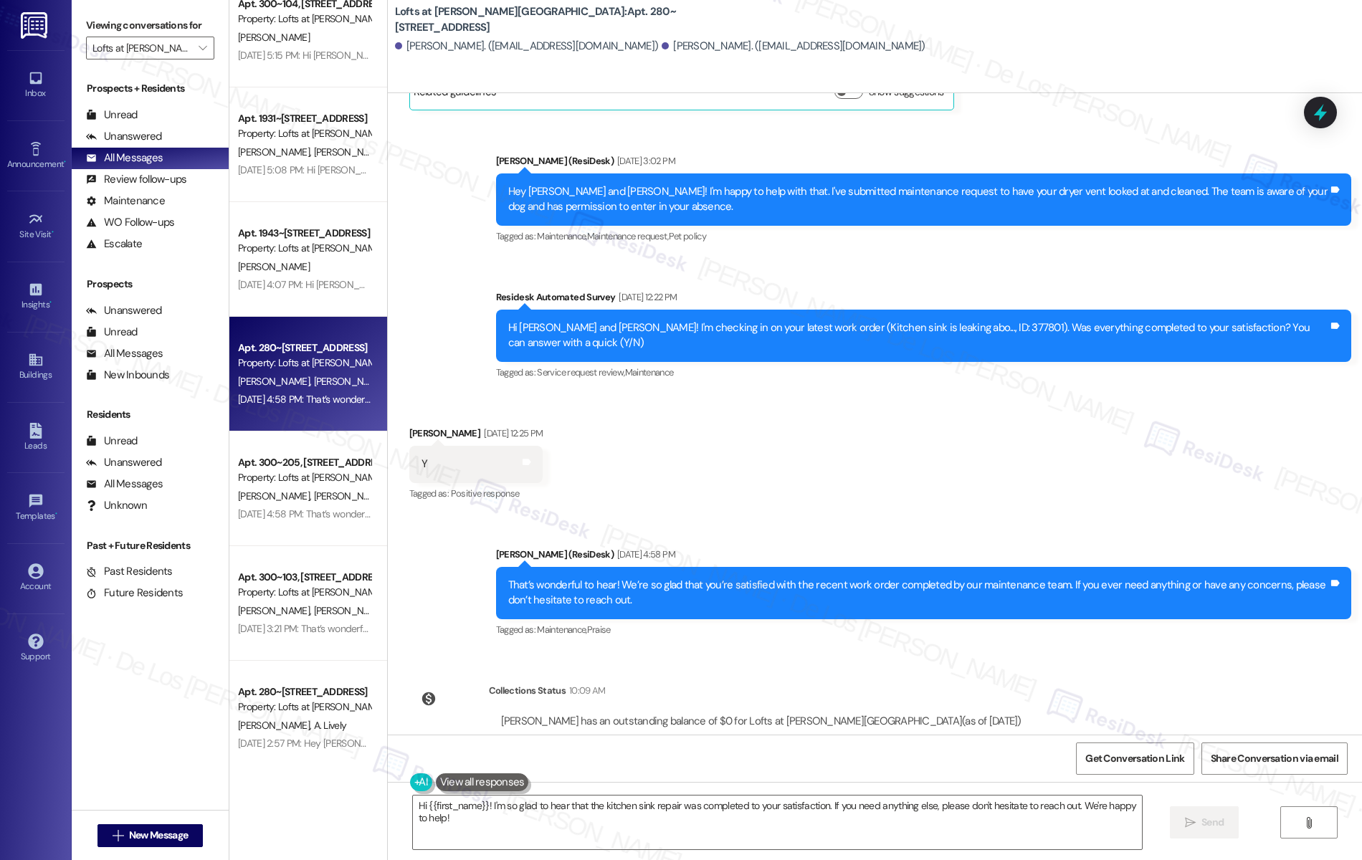
scroll to position [915, 0]
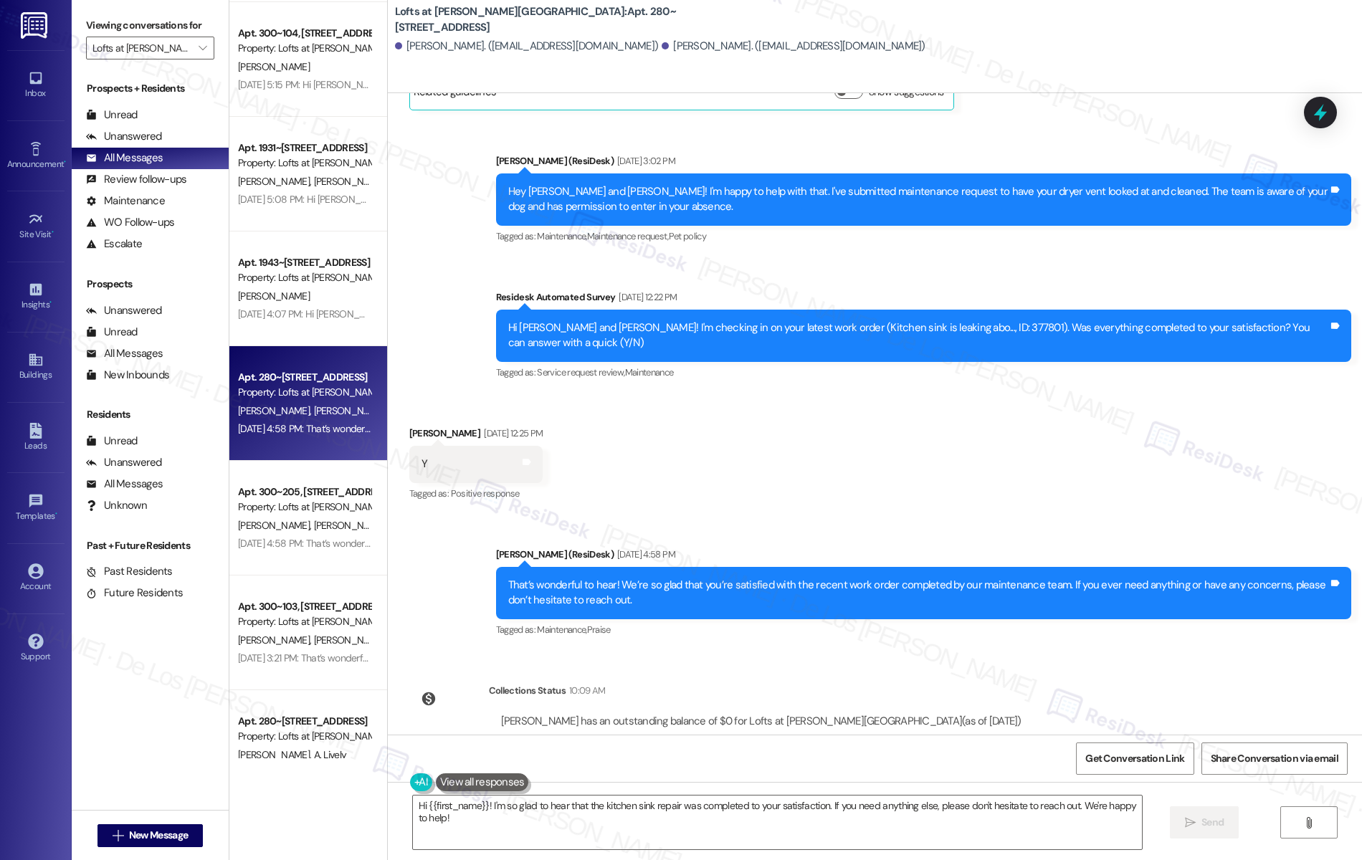
click at [295, 347] on div "Apt. 280~104, 1864 Old Jube Square Property: Lofts at Jubal Square Apartments F…" at bounding box center [308, 403] width 158 height 115
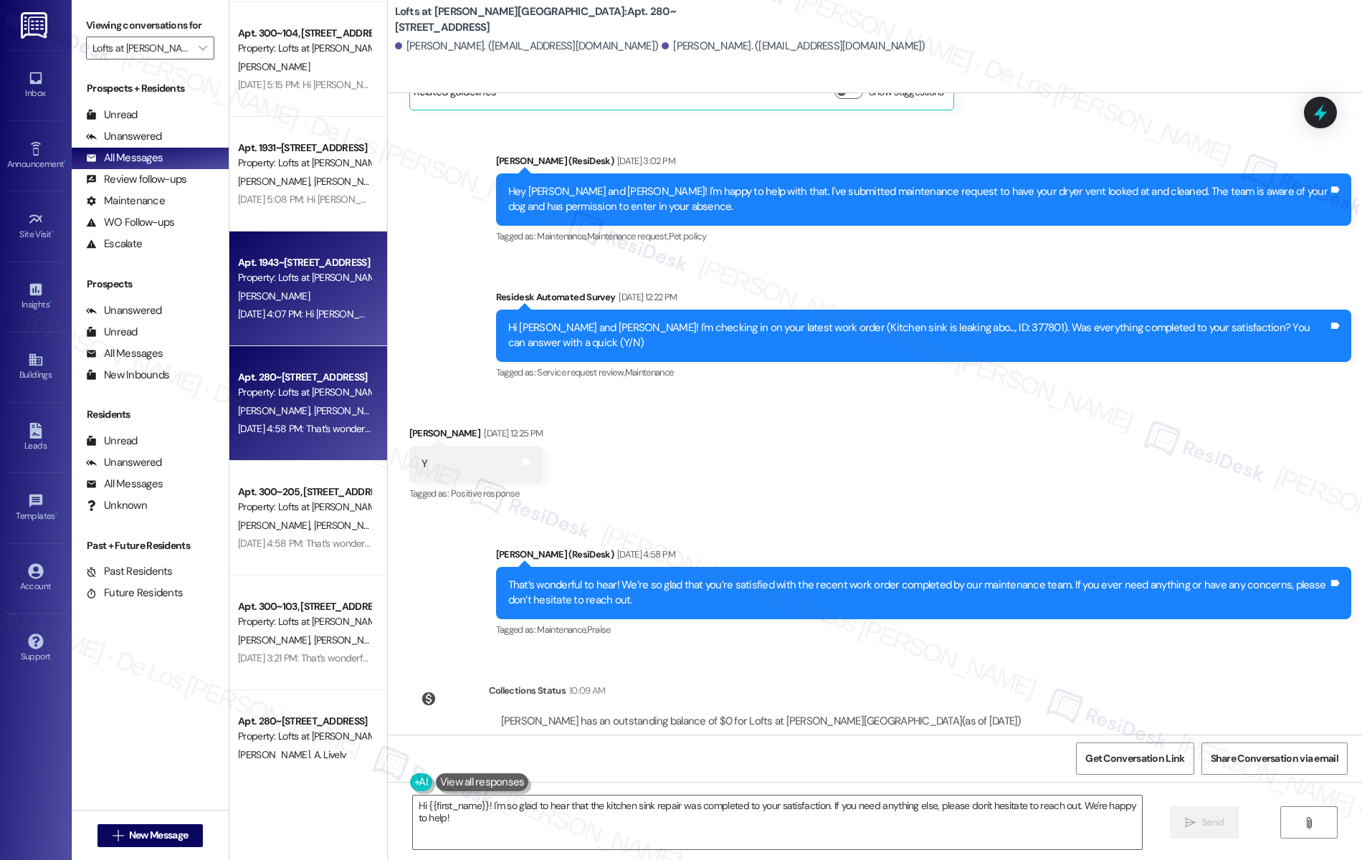
click at [303, 316] on div "Sep 05, 2025 at 4:07 PM: Hi Jessica! Sorry for the delayed response — I underst…" at bounding box center [753, 314] width 1031 height 13
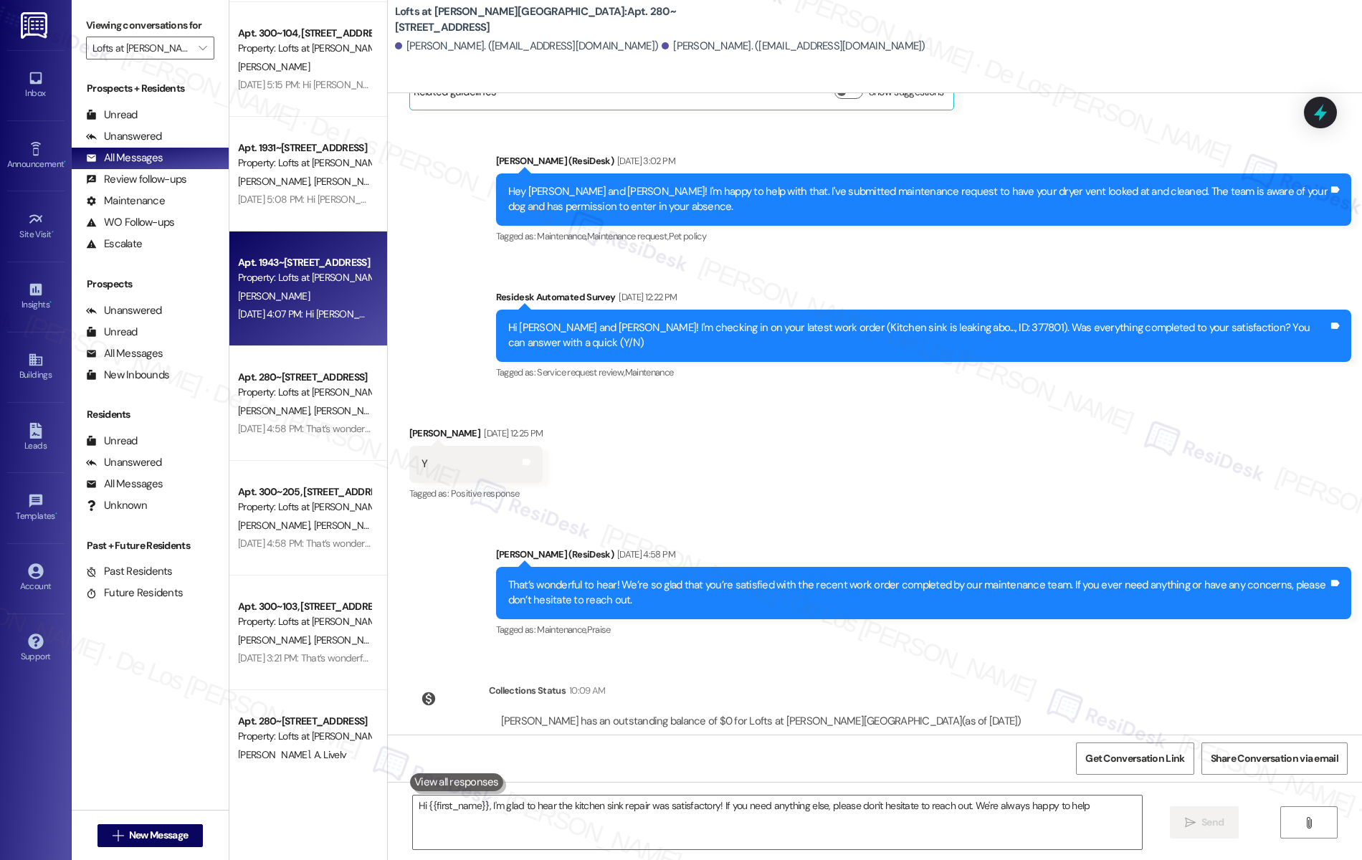
type textarea "Hi {{first_name}}, I'm glad to hear the kitchen sink repair was satisfactory! I…"
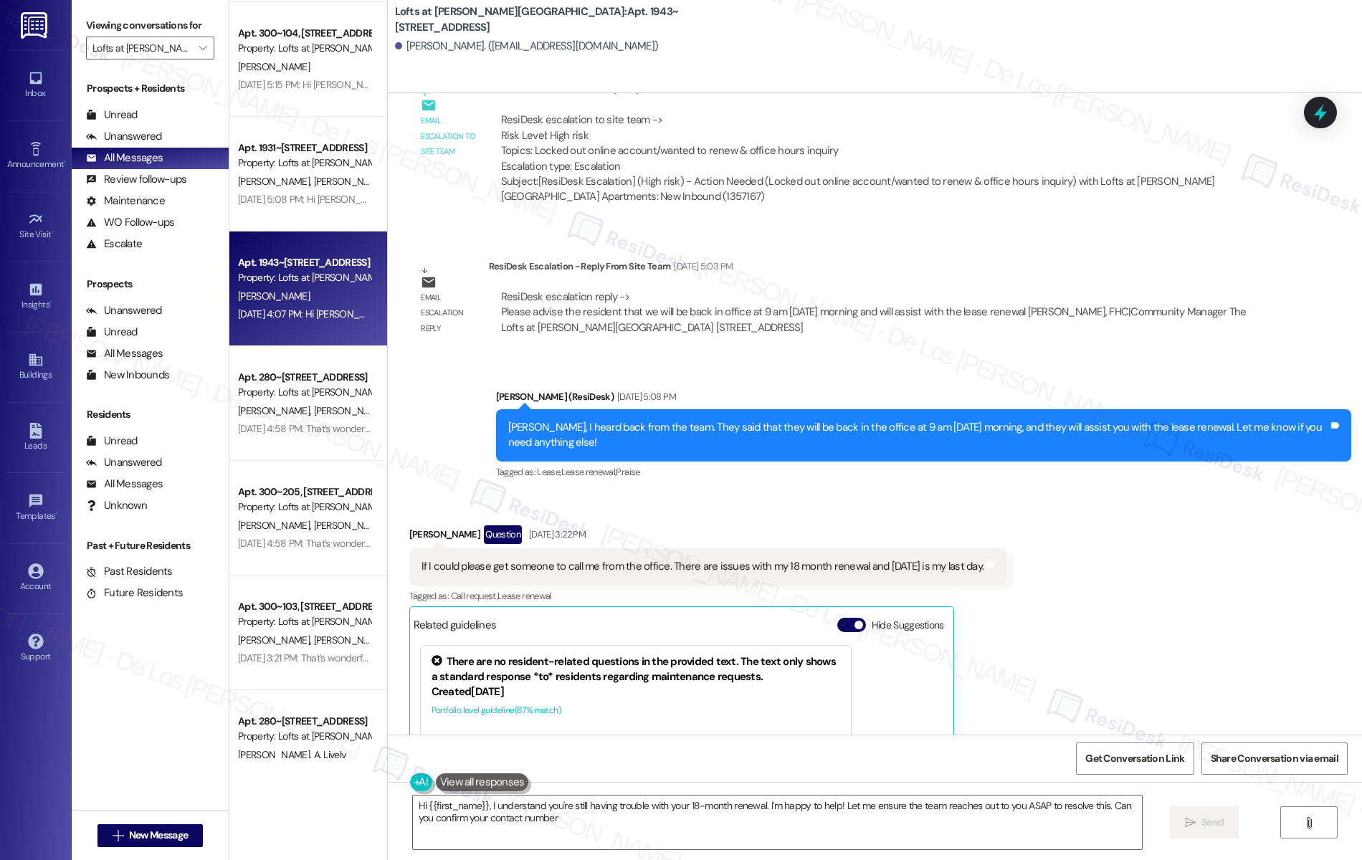
type textarea "Hi {{first_name}}, I understand you're still having trouble with your 18-month …"
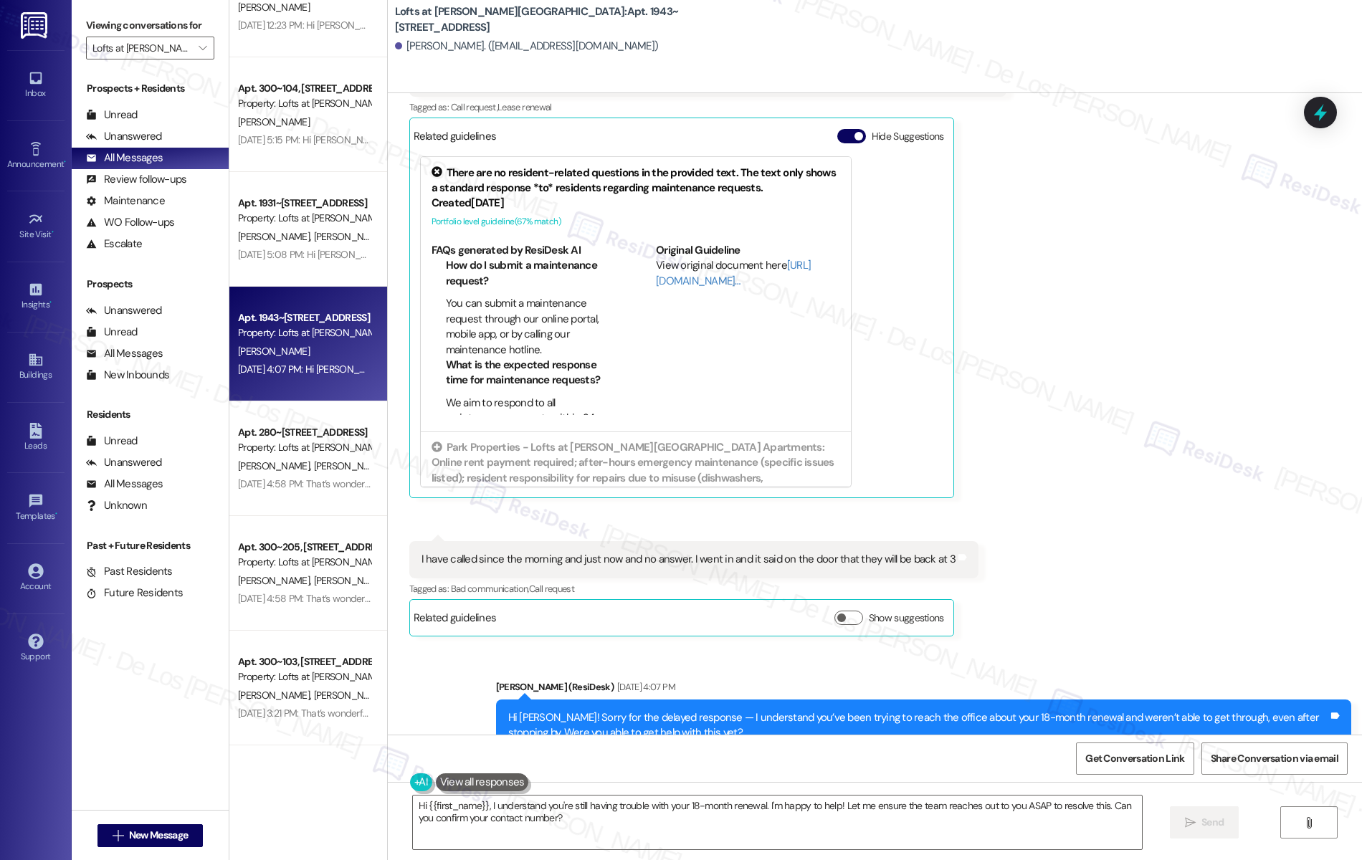
scroll to position [832, 0]
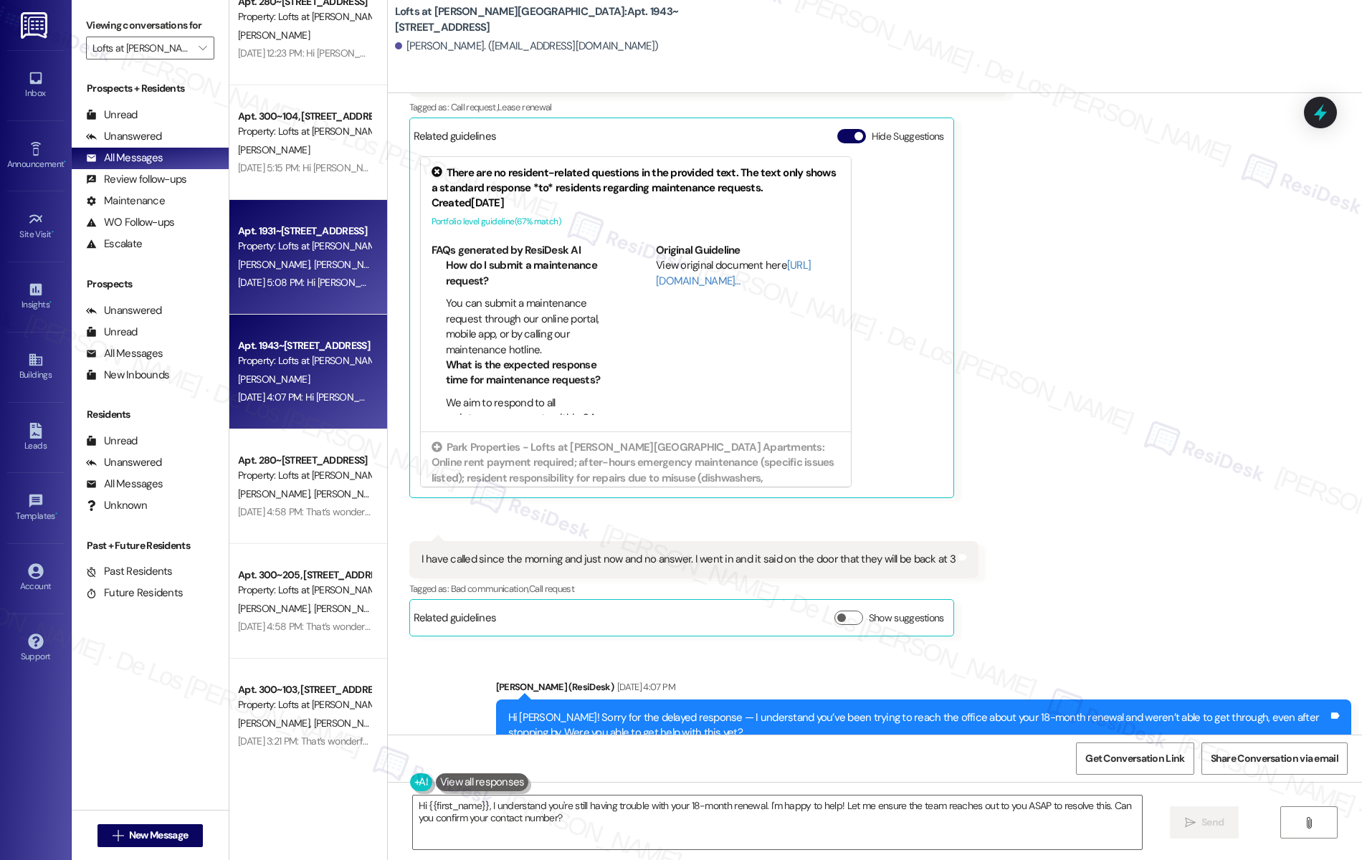
click at [290, 285] on div "Sep 05, 2025 at 5:08 PM: Hi Larry and Susan! The site team asked me to share th…" at bounding box center [1036, 282] width 1597 height 13
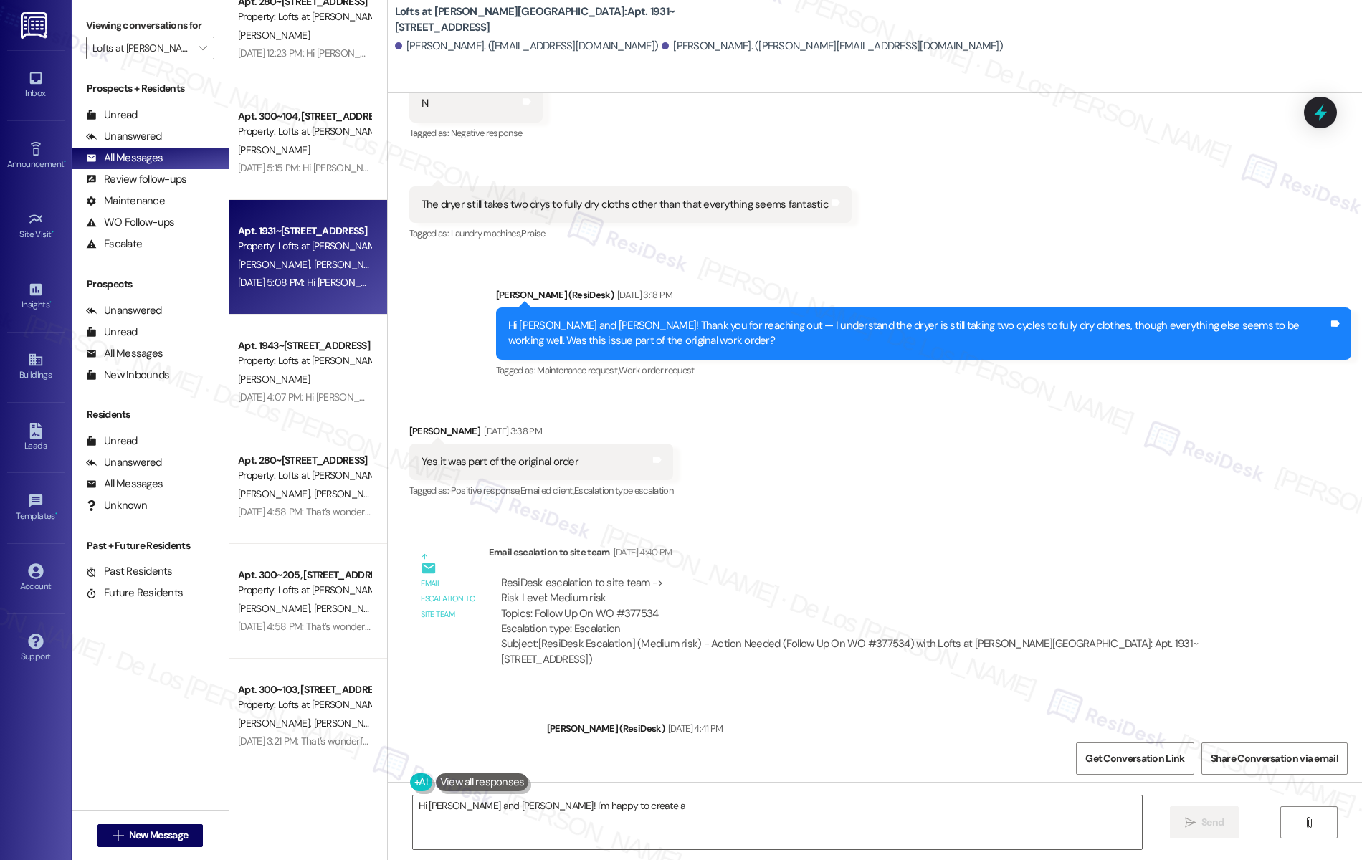
scroll to position [756, 0]
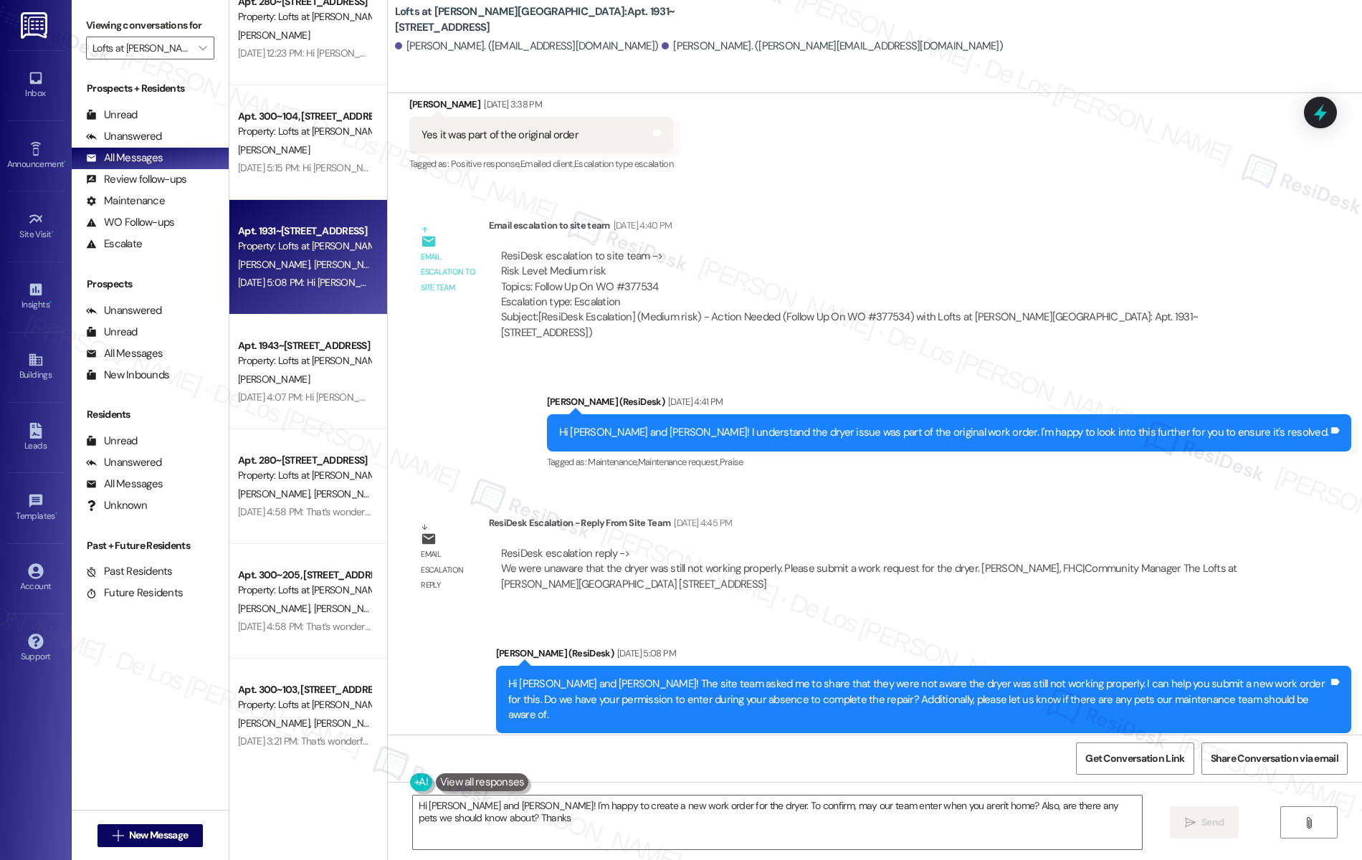
type textarea "Hi Larry and Susan! I'm happy to create a new work order for the dryer. To conf…"
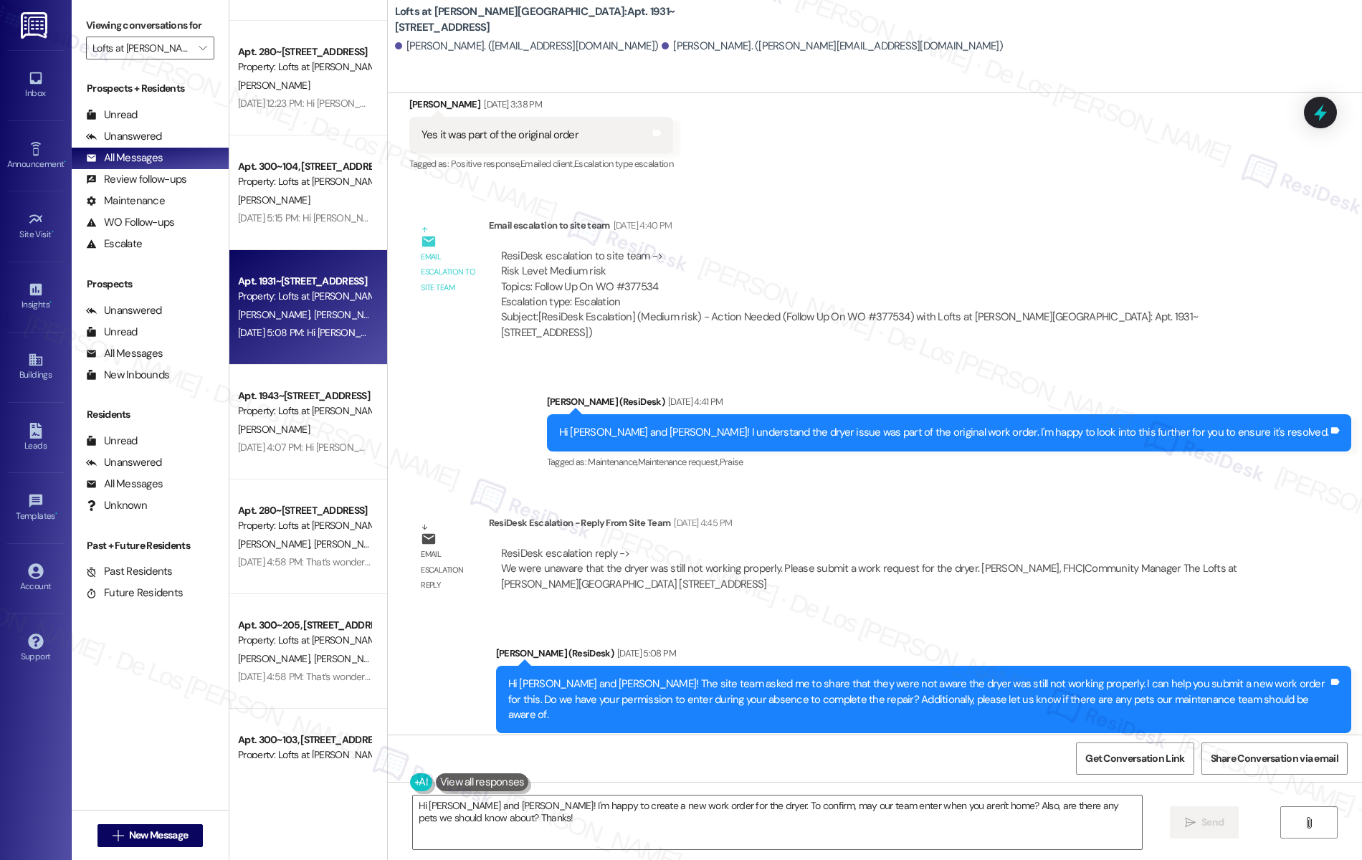
scroll to position [737, 0]
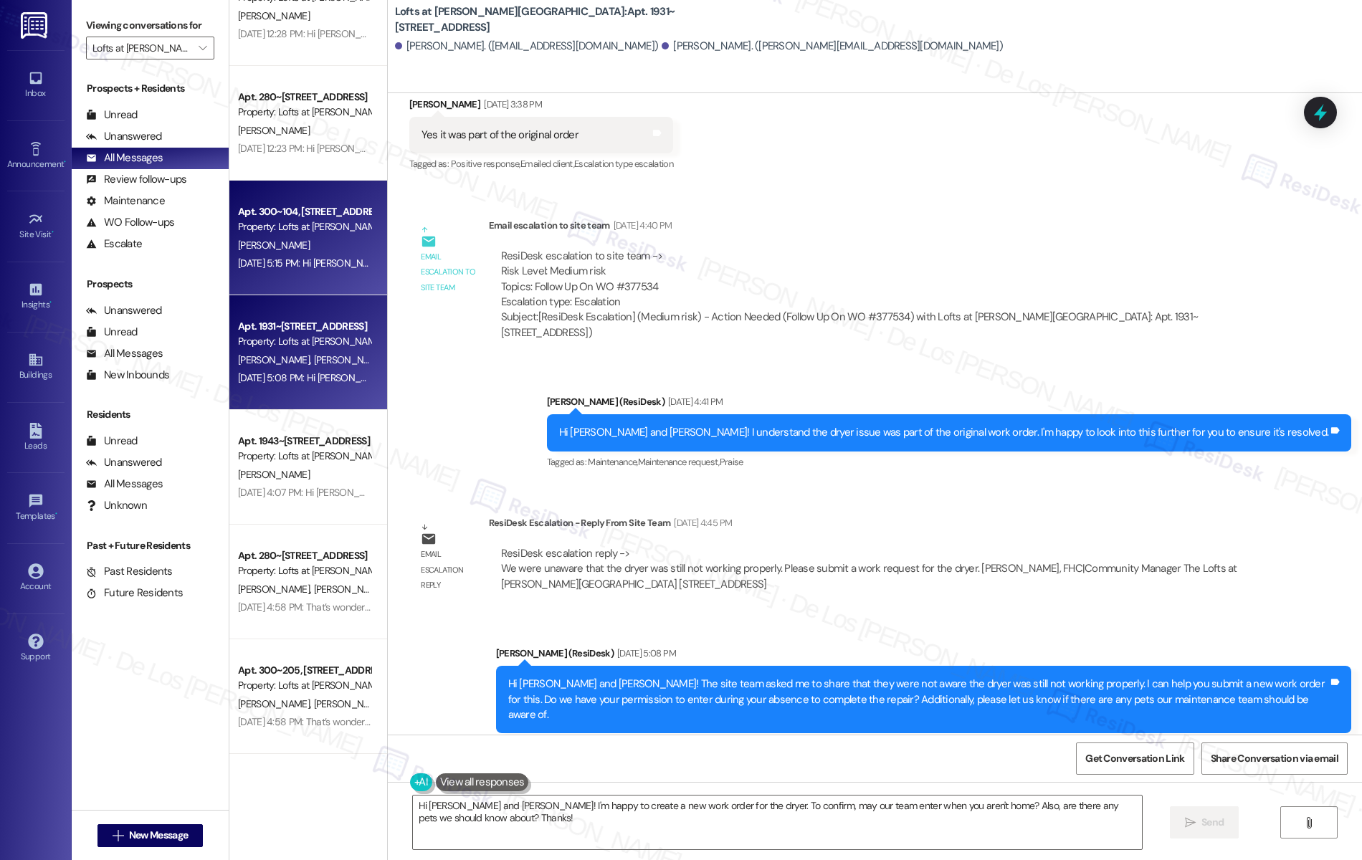
click at [308, 271] on div "Sep 05, 2025 at 5:15 PM: Hi Melinda! Thanks for the update. Please keep me post…" at bounding box center [304, 264] width 135 height 18
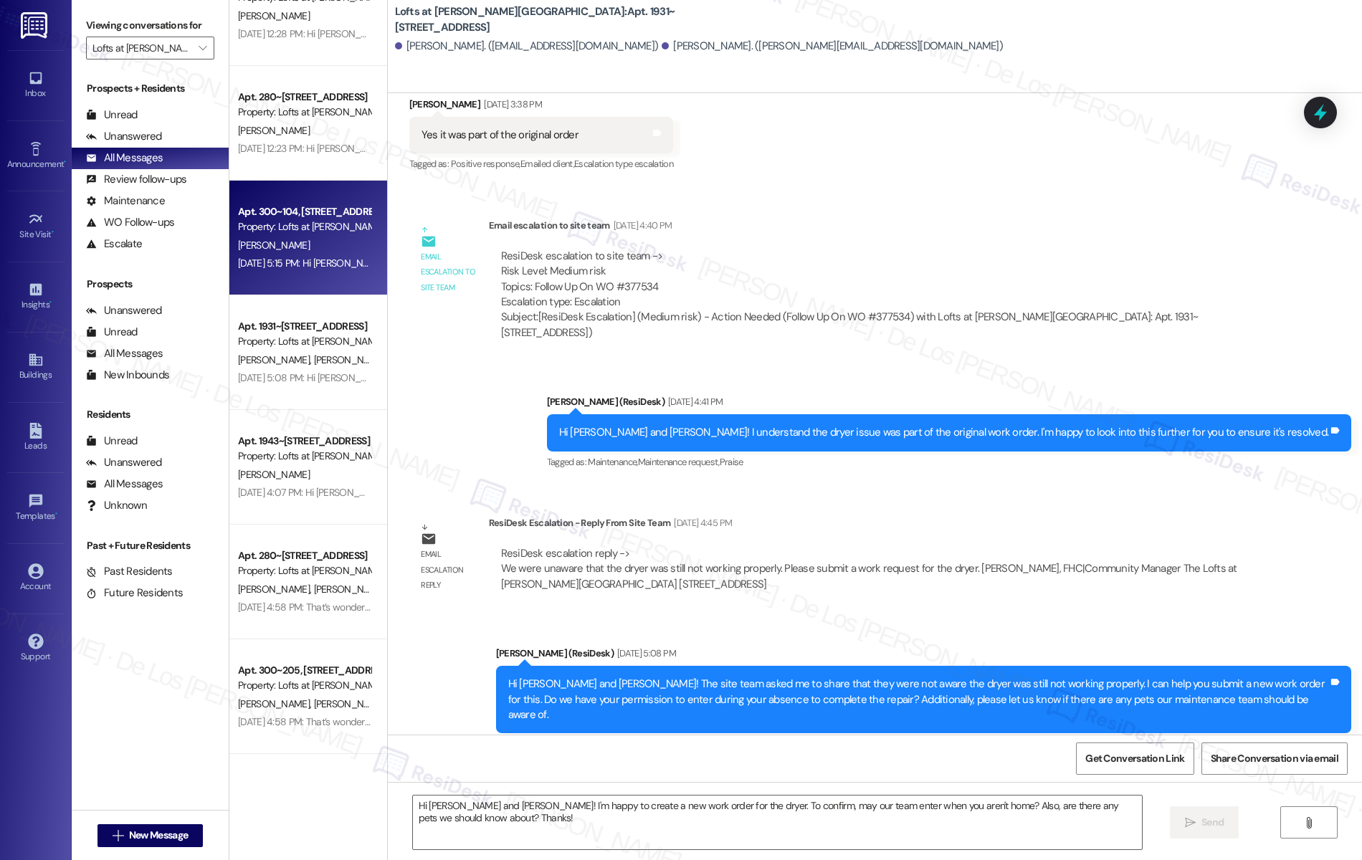
type textarea "Fetching suggested responses. Please feel free to read through the conversation…"
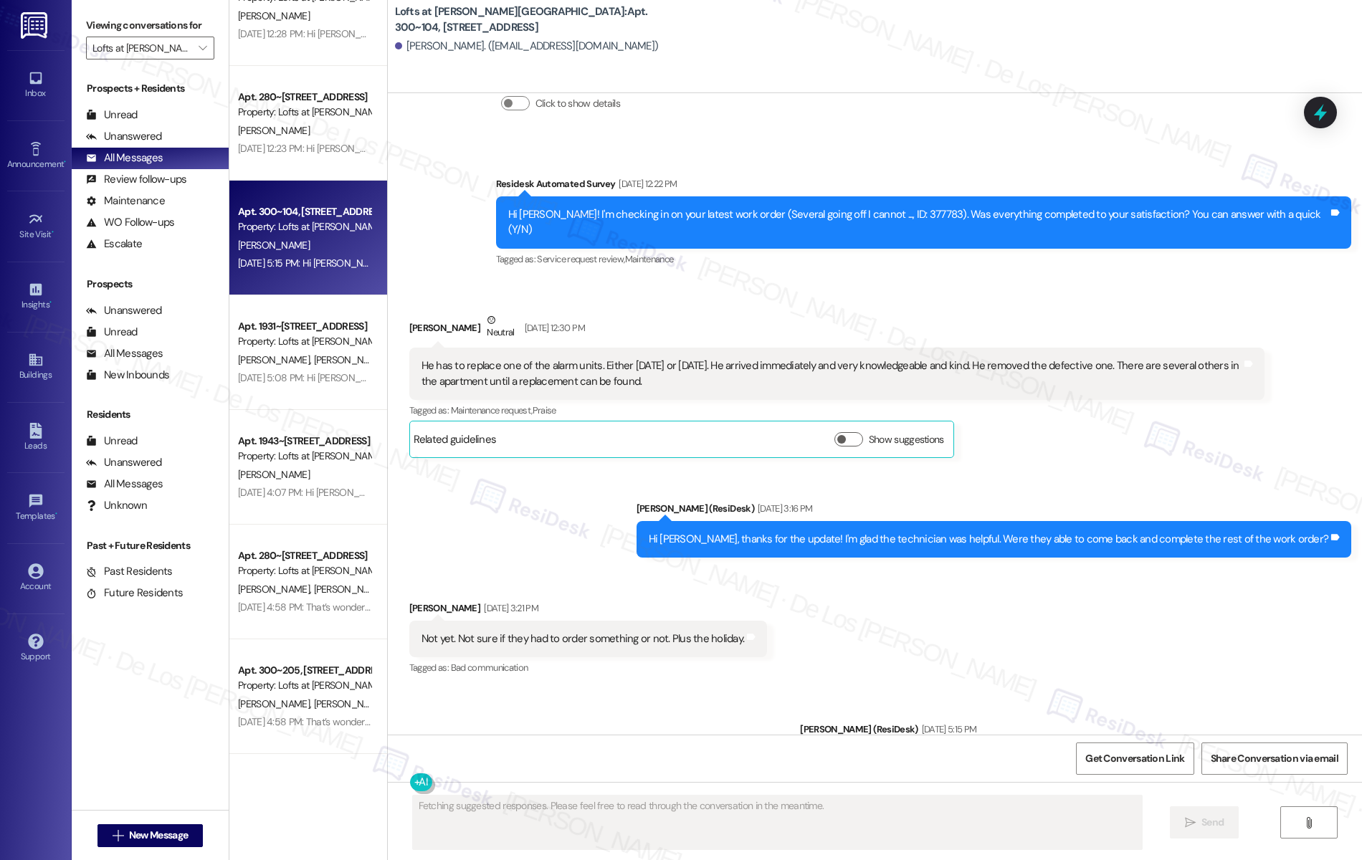
scroll to position [2139, 0]
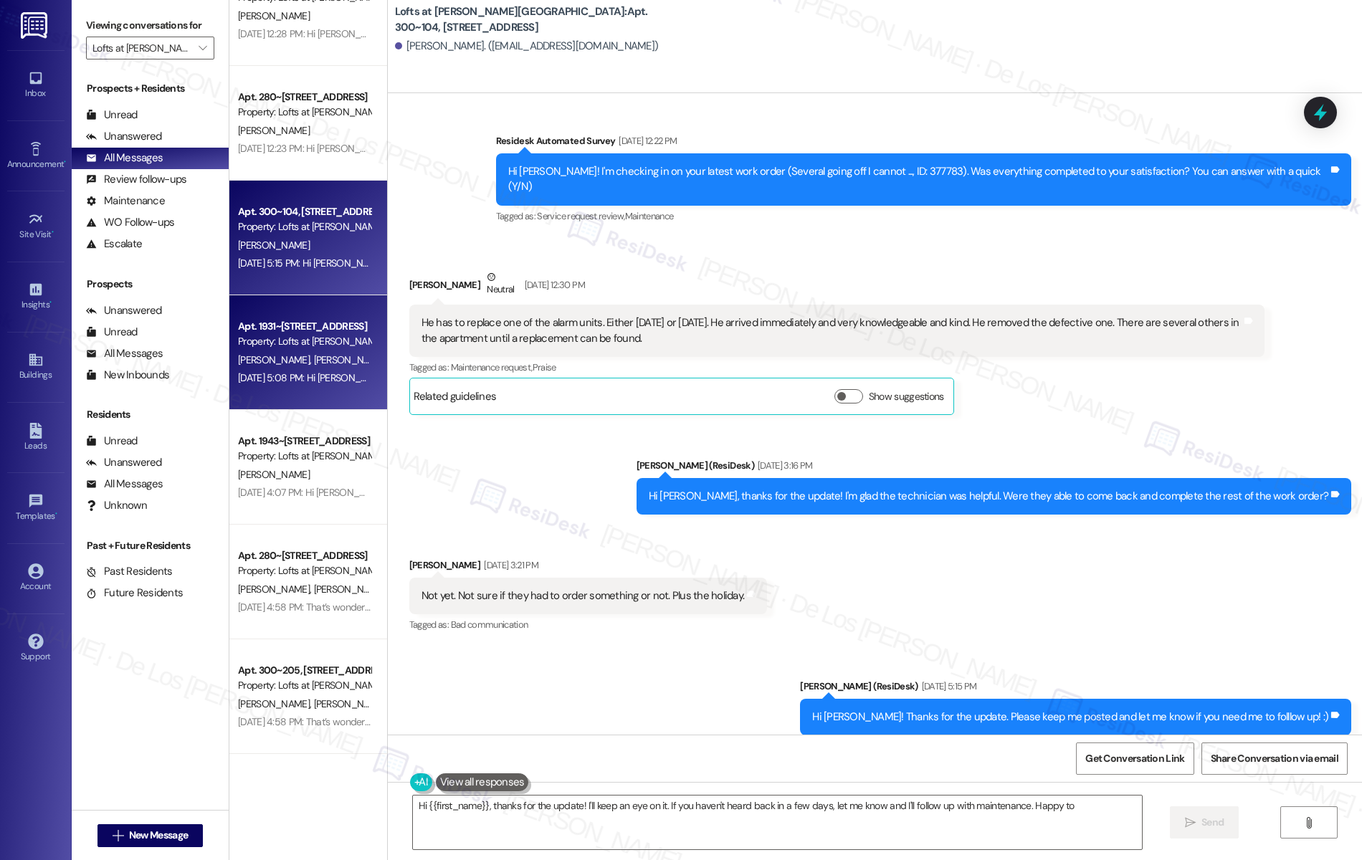
type textarea "Hi {{first_name}}, thanks for the update! I'll keep an eye on it. If you haven'…"
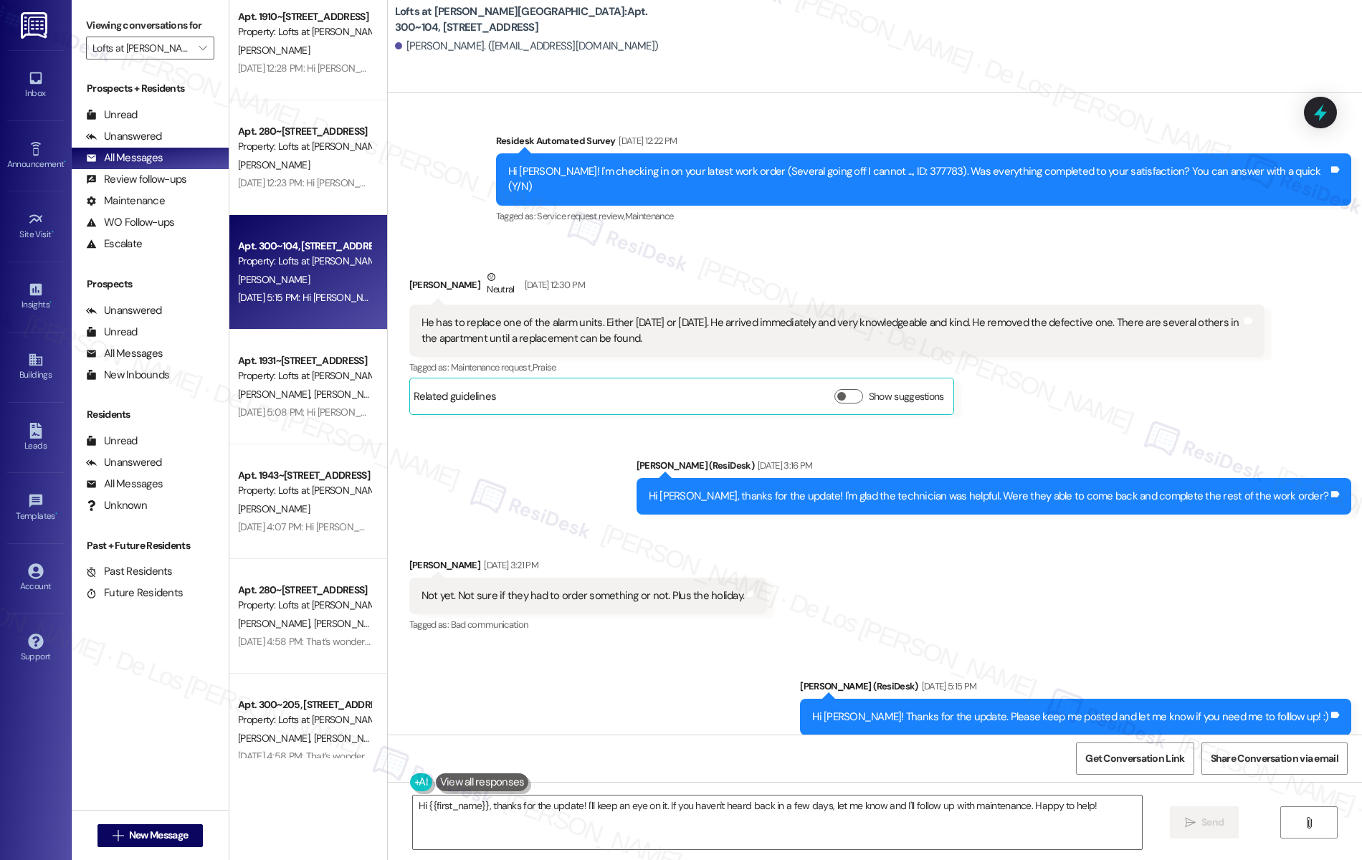
scroll to position [683, 0]
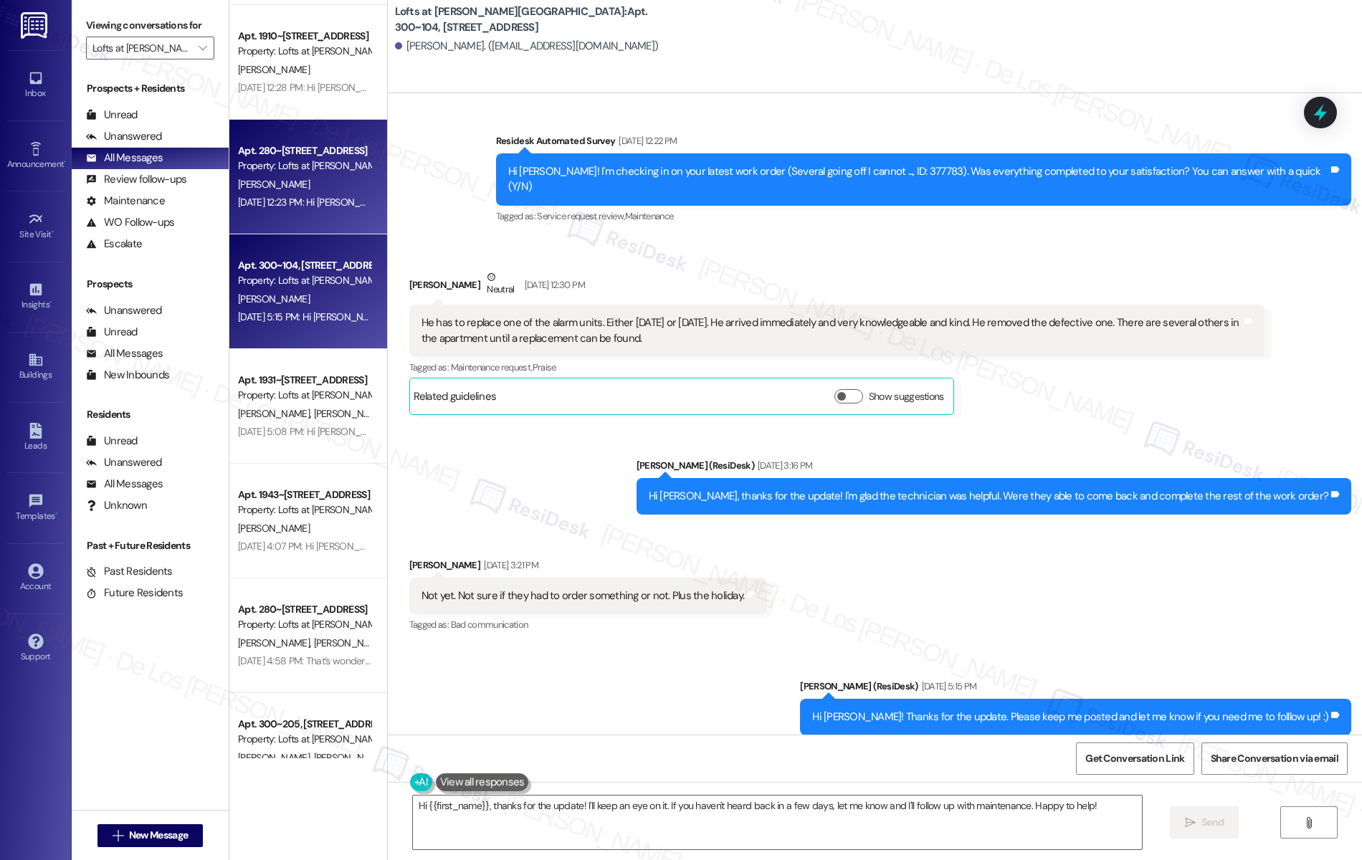
click at [290, 199] on div "Sep 12, 2025 at 12:23 PM: Hi Scott! We're so glad you chose Lofts at Jubal Squa…" at bounding box center [902, 202] width 1328 height 13
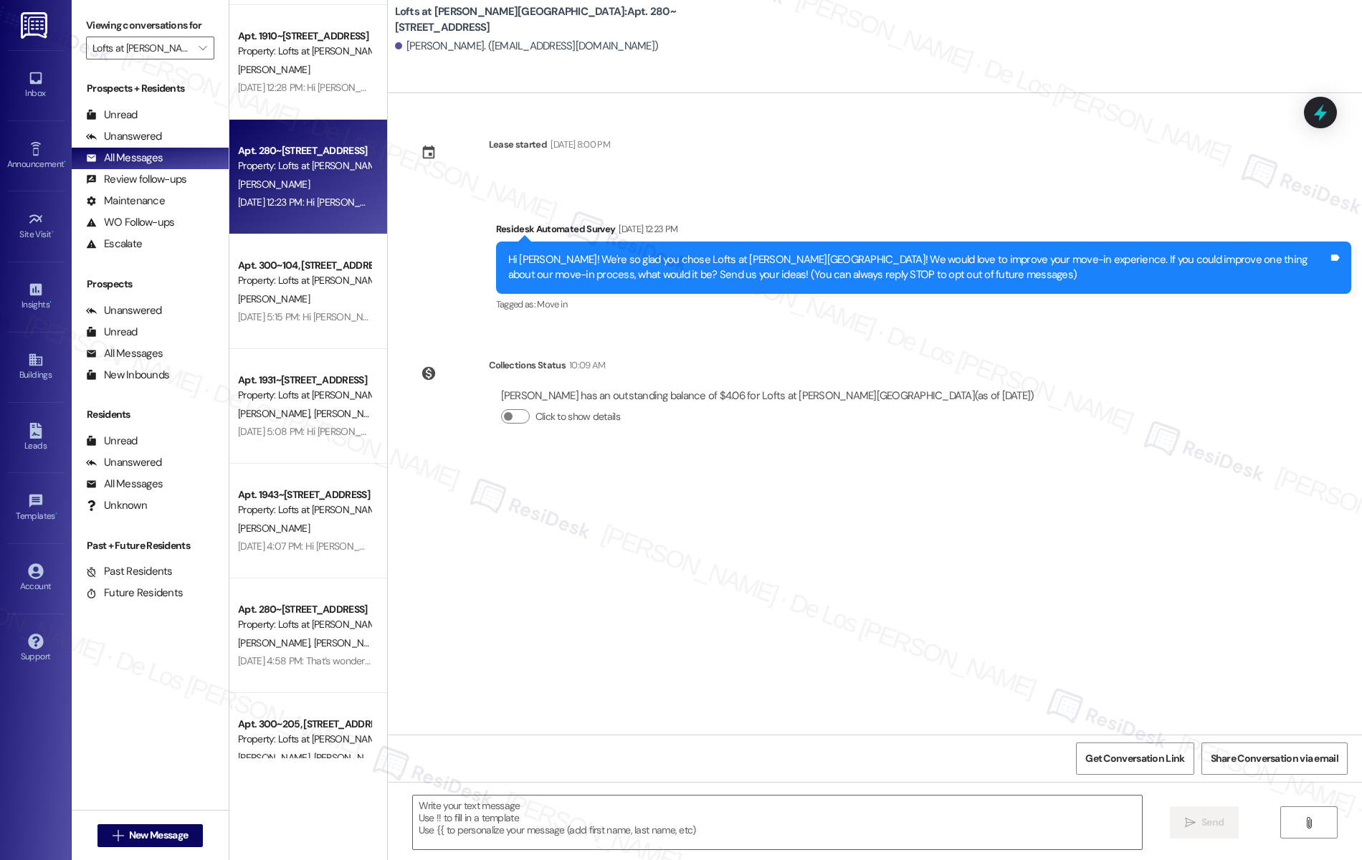
type textarea "Fetching suggested responses. Please feel free to read through the conversation…"
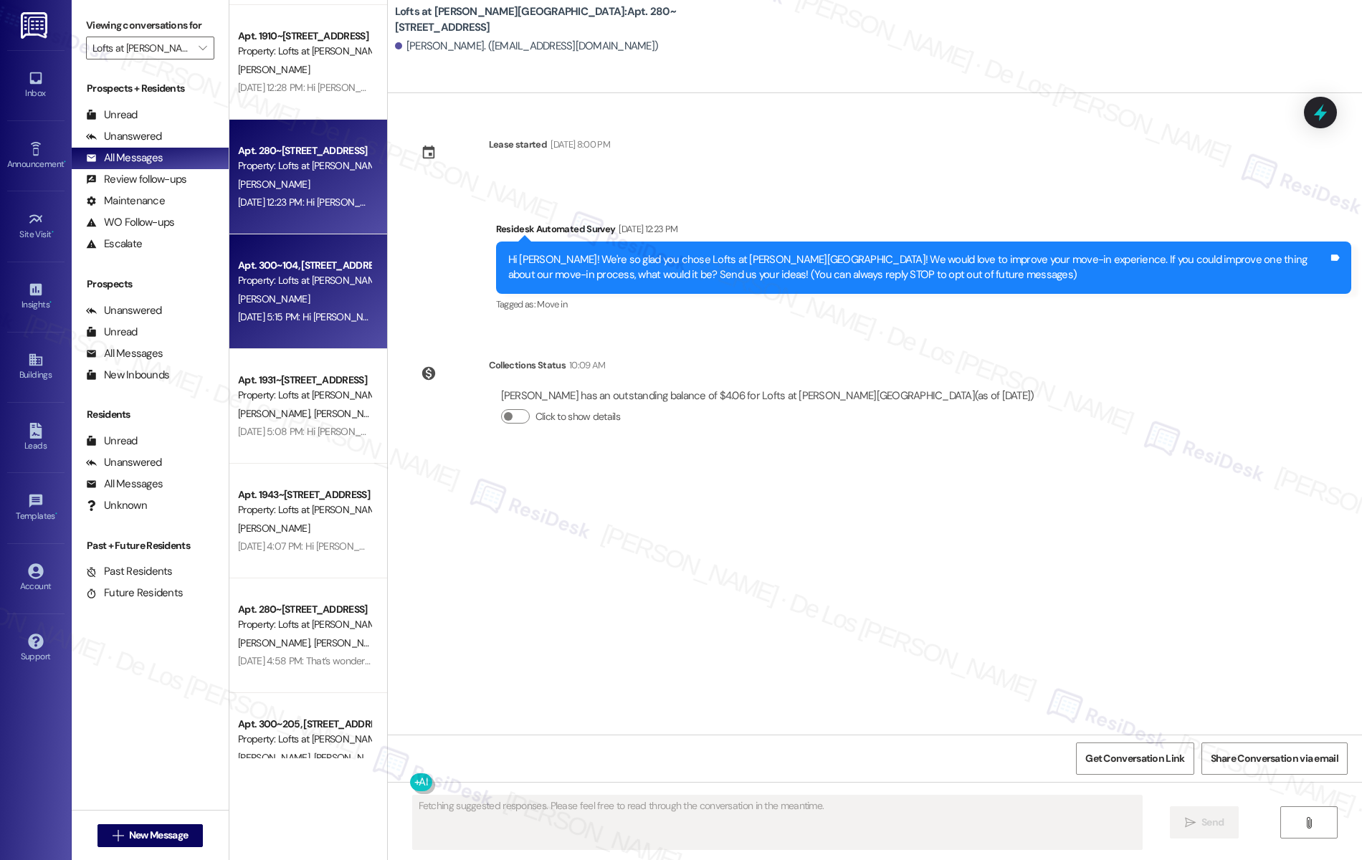
scroll to position [548, 0]
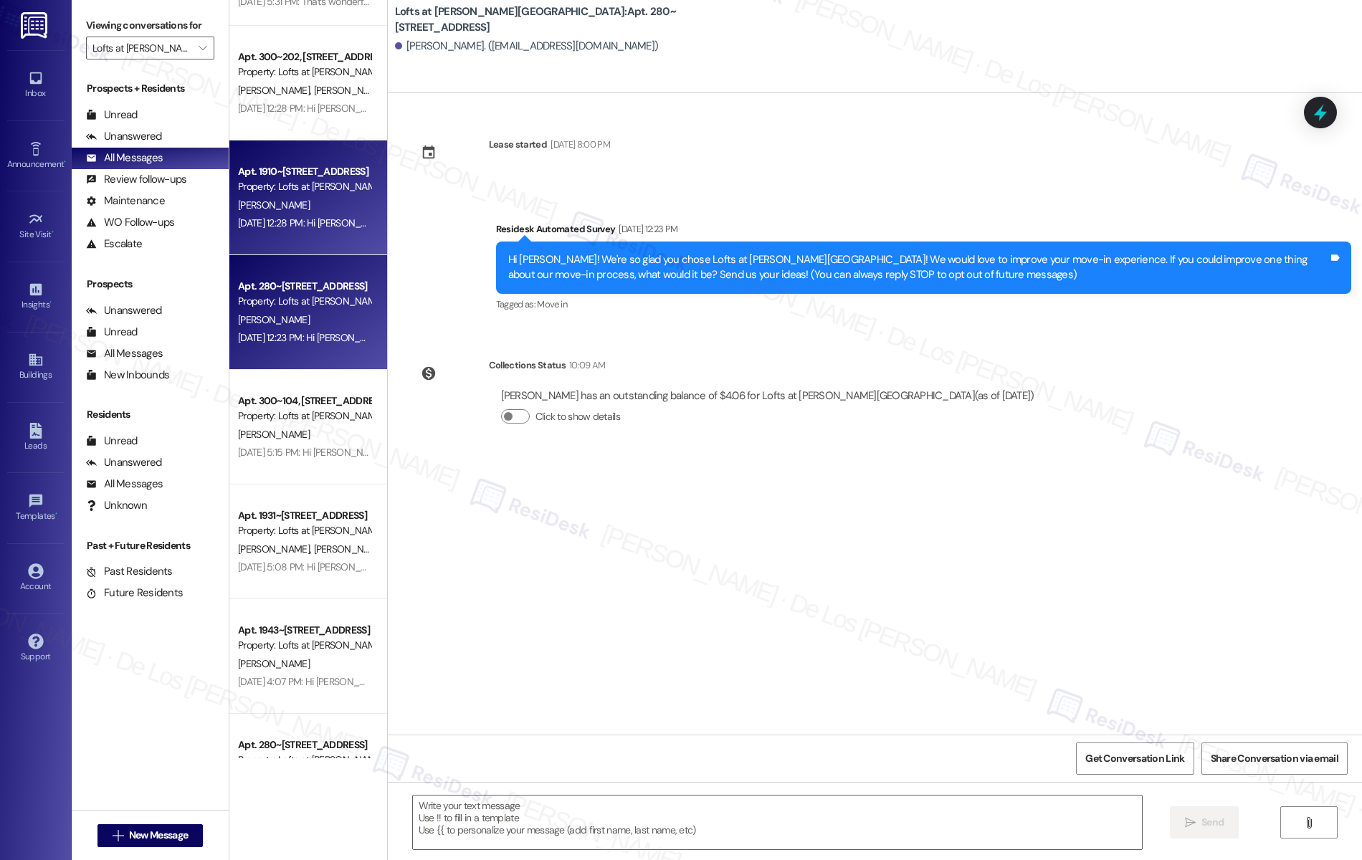
click at [305, 199] on div "R. Schoellen" at bounding box center [304, 205] width 135 height 18
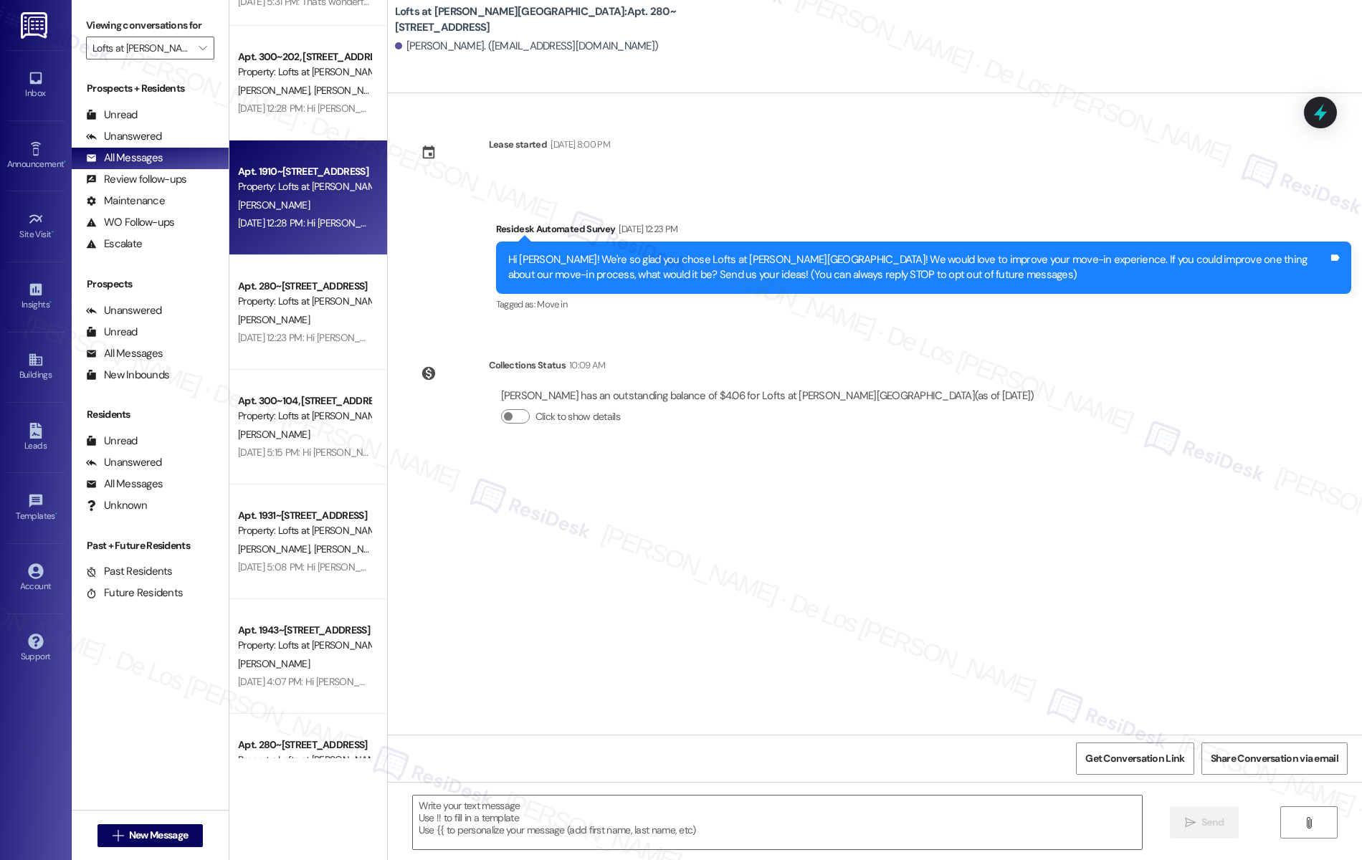
type textarea "Fetching suggested responses. Please feel free to read through the conversation…"
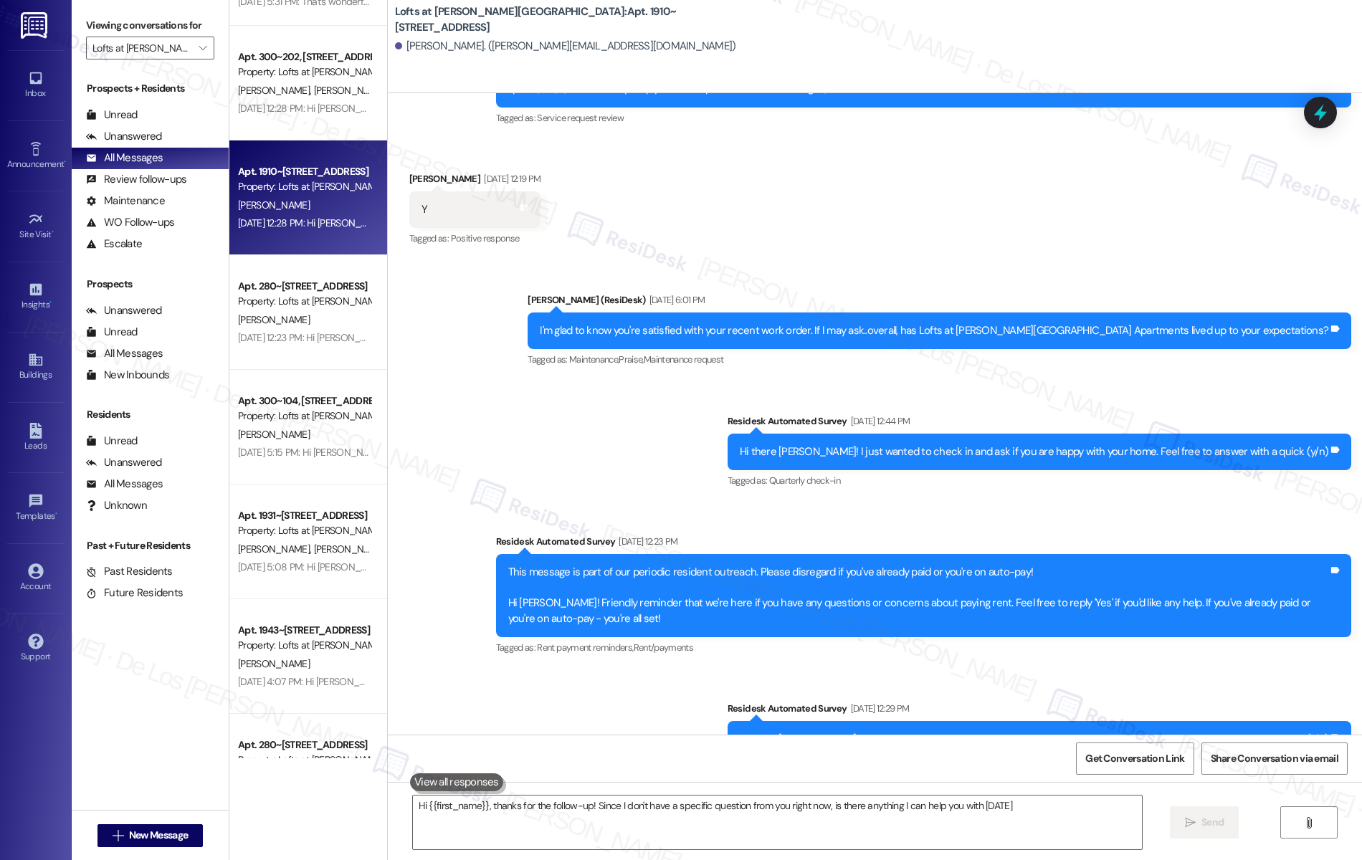
type textarea "Hi {{first_name}}, thanks for the follow-up! Since I don't have a specific ques…"
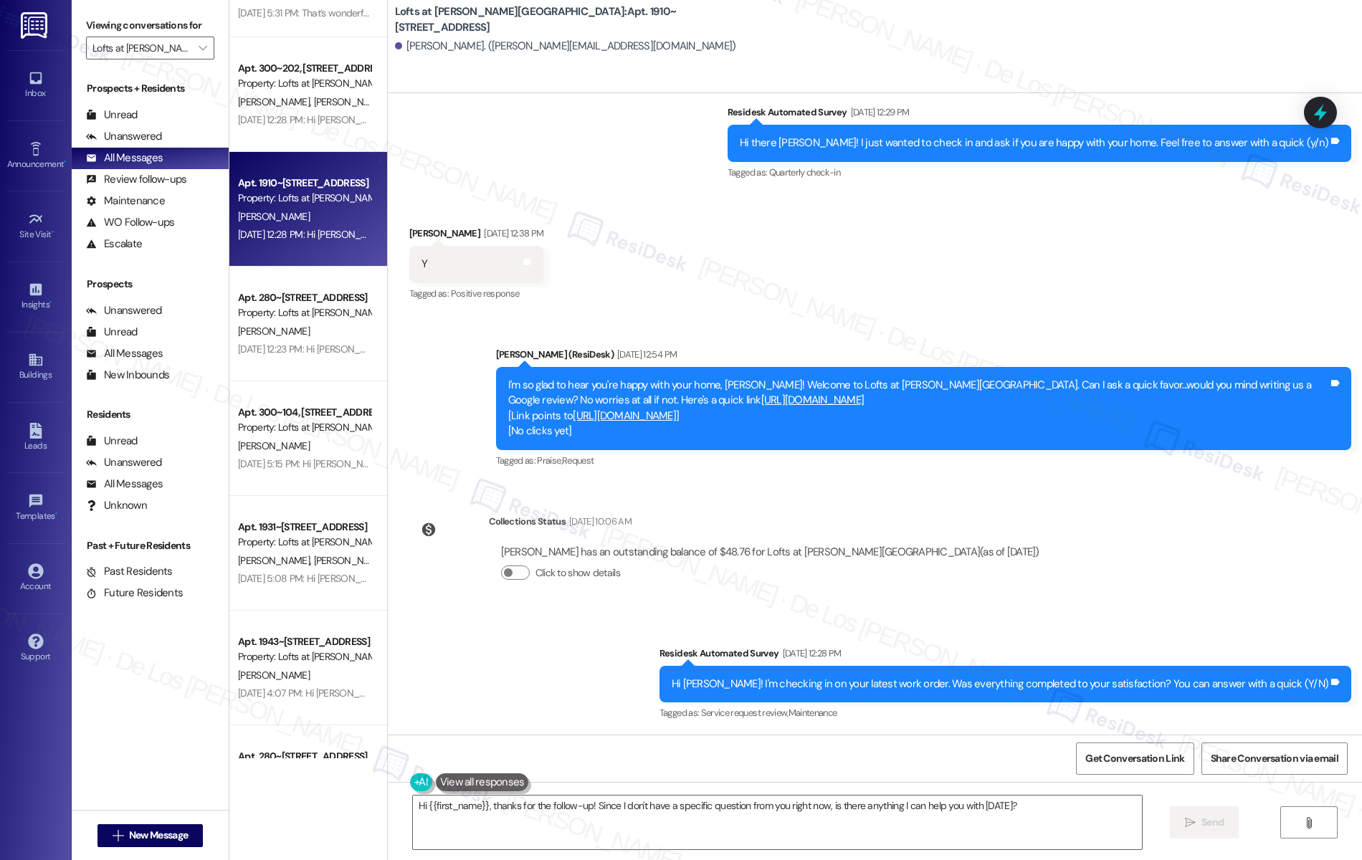
scroll to position [463, 0]
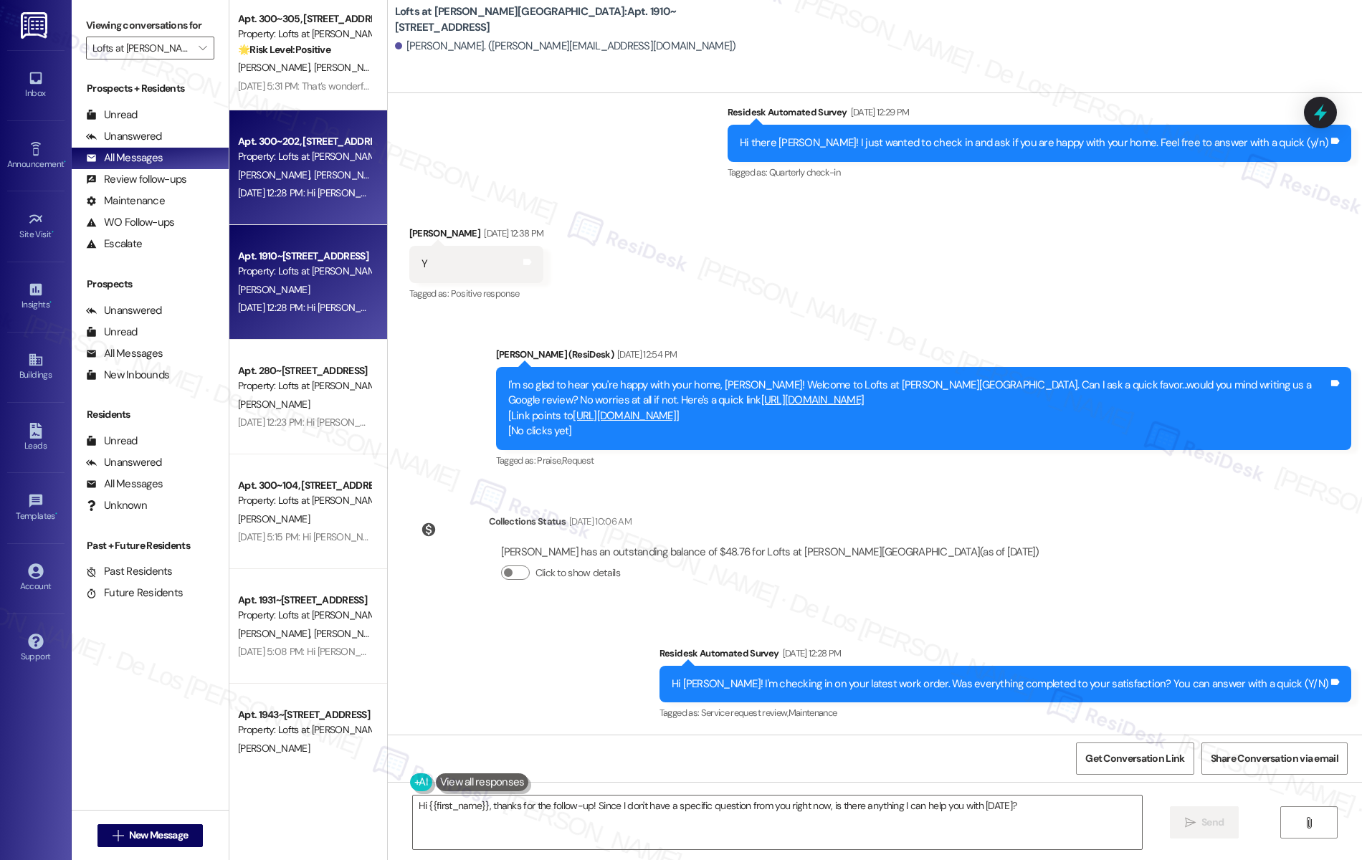
click at [285, 166] on div "E. Osgood S. Conard" at bounding box center [304, 175] width 135 height 18
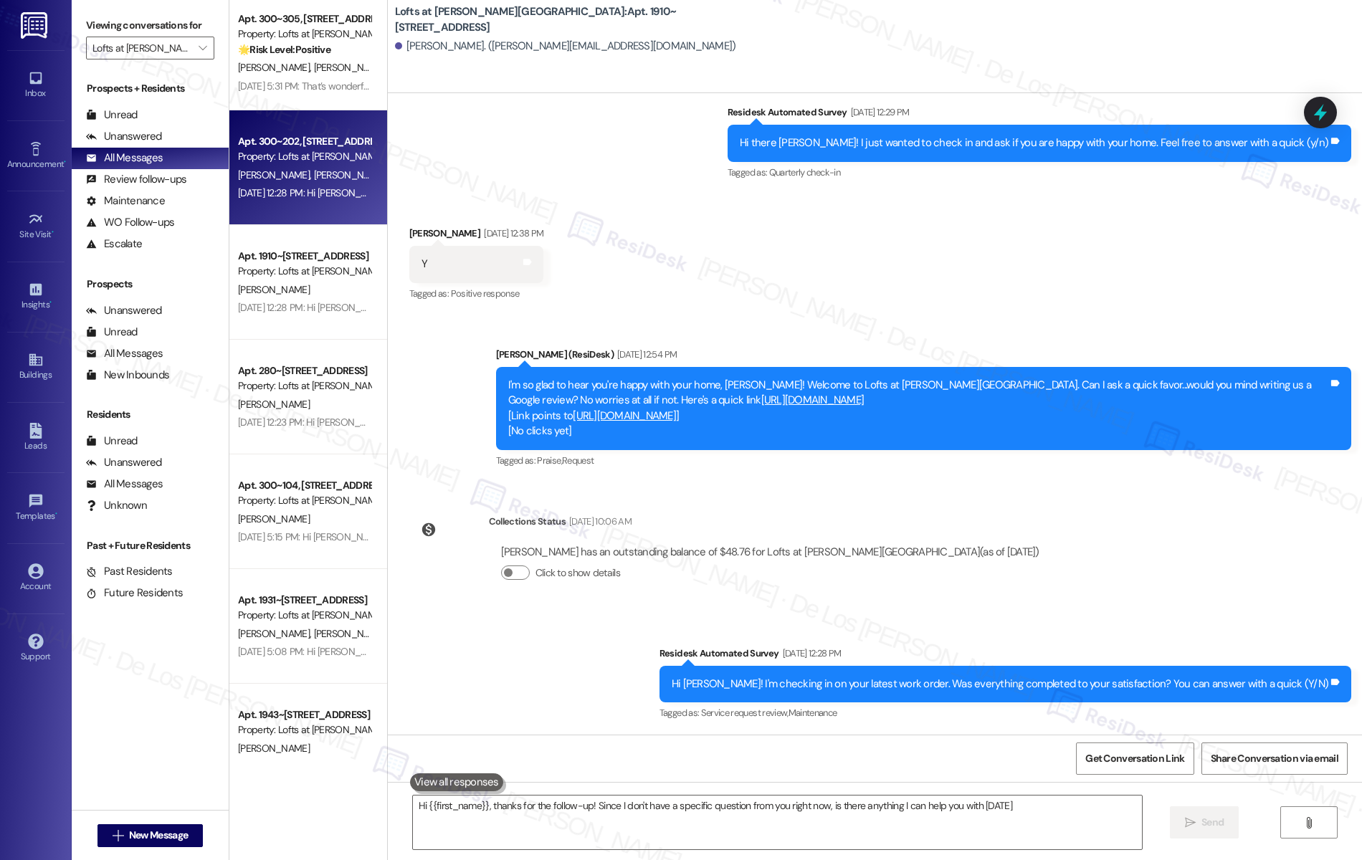
type textarea "Hi {{first_name}}, thanks for the follow-up! Since I don't have a specific ques…"
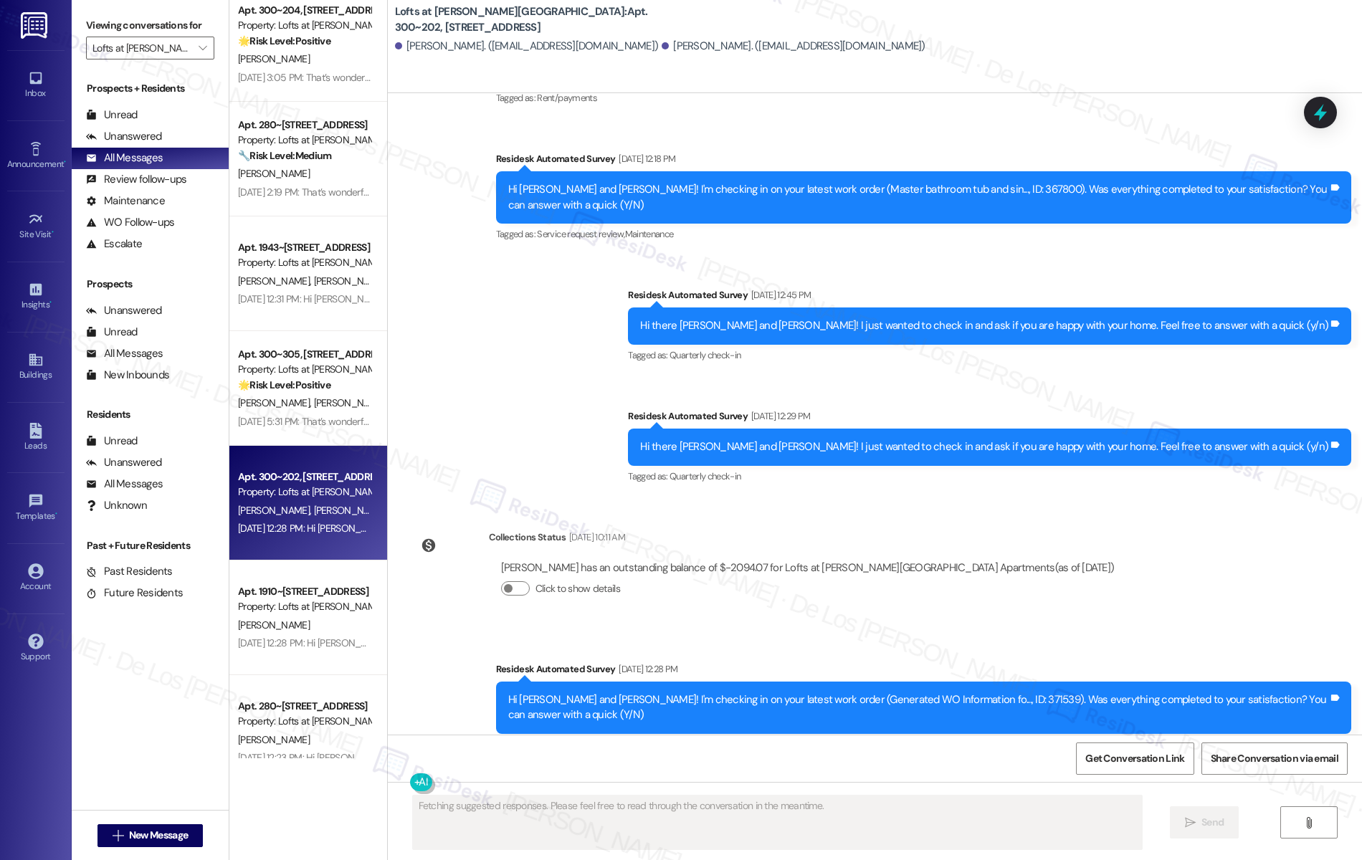
scroll to position [110, 0]
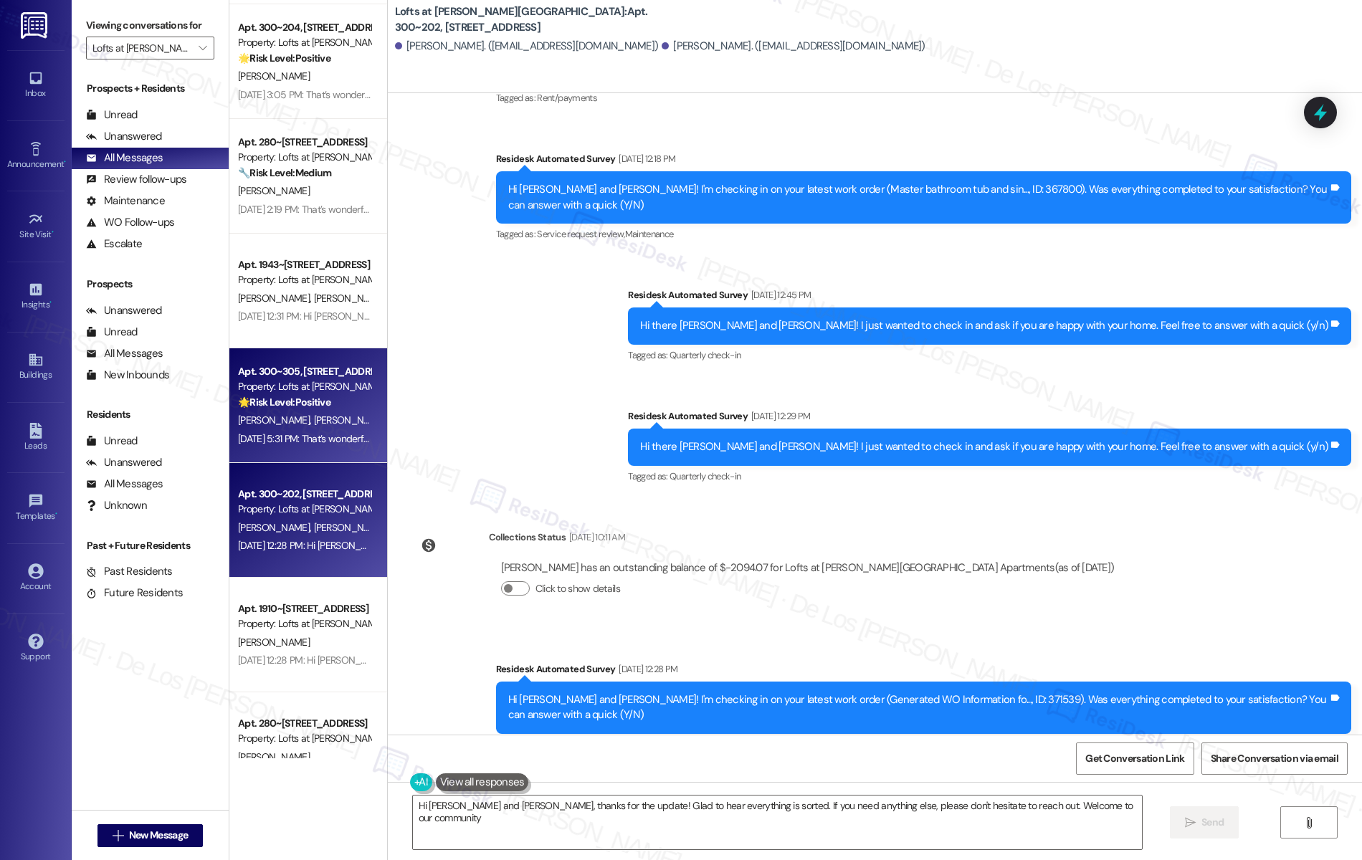
type textarea "Hi Sarah and Evan, thanks for the update! Glad to hear everything is sorted. If…"
click at [315, 387] on div "Property: Lofts at Jubal Square Apartments" at bounding box center [304, 386] width 133 height 15
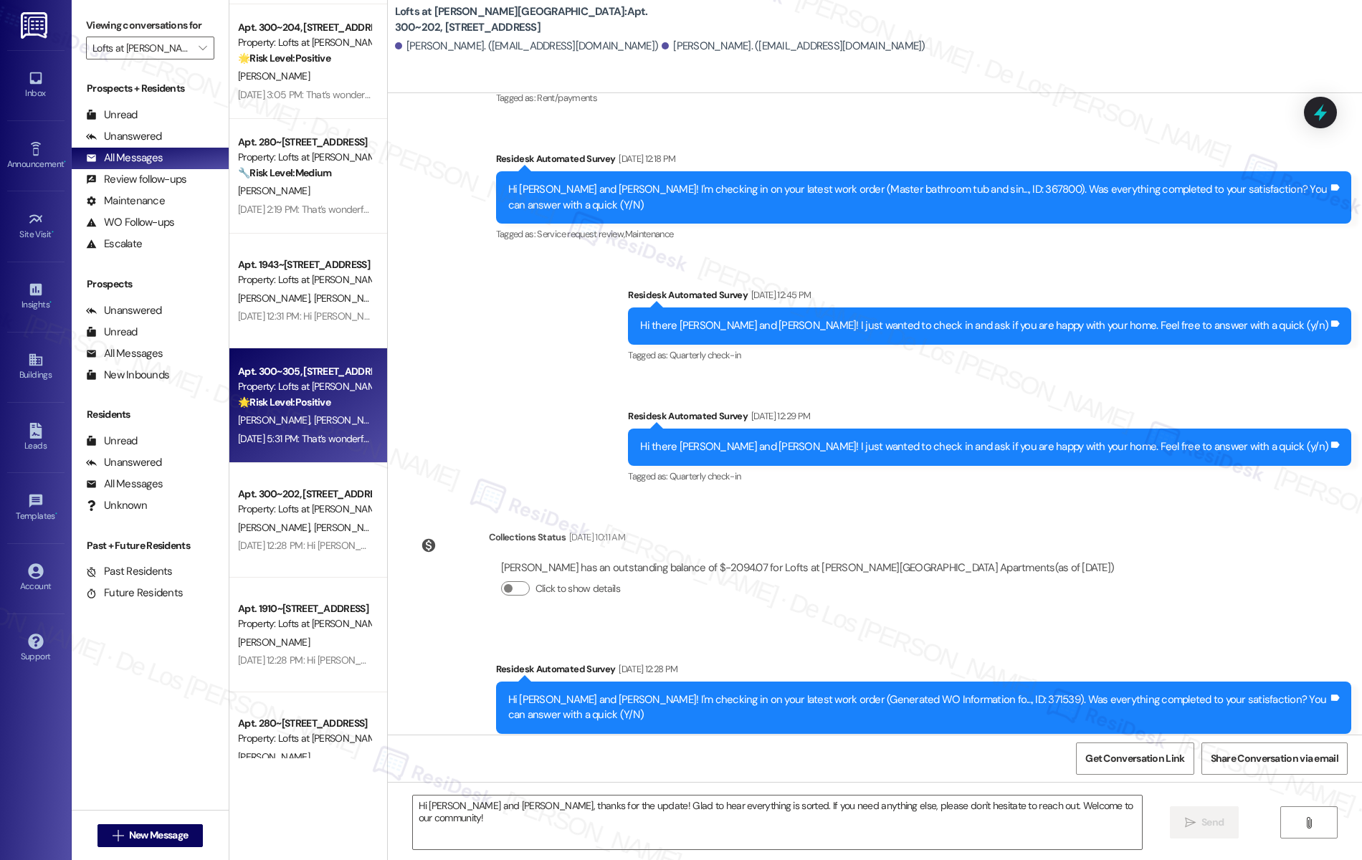
type textarea "Fetching suggested responses. Please feel free to read through the conversation…"
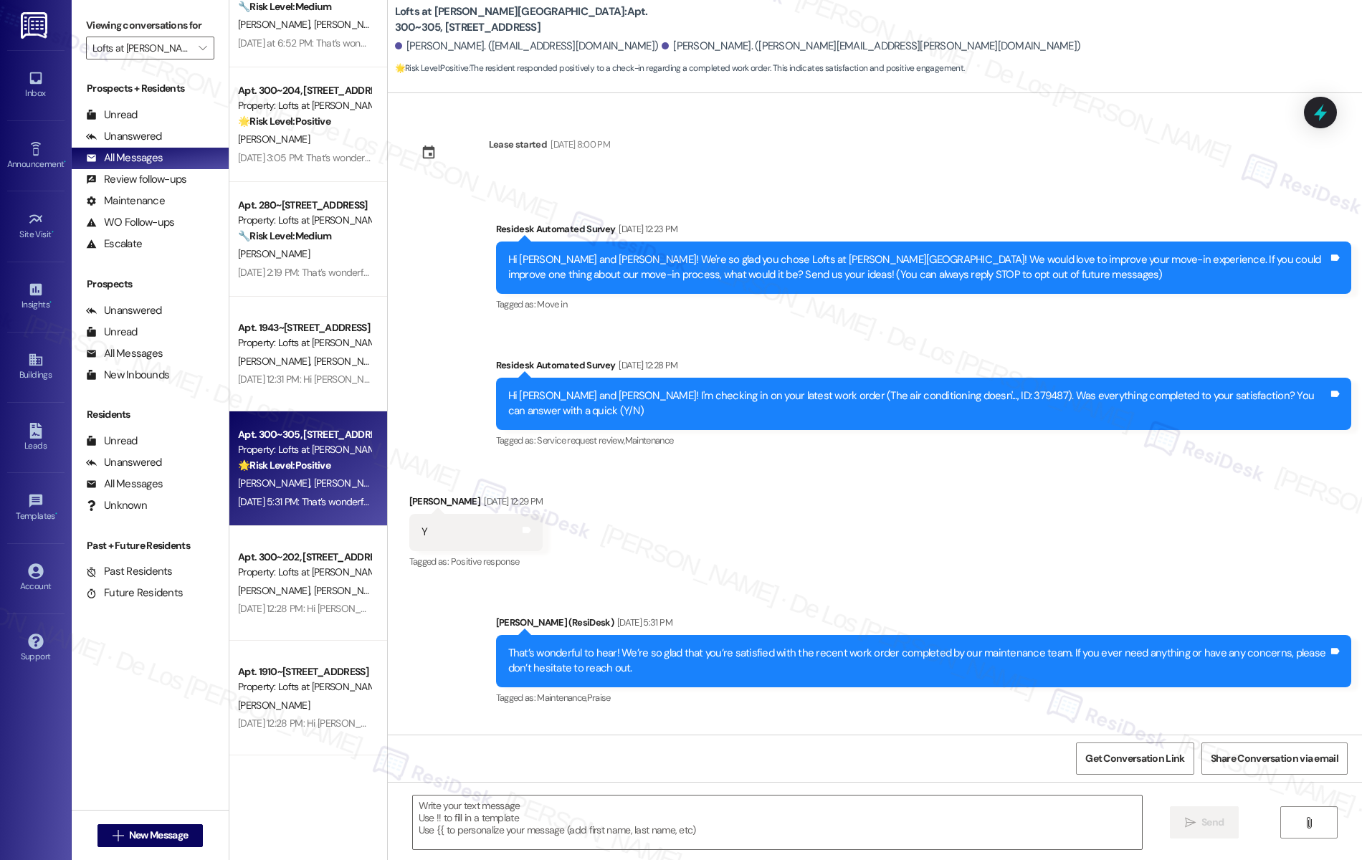
scroll to position [32, 0]
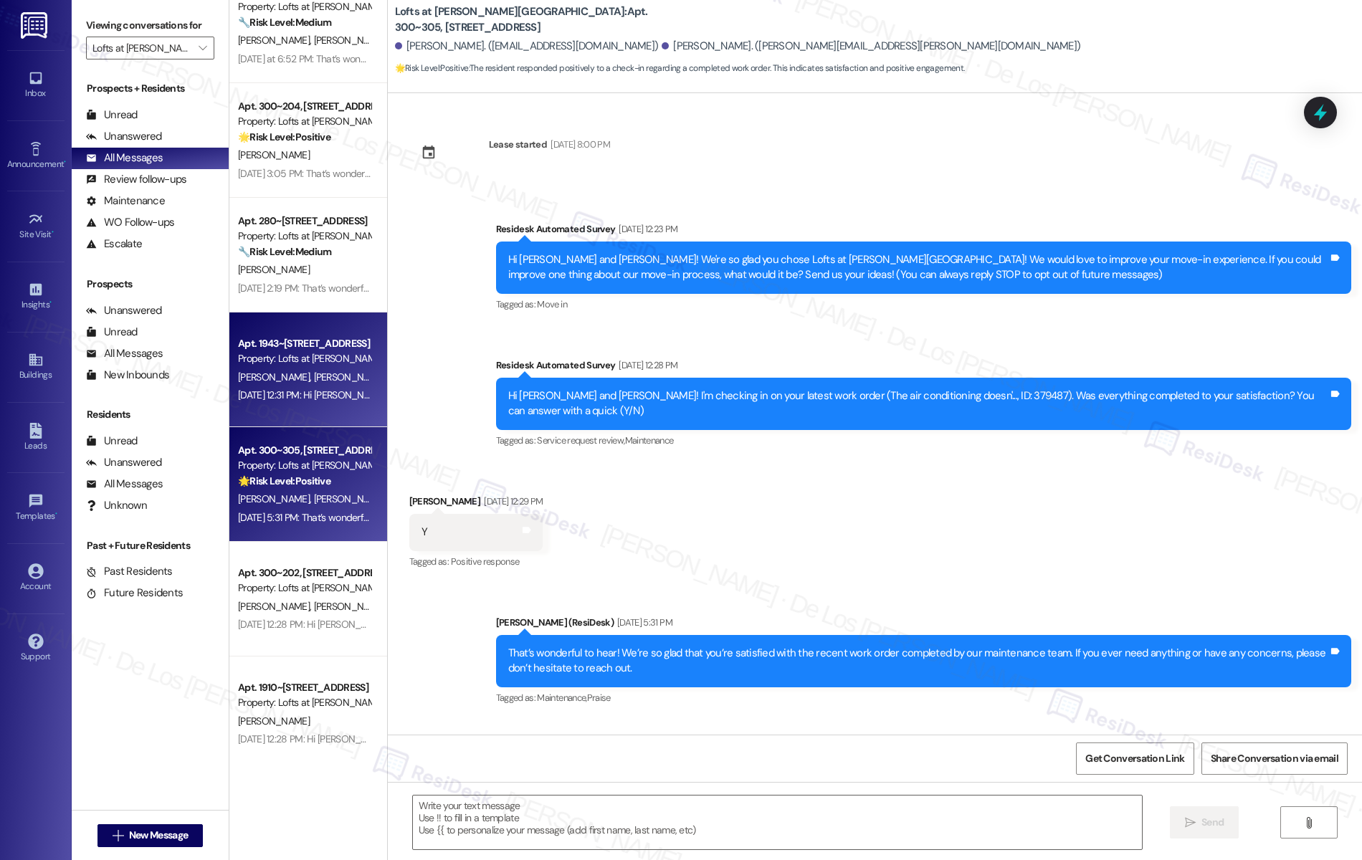
click at [290, 368] on div "R. Cooley L. Kopp-Aguilar" at bounding box center [304, 377] width 135 height 18
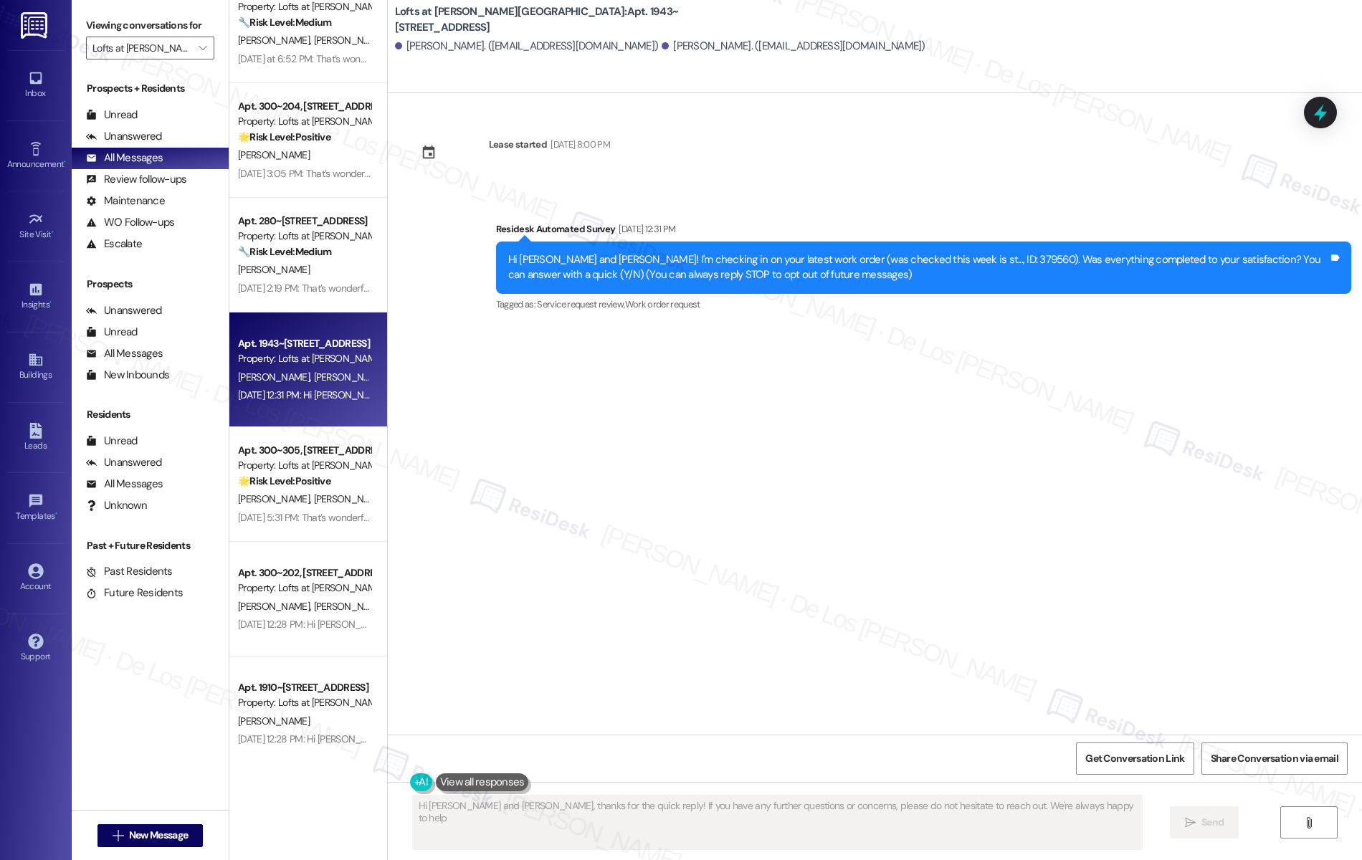
type textarea "Hi Rebecca and Liana, thanks for the quick reply! If you have any further quest…"
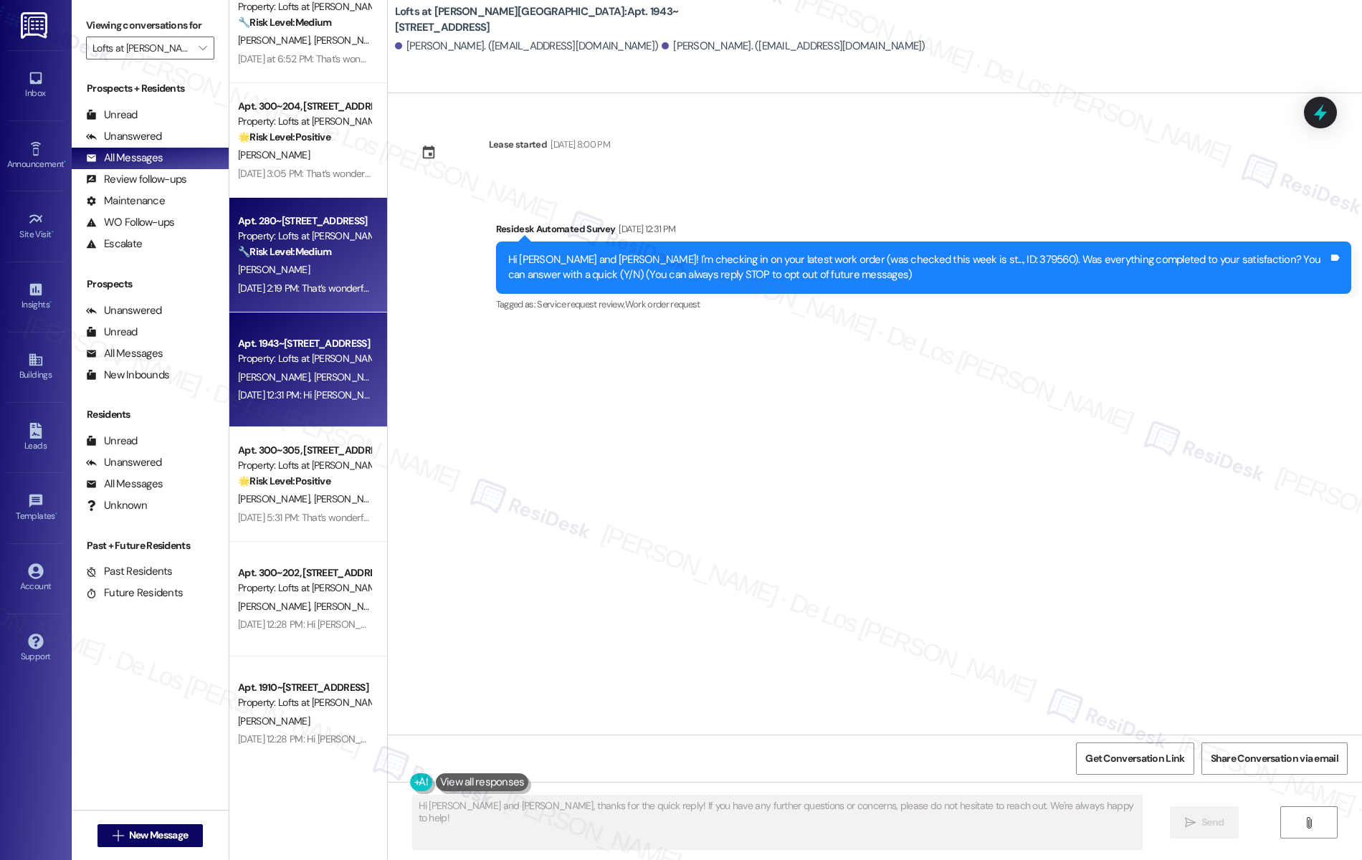
click at [323, 284] on div "Sep 16, 2025 at 2:19 PM: That’s wonderful to hear, Katherine! We’re so glad tha…" at bounding box center [739, 288] width 1002 height 13
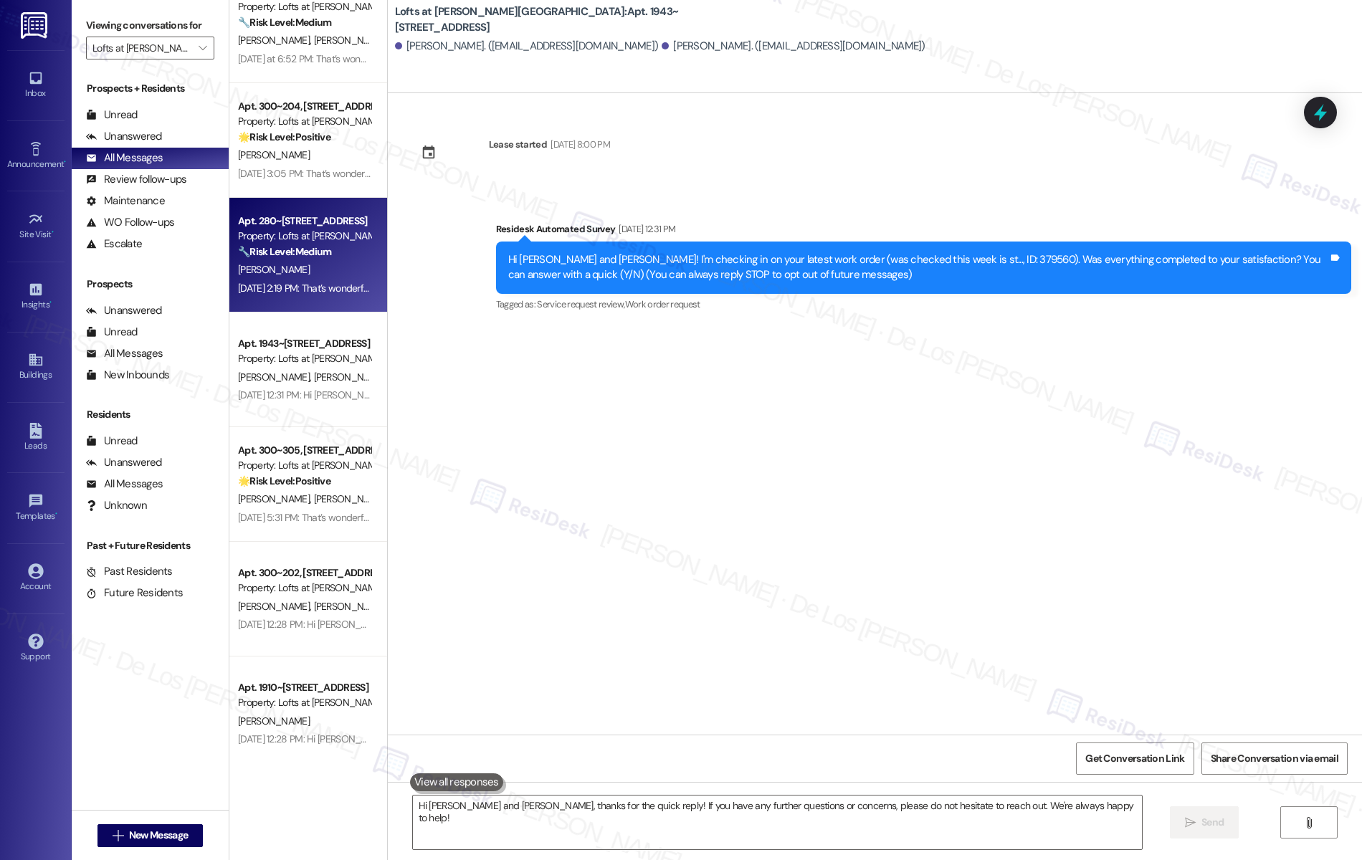
type textarea "Fetching suggested responses. Please feel free to read through the conversation…"
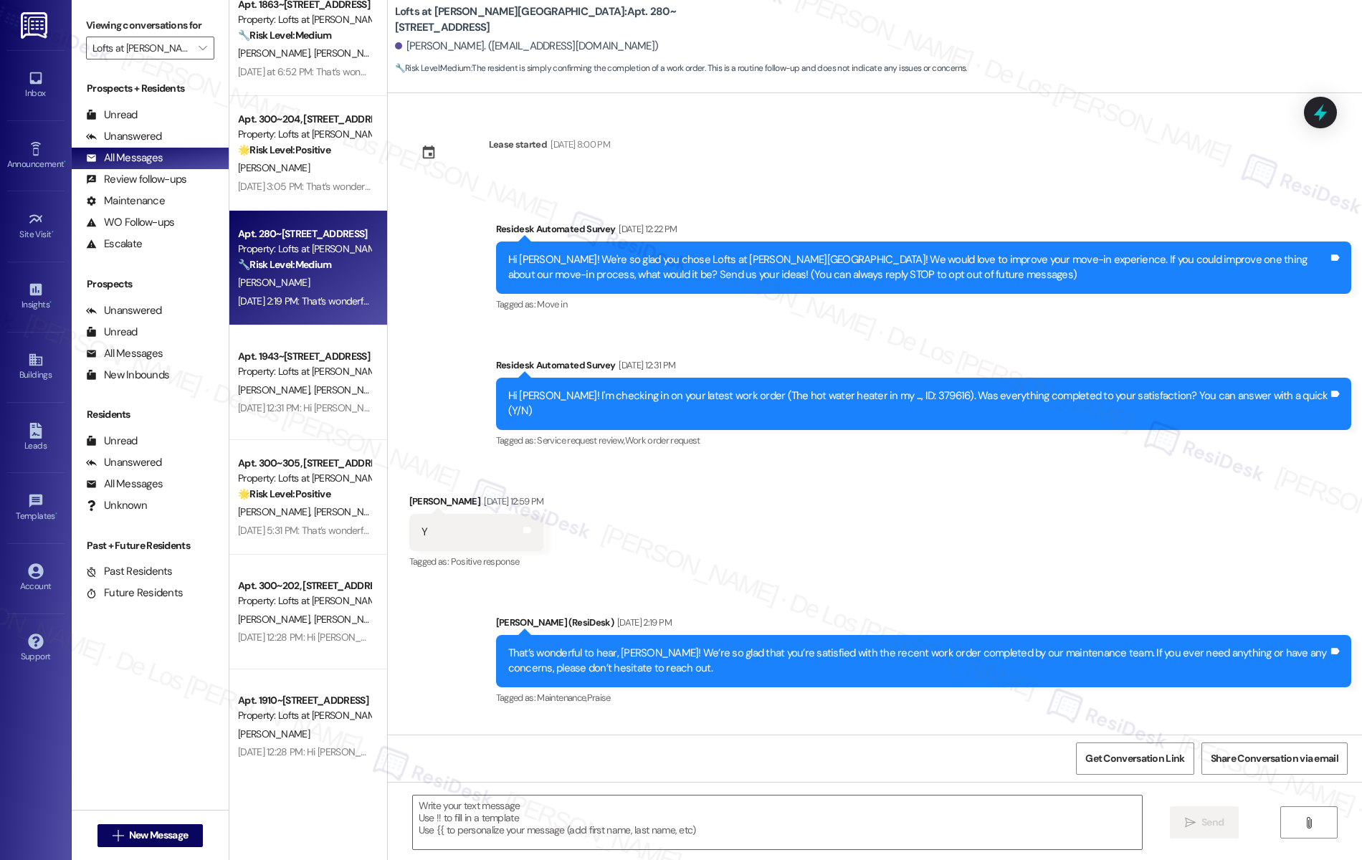
scroll to position [0, 0]
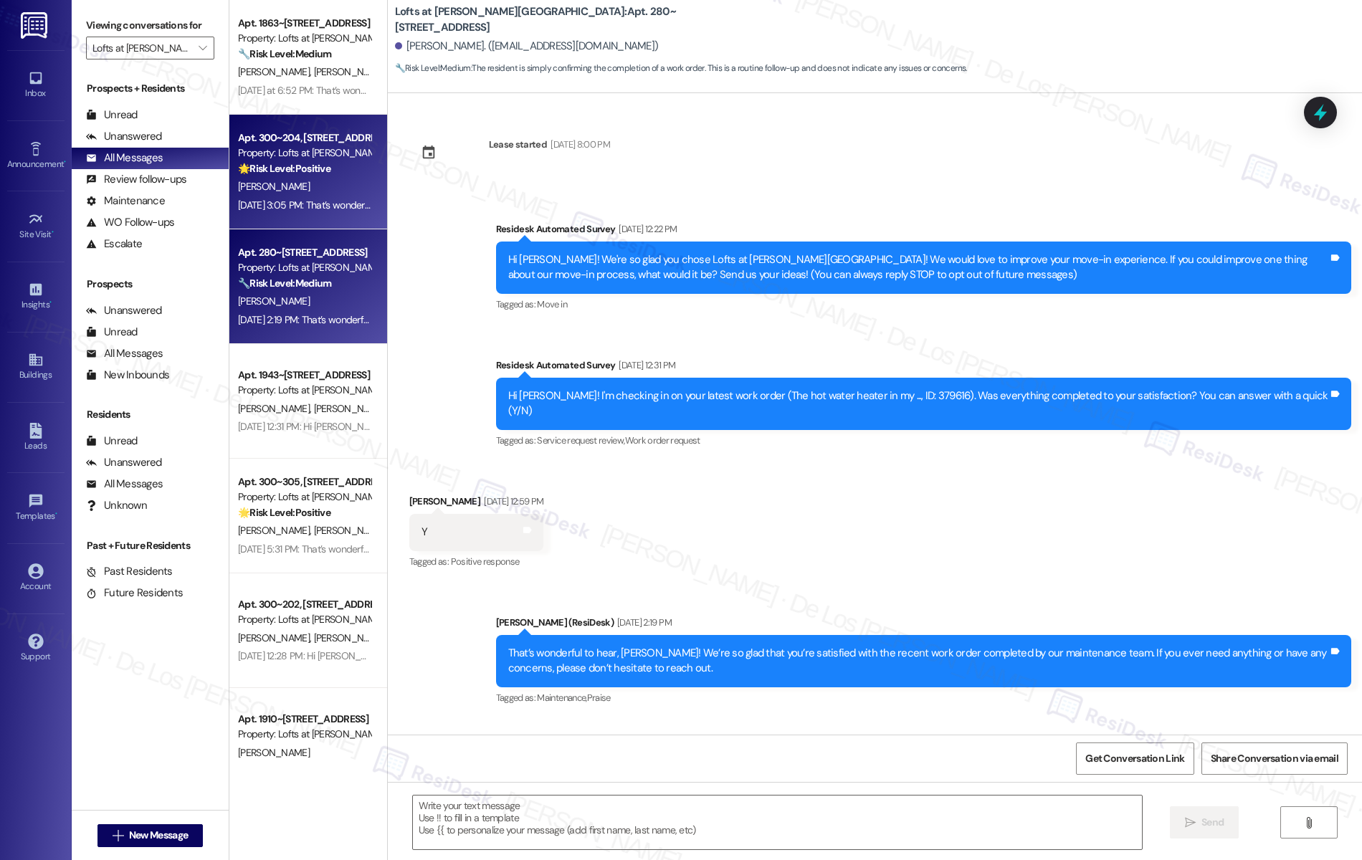
click at [285, 204] on div "Sep 16, 2025 at 3:05 PM: That’s wonderful to hear, Ace! We’re so glad that you’…" at bounding box center [741, 205] width 1007 height 13
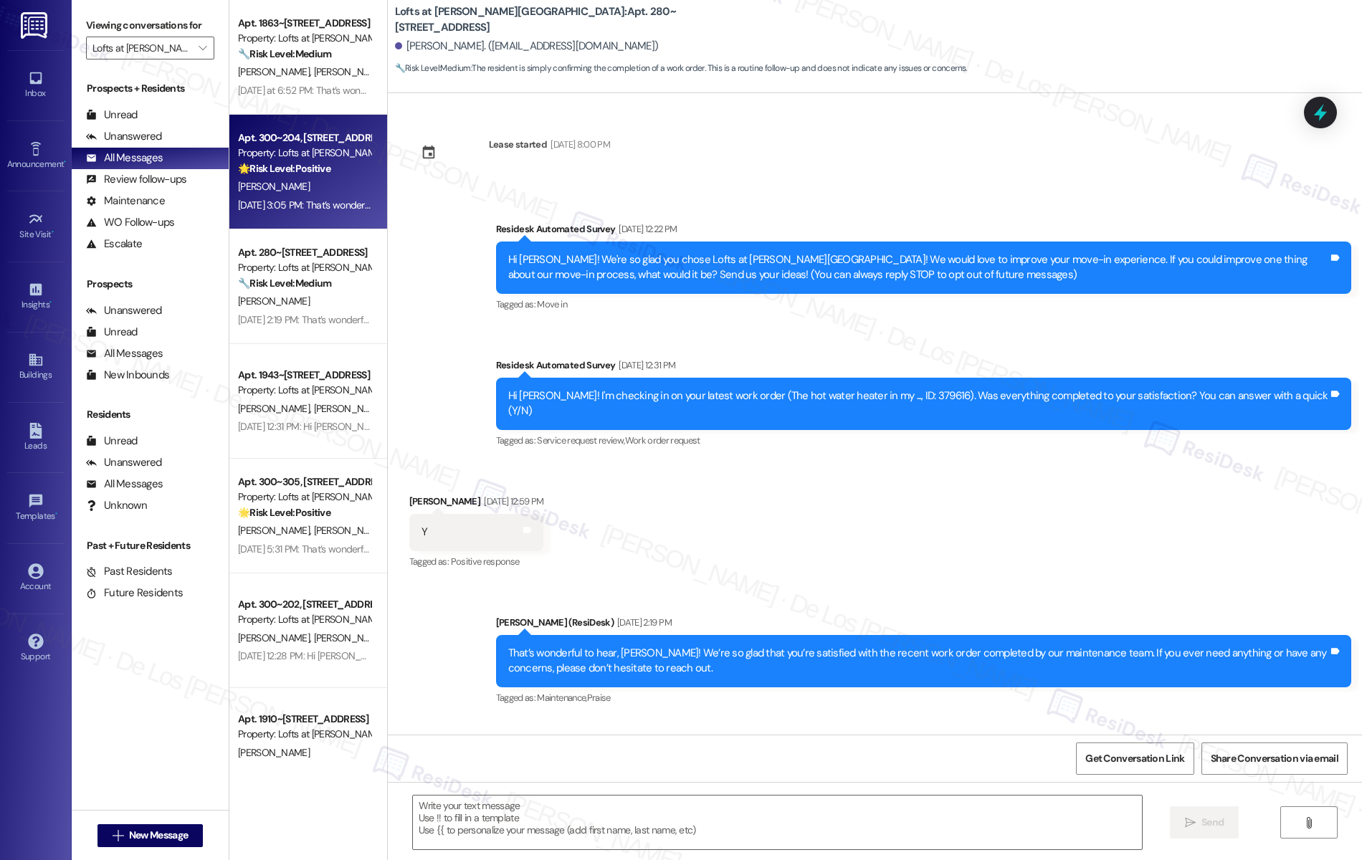
type textarea "Fetching suggested responses. Please feel free to read through the conversation…"
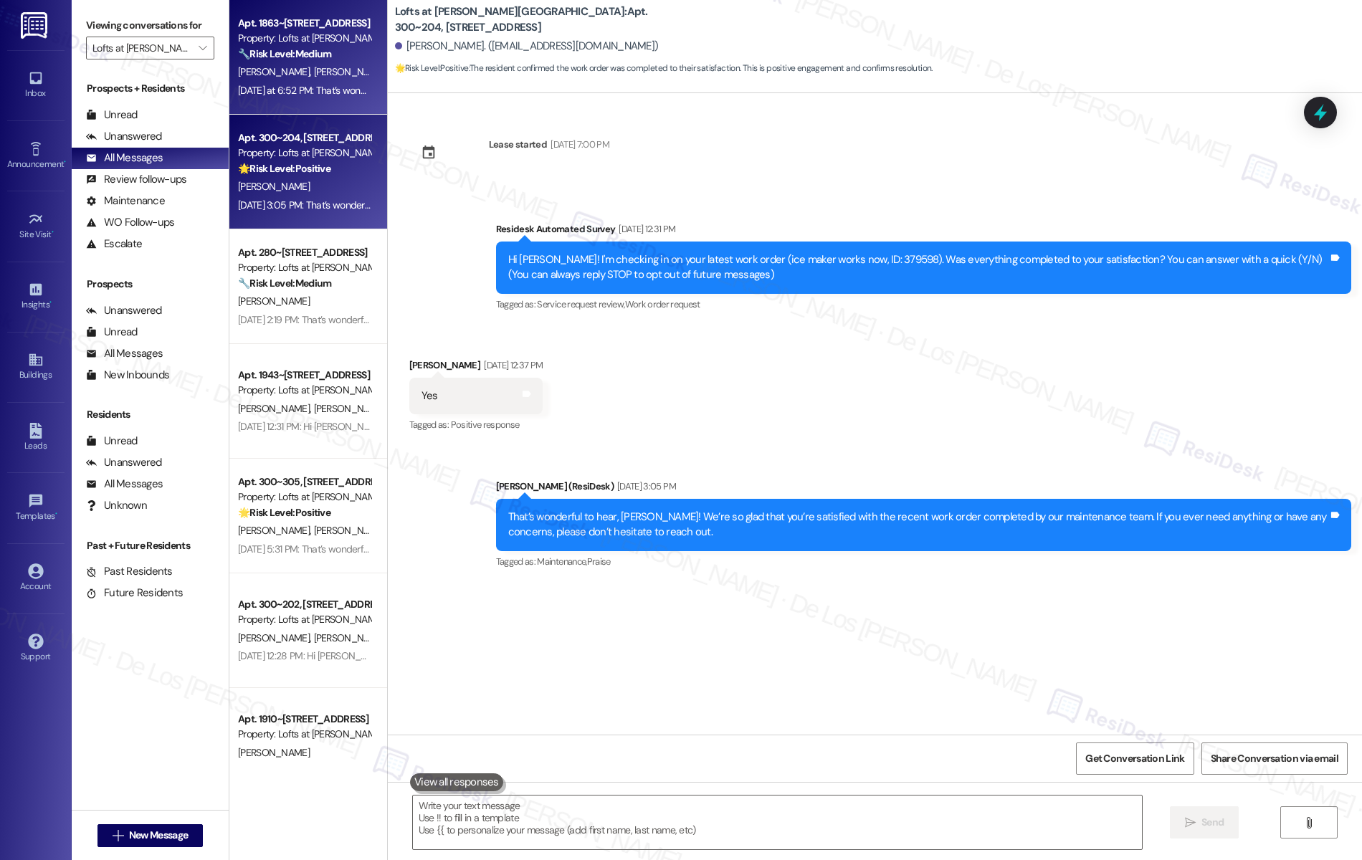
click at [342, 50] on div "🔧 Risk Level: Medium The resident responded positively to a follow-up regarding…" at bounding box center [304, 54] width 133 height 15
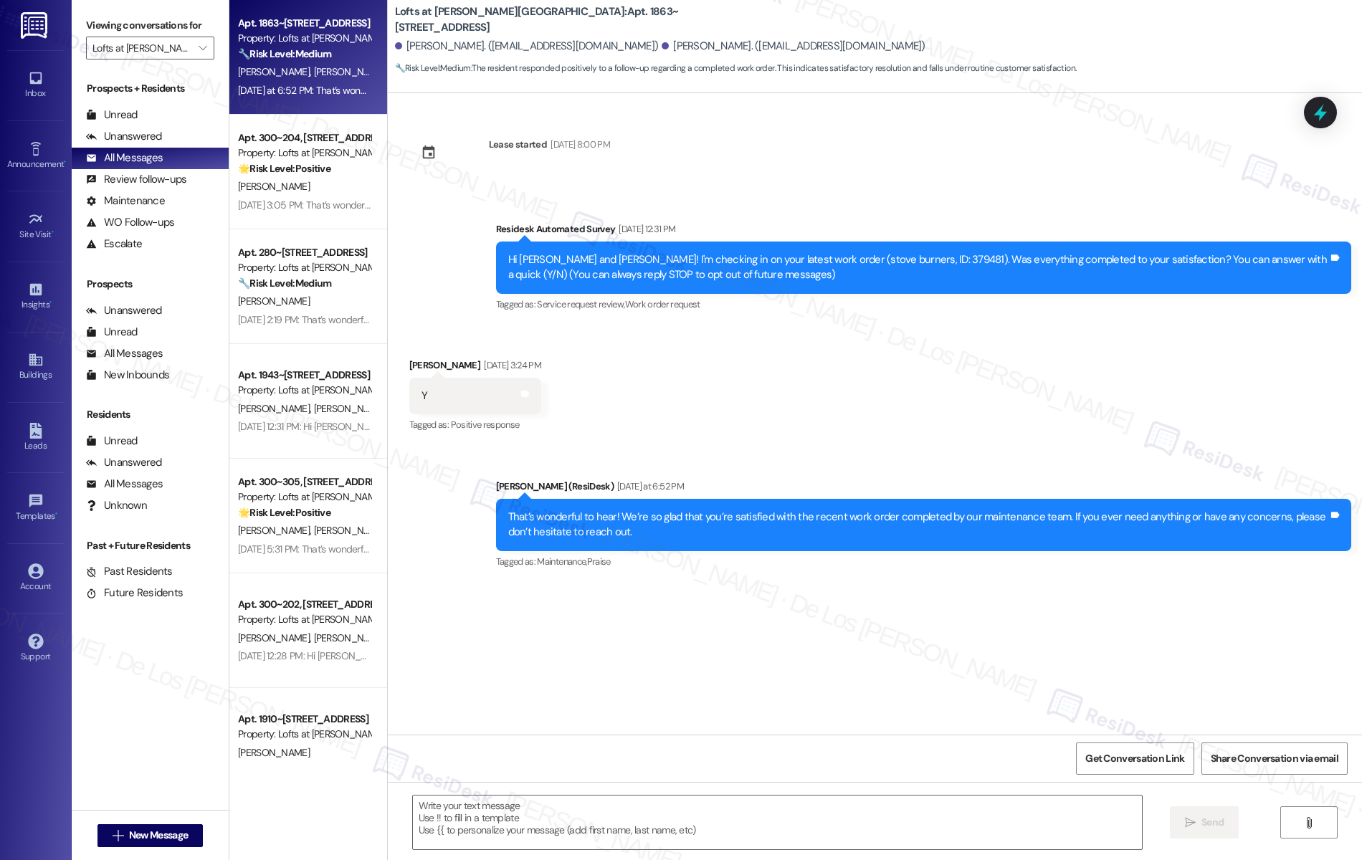
type textarea "Fetching suggested responses. Please feel free to read through the conversation…"
click at [1321, 110] on icon at bounding box center [1320, 113] width 17 height 22
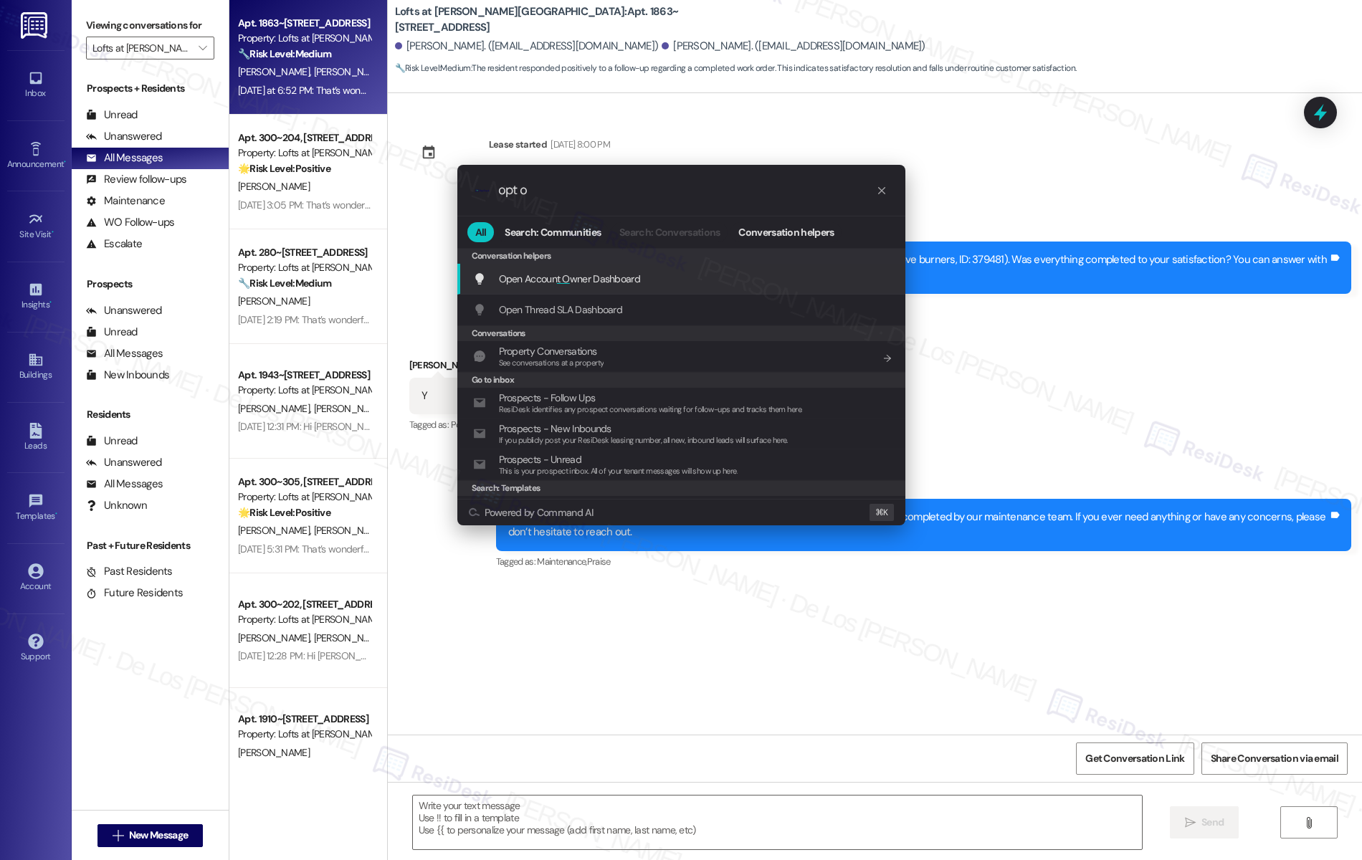
type input "opt o"
click at [1166, 306] on div ".cls-1{fill:#0a055f;}.cls-2{fill:#0cc4c4;} resideskLogoBlueOrange opt o All Sea…" at bounding box center [681, 430] width 1362 height 860
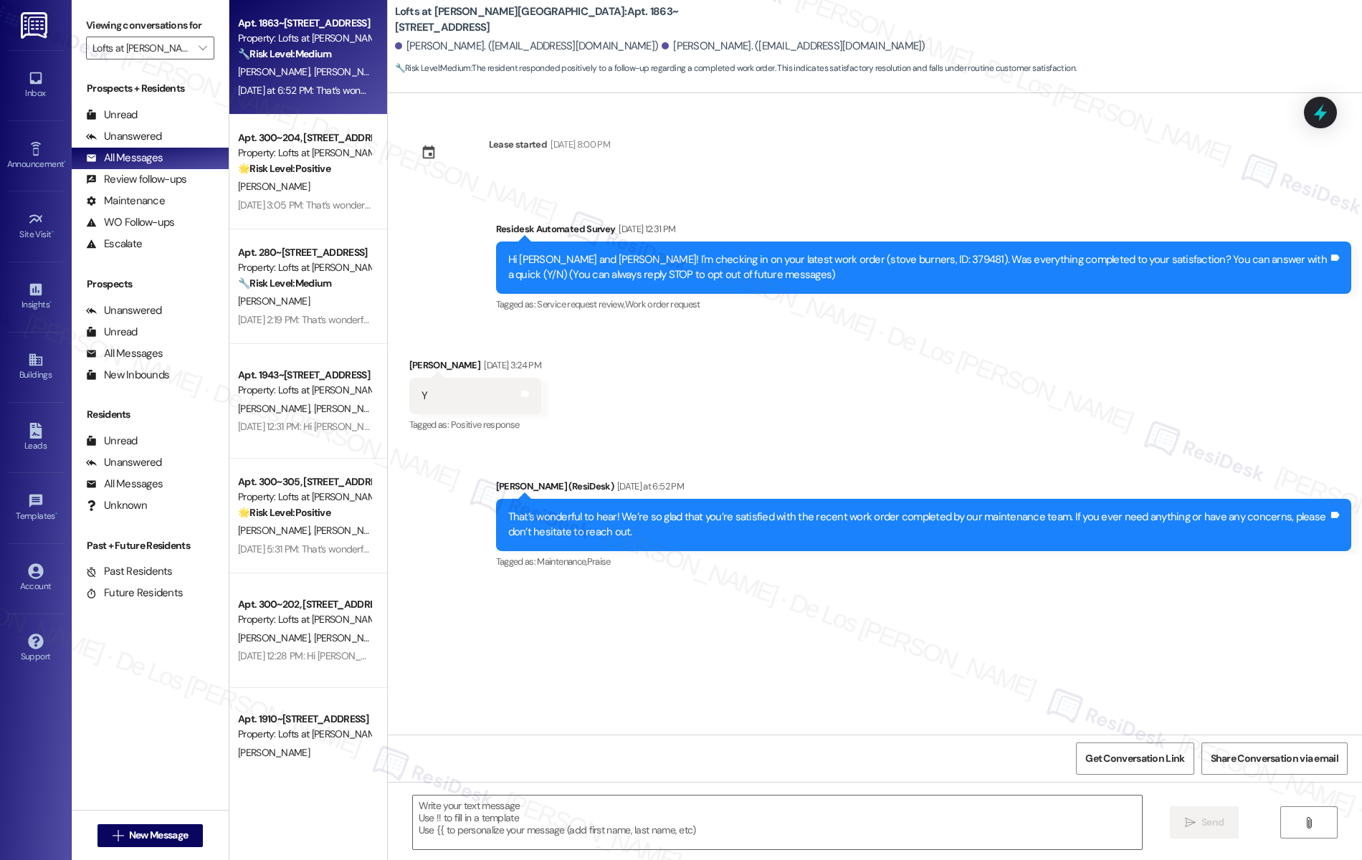
click at [791, 371] on div "Received via SMS Stephanie Curry-Moore Sep 16, 2025 at 3:24 PM Y Tags and notes…" at bounding box center [875, 385] width 974 height 121
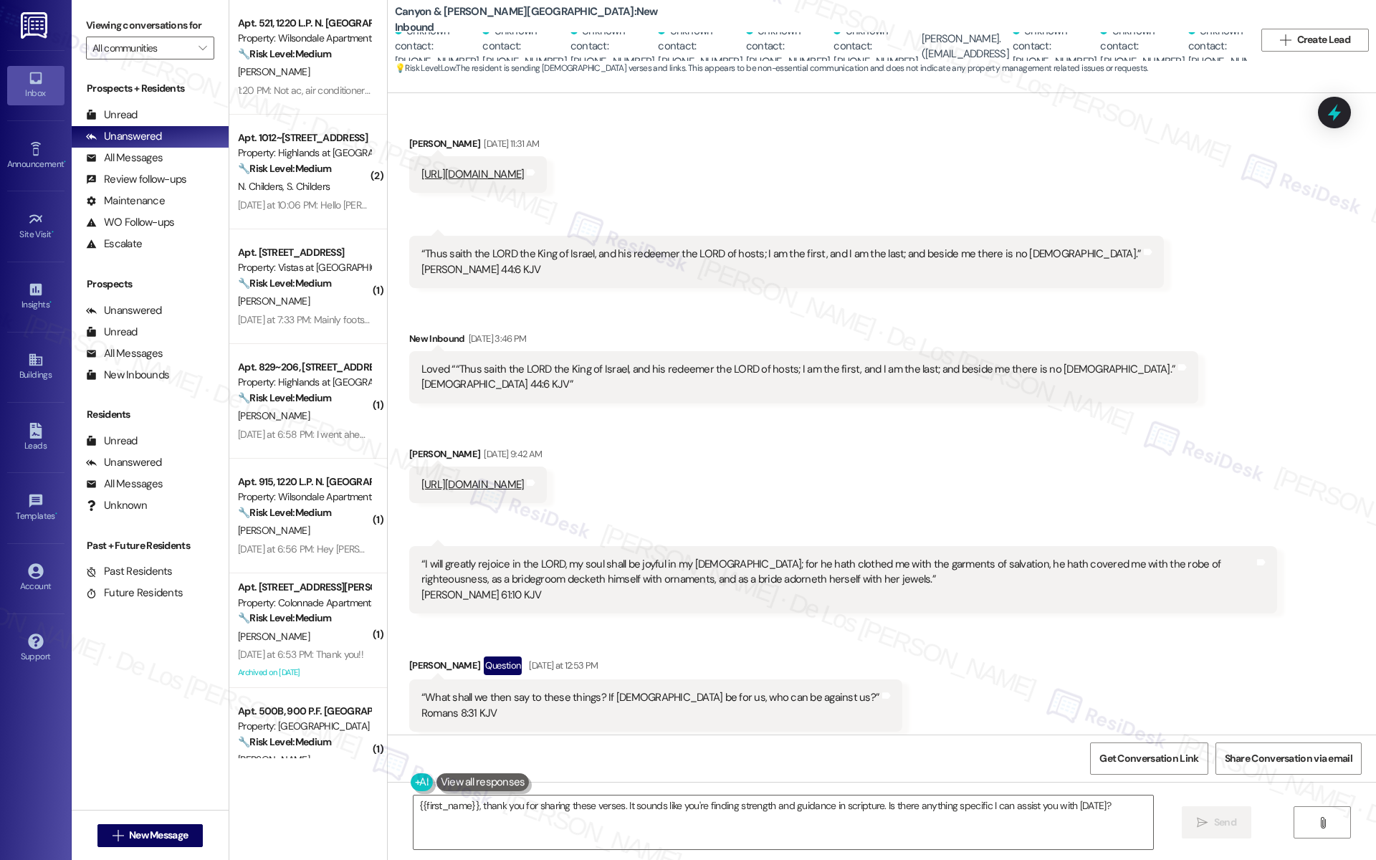
scroll to position [434, 0]
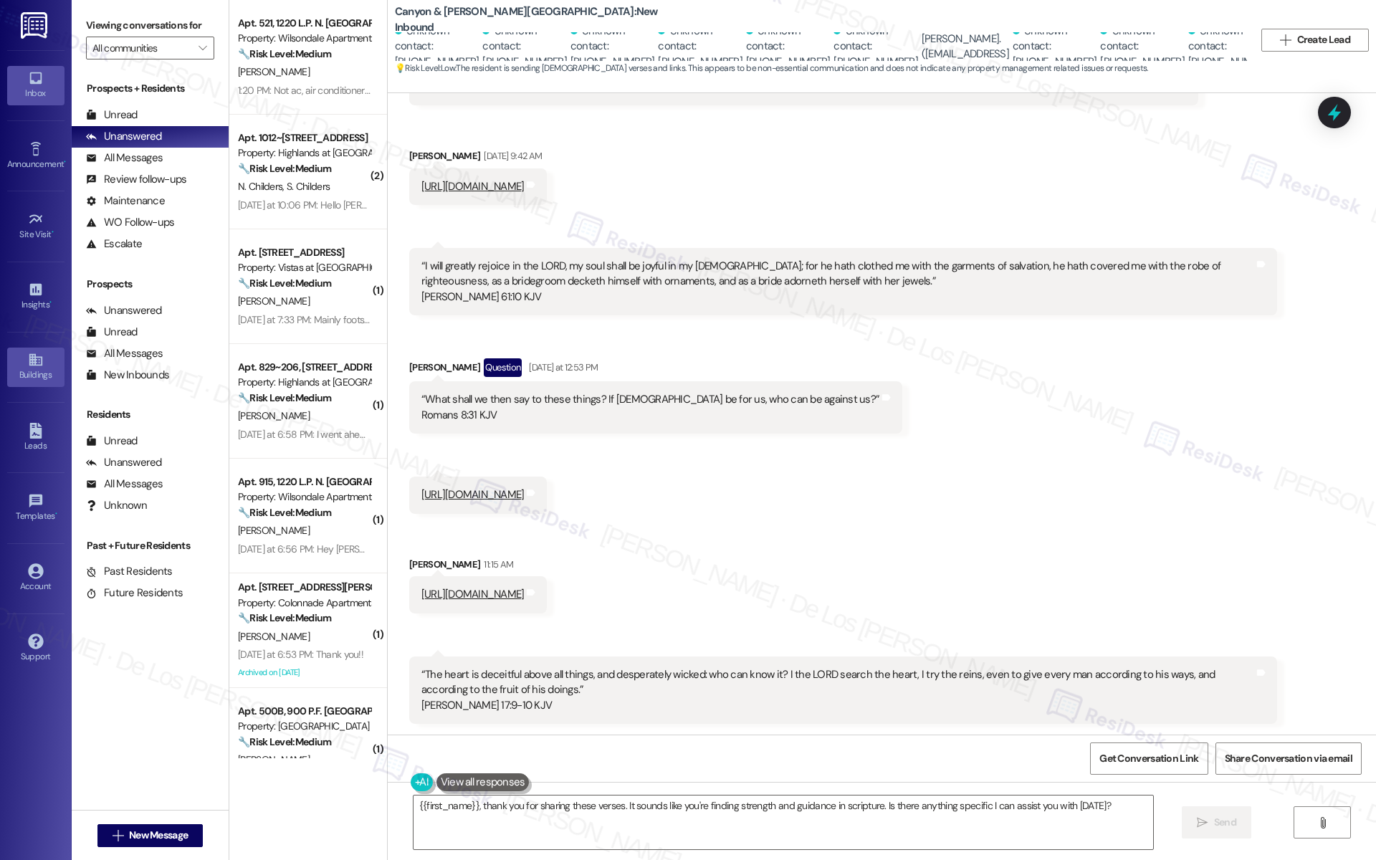
click at [33, 353] on icon at bounding box center [36, 360] width 16 height 16
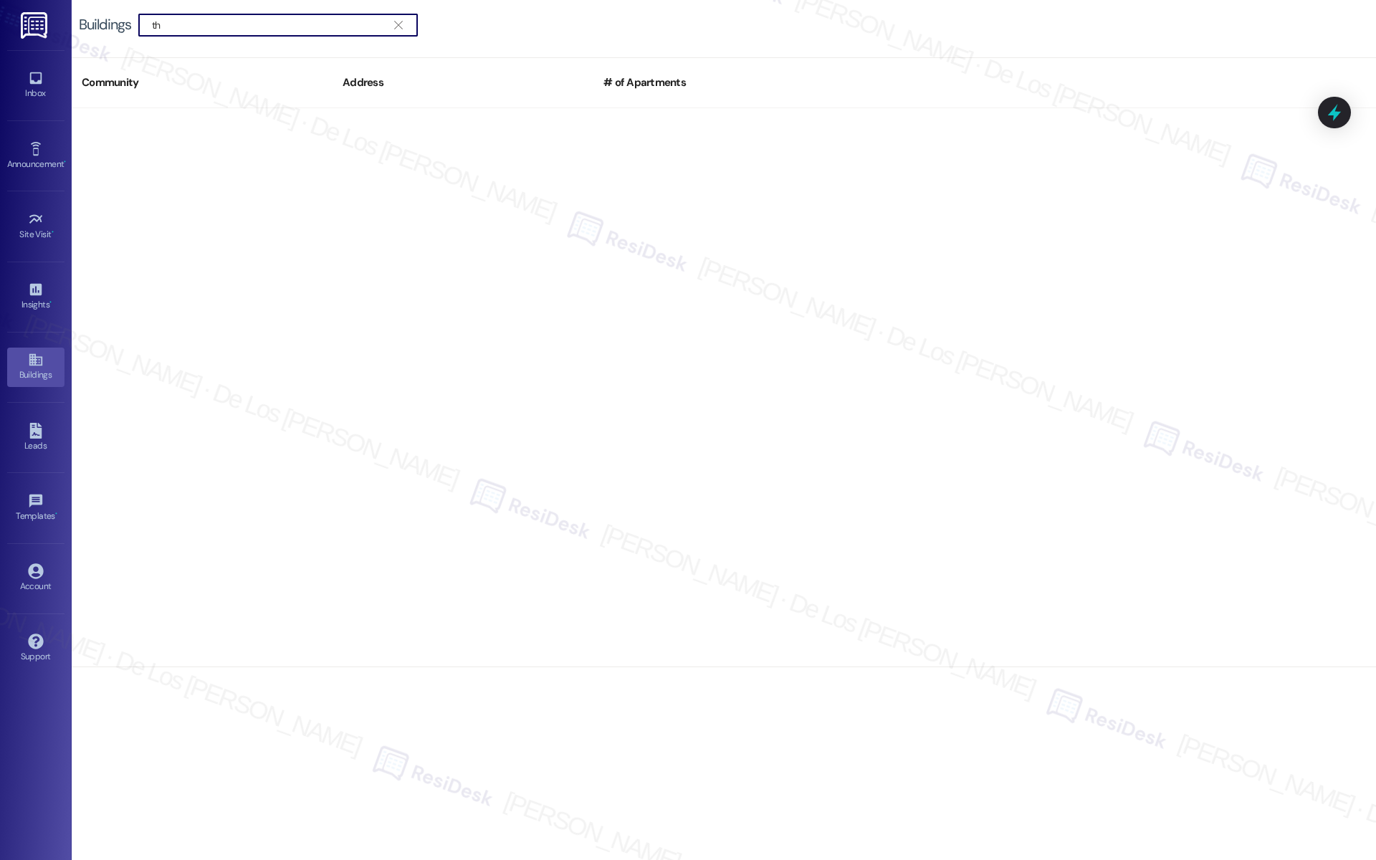
type input "t"
type input "h"
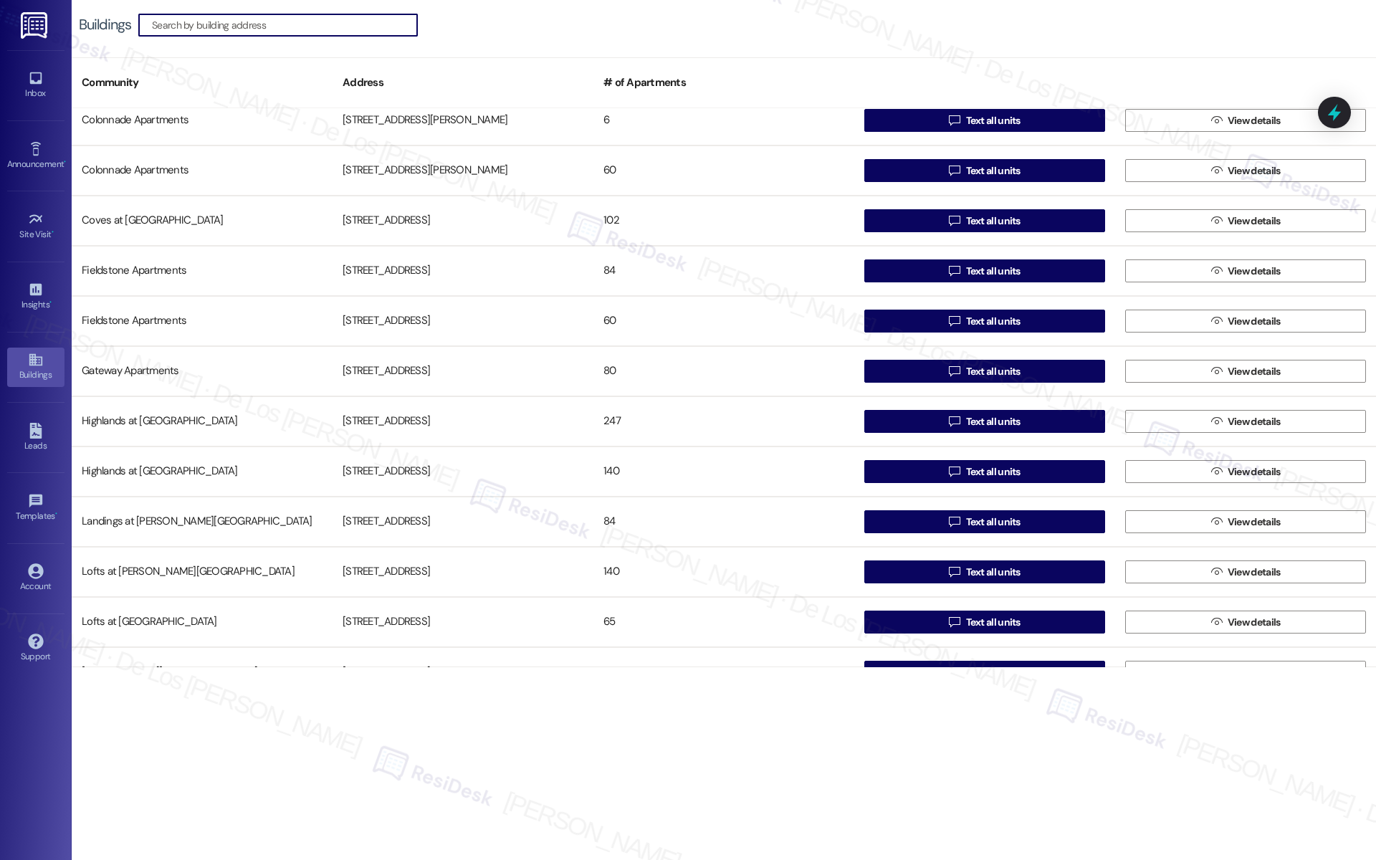
scroll to position [165, 0]
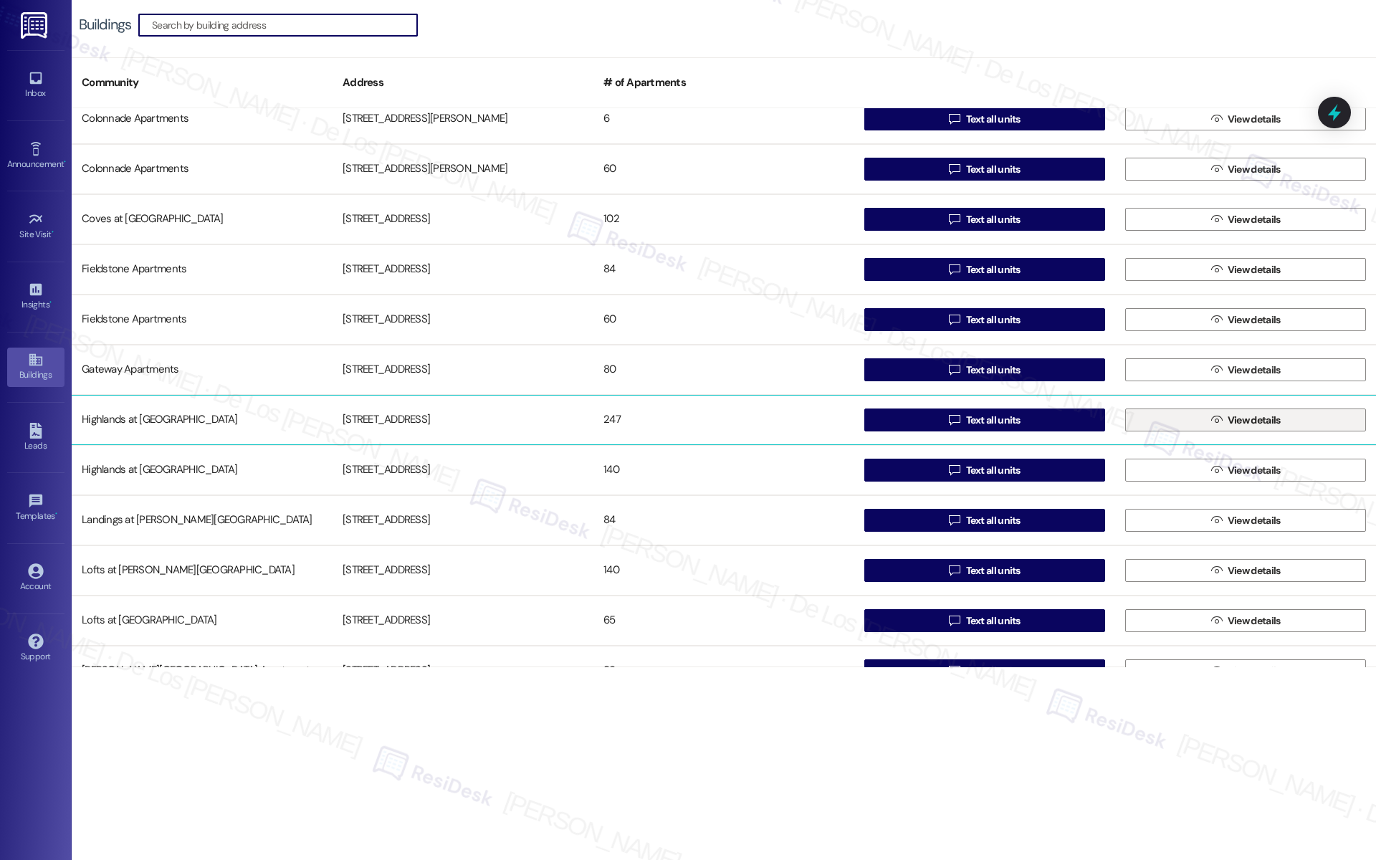
click at [1201, 420] on button " View details" at bounding box center [1246, 420] width 241 height 23
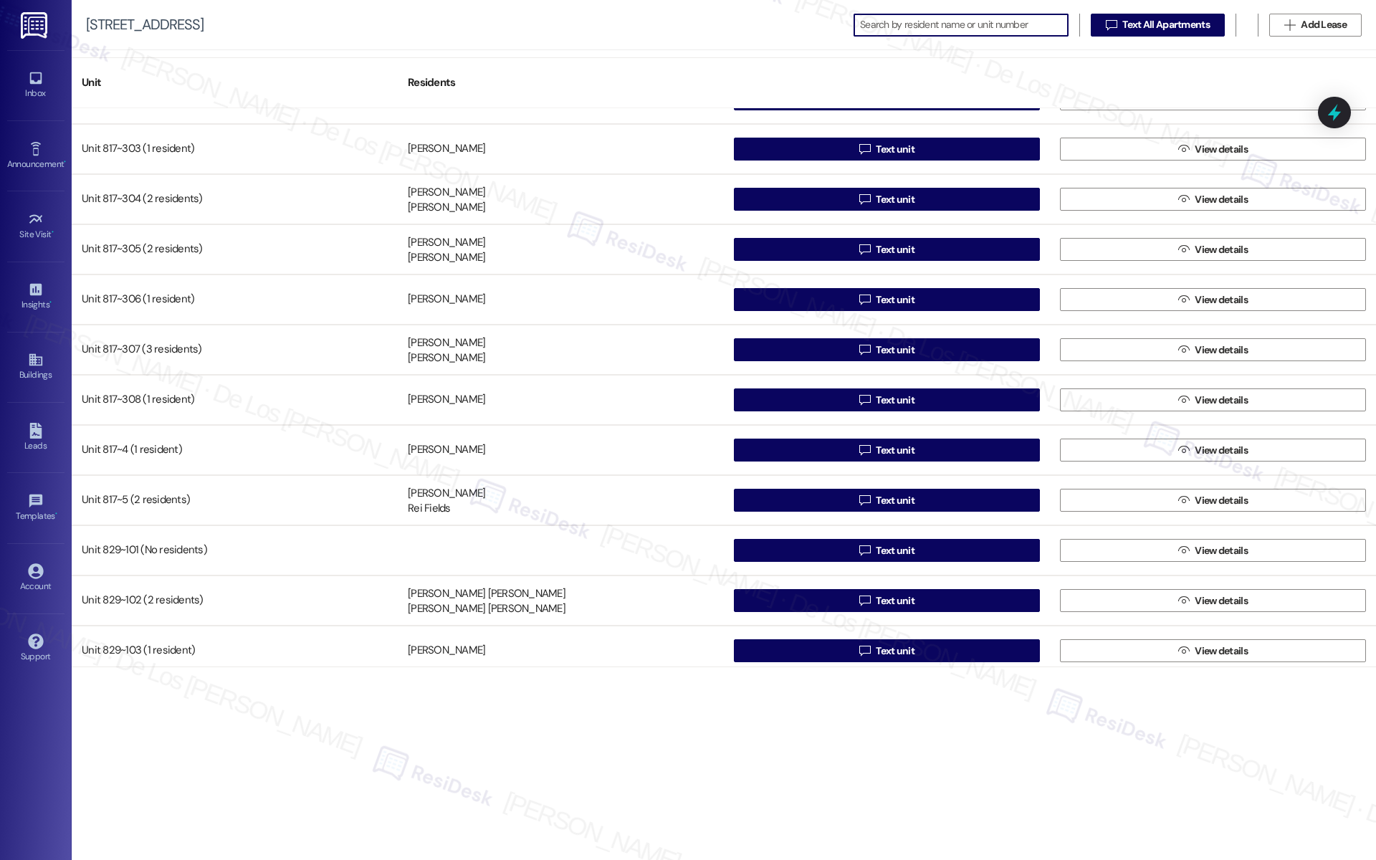
scroll to position [6499, 0]
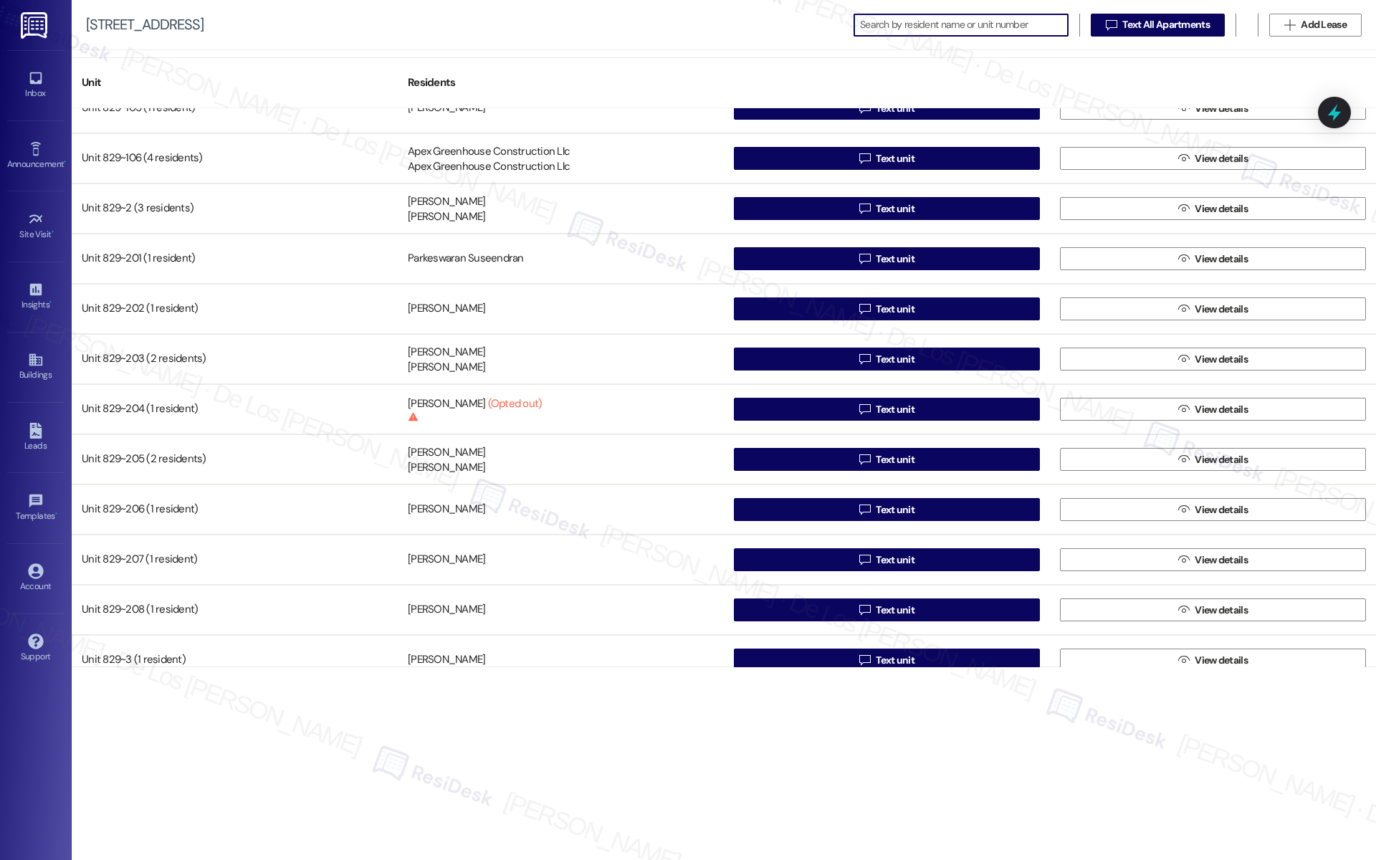
type input "9"
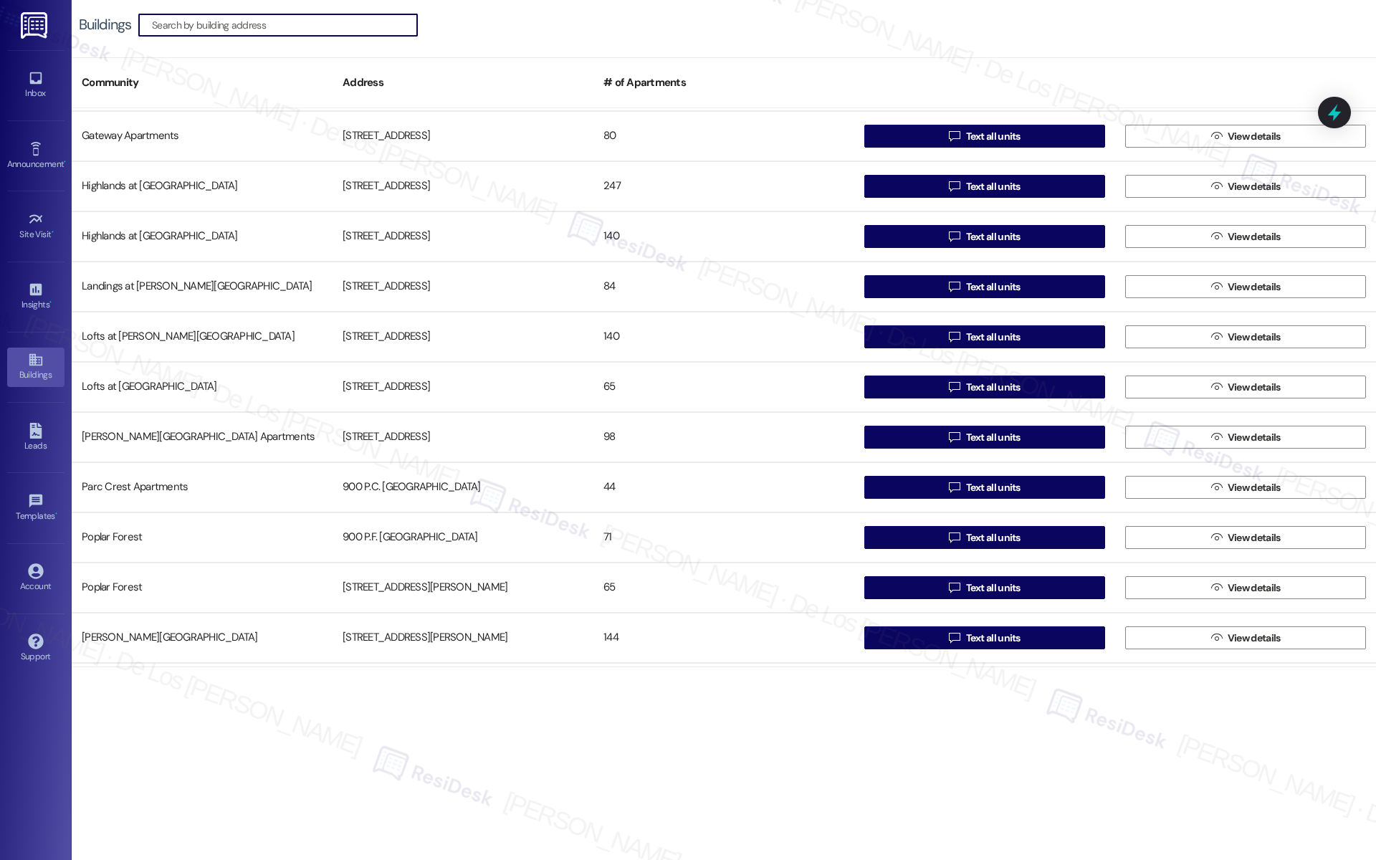
scroll to position [397, 0]
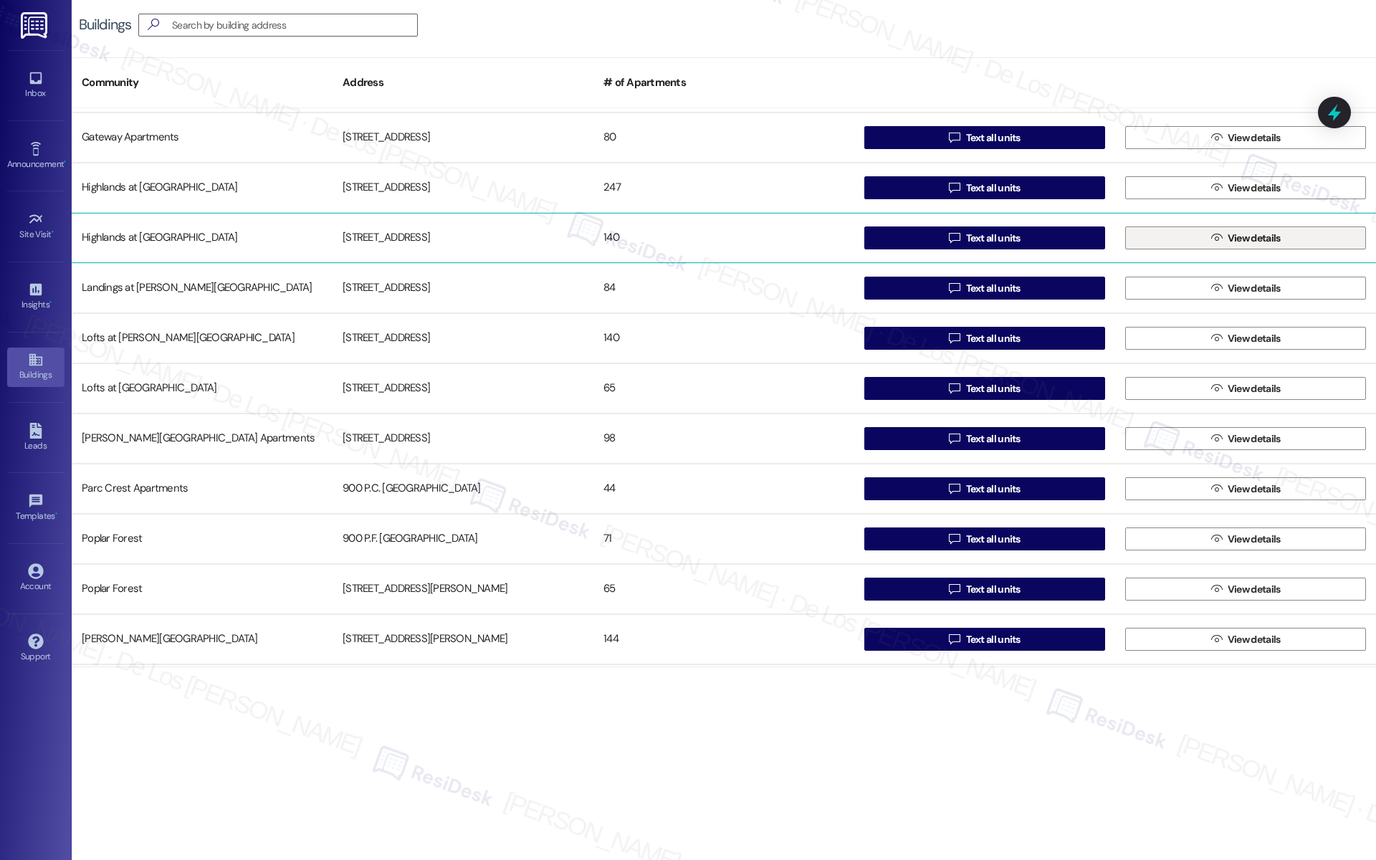
click at [1209, 237] on span " View details" at bounding box center [1246, 238] width 75 height 22
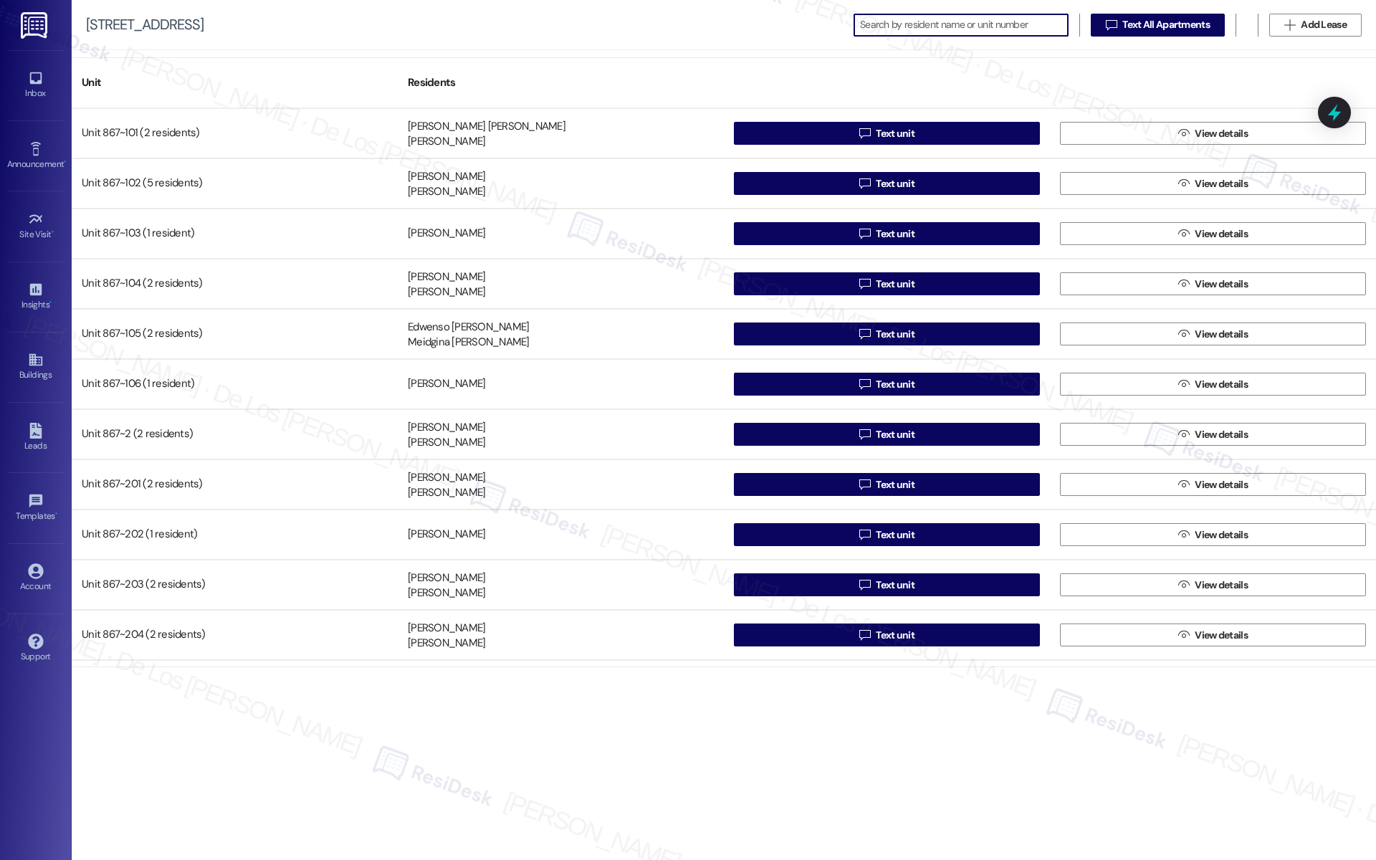
type input "9"
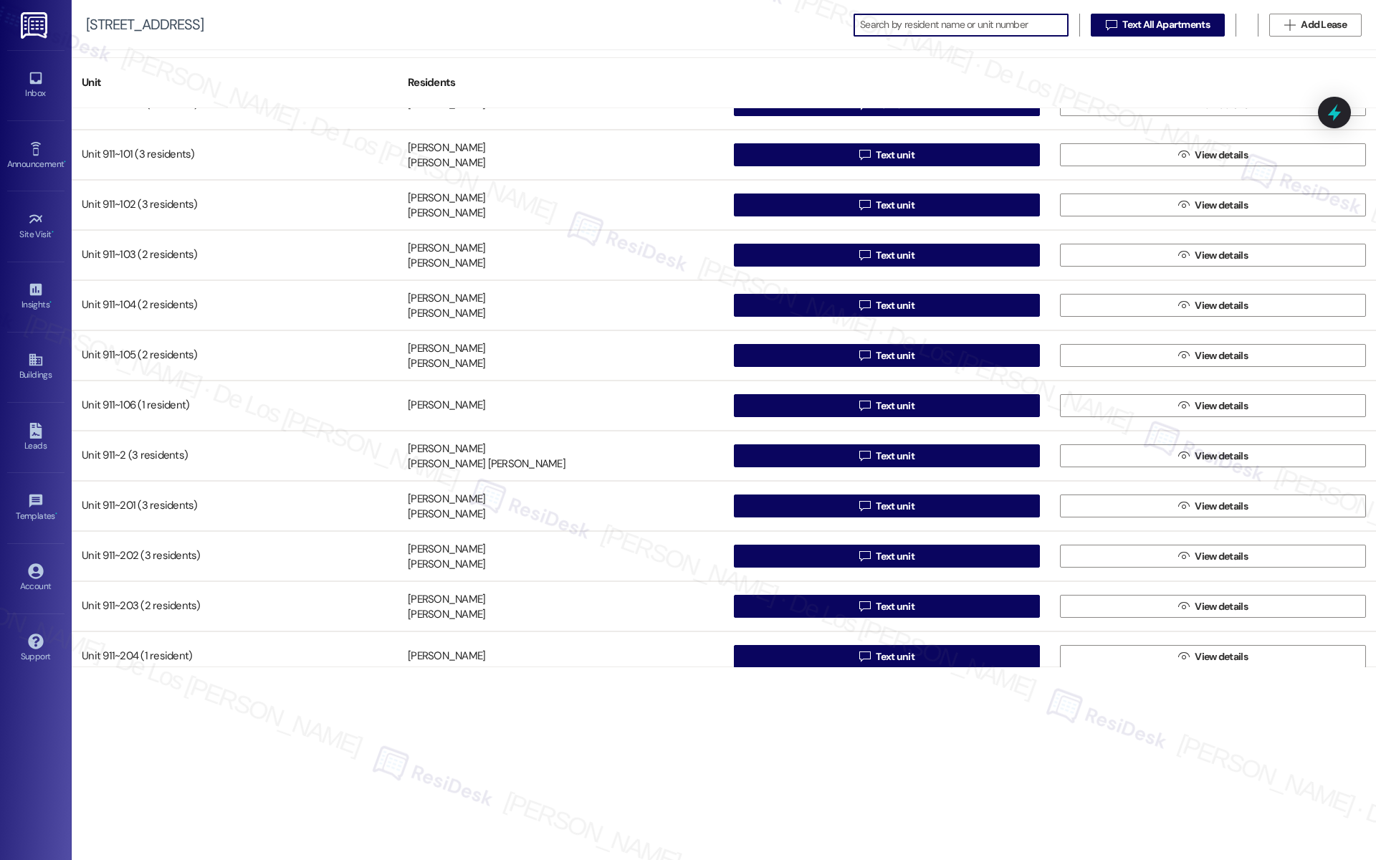
scroll to position [3309, 0]
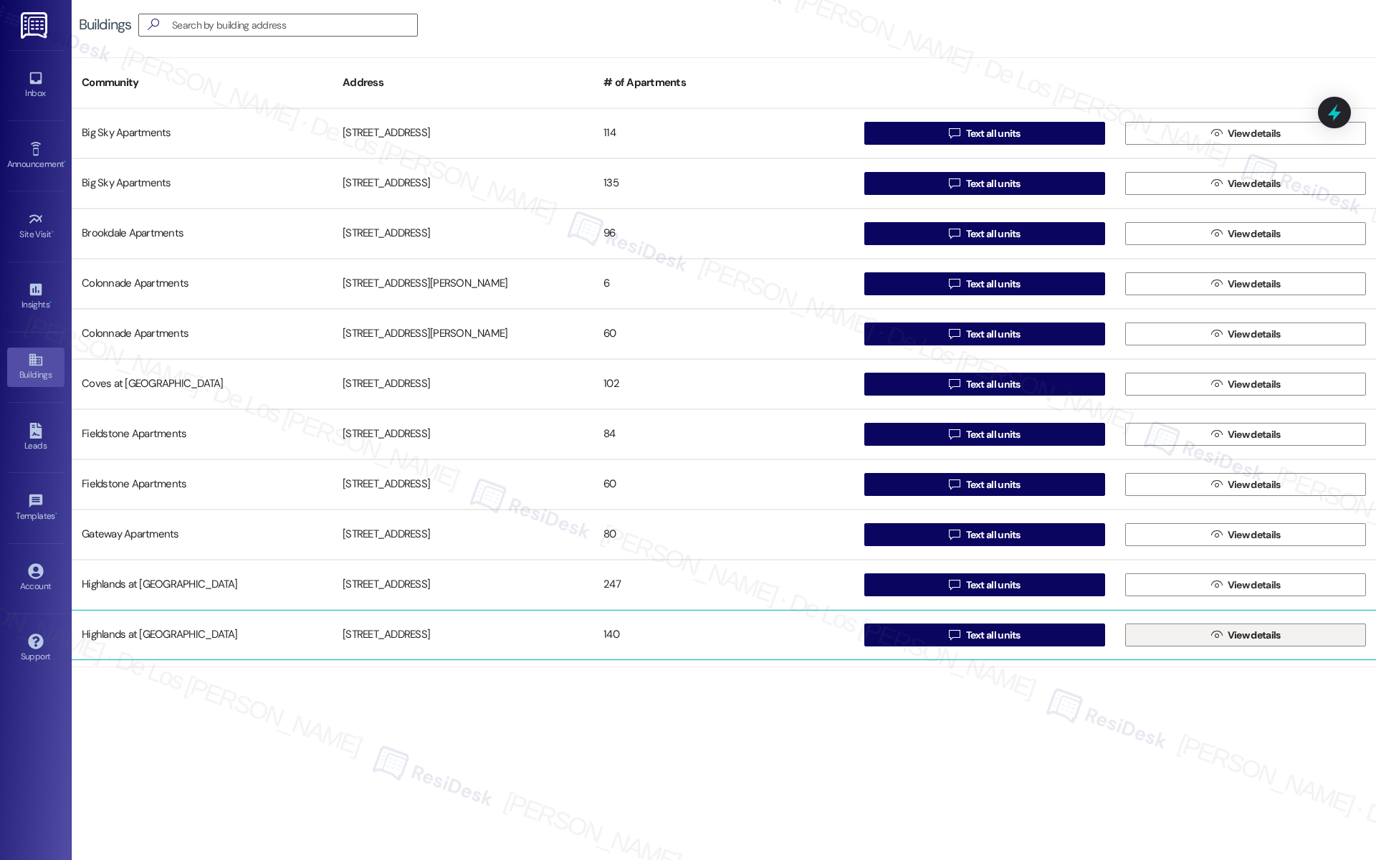
click at [1228, 637] on span "View details" at bounding box center [1254, 635] width 53 height 15
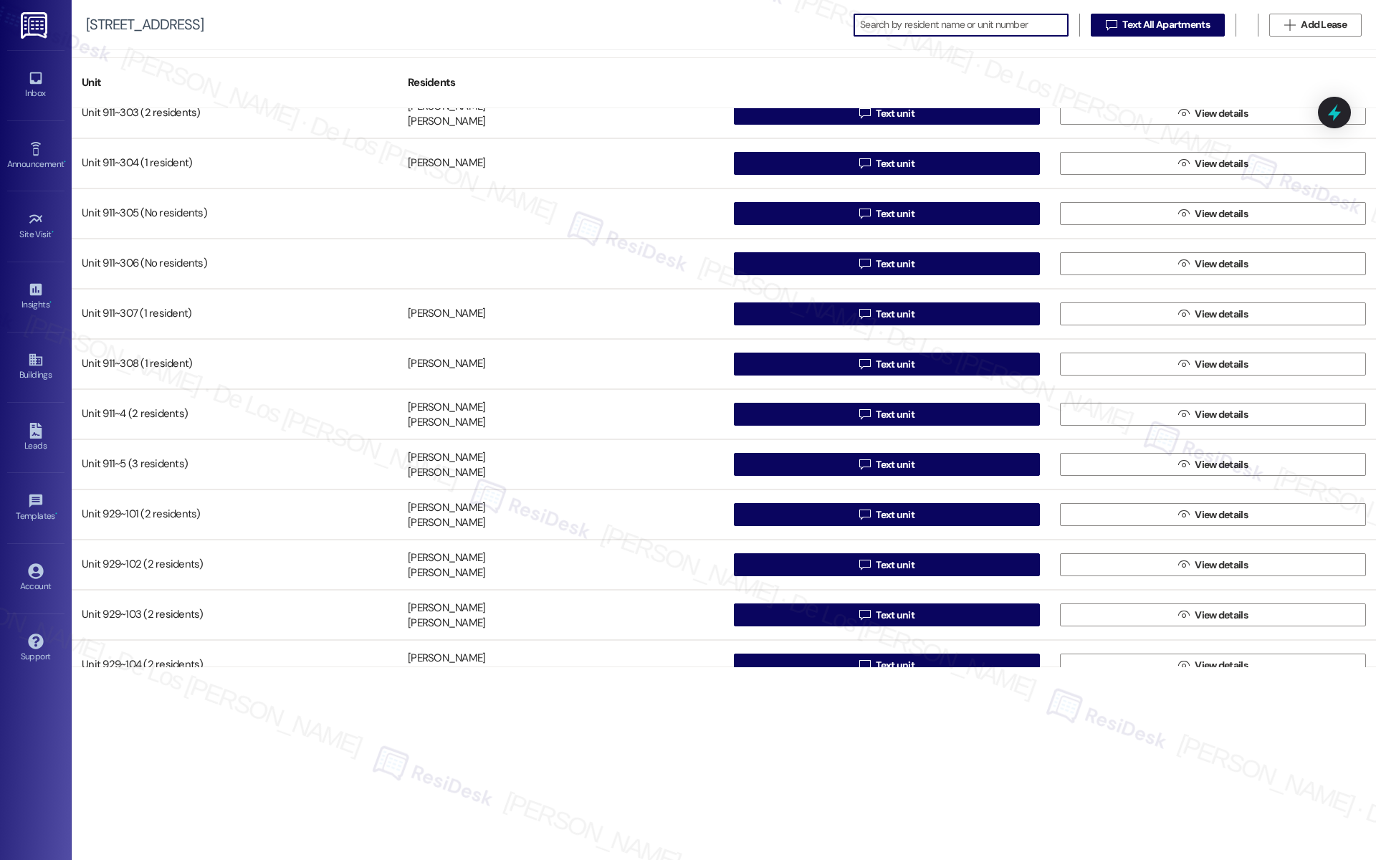
scroll to position [4236, 0]
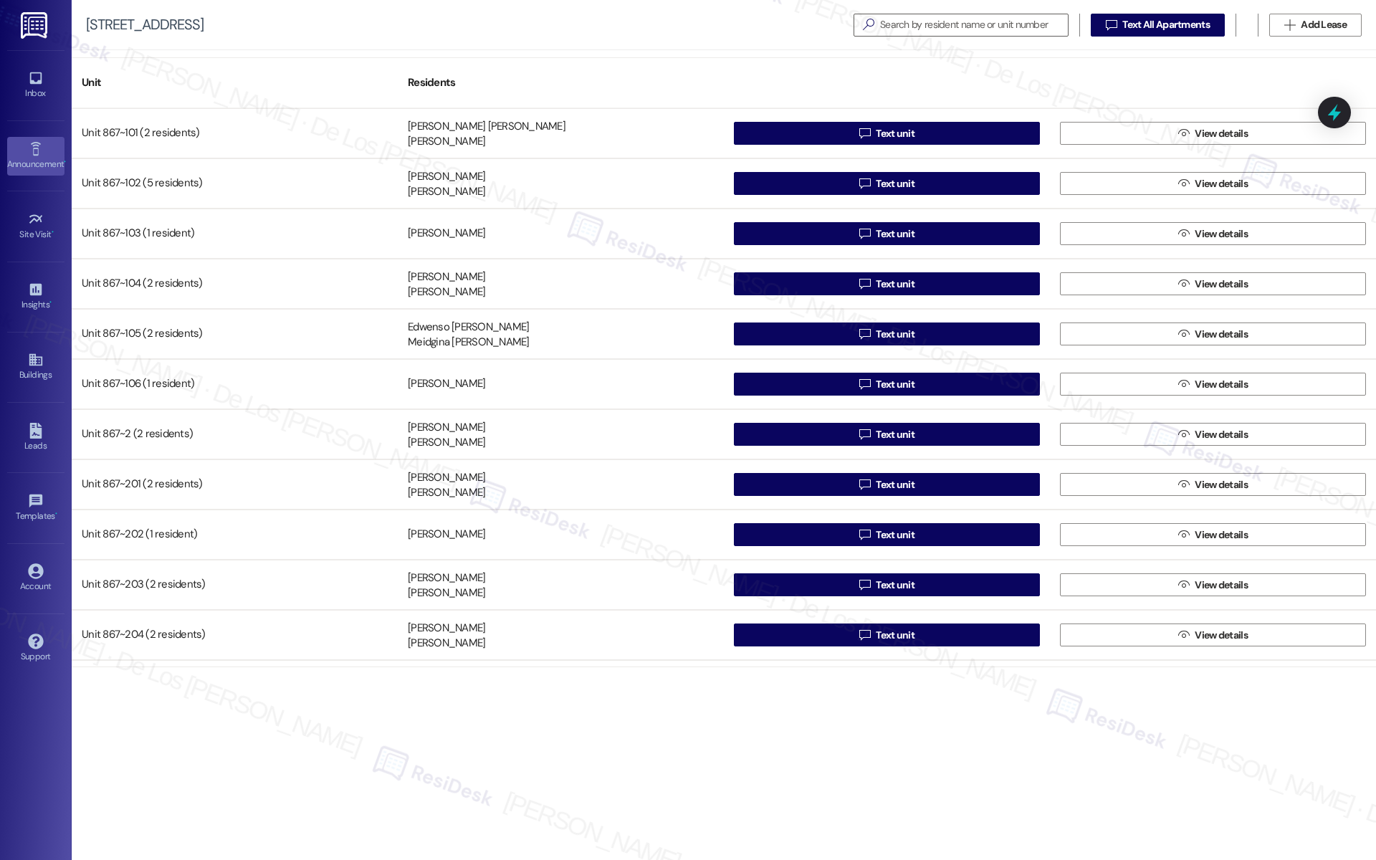
click at [39, 166] on div "Announcement •" at bounding box center [36, 164] width 72 height 14
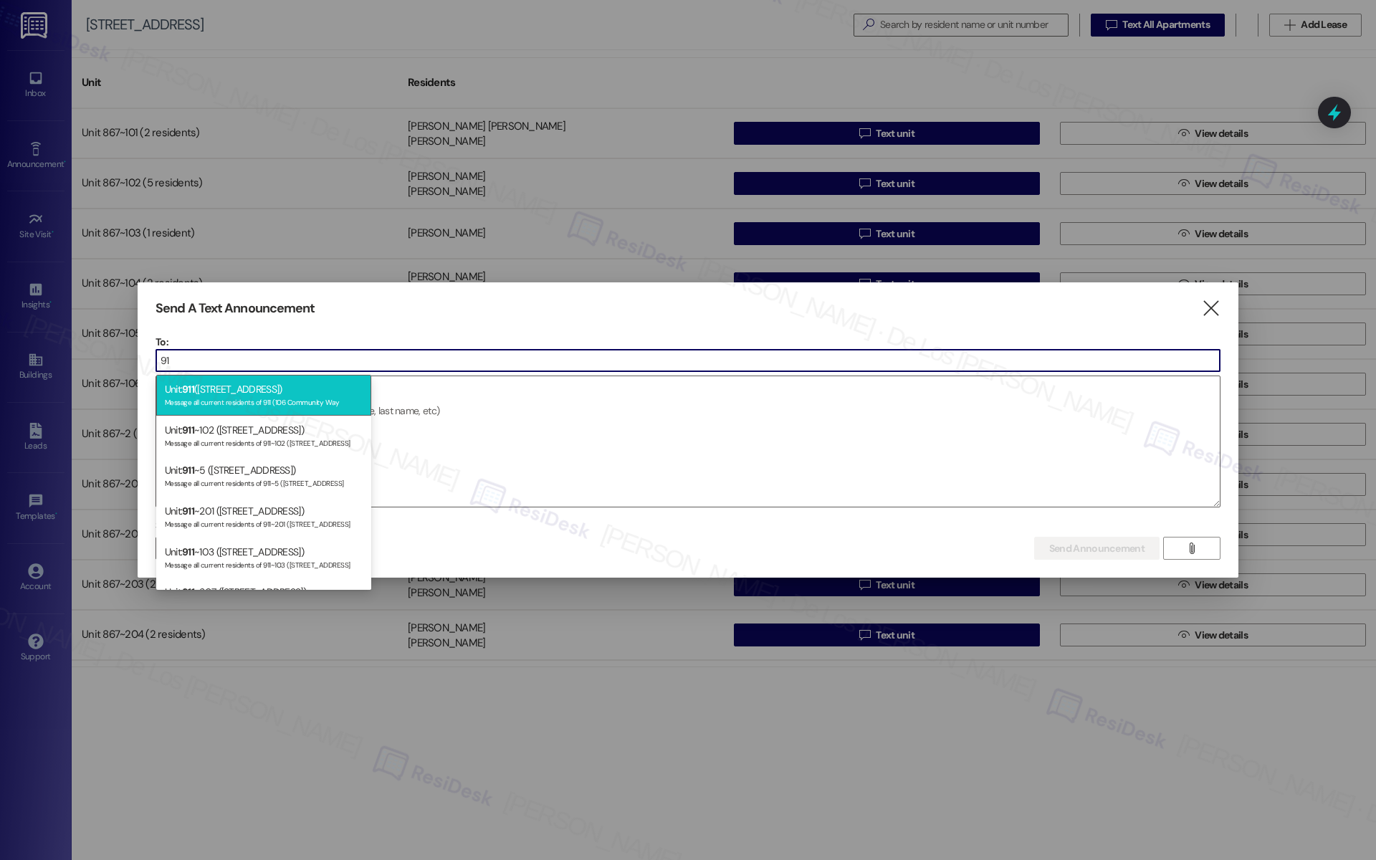
type input "9"
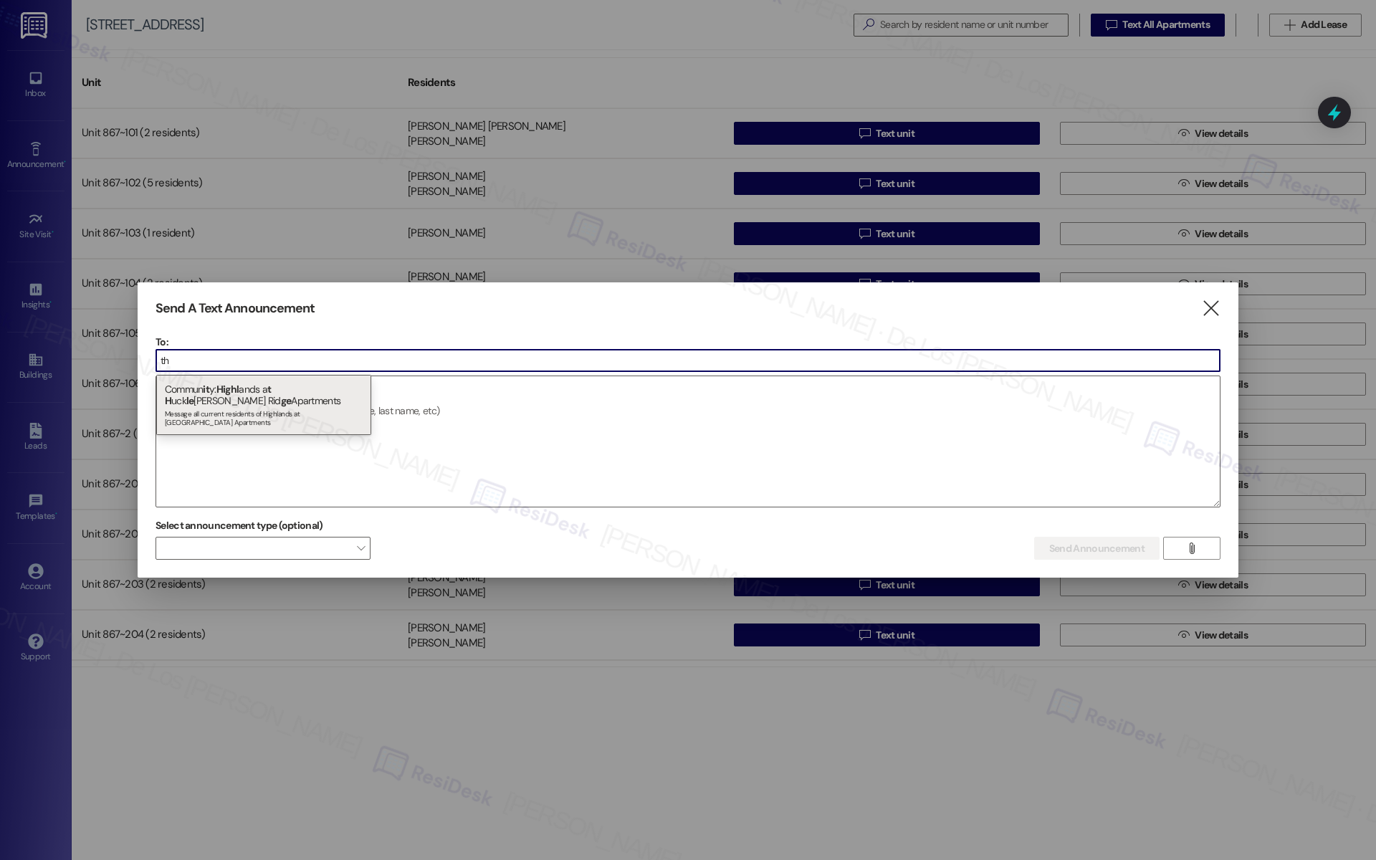
type input "t"
type input "bldg 911"
click at [1210, 308] on icon "" at bounding box center [1211, 308] width 19 height 15
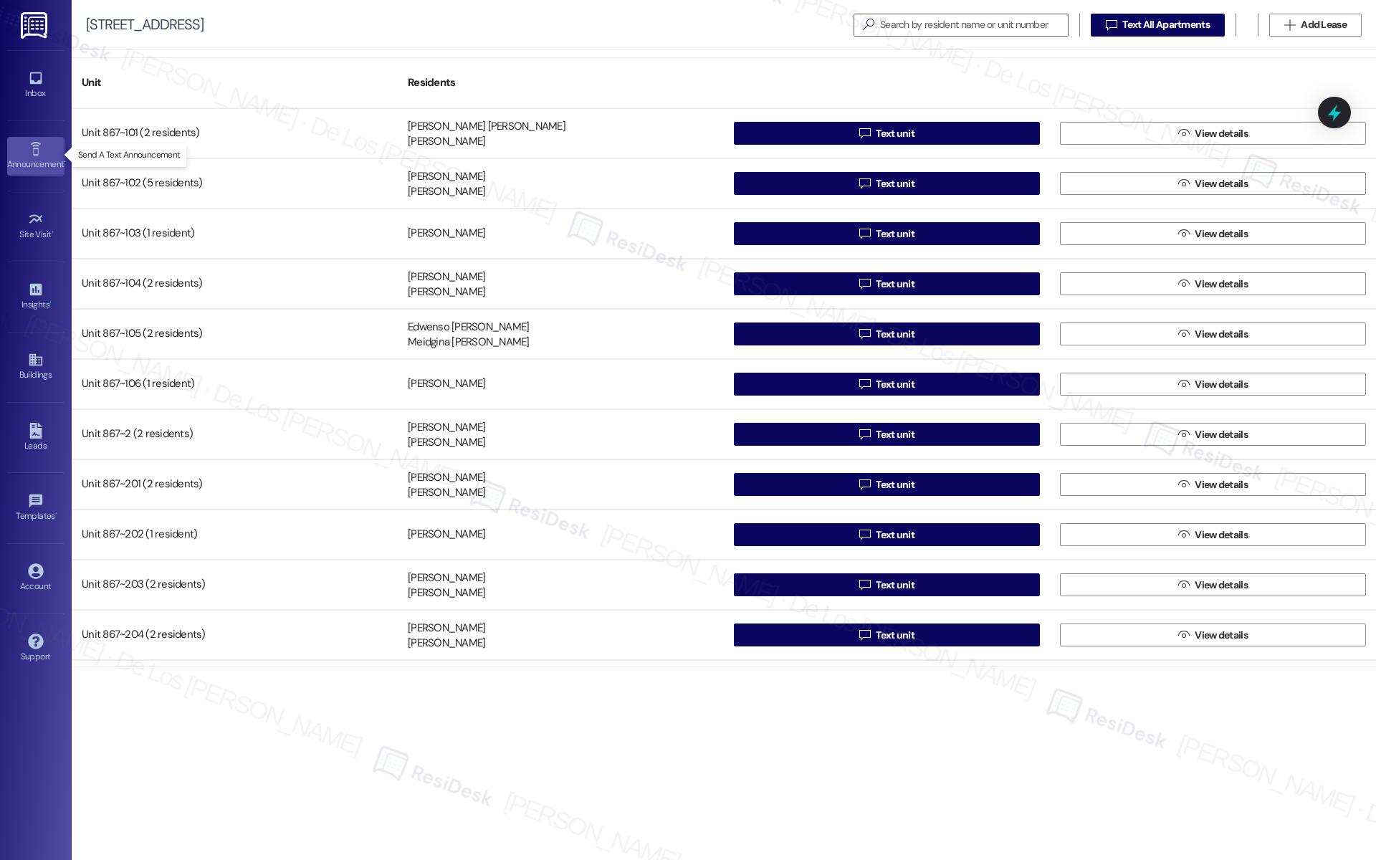
click at [32, 153] on icon at bounding box center [36, 149] width 16 height 16
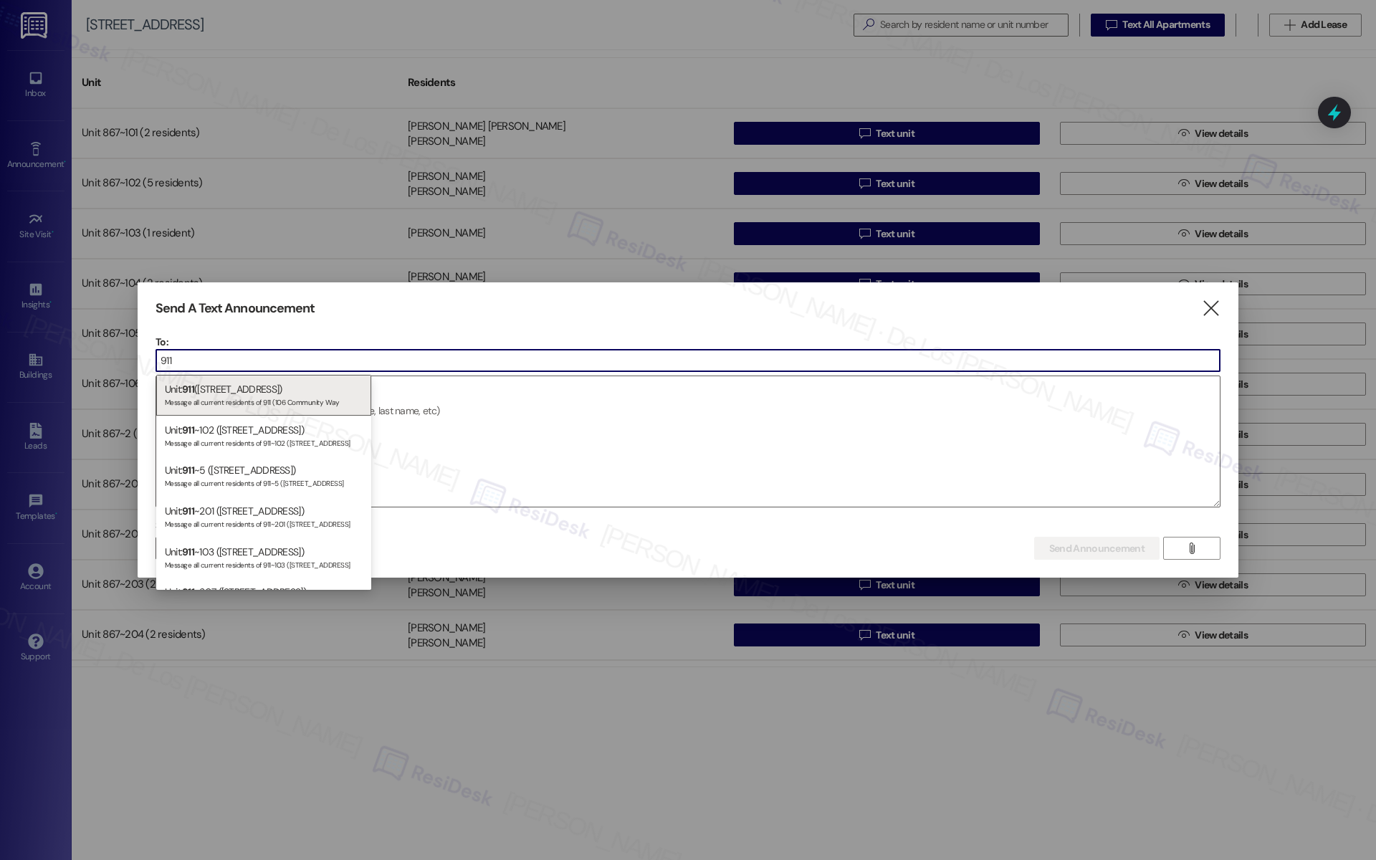
type input "911"
click at [1214, 312] on icon "" at bounding box center [1211, 308] width 19 height 15
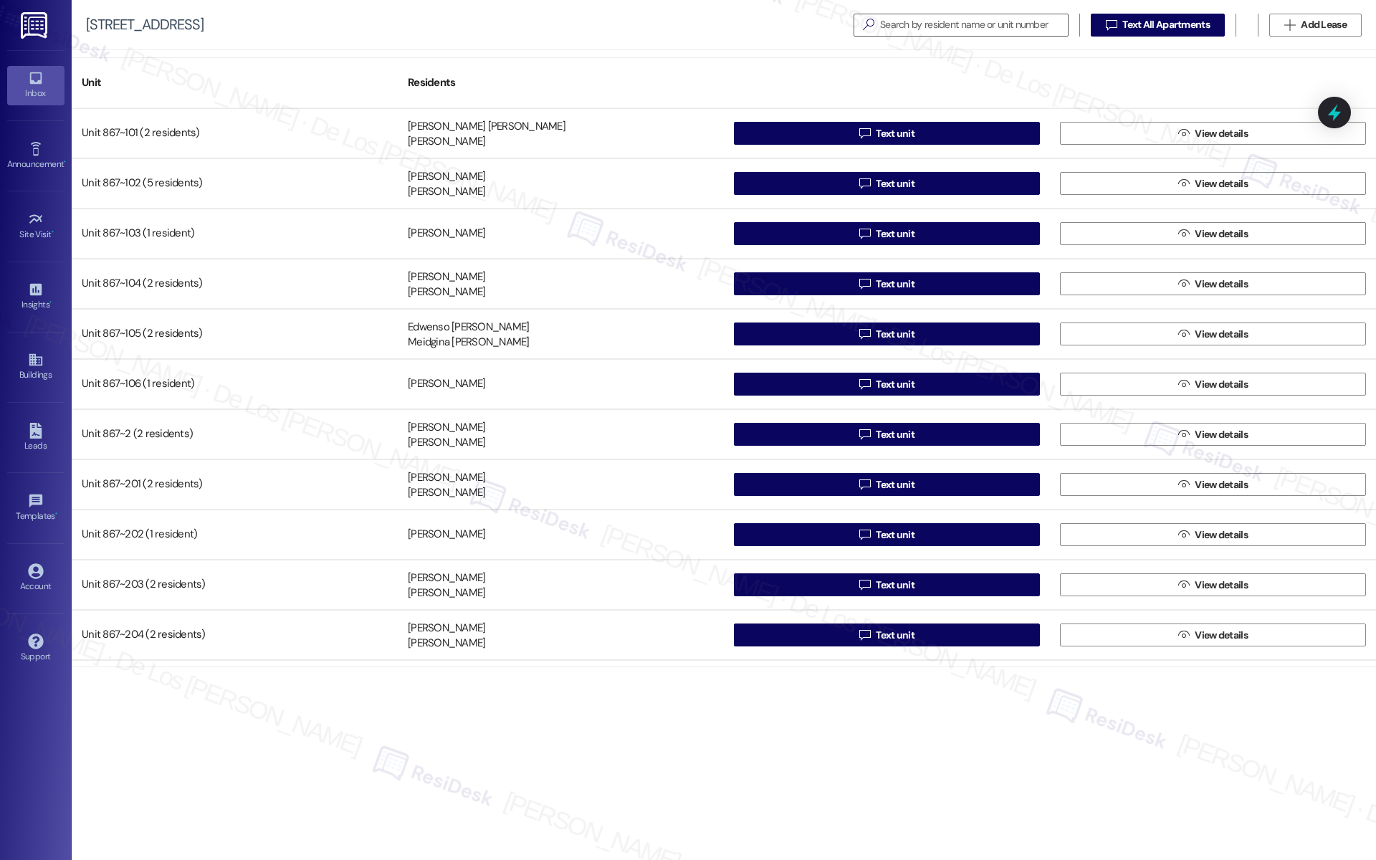
click at [34, 83] on icon at bounding box center [35, 78] width 12 height 12
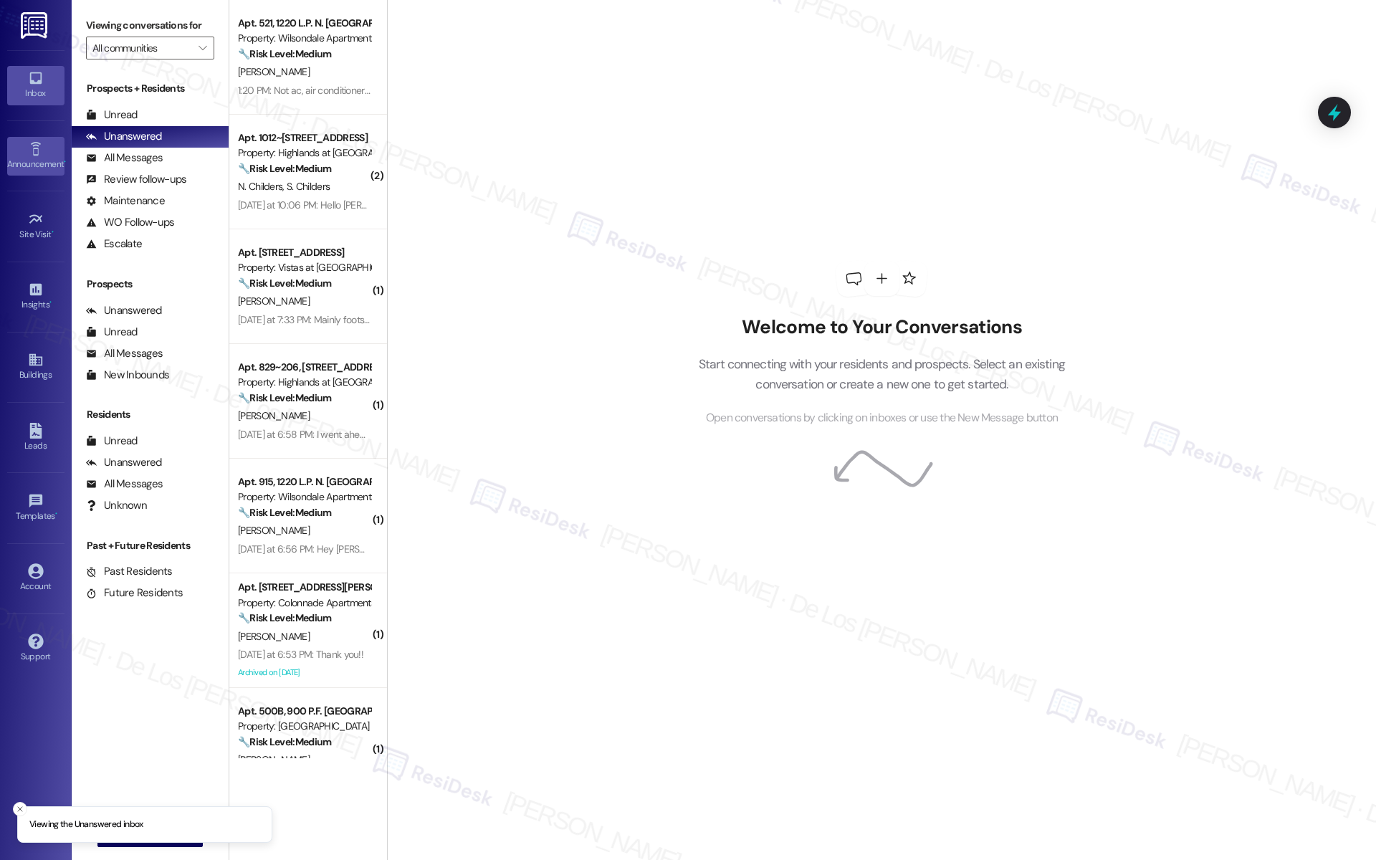
click at [35, 159] on div "Announcement •" at bounding box center [36, 164] width 72 height 14
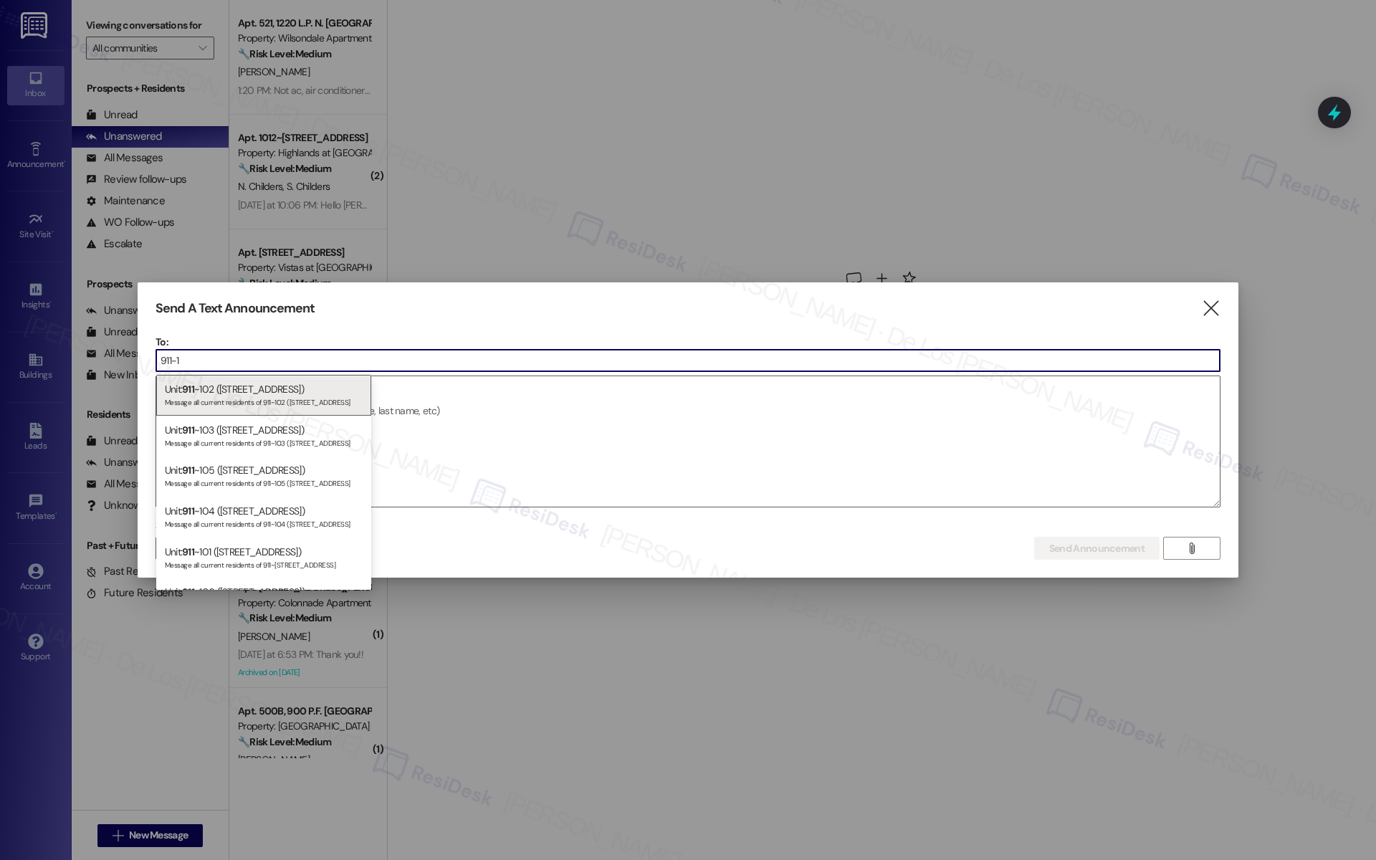
click at [322, 353] on input "911-1" at bounding box center [688, 361] width 1064 height 22
click at [321, 354] on input "911-1" at bounding box center [688, 361] width 1064 height 22
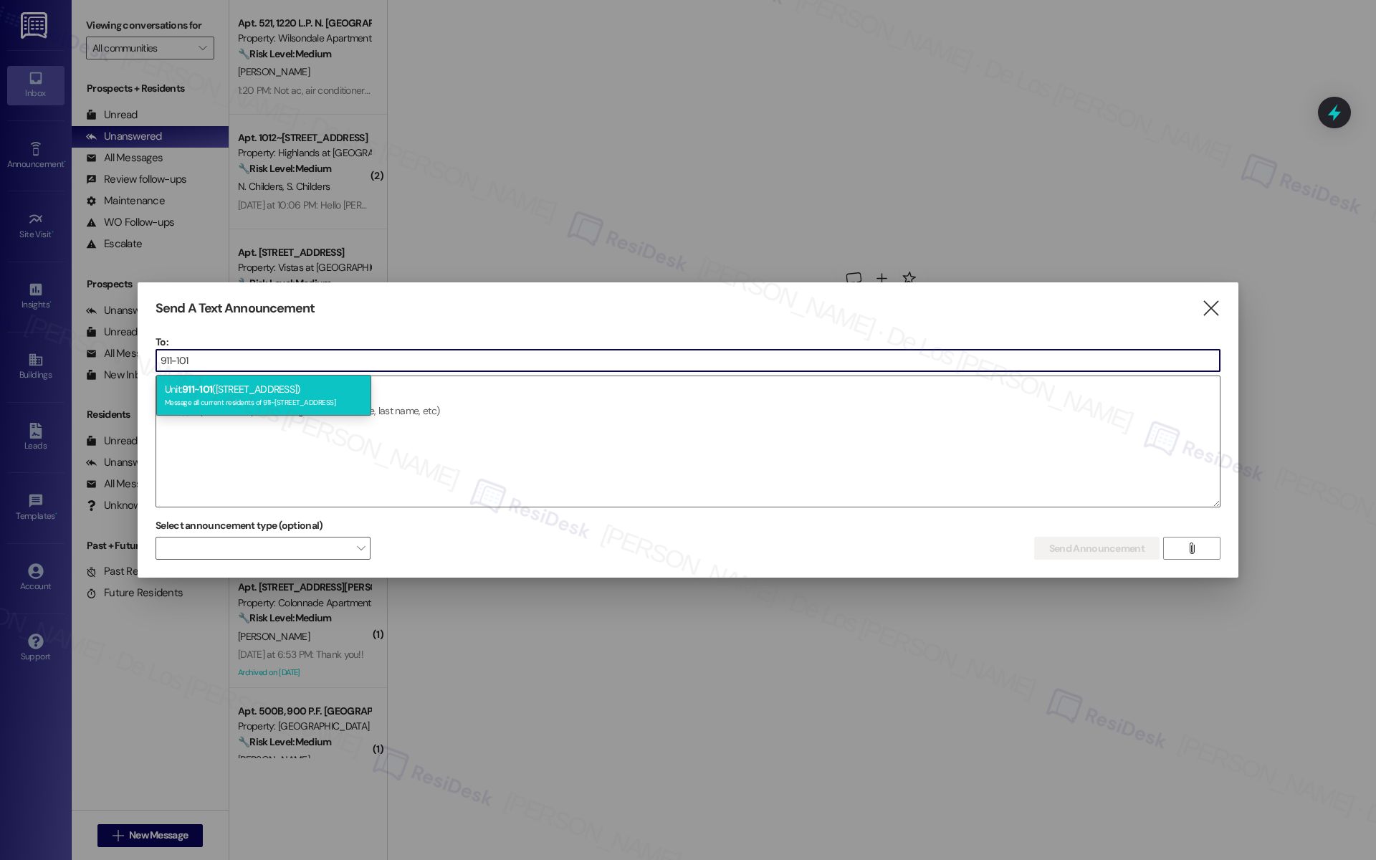
type input "911-101"
click at [298, 388] on div "Unit: 911 ~ 101 ([STREET_ADDRESS]) Message all current residents of 911~101 ([S…" at bounding box center [263, 395] width 215 height 41
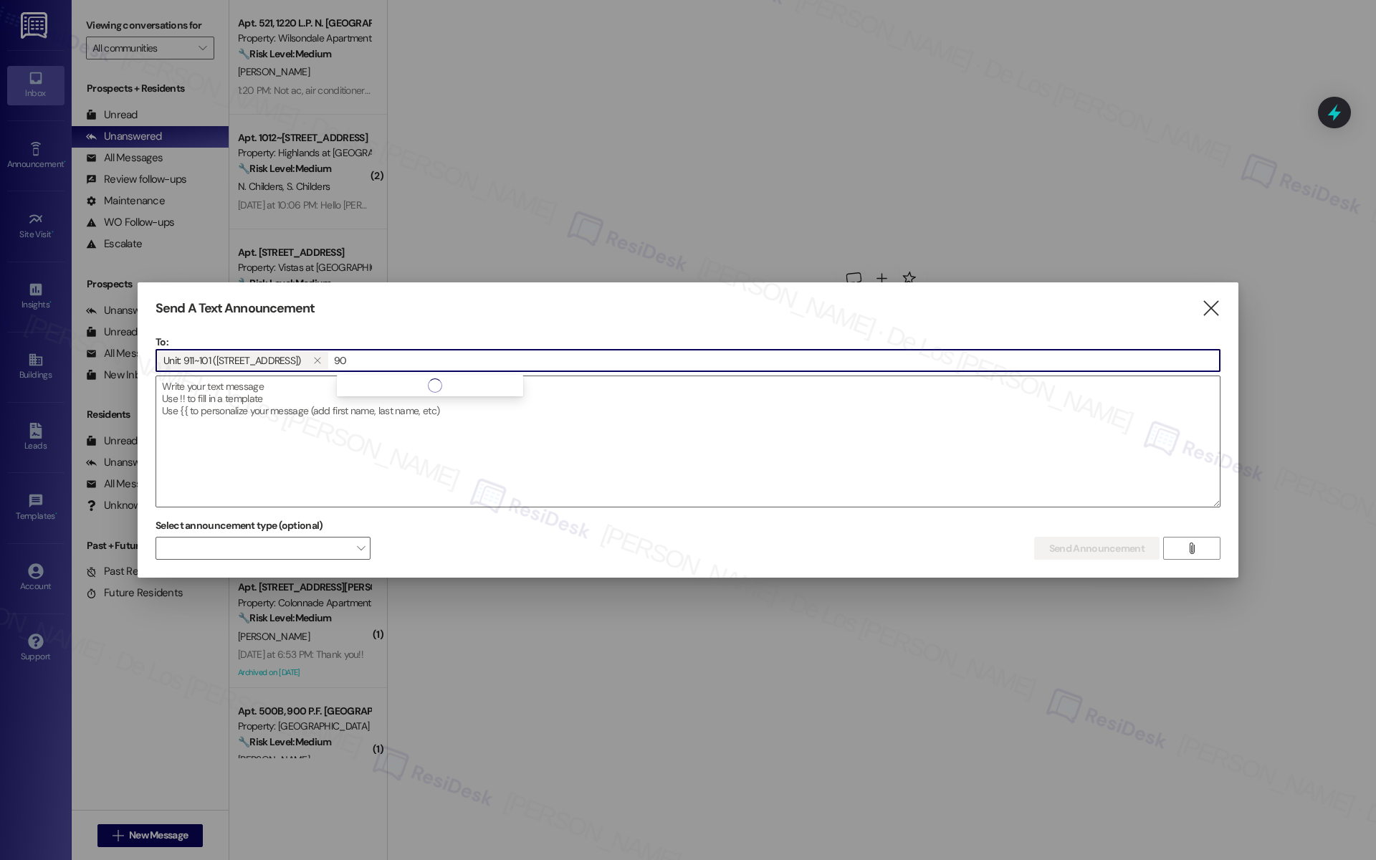
type input "9"
paste input "911-1"
type input "911-102"
click at [378, 389] on div "Unit: 911 ~ 102 ([STREET_ADDRESS]) Message all current residents of 911~102 ([S…" at bounding box center [444, 395] width 215 height 41
paste input "911-1"
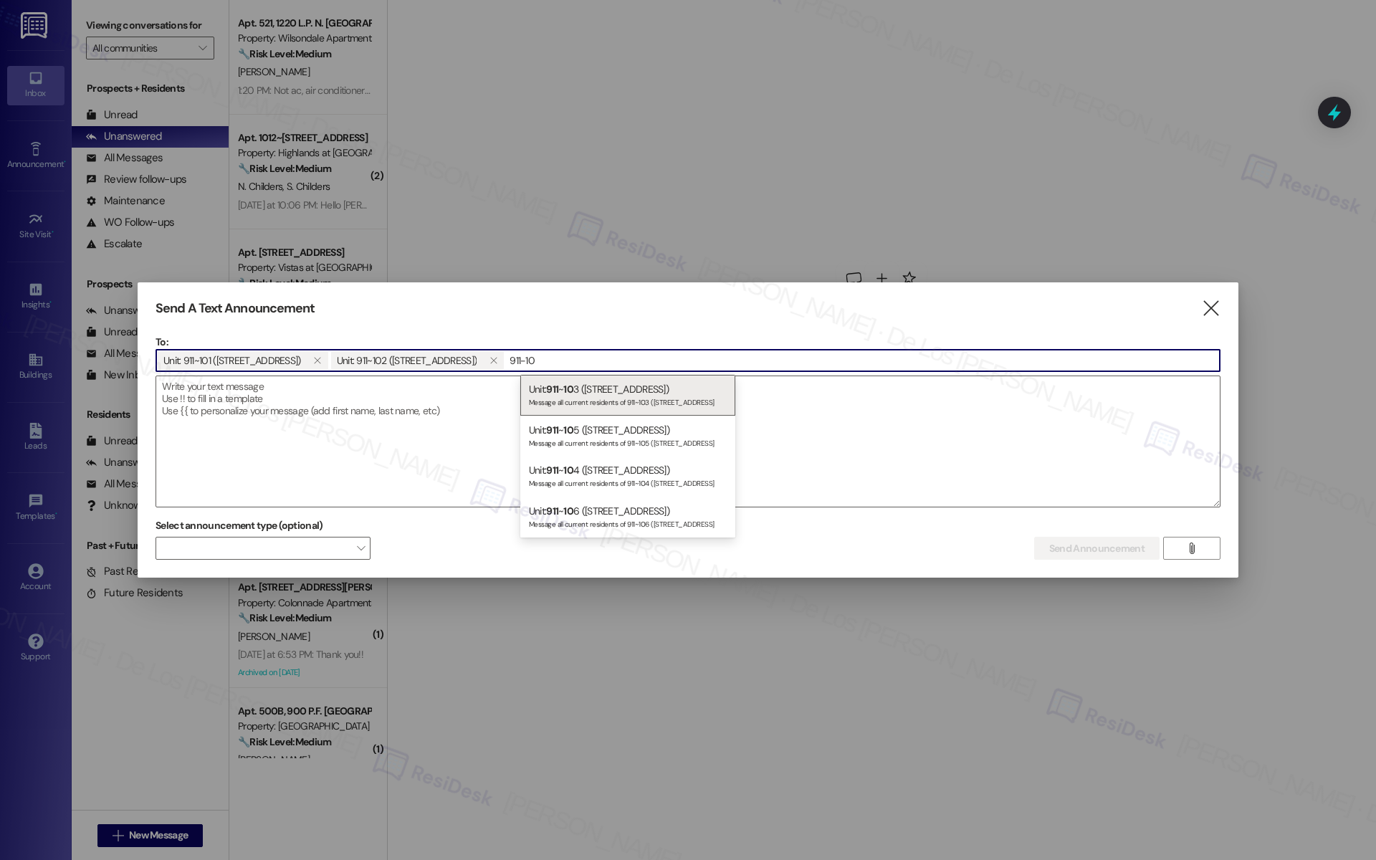
type input "911-103"
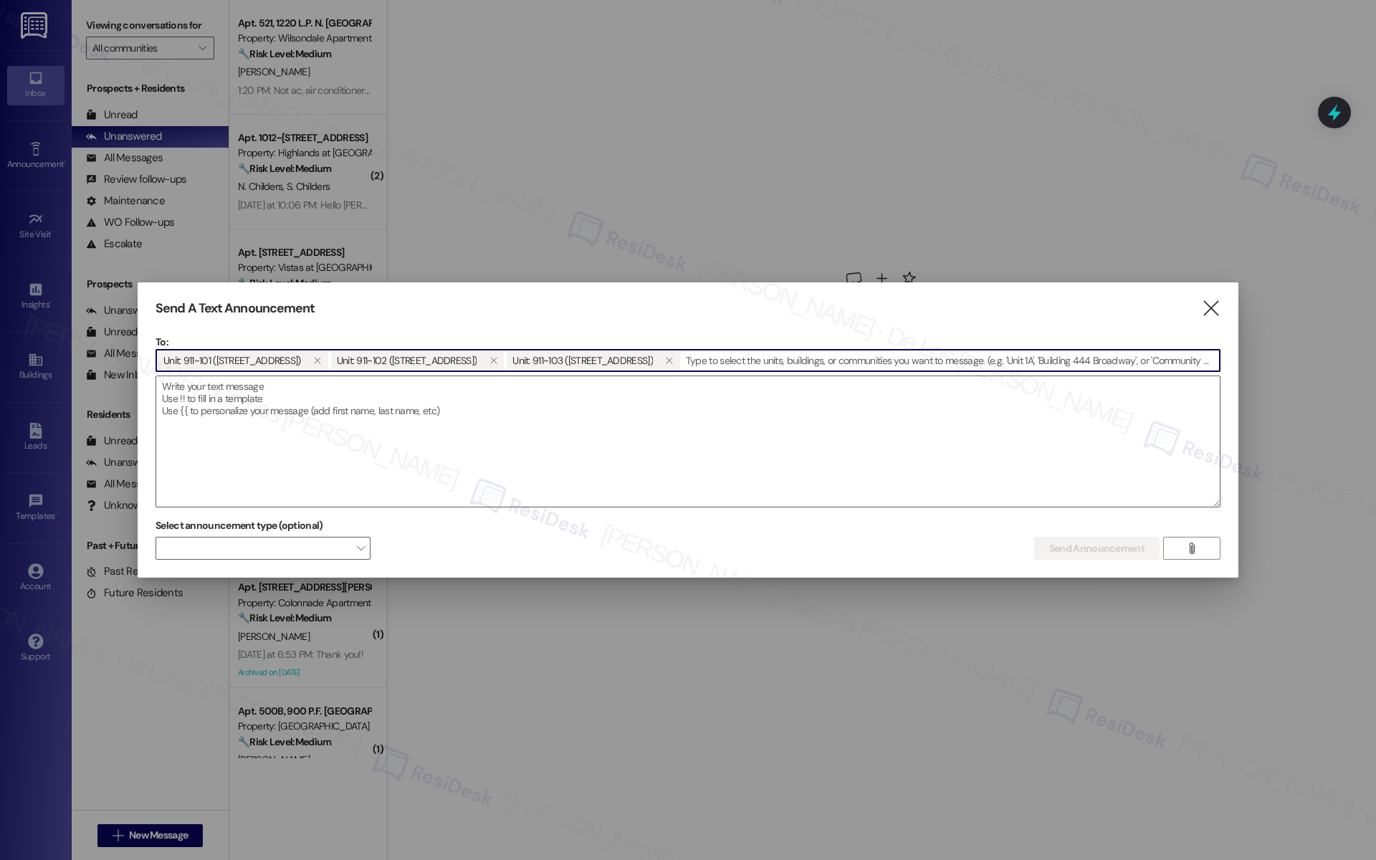
paste input "911-1"
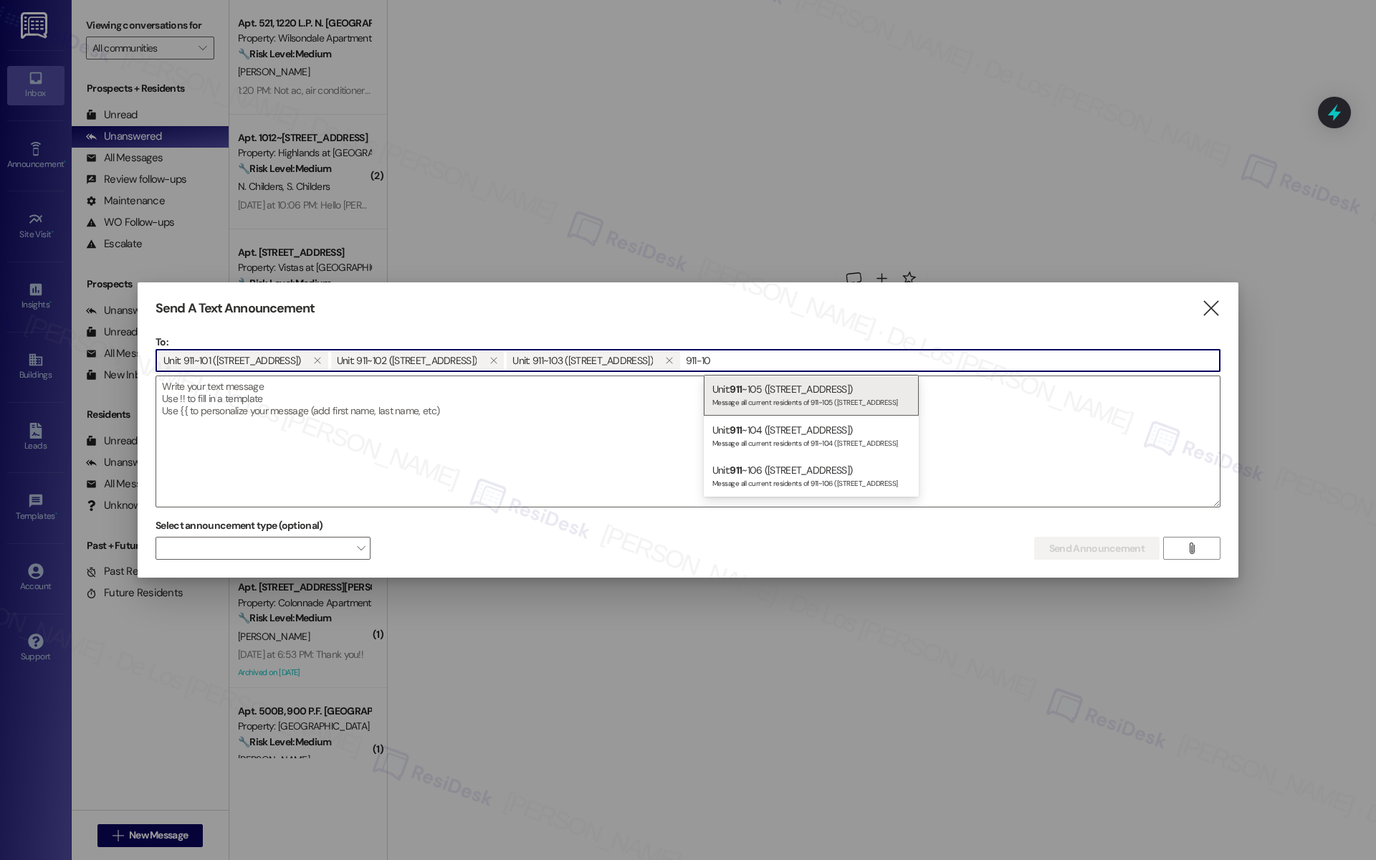
type input "911-104"
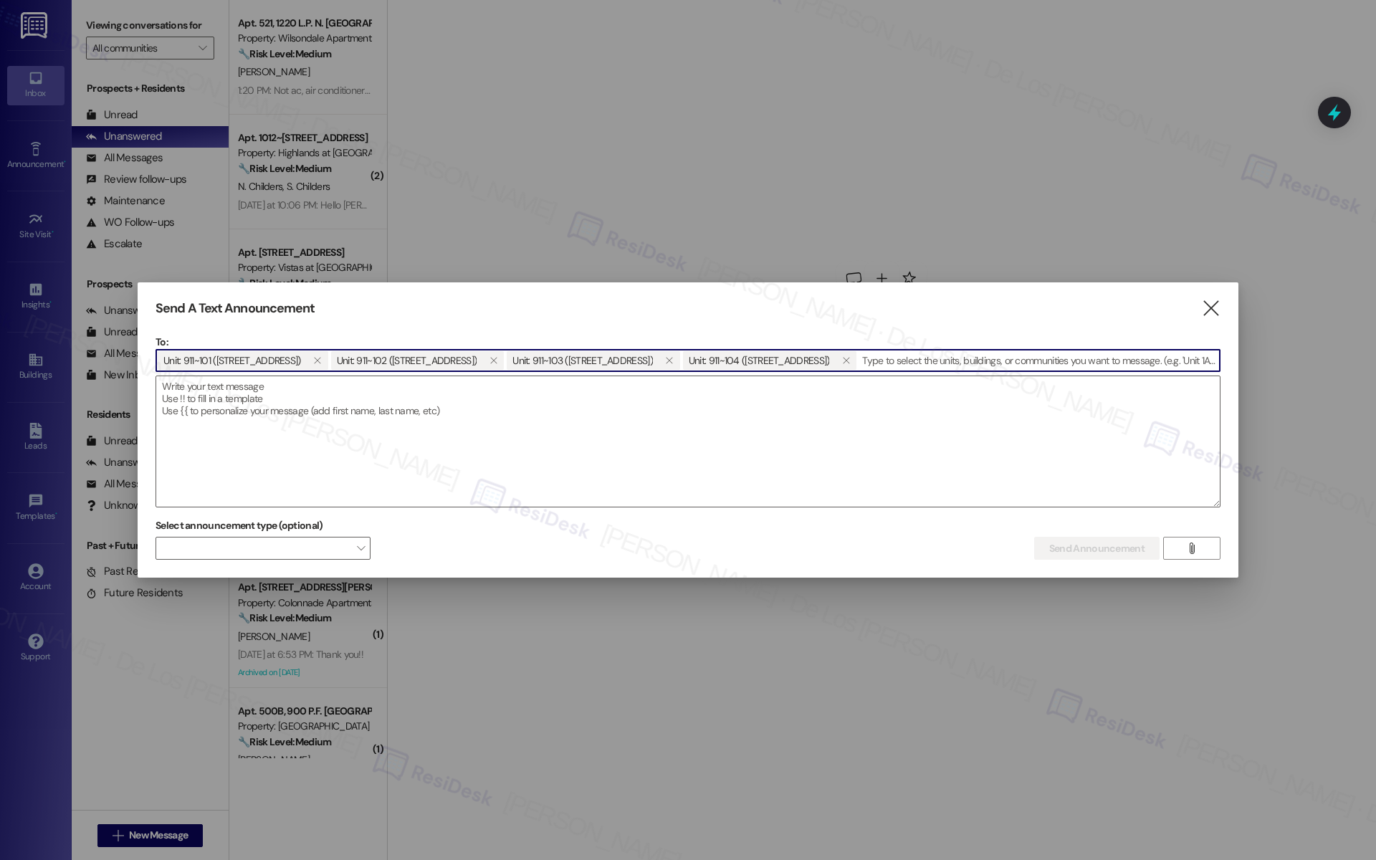
paste input "911-1"
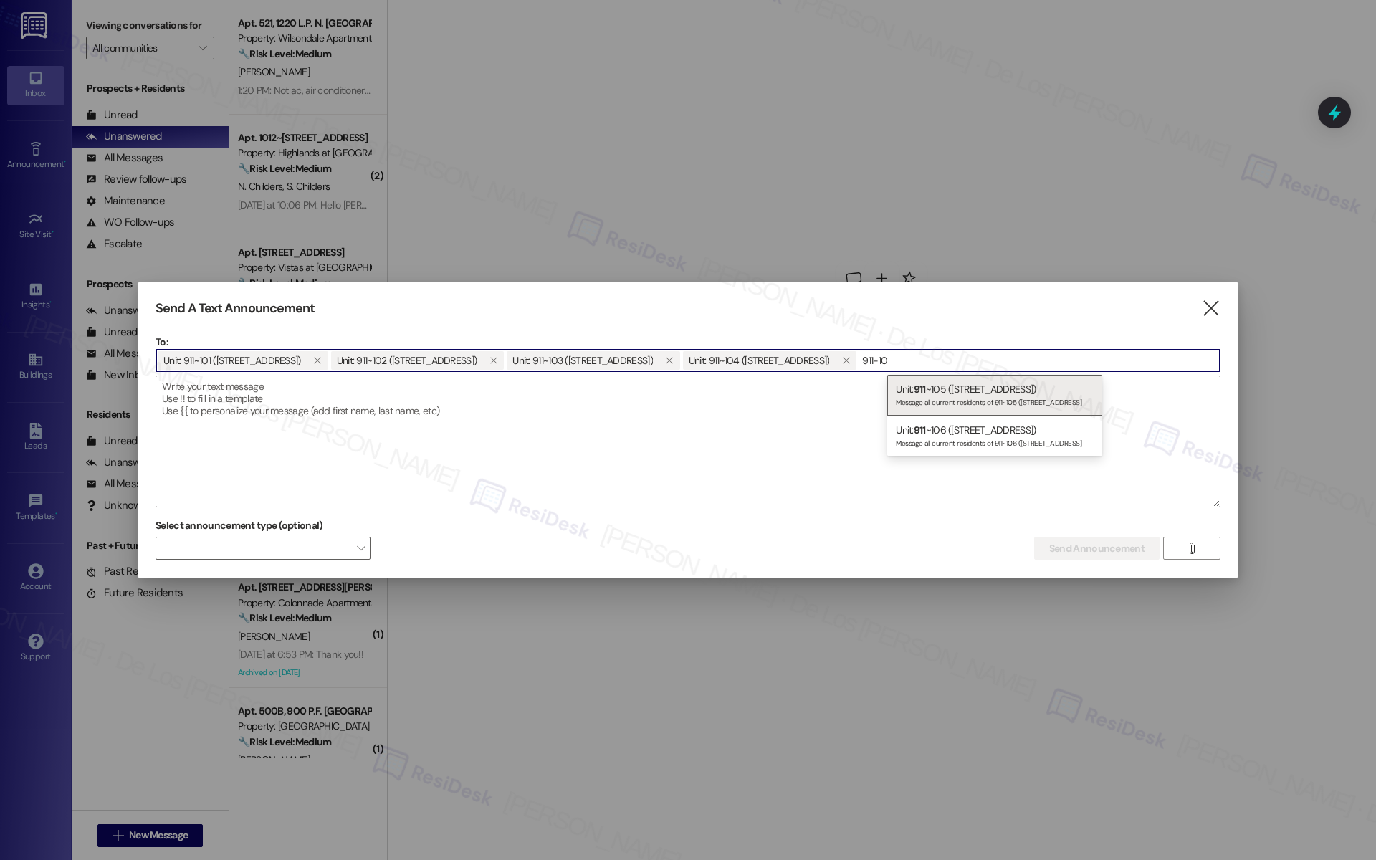
type input "911-105"
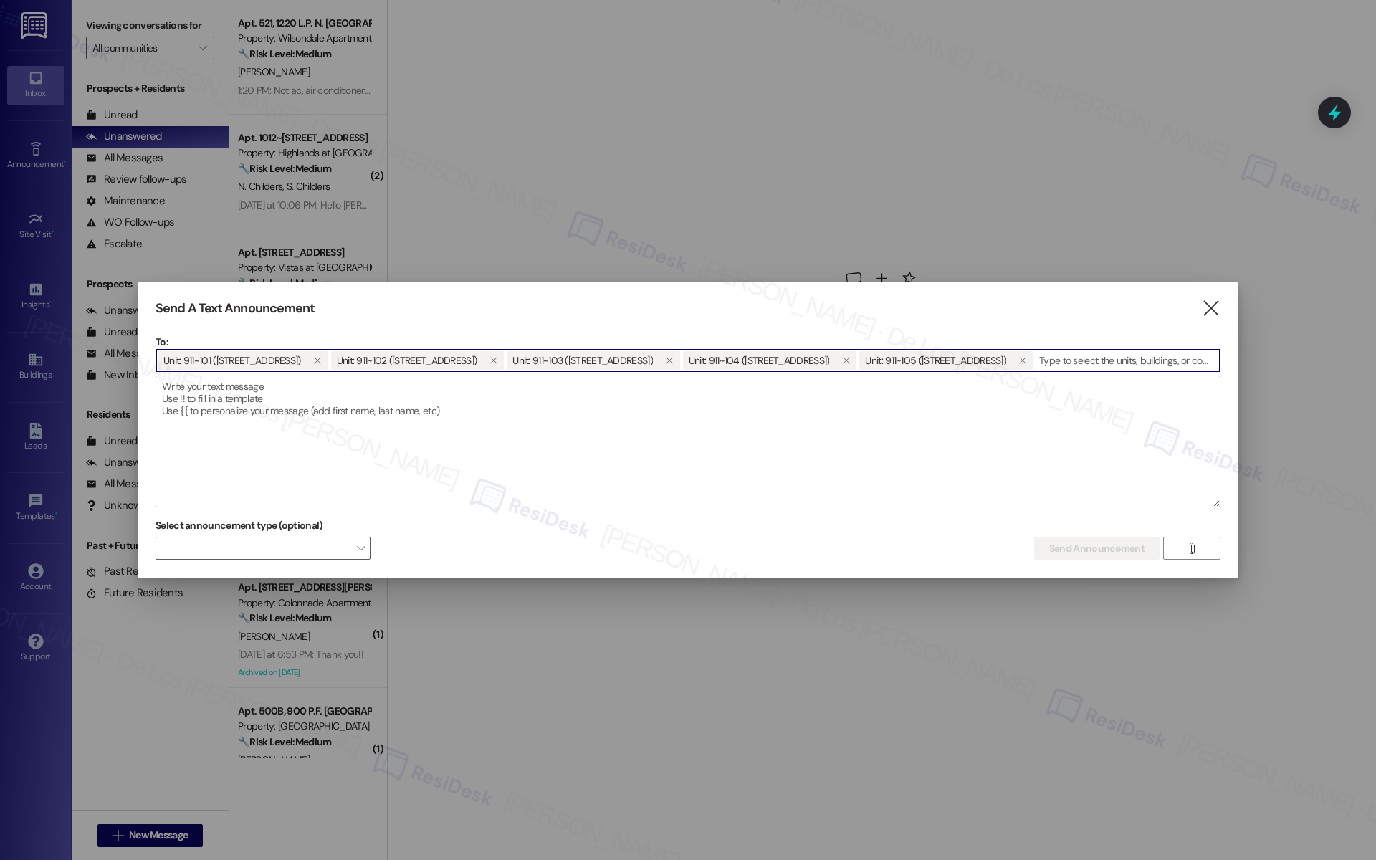
paste input "911-1"
type input "911-106"
click at [1098, 399] on div "Message all current residents of 911~106 ([STREET_ADDRESS]" at bounding box center [1179, 401] width 198 height 12
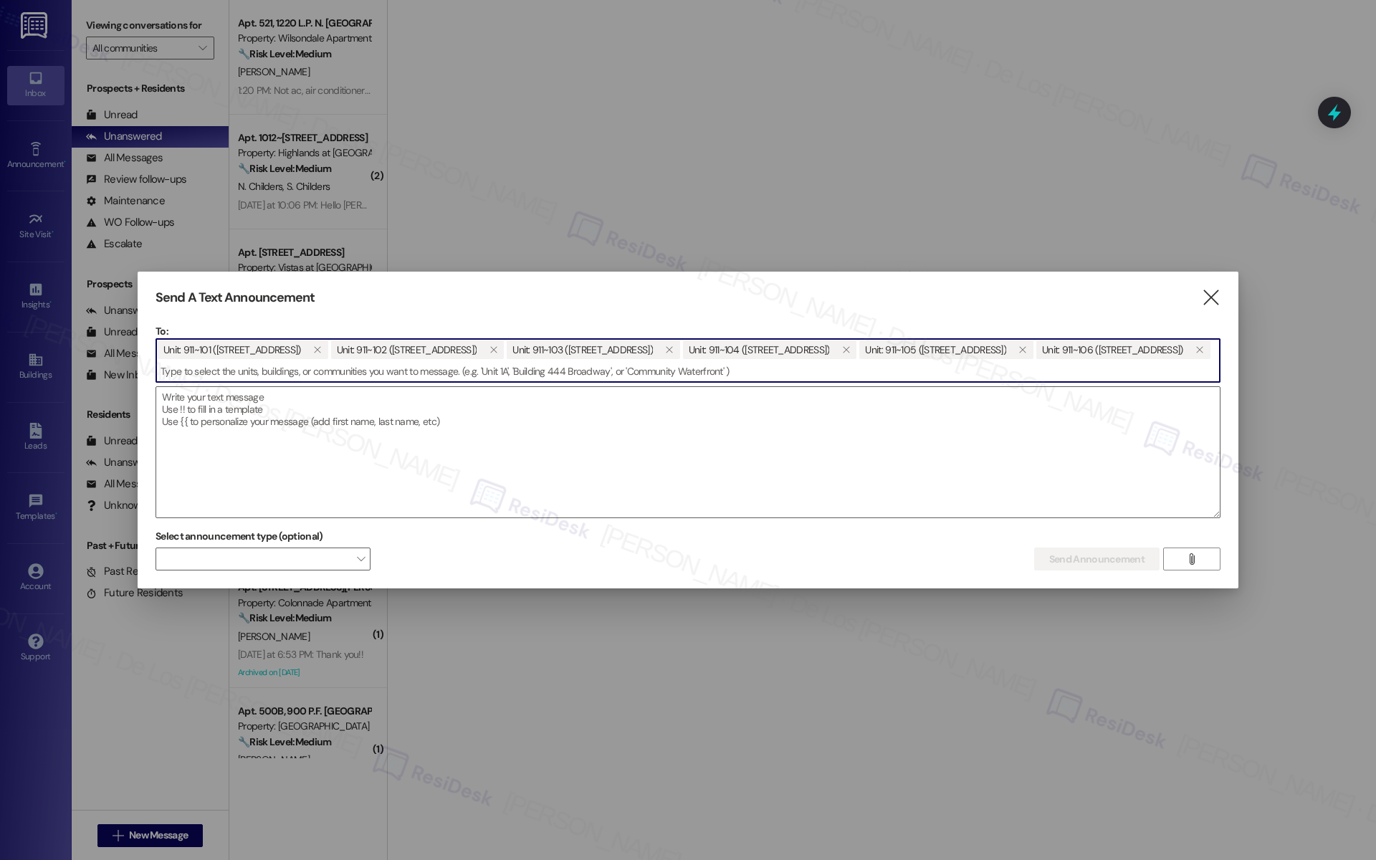
paste input "911-1"
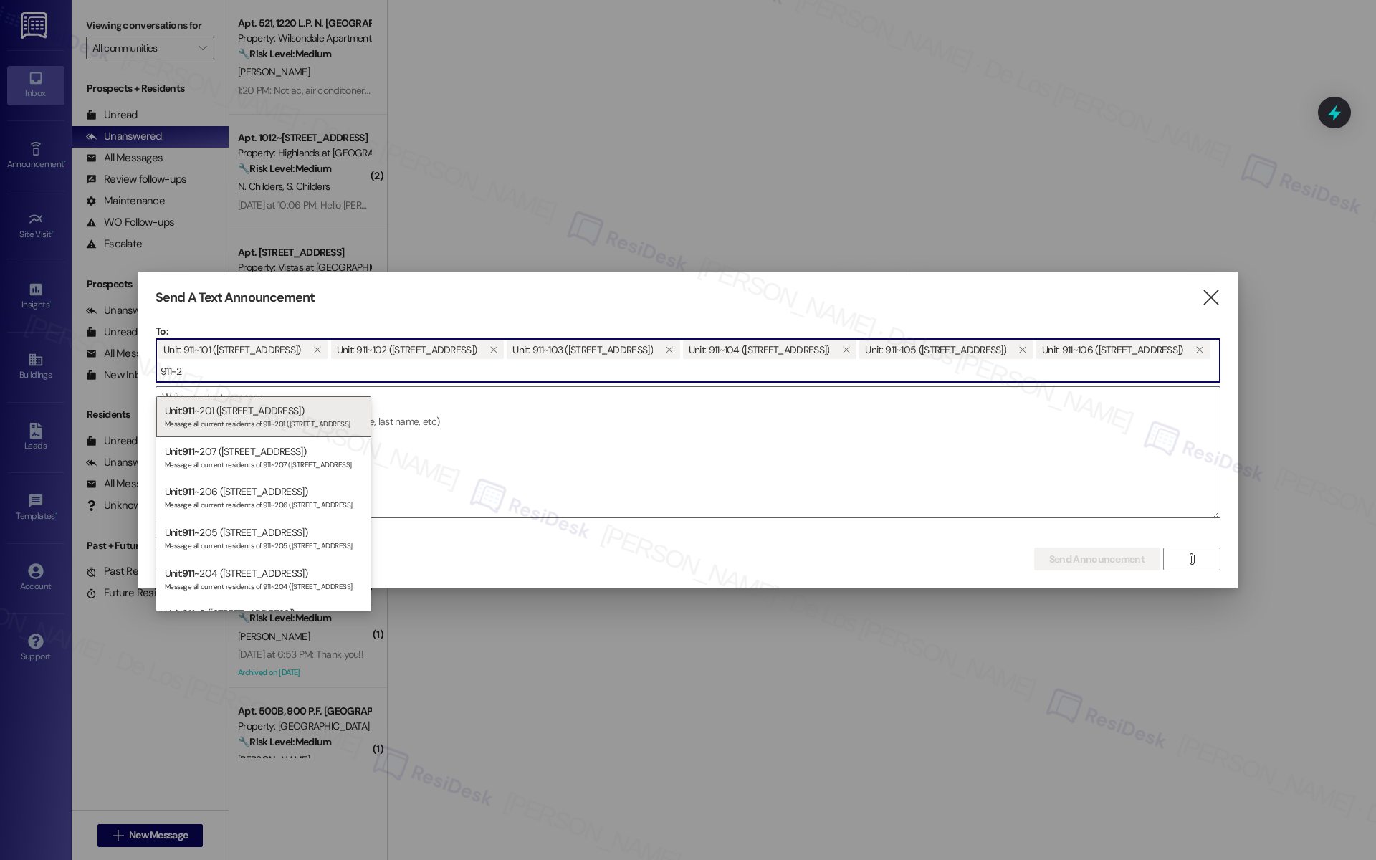
type input "911-2"
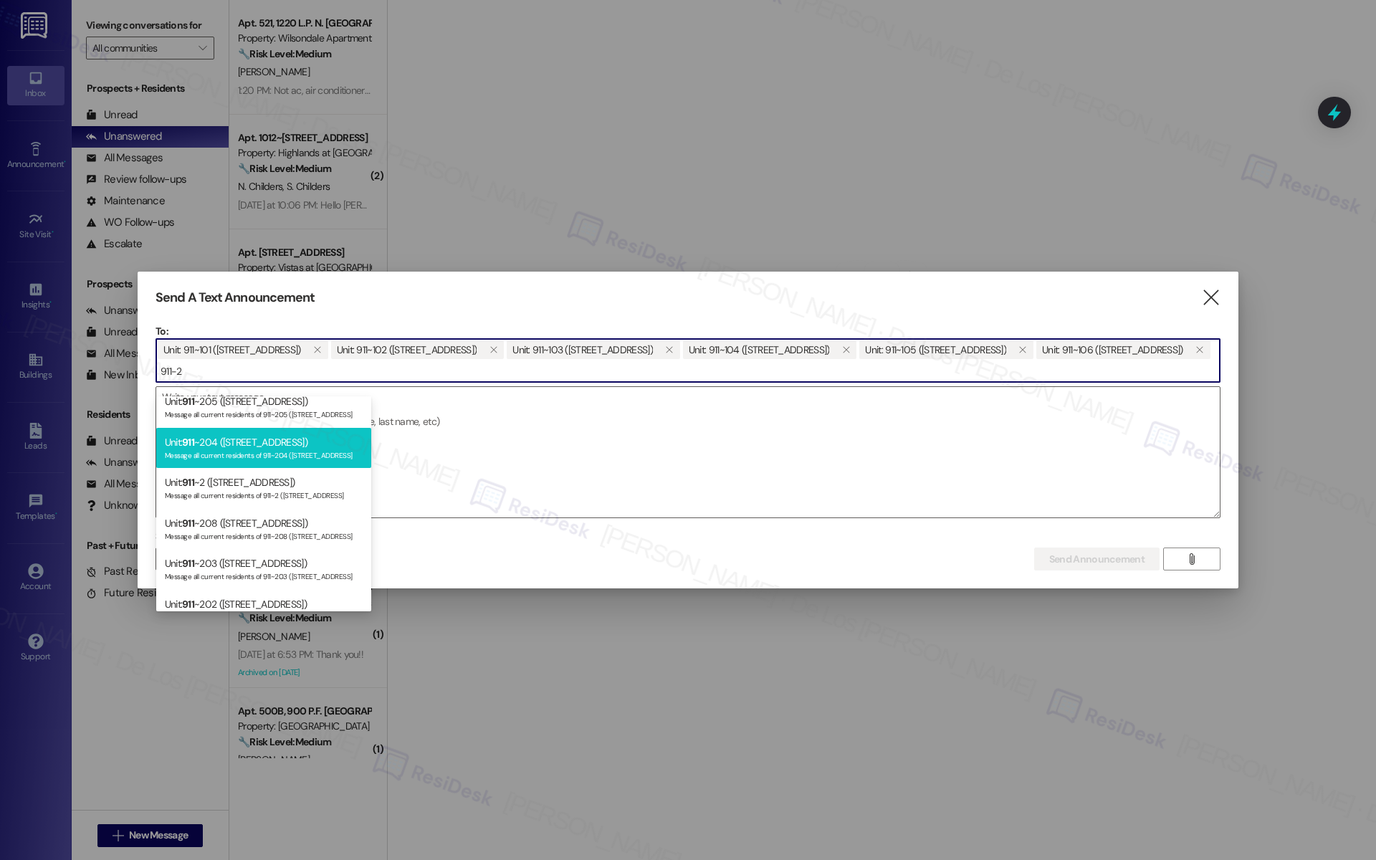
scroll to position [132, 0]
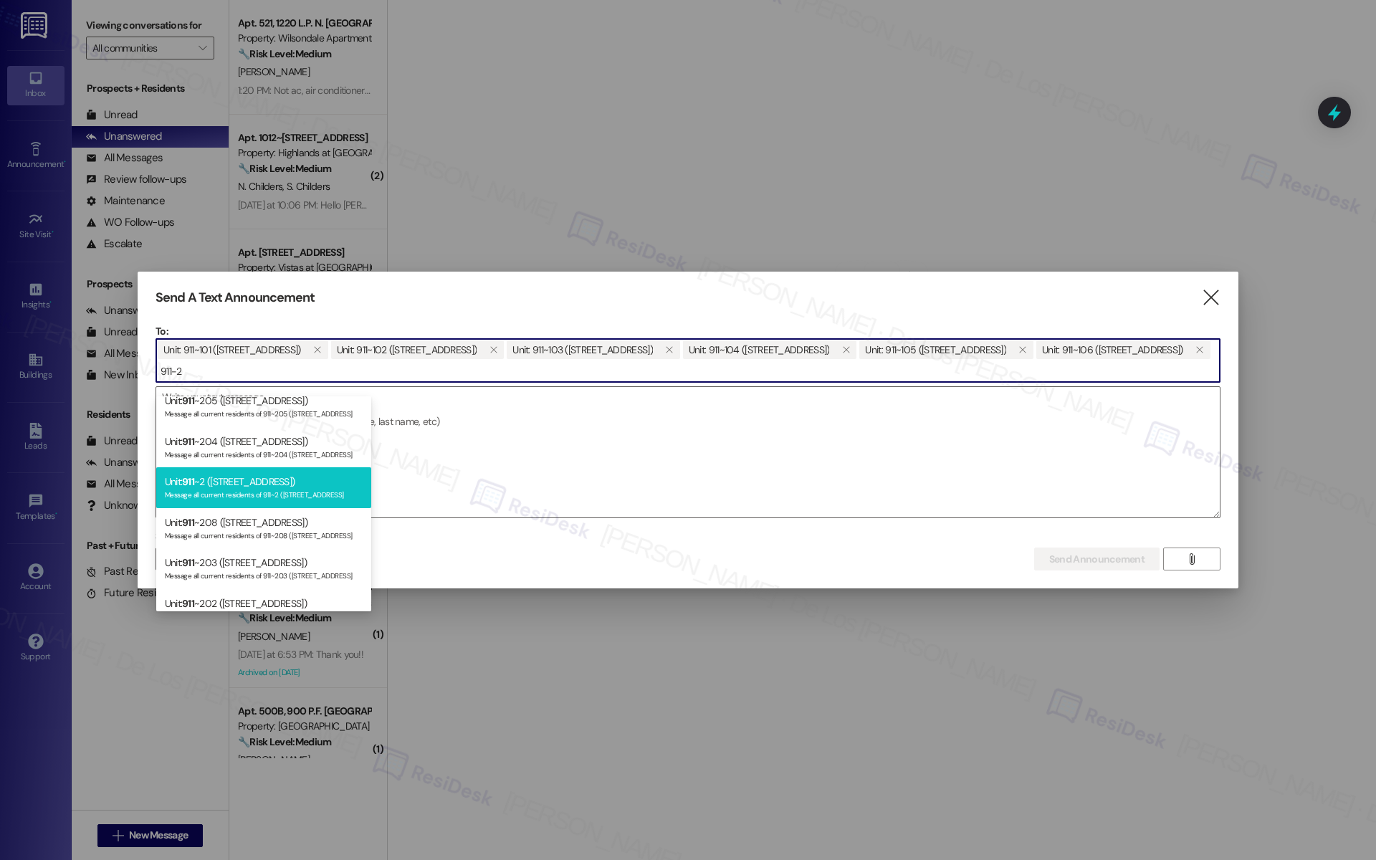
click at [272, 474] on div "Unit: 911 ~2 ([STREET_ADDRESS]) Message all current residents of 911~2 ([STREET…" at bounding box center [263, 487] width 215 height 41
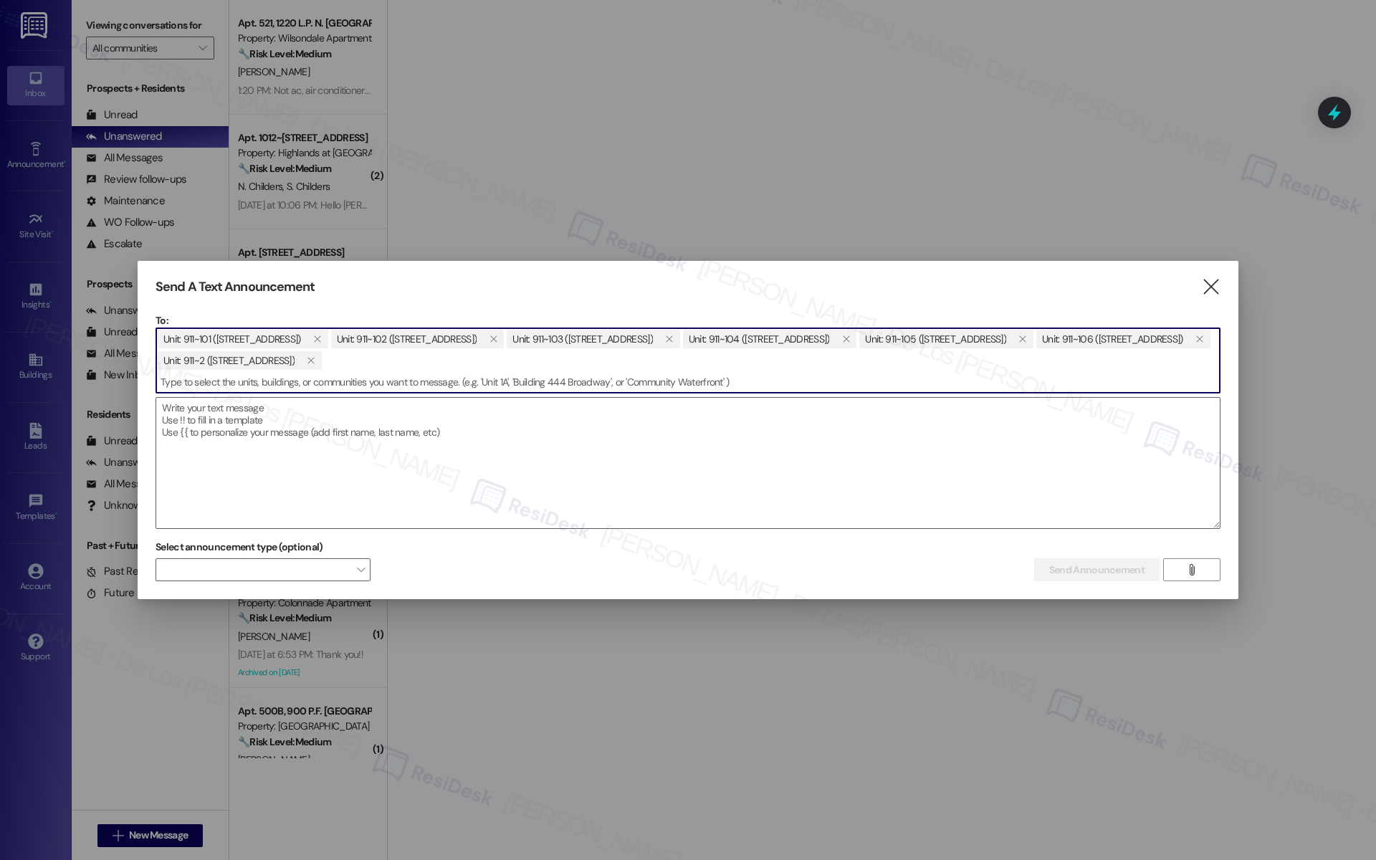
paste input "911-1"
type input "911-201"
click at [338, 387] on input at bounding box center [688, 382] width 1064 height 22
paste input "911-1"
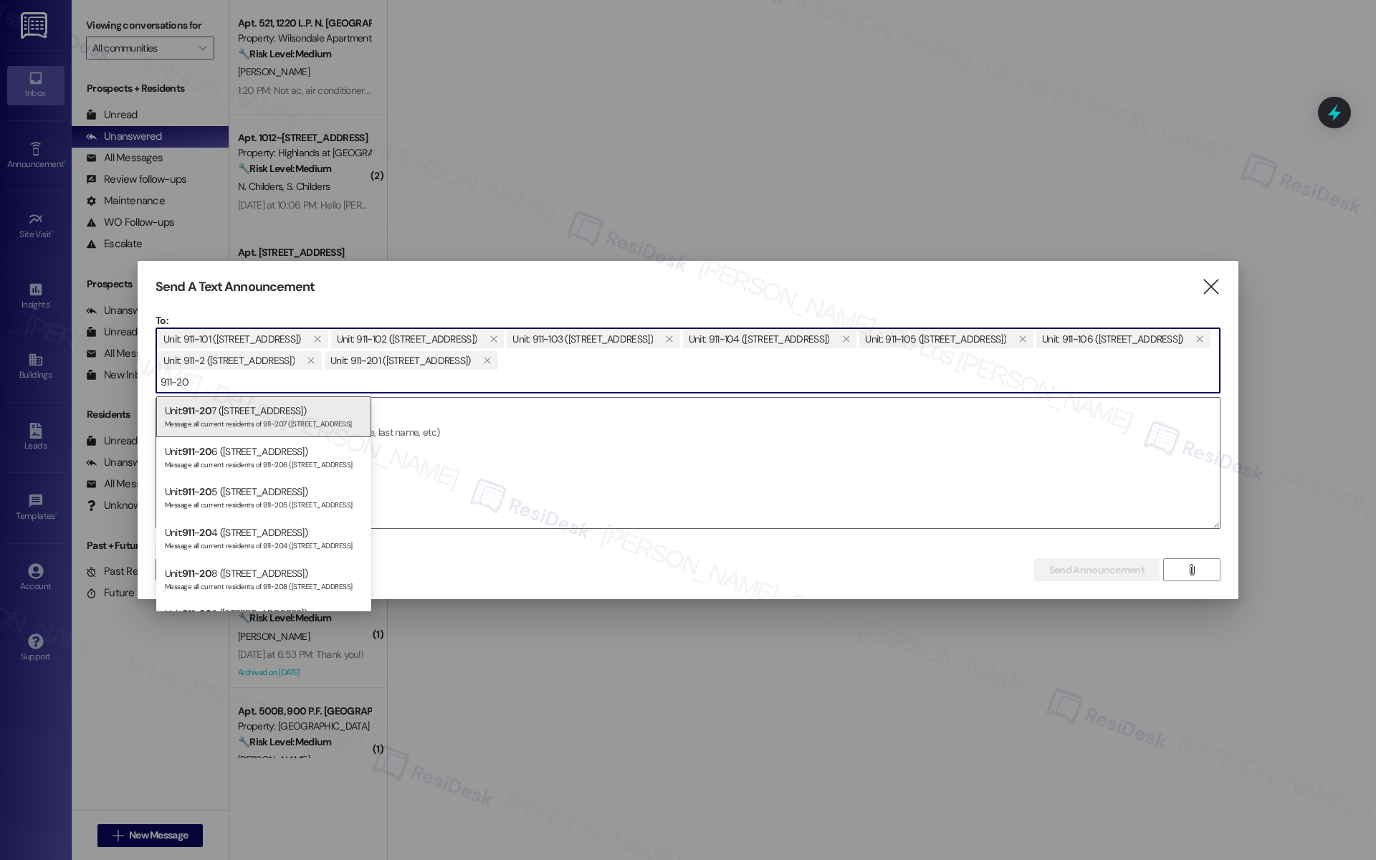
click at [326, 386] on input "911-20" at bounding box center [688, 382] width 1064 height 22
type input "911-202"
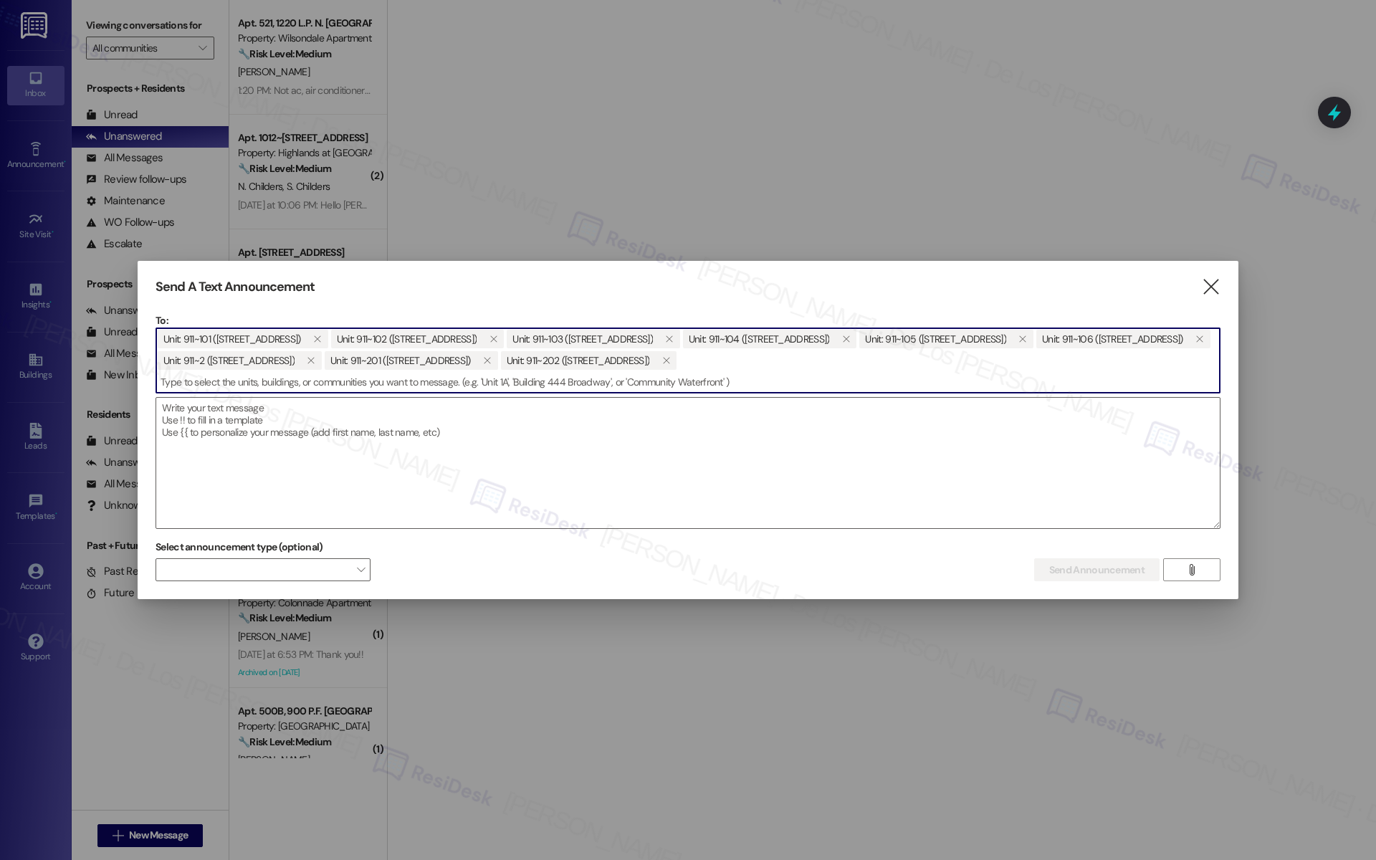
paste input "911-20"
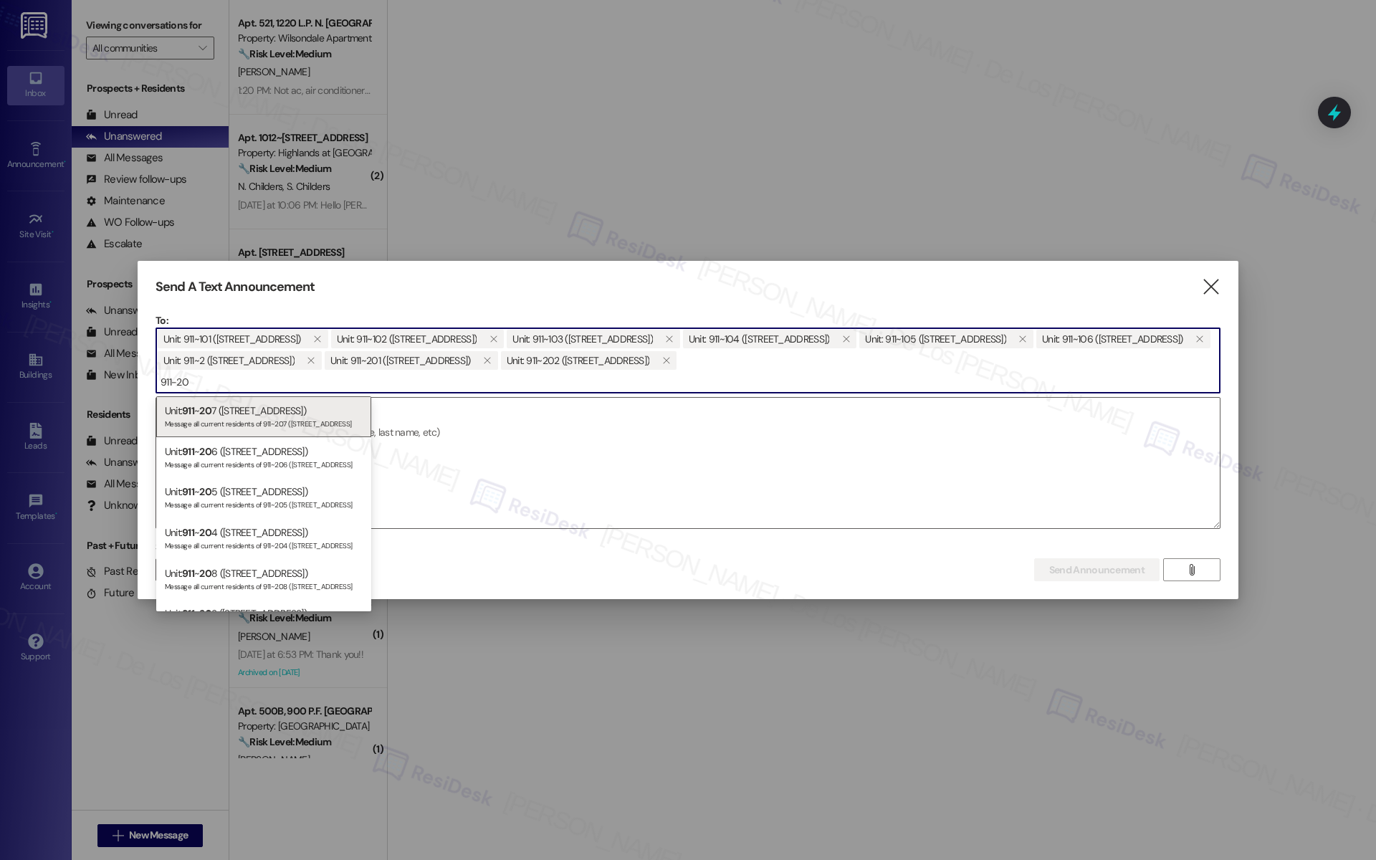
type input "911-203"
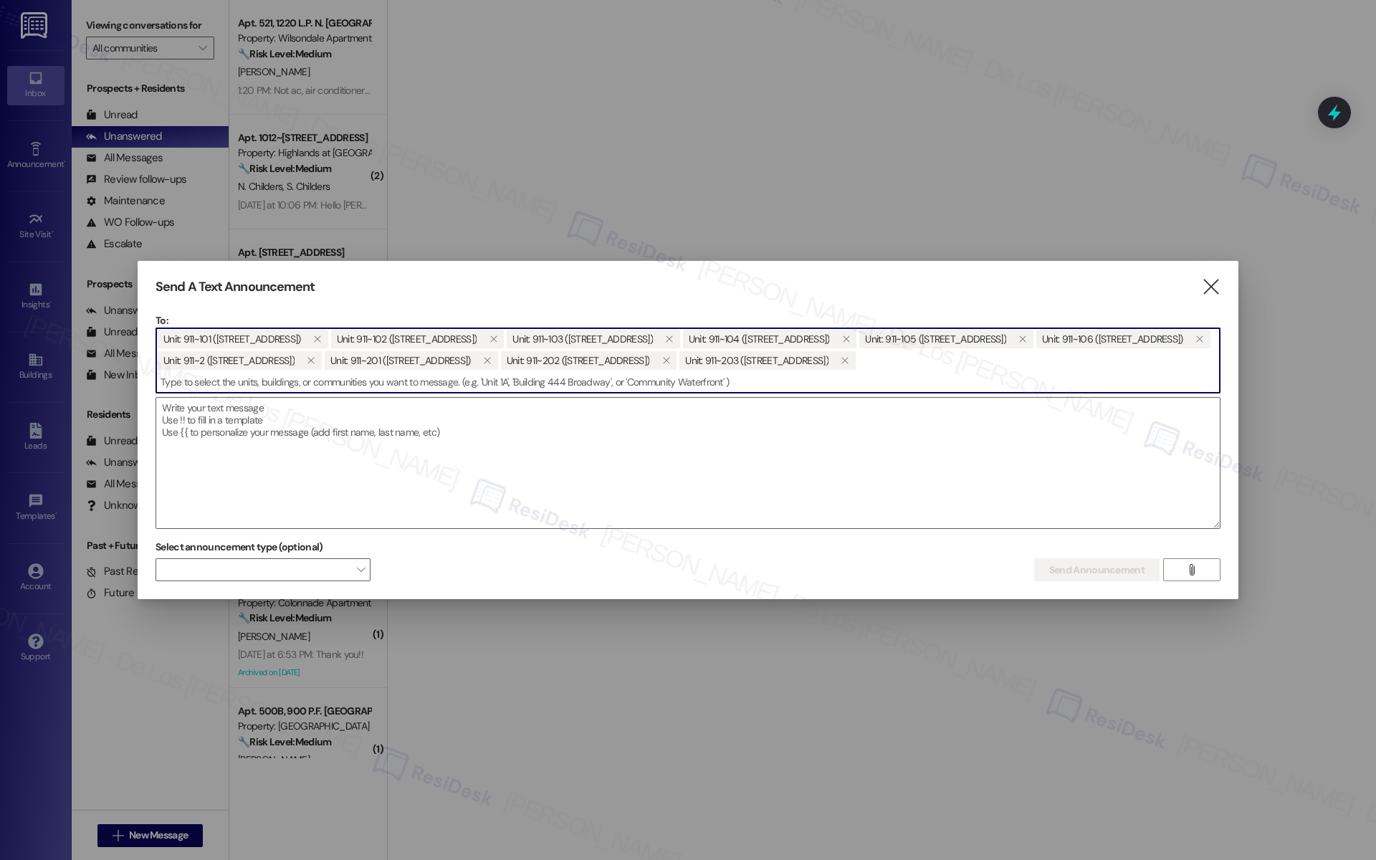
paste input "911-20"
type input "911-204"
paste input "911-20"
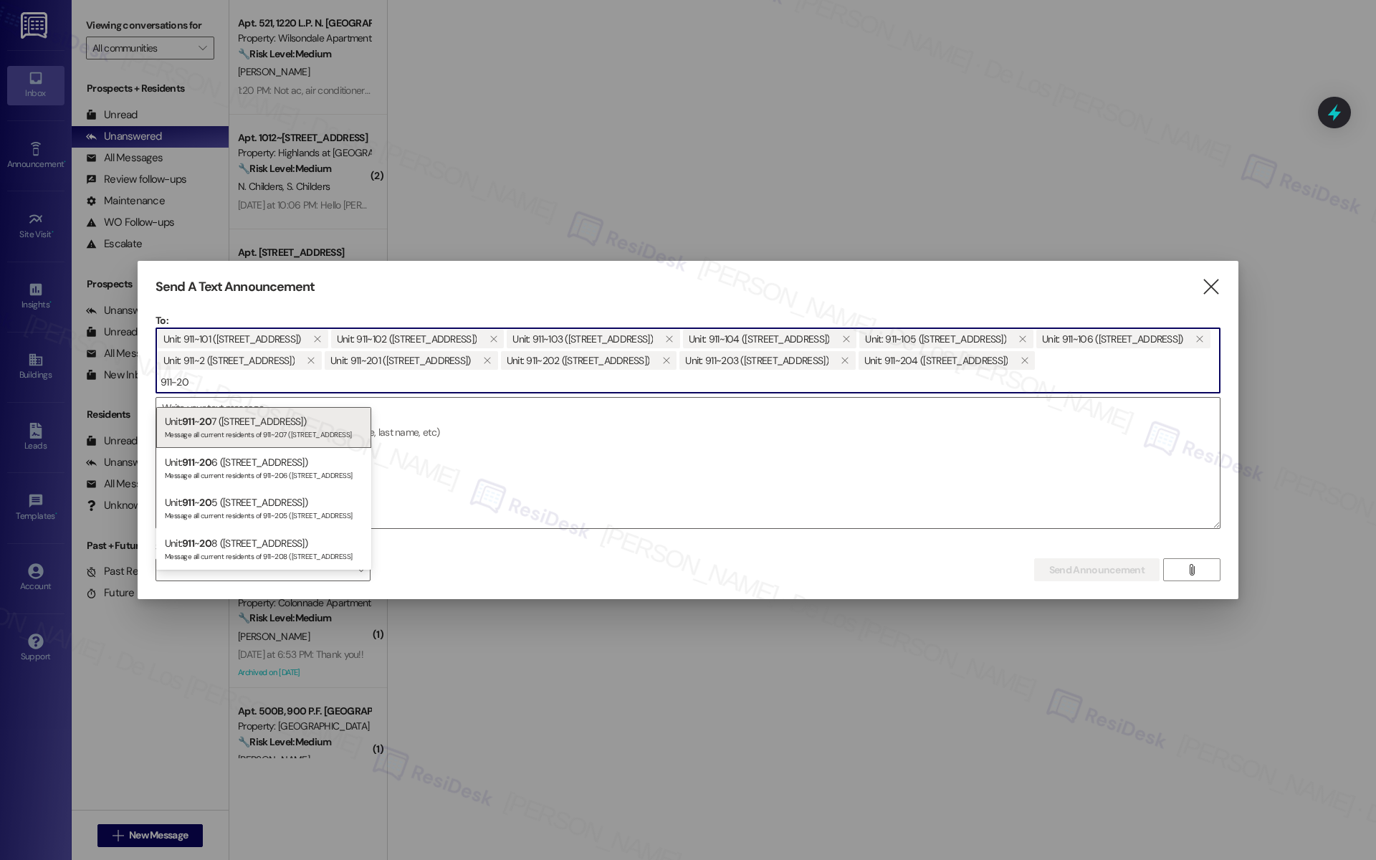
type input "911-205"
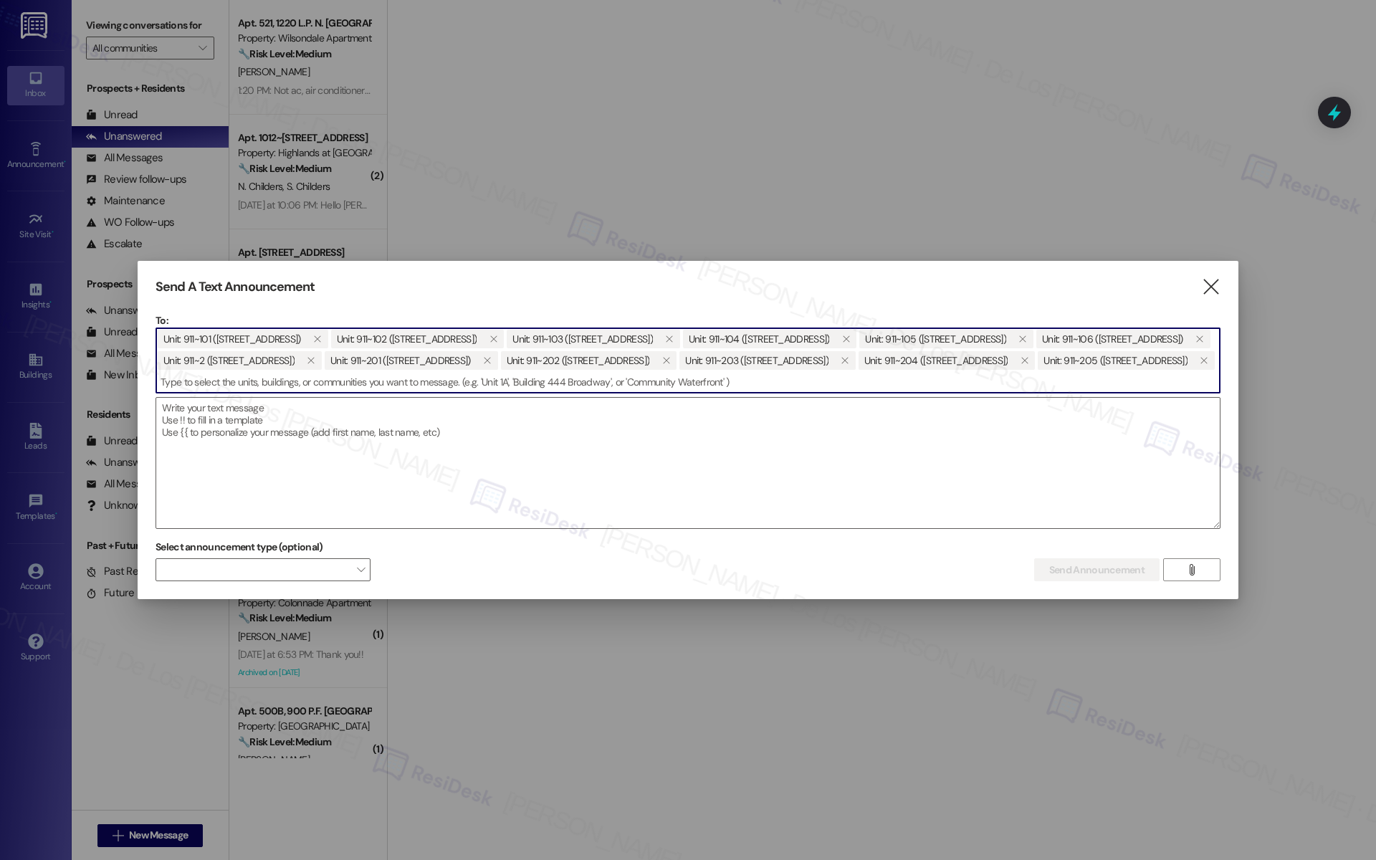
paste input "911-20"
type input "911-206"
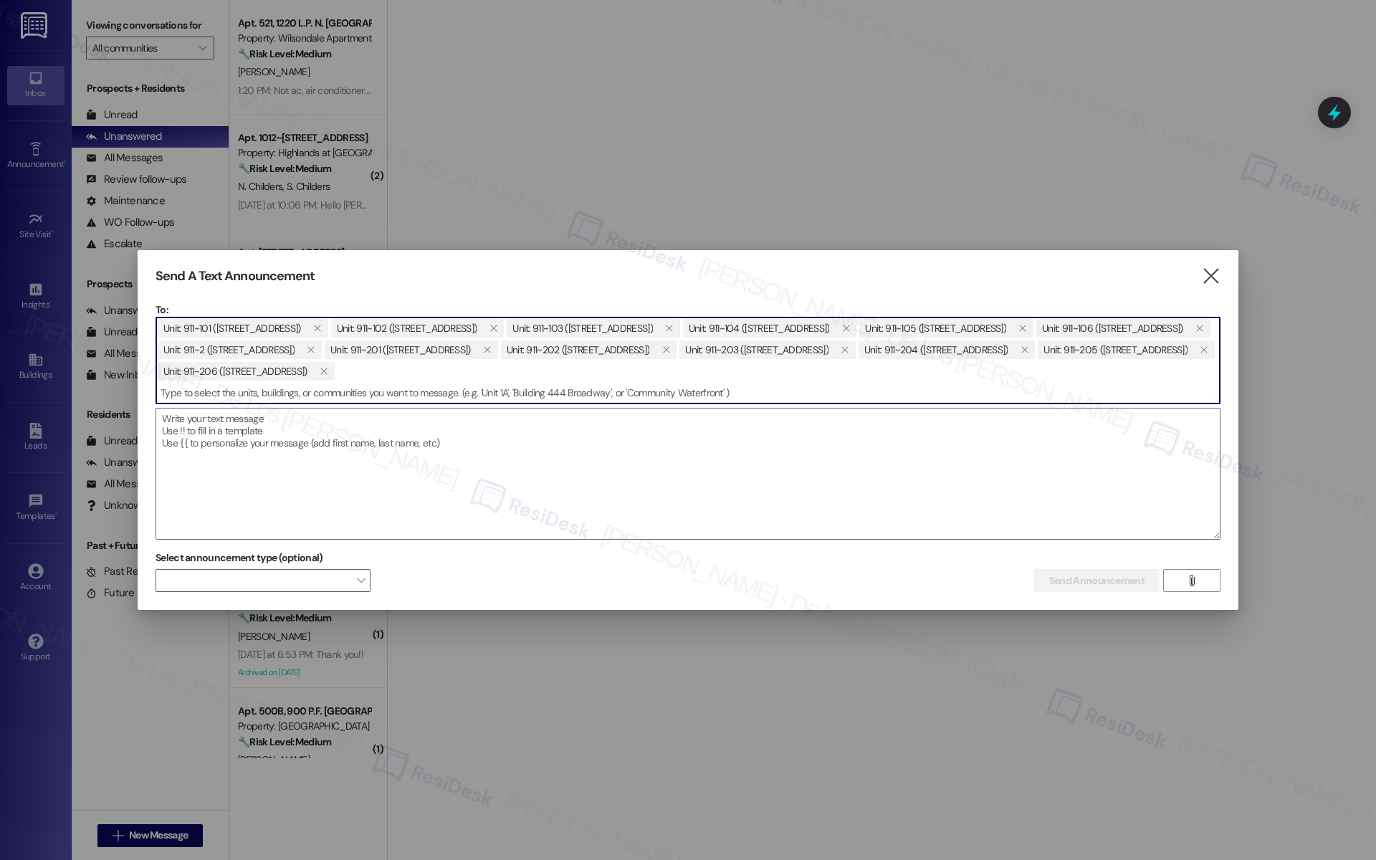
paste input "911-20"
type input "911-207"
paste input "911-20"
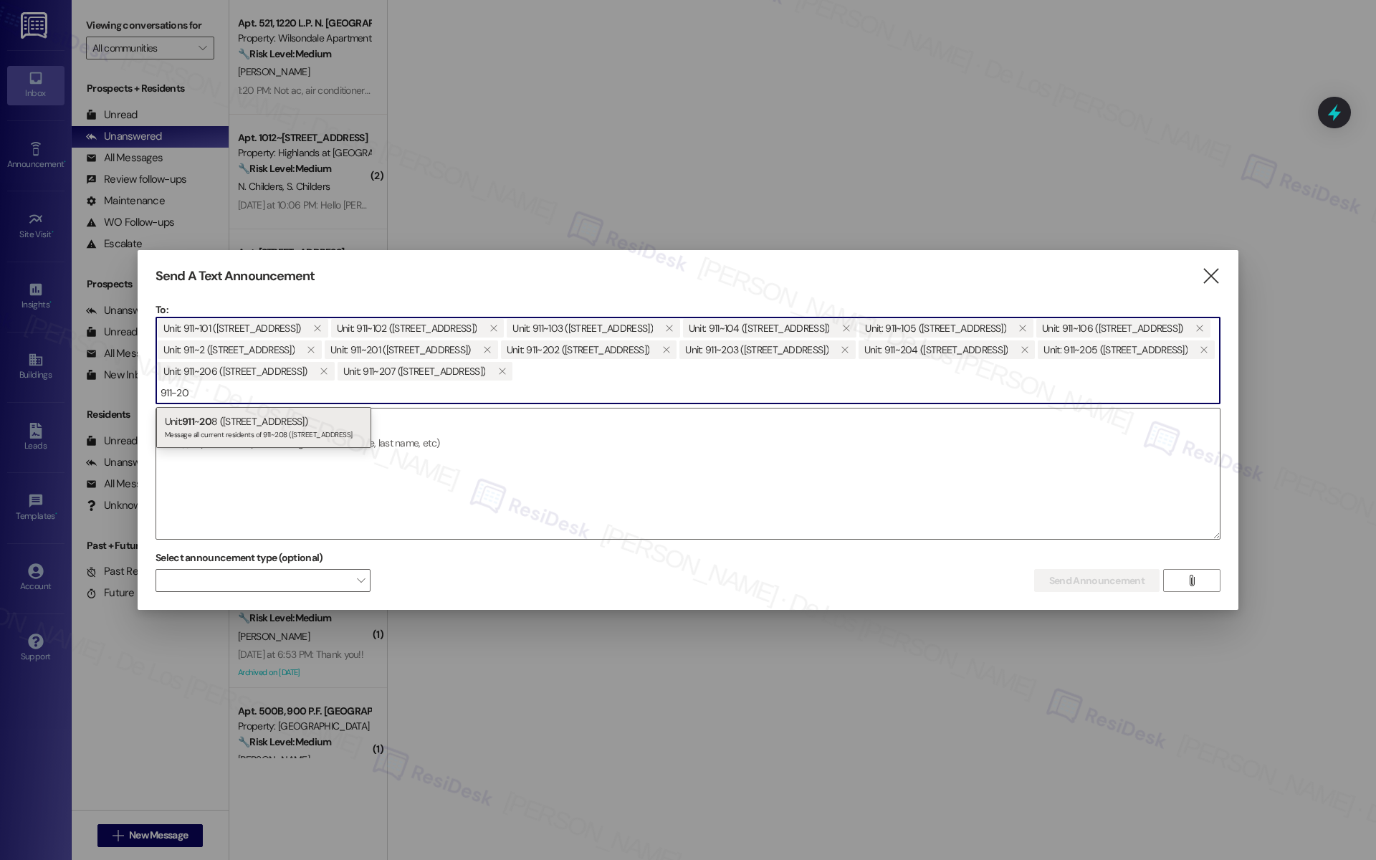
type input "911-208"
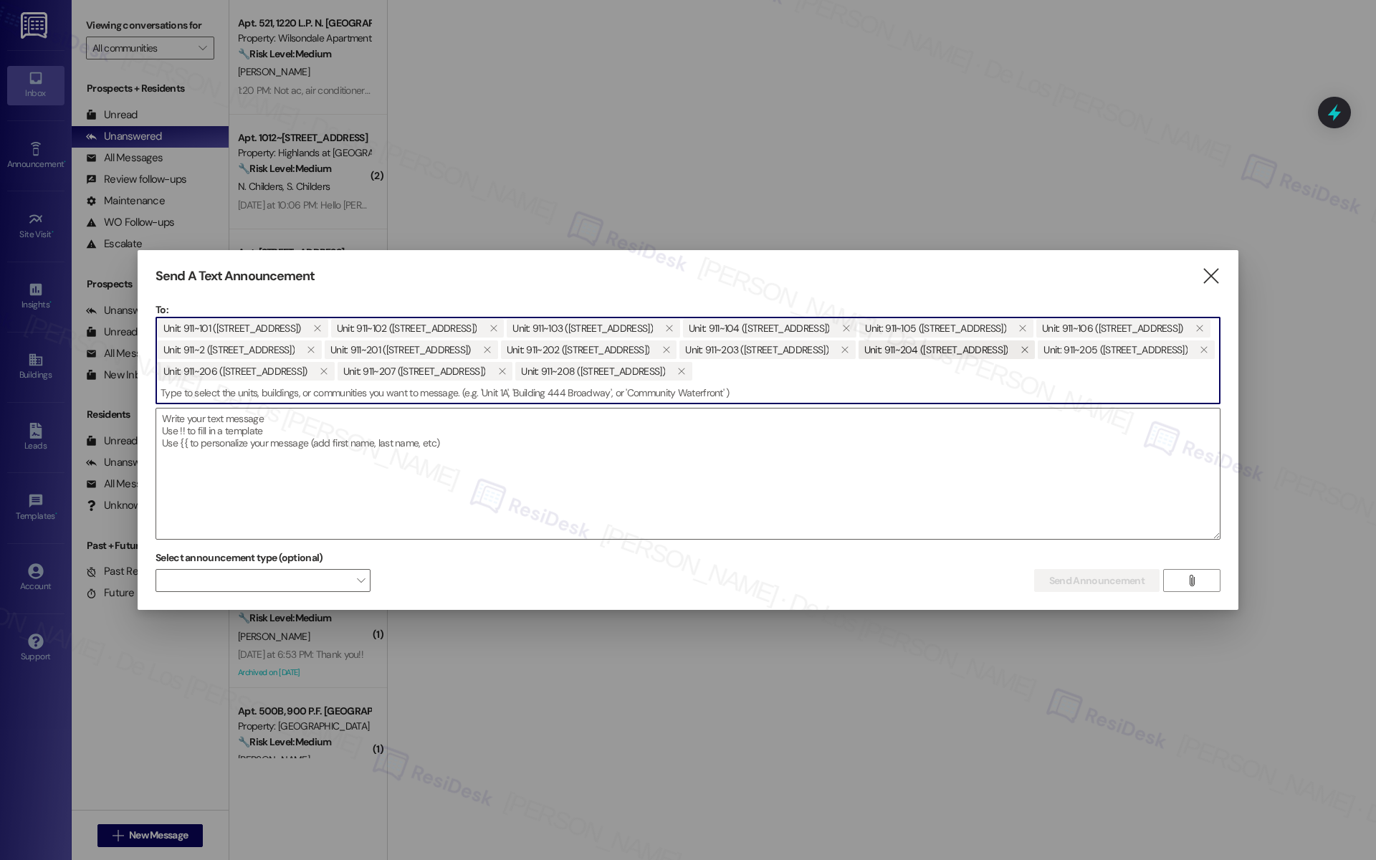
paste input "911-20"
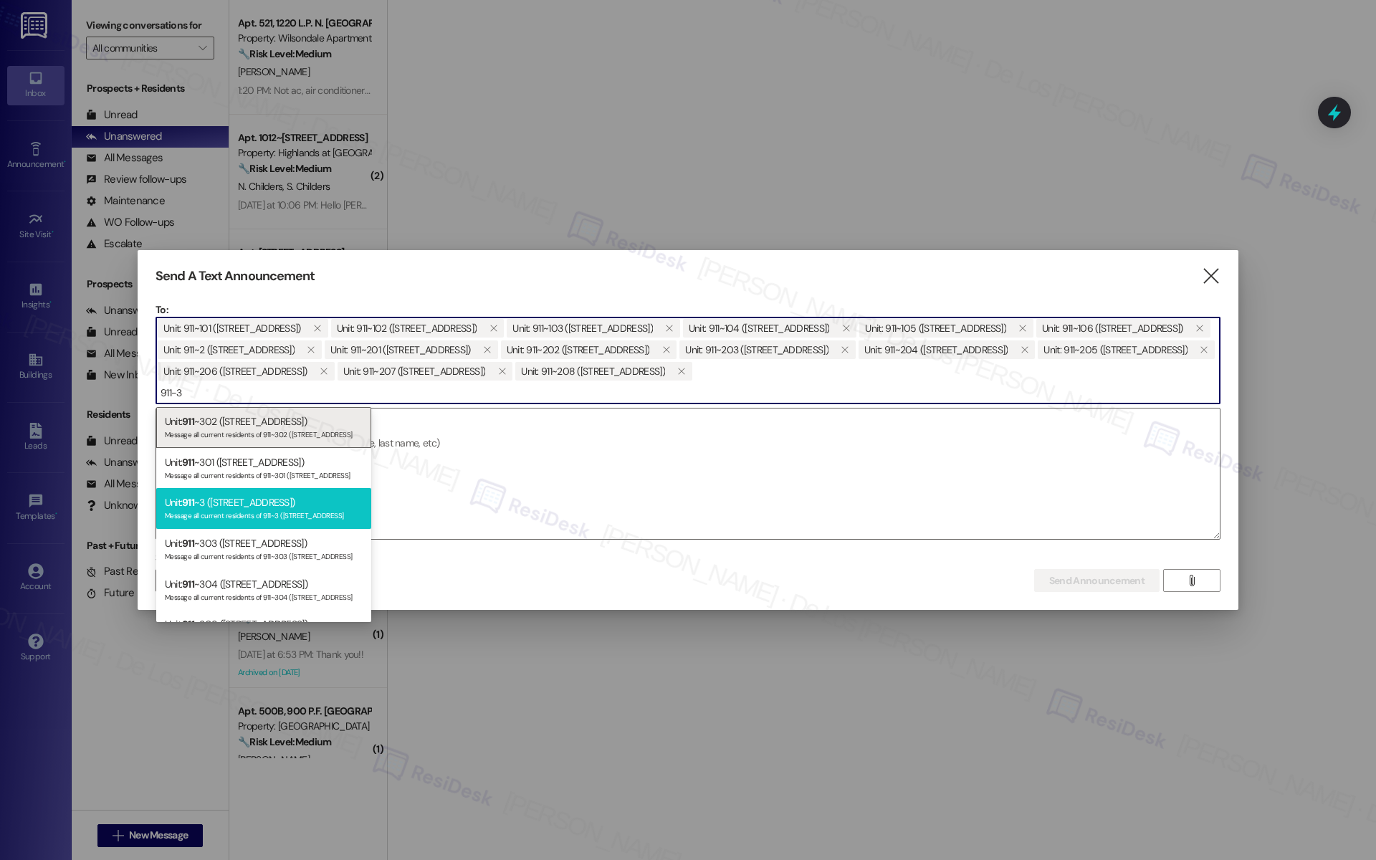
type input "911-3"
click at [244, 495] on div "Unit: 911 ~3 ([STREET_ADDRESS]) Message all current residents of 911~3 ([STREET…" at bounding box center [263, 508] width 215 height 41
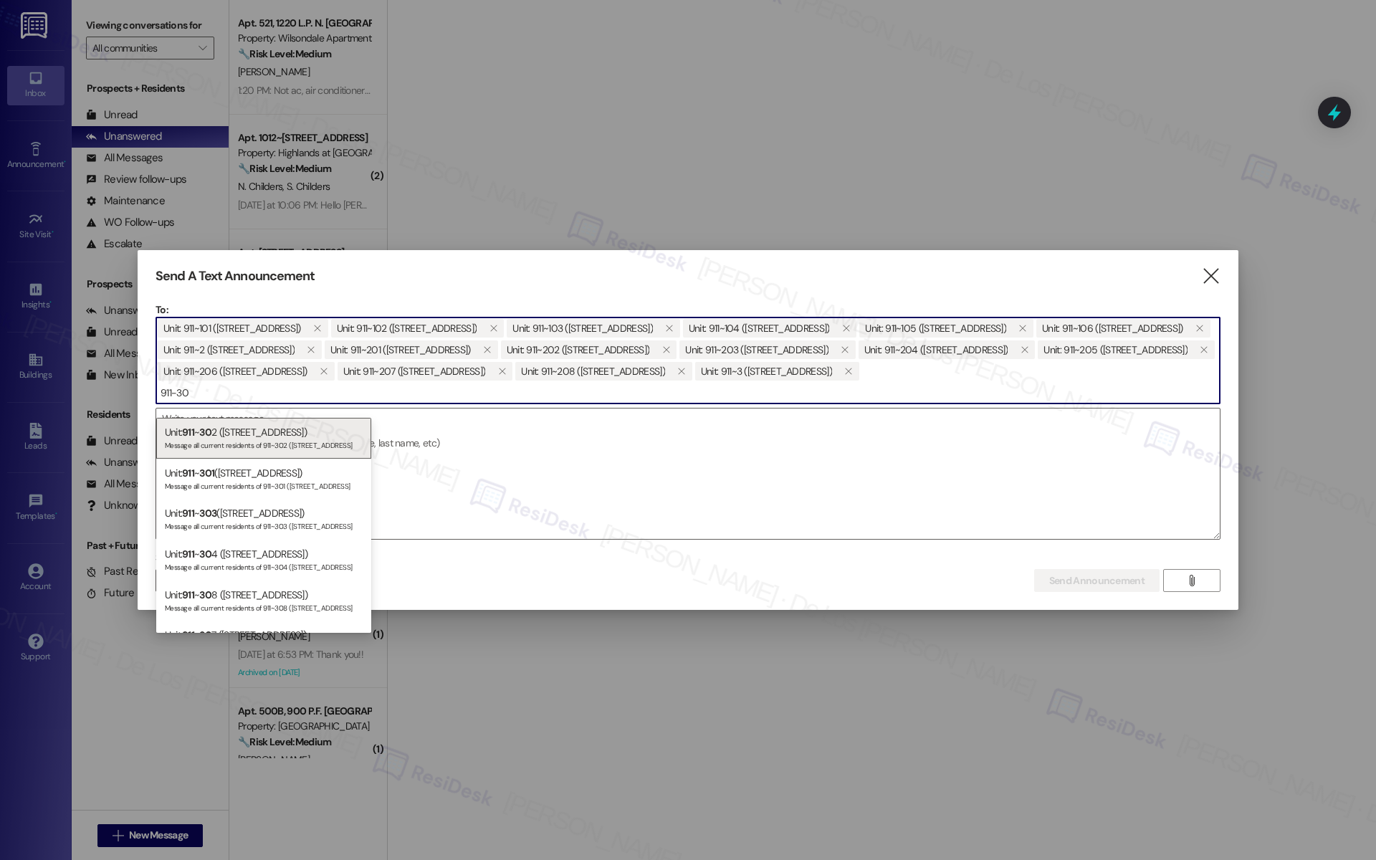
click at [228, 404] on input "911-30" at bounding box center [688, 393] width 1064 height 22
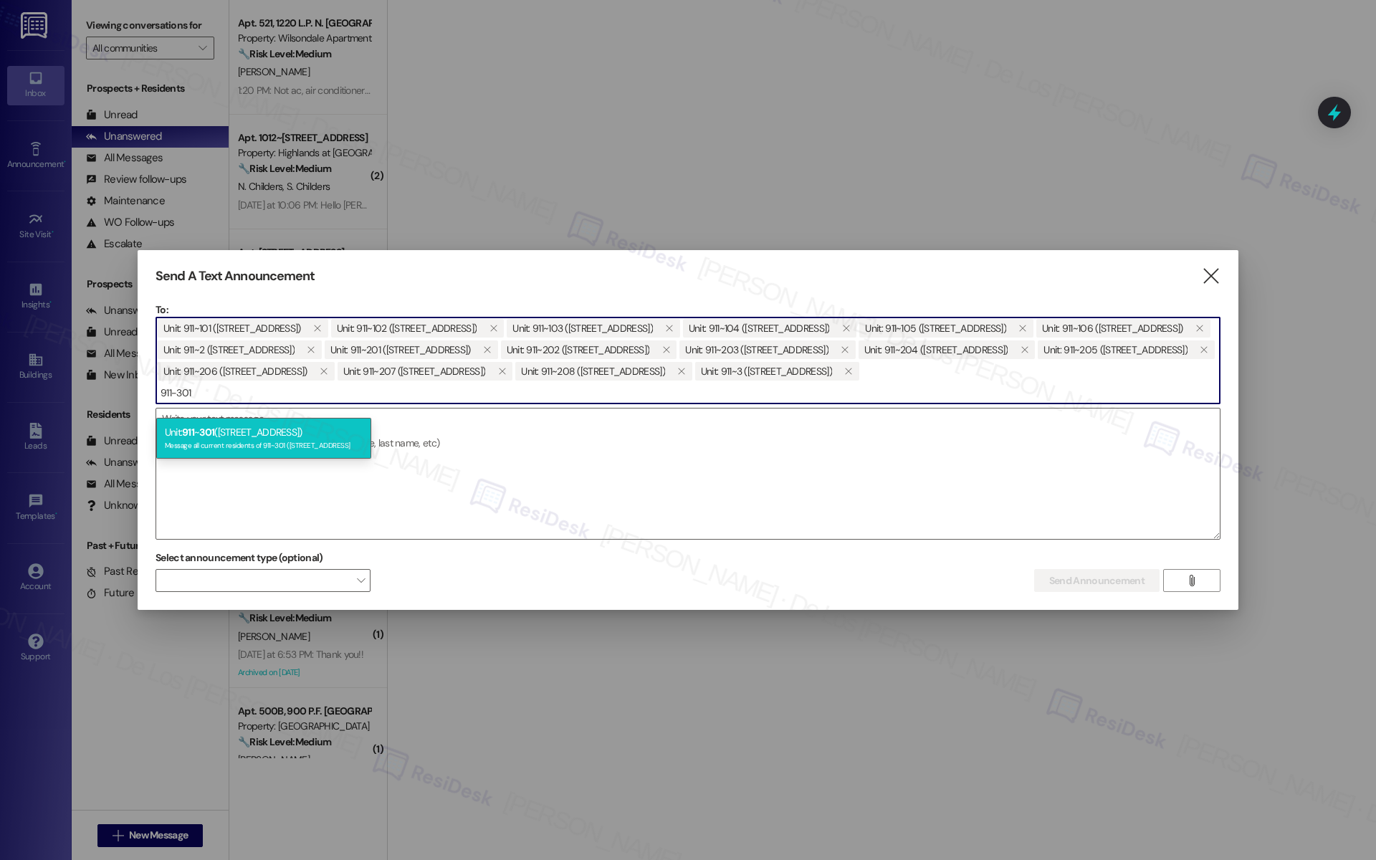
type input "911-301"
click at [223, 436] on div "Unit: 911 ~ 301 ([STREET_ADDRESS]) Message all current residents of 911~301 ([S…" at bounding box center [263, 438] width 215 height 41
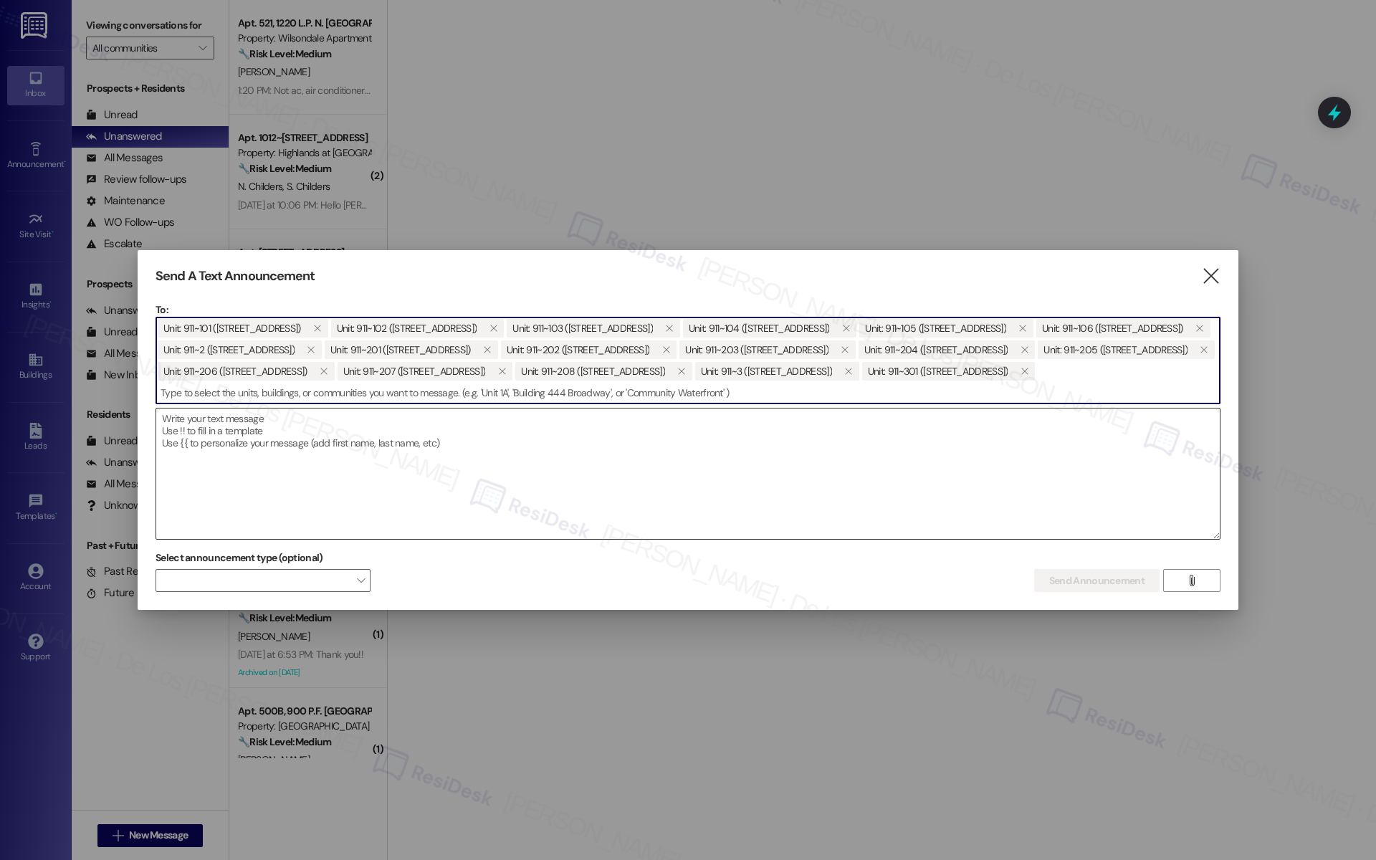
paste input "911-30"
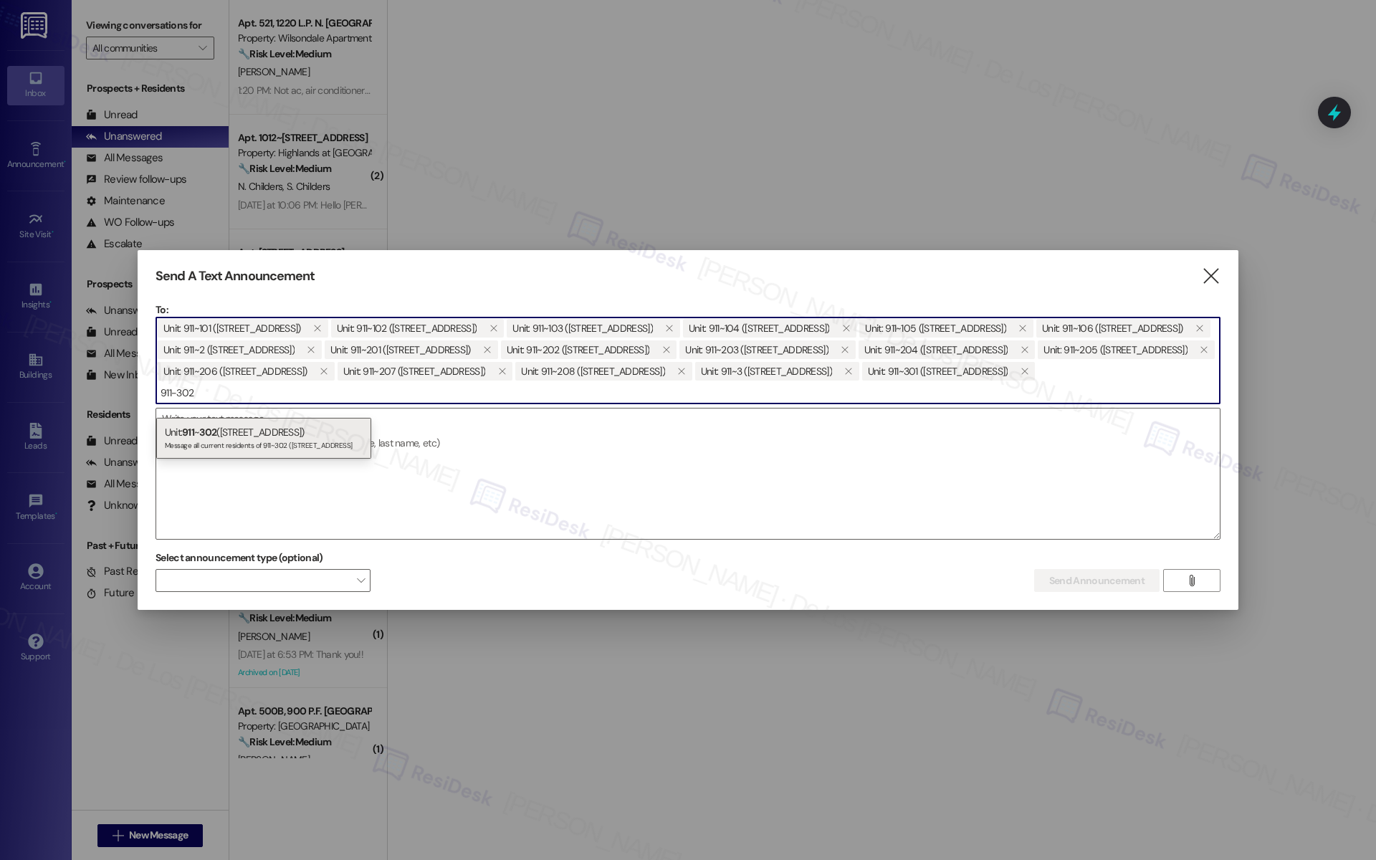
type input "911-302"
click at [237, 433] on div "Unit: 911 ~ 302 ([STREET_ADDRESS]) Message all current residents of 911~302 ([S…" at bounding box center [263, 438] width 215 height 41
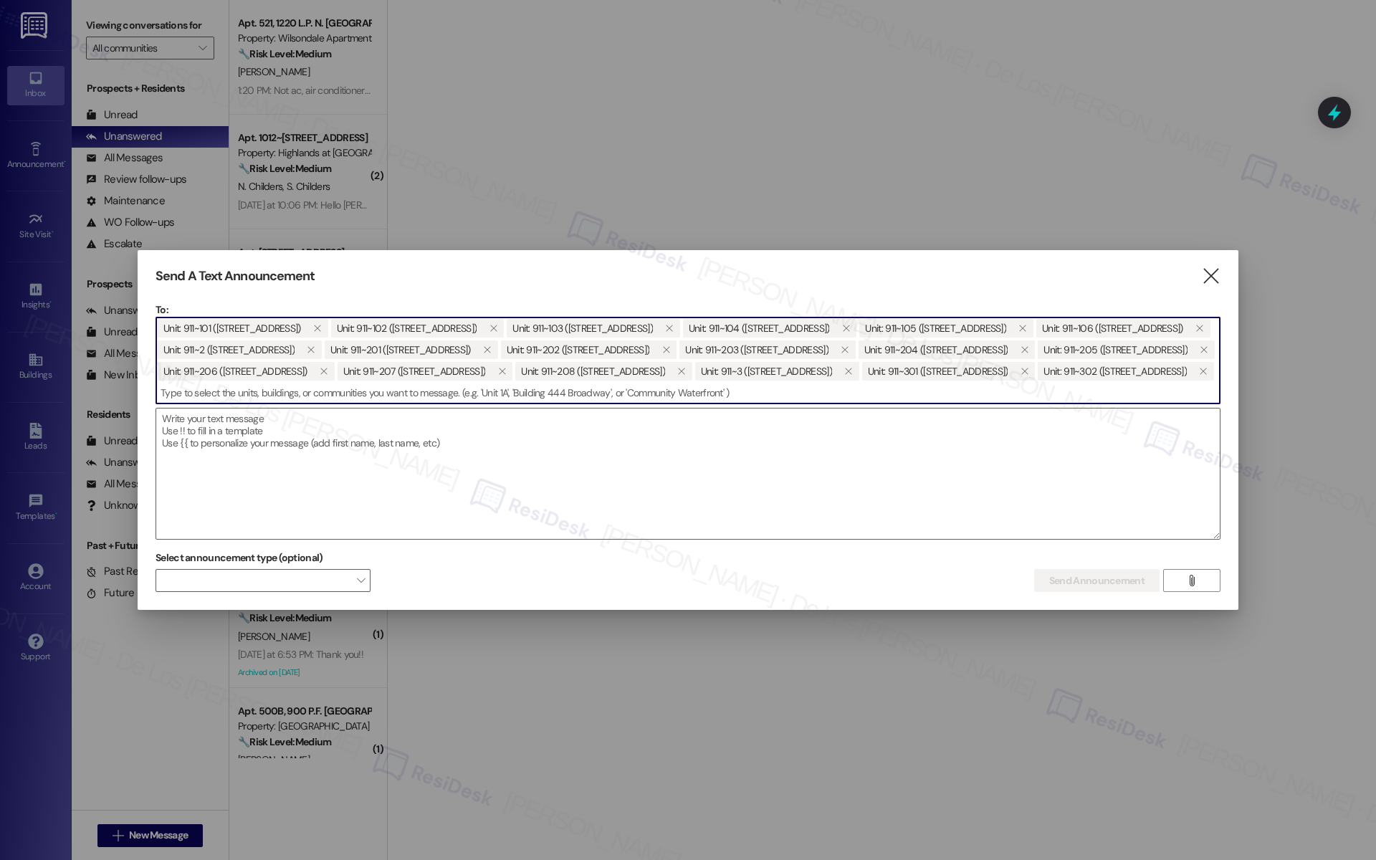
paste input "911-30"
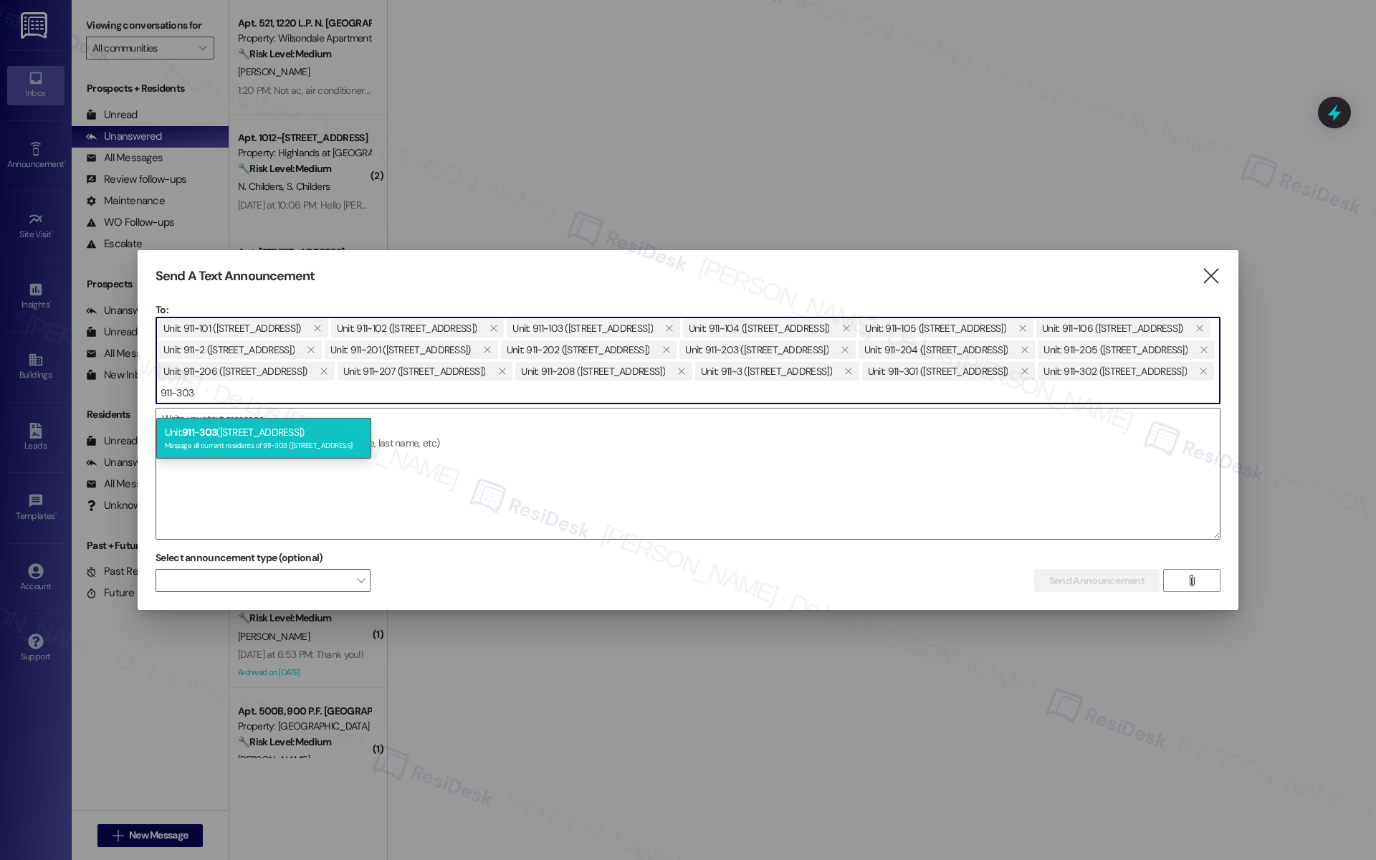
type input "911-303"
click at [303, 432] on div "Unit: 911 ~ 303 ([STREET_ADDRESS]) Message all current residents of 911~303 ([S…" at bounding box center [263, 438] width 215 height 41
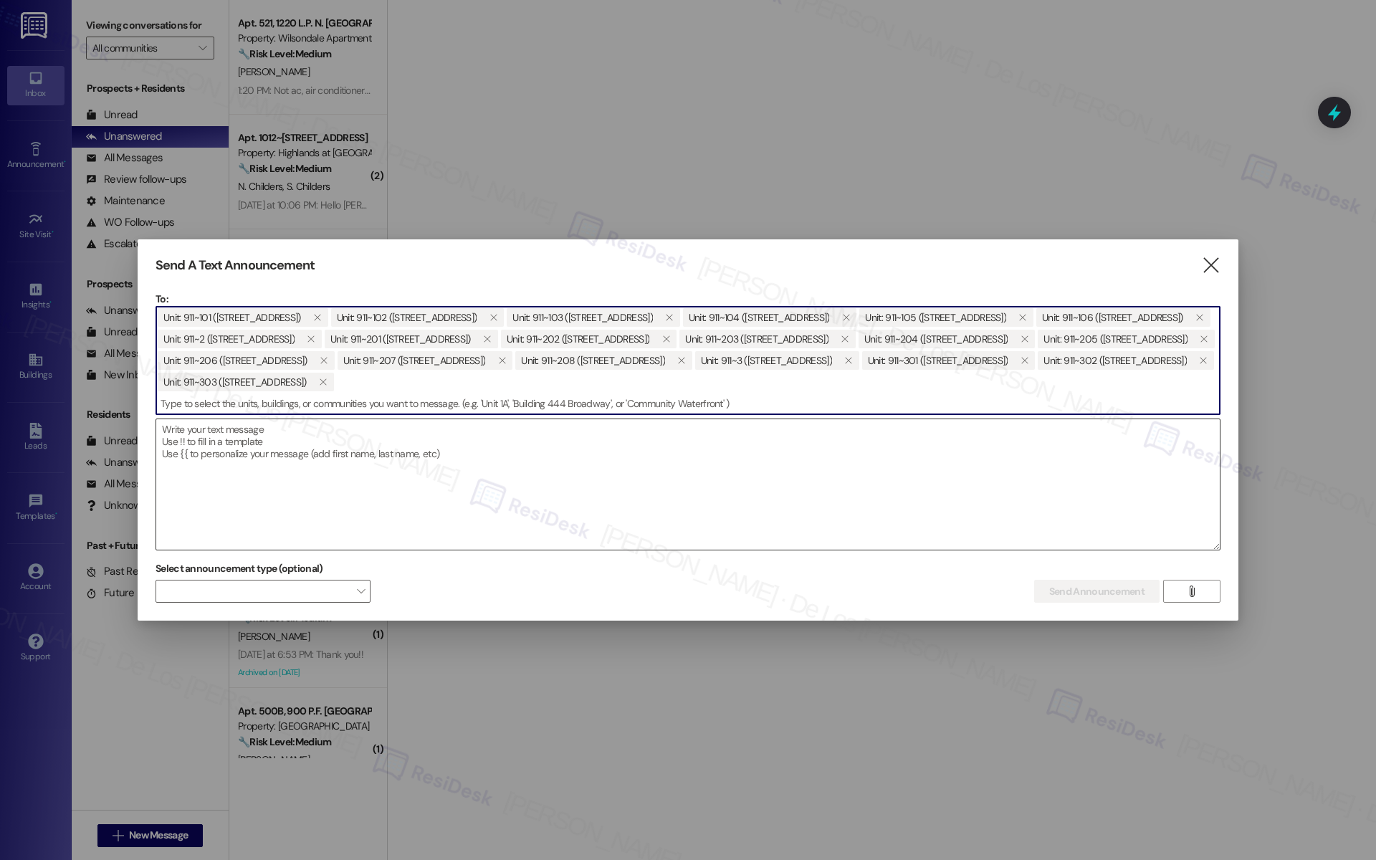
paste input "911-30"
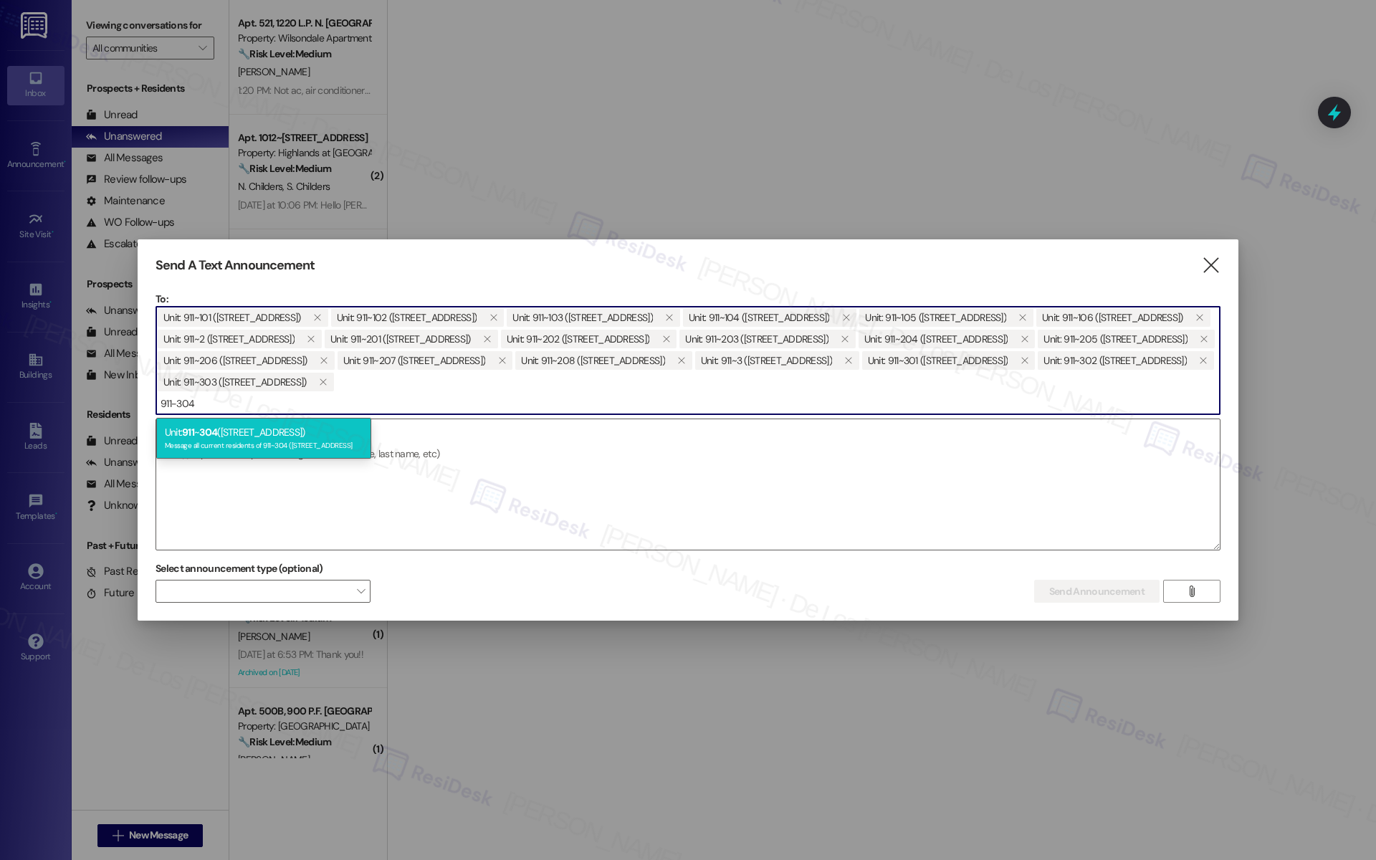
type input "911-304"
click at [298, 437] on div "Unit: 911 ~ 304 ([STREET_ADDRESS]) Message all current residents of 911~304 ([S…" at bounding box center [263, 438] width 215 height 41
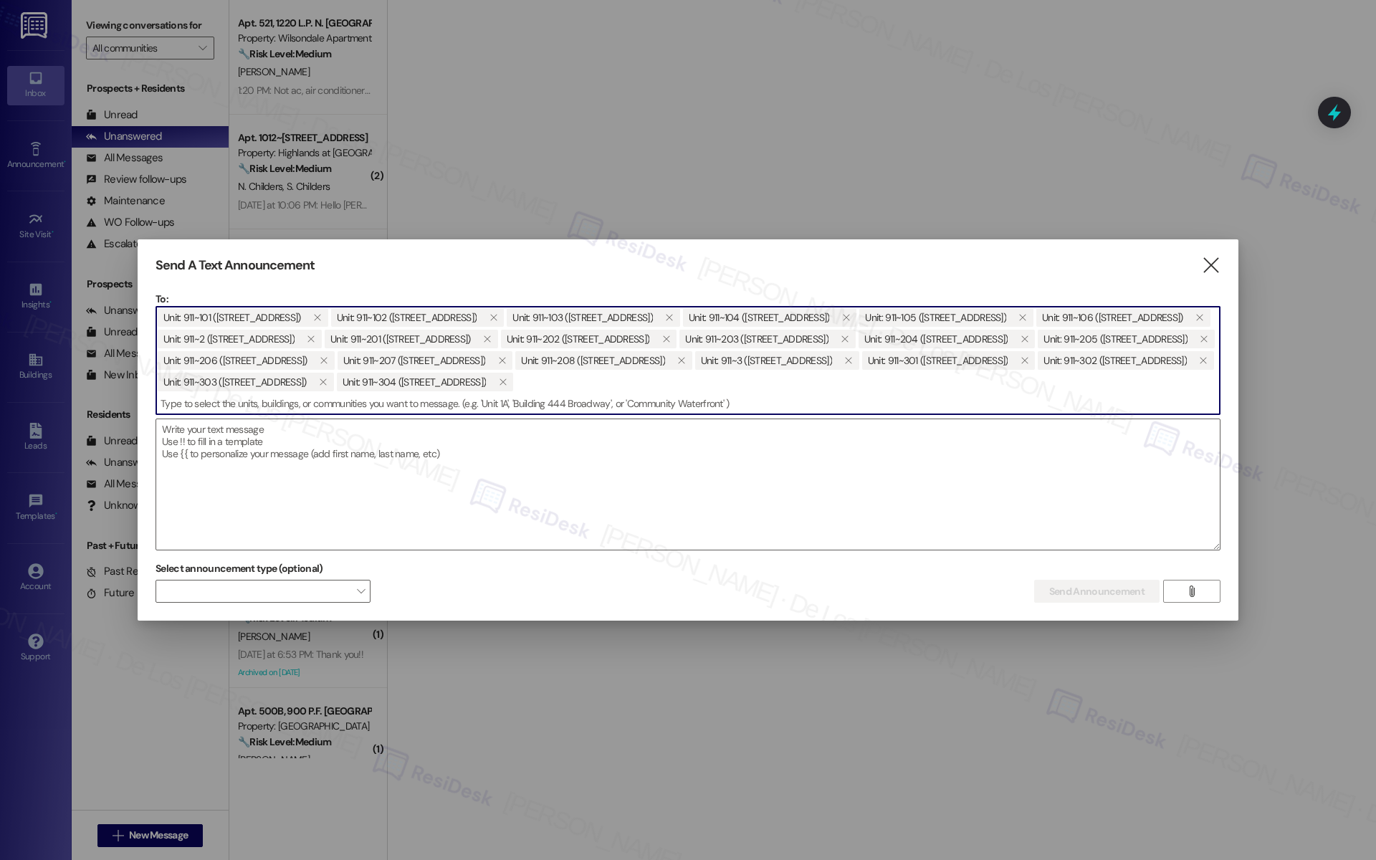
paste input "911-30"
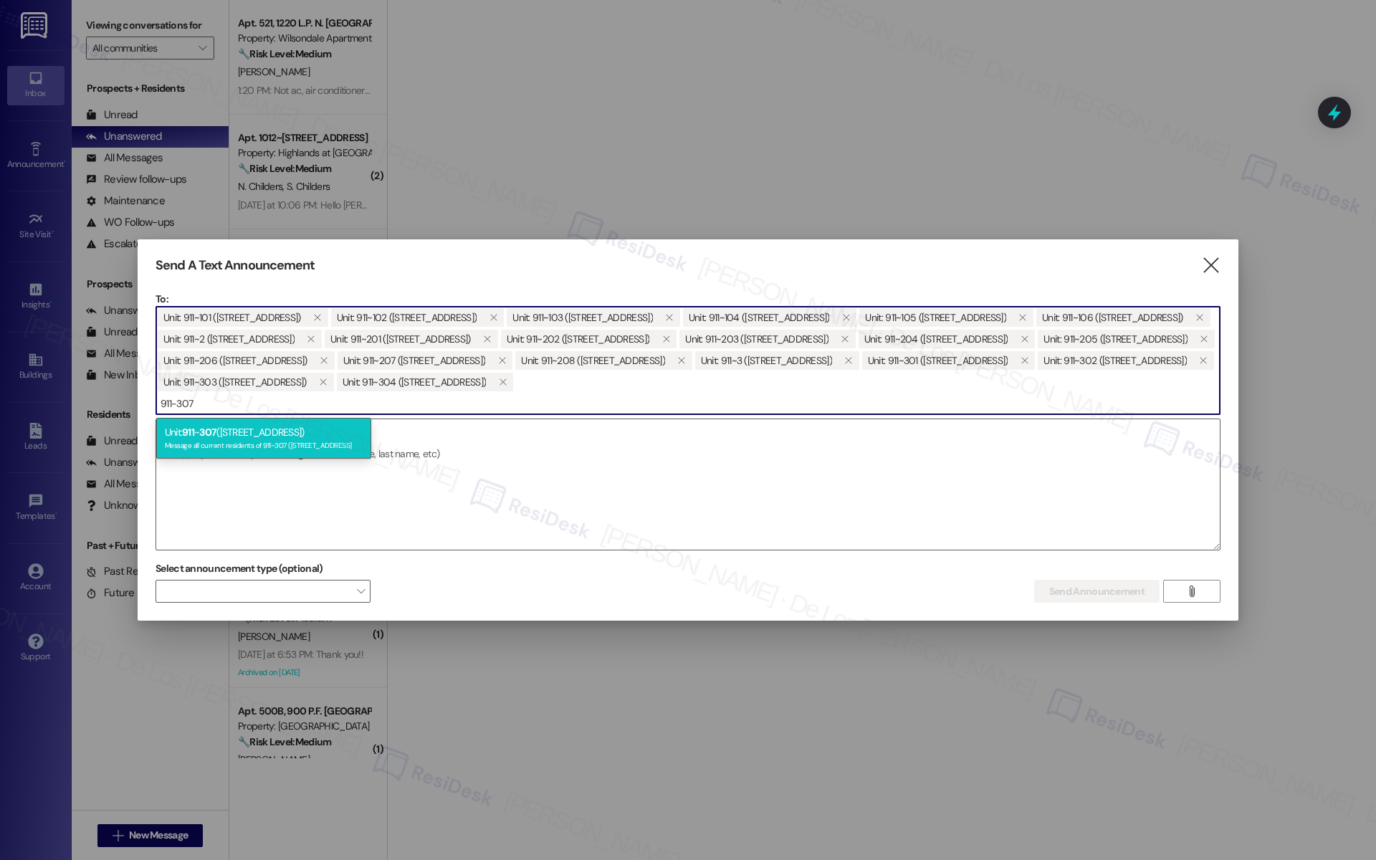
type input "911-307"
click at [271, 443] on div "Message all current residents of 911~307 ([STREET_ADDRESS]" at bounding box center [264, 444] width 198 height 12
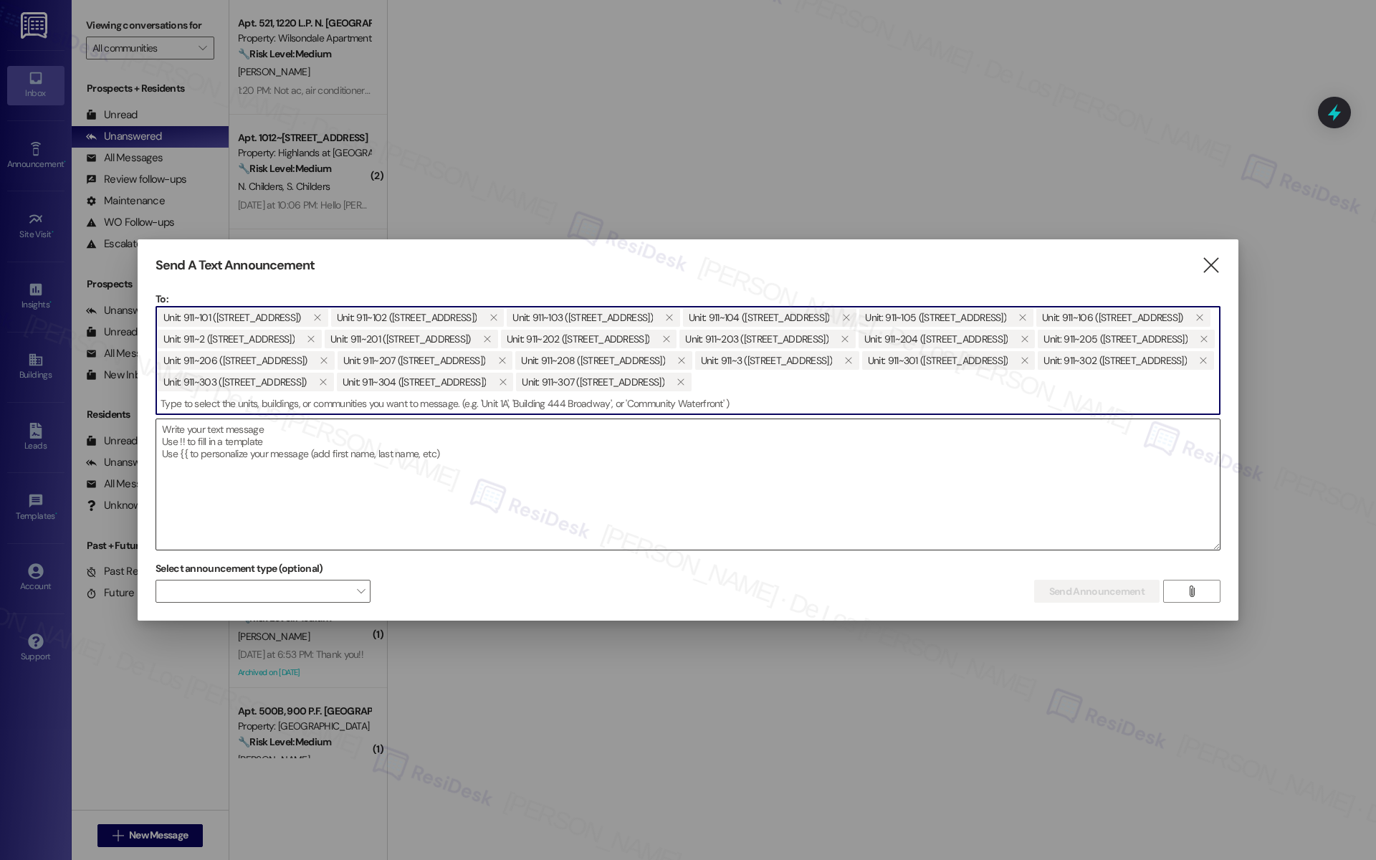
paste input "911-30"
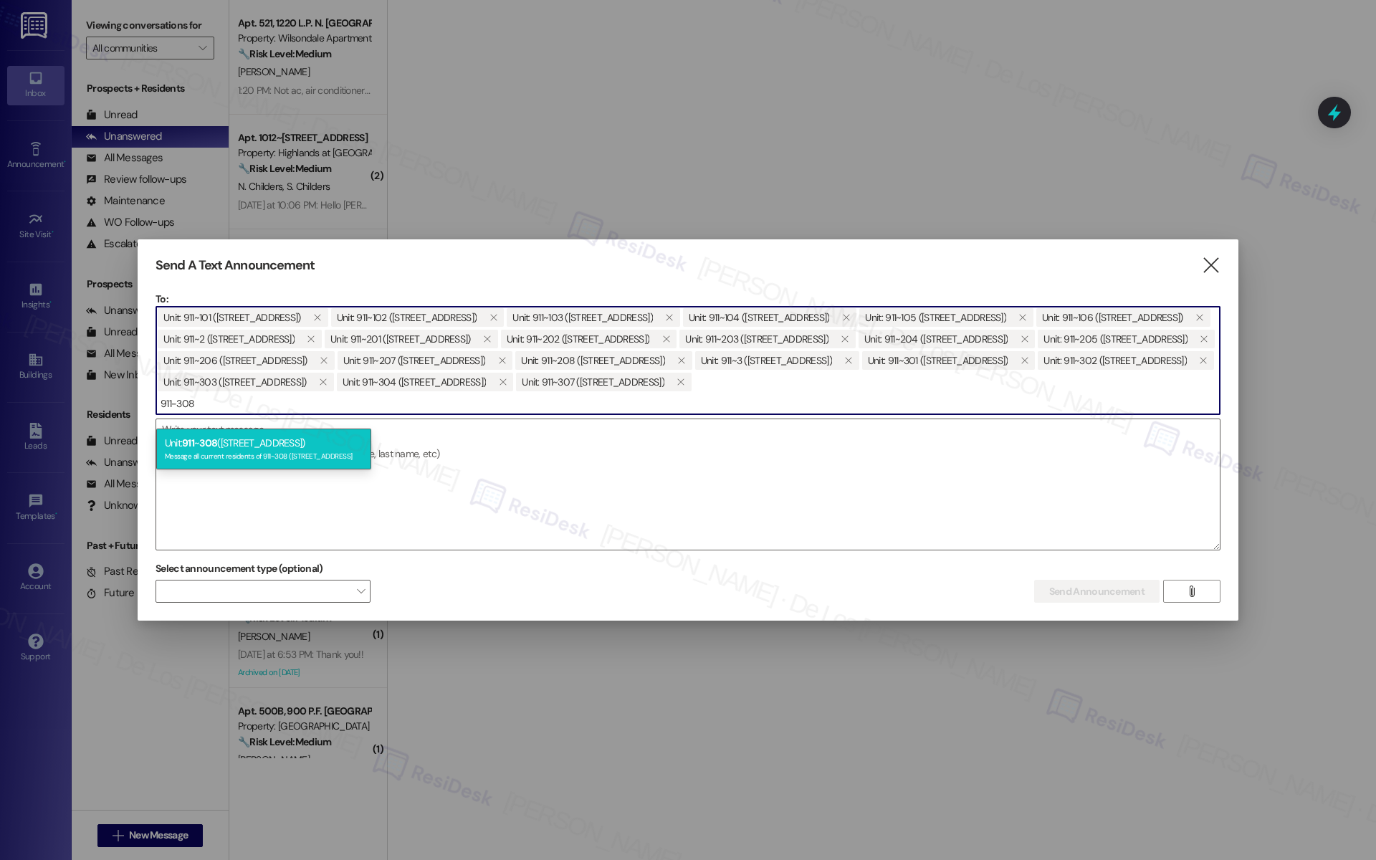
type input "911-308"
click at [271, 442] on div "Unit: 911 ~ 308 ([STREET_ADDRESS]) Message all current residents of 911~308 ([S…" at bounding box center [263, 449] width 215 height 41
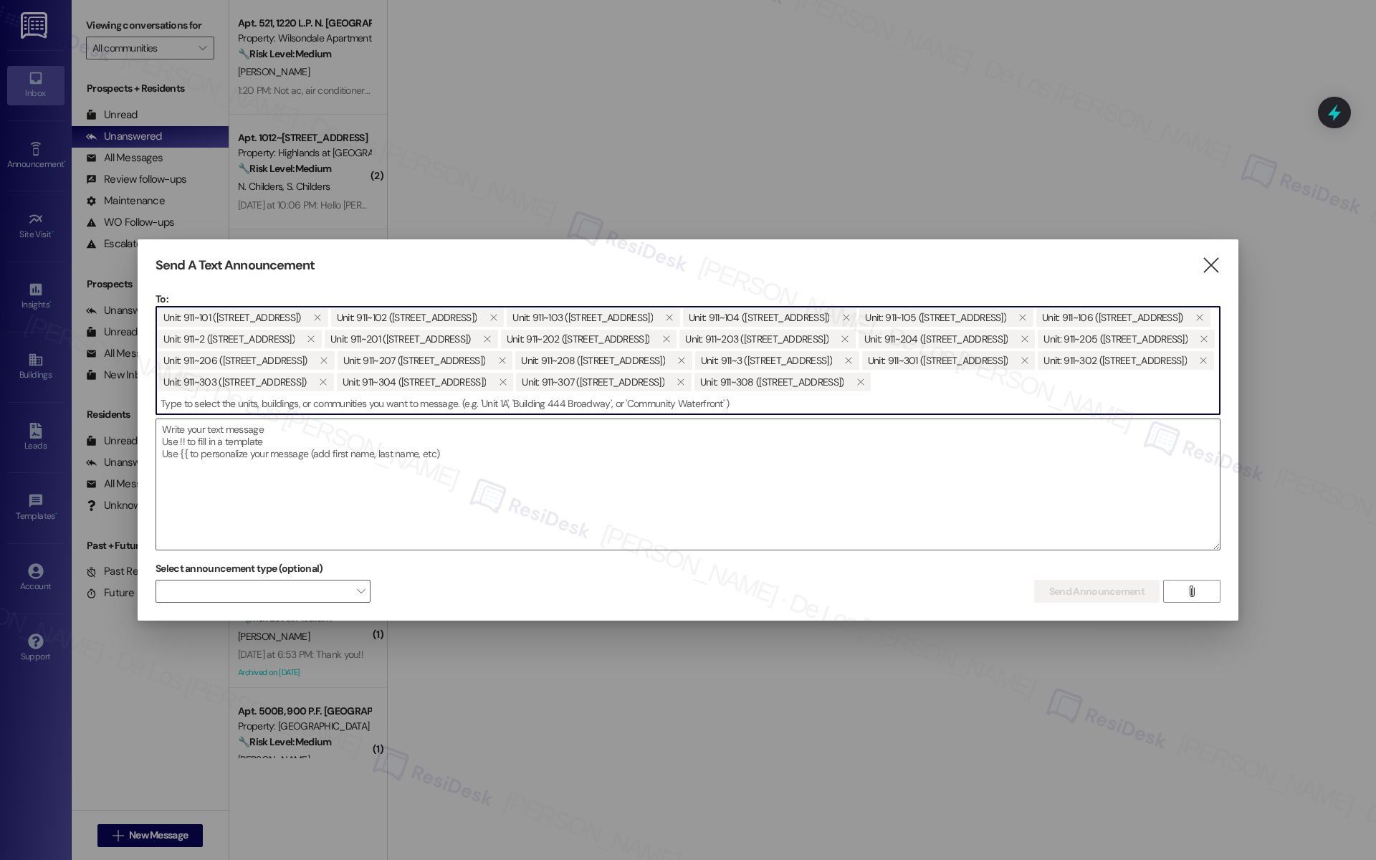
paste input "911-30"
type input "911-4"
paste input "911-30"
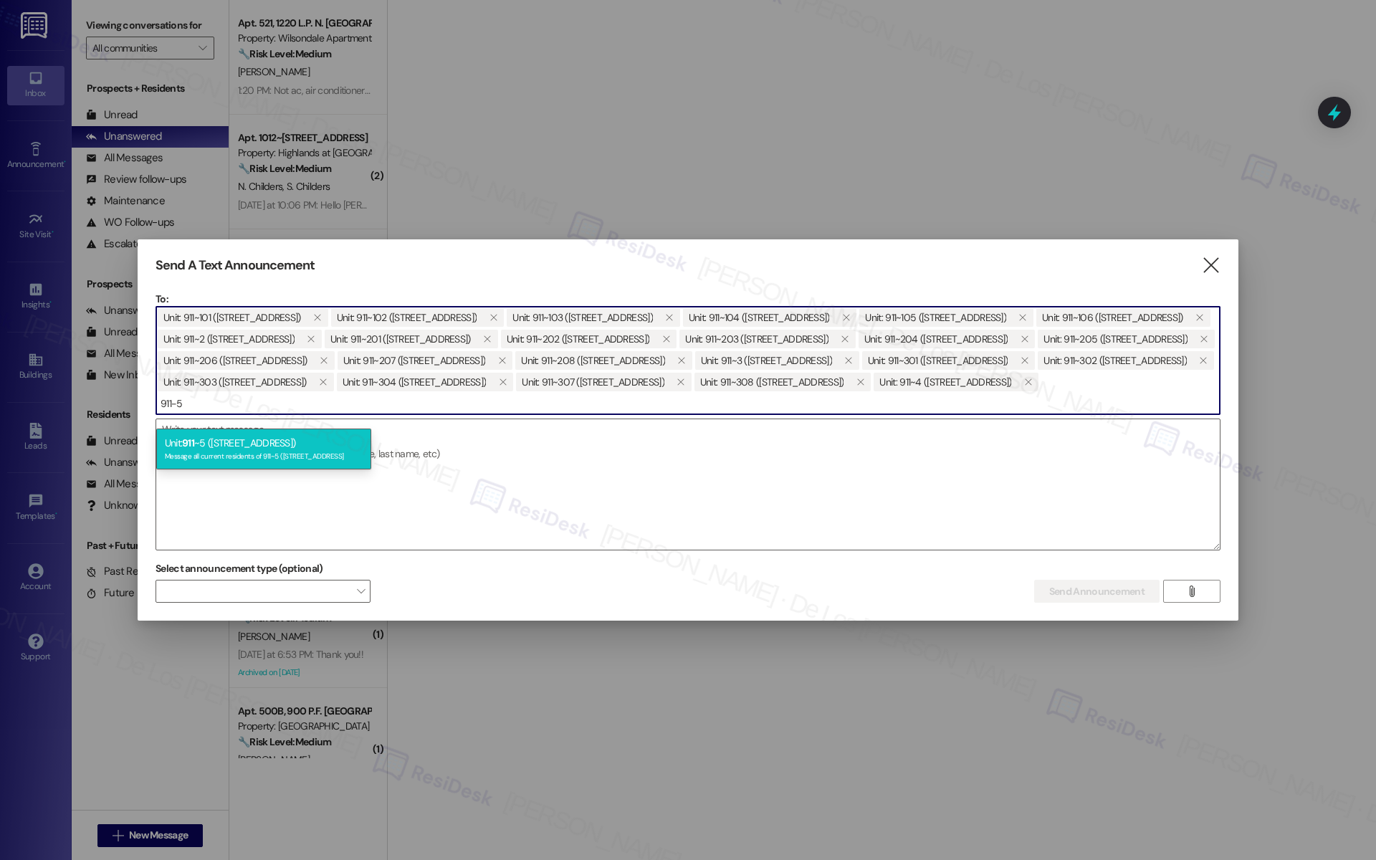
type input "911-5"
click at [240, 439] on div "Unit: 911 ~5 ([STREET_ADDRESS]) Message all current residents of 911~5 ([STREET…" at bounding box center [263, 449] width 215 height 41
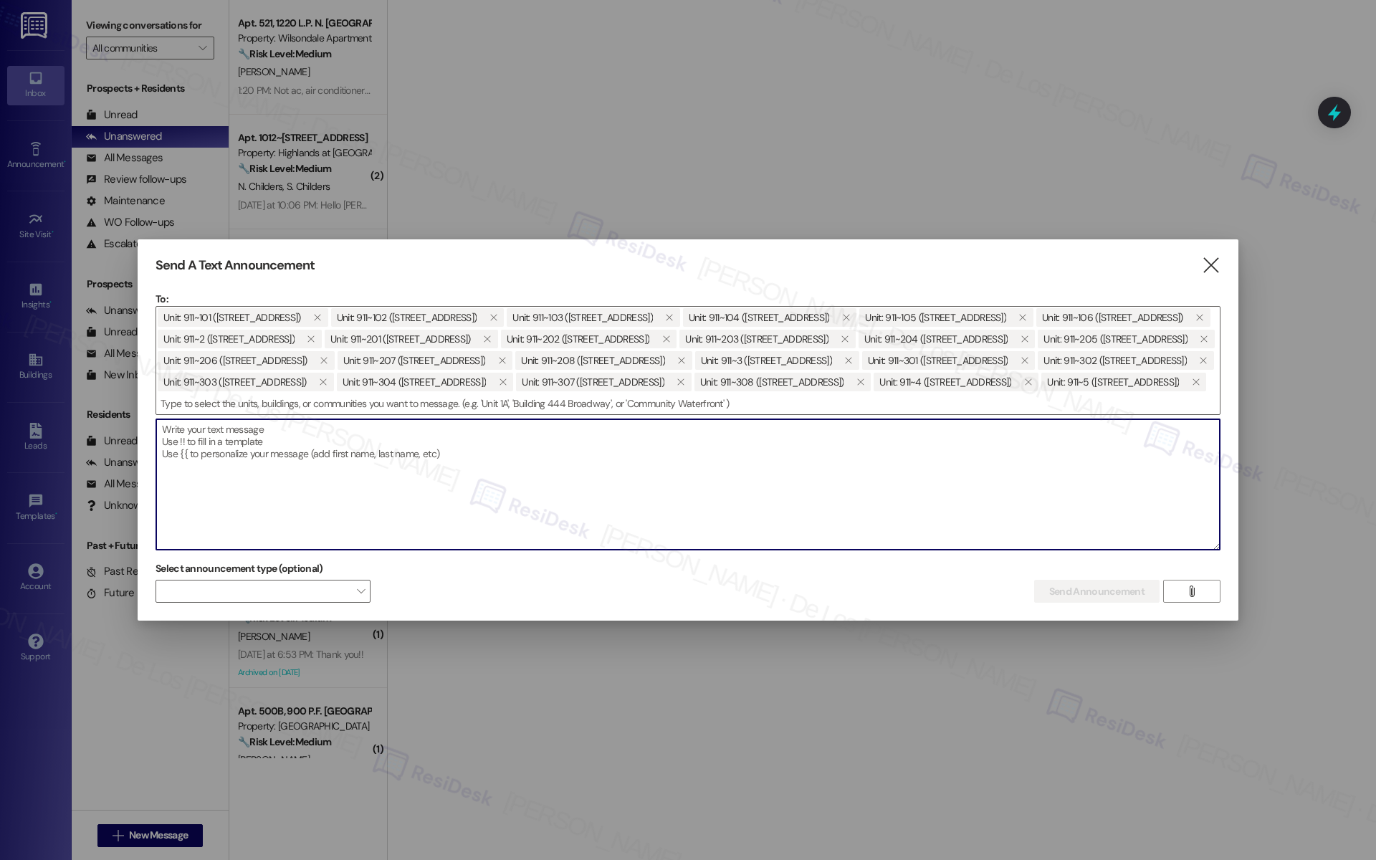
click at [332, 467] on textarea at bounding box center [688, 484] width 1064 height 130
click at [331, 468] on textarea "To enrich screen reader interactions, please activate Accessibility in Grammarl…" at bounding box center [688, 484] width 1064 height 130
click at [371, 469] on textarea "To enrich screen reader interactions, please activate Accessibility in Grammarl…" at bounding box center [688, 484] width 1064 height 130
paste textarea "Hi {{first_name}}! NOTICE: Quarterly air filter changes and unit inspections wi…"
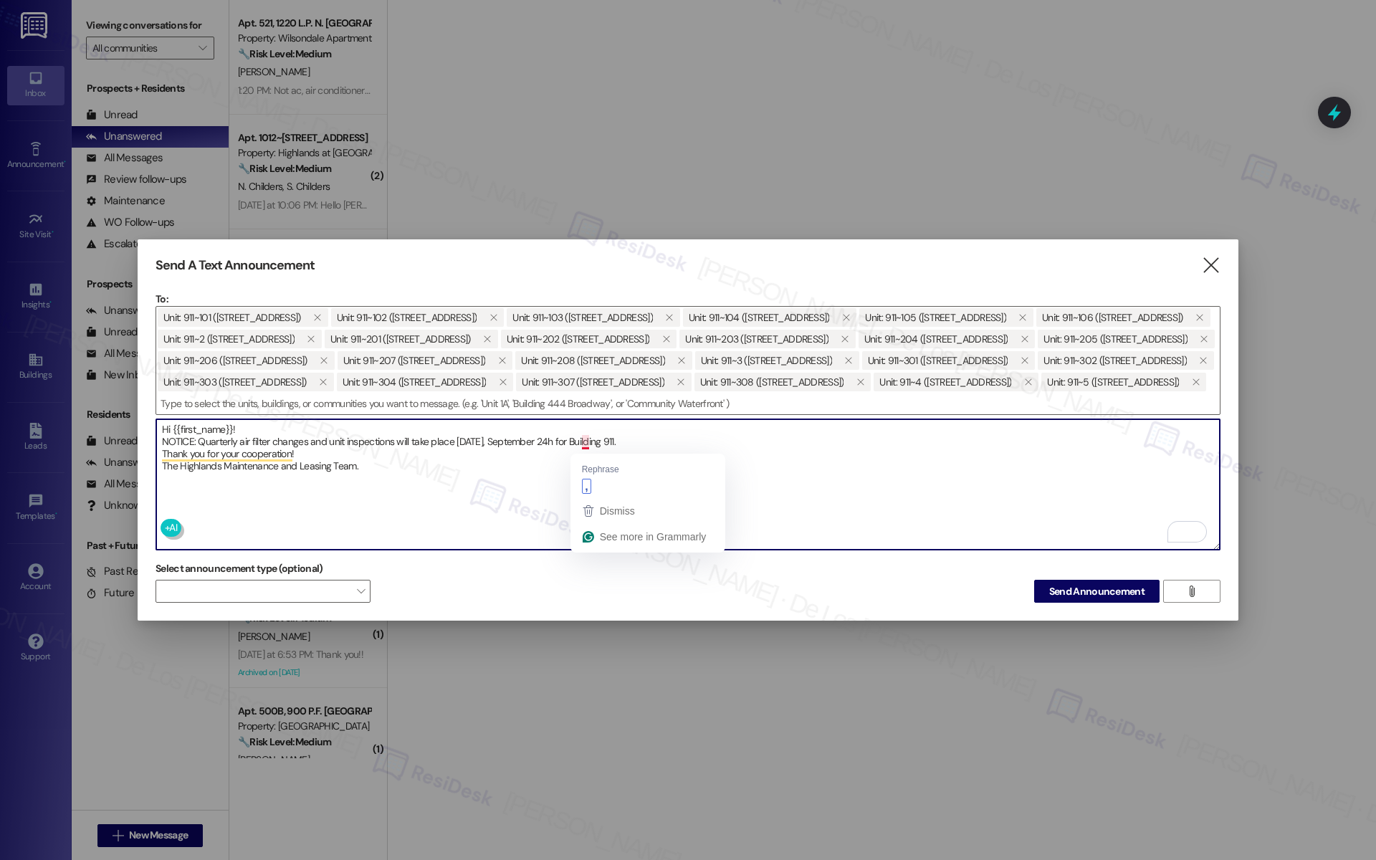
click at [584, 442] on textarea "Hi {{first_name}}! NOTICE: Quarterly air filter changes and unit inspections wi…" at bounding box center [688, 484] width 1064 height 130
click at [490, 469] on textarea "Hi {{first_name}}! NOTICE: Quarterly air filter changes and unit inspections wi…" at bounding box center [688, 484] width 1064 height 130
type textarea "Hi {{first_name}}! NOTICE: Quarterly air filter changes and unit inspections wi…"
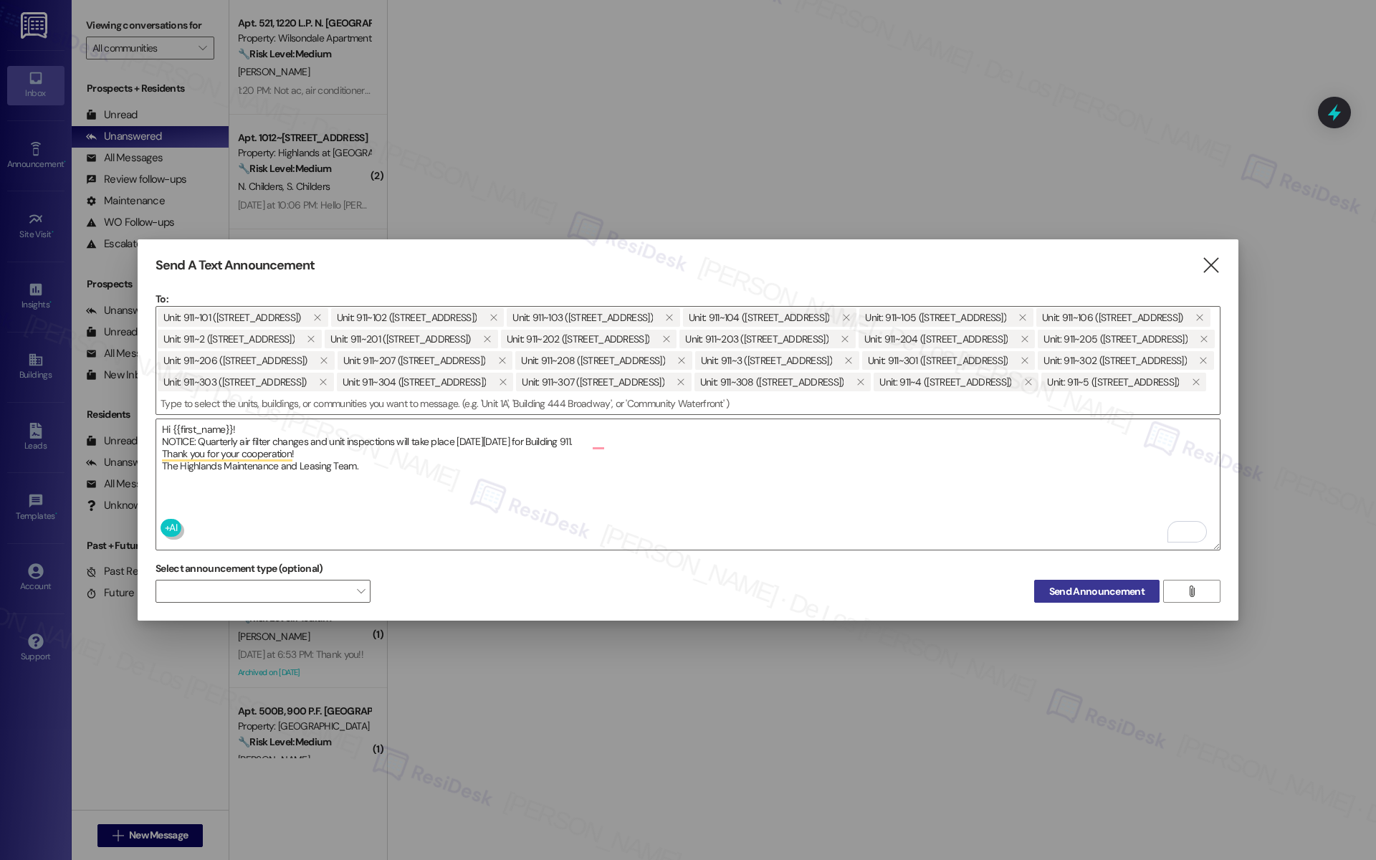
click at [1055, 597] on span "Send Announcement" at bounding box center [1097, 591] width 95 height 15
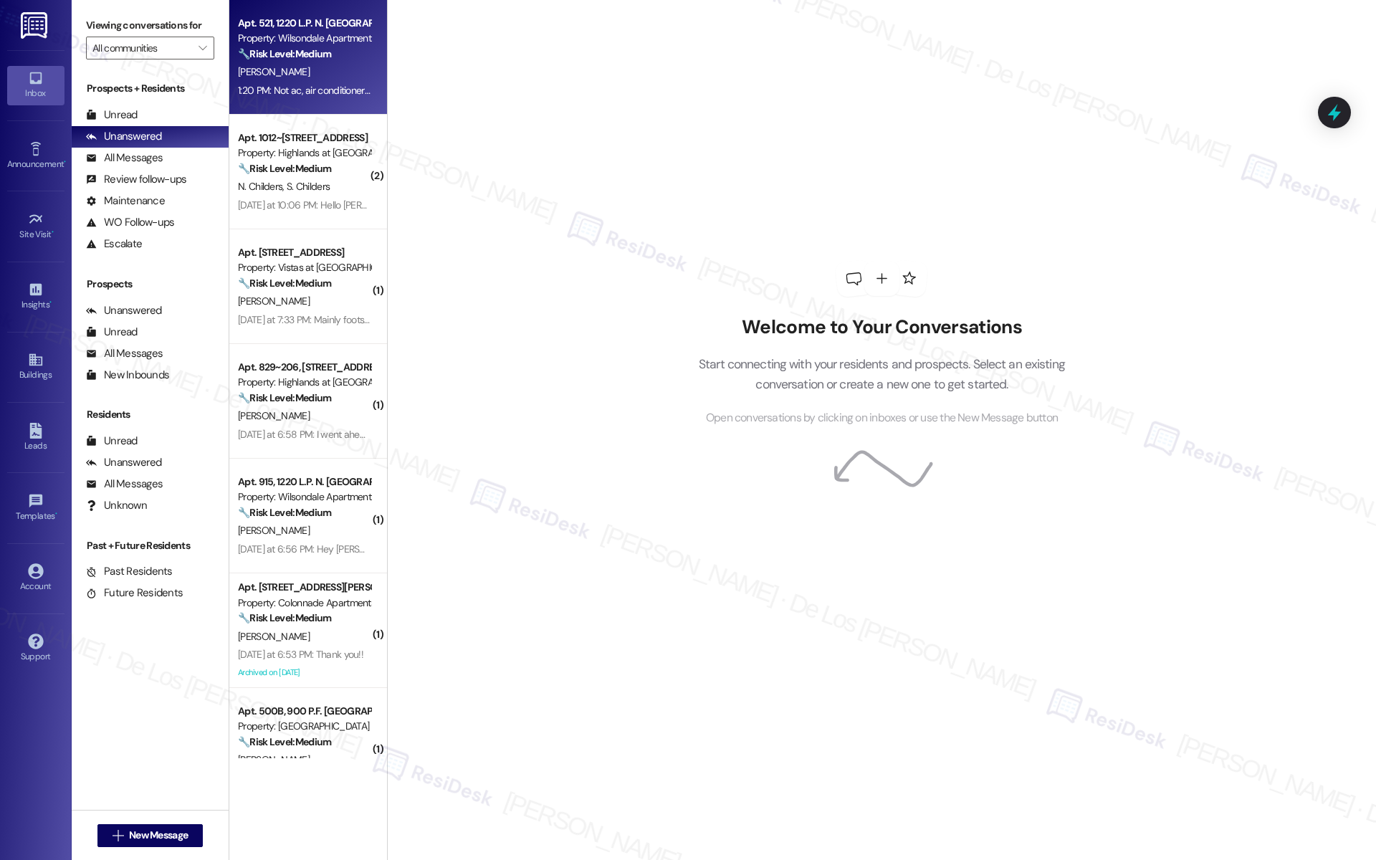
click at [280, 84] on div "1:20 PM: Not ac, air conditioner filter, smoke detector, wall needs painting af…" at bounding box center [502, 90] width 528 height 13
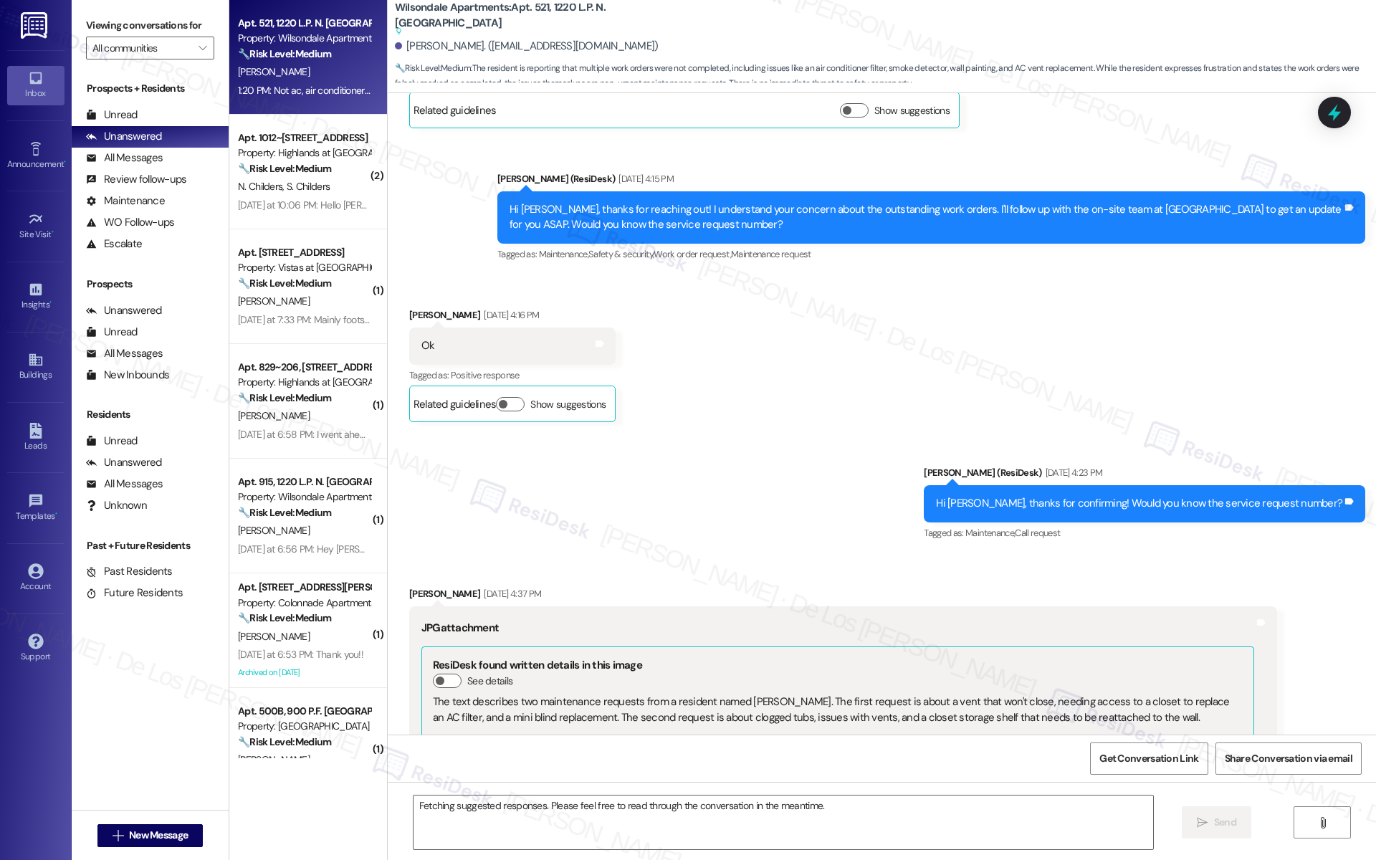
scroll to position [5828, 0]
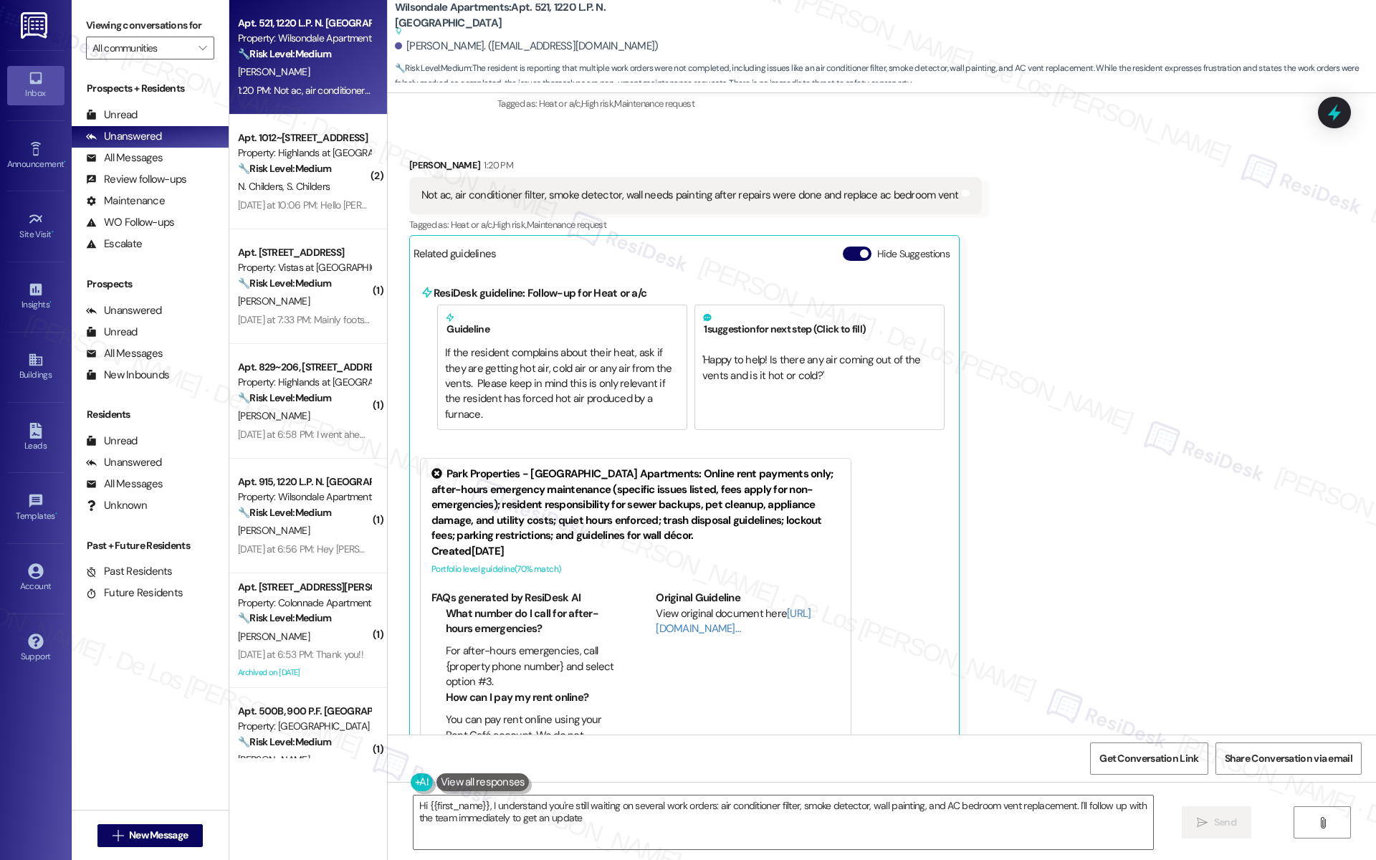
type textarea "Hi {{first_name}}, I understand you're still waiting on several work orders: ai…"
